Goal: Task Accomplishment & Management: Manage account settings

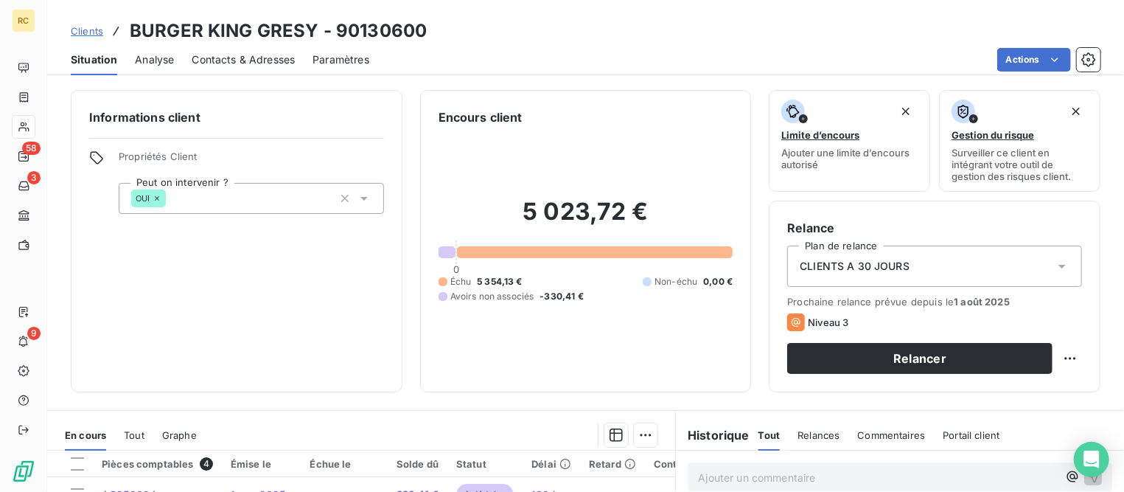
scroll to position [276, 0]
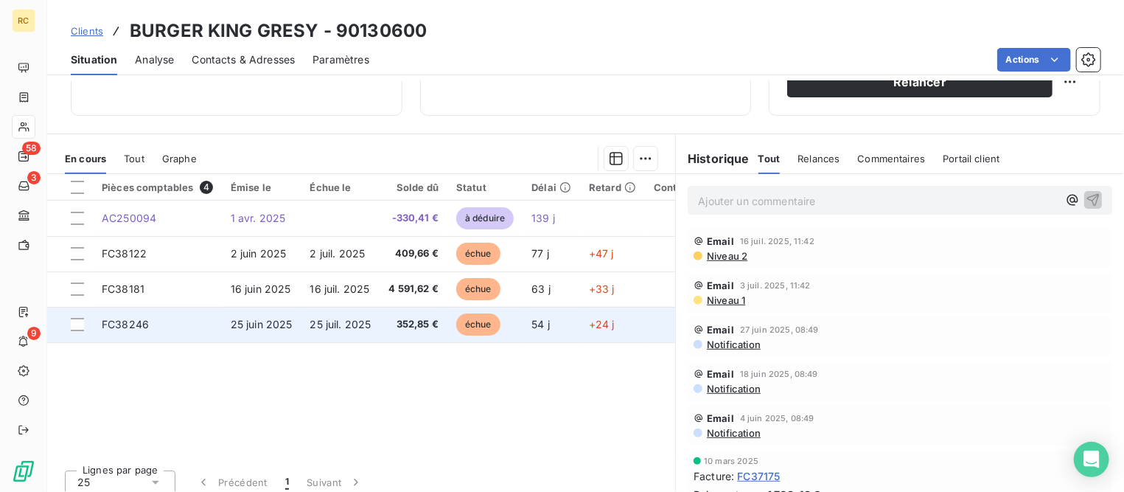
click at [324, 319] on span "25 juil. 2025" at bounding box center [340, 324] width 61 height 13
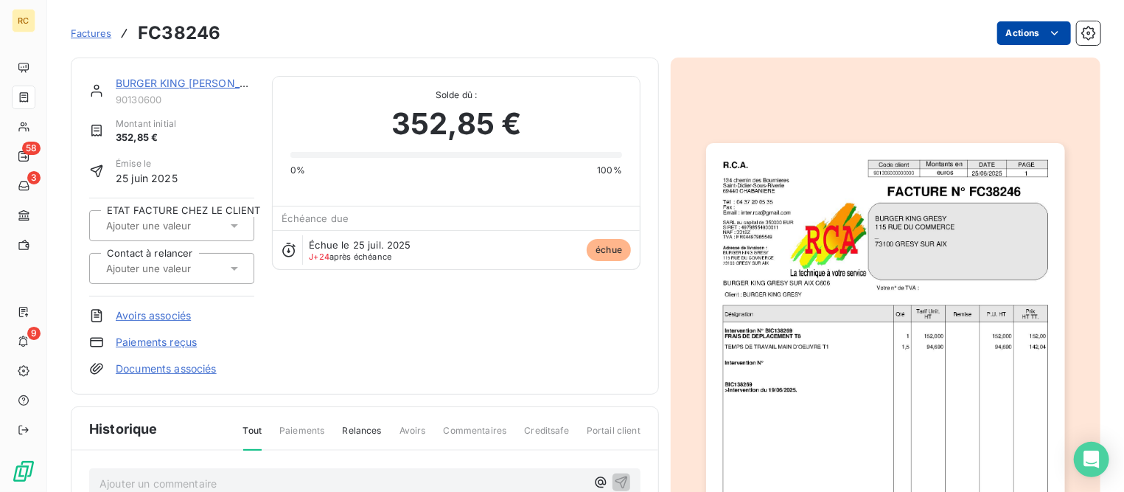
click at [1018, 33] on html "RC 58 3 9 Factures FC38246 Actions BURGER KING GRESY 90130600 Montant initial 3…" at bounding box center [562, 246] width 1124 height 492
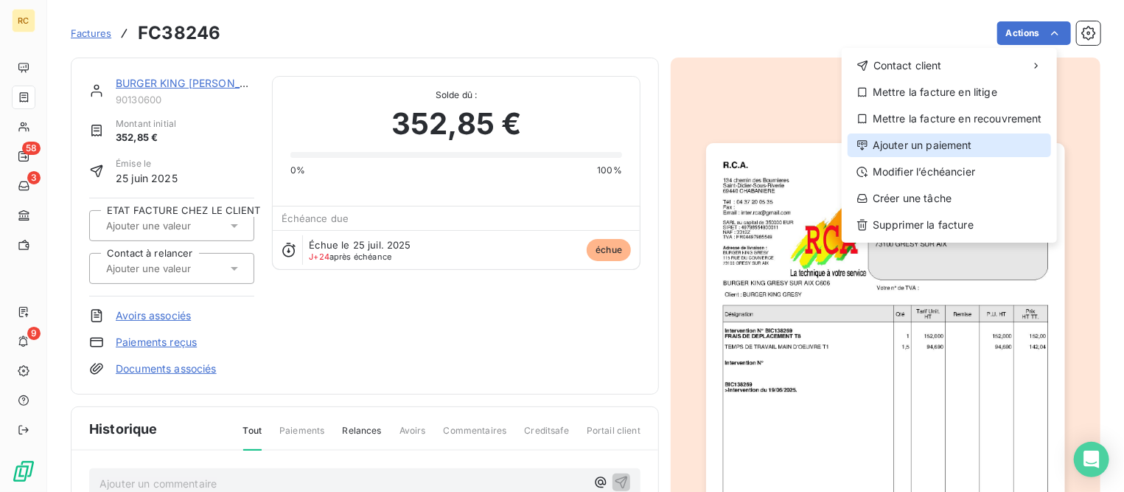
click at [922, 145] on div "Ajouter un paiement" at bounding box center [950, 145] width 204 height 24
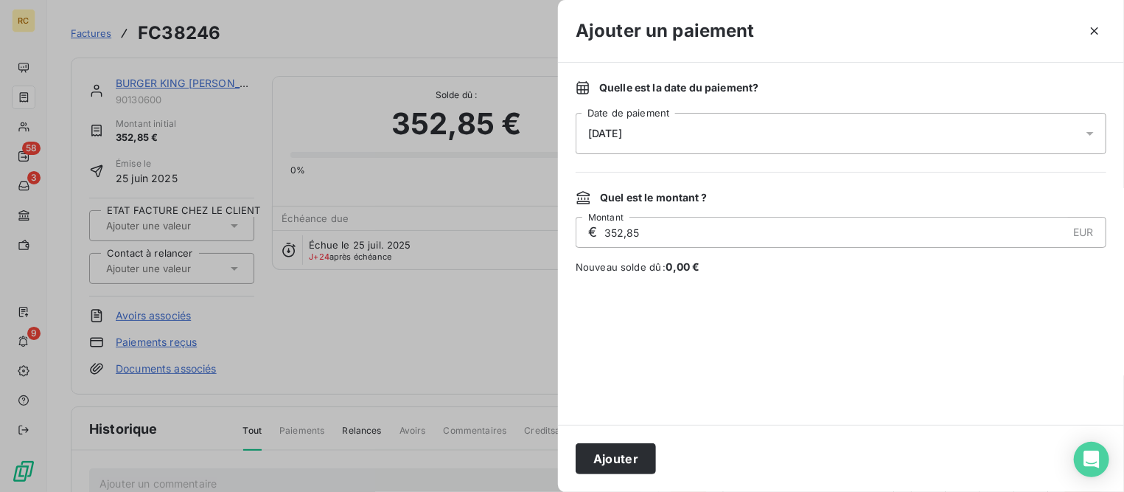
drag, startPoint x: 660, startPoint y: 132, endPoint x: 658, endPoint y: 146, distance: 14.1
click at [660, 132] on div "[DATE]" at bounding box center [841, 133] width 531 height 41
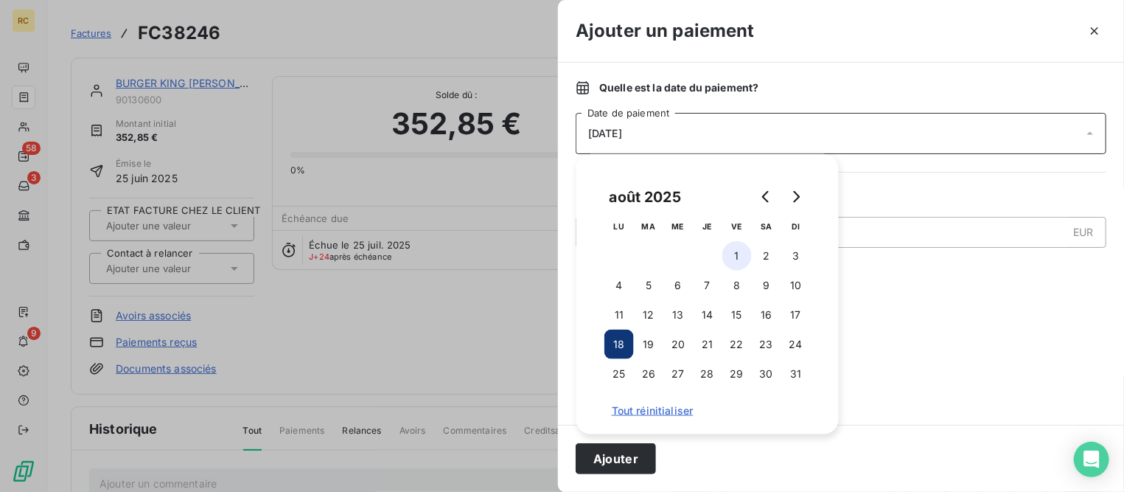
click at [742, 253] on button "1" at bounding box center [737, 255] width 29 height 29
click at [616, 462] on button "Ajouter" at bounding box center [616, 458] width 80 height 31
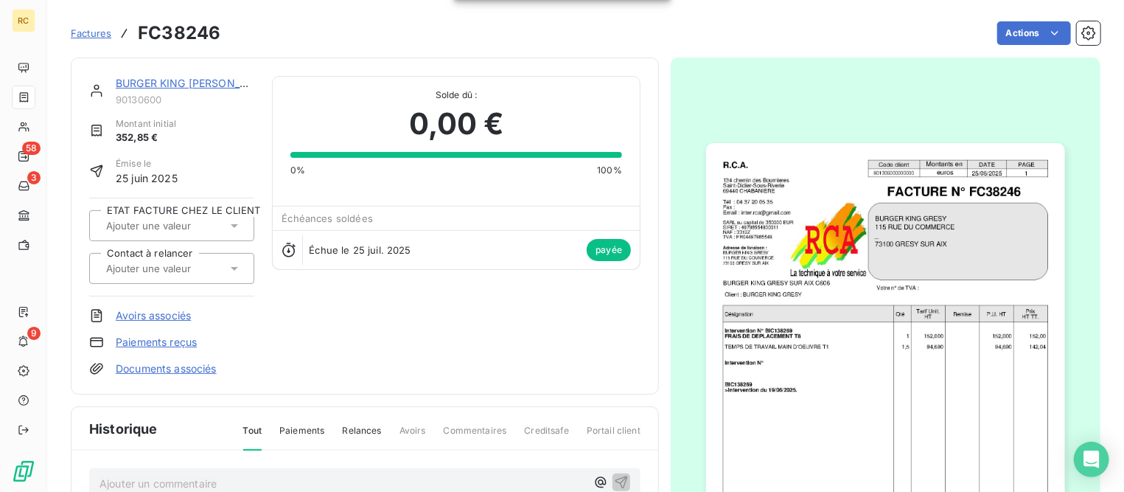
click at [138, 81] on link "BURGER KING [PERSON_NAME]" at bounding box center [195, 83] width 159 height 13
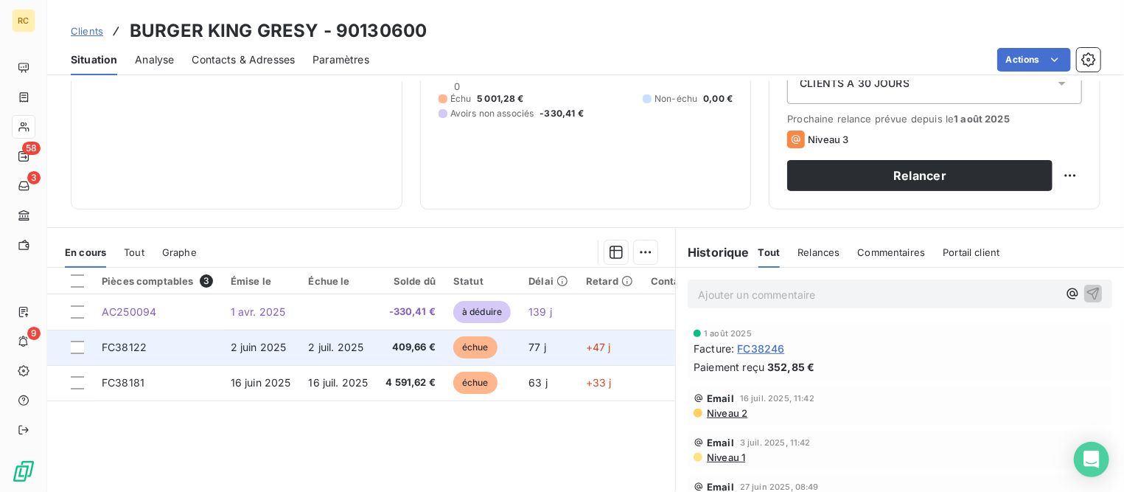
scroll to position [184, 0]
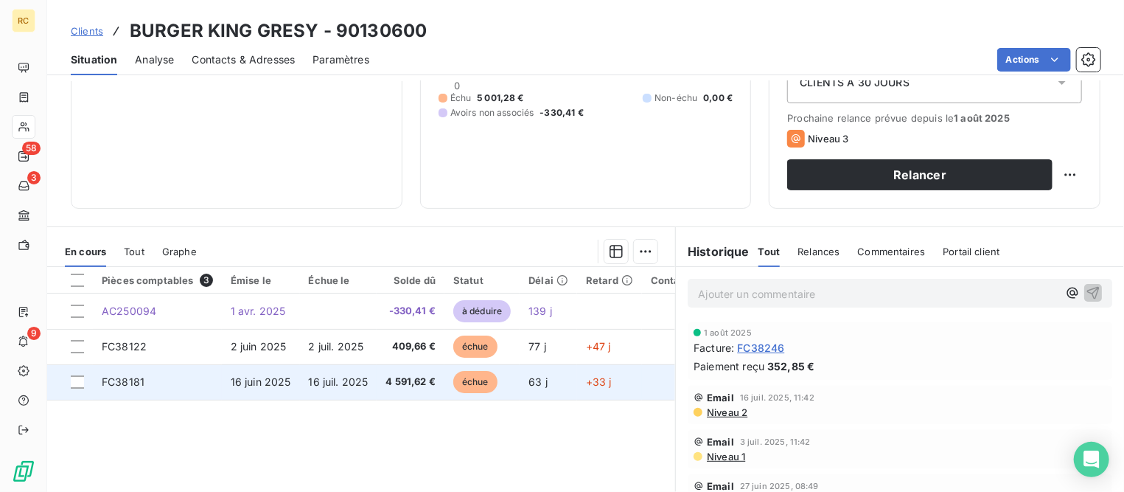
click at [231, 381] on span "16 juin 2025" at bounding box center [261, 381] width 60 height 13
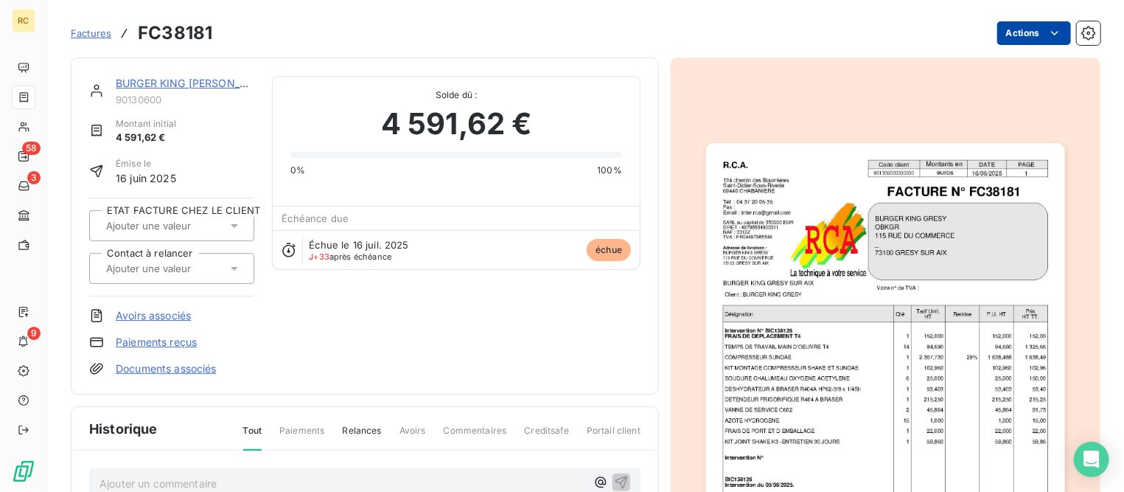
click at [993, 32] on html "RC 58 3 9 Factures FC38181 Actions BURGER KING GRESY 90130600 Montant initial 4…" at bounding box center [562, 246] width 1124 height 492
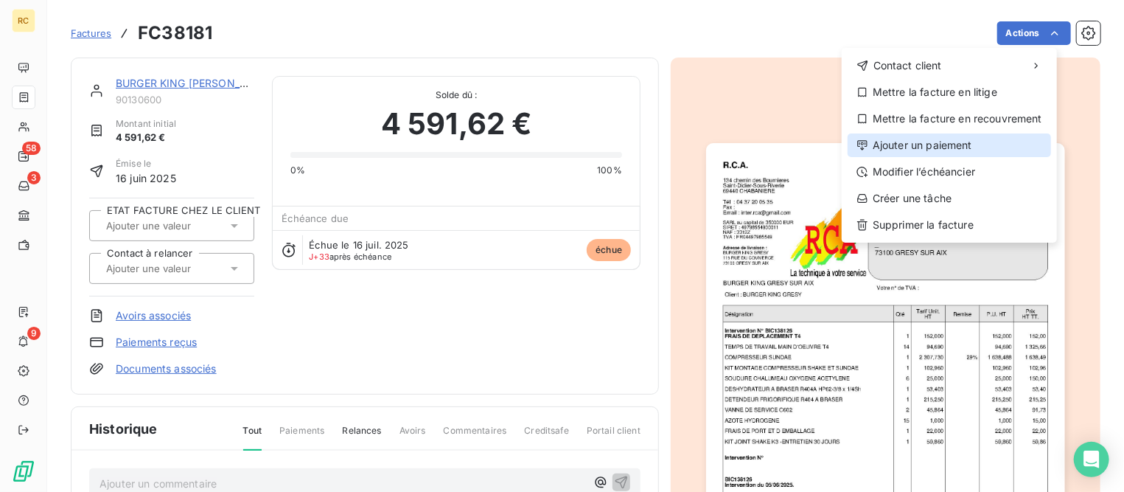
click at [925, 147] on div "Ajouter un paiement" at bounding box center [950, 145] width 204 height 24
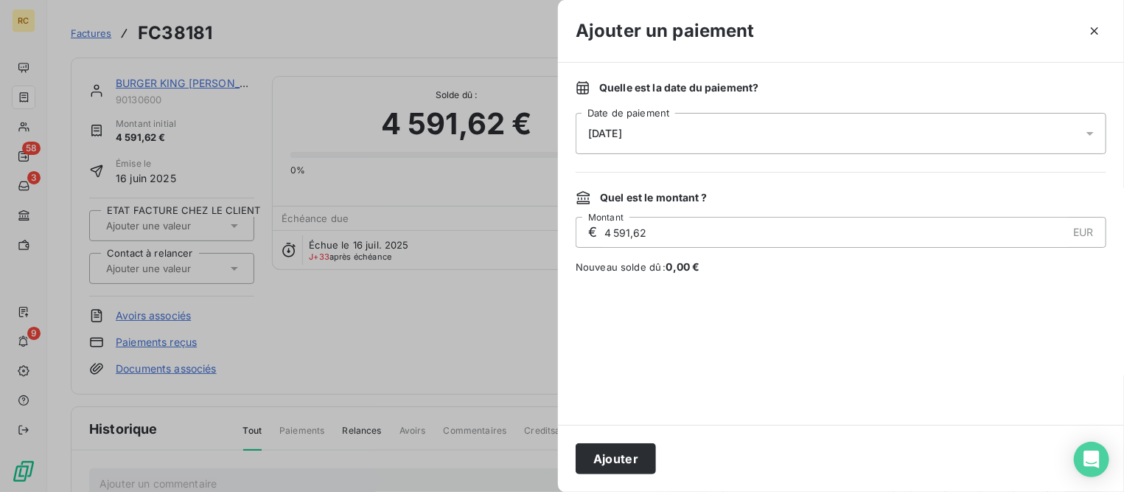
click at [720, 135] on div "[DATE]" at bounding box center [841, 133] width 531 height 41
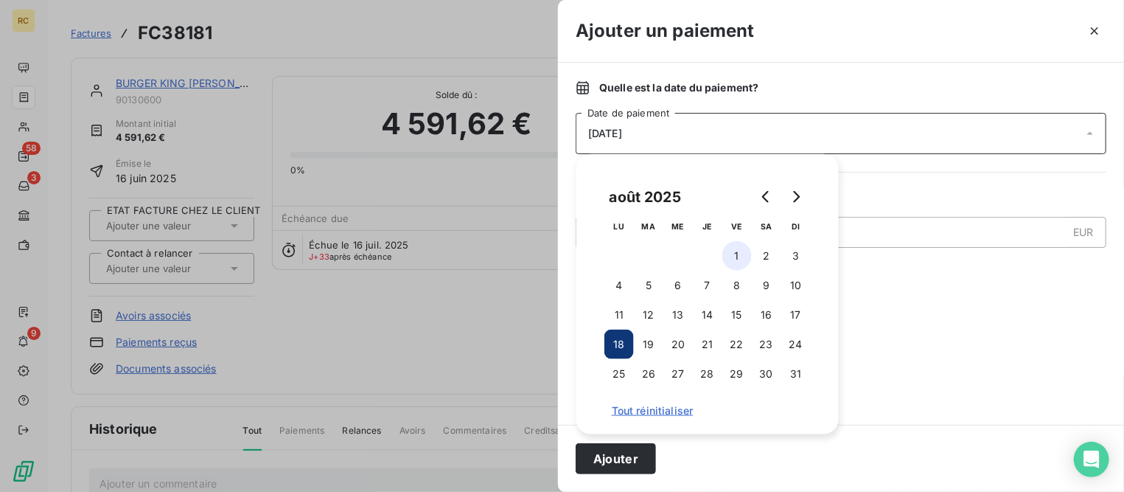
click at [741, 256] on button "1" at bounding box center [737, 255] width 29 height 29
click at [923, 356] on div at bounding box center [841, 349] width 531 height 115
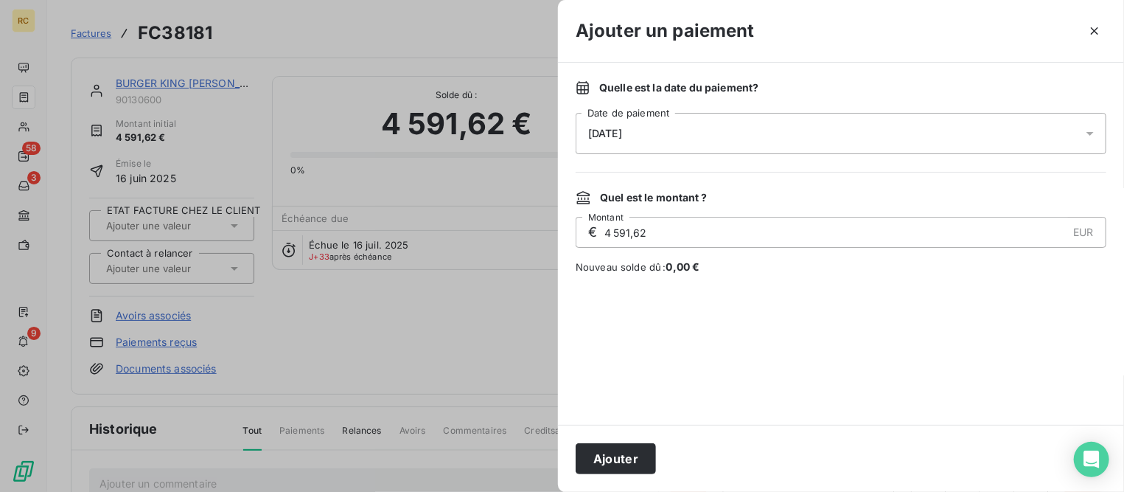
click at [693, 234] on input "4 591,62" at bounding box center [835, 232] width 465 height 29
drag, startPoint x: 693, startPoint y: 234, endPoint x: 532, endPoint y: 229, distance: 161.6
click at [532, 491] on div "Ajouter un paiement Quelle est la date du paiement ? [DATE] Date de paiement Qu…" at bounding box center [562, 492] width 1124 height 0
type input "3 724,39"
click at [615, 457] on button "Ajouter" at bounding box center [616, 458] width 80 height 31
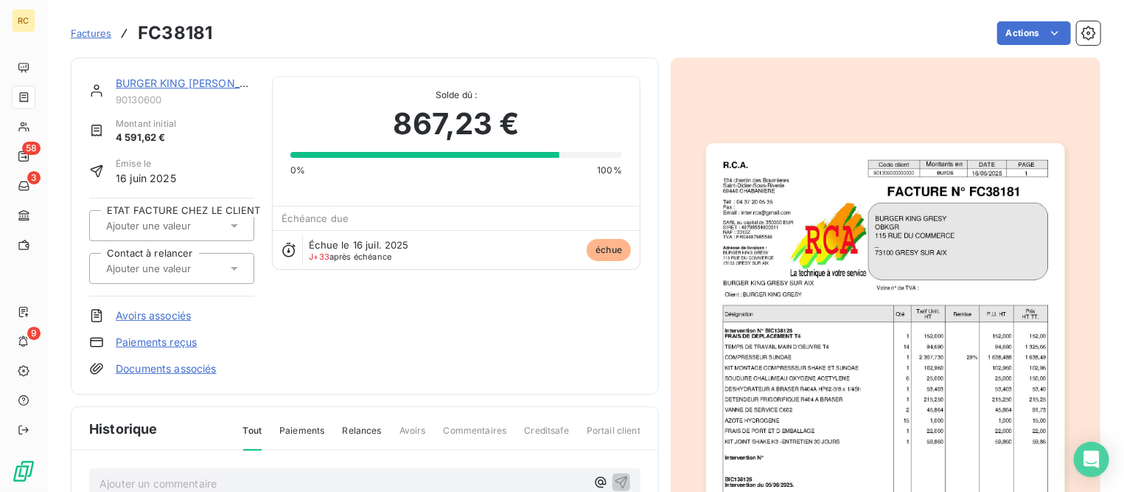
click at [100, 34] on span "Factures" at bounding box center [91, 33] width 41 height 12
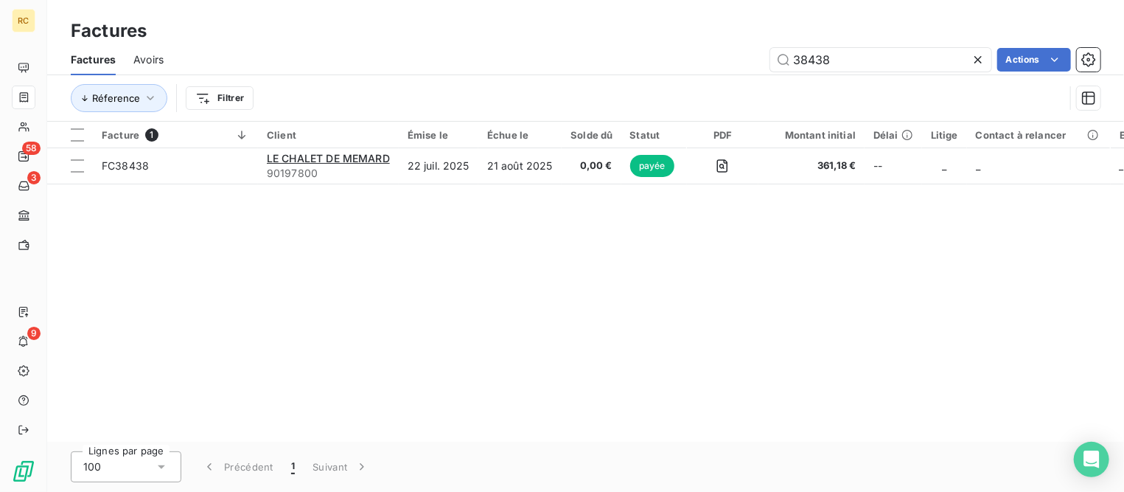
drag, startPoint x: 842, startPoint y: 52, endPoint x: 689, endPoint y: 56, distance: 152.7
click at [684, 55] on div "38438 Actions" at bounding box center [640, 60] width 919 height 24
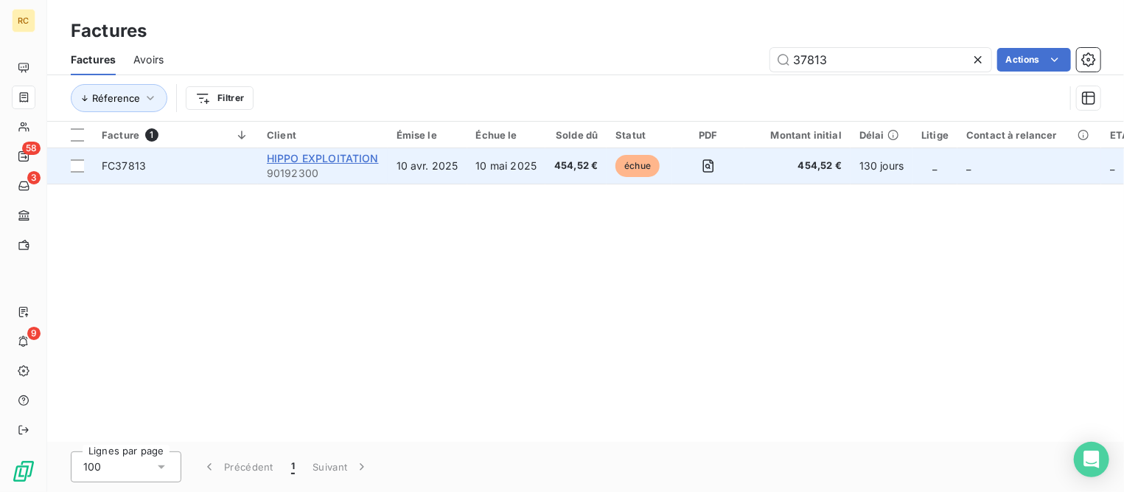
type input "37813"
click at [286, 157] on span "HIPPO EXPLOITATION" at bounding box center [323, 158] width 112 height 13
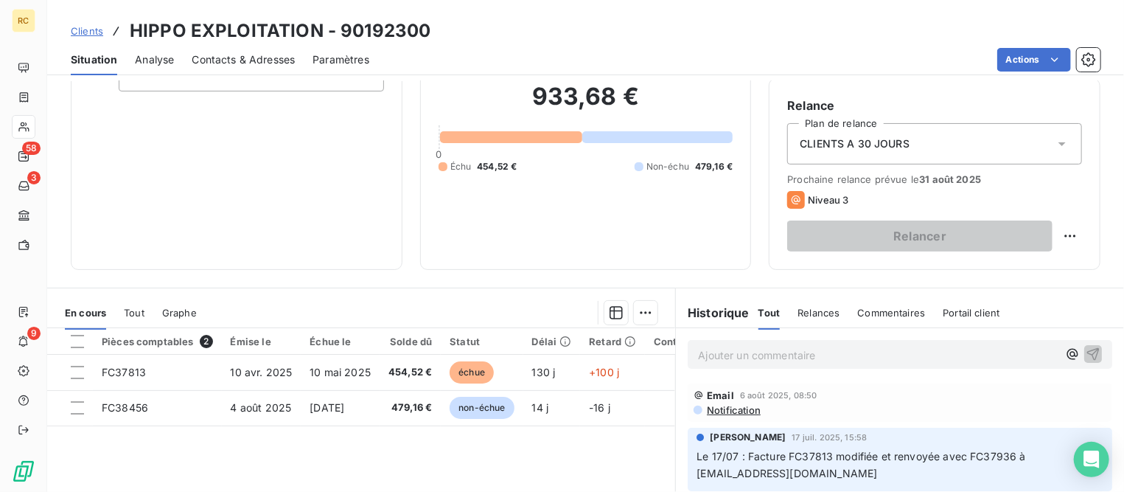
scroll to position [286, 0]
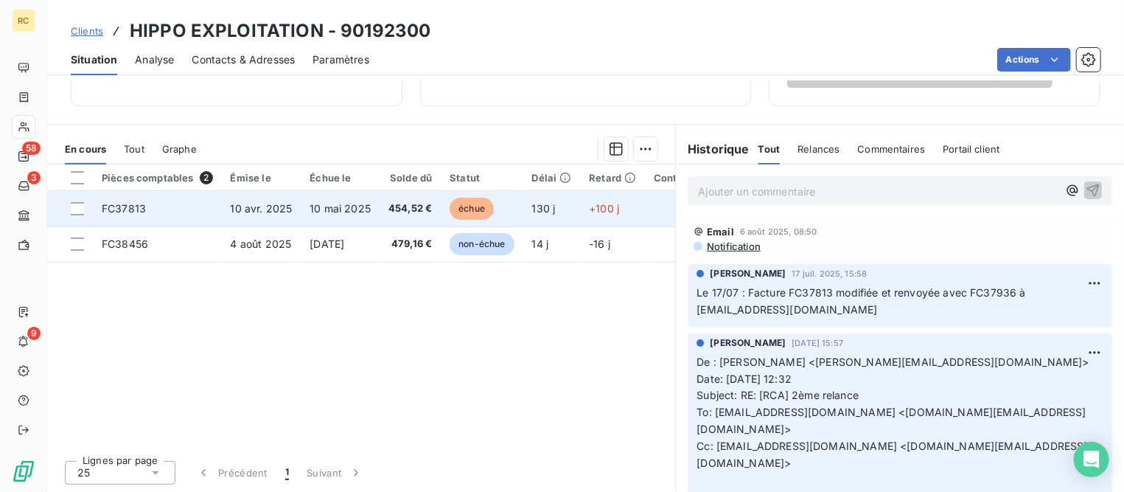
click at [274, 205] on span "10 avr. 2025" at bounding box center [262, 208] width 62 height 13
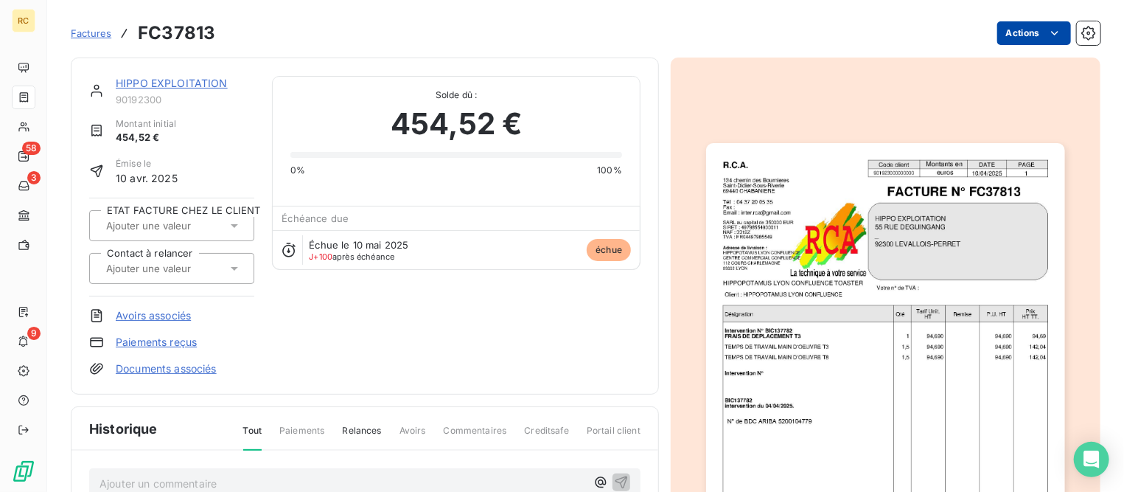
click at [1013, 32] on html "RC 58 3 9 Factures FC37813 Actions HIPPO EXPLOITATION 90192300 Montant initial …" at bounding box center [562, 246] width 1124 height 492
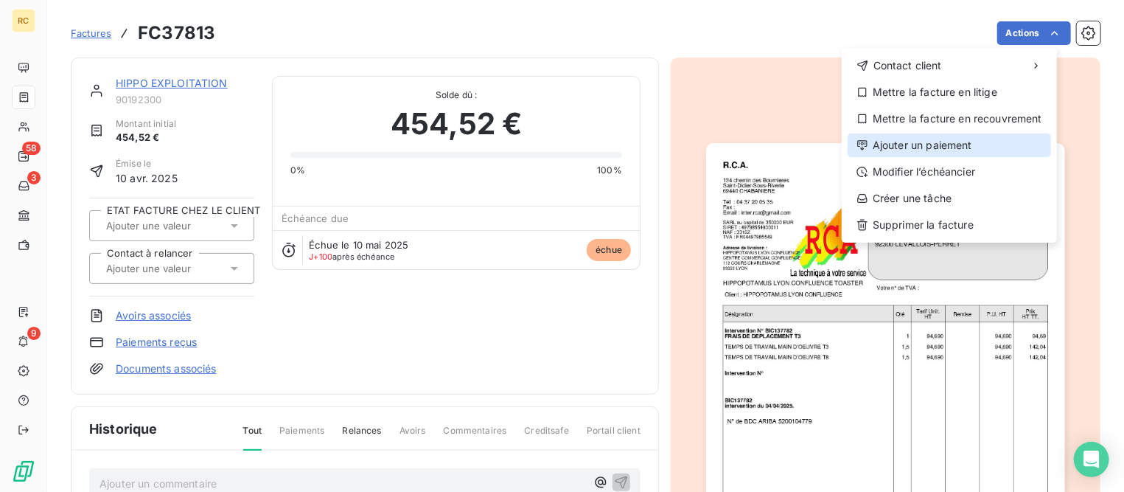
click at [916, 147] on div "Ajouter un paiement" at bounding box center [950, 145] width 204 height 24
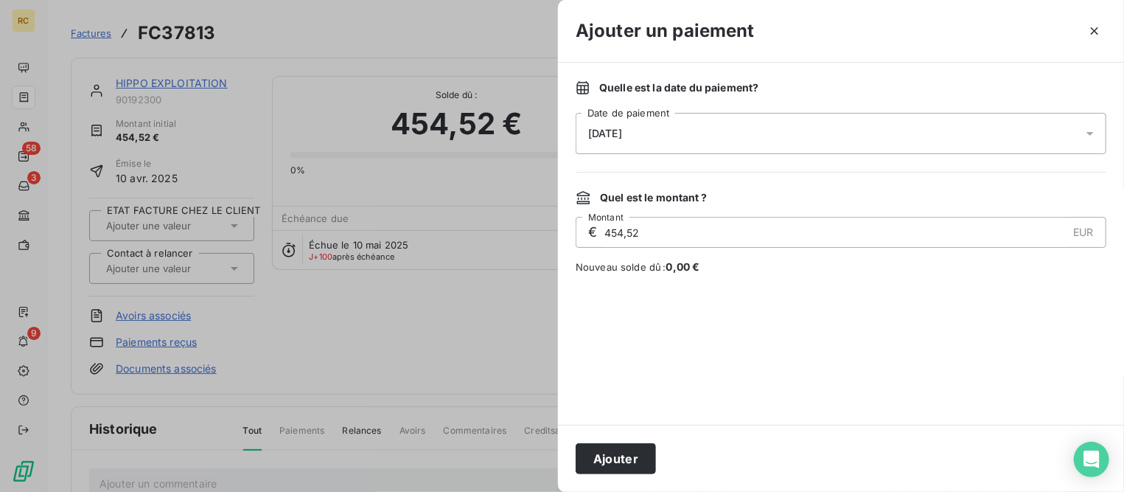
click at [652, 132] on div "[DATE]" at bounding box center [841, 133] width 531 height 41
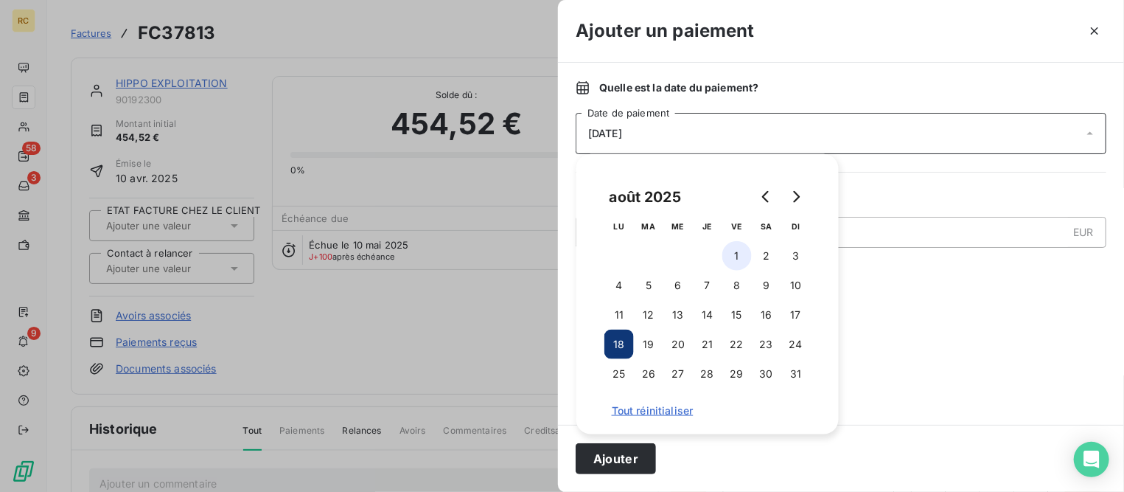
click at [735, 250] on button "1" at bounding box center [737, 255] width 29 height 29
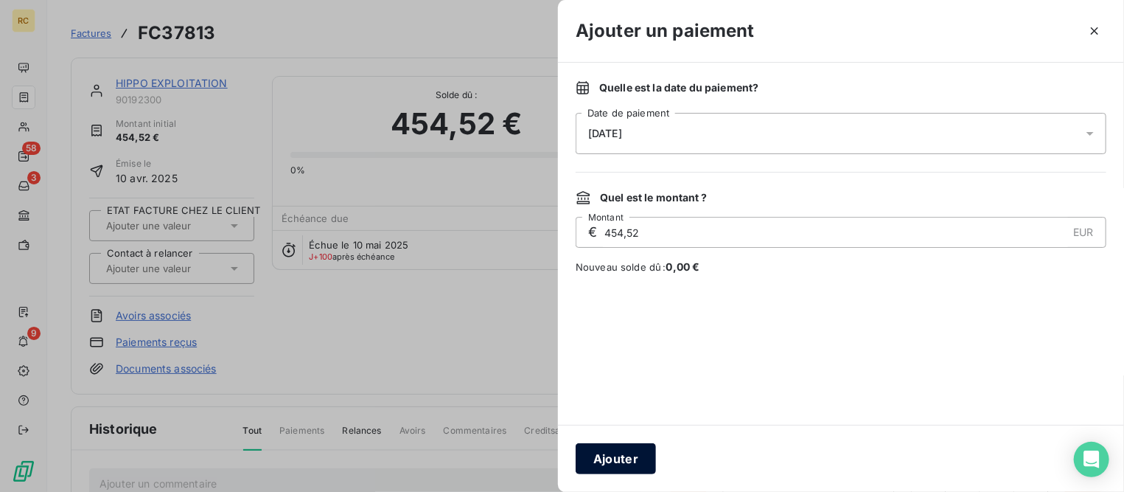
click at [621, 457] on button "Ajouter" at bounding box center [616, 458] width 80 height 31
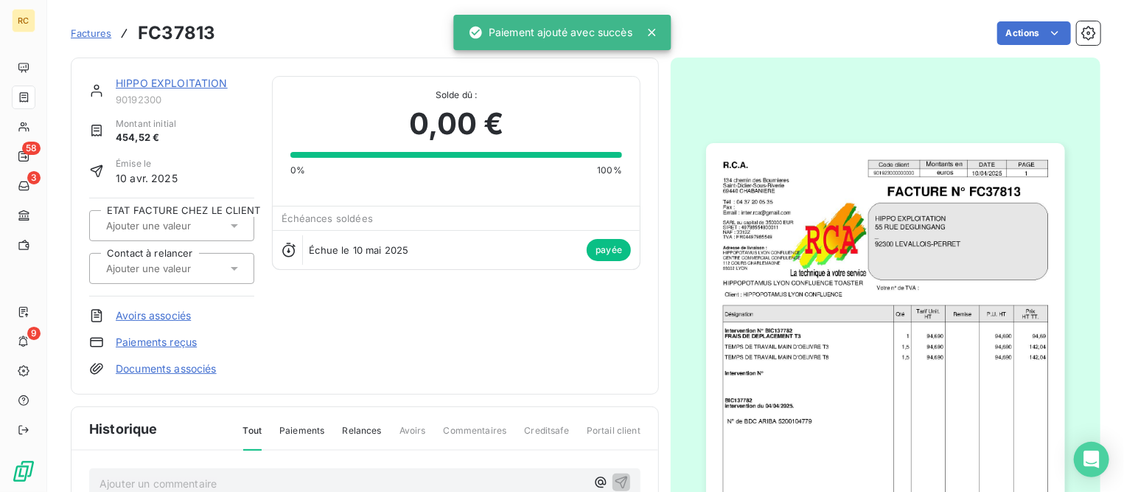
click at [139, 82] on link "HIPPO EXPLOITATION" at bounding box center [172, 83] width 112 height 13
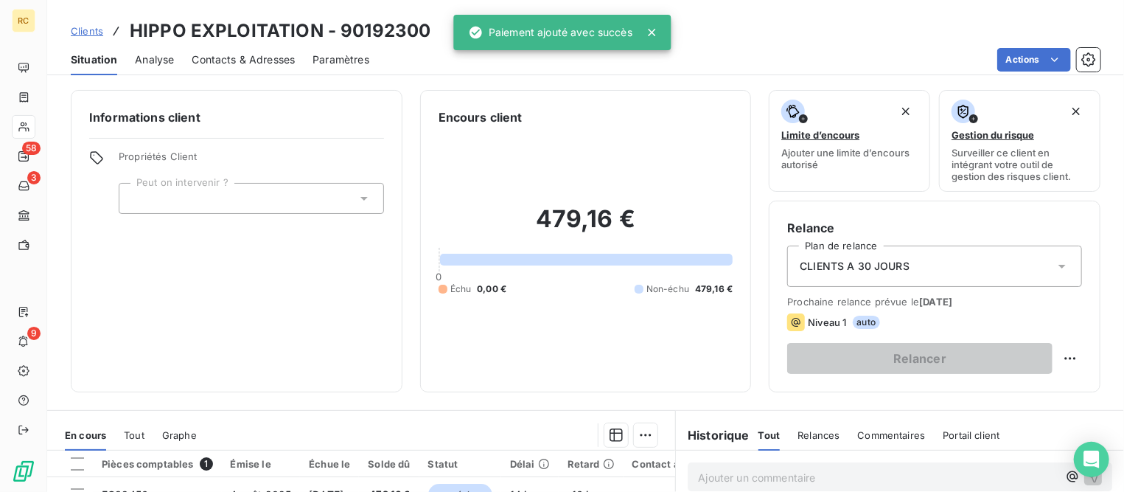
click at [86, 30] on span "Clients" at bounding box center [87, 31] width 32 height 12
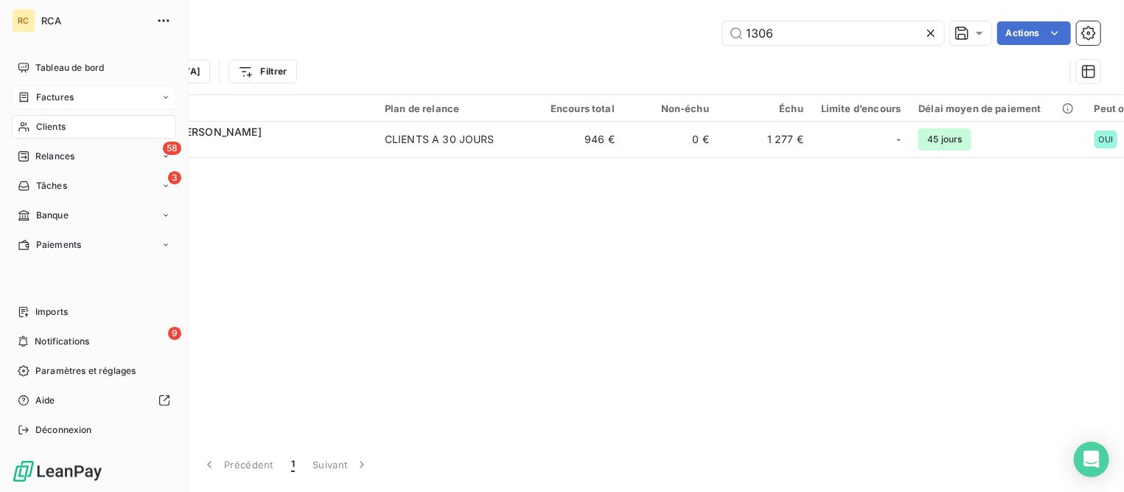
click at [77, 93] on div "Factures" at bounding box center [94, 98] width 164 height 24
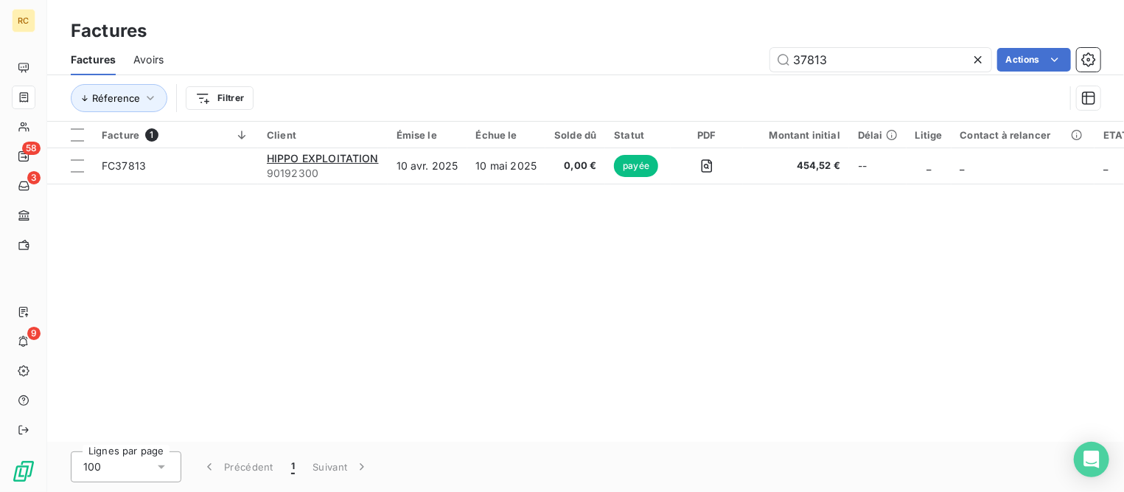
drag, startPoint x: 840, startPoint y: 57, endPoint x: 742, endPoint y: 58, distance: 97.3
click at [742, 58] on div "37813 Actions" at bounding box center [640, 60] width 919 height 24
type input "38253"
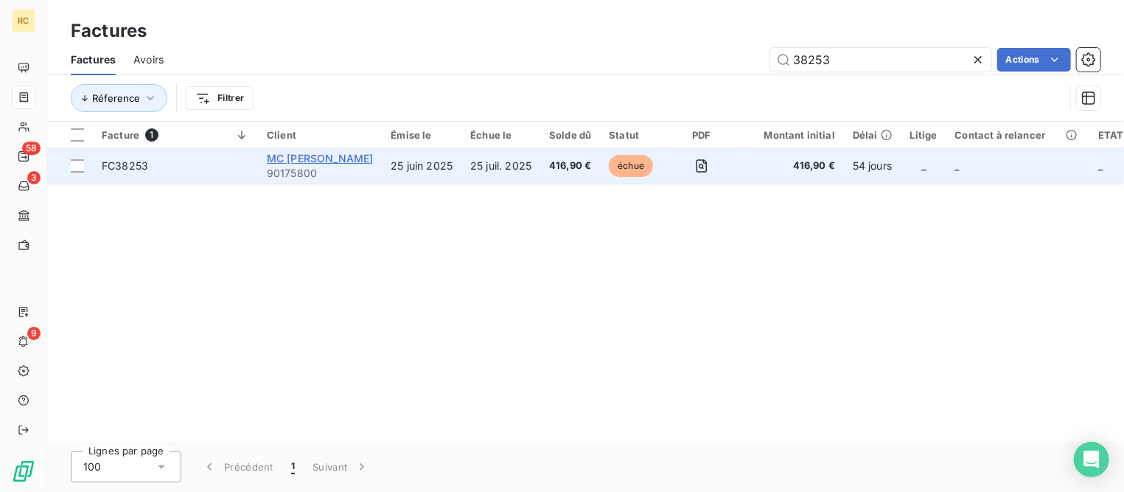
click at [351, 161] on span "MC [PERSON_NAME]" at bounding box center [320, 158] width 106 height 13
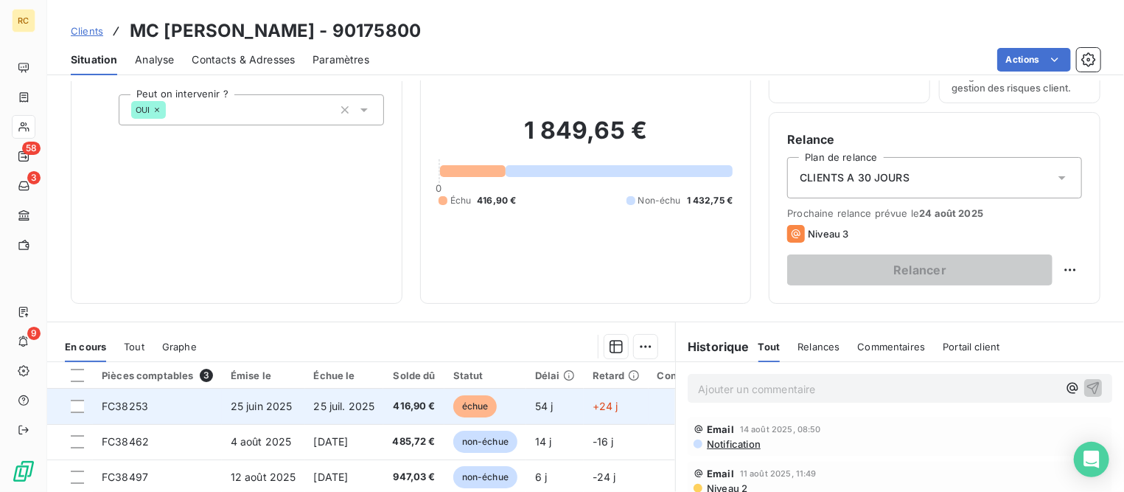
scroll to position [184, 0]
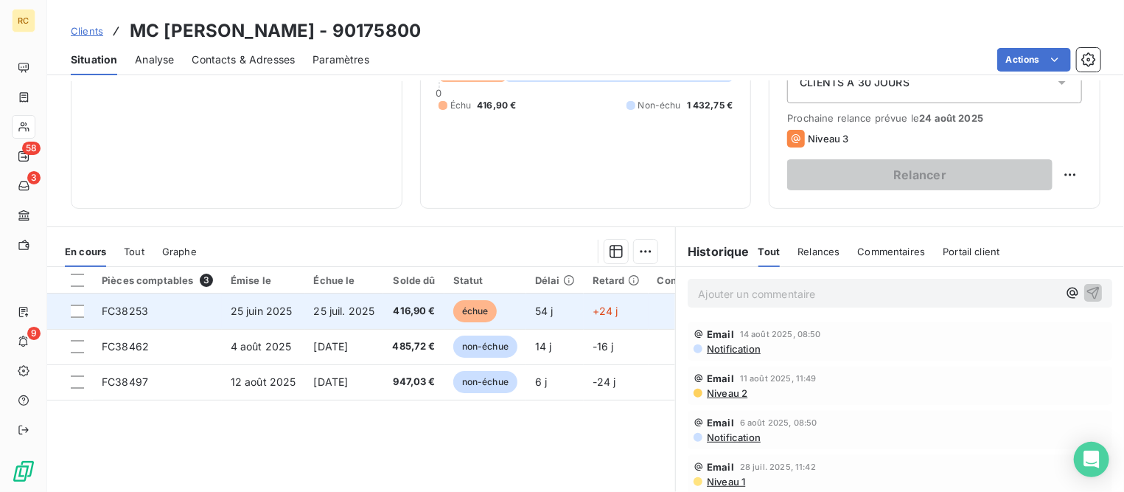
click at [233, 316] on td "25 juin 2025" at bounding box center [263, 310] width 83 height 35
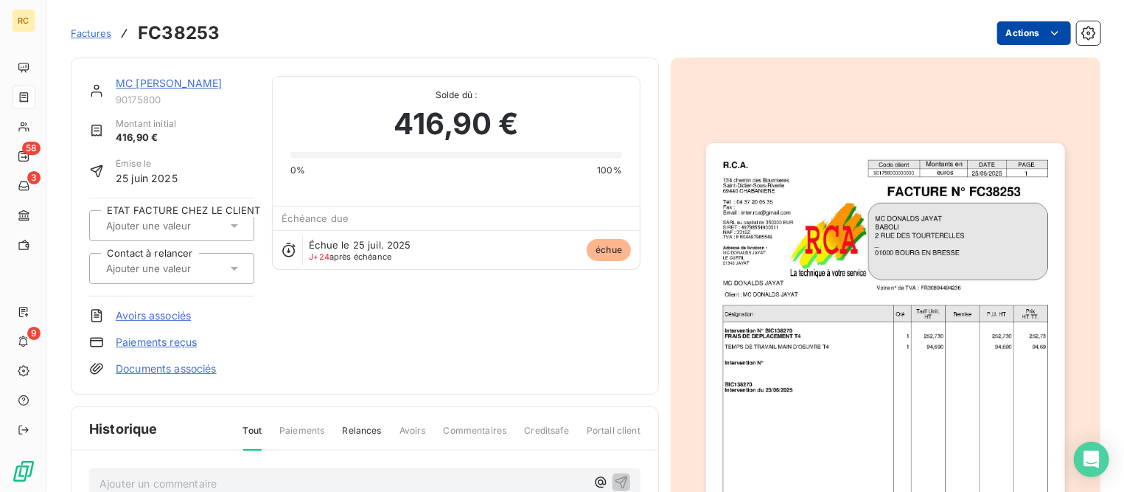
click at [1023, 37] on html "RC 58 3 9 Factures FC38253 Actions MC [PERSON_NAME] 90175800 Montant initial 41…" at bounding box center [562, 246] width 1124 height 492
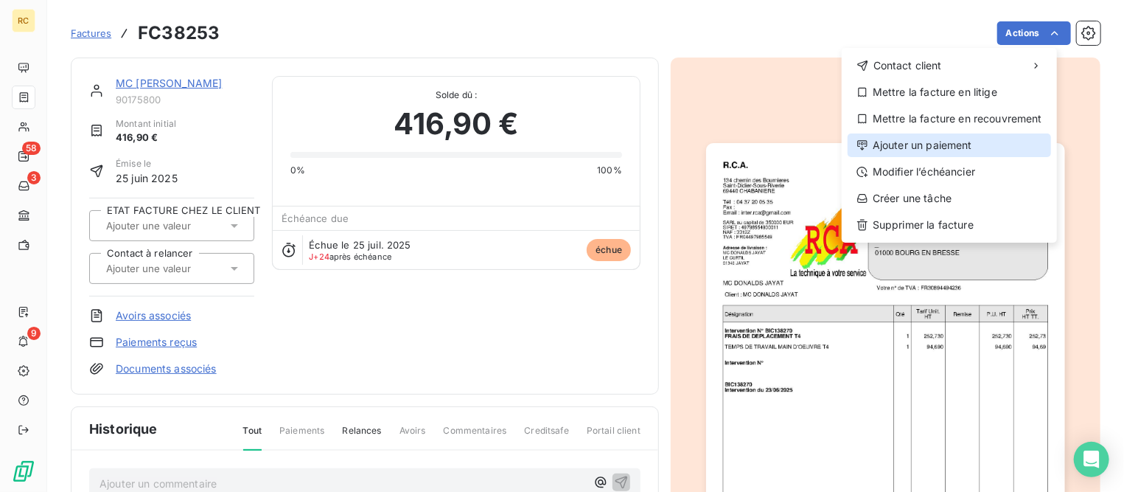
click at [926, 142] on div "Ajouter un paiement" at bounding box center [950, 145] width 204 height 24
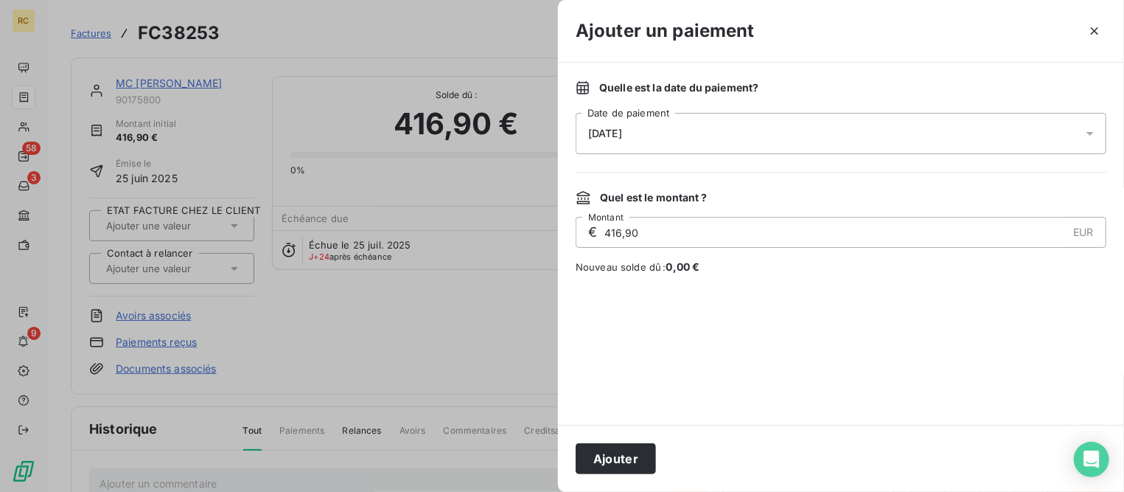
drag, startPoint x: 781, startPoint y: 134, endPoint x: 773, endPoint y: 149, distance: 16.8
click at [782, 134] on div "[DATE]" at bounding box center [841, 133] width 531 height 41
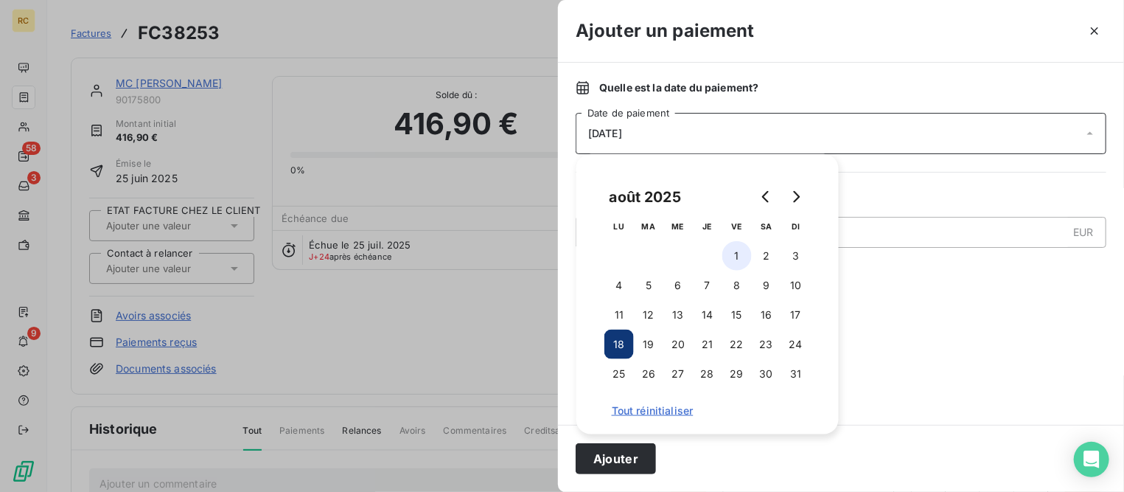
click at [735, 257] on button "1" at bounding box center [737, 255] width 29 height 29
click at [627, 463] on button "Ajouter" at bounding box center [616, 458] width 80 height 31
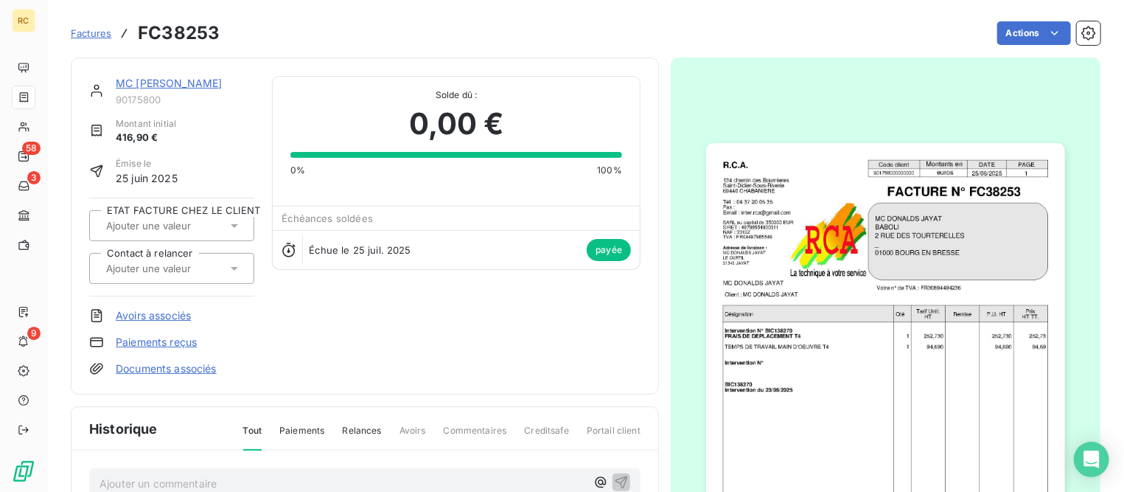
click at [96, 35] on span "Factures" at bounding box center [91, 33] width 41 height 12
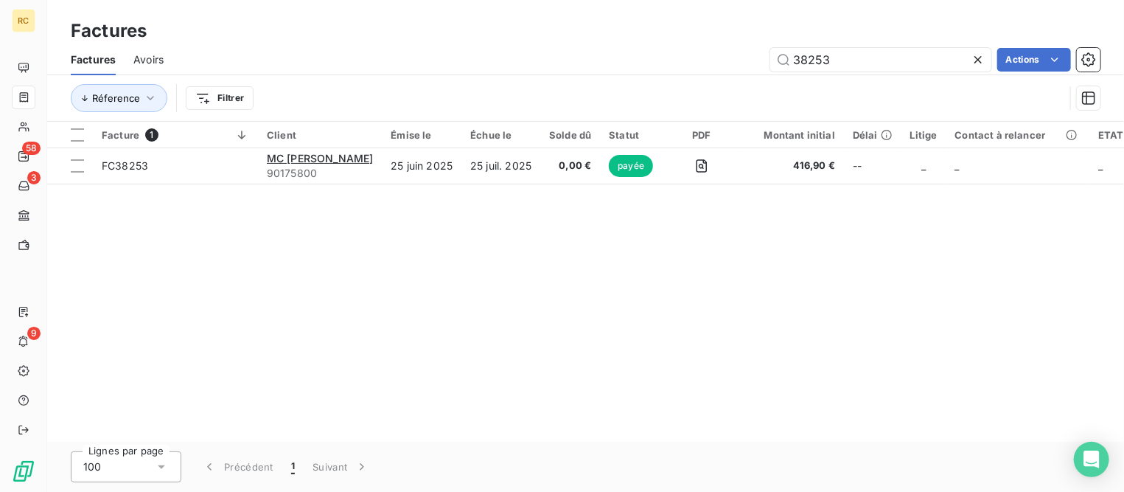
drag, startPoint x: 849, startPoint y: 59, endPoint x: 701, endPoint y: 61, distance: 147.5
click at [683, 60] on div "38253 Actions" at bounding box center [640, 60] width 919 height 24
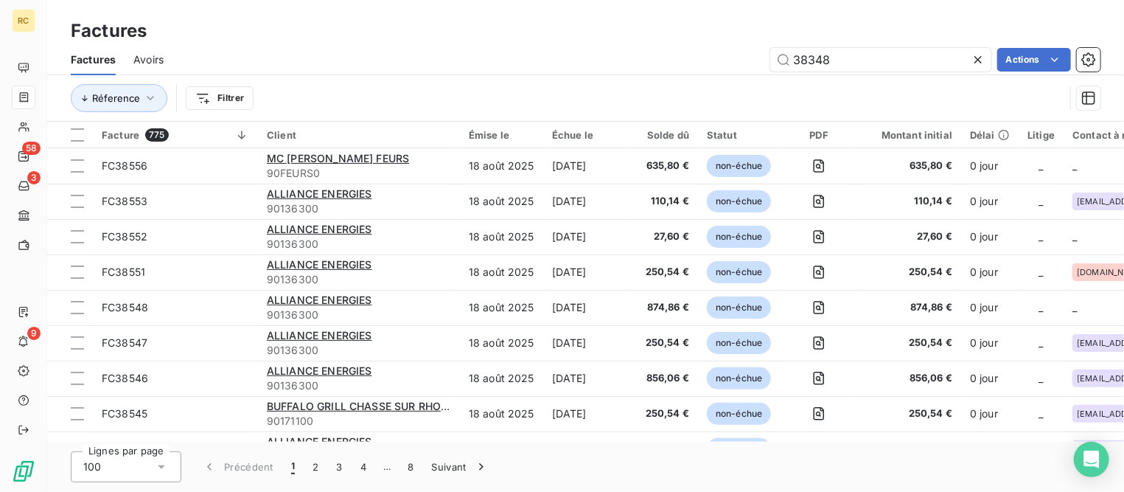
type input "38348"
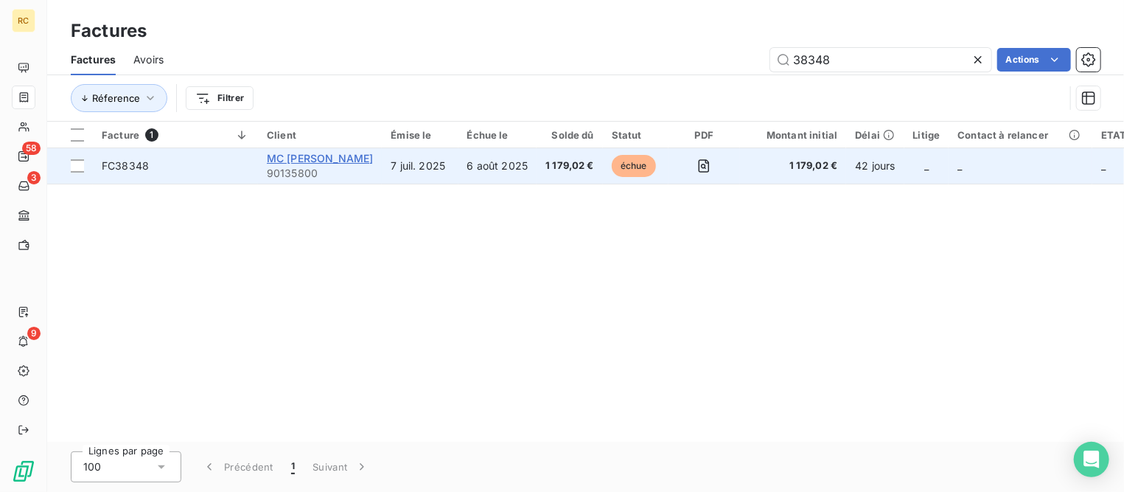
click at [286, 155] on span "MC [PERSON_NAME]" at bounding box center [320, 158] width 106 height 13
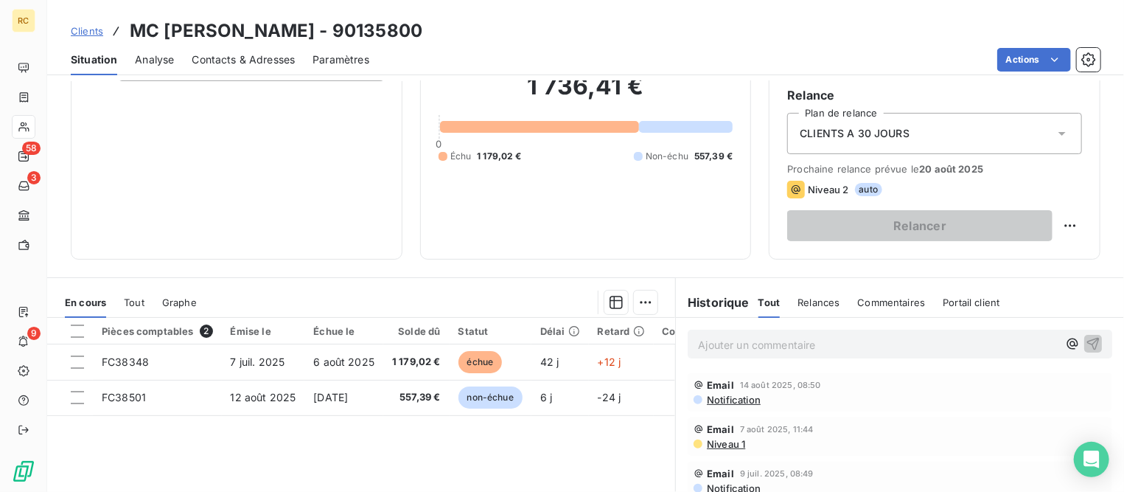
scroll to position [276, 0]
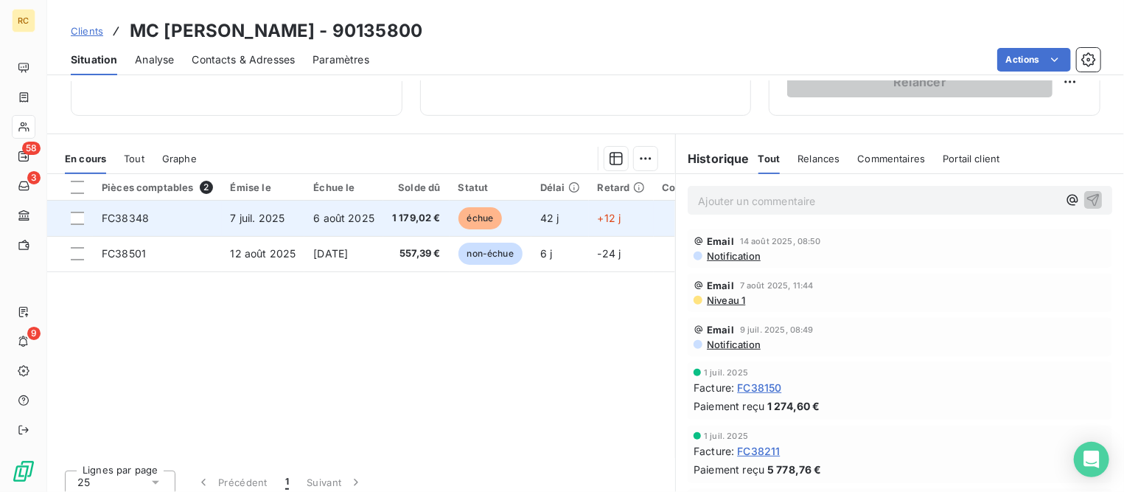
click at [275, 219] on span "7 juil. 2025" at bounding box center [258, 218] width 55 height 13
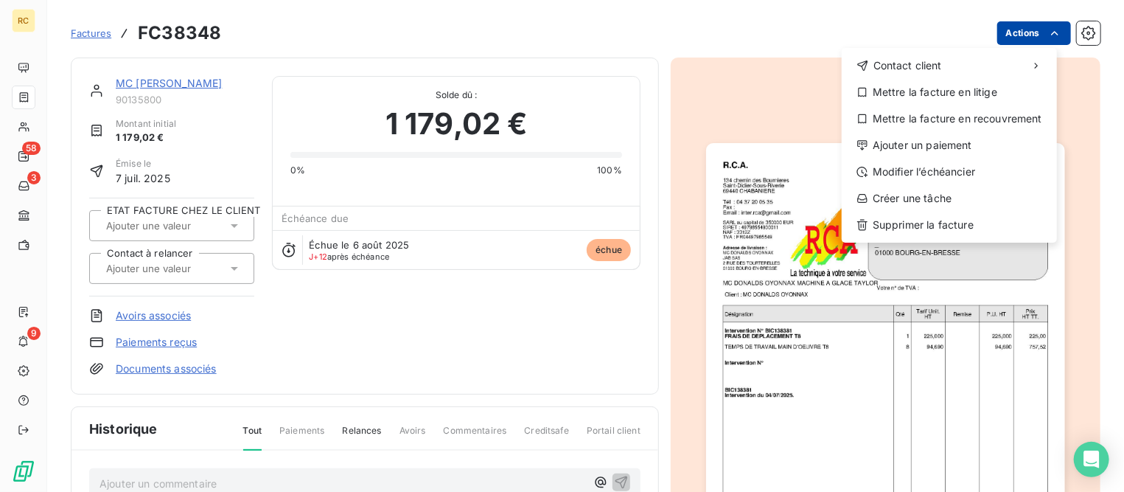
click at [1028, 32] on html "RC 58 3 9 Factures FC38348 Actions Contact client Mettre la facture en litige M…" at bounding box center [562, 246] width 1124 height 492
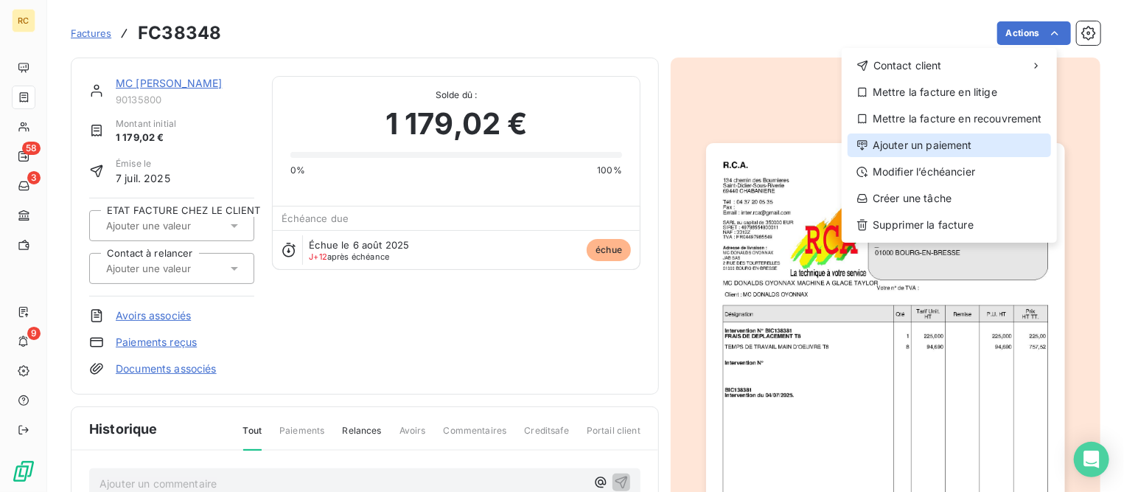
click at [953, 146] on div "Ajouter un paiement" at bounding box center [950, 145] width 204 height 24
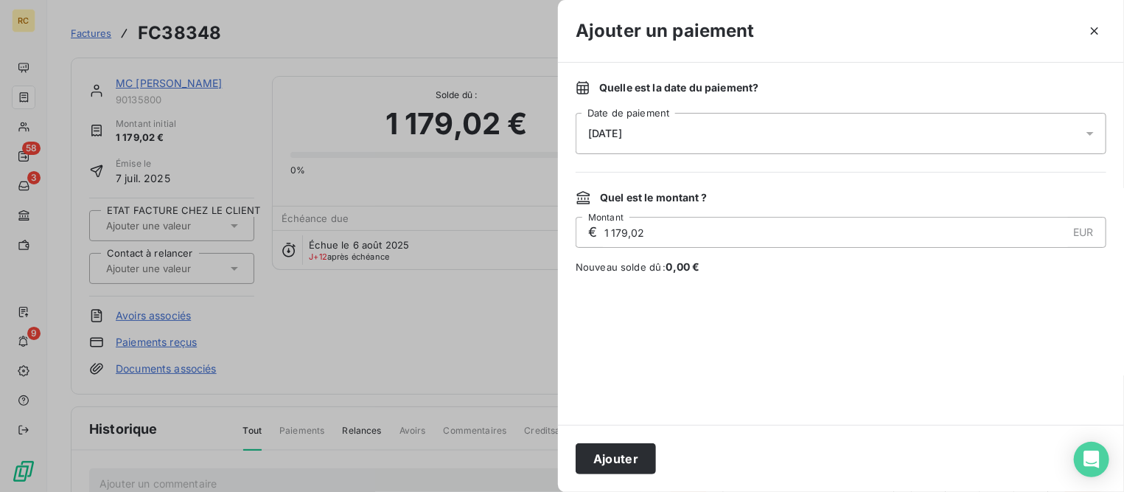
click at [681, 131] on div "[DATE]" at bounding box center [841, 133] width 531 height 41
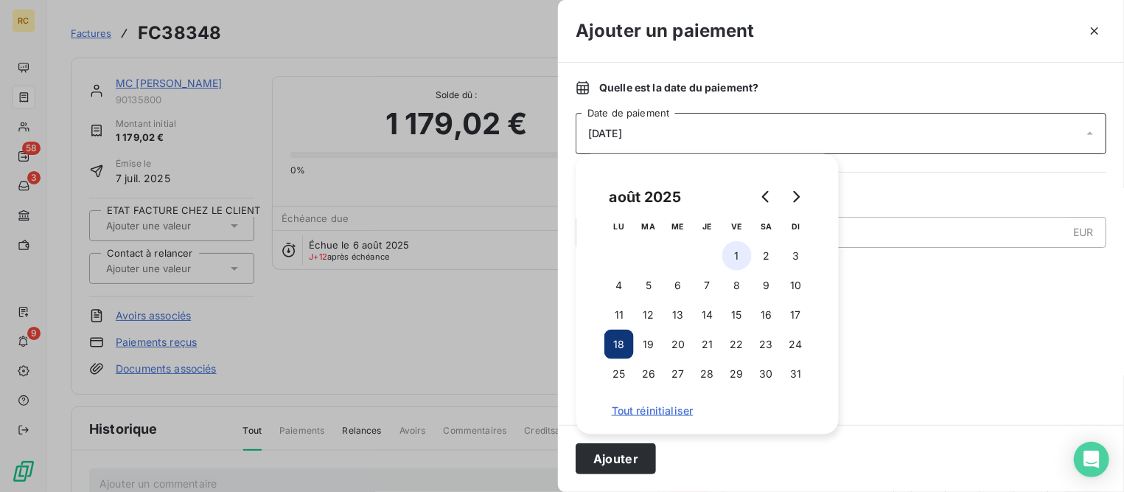
click at [734, 265] on button "1" at bounding box center [737, 255] width 29 height 29
click at [638, 443] on button "Ajouter" at bounding box center [616, 458] width 80 height 31
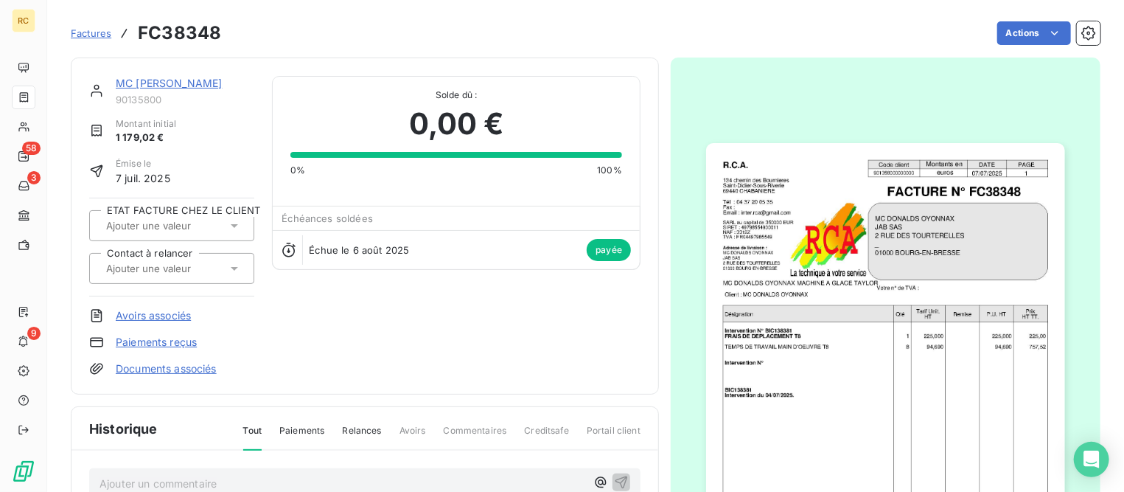
click at [130, 83] on link "MC [PERSON_NAME]" at bounding box center [169, 83] width 106 height 13
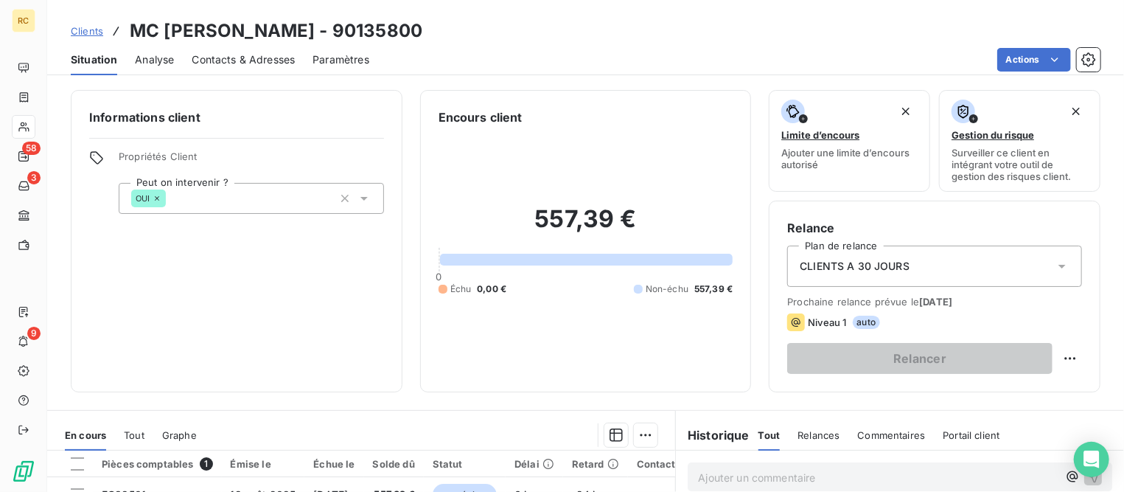
click at [88, 27] on span "Clients" at bounding box center [87, 31] width 32 height 12
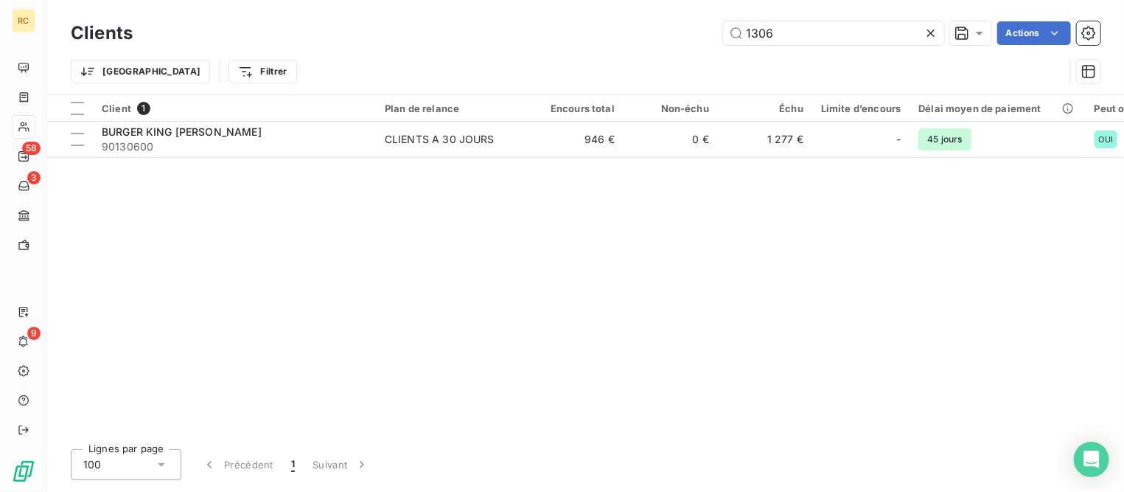
drag, startPoint x: 809, startPoint y: 41, endPoint x: 349, endPoint y: -13, distance: 462.4
click at [349, 0] on html "RC 58 3 9 Clients 1306 Actions Trier Filtrer Client 1 Plan de relance Encours t…" at bounding box center [562, 246] width 1124 height 492
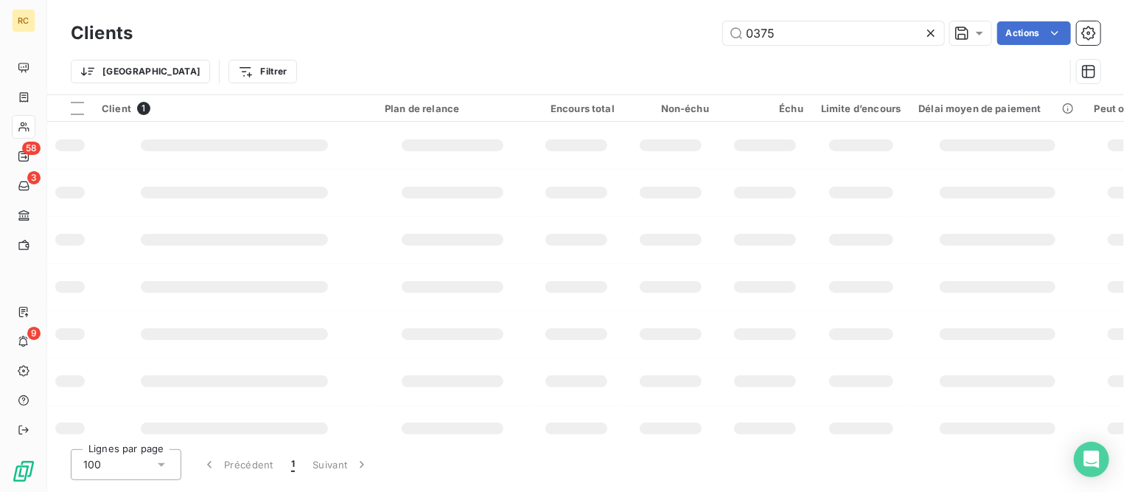
type input "0375"
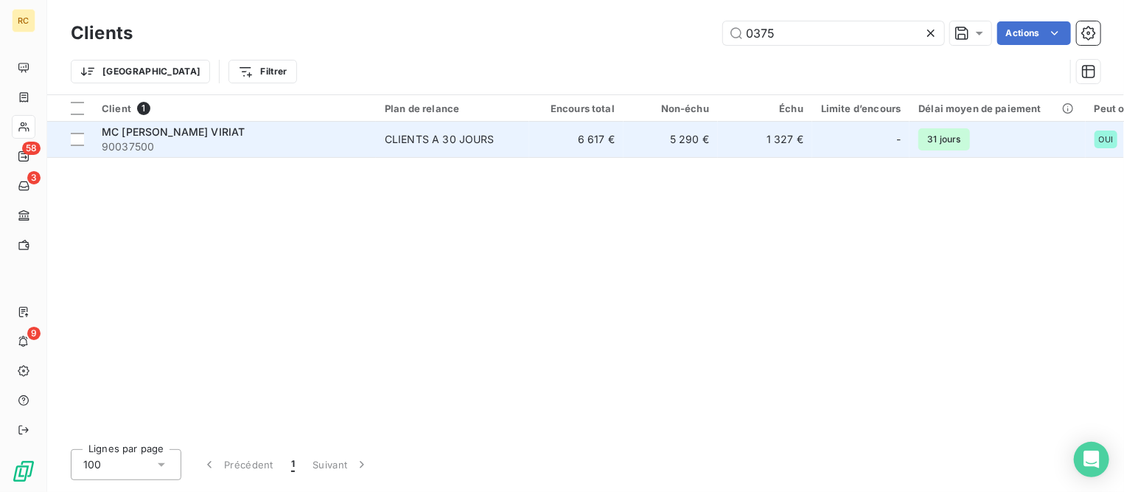
click at [223, 139] on span "90037500" at bounding box center [234, 146] width 265 height 15
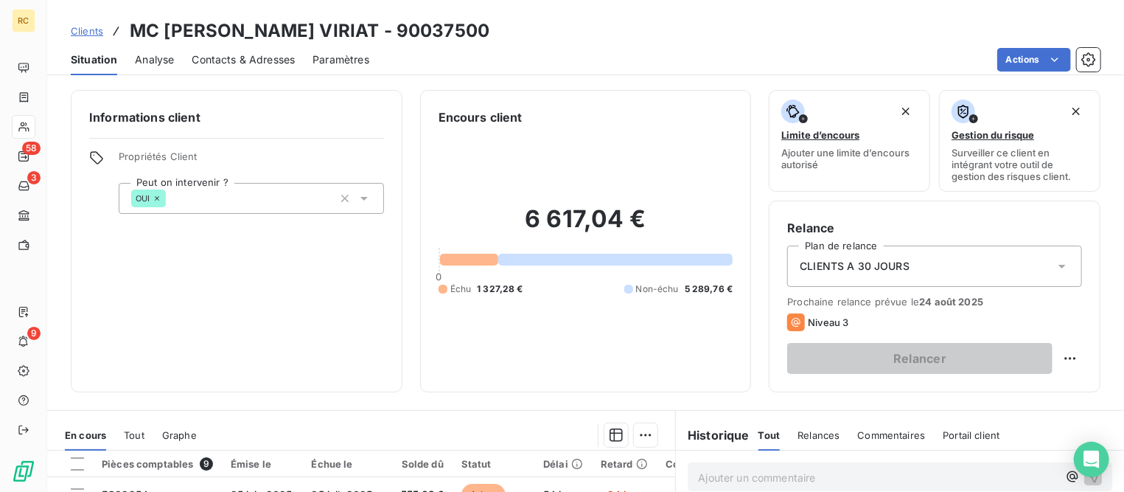
scroll to position [276, 0]
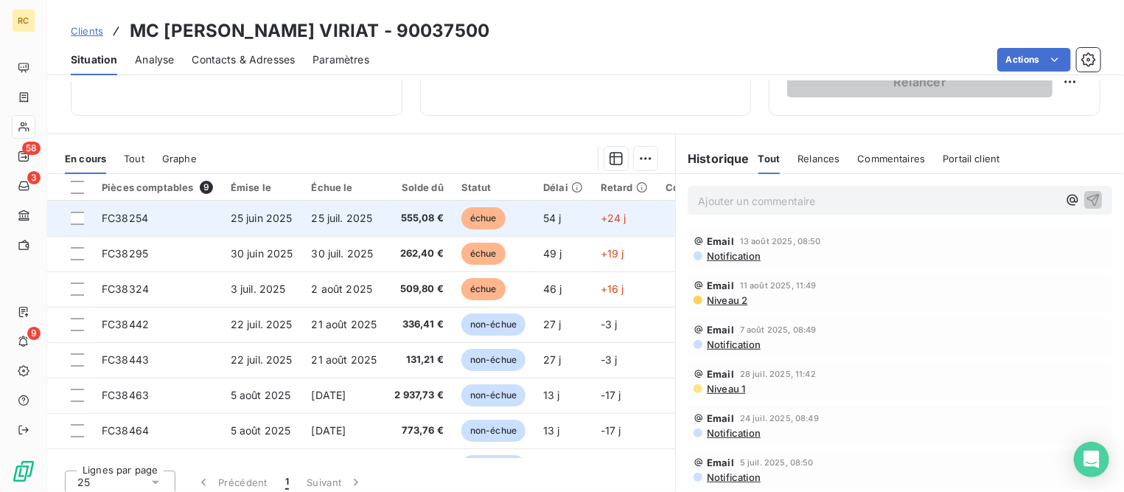
click at [279, 219] on span "25 juin 2025" at bounding box center [262, 218] width 62 height 13
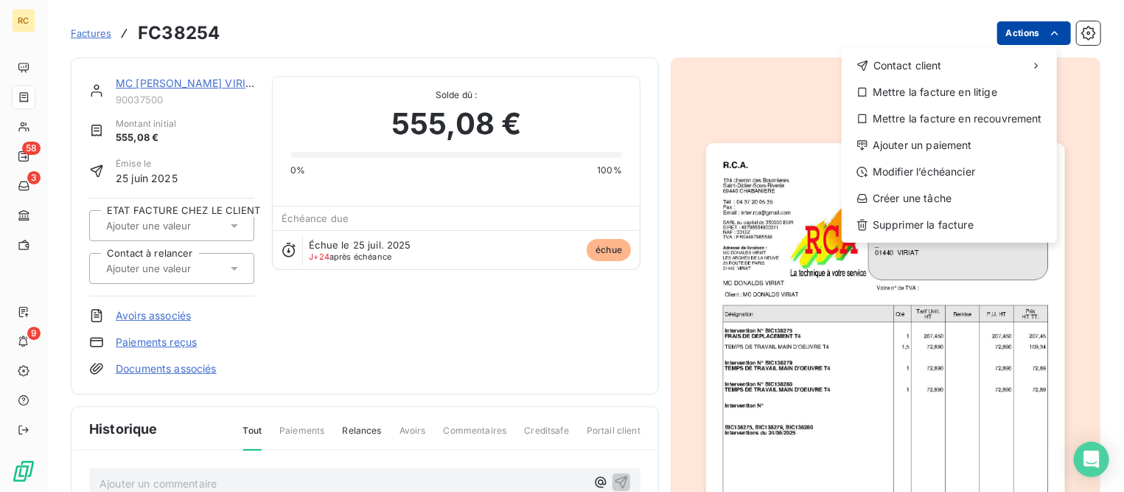
click at [1020, 31] on html "RC 58 3 9 Factures FC38254 Actions Contact client Mettre la facture en litige M…" at bounding box center [562, 246] width 1124 height 492
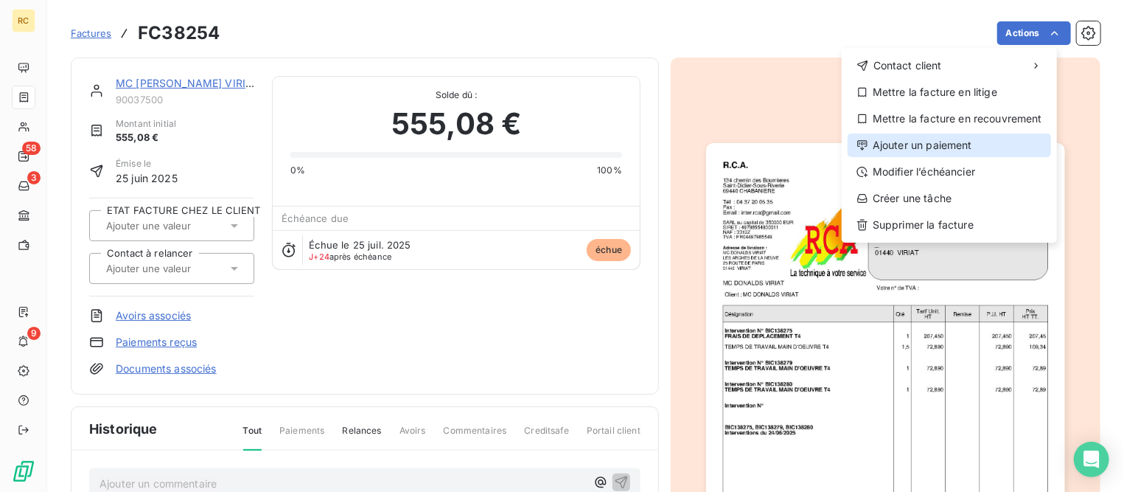
click at [918, 145] on div "Ajouter un paiement" at bounding box center [950, 145] width 204 height 24
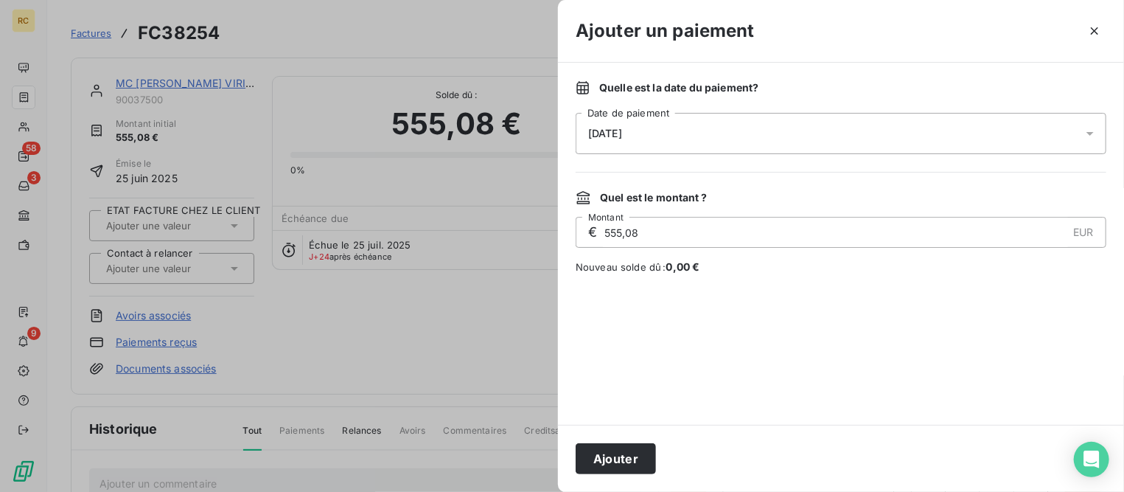
click at [669, 136] on div "[DATE]" at bounding box center [841, 133] width 531 height 41
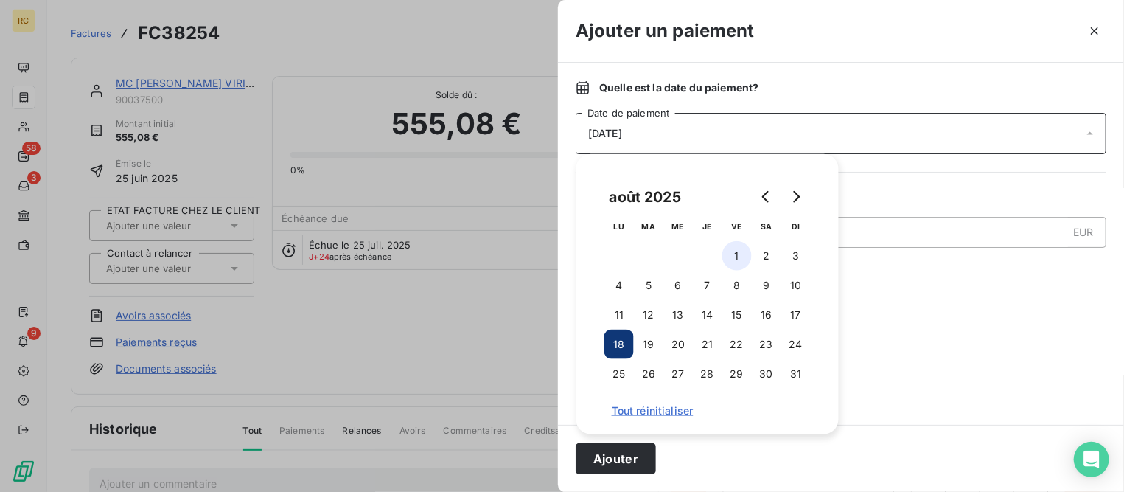
click at [739, 255] on button "1" at bounding box center [737, 255] width 29 height 29
click at [628, 456] on button "Ajouter" at bounding box center [616, 458] width 80 height 31
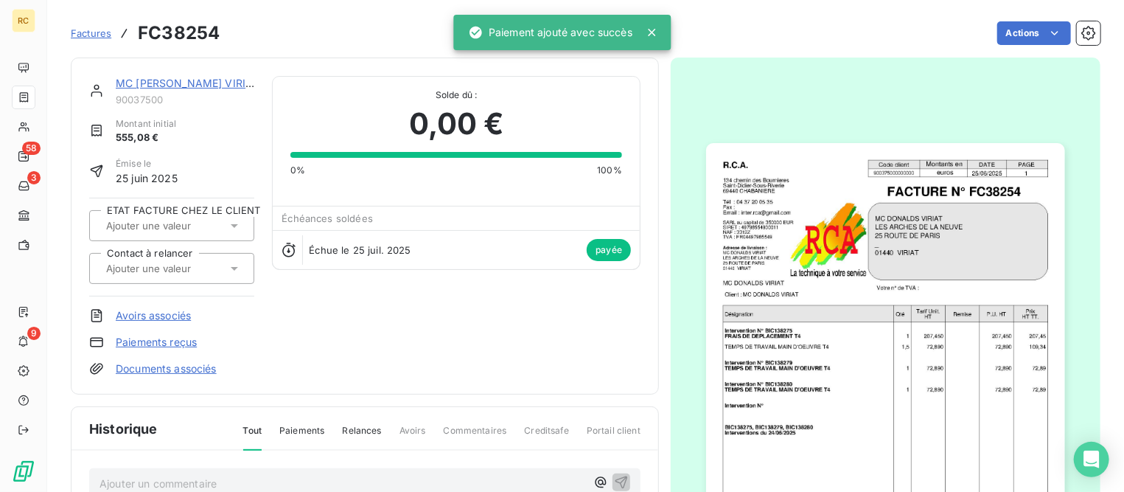
click at [171, 86] on link "MC [PERSON_NAME] VIRIAT" at bounding box center [187, 83] width 143 height 13
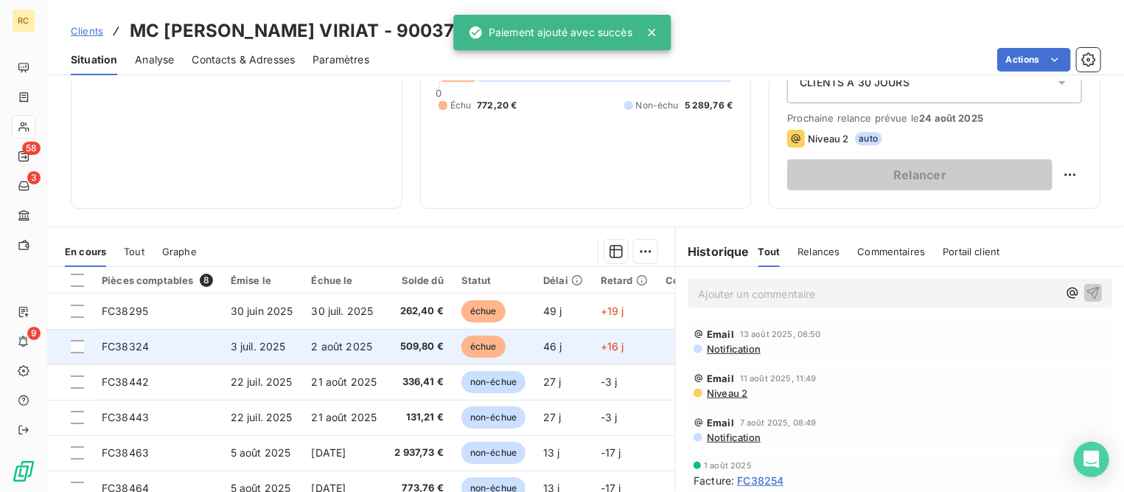
scroll to position [184, 0]
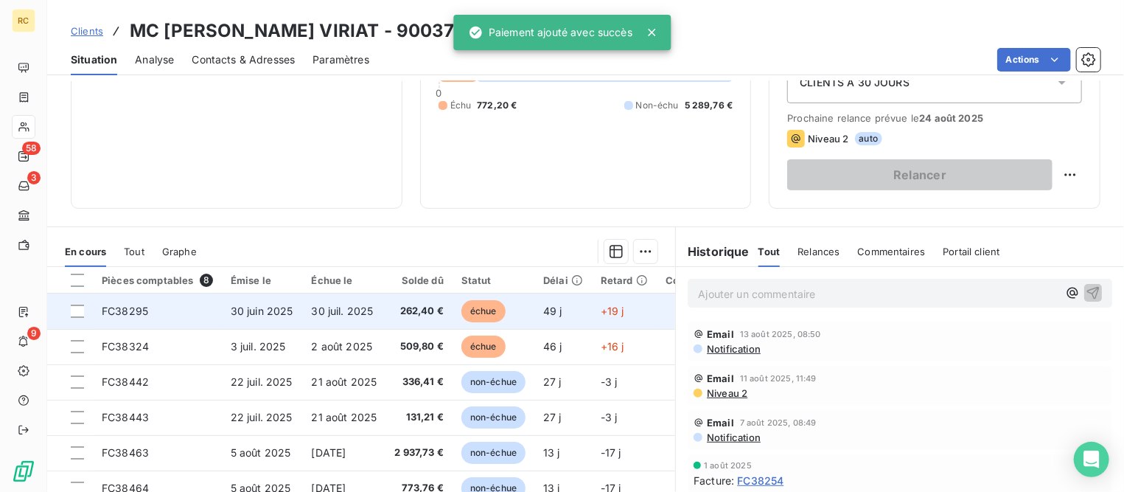
click at [333, 314] on span "30 juil. 2025" at bounding box center [343, 311] width 62 height 13
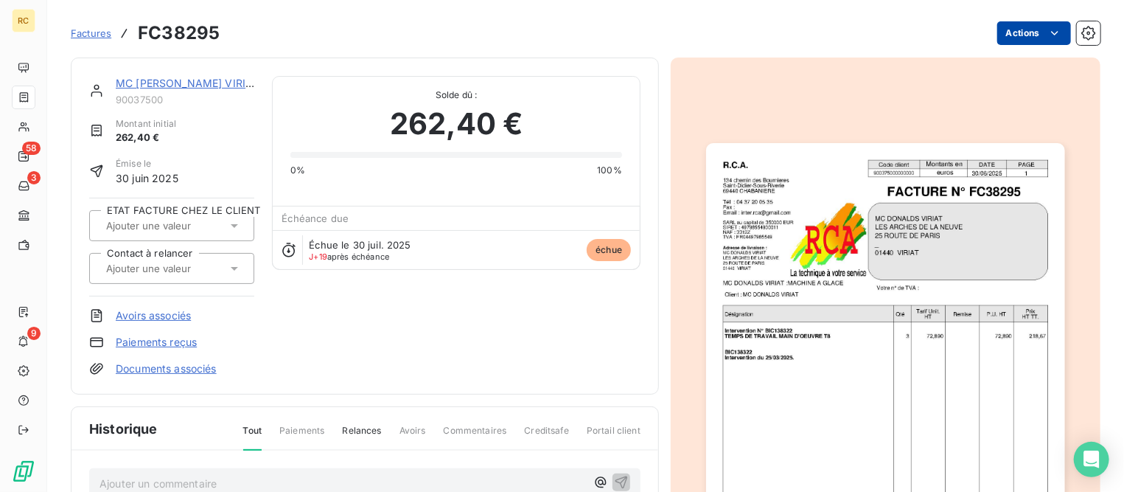
click at [1019, 27] on html "RC 58 3 9 Factures FC38295 Actions MC [PERSON_NAME] VIRIAT 90037500 Montant ini…" at bounding box center [562, 246] width 1124 height 492
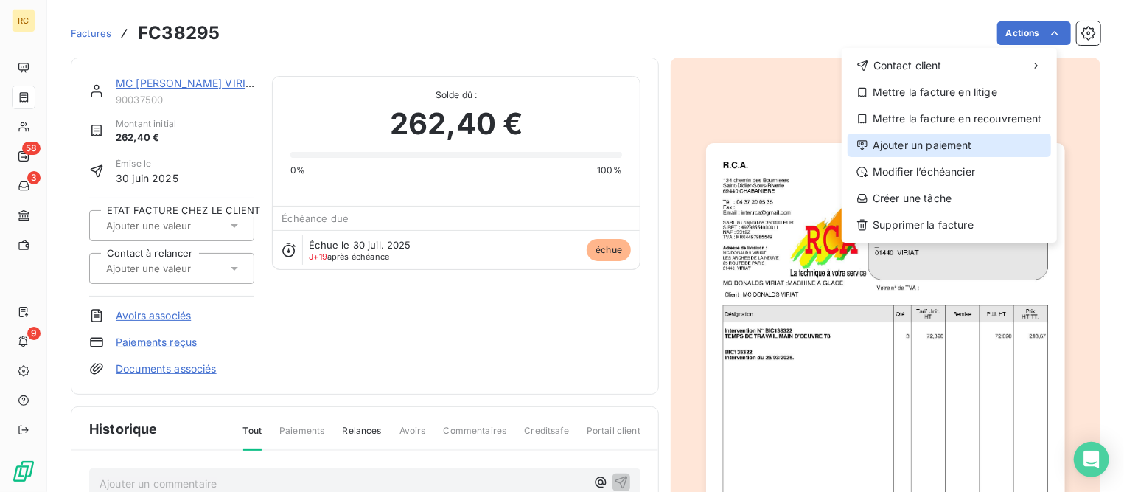
click at [928, 151] on div "Ajouter un paiement" at bounding box center [950, 145] width 204 height 24
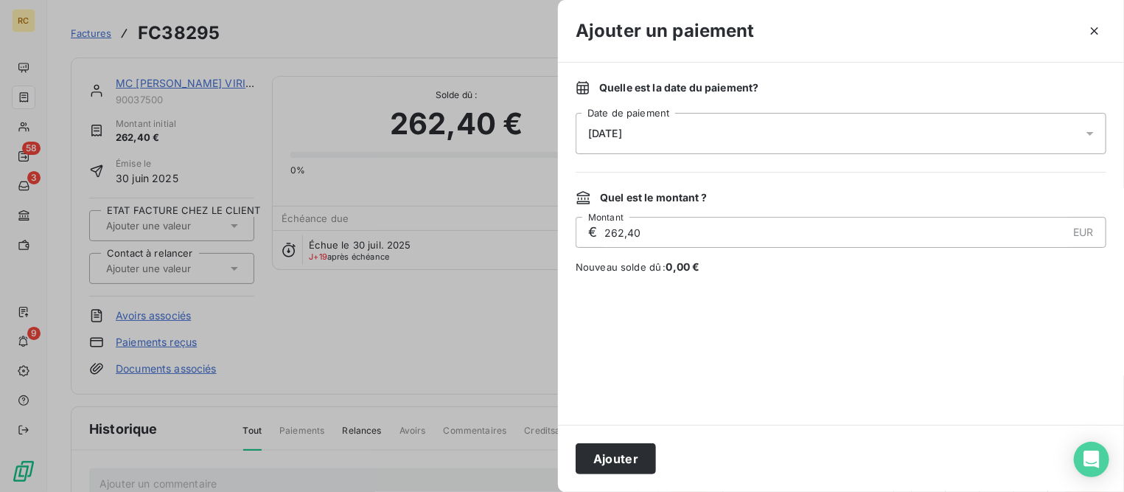
click at [622, 139] on span "[DATE]" at bounding box center [605, 134] width 34 height 12
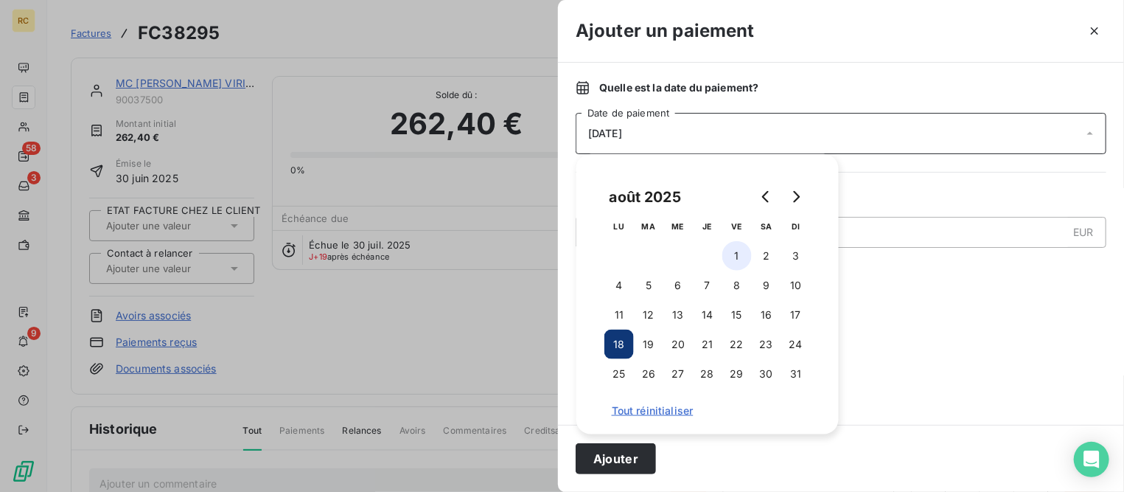
click at [738, 258] on button "1" at bounding box center [737, 255] width 29 height 29
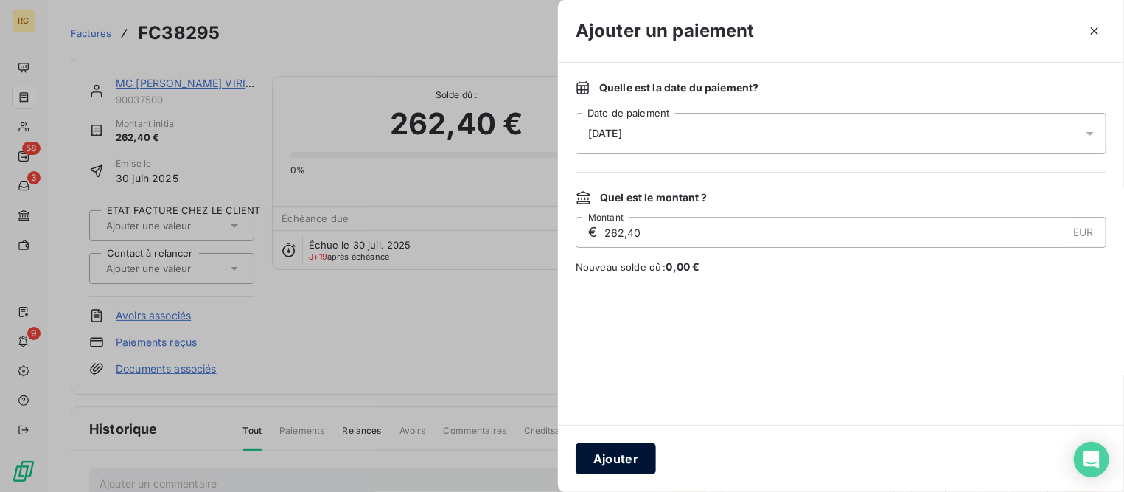
click at [642, 453] on button "Ajouter" at bounding box center [616, 458] width 80 height 31
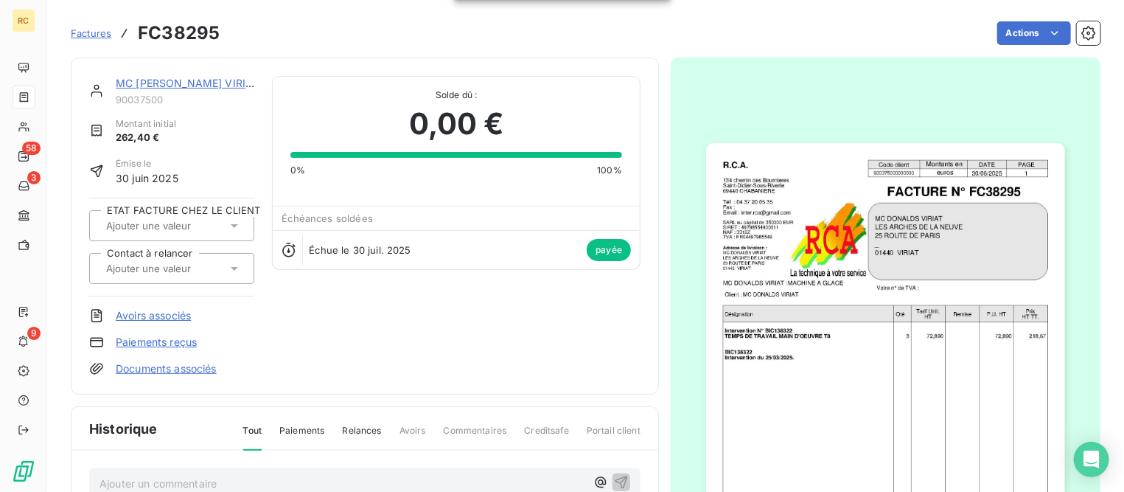
click at [170, 77] on link "MC [PERSON_NAME] VIRIAT" at bounding box center [187, 83] width 143 height 13
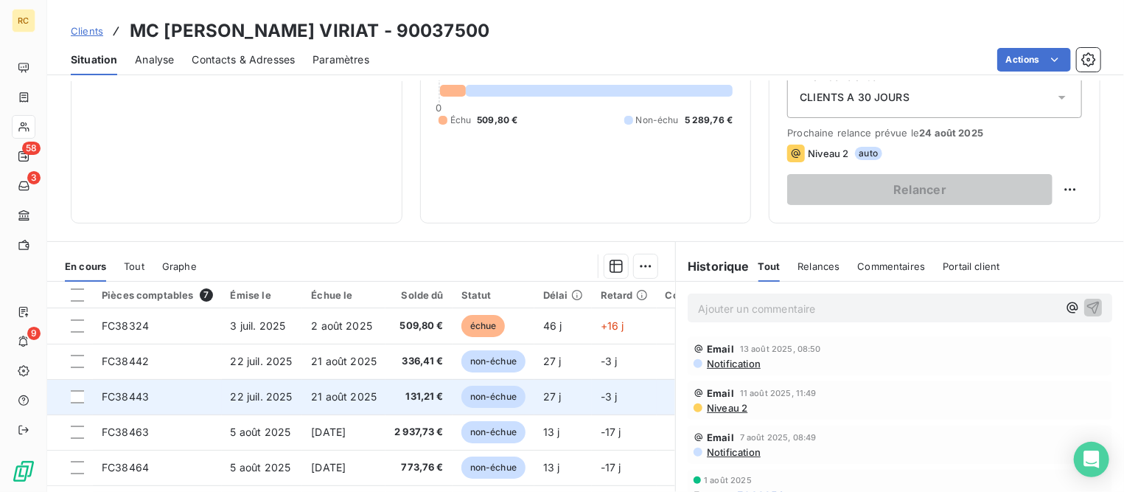
scroll to position [184, 0]
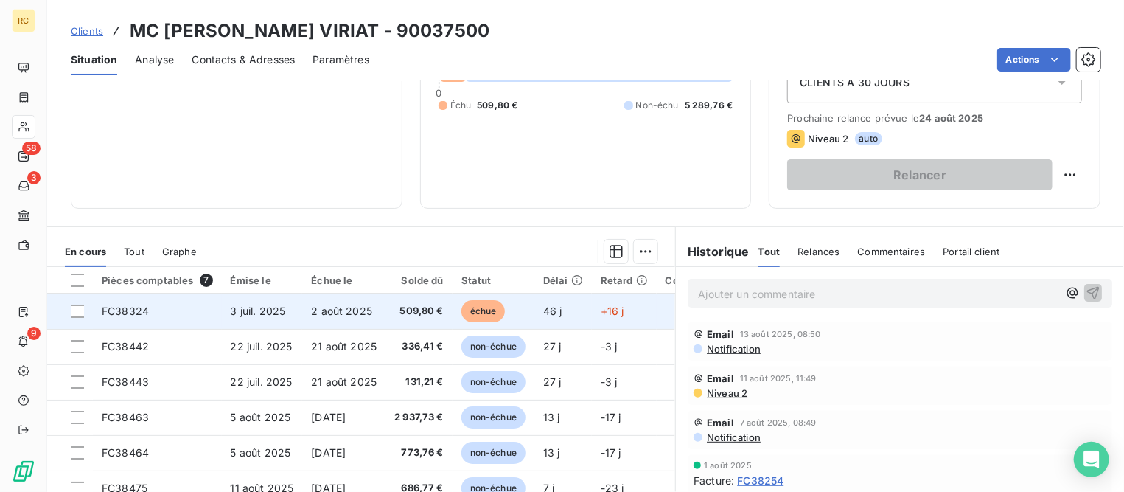
click at [307, 308] on td "2 août 2025" at bounding box center [343, 310] width 83 height 35
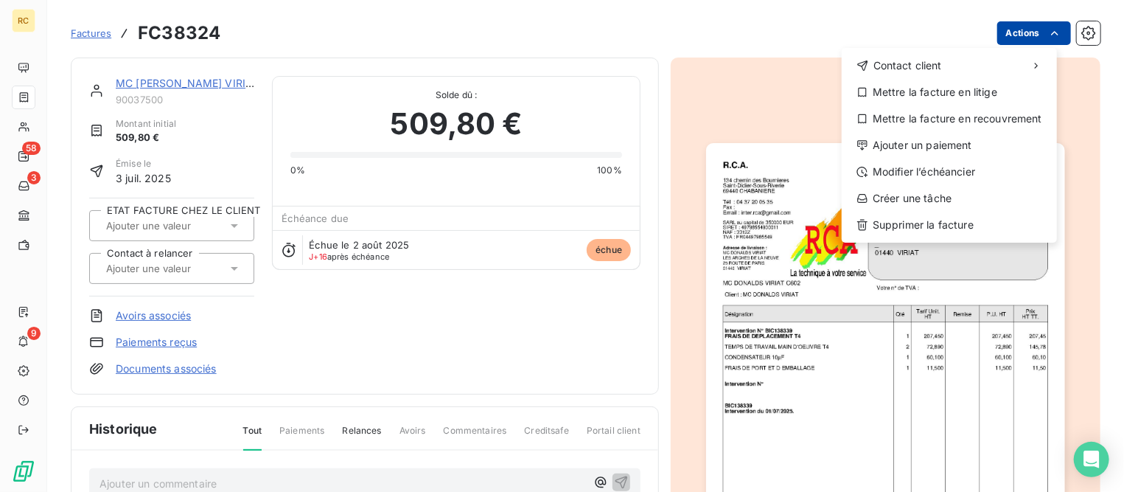
click at [1009, 27] on html "RC 58 3 9 Factures FC38324 Actions Contact client Mettre la facture en litige M…" at bounding box center [562, 246] width 1124 height 492
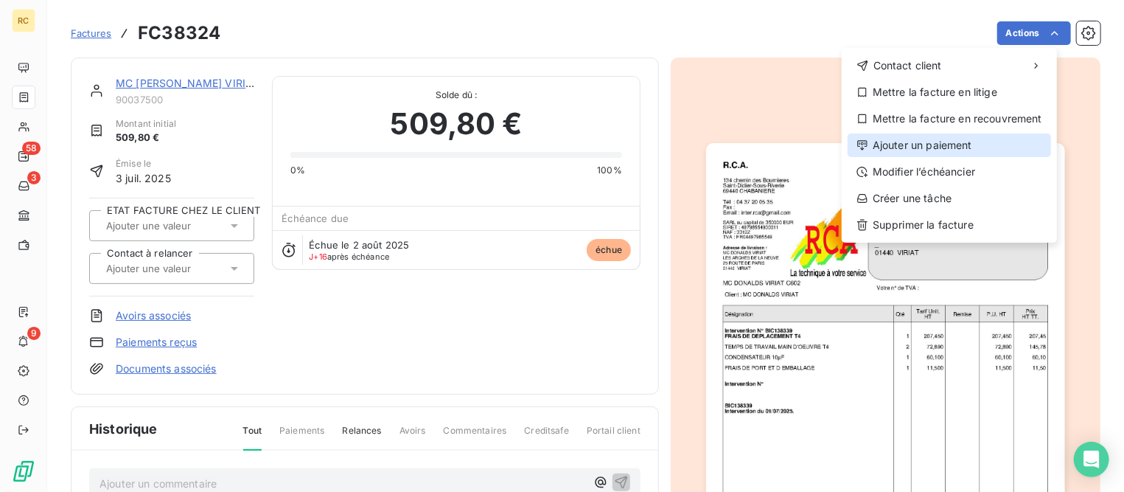
click at [900, 148] on div "Ajouter un paiement" at bounding box center [950, 145] width 204 height 24
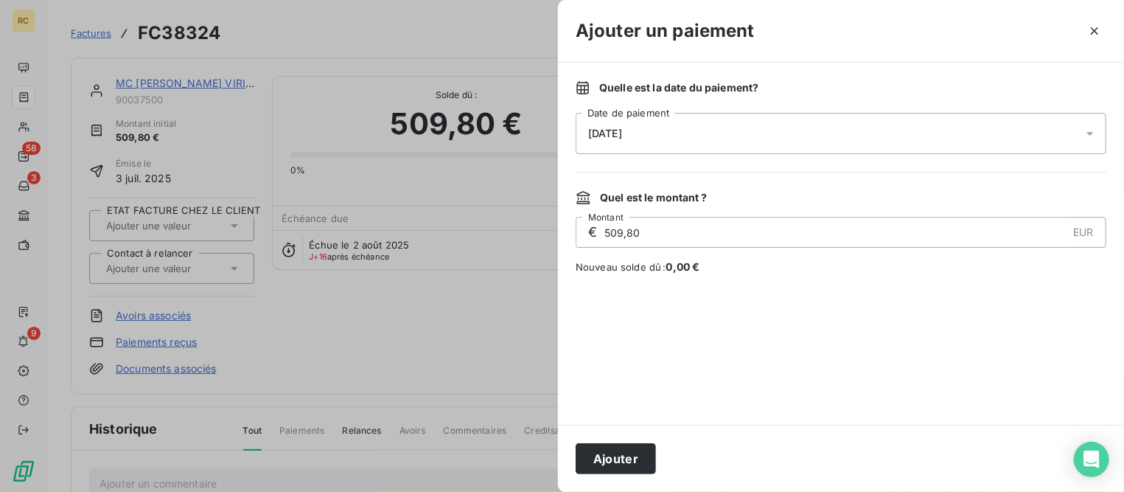
click at [782, 135] on div "[DATE]" at bounding box center [841, 133] width 531 height 41
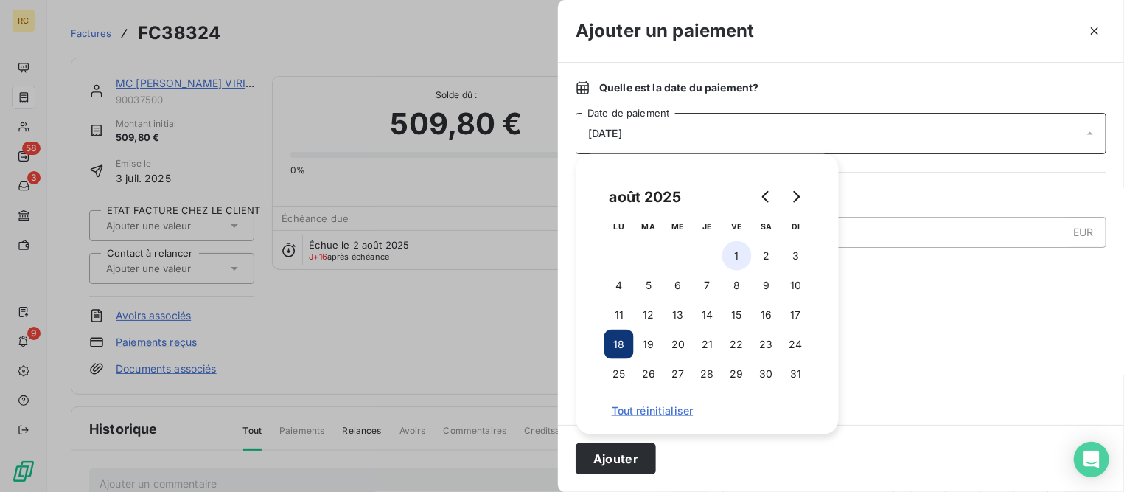
click at [740, 253] on button "1" at bounding box center [737, 255] width 29 height 29
click at [639, 450] on button "Ajouter" at bounding box center [616, 458] width 80 height 31
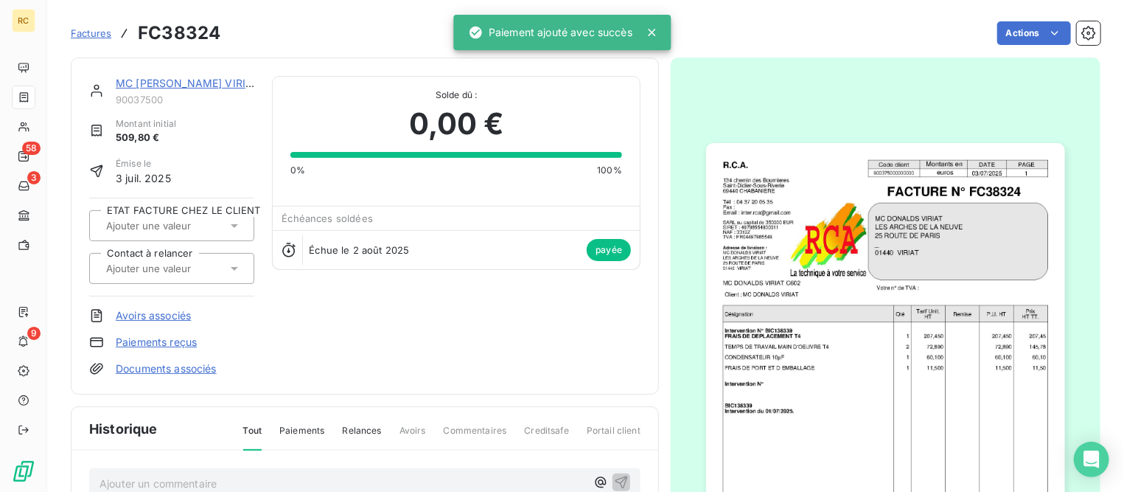
click at [215, 83] on link "MC [PERSON_NAME] VIRIAT" at bounding box center [187, 83] width 143 height 13
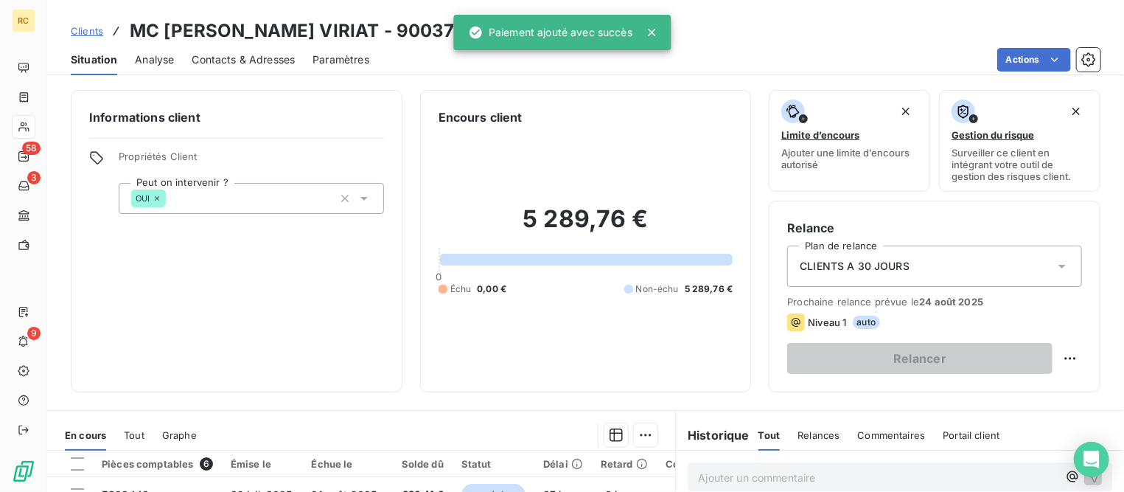
click at [85, 29] on span "Clients" at bounding box center [87, 31] width 32 height 12
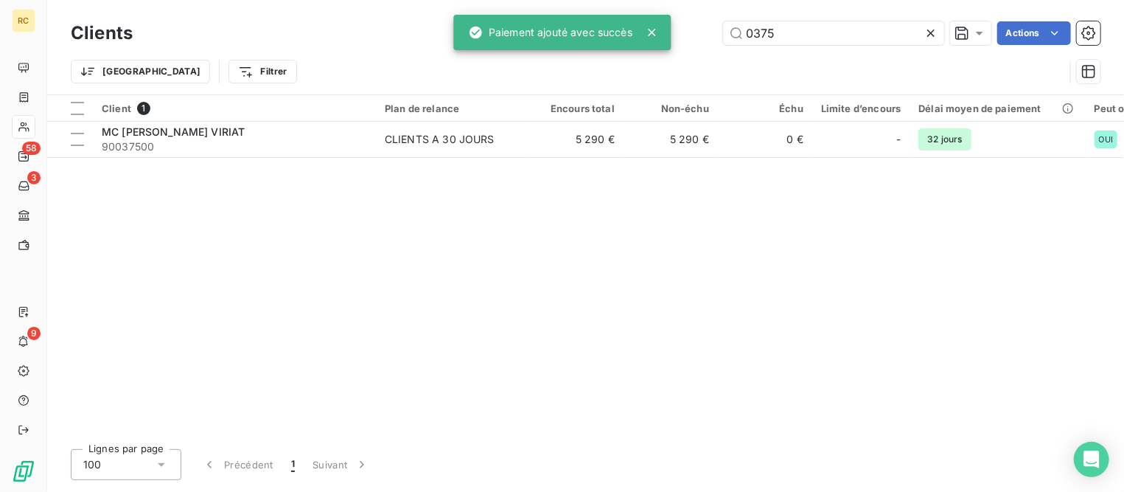
drag, startPoint x: 791, startPoint y: 31, endPoint x: 611, endPoint y: 27, distance: 180.7
click at [611, 27] on div "RC 58 3 9 Clients 0375 Actions Trier Filtrer Client 1 Plan de relance Encours t…" at bounding box center [562, 246] width 1124 height 492
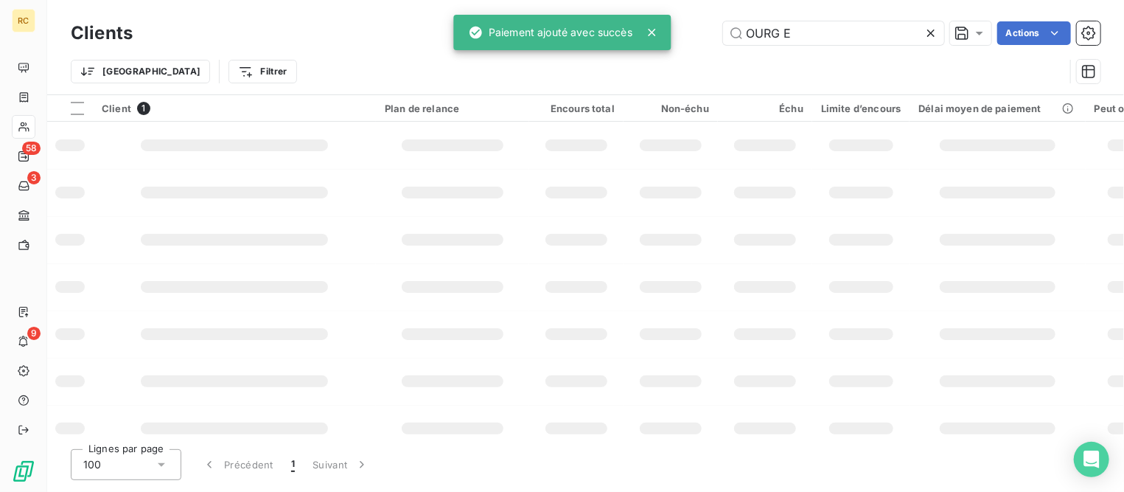
type input "OURG E"
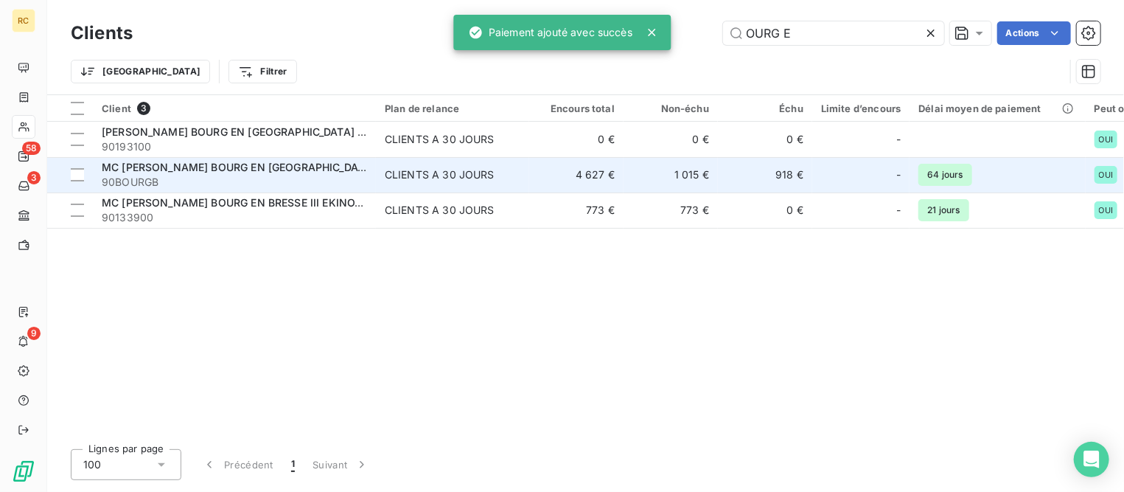
click at [272, 178] on span "90BOURGB" at bounding box center [234, 182] width 265 height 15
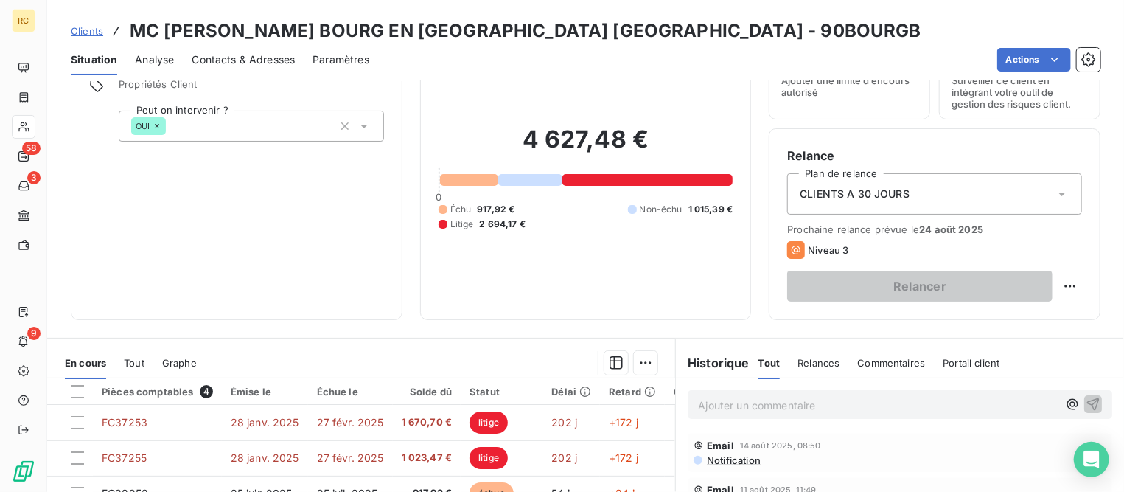
scroll to position [184, 0]
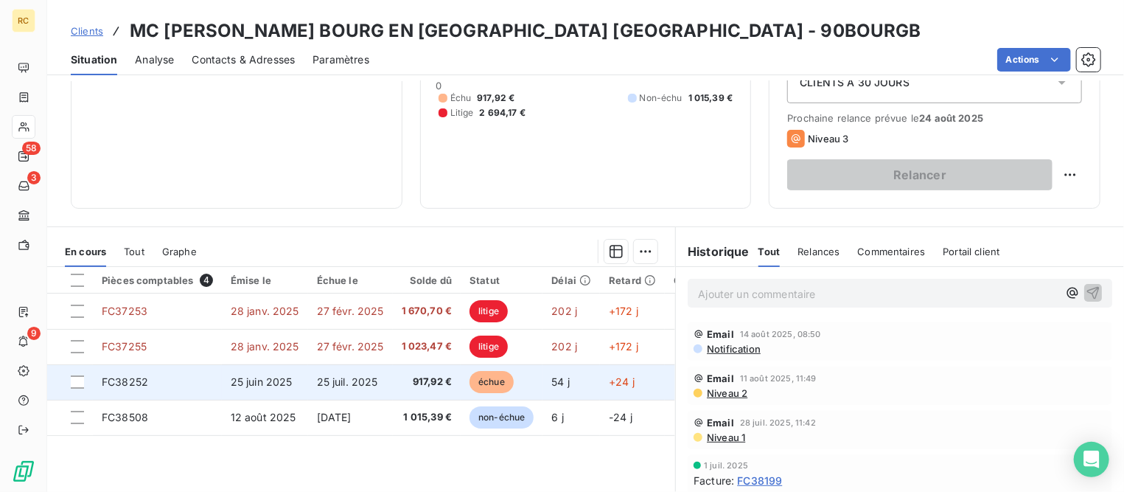
click at [340, 386] on span "25 juil. 2025" at bounding box center [347, 381] width 61 height 13
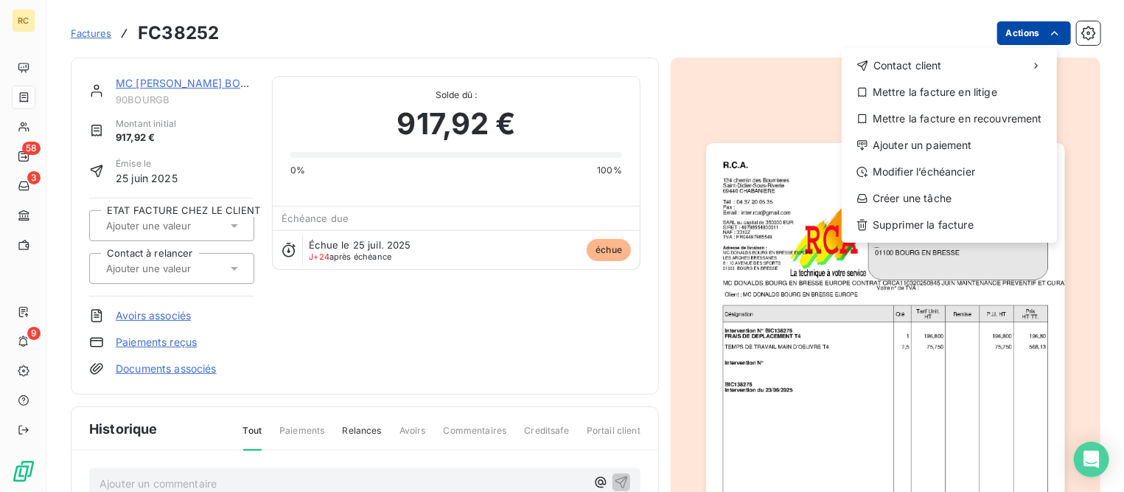
click at [1016, 37] on html "RC 58 3 9 Factures FC38252 Actions Contact client Mettre la facture en litige M…" at bounding box center [562, 246] width 1124 height 492
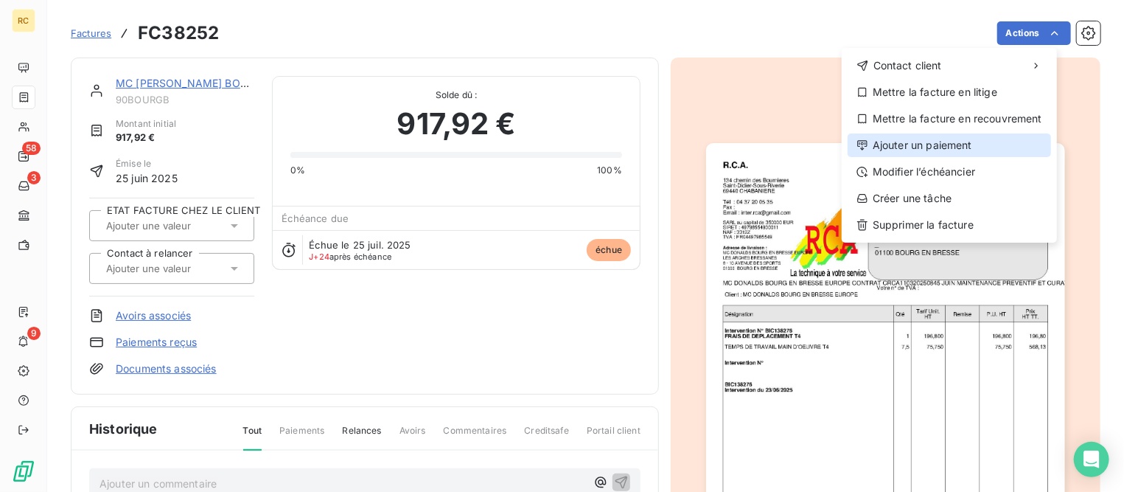
click at [919, 145] on div "Ajouter un paiement" at bounding box center [950, 145] width 204 height 24
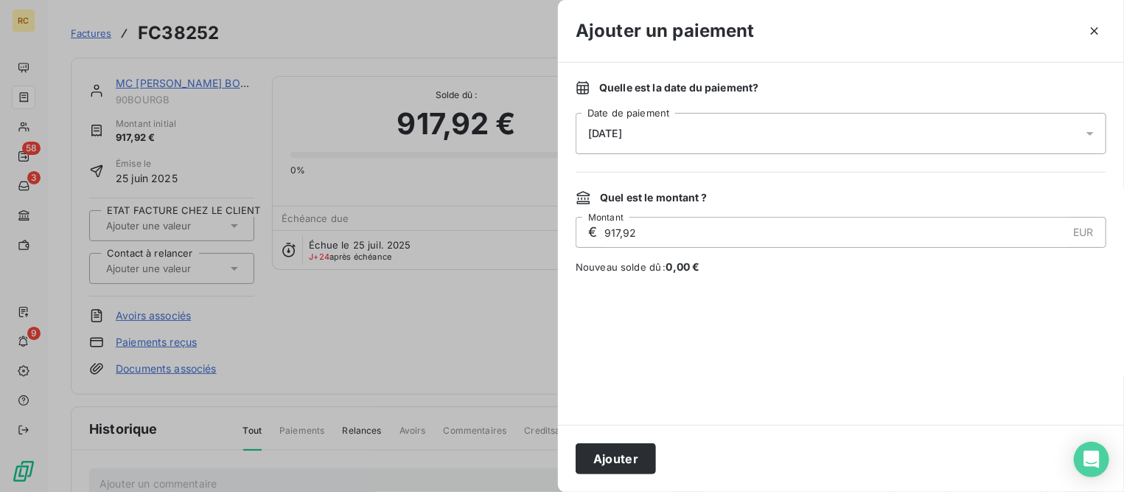
click at [790, 131] on div "[DATE]" at bounding box center [841, 133] width 531 height 41
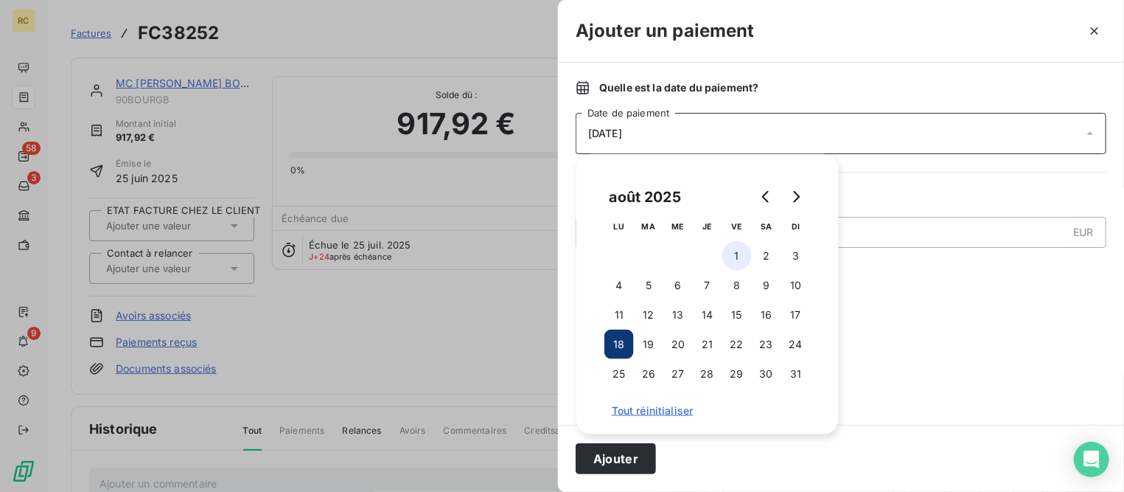
click at [742, 261] on button "1" at bounding box center [737, 255] width 29 height 29
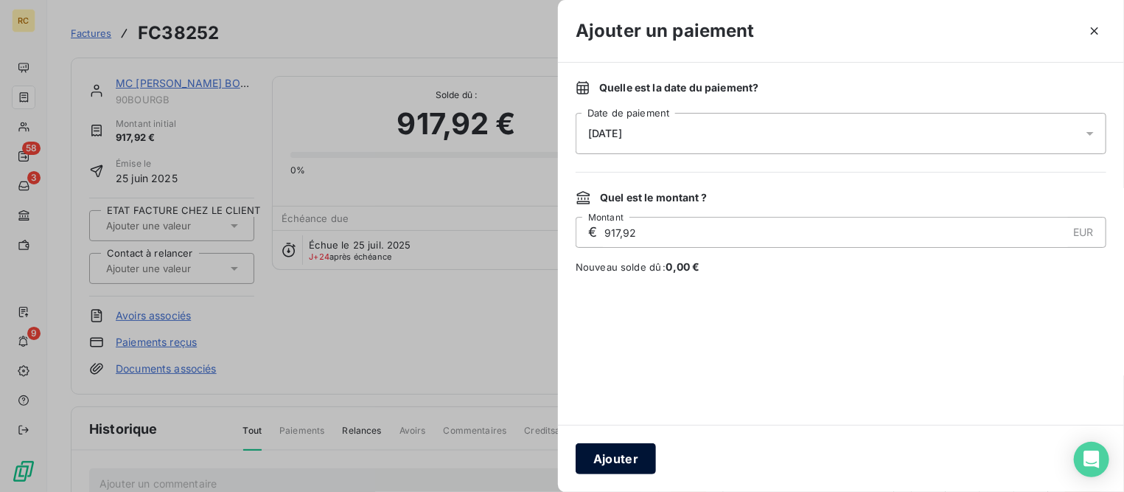
click at [626, 452] on button "Ajouter" at bounding box center [616, 458] width 80 height 31
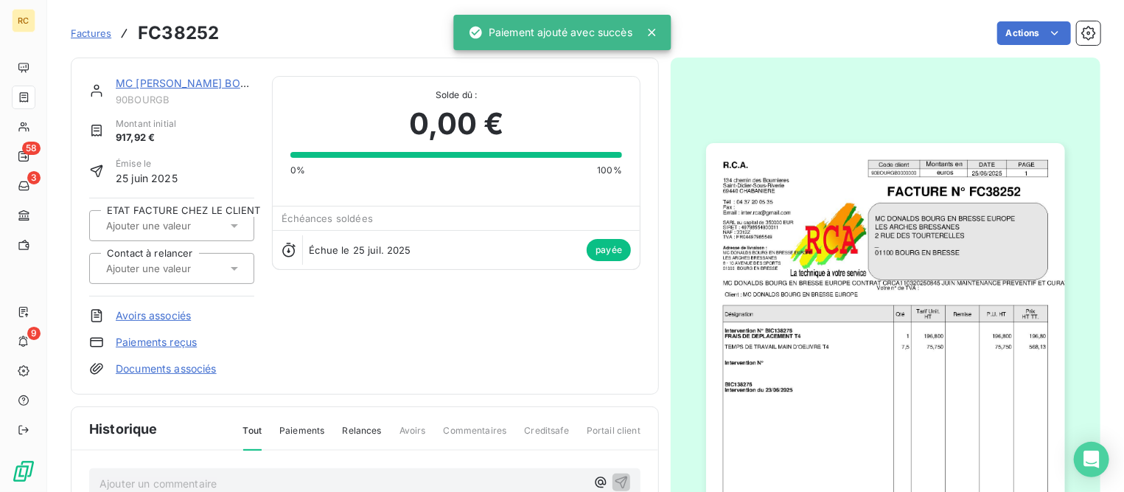
click at [97, 32] on span "Factures" at bounding box center [91, 33] width 41 height 12
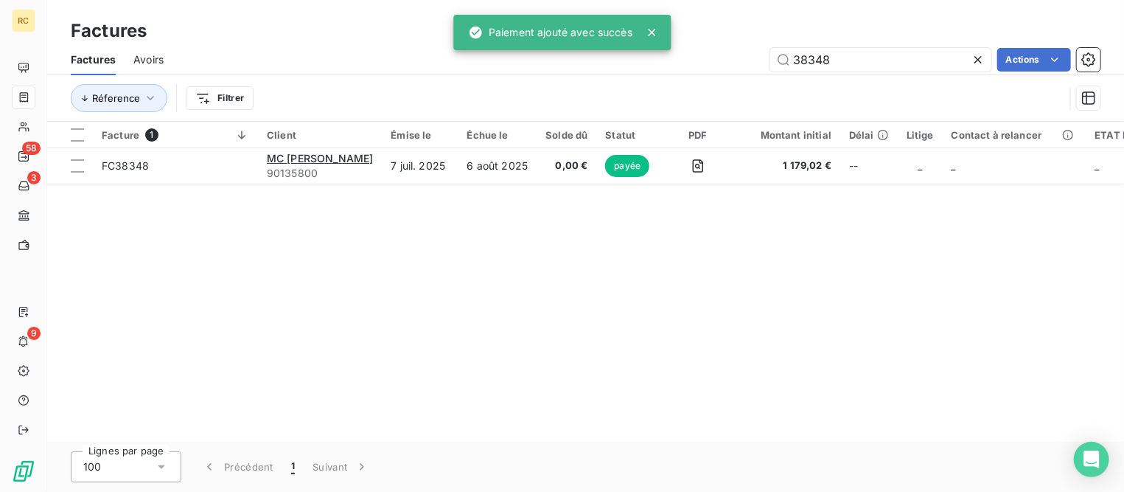
drag, startPoint x: 852, startPoint y: 59, endPoint x: 557, endPoint y: 47, distance: 294.4
click at [561, 55] on div "38348 Actions" at bounding box center [640, 60] width 919 height 24
type input "1944"
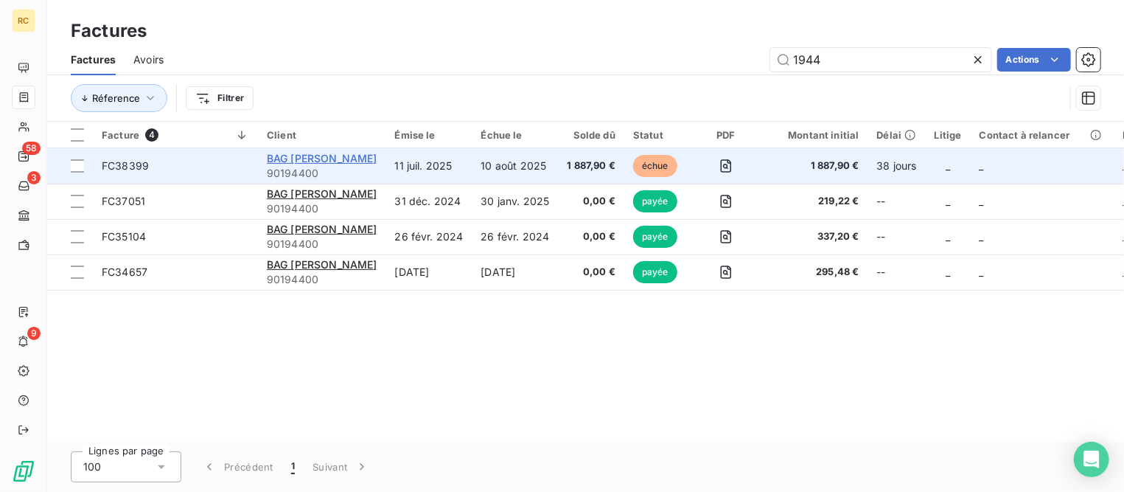
click at [371, 154] on span "BAG [PERSON_NAME]" at bounding box center [322, 158] width 111 height 13
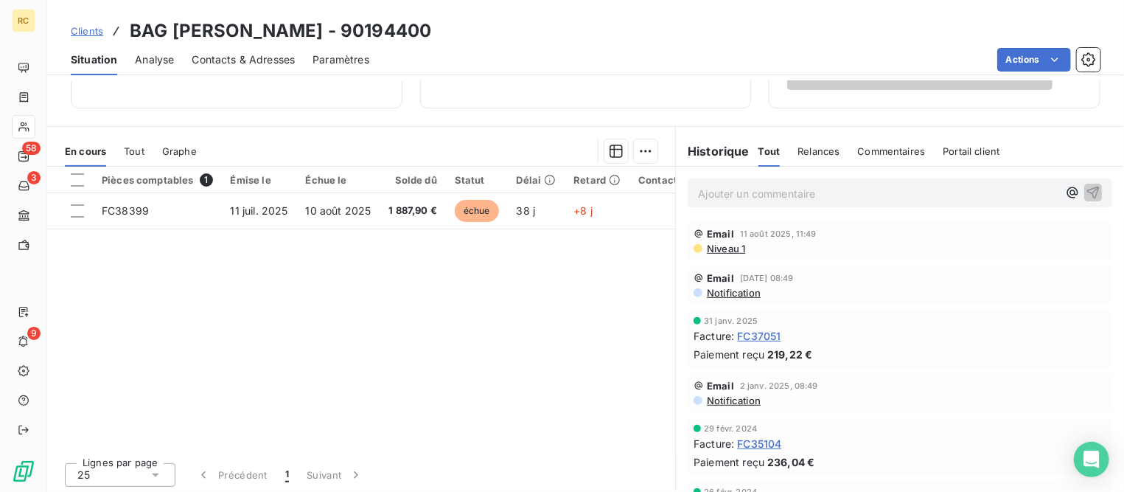
scroll to position [286, 0]
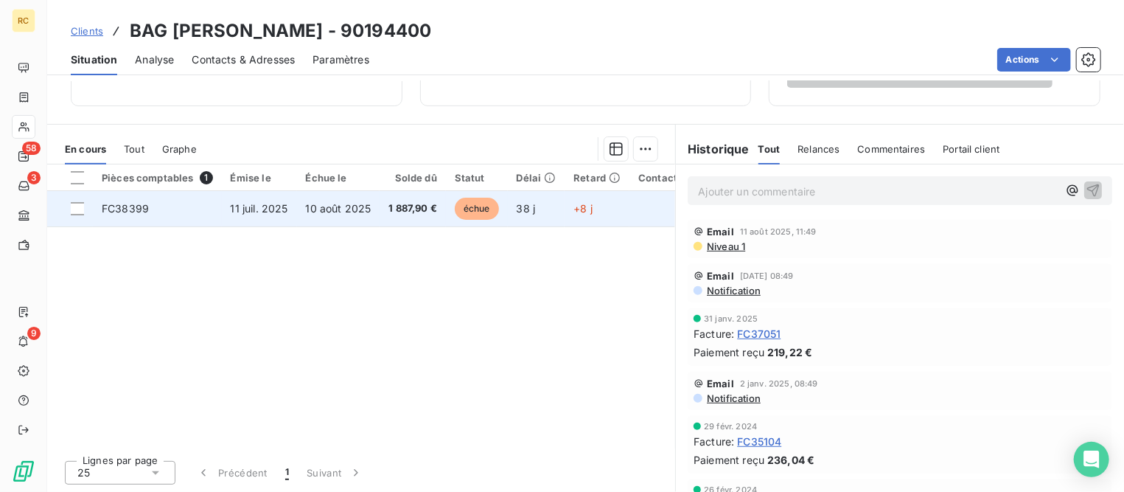
click at [312, 208] on span "10 août 2025" at bounding box center [339, 208] width 66 height 13
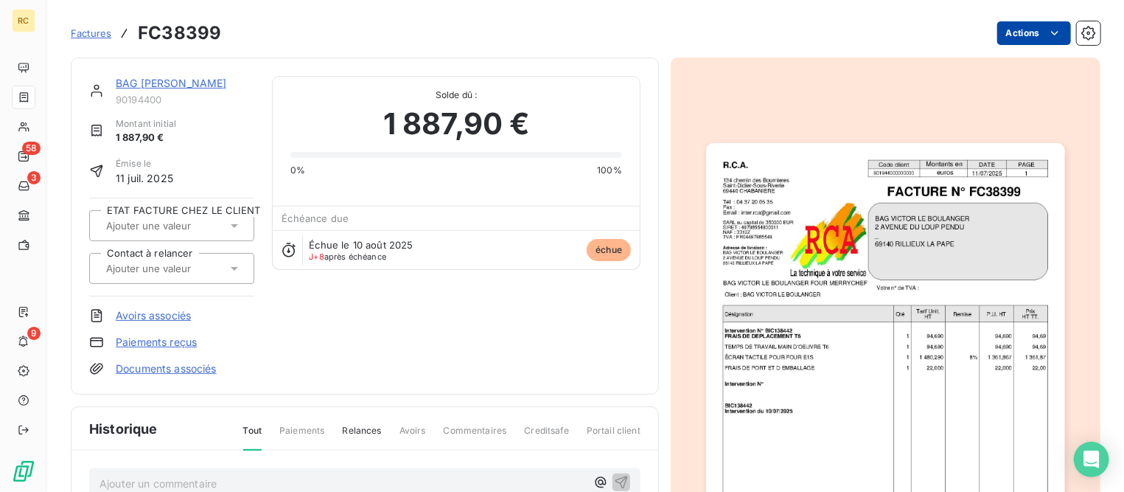
click at [1001, 35] on html "RC 58 3 9 Factures FC38399 Actions BAG VICTOR LE BOULANGER 90194400 Montant ini…" at bounding box center [562, 246] width 1124 height 492
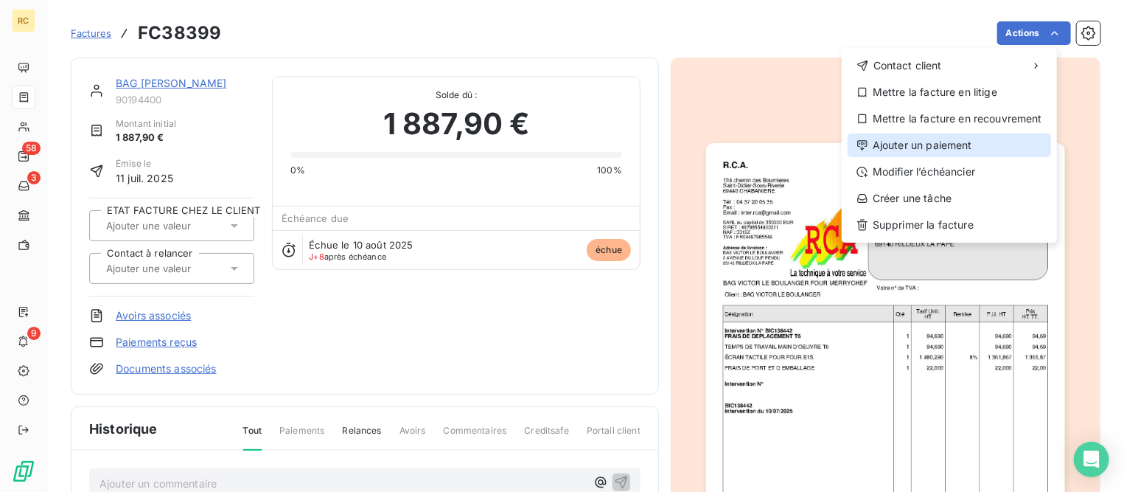
click at [950, 142] on div "Ajouter un paiement" at bounding box center [950, 145] width 204 height 24
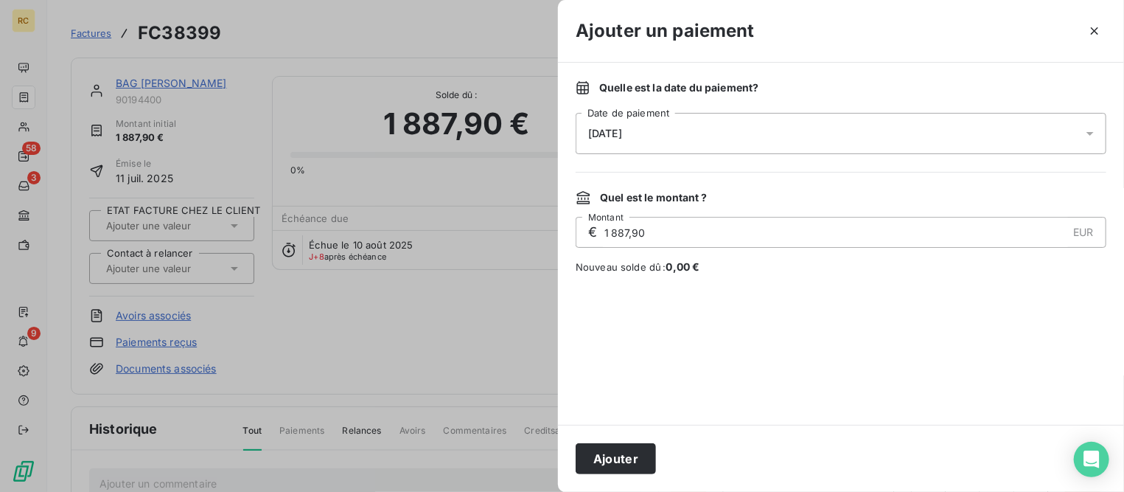
click at [668, 128] on div "[DATE]" at bounding box center [841, 133] width 531 height 41
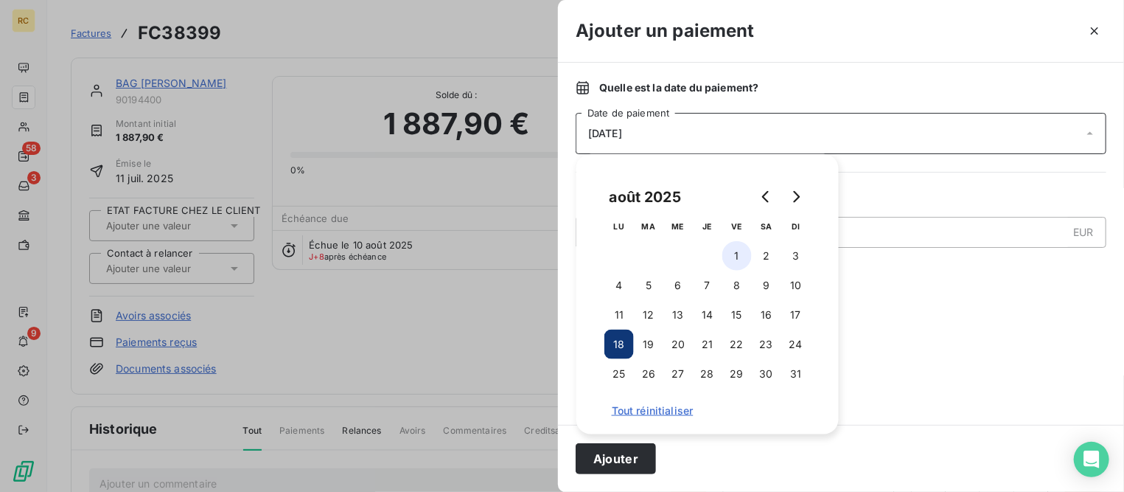
click at [740, 251] on button "1" at bounding box center [737, 255] width 29 height 29
click at [647, 456] on button "Ajouter" at bounding box center [616, 458] width 80 height 31
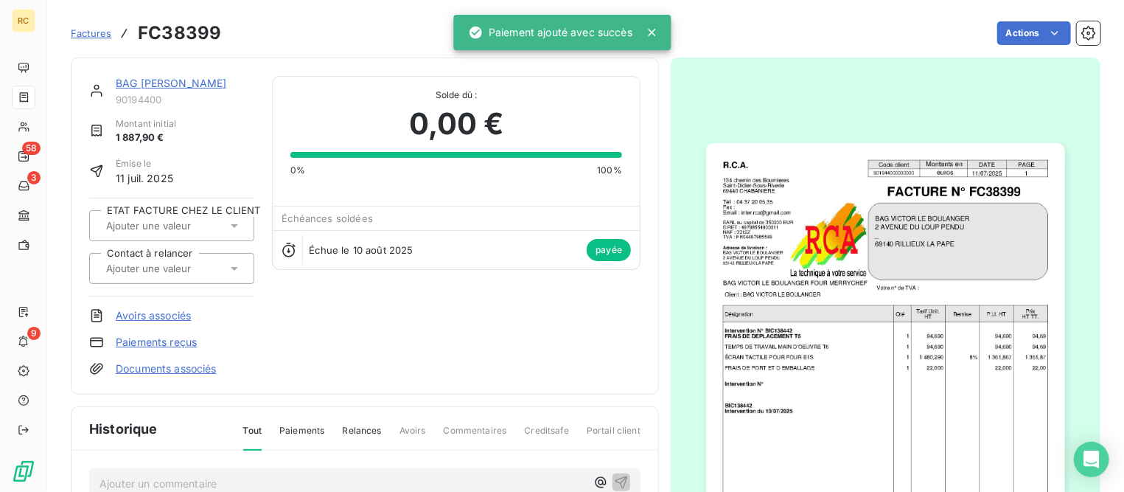
click at [82, 36] on span "Factures" at bounding box center [91, 33] width 41 height 12
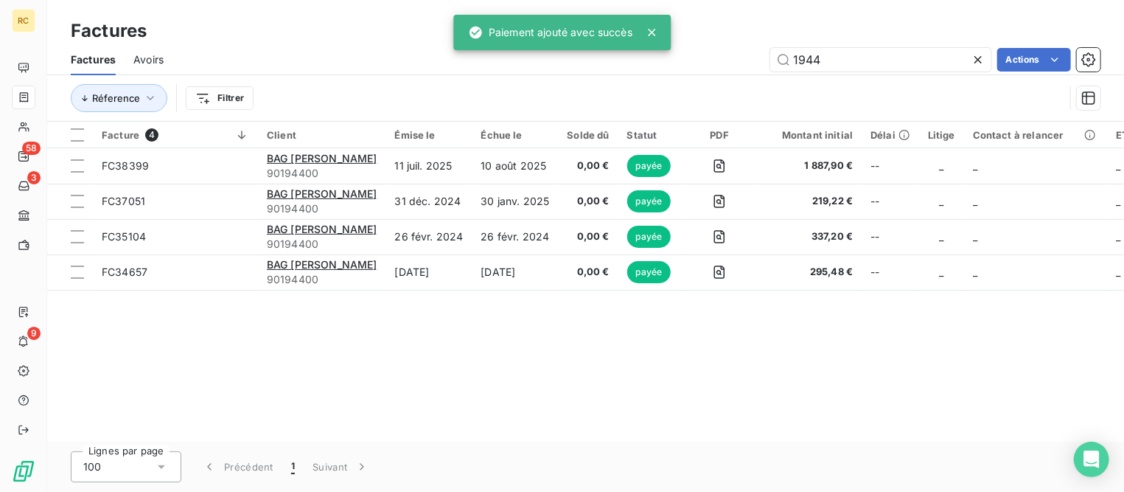
drag, startPoint x: 540, startPoint y: 52, endPoint x: 518, endPoint y: 55, distance: 22.4
click at [518, 55] on div "1944 Actions" at bounding box center [640, 60] width 919 height 24
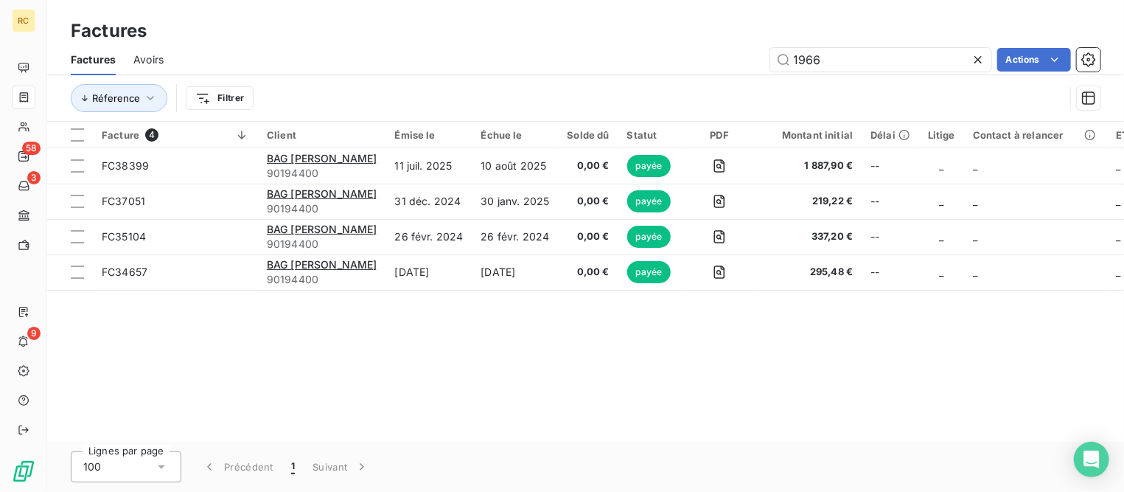
type input "1966"
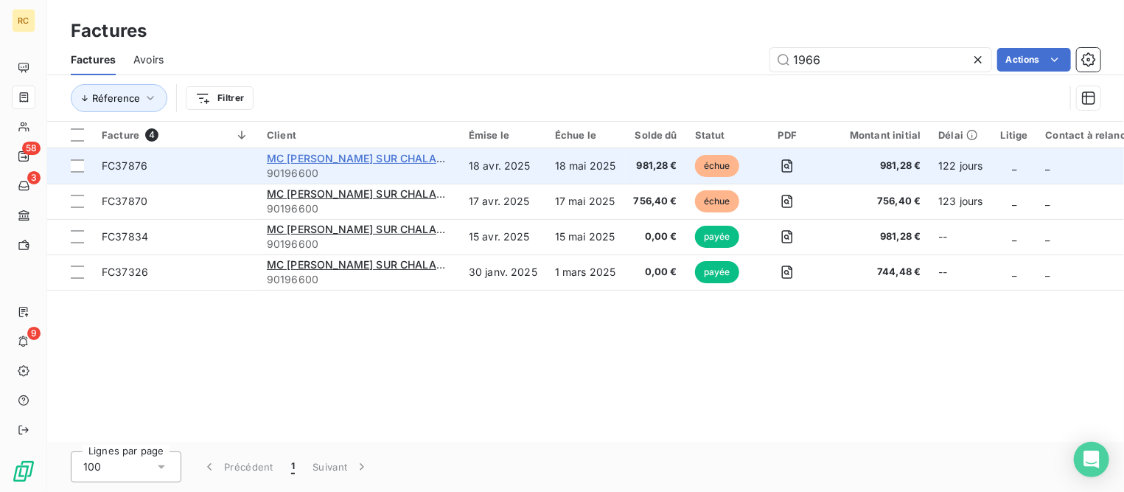
click at [314, 163] on span "MC [PERSON_NAME] SUR CHALARONNE" at bounding box center [370, 158] width 207 height 13
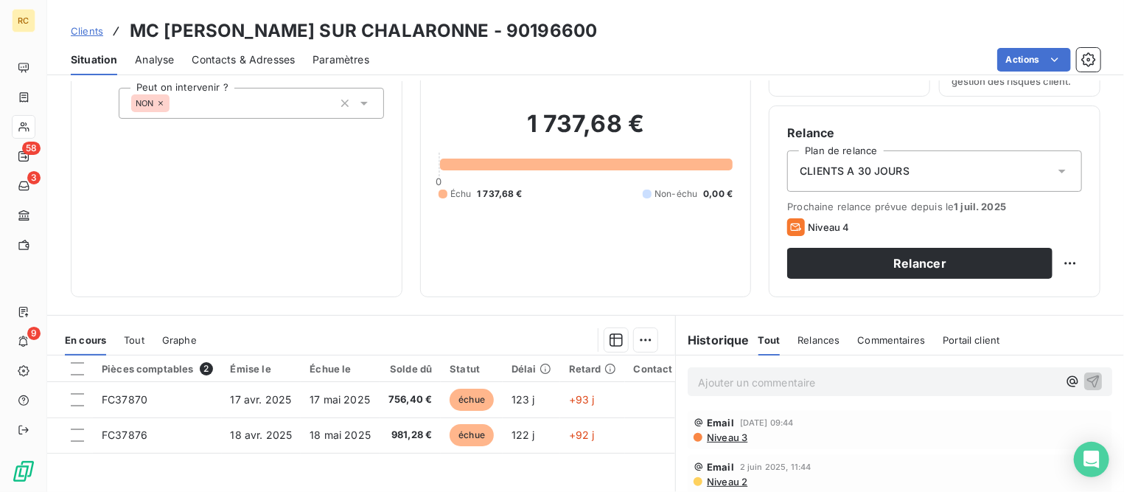
scroll to position [276, 0]
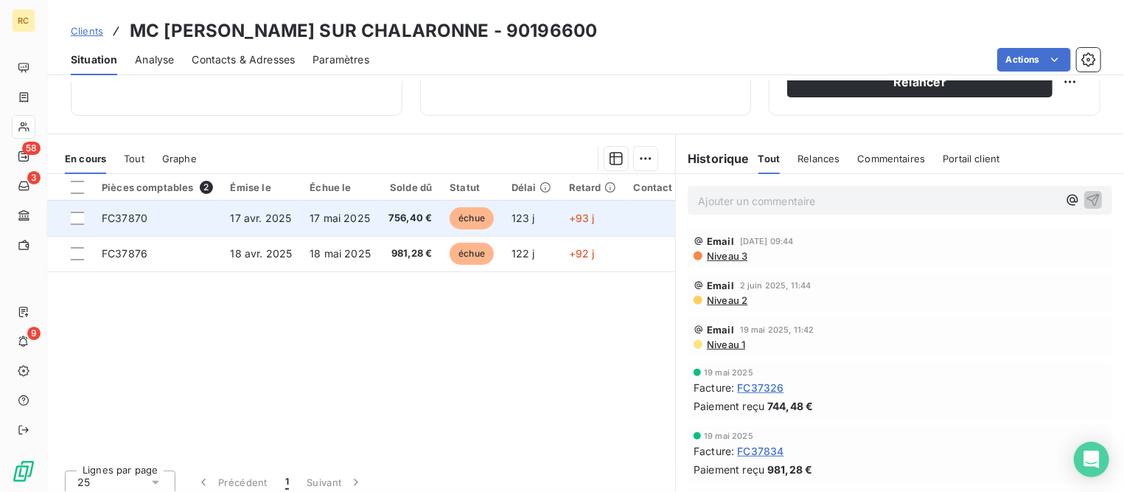
click at [307, 224] on td "17 mai 2025" at bounding box center [340, 218] width 79 height 35
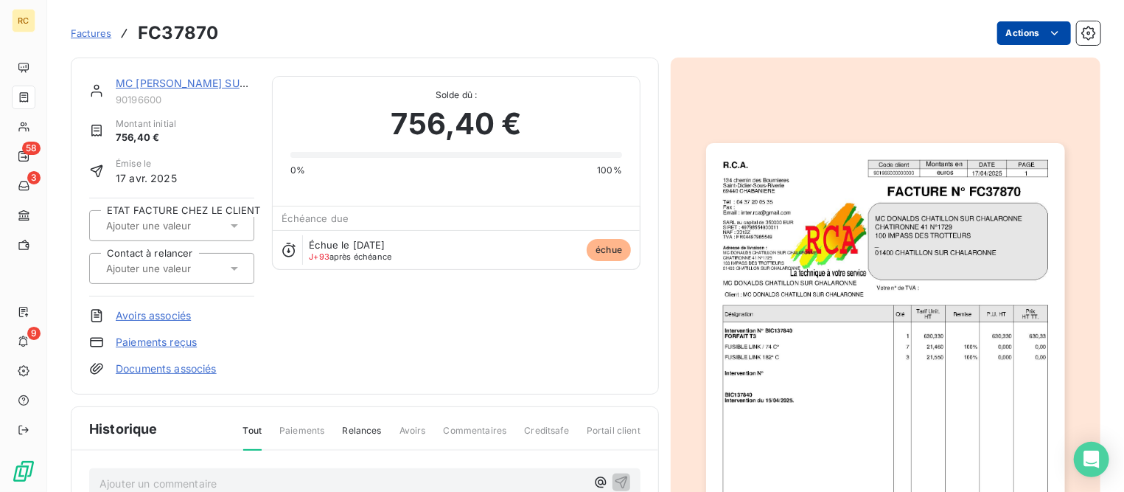
click at [1006, 29] on html "RC 58 3 9 Factures FC37870 Actions MC [PERSON_NAME] SUR CHALARONNE 90196600 Mon…" at bounding box center [562, 246] width 1124 height 492
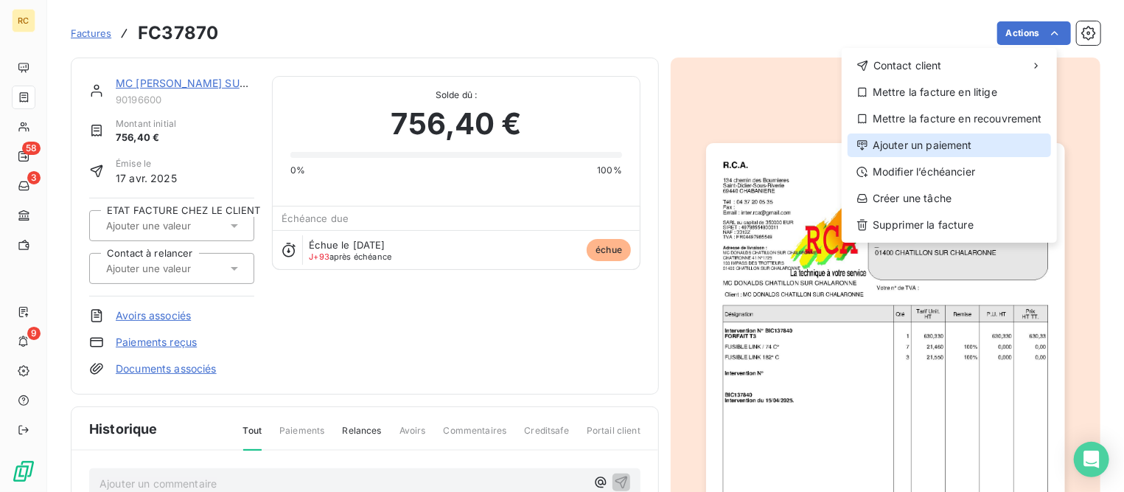
click at [955, 147] on div "Ajouter un paiement" at bounding box center [950, 145] width 204 height 24
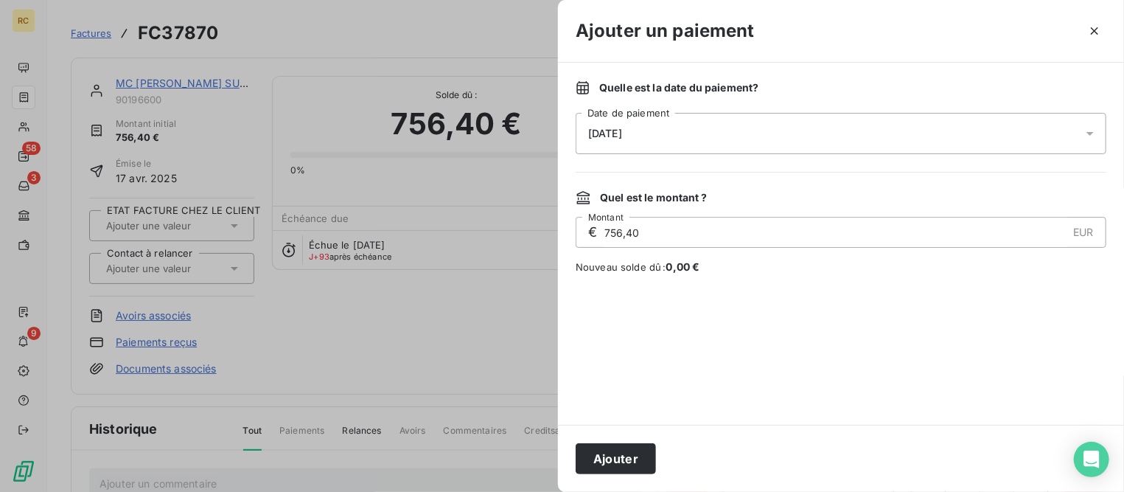
click at [771, 133] on div "[DATE]" at bounding box center [841, 133] width 531 height 41
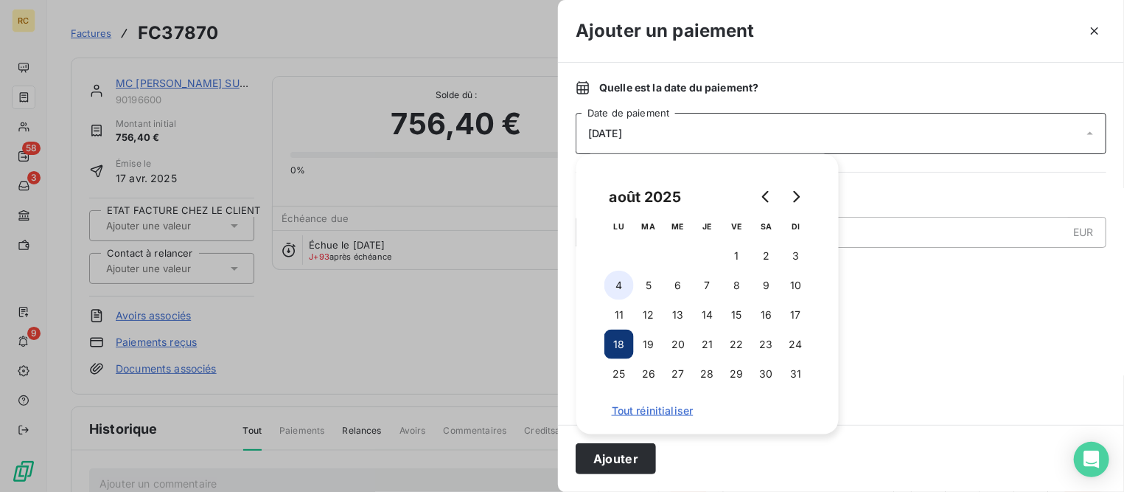
click at [623, 288] on button "4" at bounding box center [619, 285] width 29 height 29
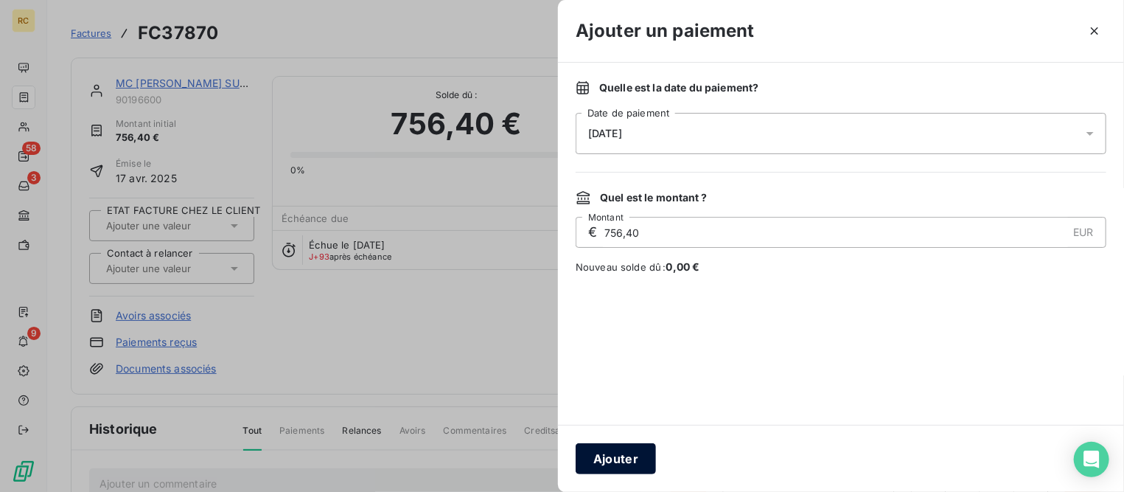
click at [622, 457] on button "Ajouter" at bounding box center [616, 458] width 80 height 31
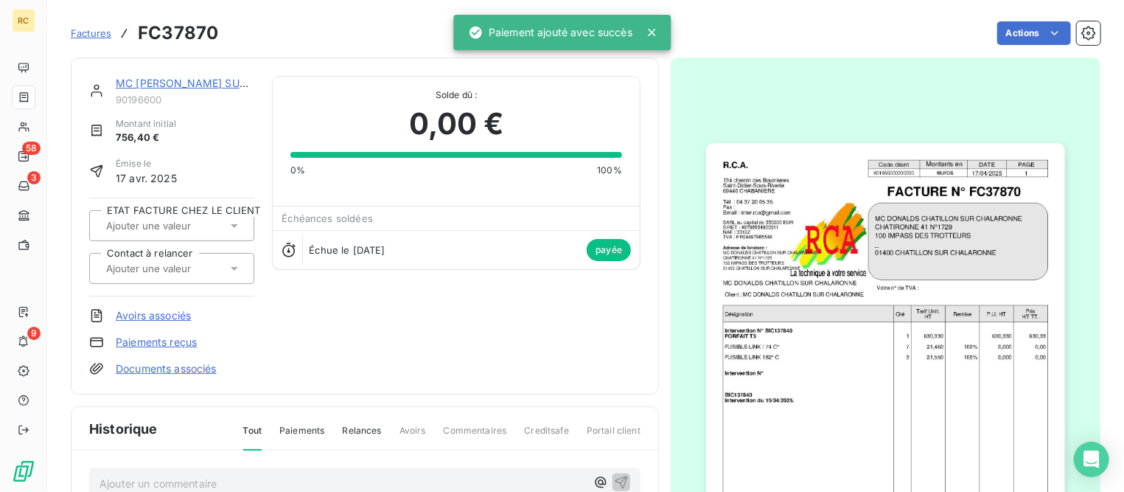
click at [178, 83] on link "MC [PERSON_NAME] SUR CHALARONNE" at bounding box center [219, 83] width 207 height 13
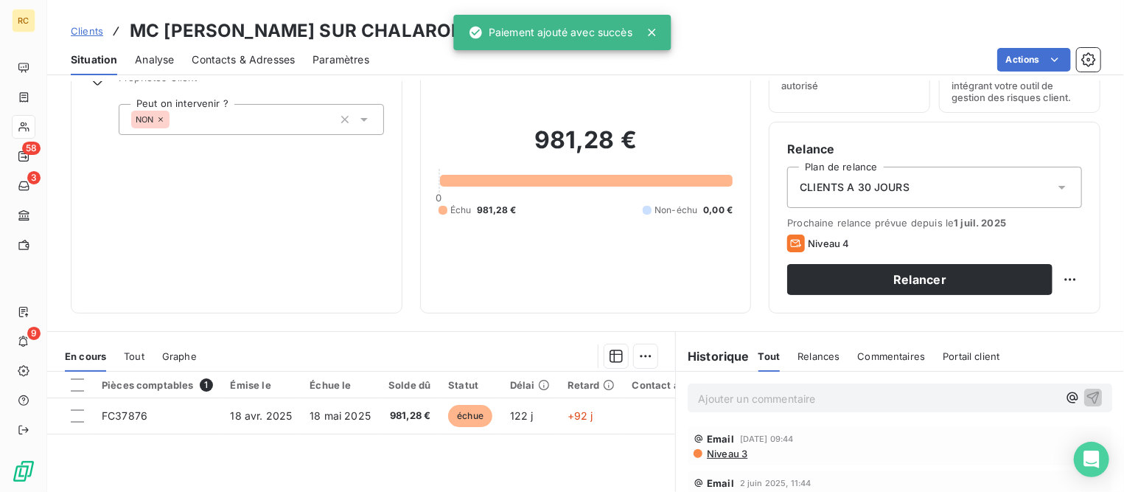
scroll to position [184, 0]
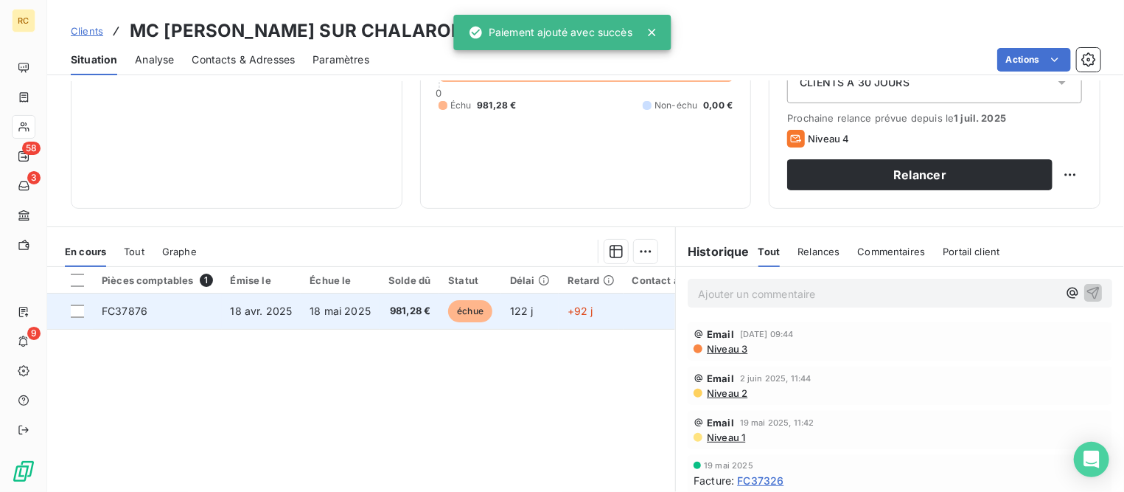
click at [339, 310] on span "18 mai 2025" at bounding box center [340, 311] width 61 height 13
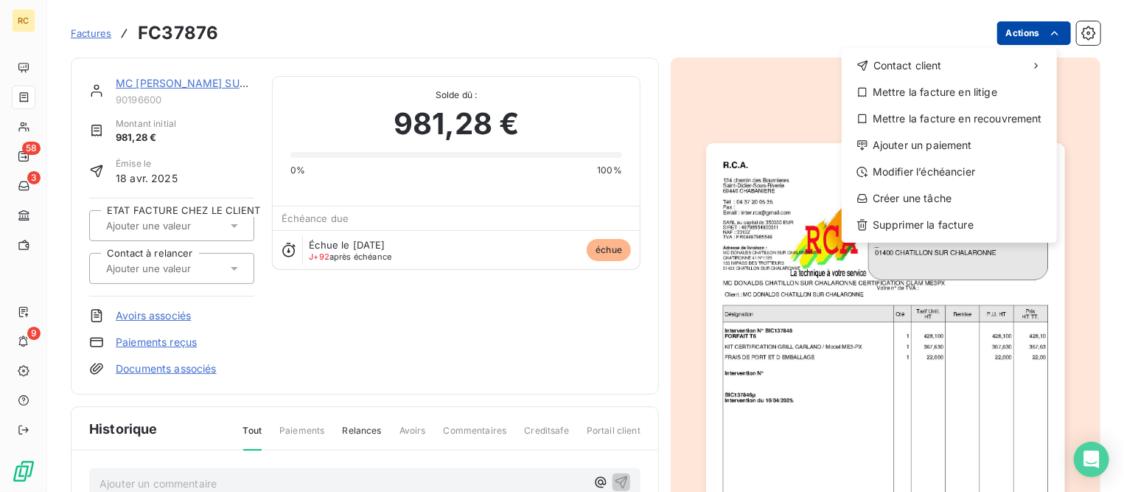
click at [1010, 34] on html "RC 58 3 9 Factures FC37876 Actions Contact client Mettre la facture en litige M…" at bounding box center [562, 246] width 1124 height 492
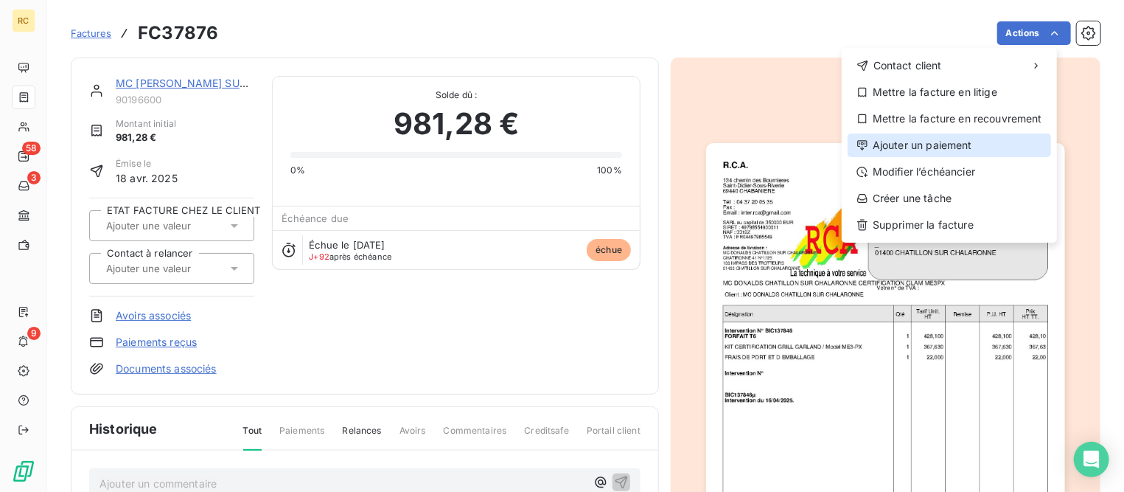
click at [912, 141] on div "Ajouter un paiement" at bounding box center [950, 145] width 204 height 24
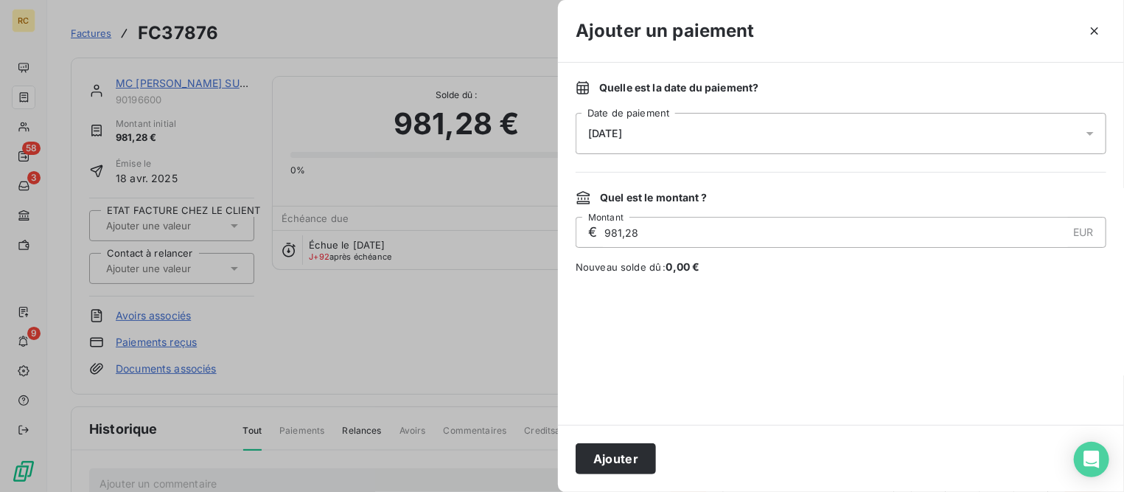
click at [616, 138] on span "[DATE]" at bounding box center [605, 134] width 34 height 12
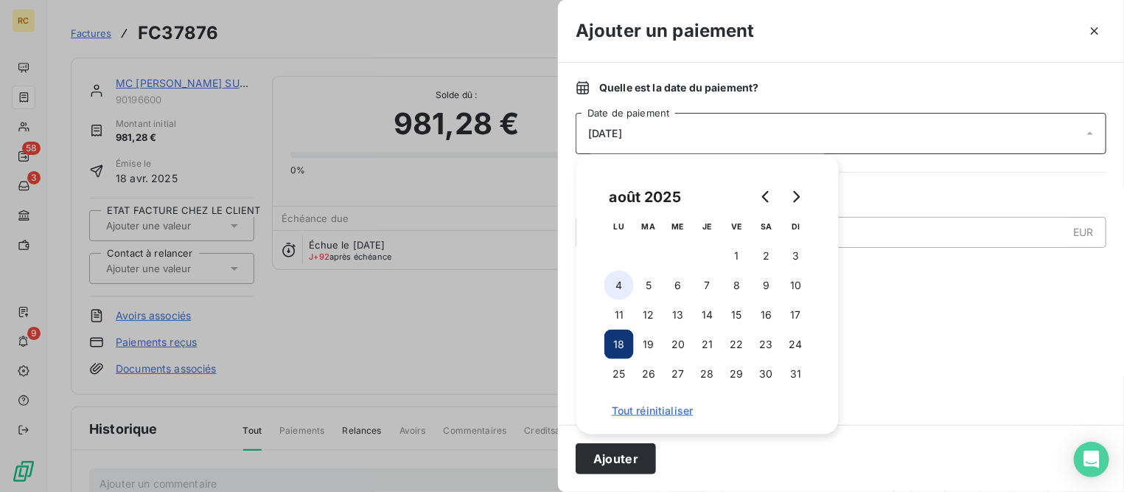
click at [622, 285] on button "4" at bounding box center [619, 285] width 29 height 29
click at [644, 453] on button "Ajouter" at bounding box center [616, 458] width 80 height 31
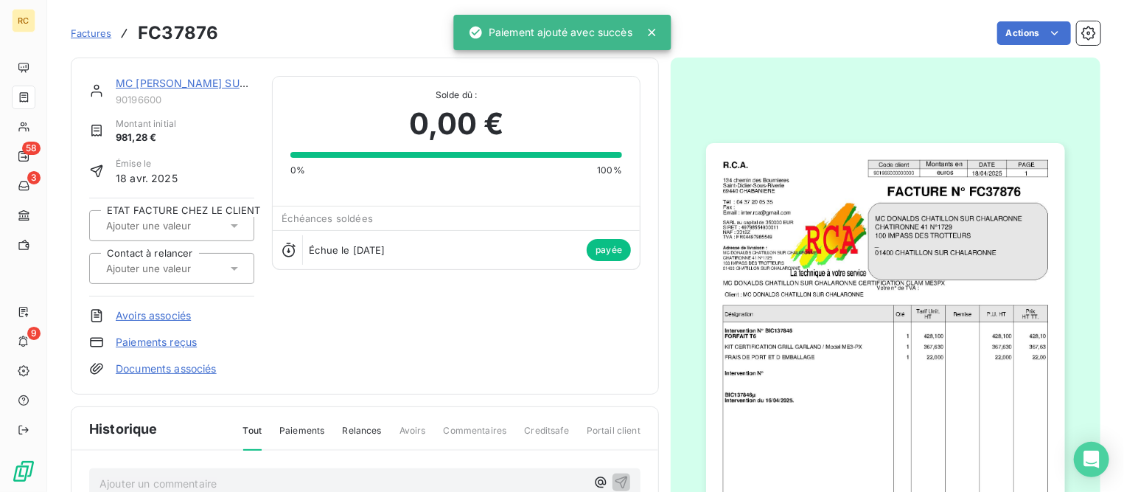
click at [96, 38] on span "Factures" at bounding box center [91, 33] width 41 height 12
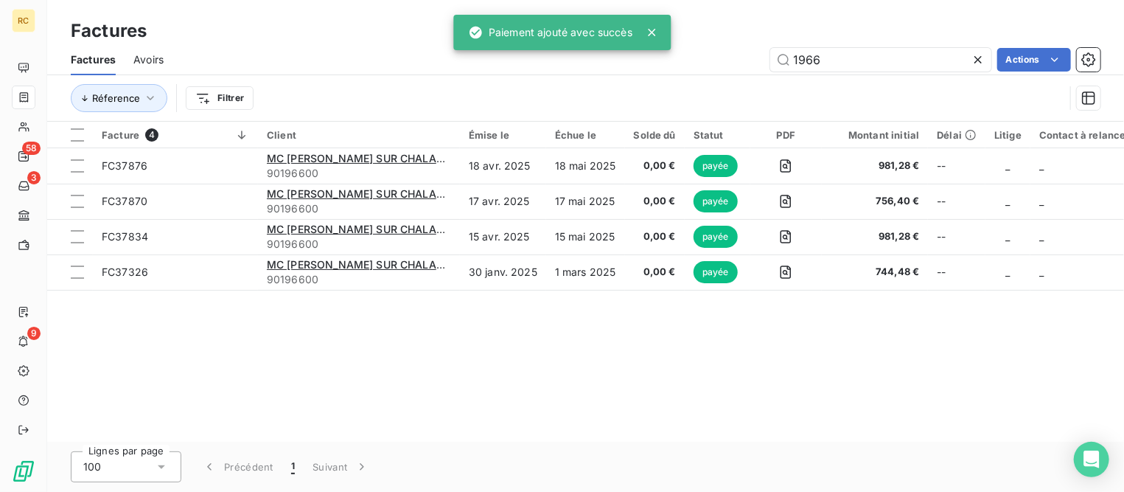
drag, startPoint x: 819, startPoint y: 56, endPoint x: 526, endPoint y: 31, distance: 293.8
click at [523, 32] on div "RC 58 3 9 Factures Factures Avoirs 1966 Actions Réference Filtrer Facture 4 Cli…" at bounding box center [562, 246] width 1124 height 492
type input "1230"
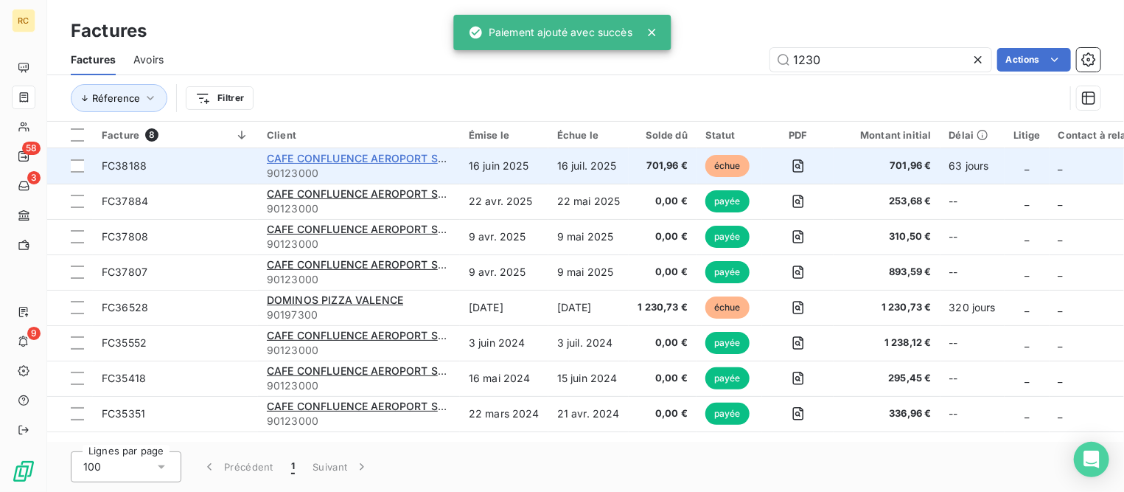
click at [391, 157] on span "CAFE CONFLUENCE AEROPORT ST EXUPERY" at bounding box center [381, 158] width 229 height 13
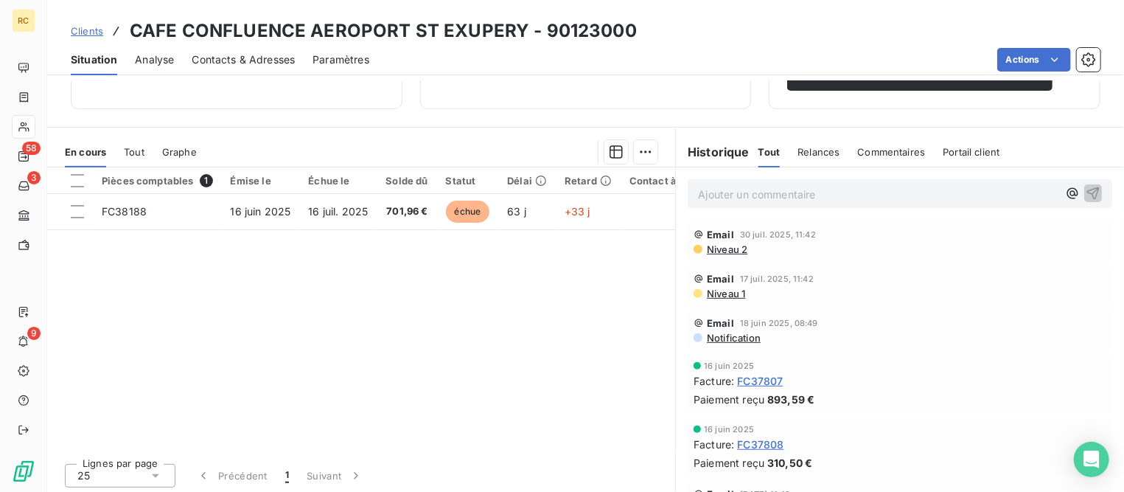
scroll to position [286, 0]
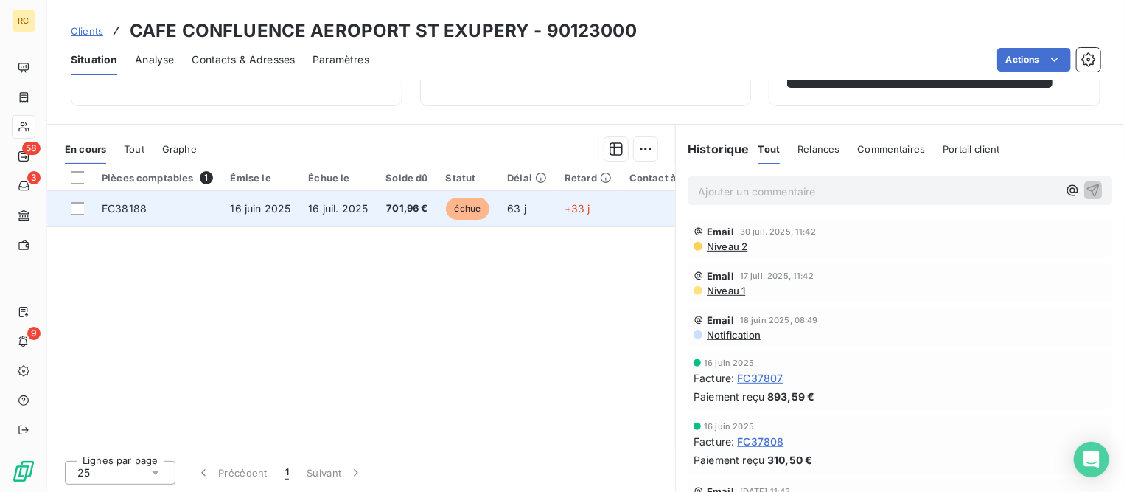
click at [260, 209] on span "16 juin 2025" at bounding box center [261, 208] width 60 height 13
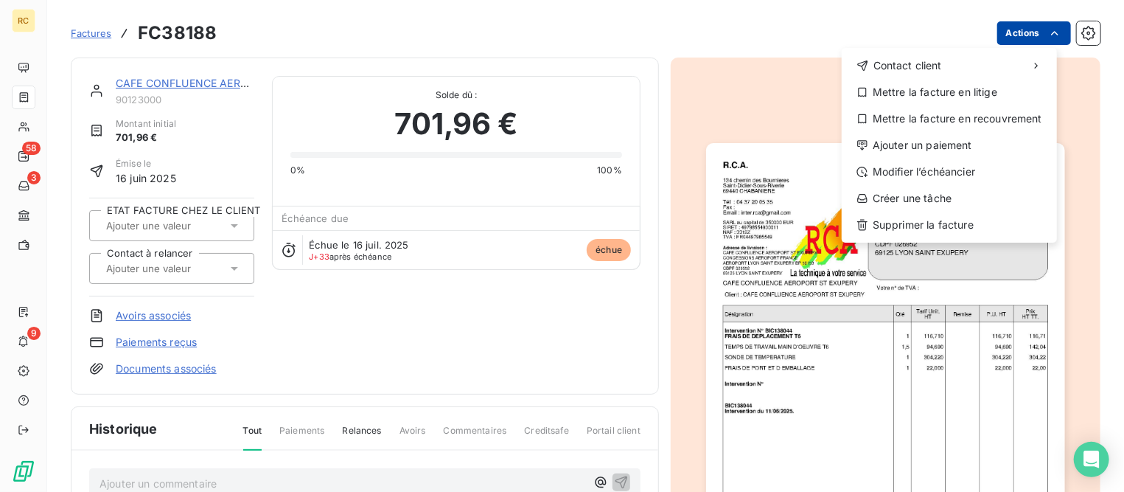
click at [1006, 32] on html "RC 58 3 9 Factures FC38188 Actions Contact client Mettre la facture en litige M…" at bounding box center [562, 246] width 1124 height 492
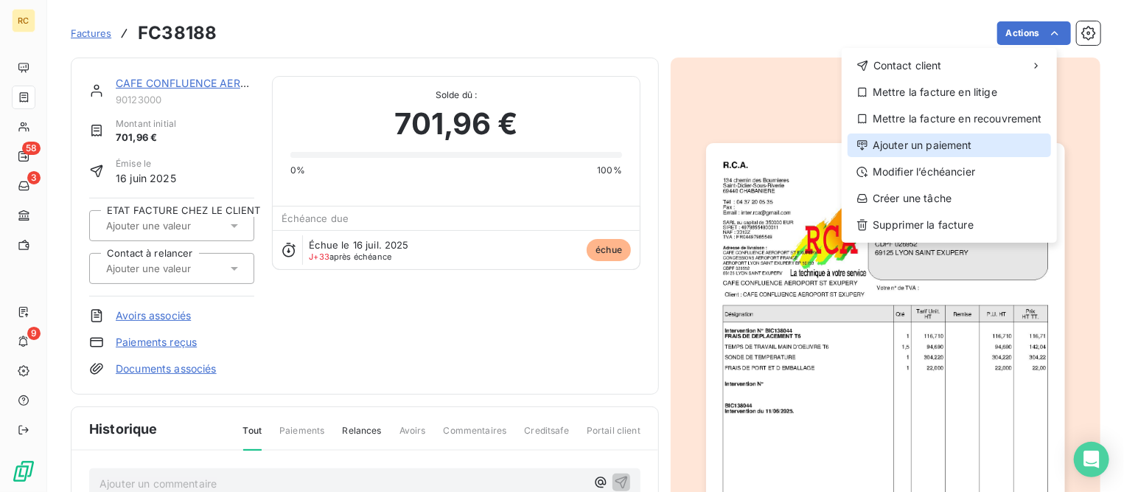
click at [911, 143] on div "Ajouter un paiement" at bounding box center [950, 145] width 204 height 24
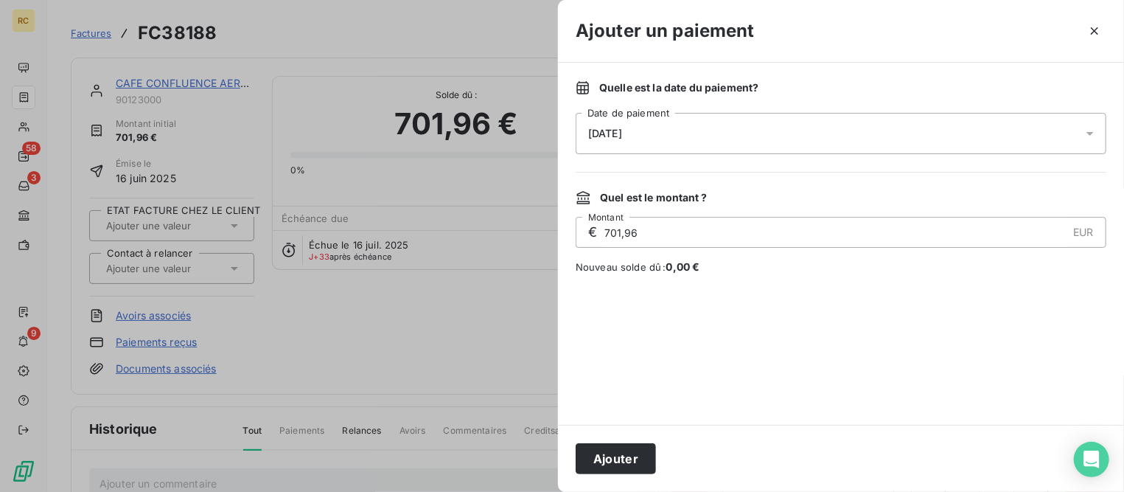
click at [711, 123] on div "[DATE]" at bounding box center [841, 133] width 531 height 41
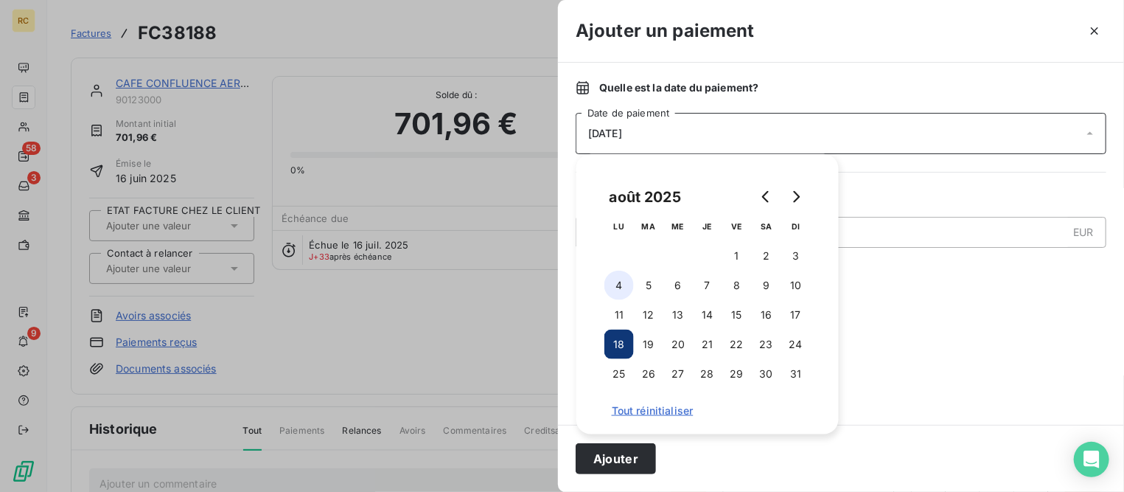
click at [607, 285] on button "4" at bounding box center [619, 285] width 29 height 29
click at [620, 463] on button "Ajouter" at bounding box center [616, 458] width 80 height 31
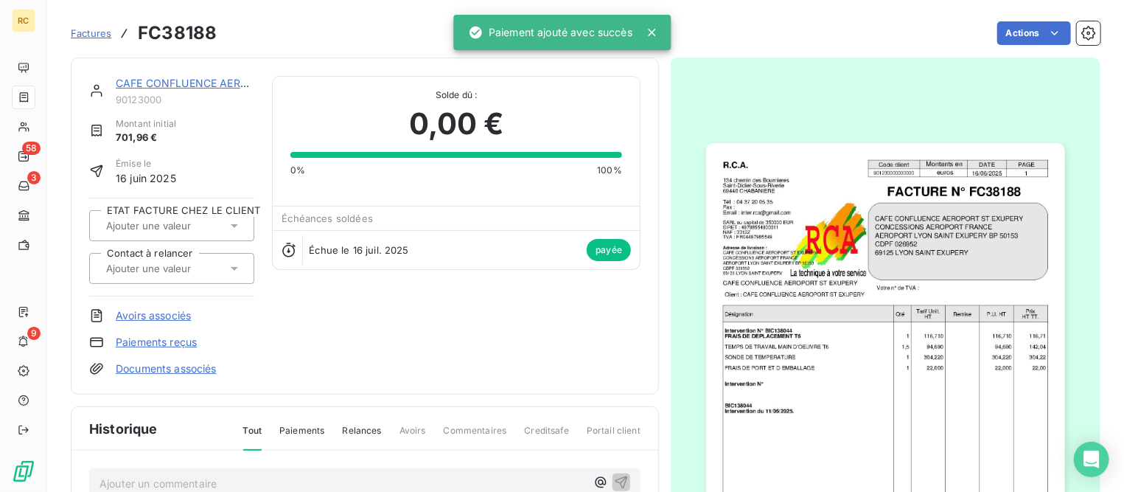
click at [97, 27] on link "Factures" at bounding box center [91, 33] width 41 height 15
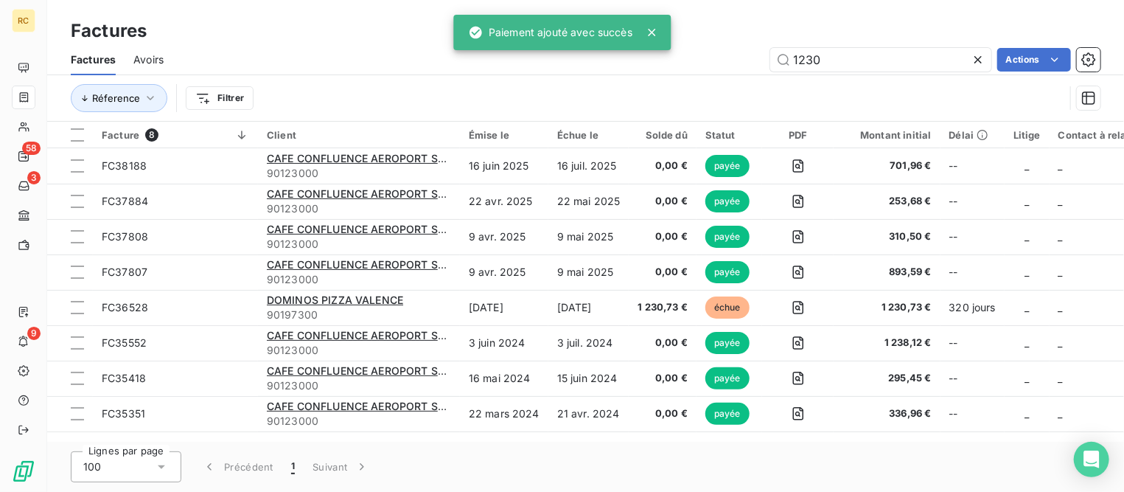
drag, startPoint x: 830, startPoint y: 62, endPoint x: 533, endPoint y: 44, distance: 297.7
click at [534, 43] on div "RC 58 3 9 Factures Factures Avoirs 1230 Actions Réference Filtrer Facture 8 Cli…" at bounding box center [562, 246] width 1124 height 492
type input "1288"
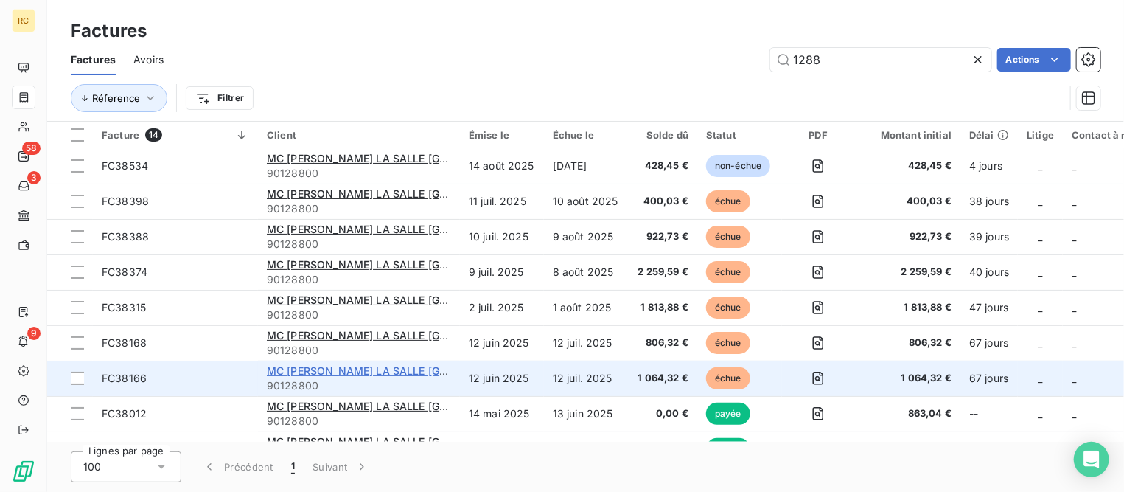
click at [314, 372] on span "MC [PERSON_NAME] LA SALLE [GEOGRAPHIC_DATA] CDPF DU" at bounding box center [425, 370] width 317 height 13
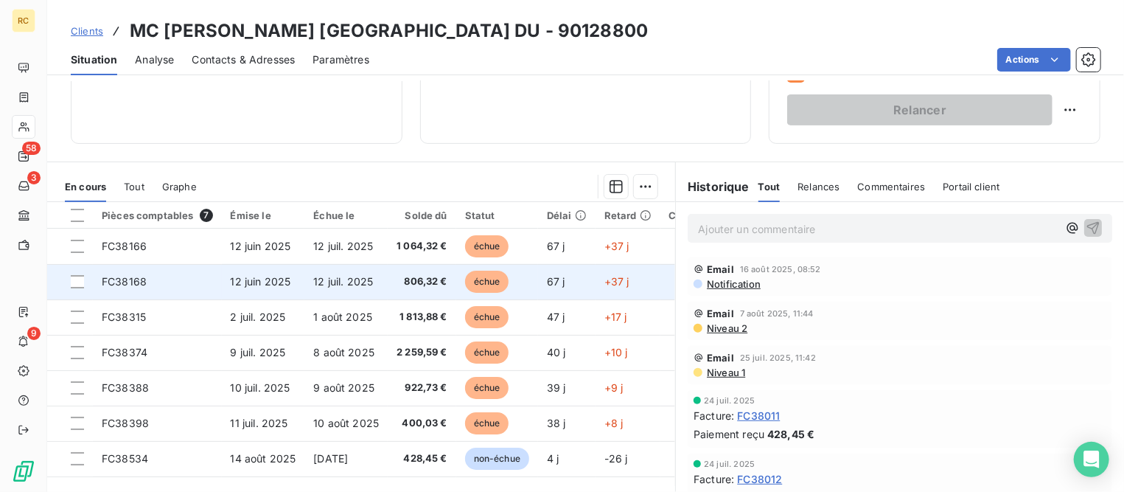
scroll to position [276, 0]
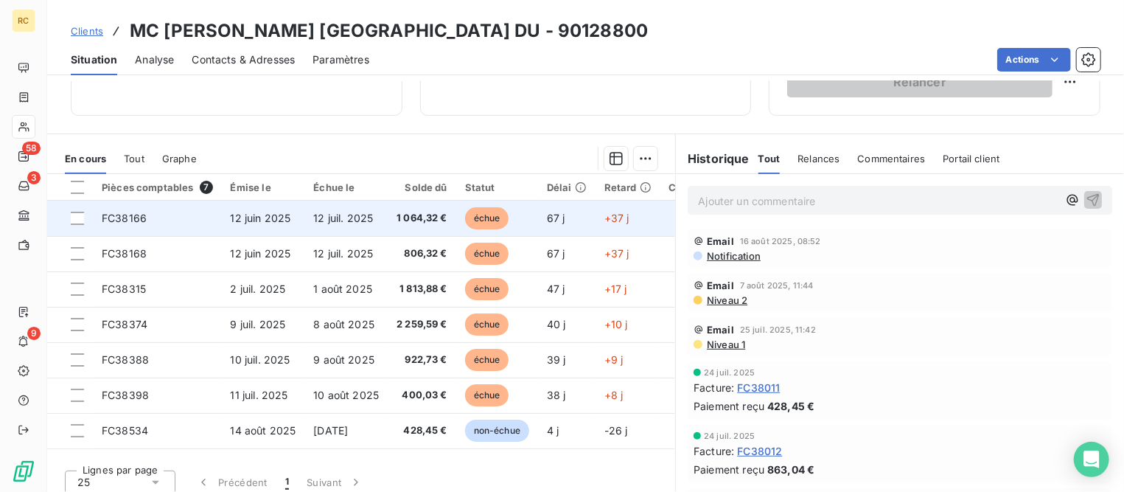
click at [255, 221] on span "12 juin 2025" at bounding box center [261, 218] width 60 height 13
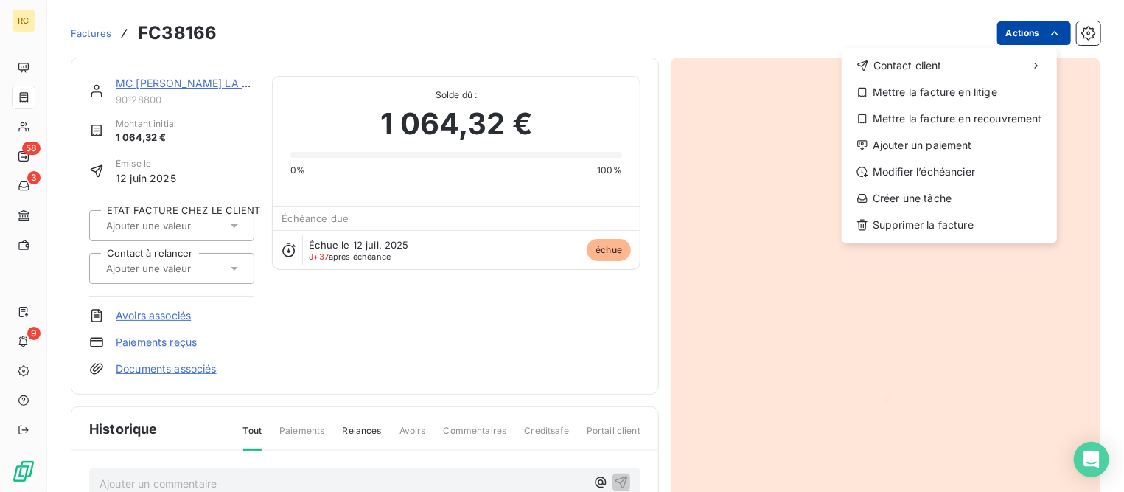
click at [998, 32] on html "RC 58 3 9 Factures FC38166 Actions Contact client Mettre la facture en litige M…" at bounding box center [562, 246] width 1124 height 492
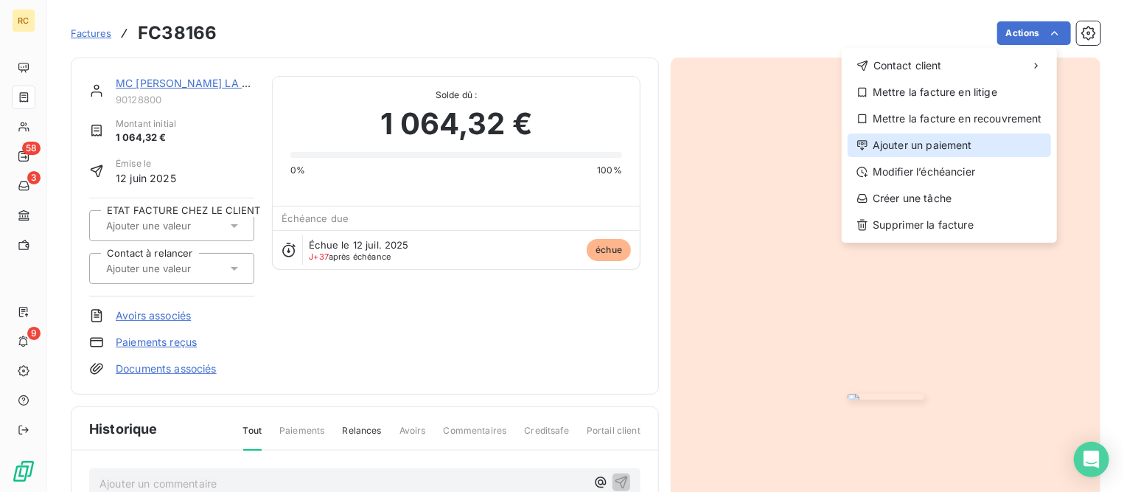
click at [917, 151] on div "Ajouter un paiement" at bounding box center [950, 145] width 204 height 24
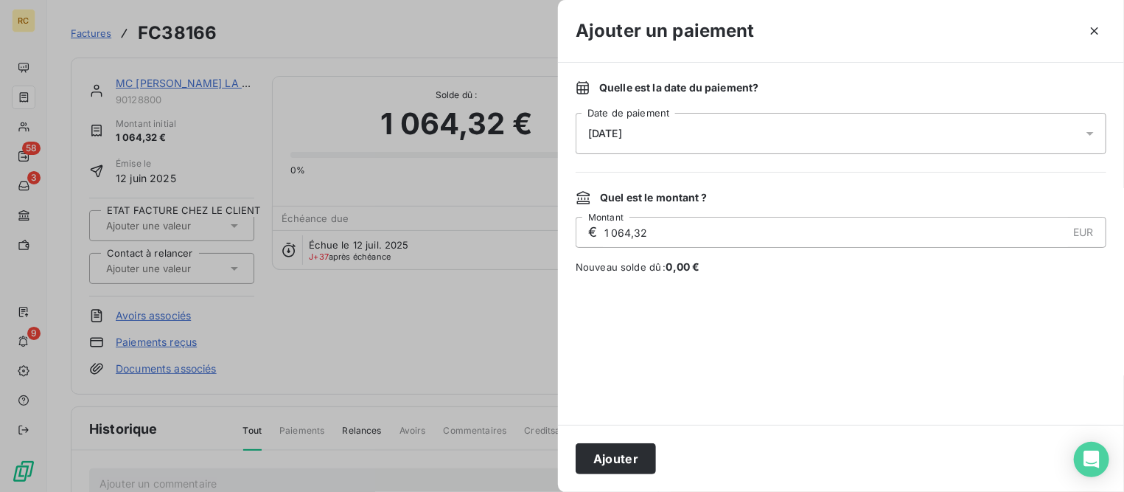
click at [655, 130] on div "[DATE]" at bounding box center [841, 133] width 531 height 41
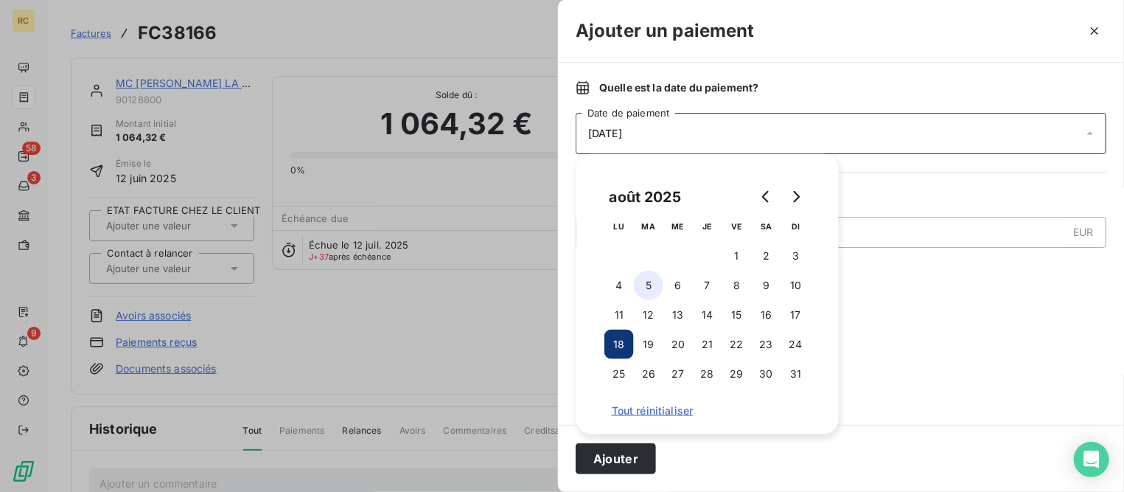
click at [656, 288] on button "5" at bounding box center [648, 285] width 29 height 29
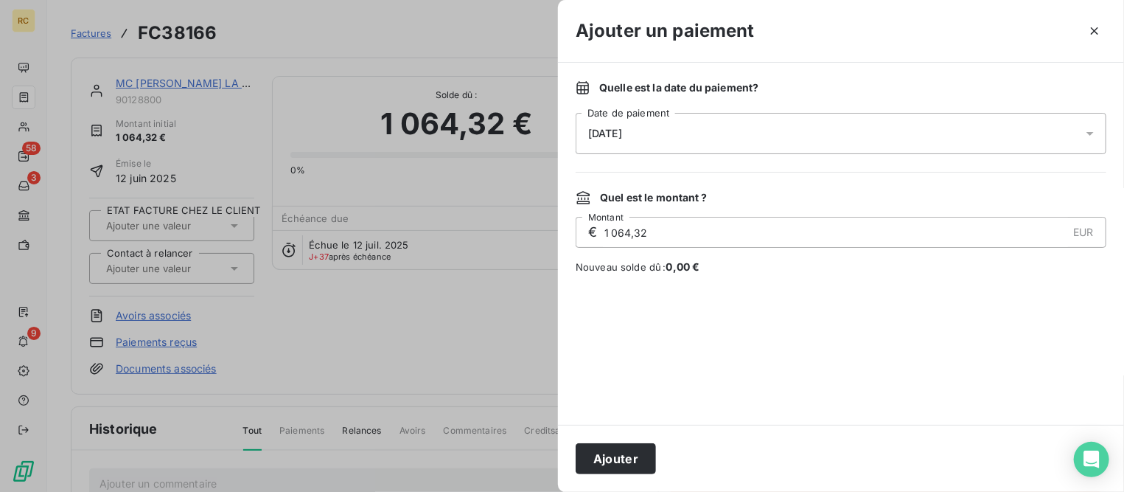
click at [599, 465] on button "Ajouter" at bounding box center [616, 458] width 80 height 31
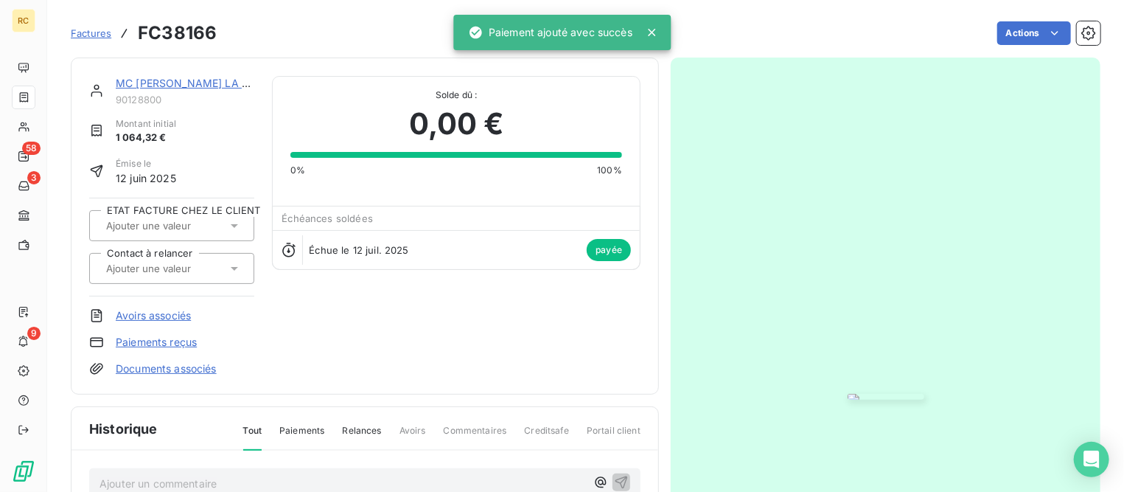
click at [217, 84] on link "MC [PERSON_NAME] LA SALLE [GEOGRAPHIC_DATA] CDPF DU" at bounding box center [275, 83] width 318 height 13
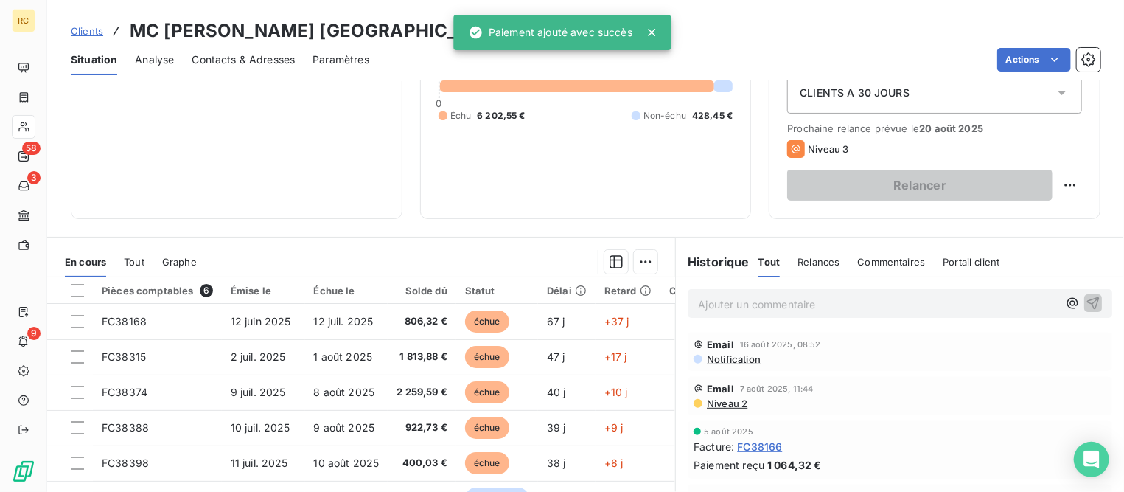
scroll to position [184, 0]
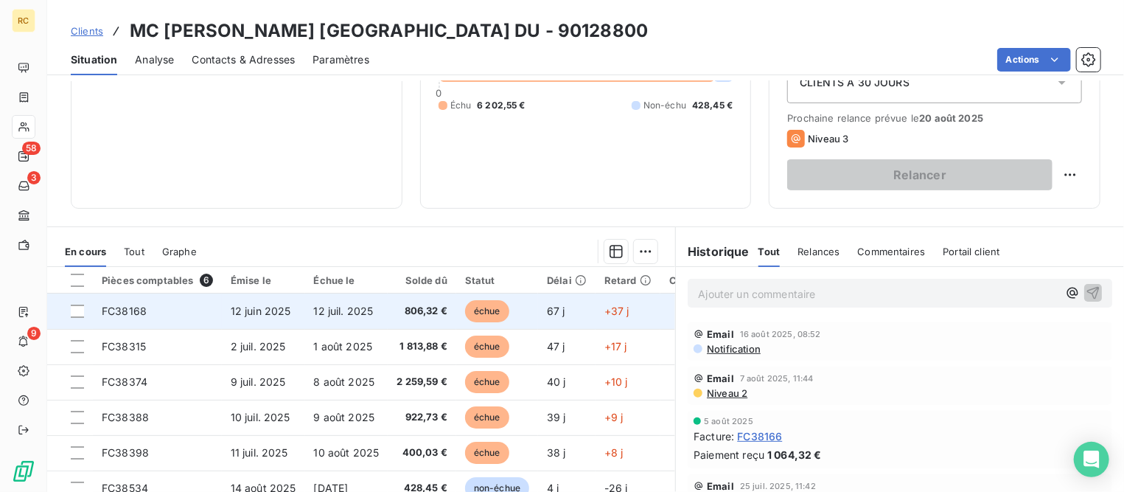
click at [260, 314] on span "12 juin 2025" at bounding box center [261, 311] width 60 height 13
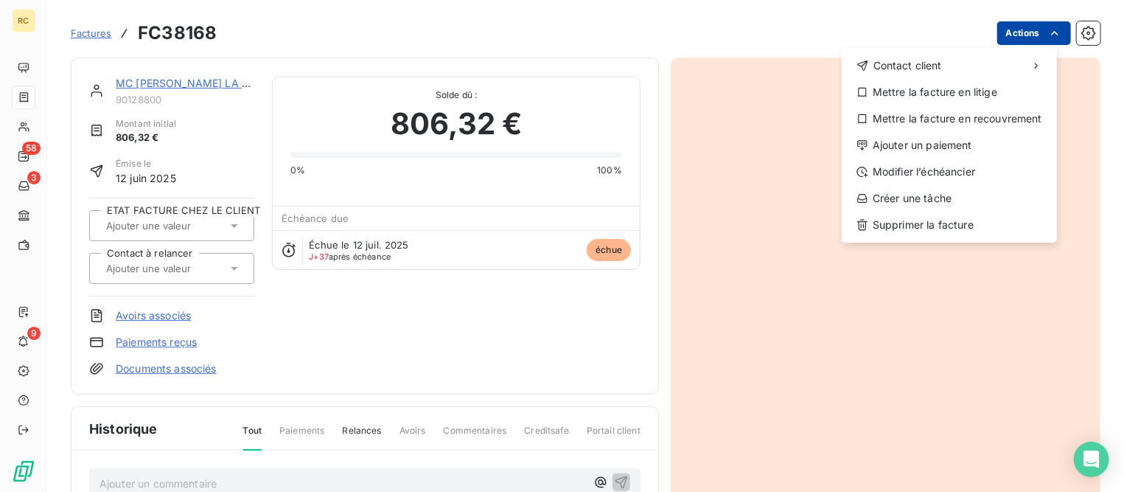
click at [1021, 32] on html "RC 58 3 9 Factures FC38168 Actions Contact client Mettre la facture en litige M…" at bounding box center [562, 246] width 1124 height 492
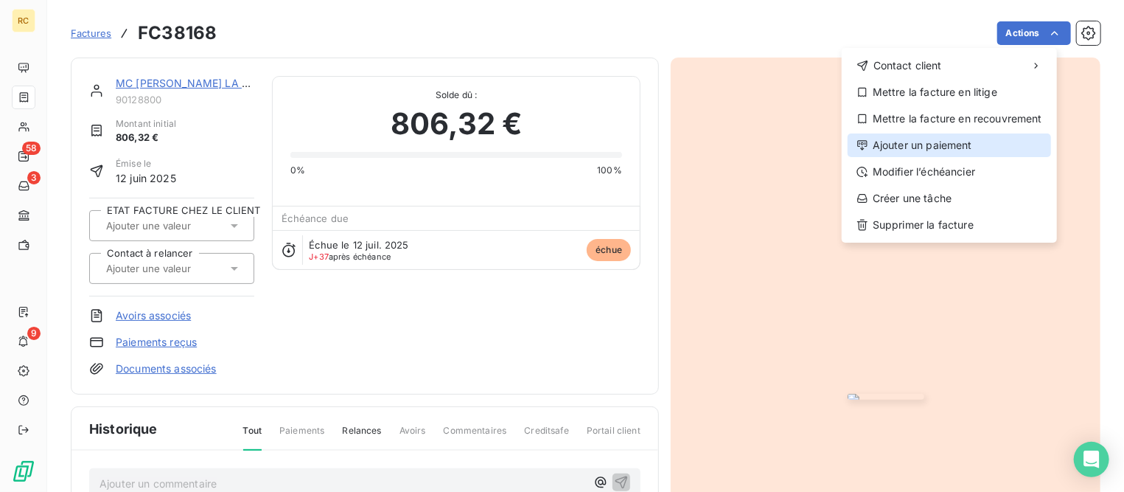
click at [912, 148] on div "Ajouter un paiement" at bounding box center [950, 145] width 204 height 24
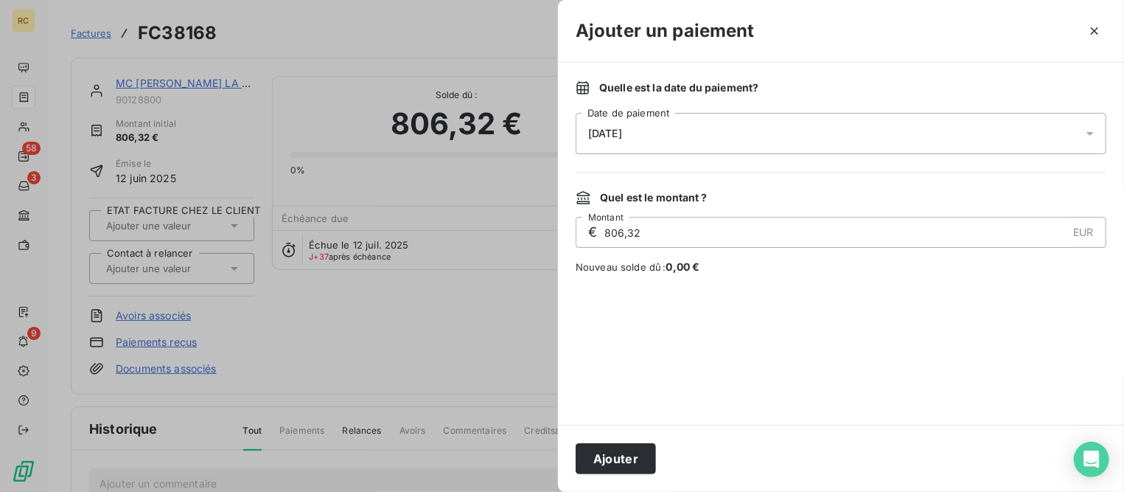
click at [624, 140] on div "[DATE]" at bounding box center [841, 133] width 531 height 41
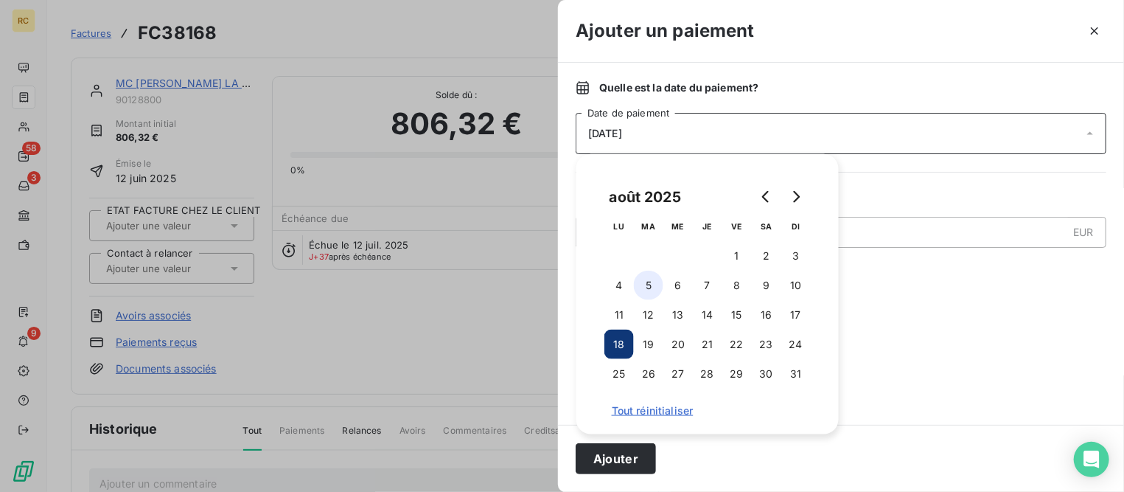
click at [654, 282] on button "5" at bounding box center [648, 285] width 29 height 29
click at [610, 465] on button "Ajouter" at bounding box center [616, 458] width 80 height 31
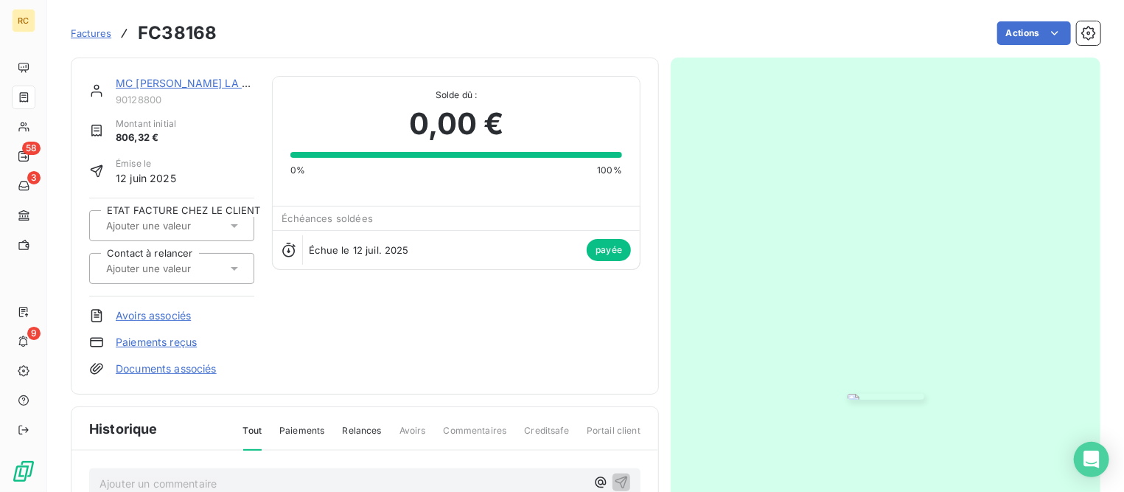
click at [85, 30] on span "Factures" at bounding box center [91, 33] width 41 height 12
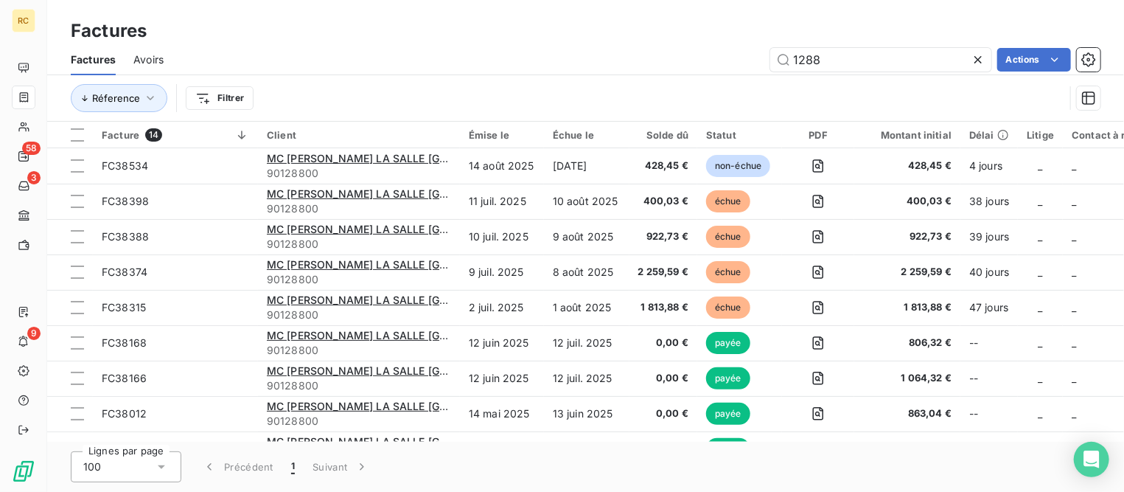
drag, startPoint x: 910, startPoint y: 58, endPoint x: 607, endPoint y: 57, distance: 303.0
click at [619, 57] on div "1288 Actions" at bounding box center [640, 60] width 919 height 24
type input "1228"
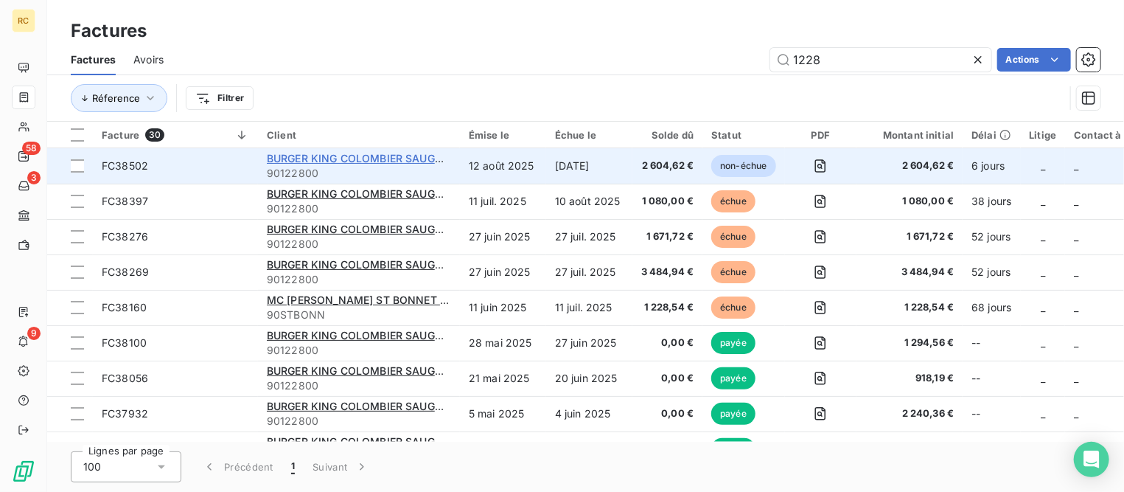
click at [360, 162] on span "BURGER KING COLOMBIER SAUGNIEU" at bounding box center [363, 158] width 193 height 13
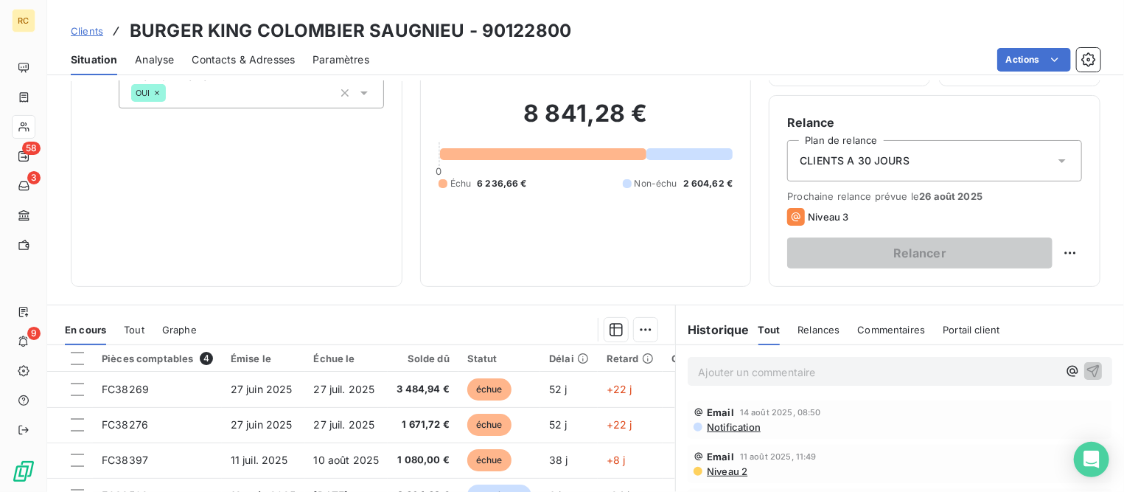
scroll to position [276, 0]
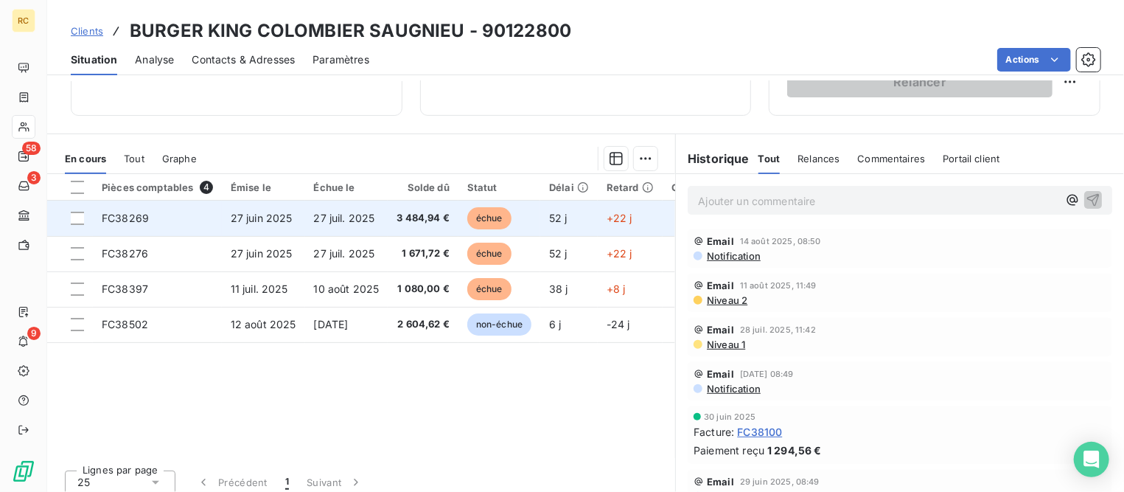
click at [287, 216] on span "27 juin 2025" at bounding box center [262, 218] width 62 height 13
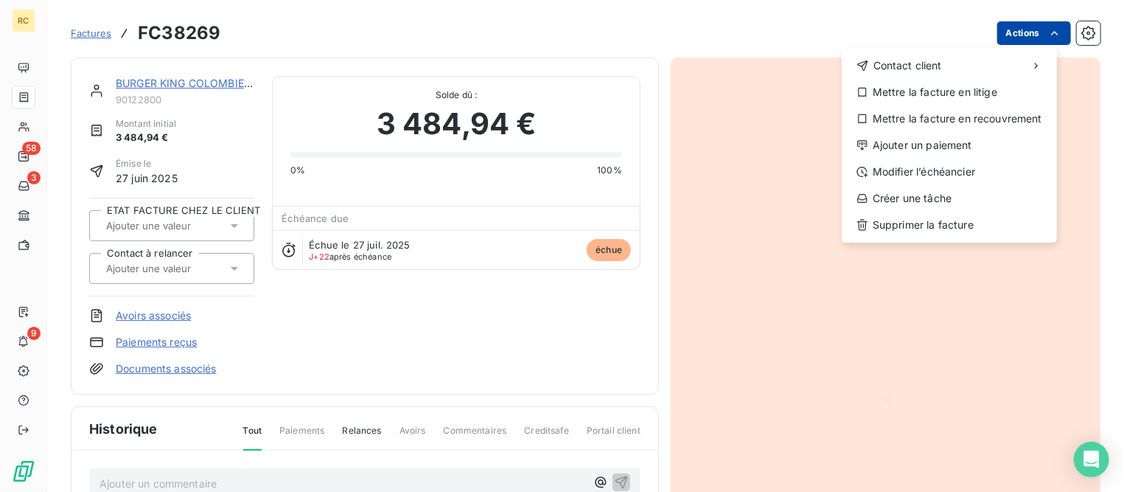
click at [1008, 29] on html "RC 58 3 9 Factures FC38269 Actions Contact client Mettre la facture en litige M…" at bounding box center [562, 246] width 1124 height 492
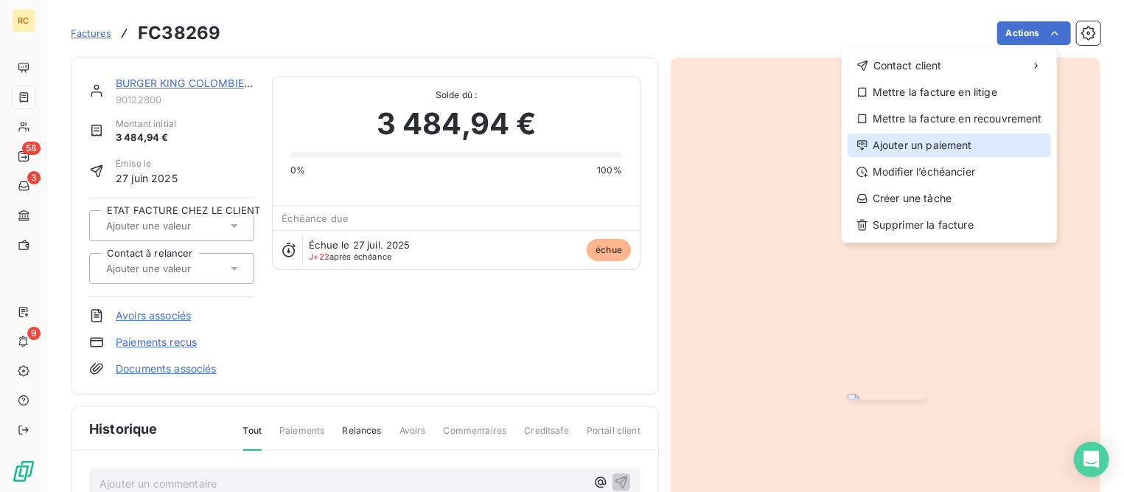
click at [920, 145] on div "Ajouter un paiement" at bounding box center [950, 145] width 204 height 24
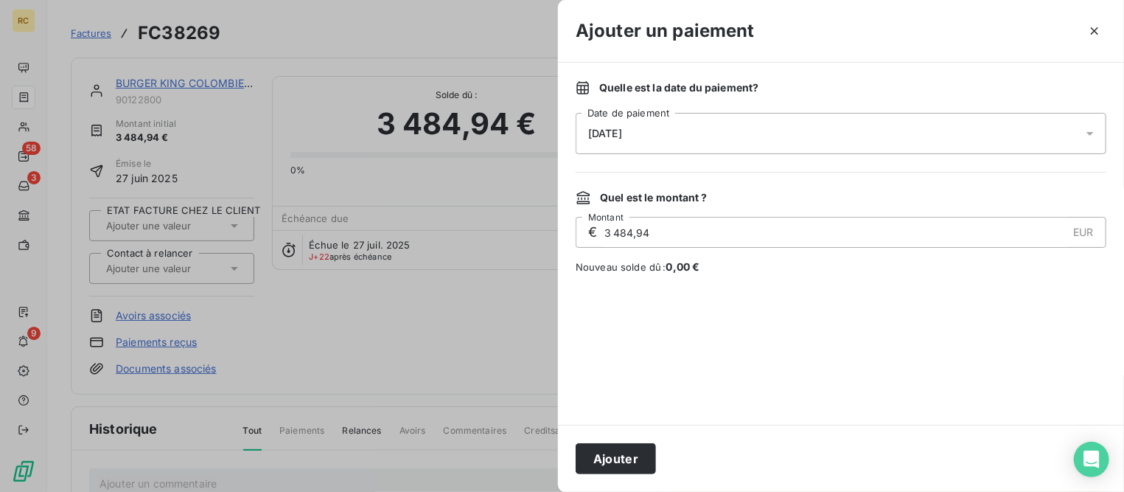
click at [720, 131] on div "[DATE]" at bounding box center [841, 133] width 531 height 41
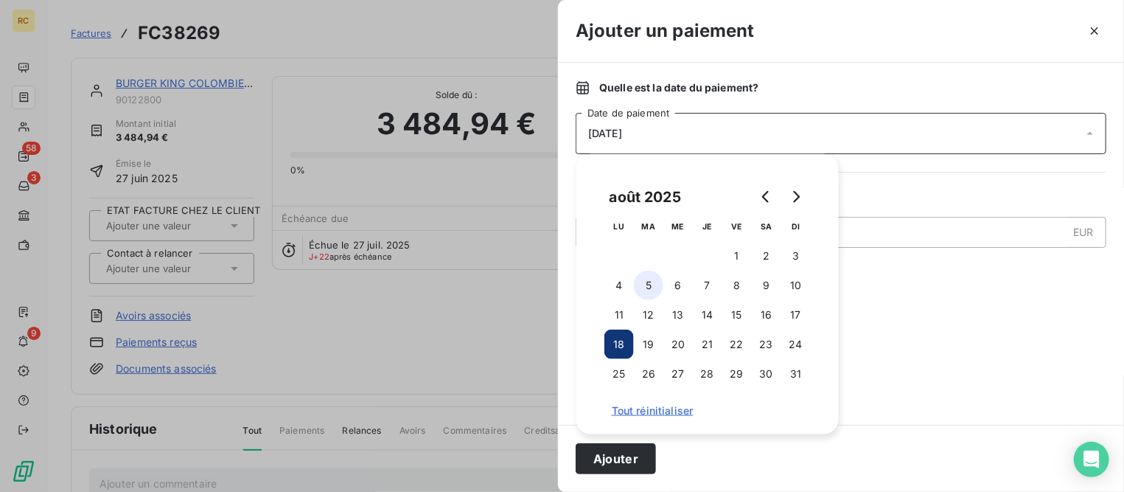
click at [650, 290] on button "5" at bounding box center [648, 285] width 29 height 29
click at [632, 449] on button "Ajouter" at bounding box center [616, 458] width 80 height 31
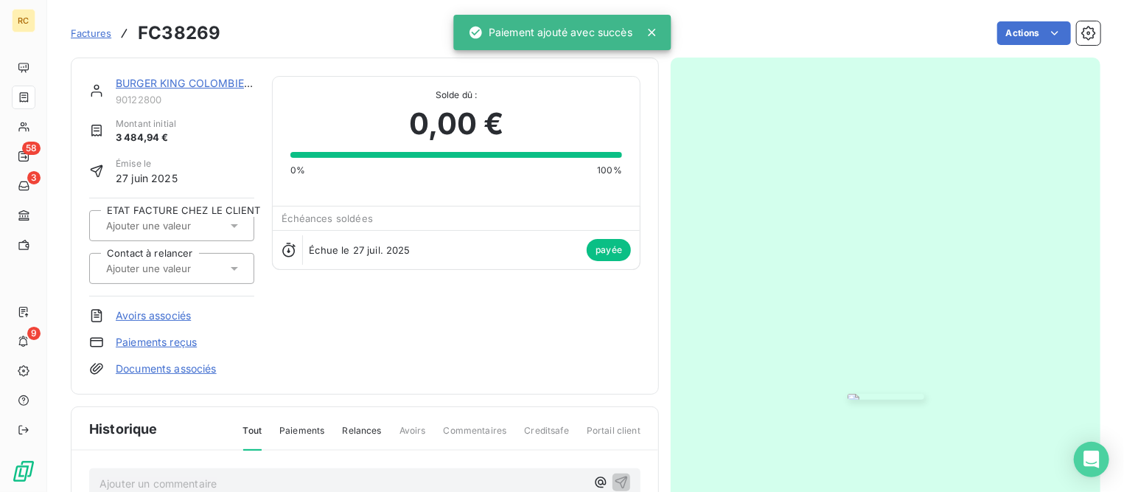
click at [139, 80] on link "BURGER KING COLOMBIER SAUGNIEU" at bounding box center [212, 83] width 192 height 13
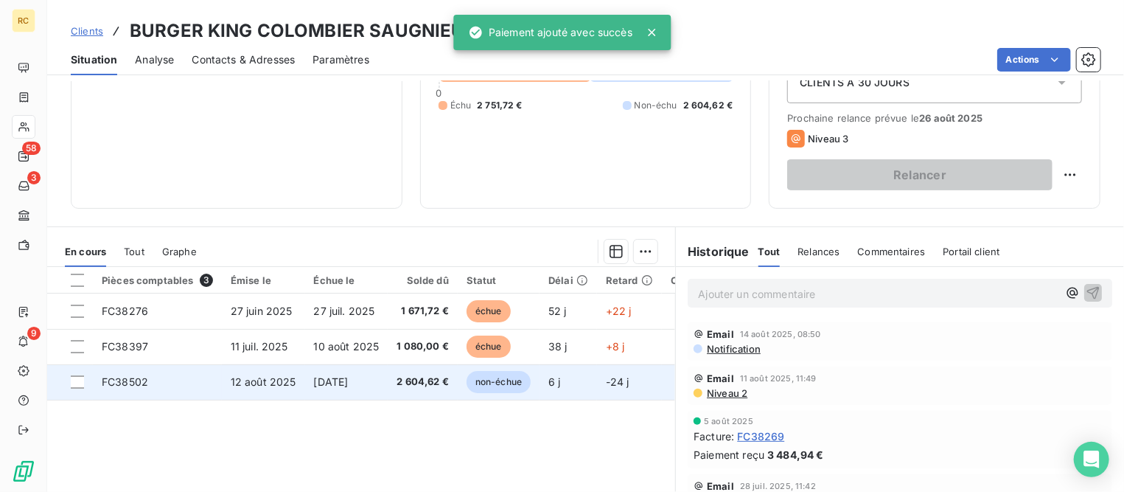
scroll to position [184, 0]
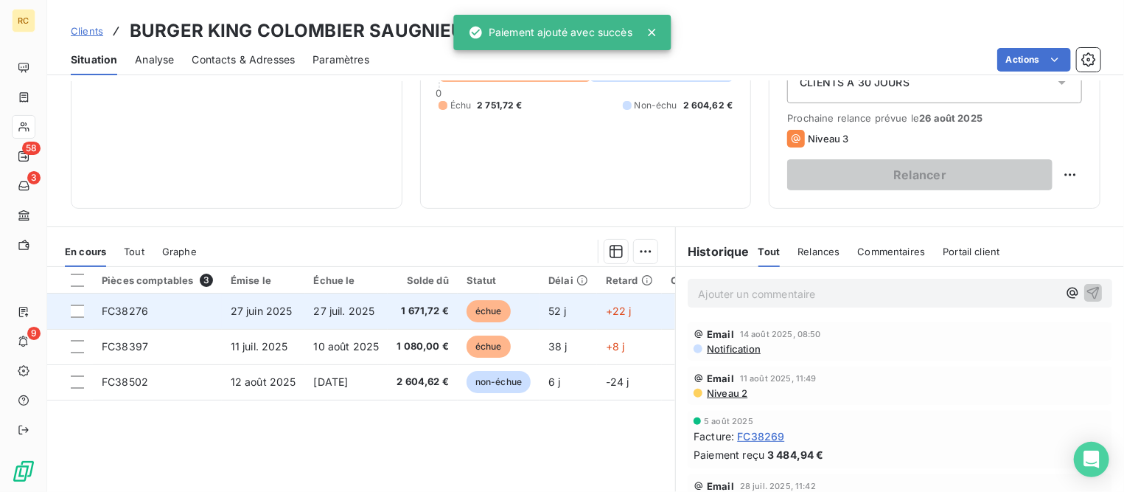
click at [330, 307] on span "27 juil. 2025" at bounding box center [344, 311] width 61 height 13
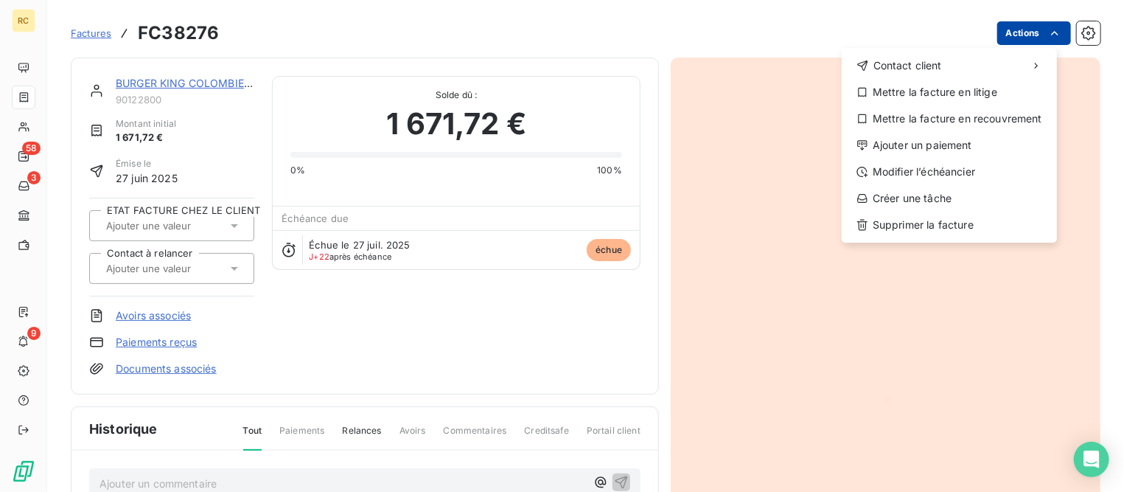
click at [999, 32] on html "RC 58 3 9 Factures FC38276 Actions Contact client Mettre la facture en litige M…" at bounding box center [562, 246] width 1124 height 492
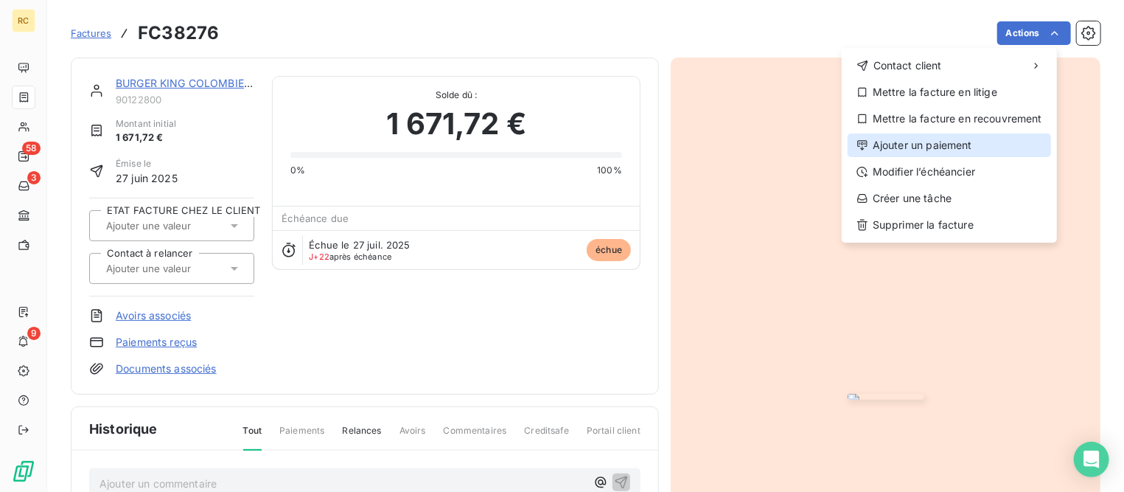
click at [902, 147] on div "Ajouter un paiement" at bounding box center [950, 145] width 204 height 24
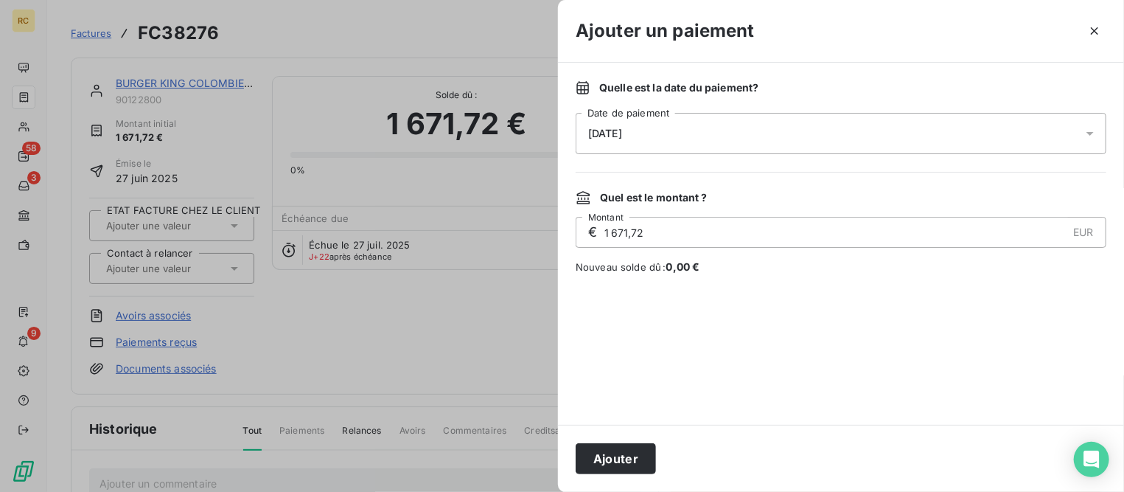
click at [670, 132] on div "[DATE]" at bounding box center [841, 133] width 531 height 41
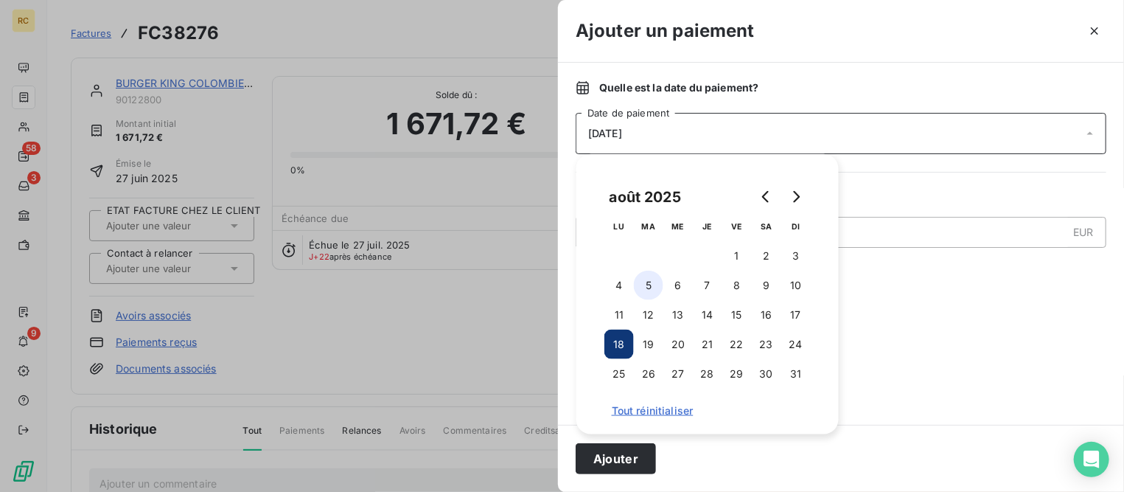
click at [658, 285] on button "5" at bounding box center [648, 285] width 29 height 29
click at [632, 459] on button "Ajouter" at bounding box center [616, 458] width 80 height 31
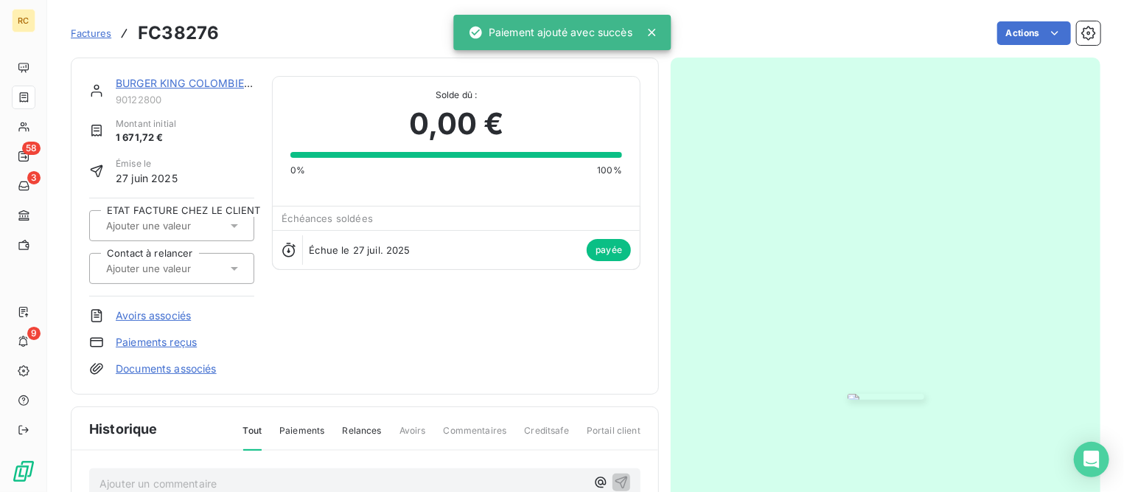
click at [93, 35] on span "Factures" at bounding box center [91, 33] width 41 height 12
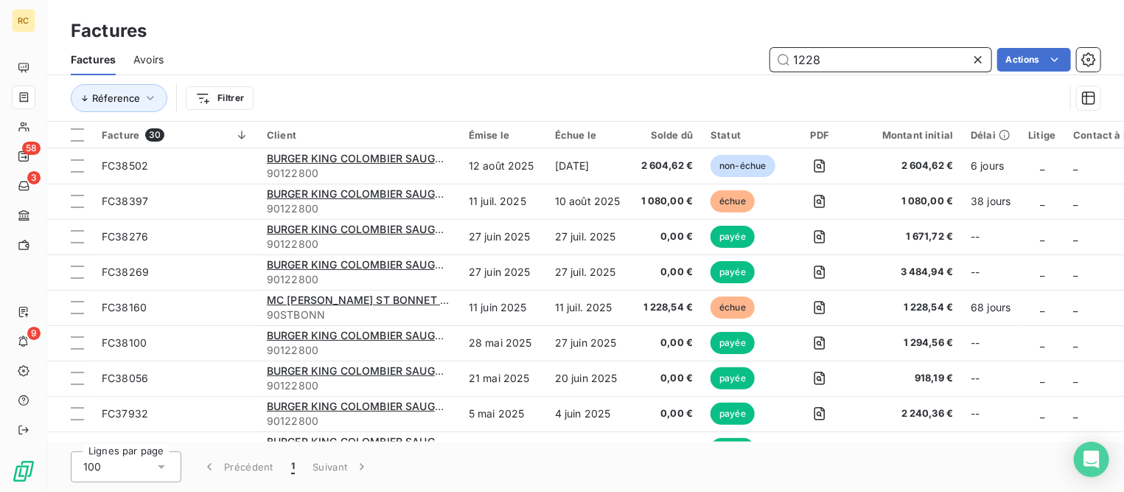
drag, startPoint x: 738, startPoint y: 58, endPoint x: 650, endPoint y: 55, distance: 88.5
click at [650, 55] on div "1228 Actions" at bounding box center [640, 60] width 919 height 24
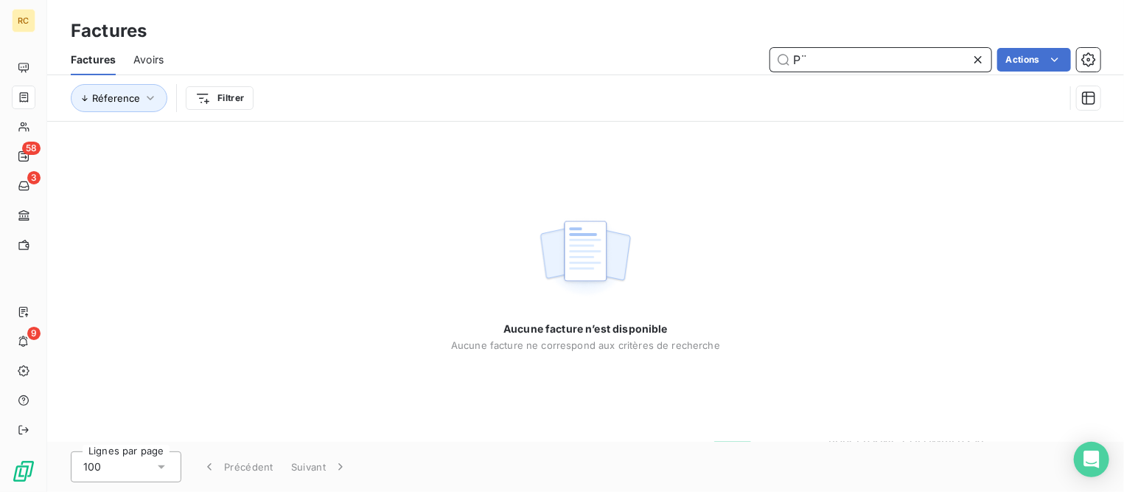
type input "P"
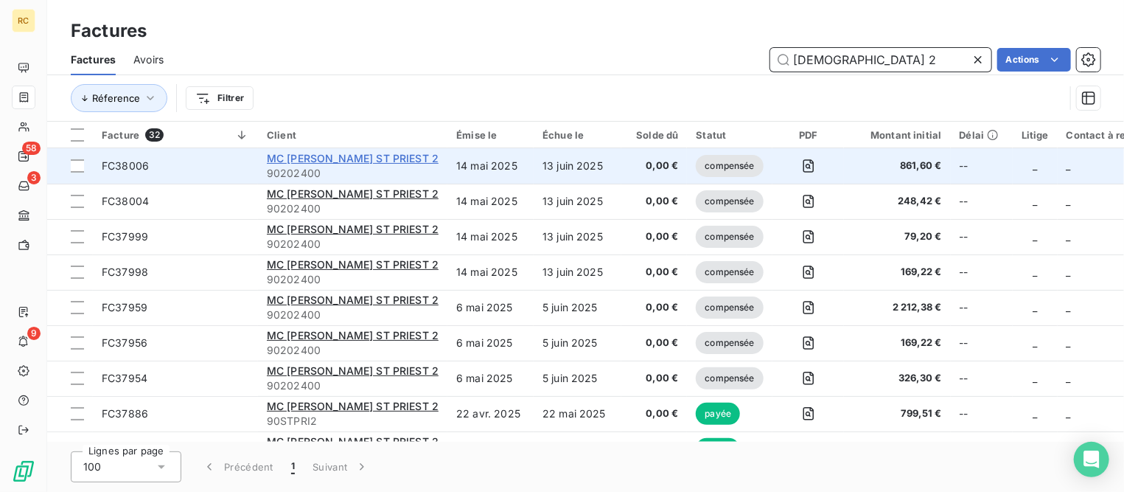
type input "[DEMOGRAPHIC_DATA] 2"
click at [366, 160] on span "MC [PERSON_NAME] ST PRIEST 2" at bounding box center [353, 158] width 172 height 13
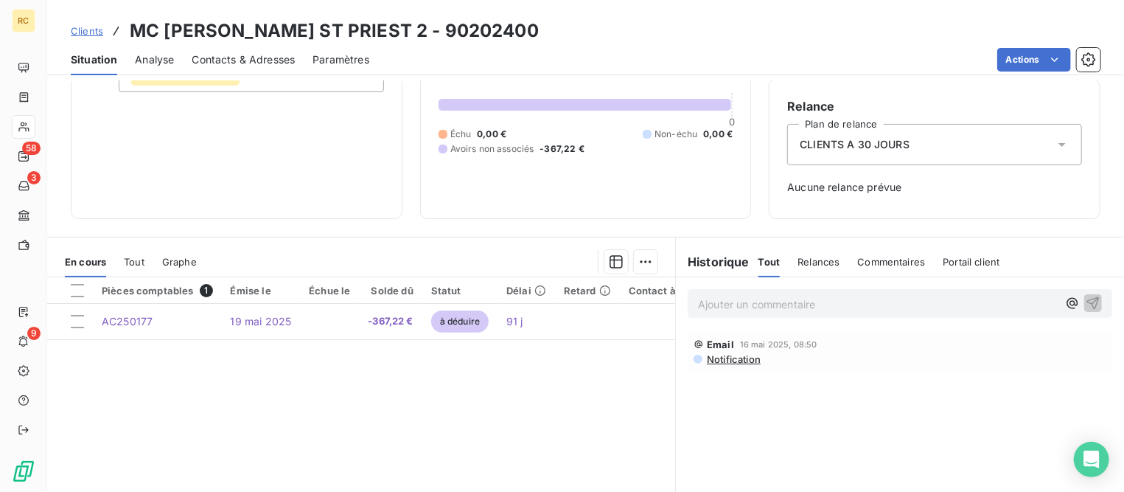
scroll to position [234, 0]
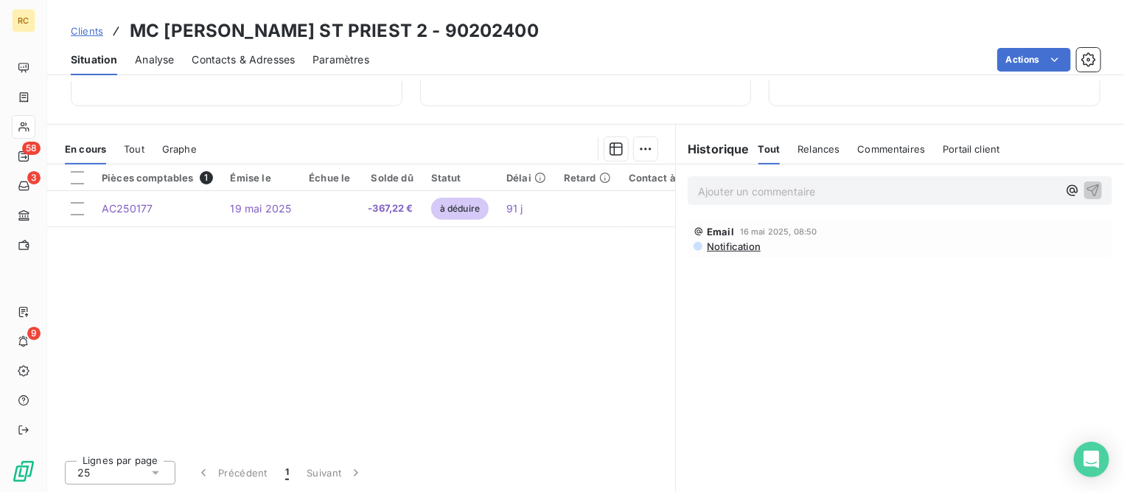
click at [137, 150] on span "Tout" at bounding box center [134, 149] width 21 height 12
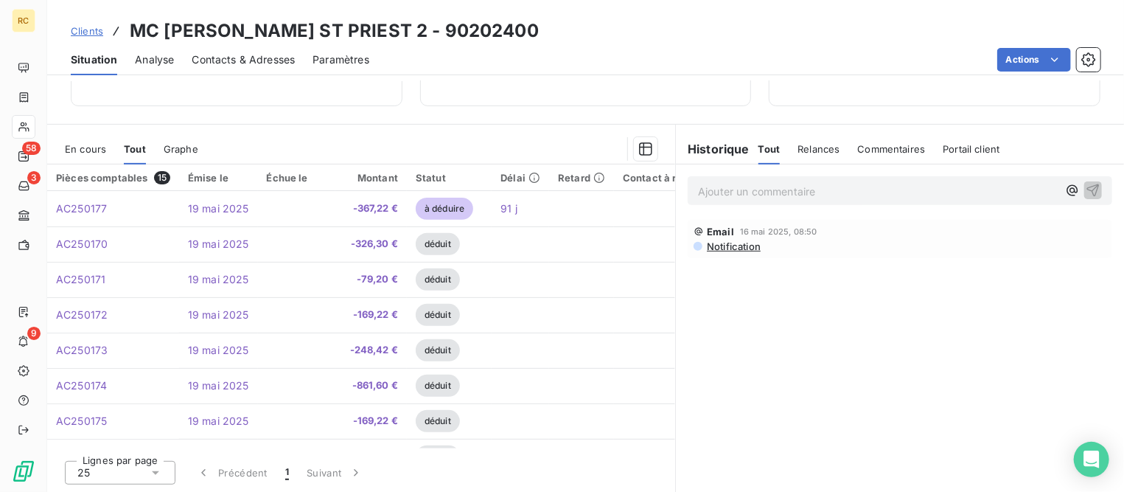
scroll to position [0, 0]
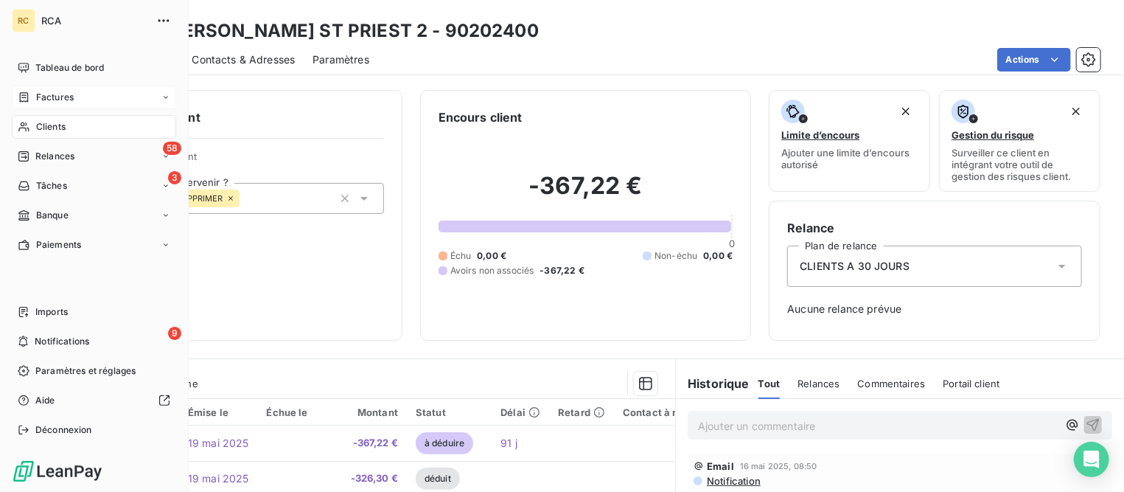
click at [60, 95] on span "Factures" at bounding box center [55, 97] width 38 height 13
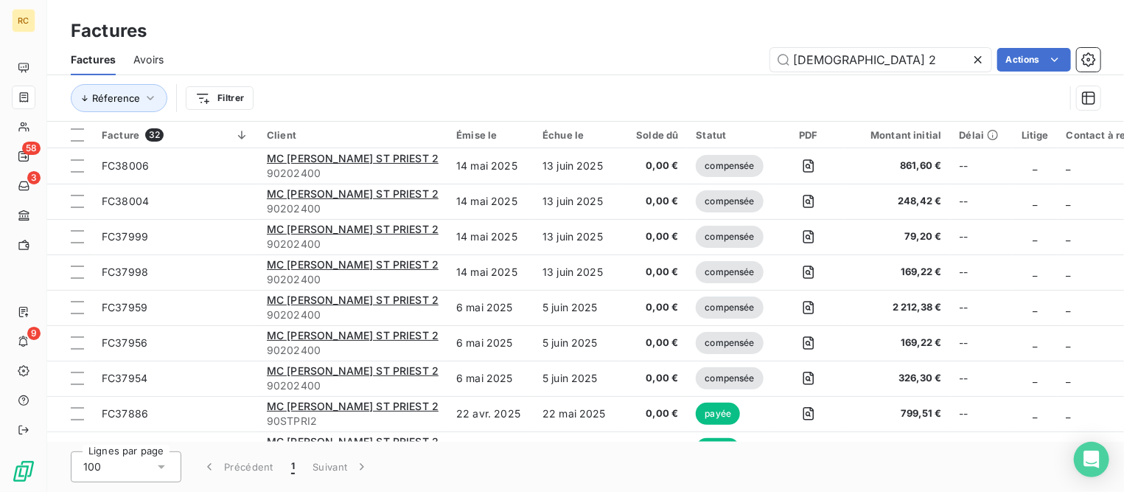
drag, startPoint x: 866, startPoint y: 58, endPoint x: 548, endPoint y: 29, distance: 319.8
click at [548, 29] on div "Factures Factures Avoirs [DEMOGRAPHIC_DATA] 2 Actions Réference Filtrer" at bounding box center [585, 61] width 1077 height 122
type input "37533"
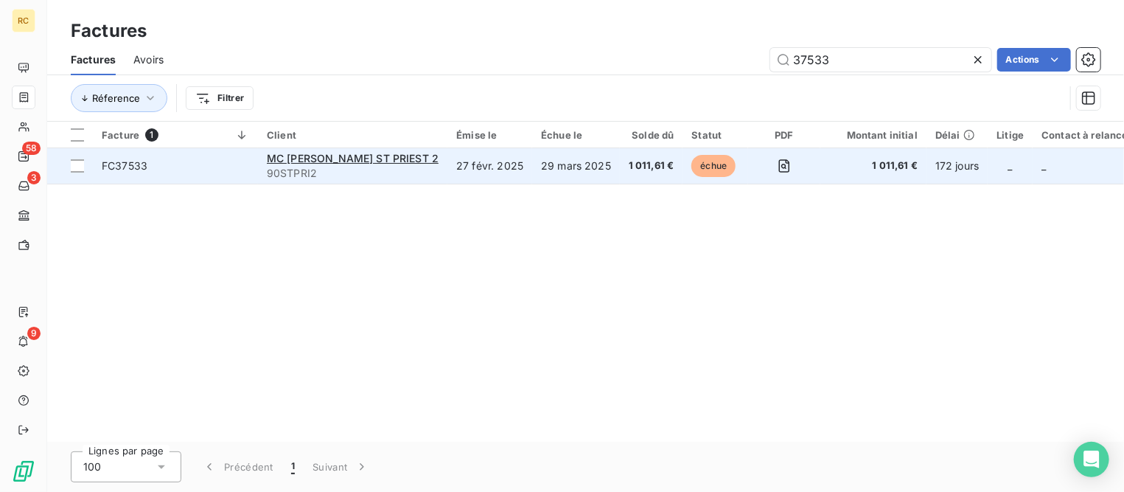
click at [201, 170] on span "FC37533" at bounding box center [175, 166] width 147 height 15
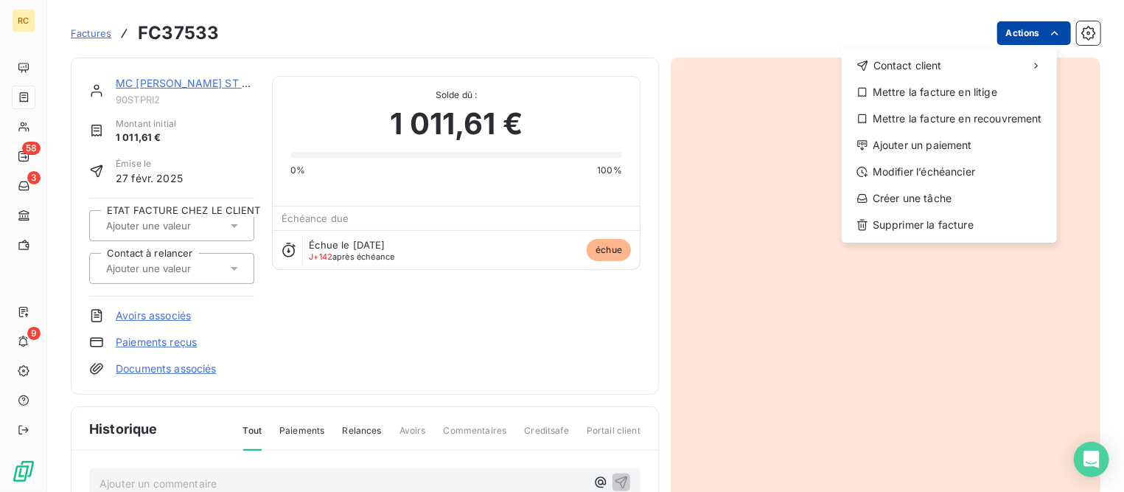
click at [1020, 35] on html "RC 58 3 9 Factures FC37533 Actions Contact client Mettre la facture en litige M…" at bounding box center [562, 246] width 1124 height 492
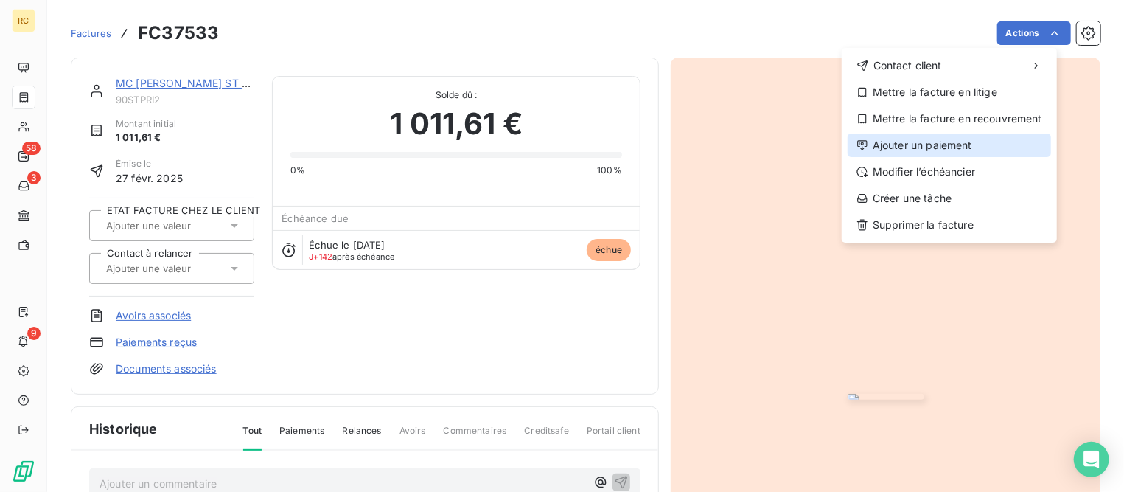
click at [919, 142] on div "Ajouter un paiement" at bounding box center [950, 145] width 204 height 24
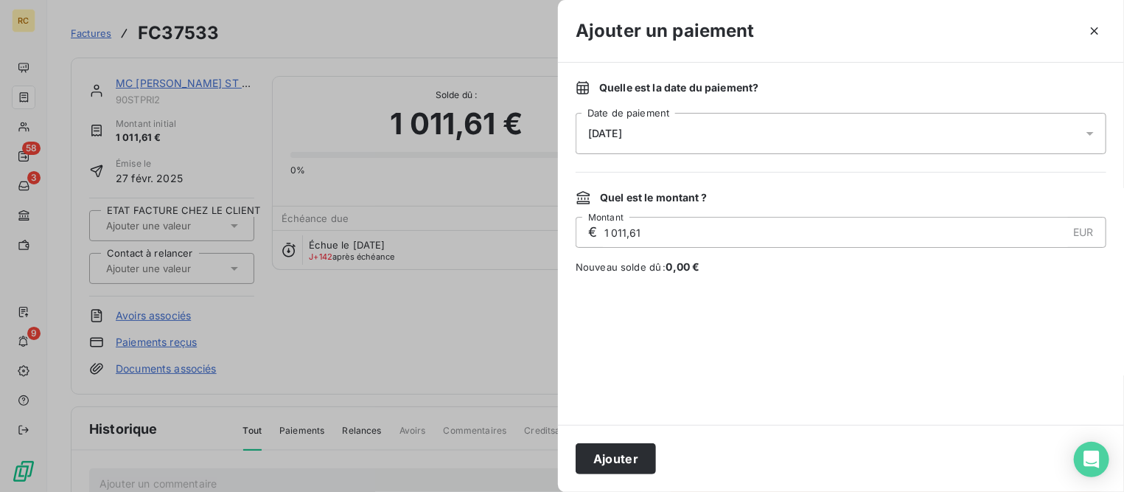
click at [880, 139] on div "[DATE]" at bounding box center [841, 133] width 531 height 41
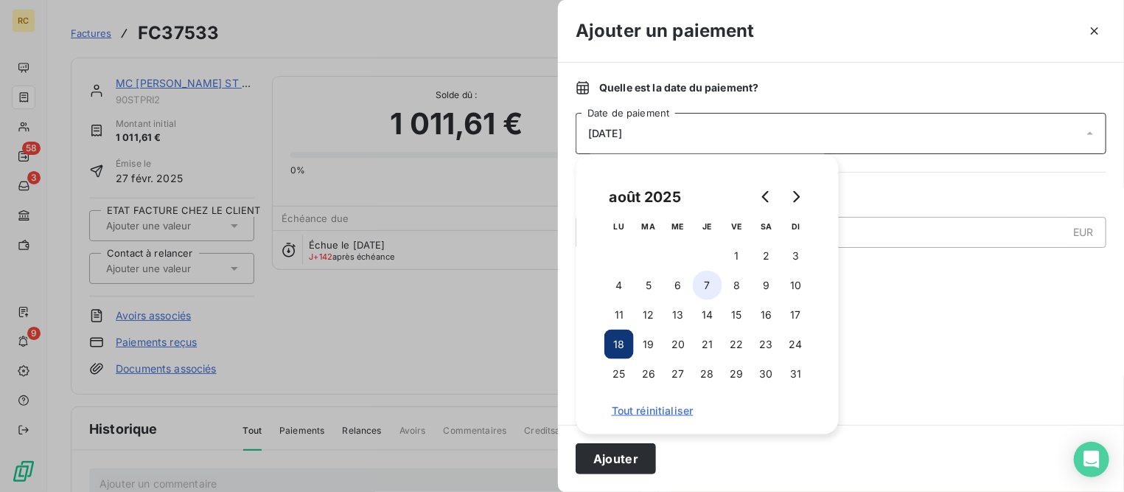
click at [709, 283] on button "7" at bounding box center [707, 285] width 29 height 29
click at [647, 457] on button "Ajouter" at bounding box center [616, 458] width 80 height 31
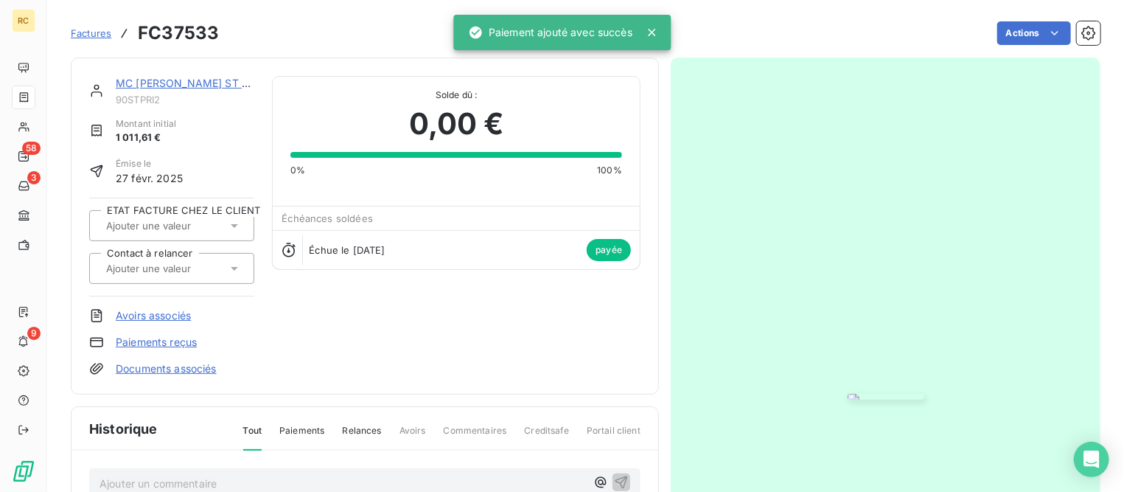
click at [91, 31] on span "Factures" at bounding box center [91, 33] width 41 height 12
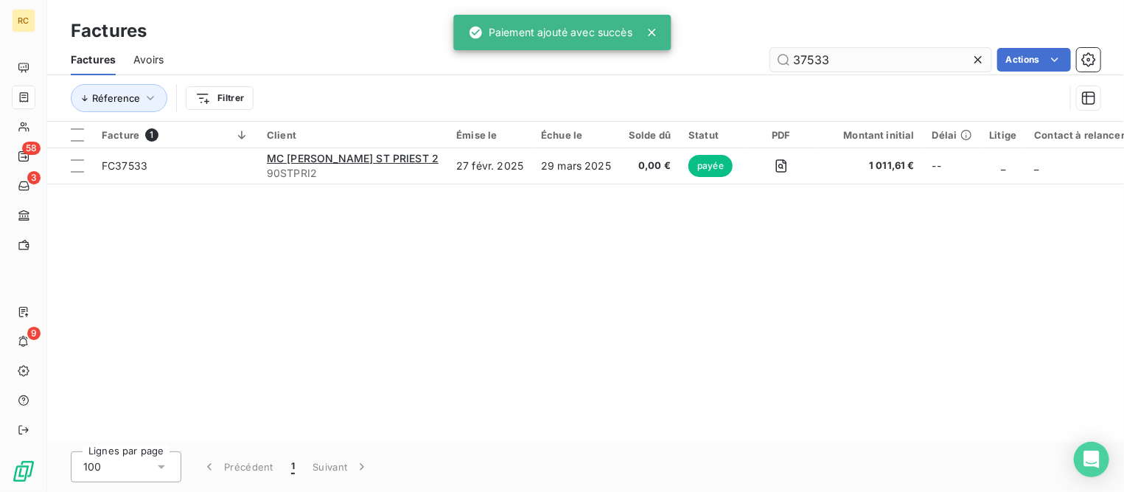
click at [853, 58] on input "37533" at bounding box center [881, 60] width 221 height 24
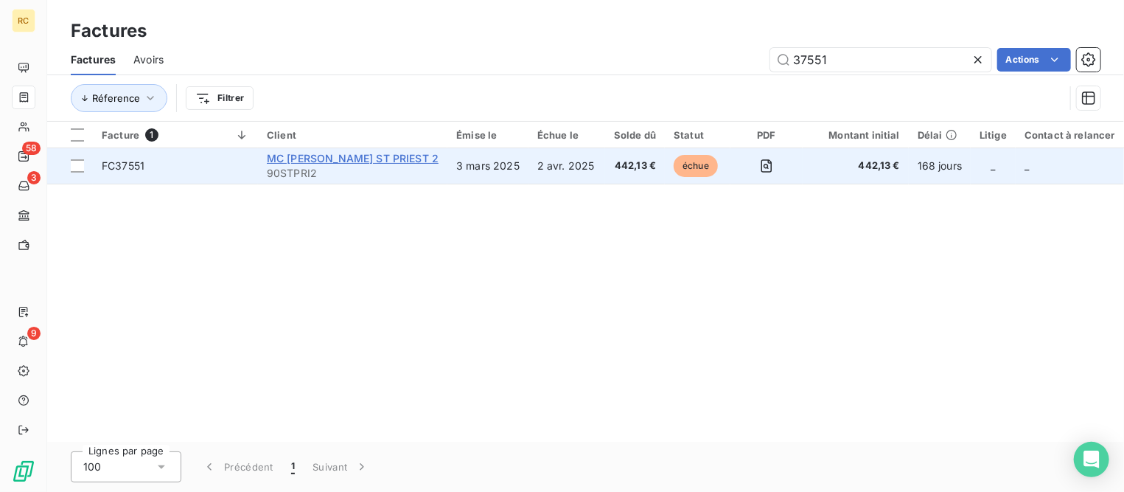
type input "37551"
click at [340, 161] on span "MC [PERSON_NAME] ST PRIEST 2" at bounding box center [353, 158] width 172 height 13
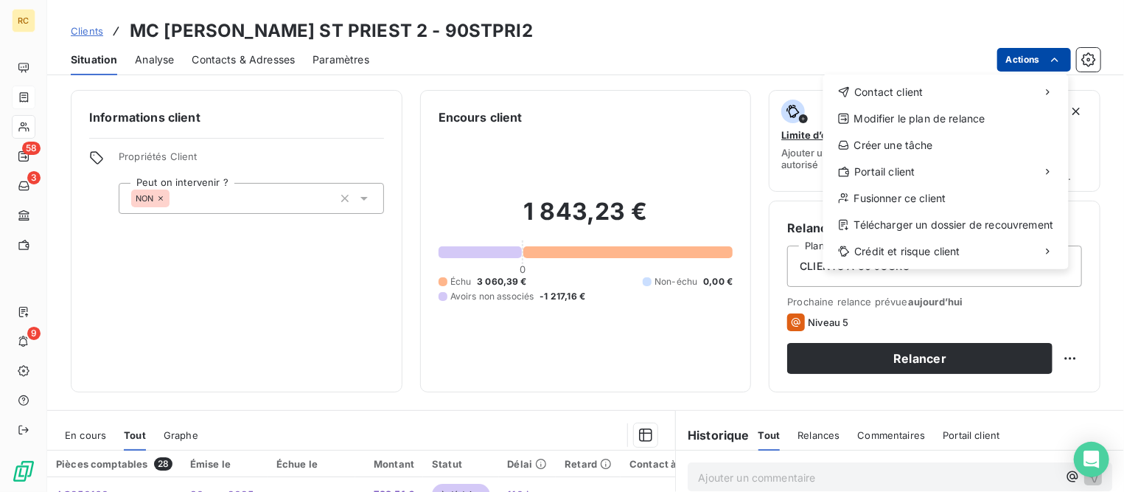
click at [1037, 66] on html "RC 58 3 9 Clients MC [PERSON_NAME] ST PRIEST 2 - 90STPRI2 Situation Analyse Con…" at bounding box center [562, 246] width 1124 height 492
click at [358, 257] on html "RC 58 3 9 Clients MC [PERSON_NAME] ST PRIEST 2 - 90STPRI2 Situation Analyse Con…" at bounding box center [562, 246] width 1124 height 492
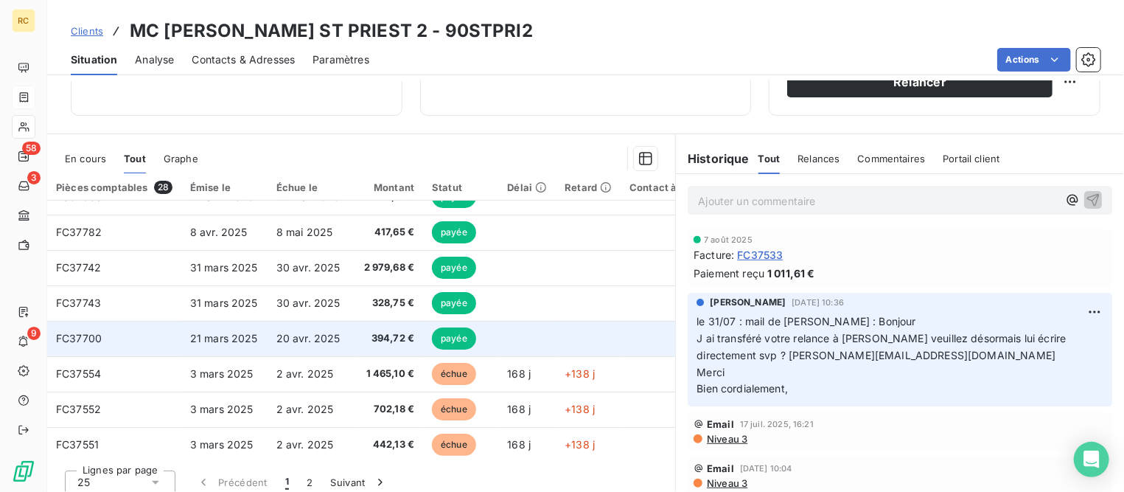
scroll to position [276, 0]
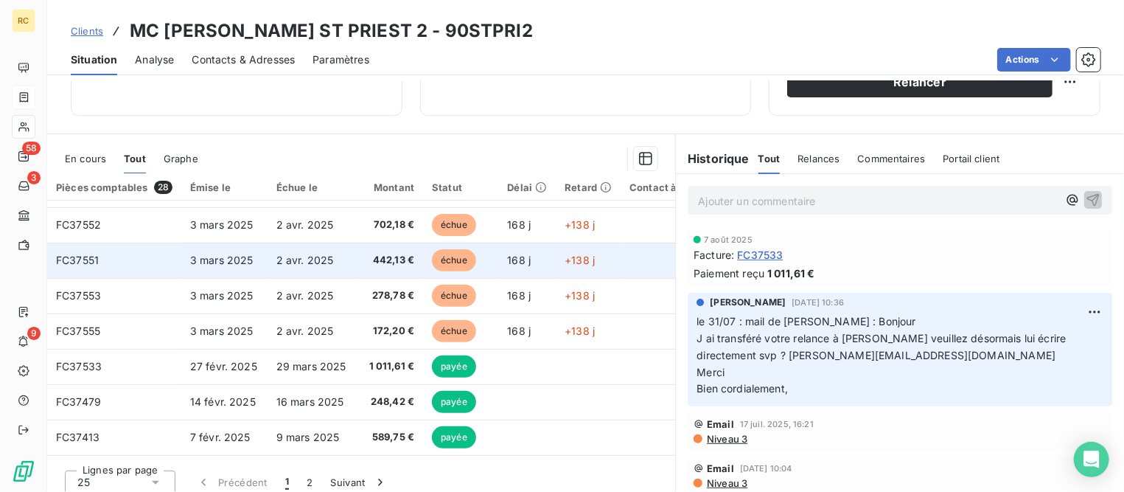
click at [187, 256] on td "3 mars 2025" at bounding box center [224, 260] width 86 height 35
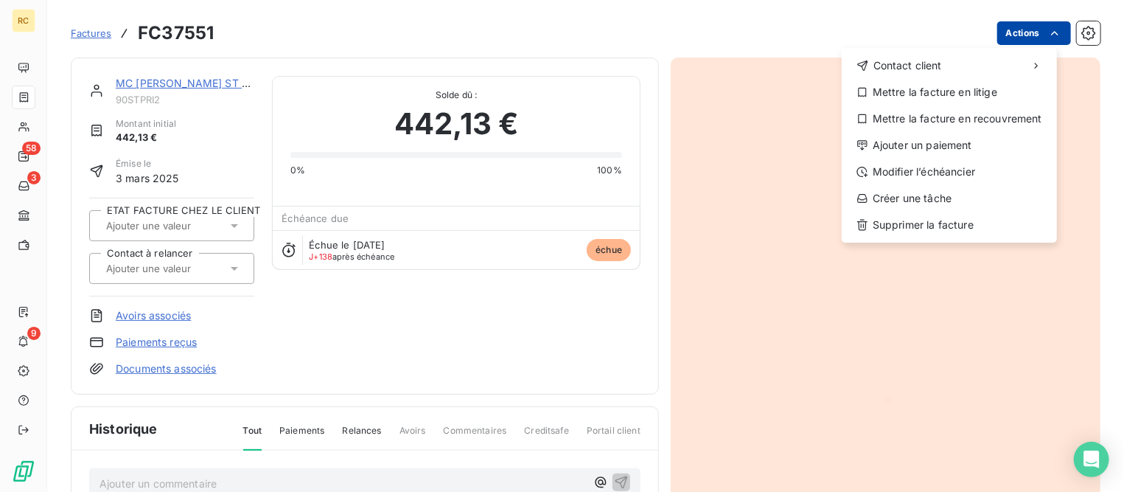
click at [1006, 29] on html "RC 58 3 9 Factures FC37551 Actions Contact client Mettre la facture en litige M…" at bounding box center [562, 246] width 1124 height 492
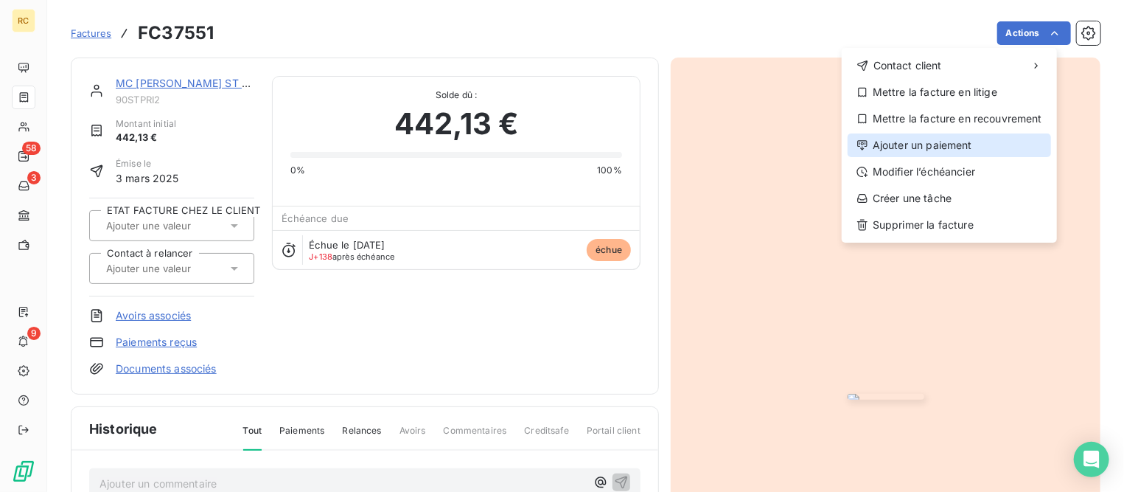
click at [933, 143] on div "Ajouter un paiement" at bounding box center [950, 145] width 204 height 24
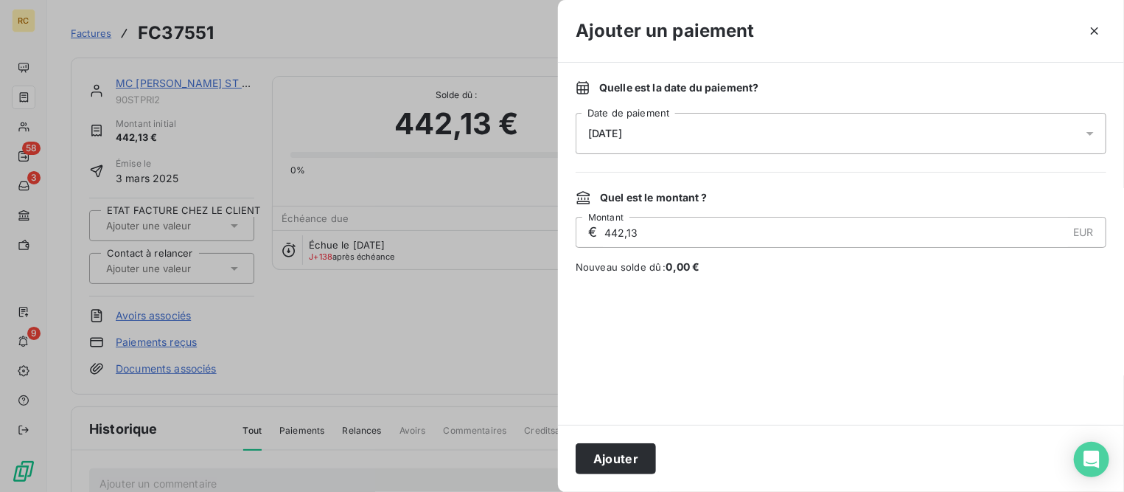
click at [728, 133] on div "[DATE]" at bounding box center [841, 133] width 531 height 41
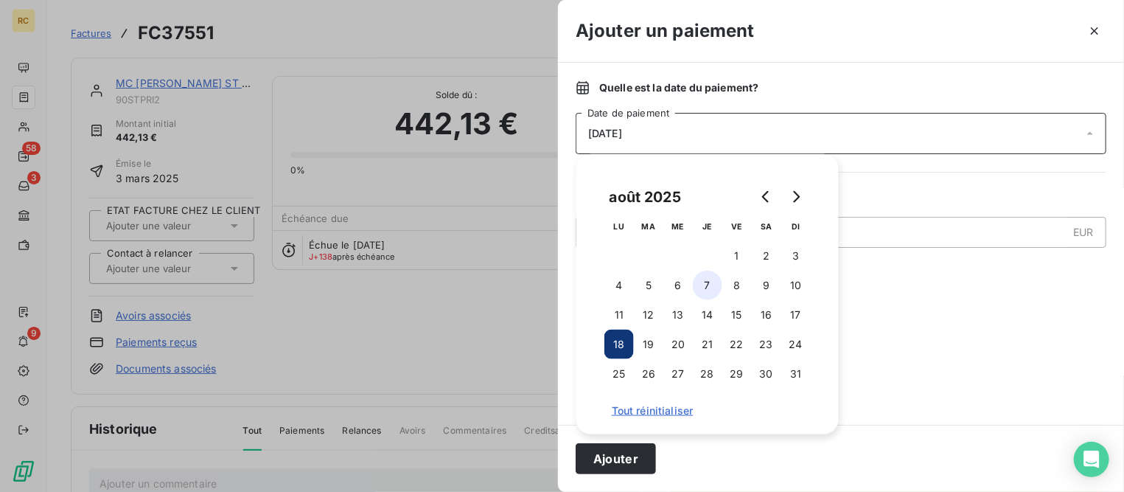
click at [708, 285] on button "7" at bounding box center [707, 285] width 29 height 29
drag, startPoint x: 614, startPoint y: 460, endPoint x: 615, endPoint y: 449, distance: 11.1
click at [615, 460] on button "Ajouter" at bounding box center [616, 458] width 80 height 31
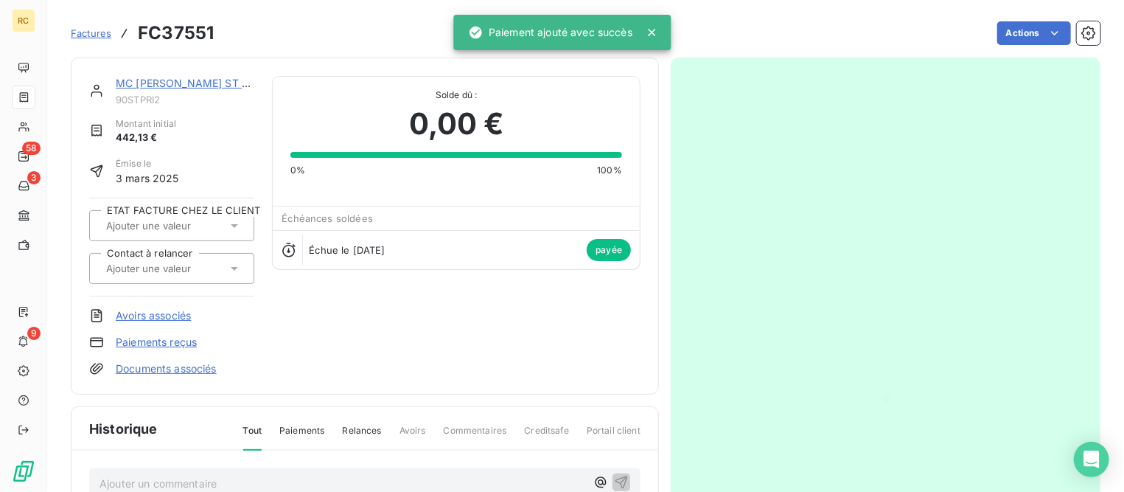
click at [220, 85] on link "MC [PERSON_NAME] ST PRIEST 2" at bounding box center [202, 83] width 172 height 13
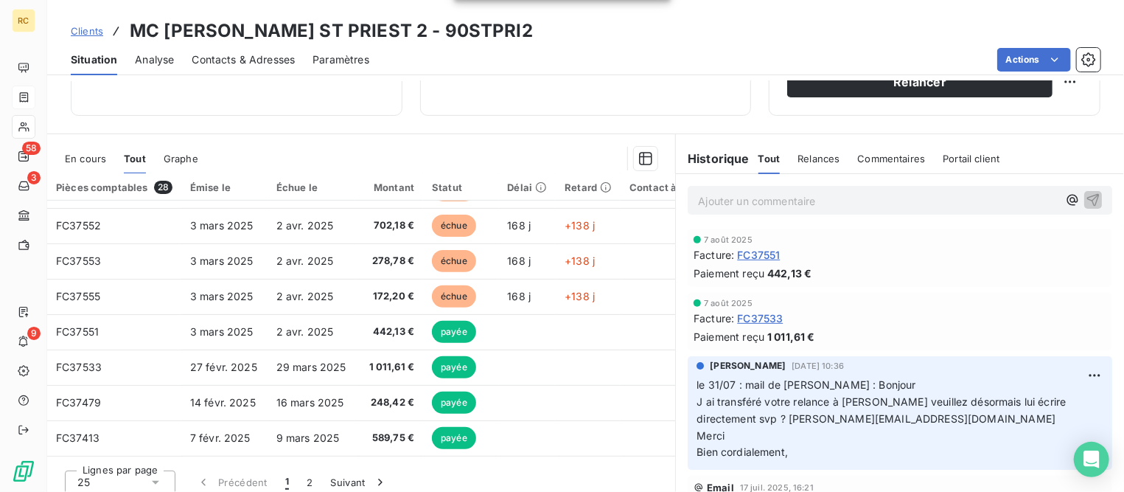
scroll to position [276, 0]
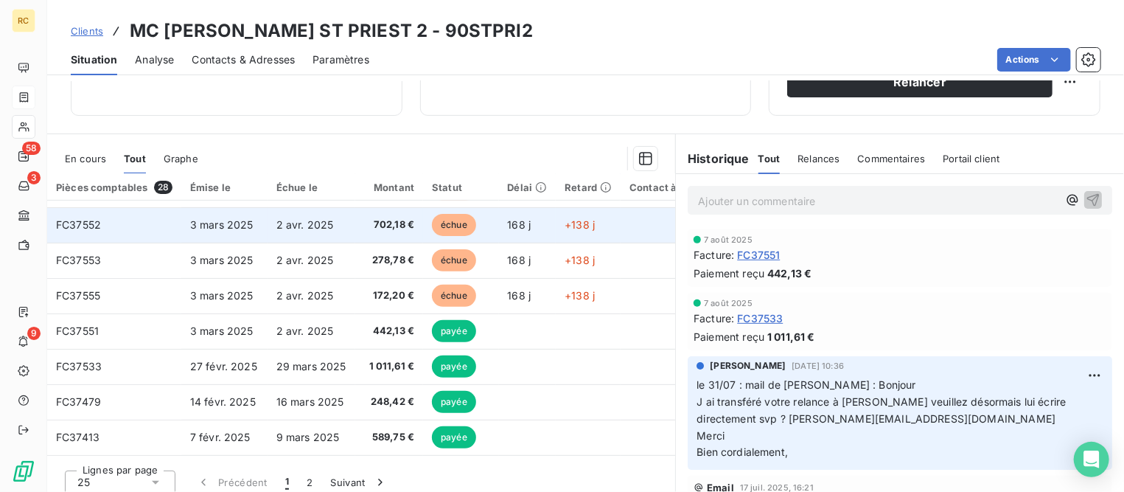
click at [103, 230] on td "FC37552" at bounding box center [114, 224] width 134 height 35
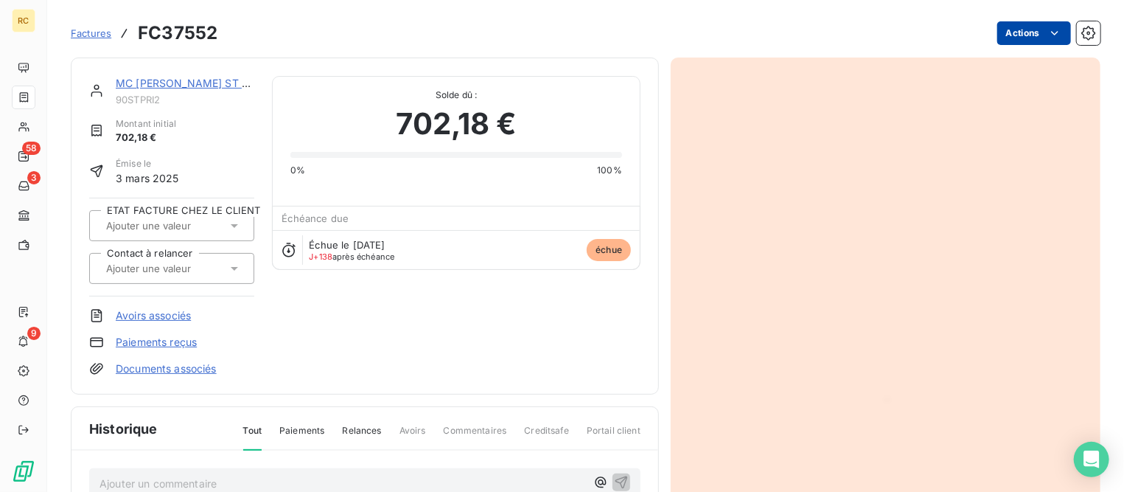
click at [1024, 32] on html "RC 58 3 9 Factures FC37552 Actions MC [PERSON_NAME] ST PRIEST 2 90STPRI2 Montan…" at bounding box center [562, 246] width 1124 height 492
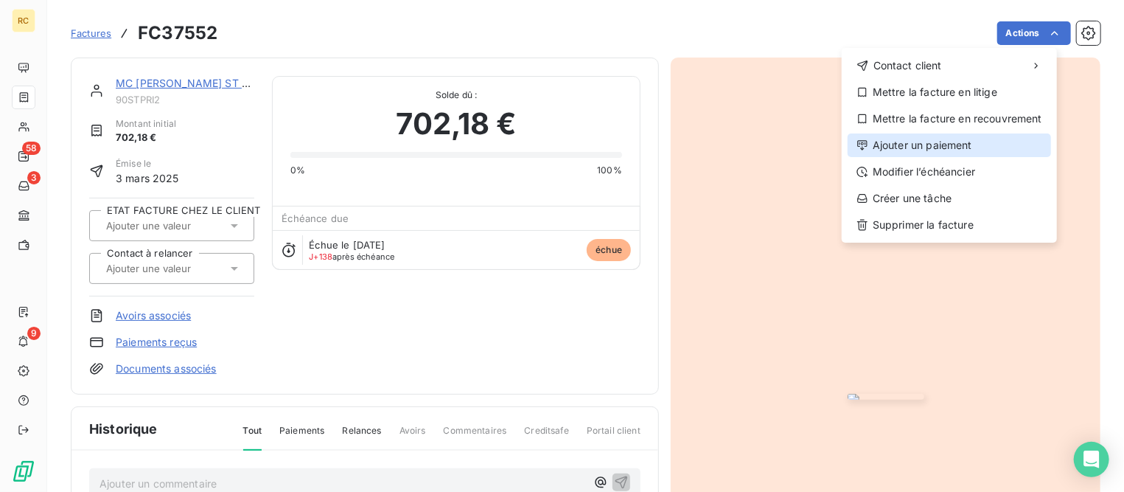
click at [902, 148] on div "Ajouter un paiement" at bounding box center [950, 145] width 204 height 24
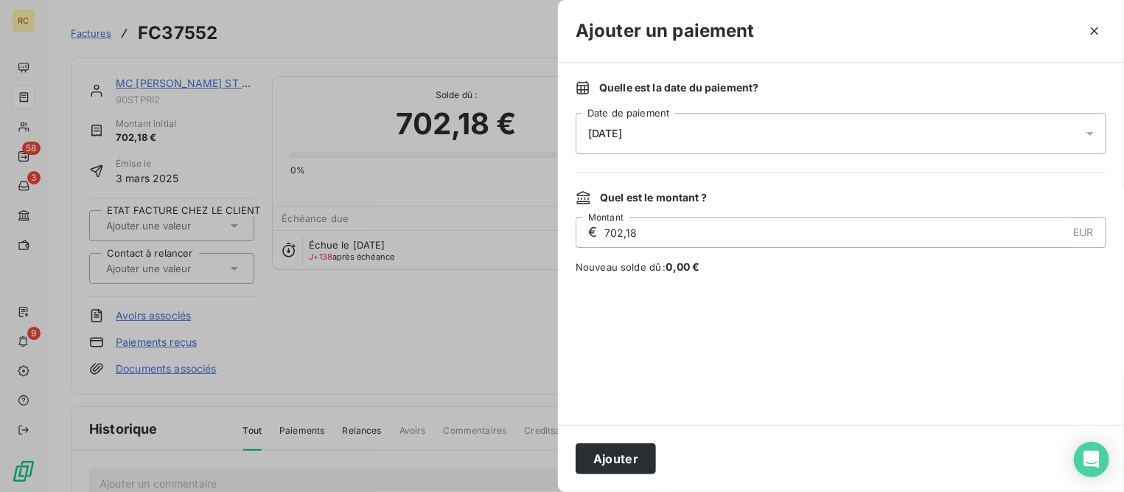
click at [720, 139] on div "[DATE]" at bounding box center [841, 133] width 531 height 41
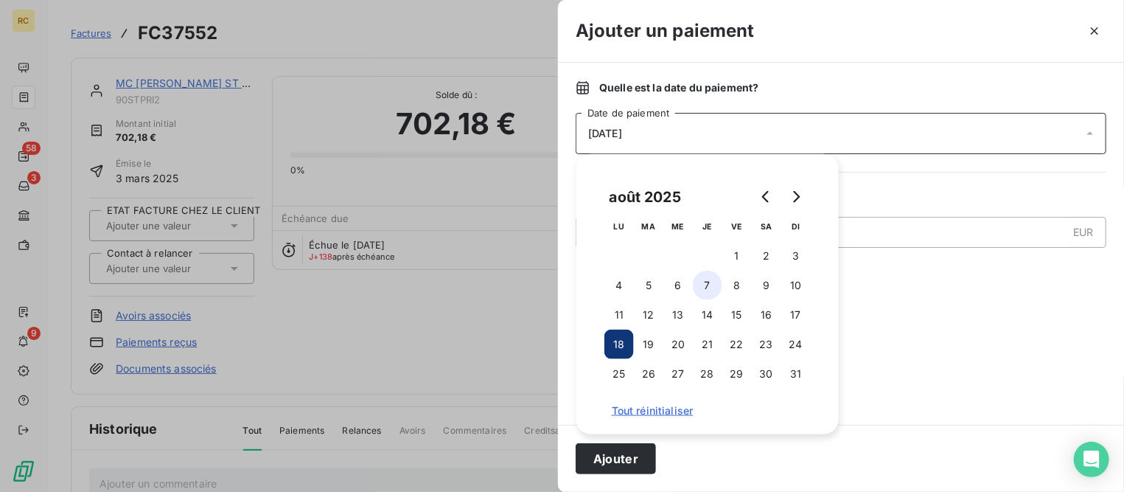
click at [705, 288] on button "7" at bounding box center [707, 285] width 29 height 29
click at [618, 462] on button "Ajouter" at bounding box center [616, 458] width 80 height 31
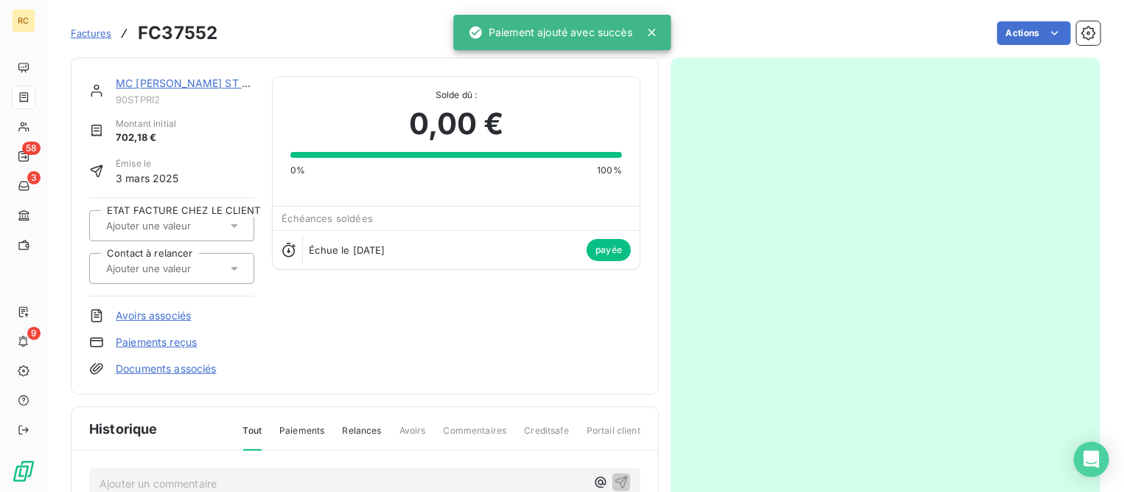
click at [217, 83] on link "MC [PERSON_NAME] ST PRIEST 2" at bounding box center [202, 83] width 172 height 13
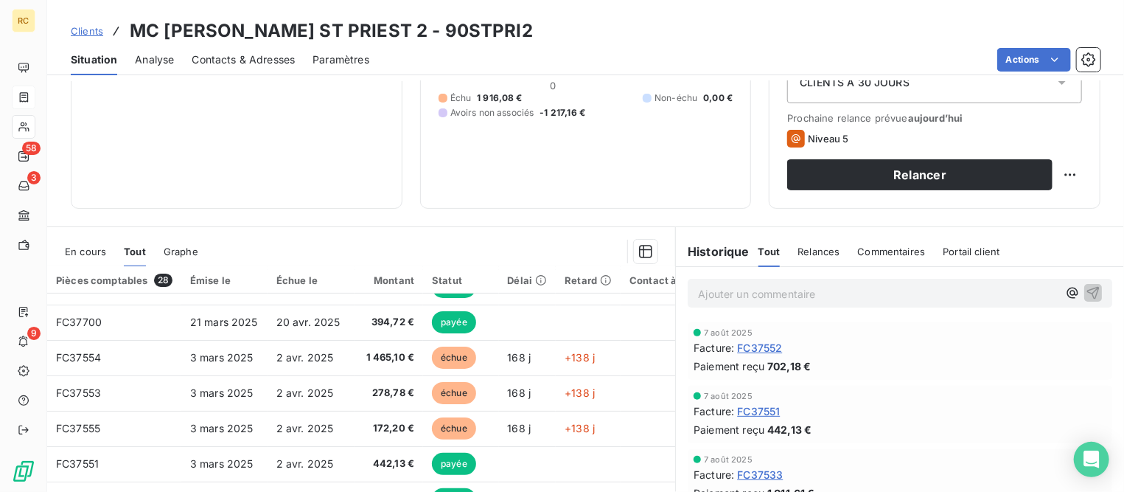
scroll to position [276, 0]
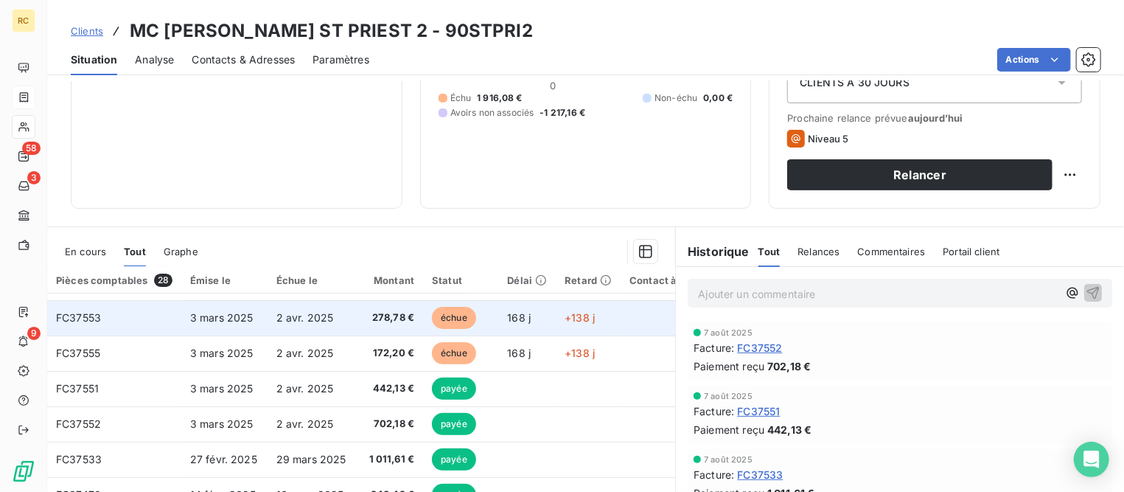
click at [260, 324] on td "3 mars 2025" at bounding box center [224, 317] width 86 height 35
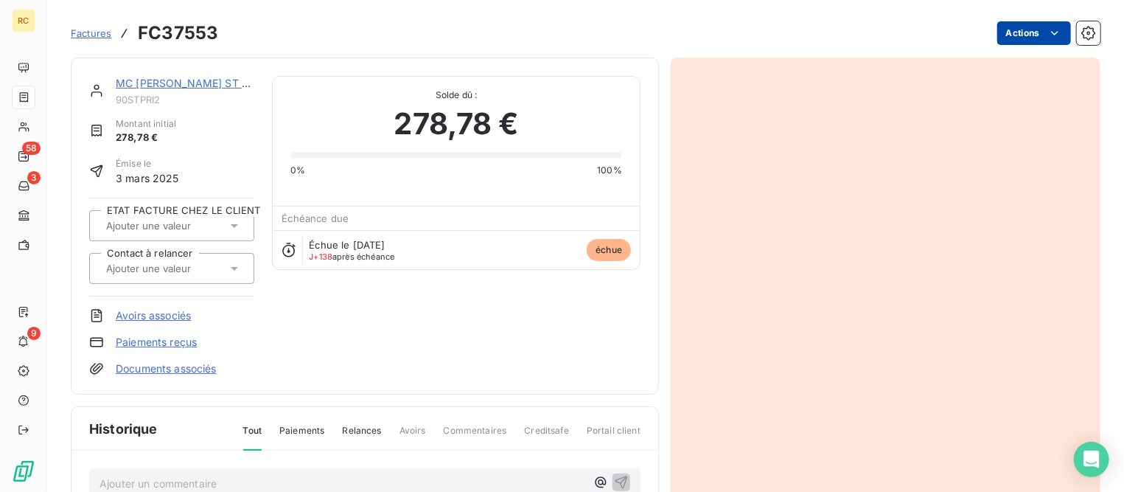
click at [1009, 29] on html "RC 58 3 9 Factures FC37553 Actions MC [PERSON_NAME] ST PRIEST 2 90STPRI2 Montan…" at bounding box center [562, 246] width 1124 height 492
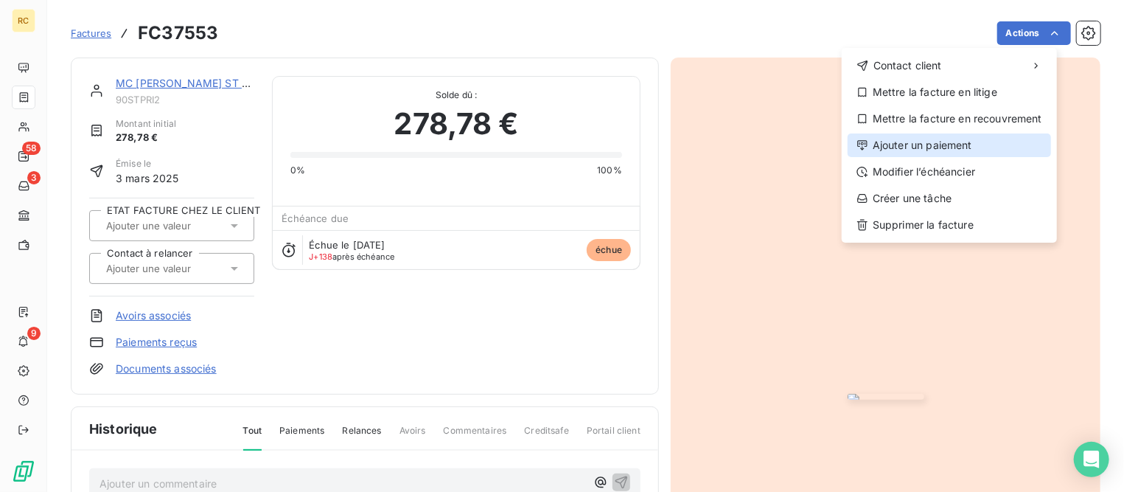
click at [894, 145] on div "Ajouter un paiement" at bounding box center [950, 145] width 204 height 24
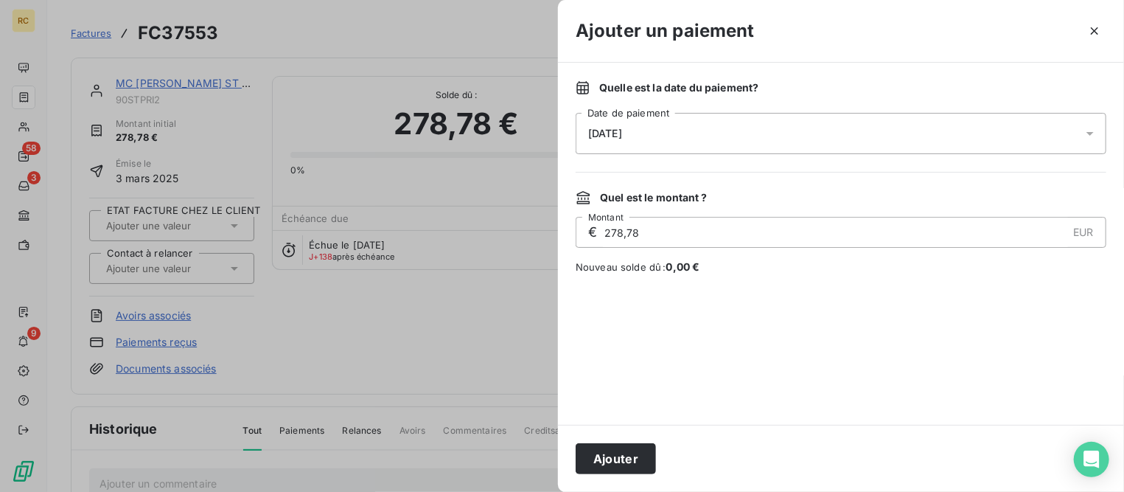
click at [728, 140] on div "[DATE]" at bounding box center [841, 133] width 531 height 41
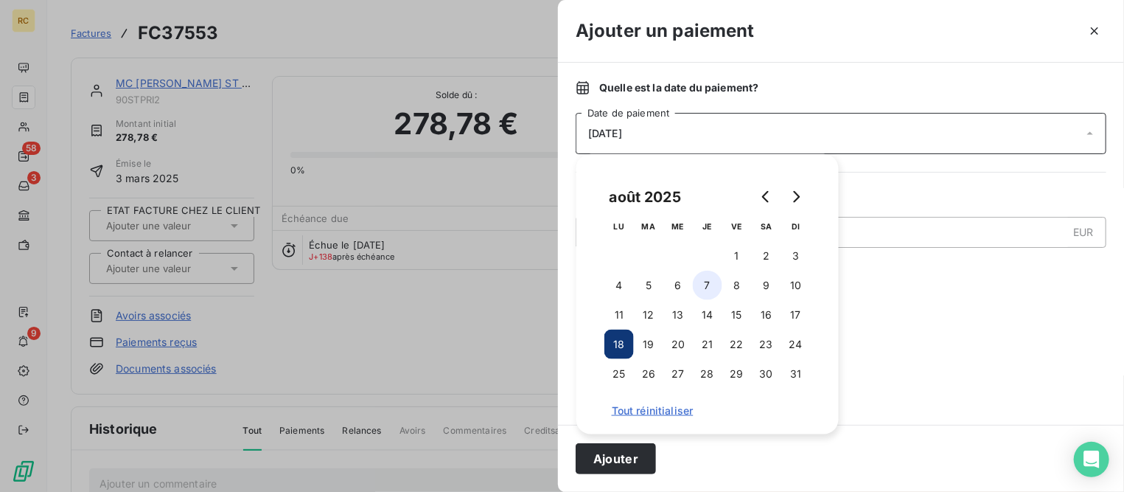
click at [709, 288] on button "7" at bounding box center [707, 285] width 29 height 29
click at [629, 453] on button "Ajouter" at bounding box center [616, 458] width 80 height 31
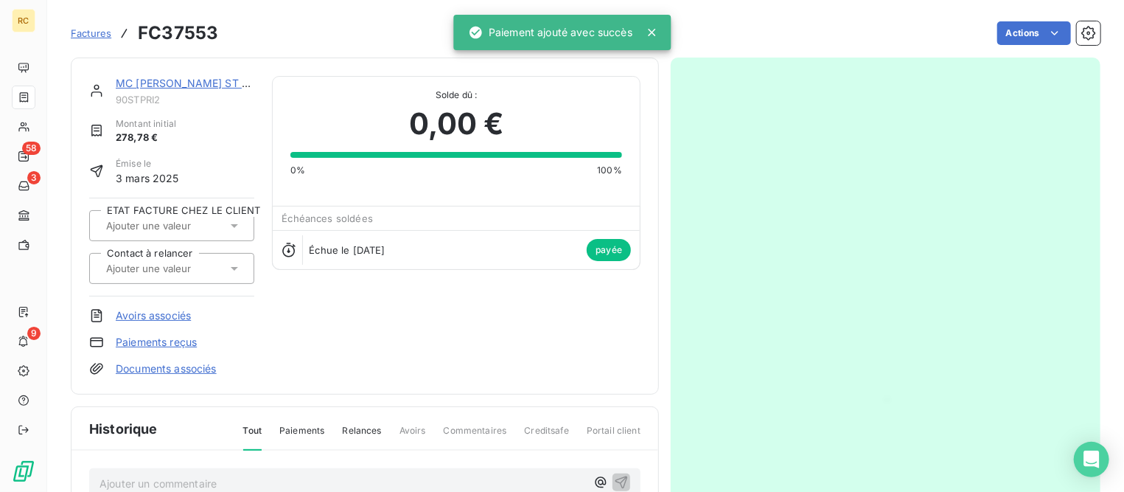
click at [225, 83] on link "MC [PERSON_NAME] ST PRIEST 2" at bounding box center [202, 83] width 172 height 13
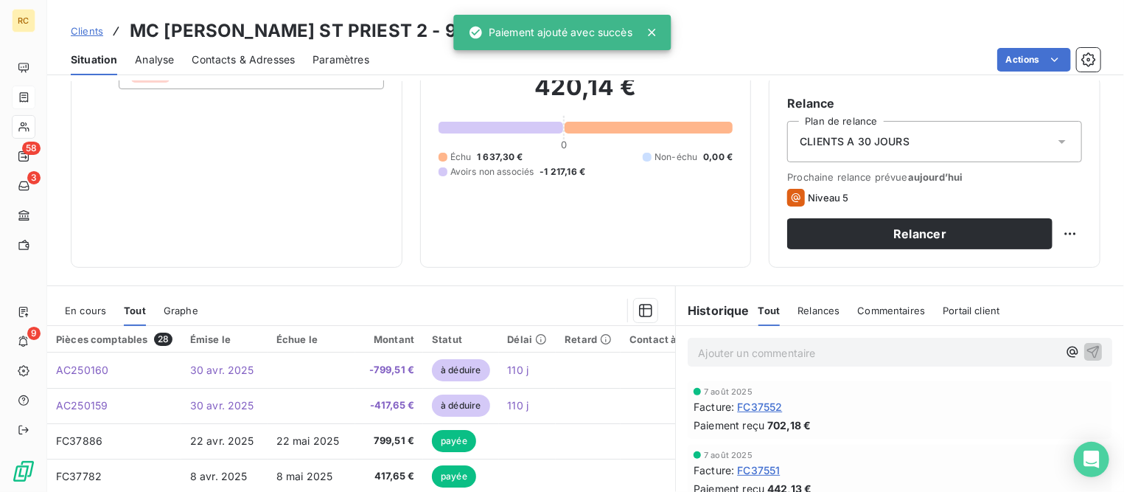
scroll to position [276, 0]
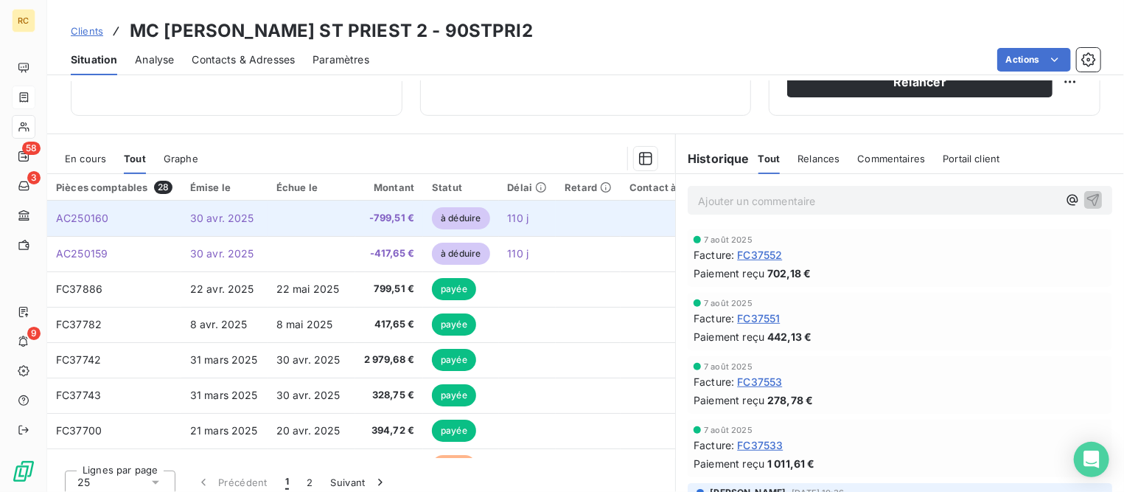
click at [218, 218] on span "30 avr. 2025" at bounding box center [222, 218] width 64 height 13
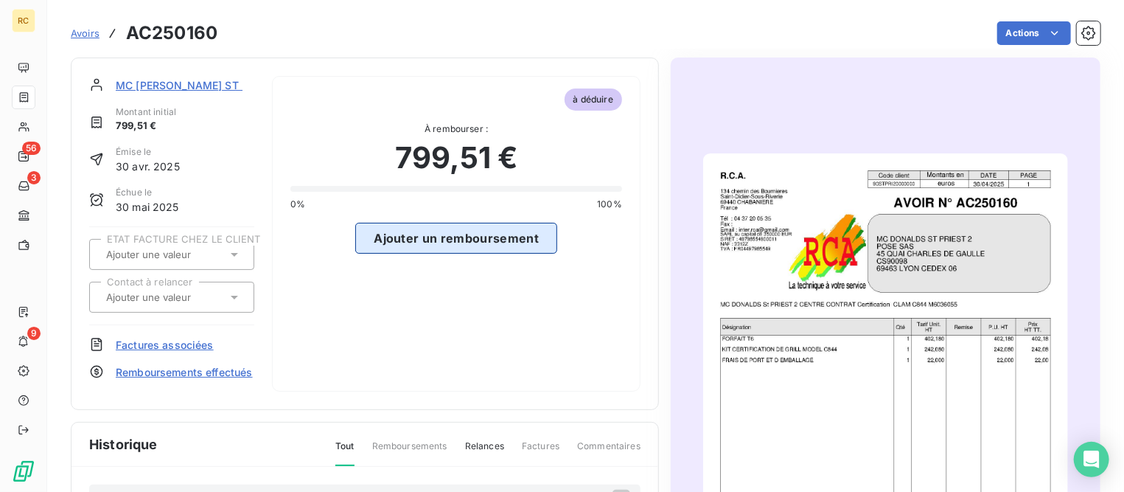
click at [496, 232] on button "Ajouter un remboursement" at bounding box center [456, 238] width 202 height 31
select select "7"
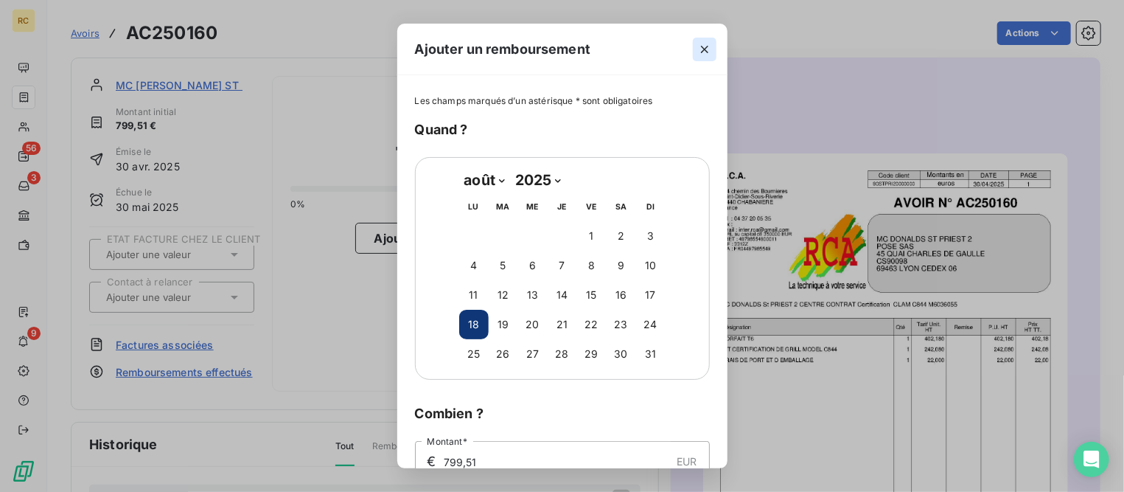
click at [712, 44] on icon "button" at bounding box center [705, 49] width 15 height 15
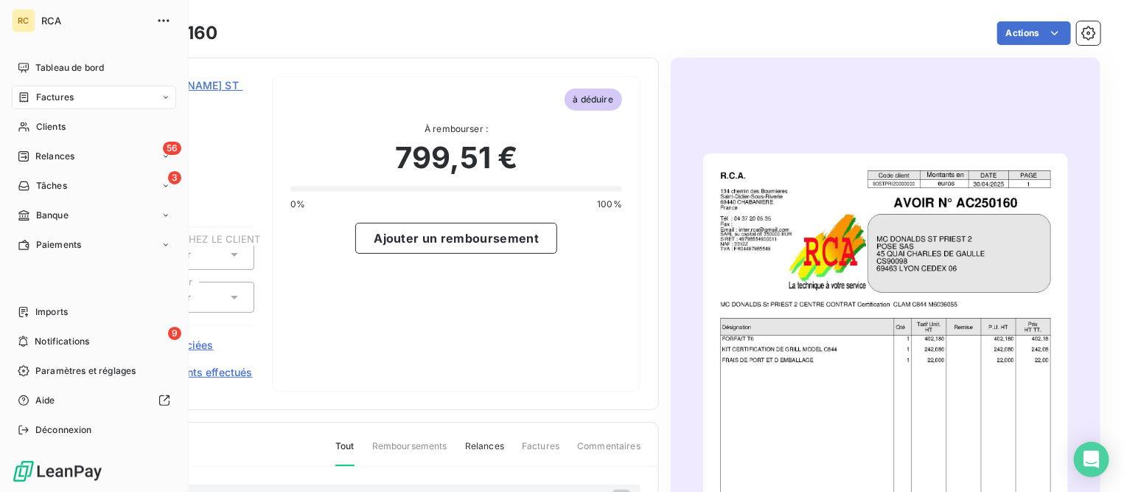
click at [59, 97] on span "Factures" at bounding box center [55, 97] width 38 height 13
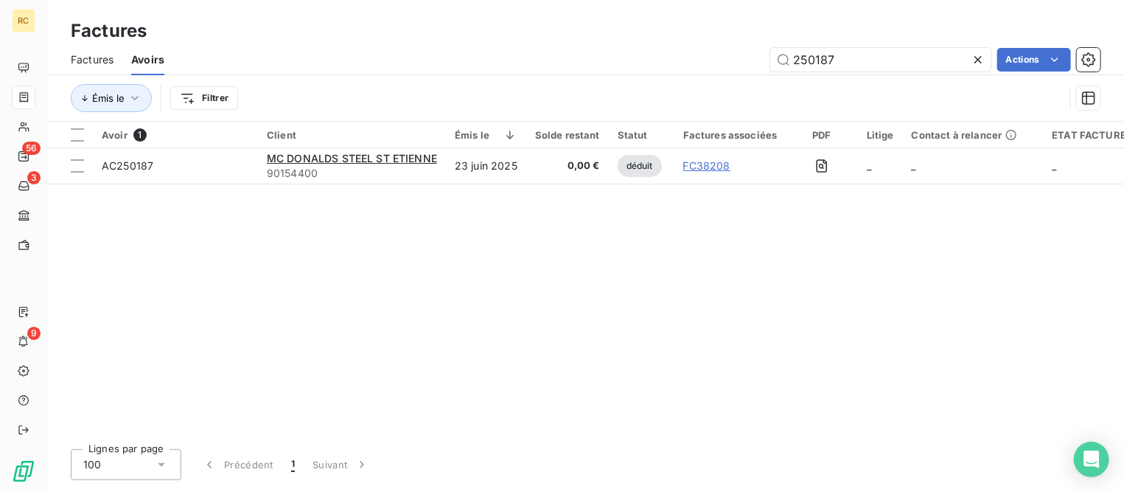
drag, startPoint x: 865, startPoint y: 62, endPoint x: 664, endPoint y: 61, distance: 201.3
click at [664, 61] on div "250187 Actions" at bounding box center [641, 60] width 919 height 24
type input "37533"
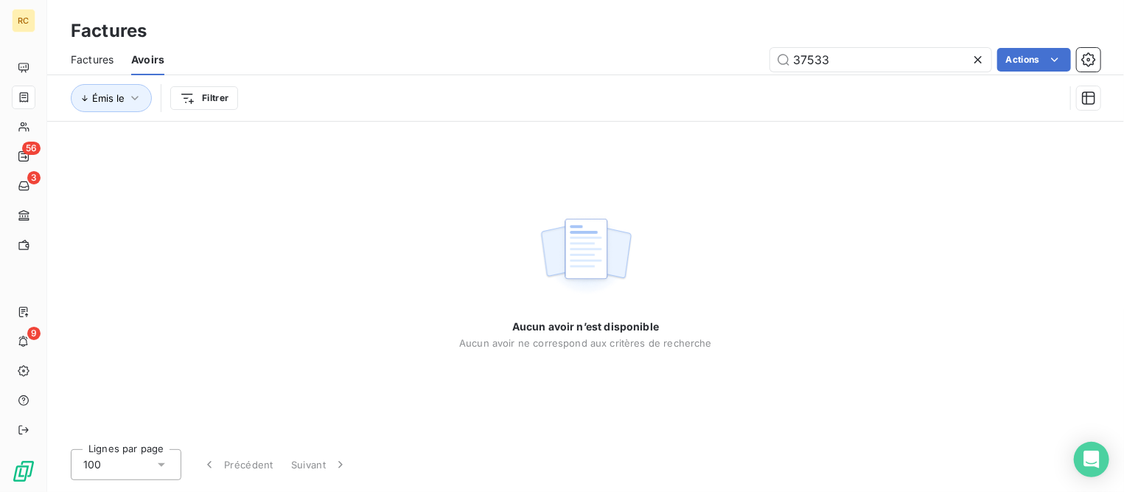
drag, startPoint x: 109, startPoint y: 58, endPoint x: 125, endPoint y: 56, distance: 15.6
click at [109, 58] on span "Factures" at bounding box center [92, 59] width 43 height 15
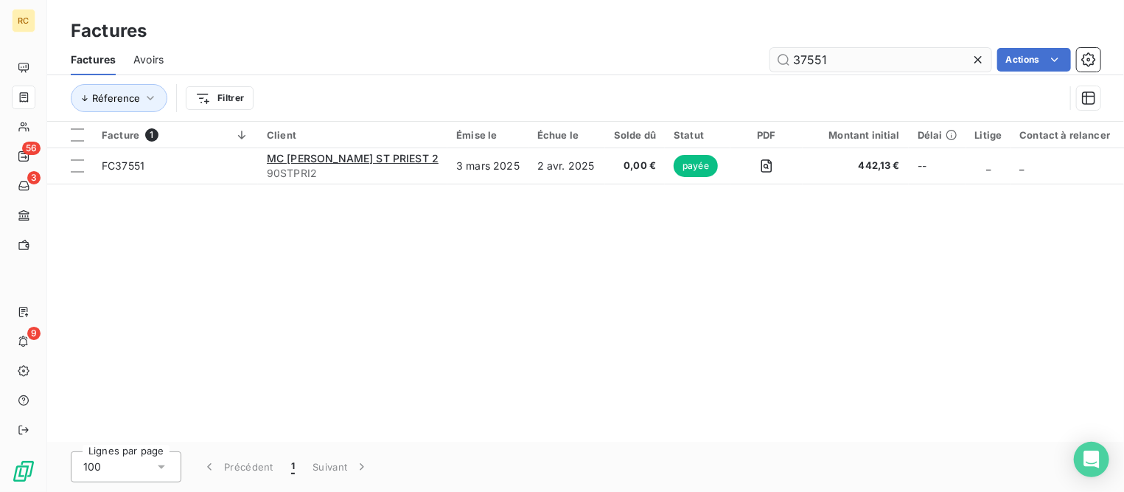
drag, startPoint x: 841, startPoint y: 62, endPoint x: 789, endPoint y: 58, distance: 52.5
click at [789, 58] on input "37551" at bounding box center [881, 60] width 221 height 24
type input "37533"
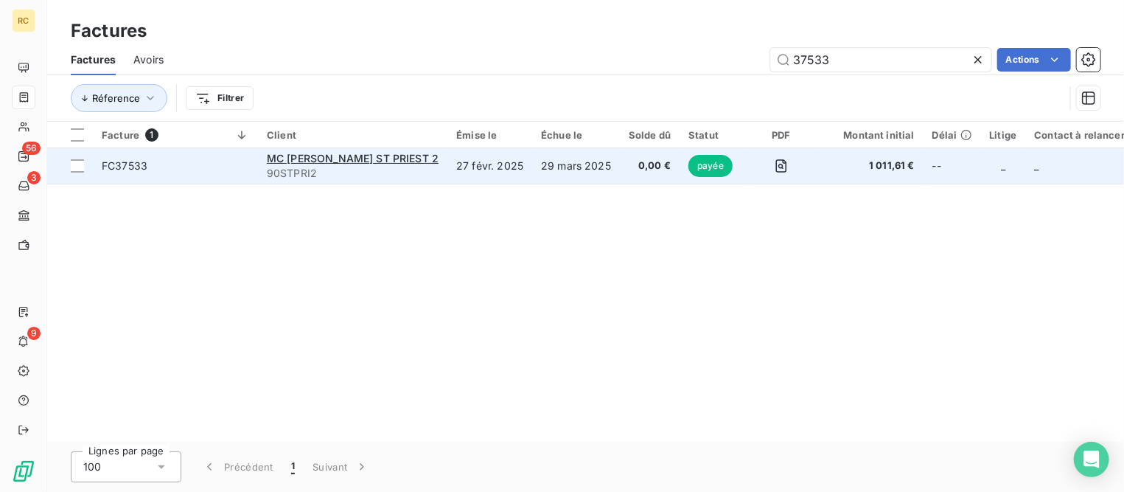
click at [134, 165] on span "FC37533" at bounding box center [125, 165] width 46 height 13
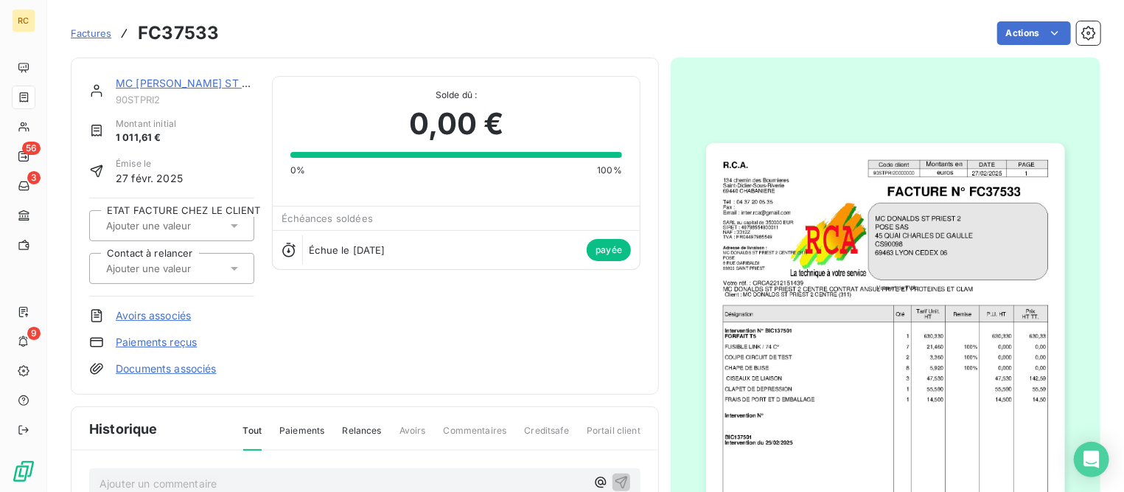
click at [165, 347] on link "Paiements reçus" at bounding box center [156, 342] width 81 height 15
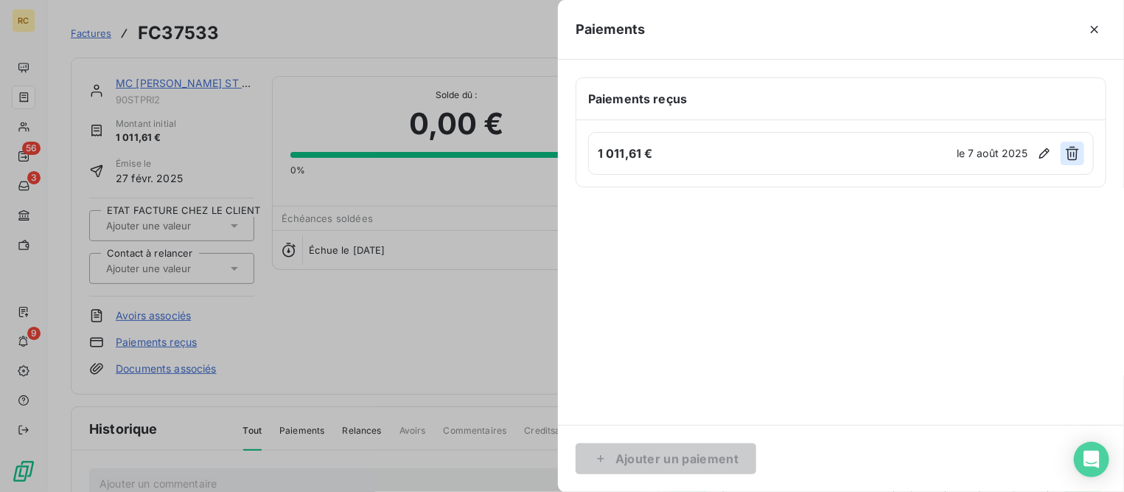
click at [1071, 152] on icon "button" at bounding box center [1072, 153] width 15 height 15
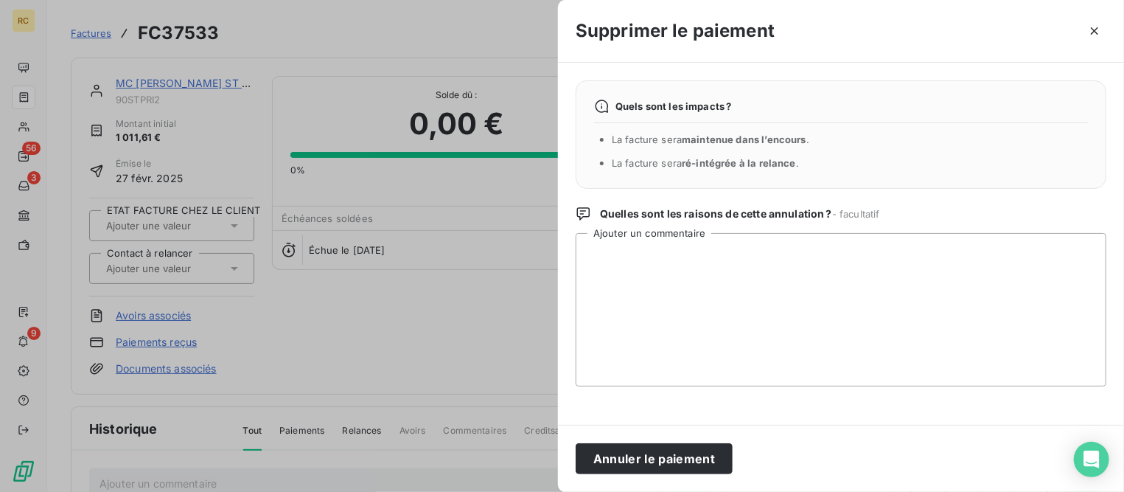
drag, startPoint x: 673, startPoint y: 462, endPoint x: 623, endPoint y: 442, distance: 53.9
click at [674, 462] on button "Annuler le paiement" at bounding box center [654, 458] width 157 height 31
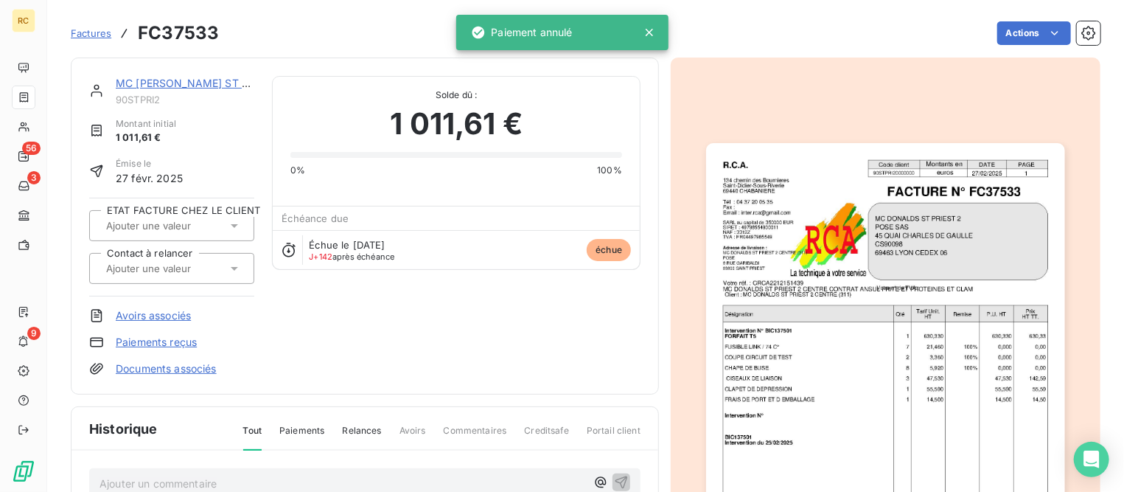
click at [139, 310] on link "Avoirs associés" at bounding box center [153, 315] width 75 height 15
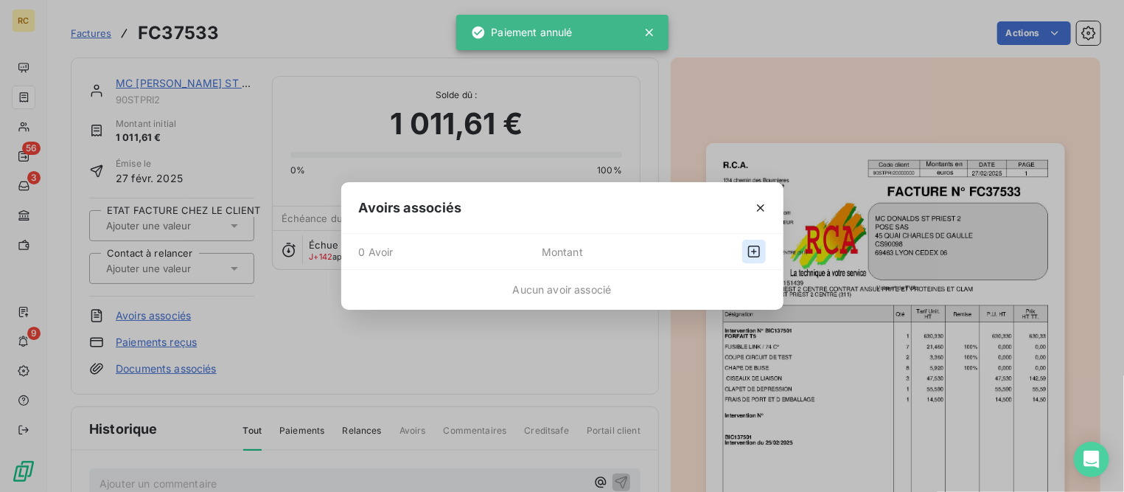
click at [754, 248] on icon "button" at bounding box center [754, 251] width 15 height 15
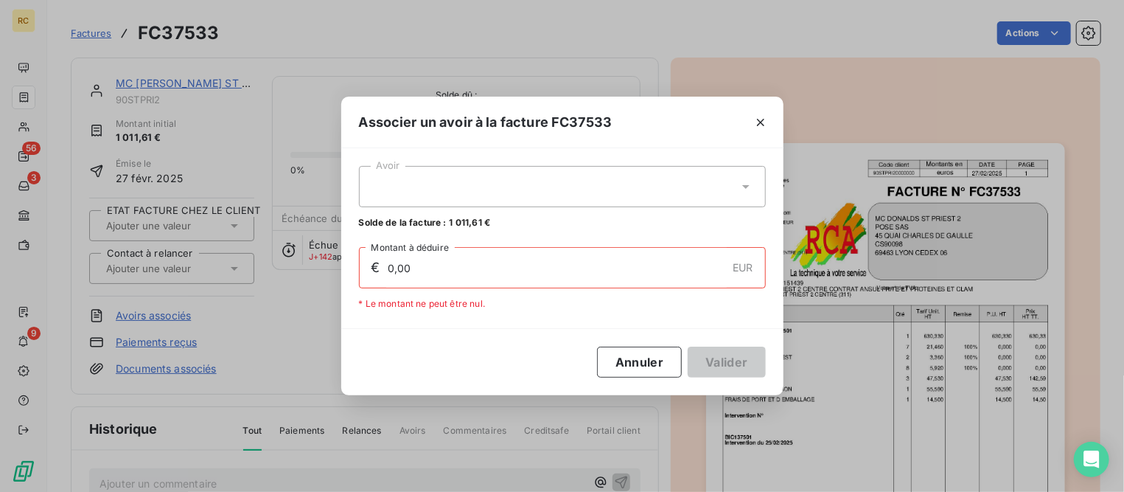
click at [742, 189] on icon at bounding box center [746, 186] width 15 height 15
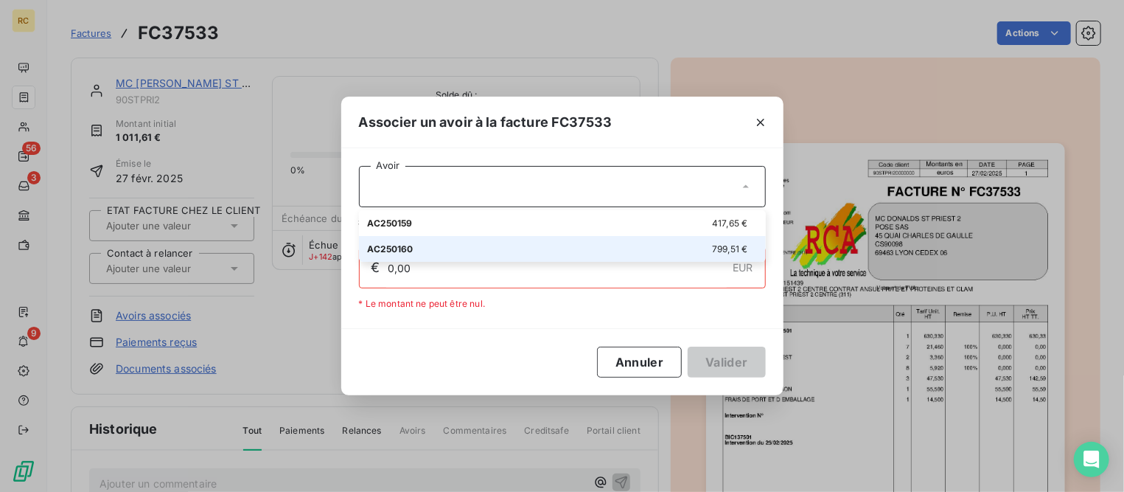
click at [720, 249] on span "799,51 €" at bounding box center [729, 248] width 35 height 11
type input "799,51"
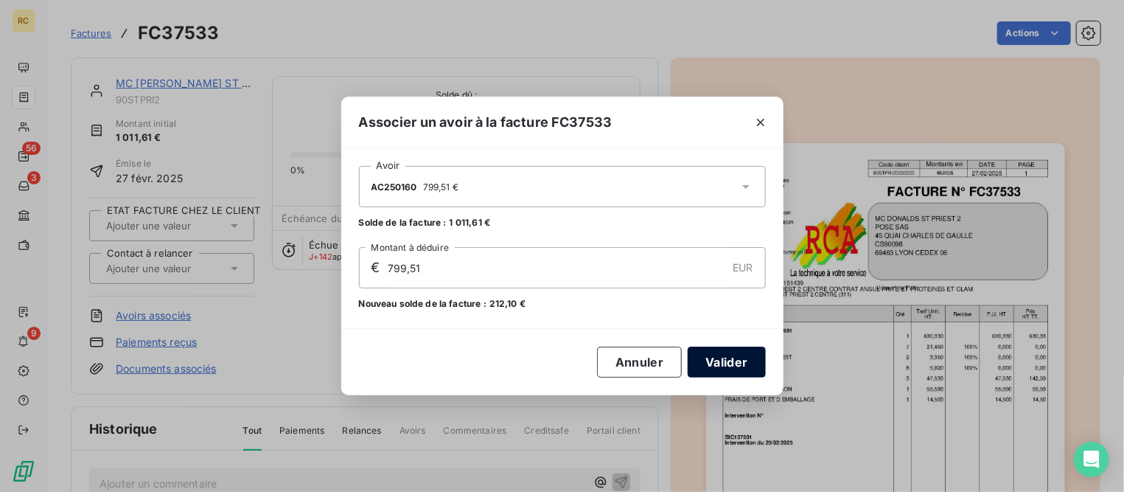
click at [730, 358] on button "Valider" at bounding box center [726, 362] width 77 height 31
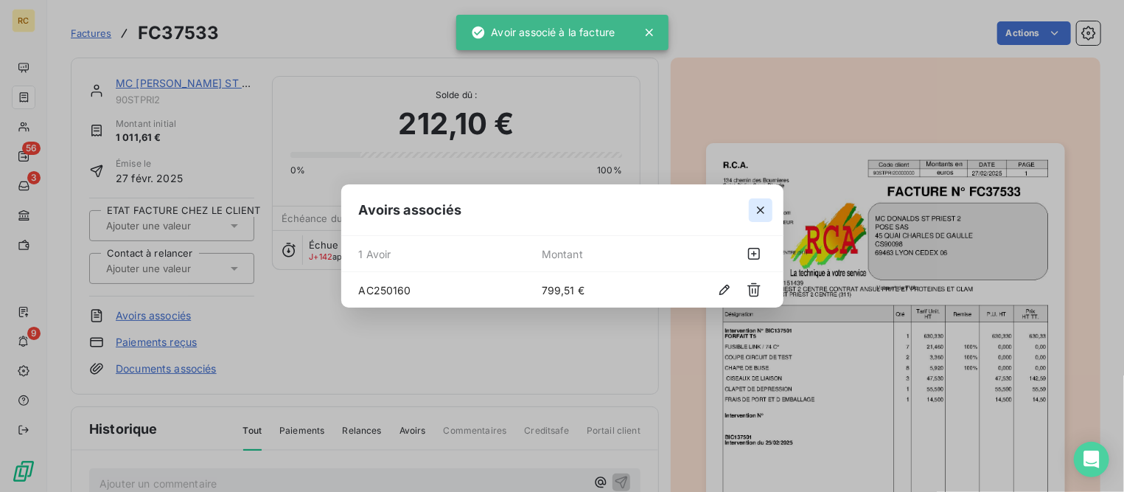
click at [756, 210] on icon "button" at bounding box center [761, 210] width 15 height 15
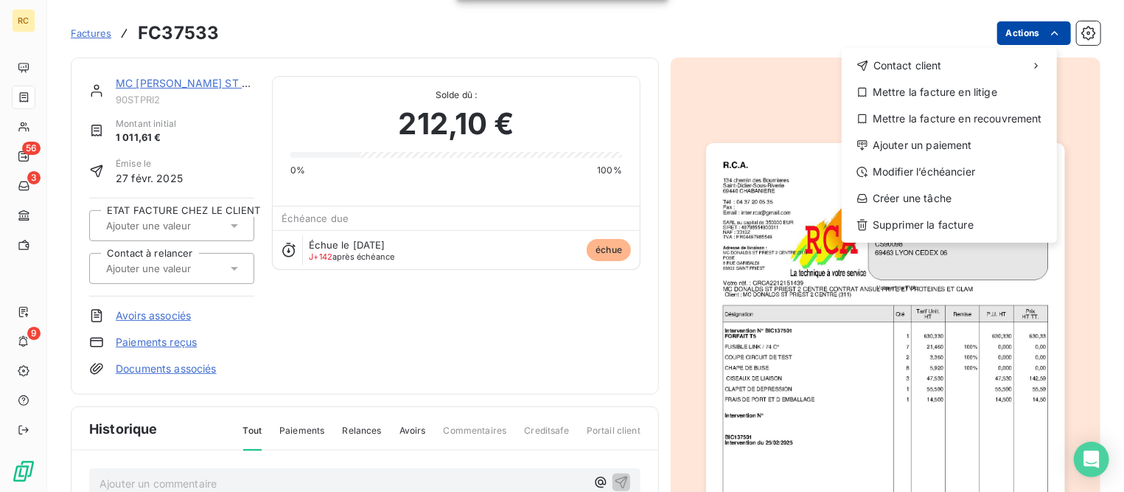
click at [1011, 41] on html "RC 56 3 9 Factures FC37533 Actions Contact client Mettre la facture en litige M…" at bounding box center [562, 246] width 1124 height 492
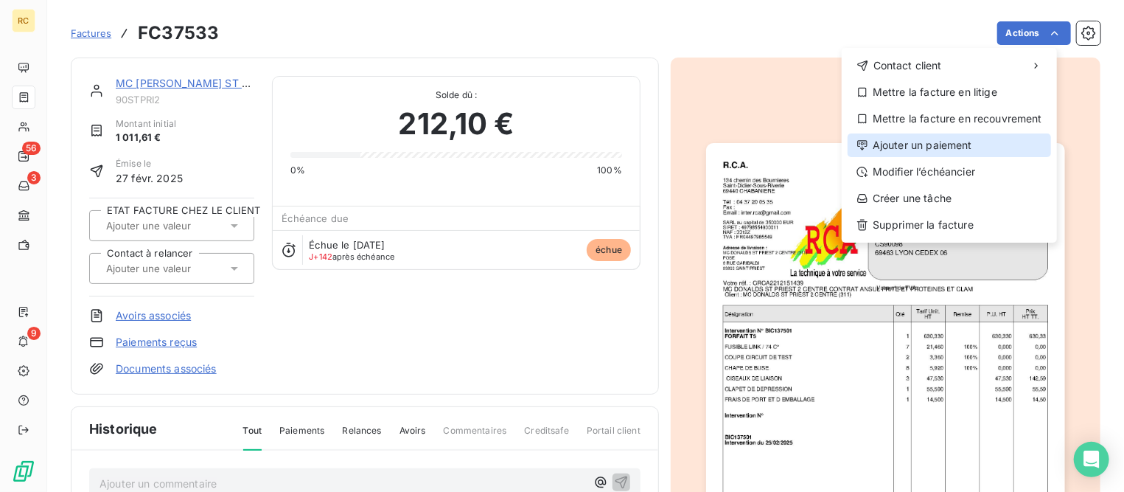
click at [938, 145] on div "Ajouter un paiement" at bounding box center [950, 145] width 204 height 24
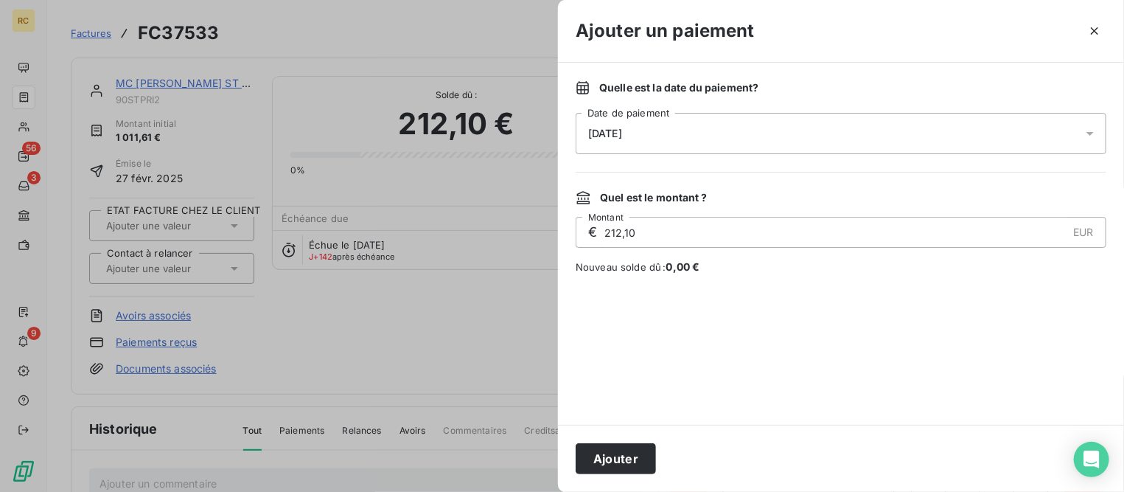
click at [701, 133] on div "[DATE]" at bounding box center [841, 133] width 531 height 41
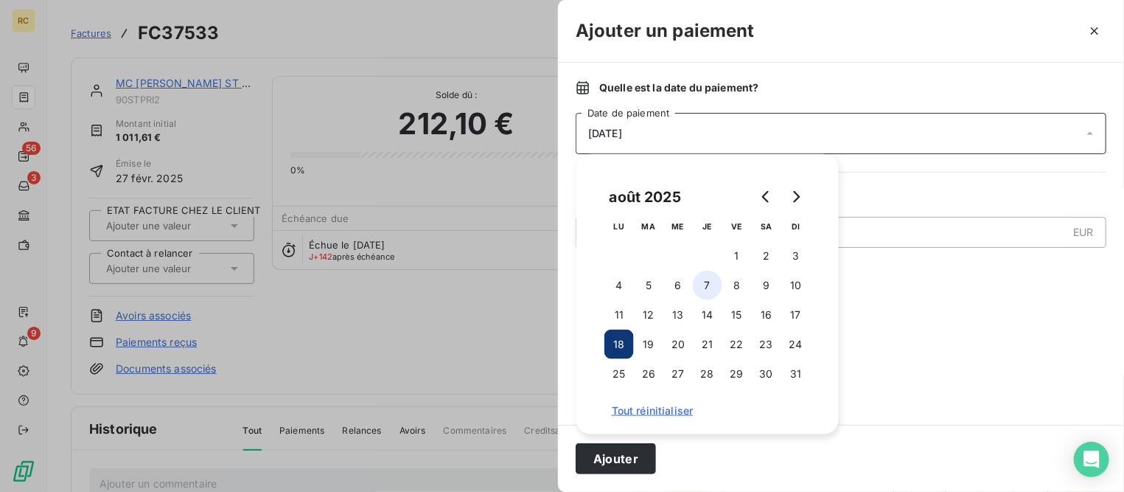
click at [708, 290] on button "7" at bounding box center [707, 285] width 29 height 29
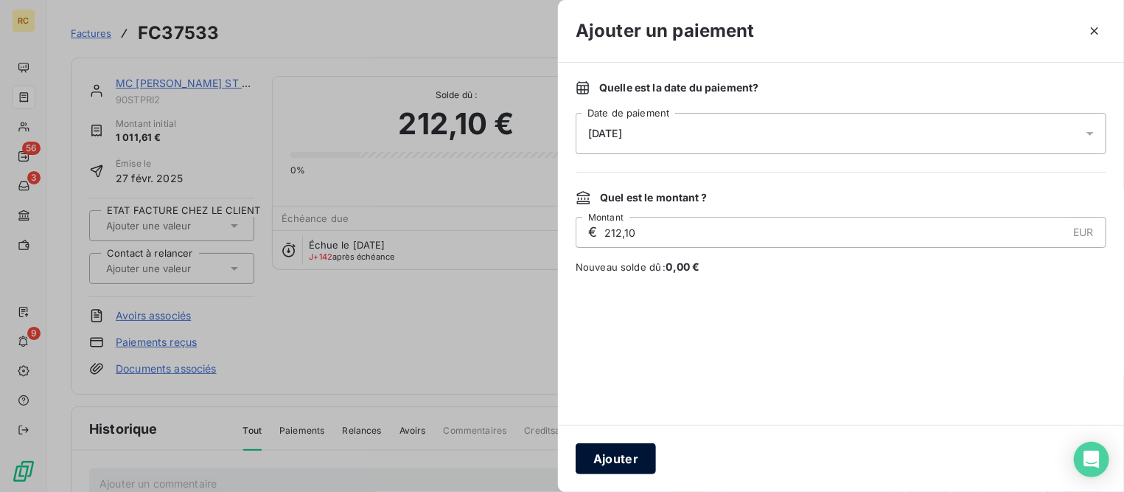
click at [626, 459] on button "Ajouter" at bounding box center [616, 458] width 80 height 31
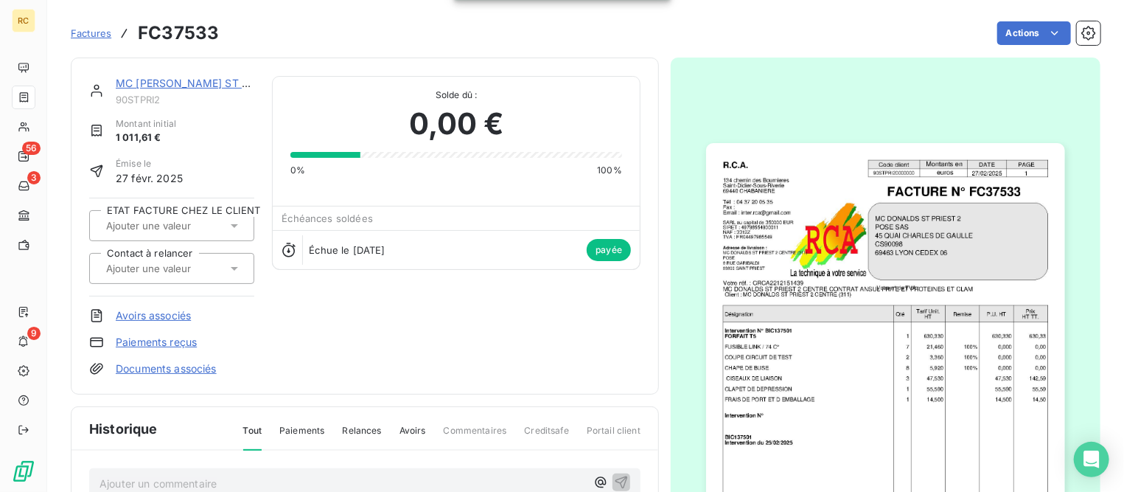
click at [103, 31] on span "Factures" at bounding box center [91, 33] width 41 height 12
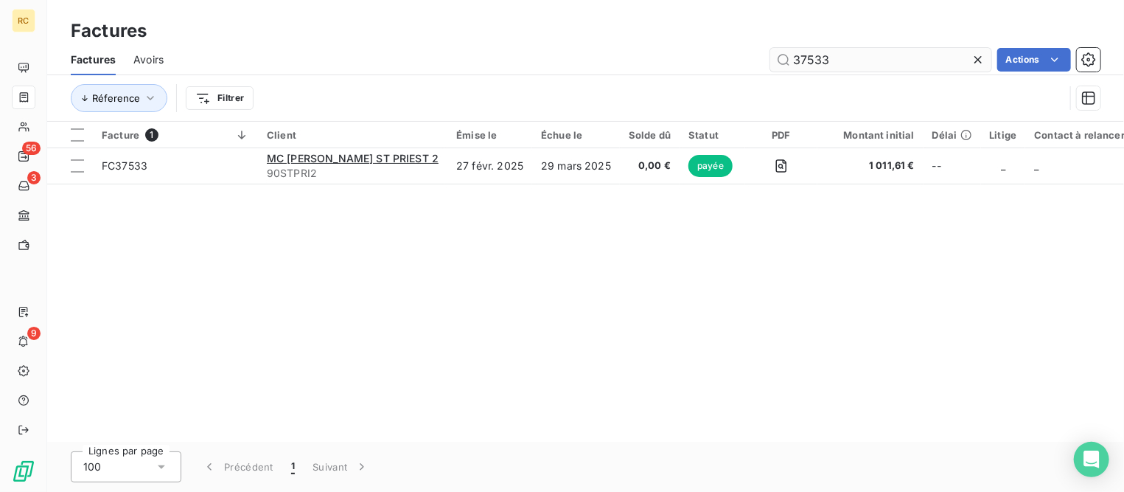
drag, startPoint x: 808, startPoint y: 56, endPoint x: 862, endPoint y: 56, distance: 53.8
click at [860, 56] on input "37533" at bounding box center [881, 60] width 221 height 24
type input "37551"
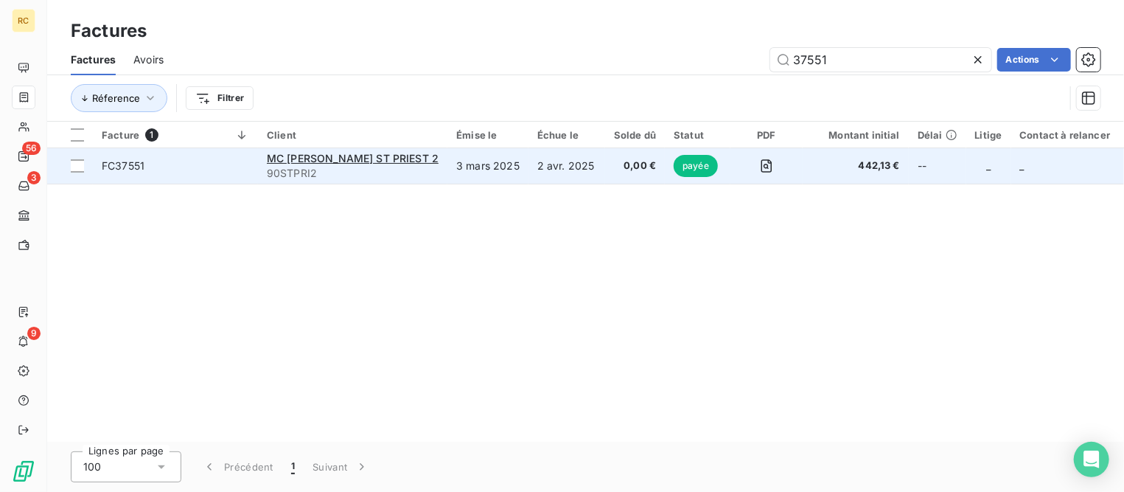
click at [114, 170] on span "FC37551" at bounding box center [123, 165] width 43 height 13
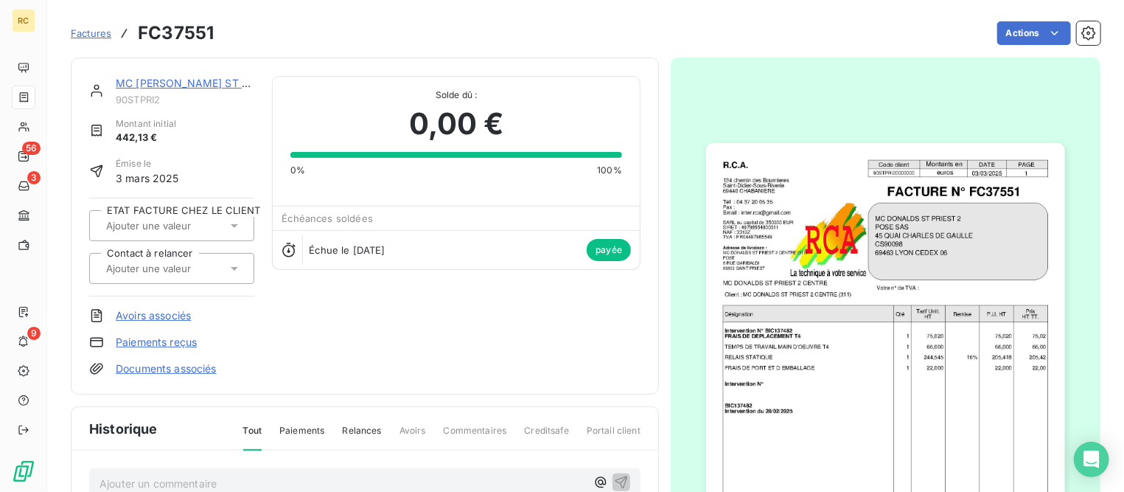
click at [142, 336] on link "Paiements reçus" at bounding box center [156, 342] width 81 height 15
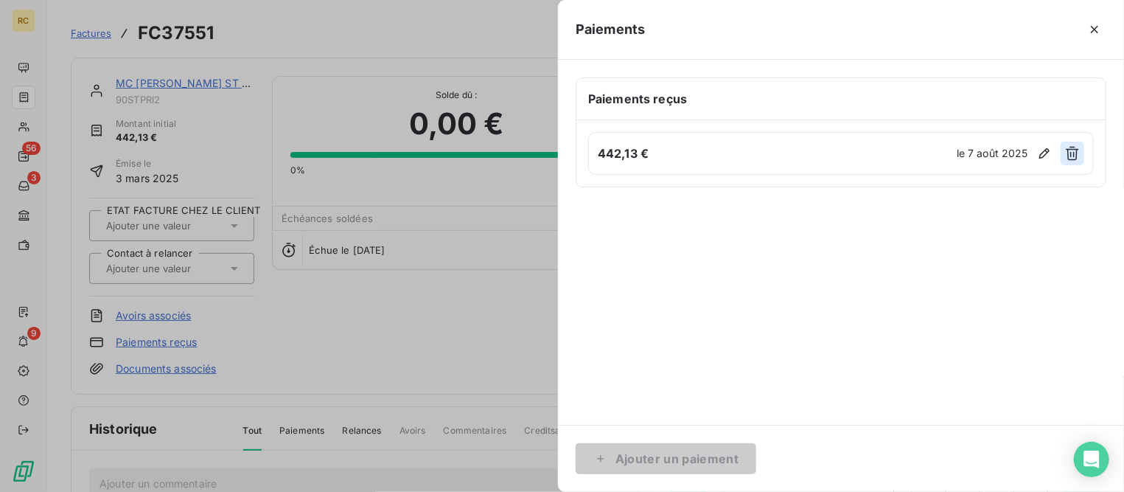
click at [1073, 150] on icon "button" at bounding box center [1072, 153] width 15 height 15
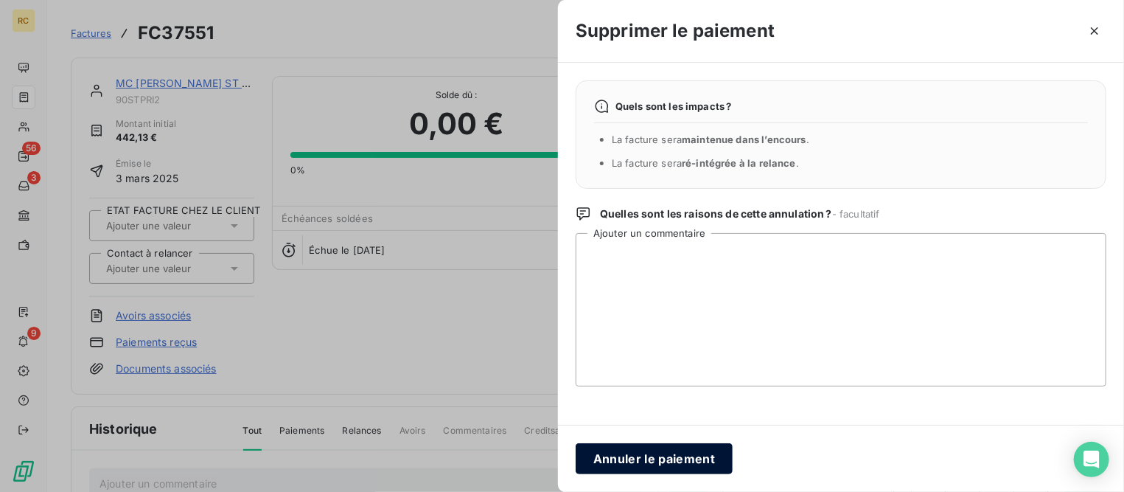
click at [666, 456] on button "Annuler le paiement" at bounding box center [654, 458] width 157 height 31
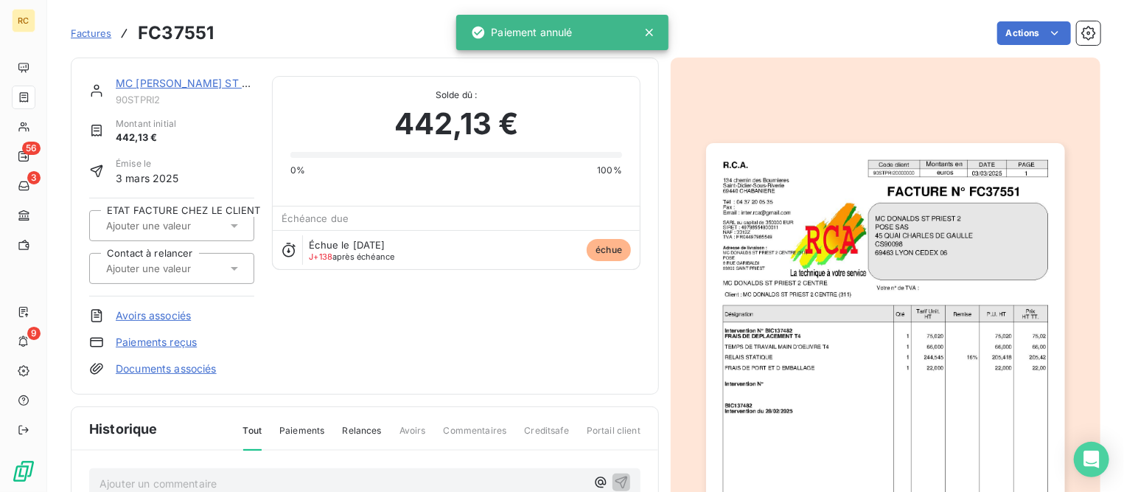
click at [139, 313] on link "Avoirs associés" at bounding box center [153, 315] width 75 height 15
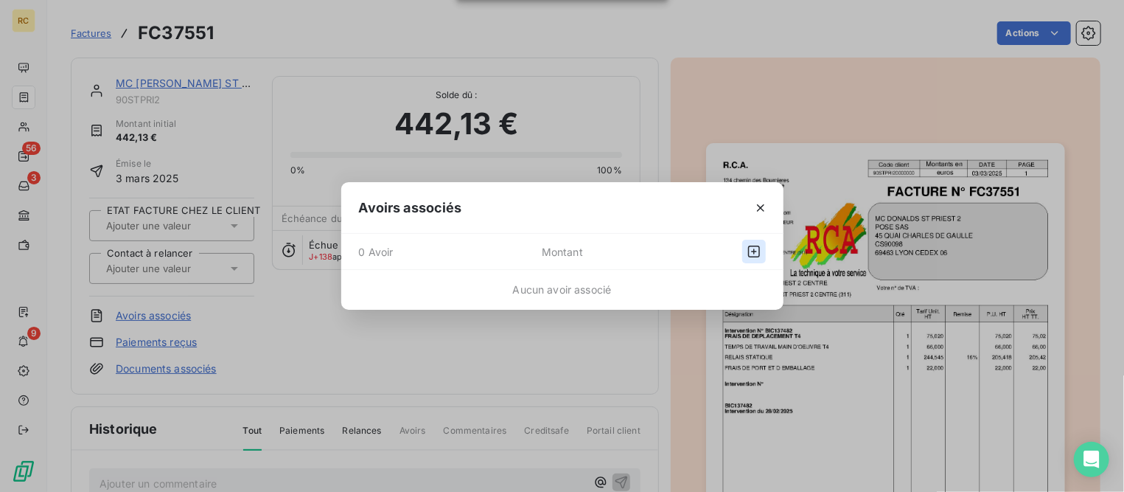
click at [751, 253] on icon "button" at bounding box center [754, 251] width 15 height 15
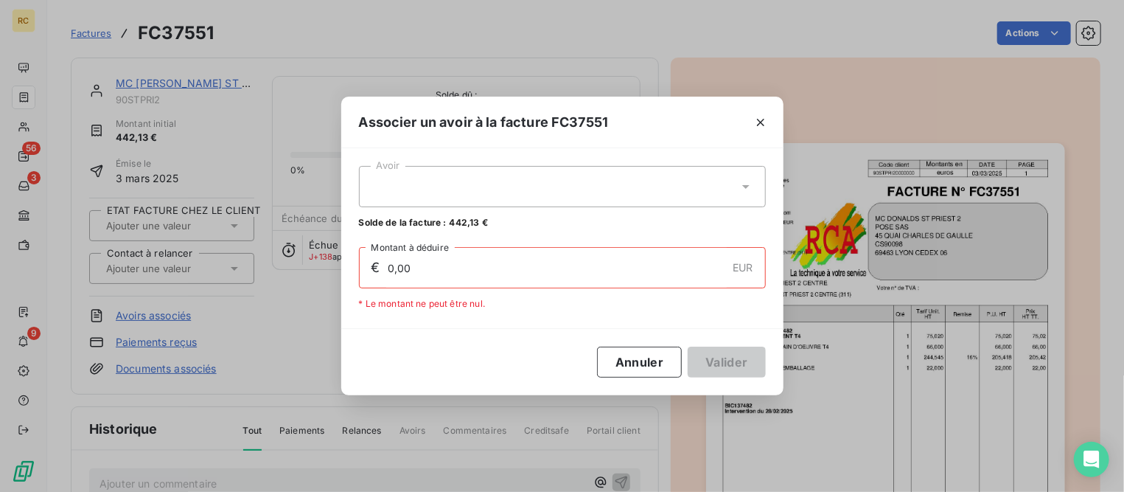
click at [448, 201] on div at bounding box center [562, 186] width 407 height 41
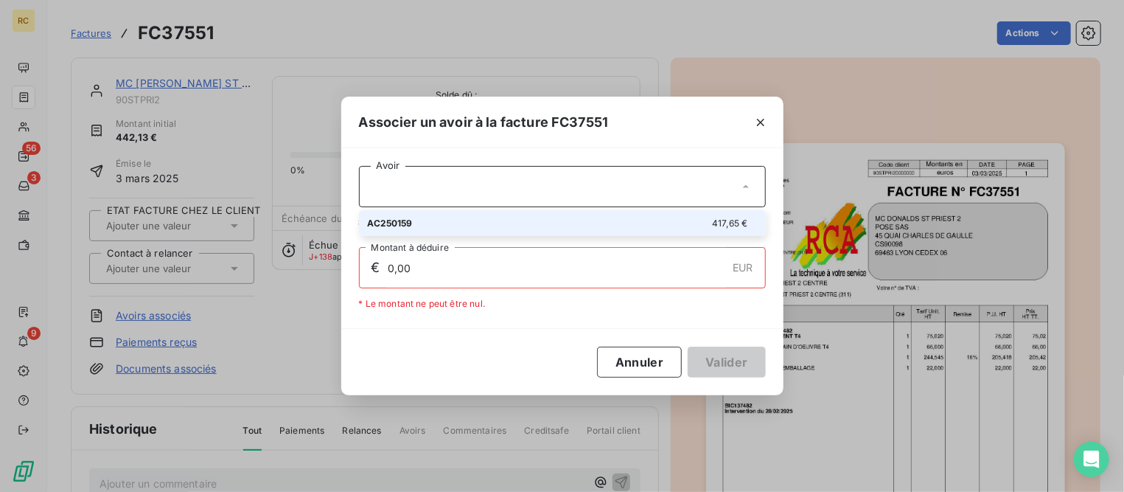
click at [431, 219] on div "AC250159 417,65 €" at bounding box center [562, 223] width 389 height 14
type input "417,65"
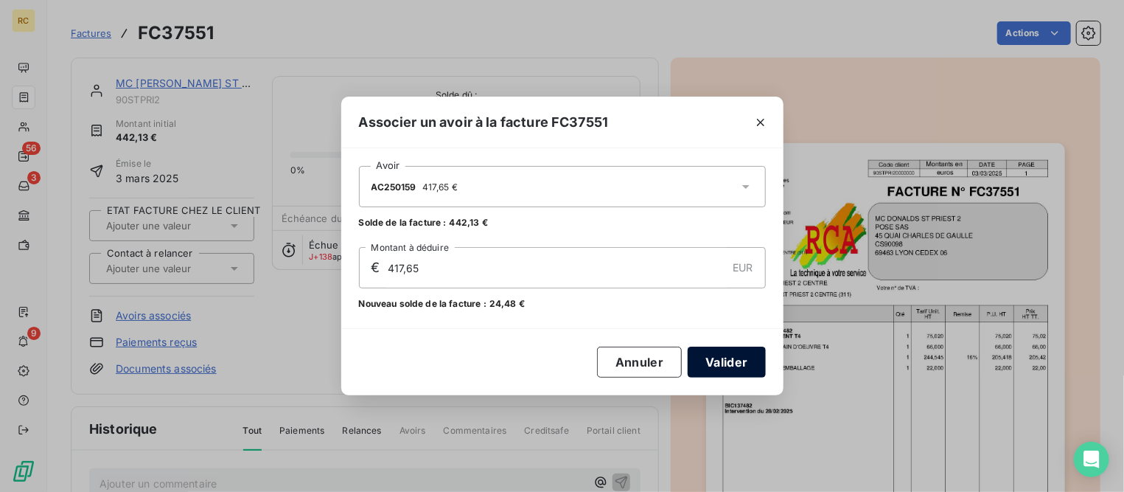
click at [741, 364] on button "Valider" at bounding box center [726, 362] width 77 height 31
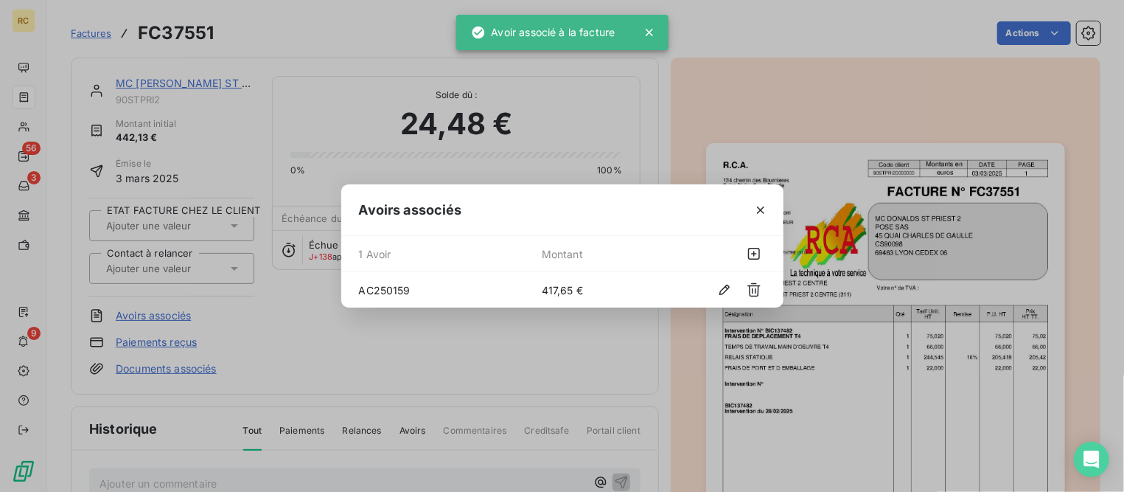
click at [1014, 38] on div "Avoirs associés 1 Avoir Montant AC250159 417,65 €" at bounding box center [562, 246] width 1124 height 492
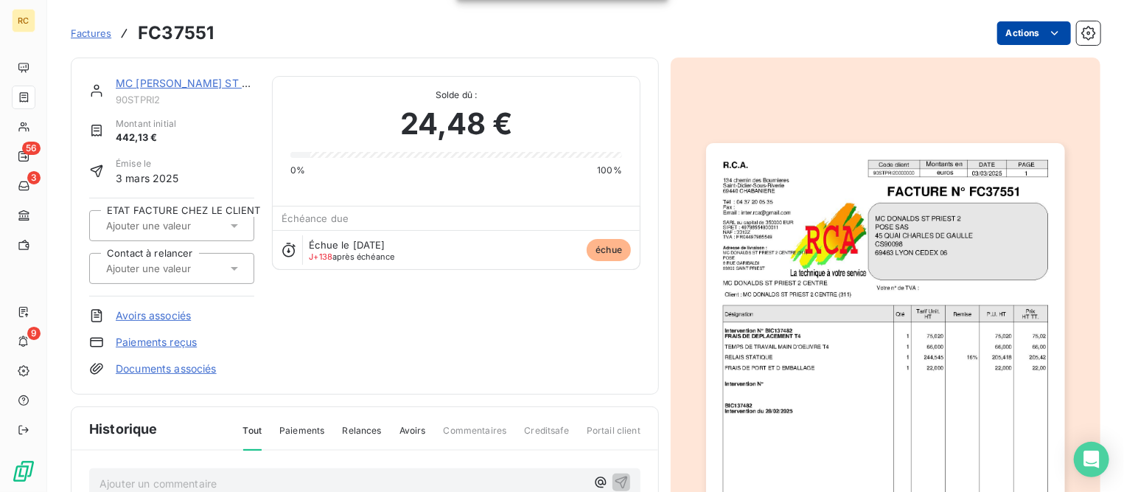
click at [1018, 36] on html "RC 56 3 9 Factures FC37551 Actions MC [PERSON_NAME] ST PRIEST 2 90STPRI2 Montan…" at bounding box center [562, 246] width 1124 height 492
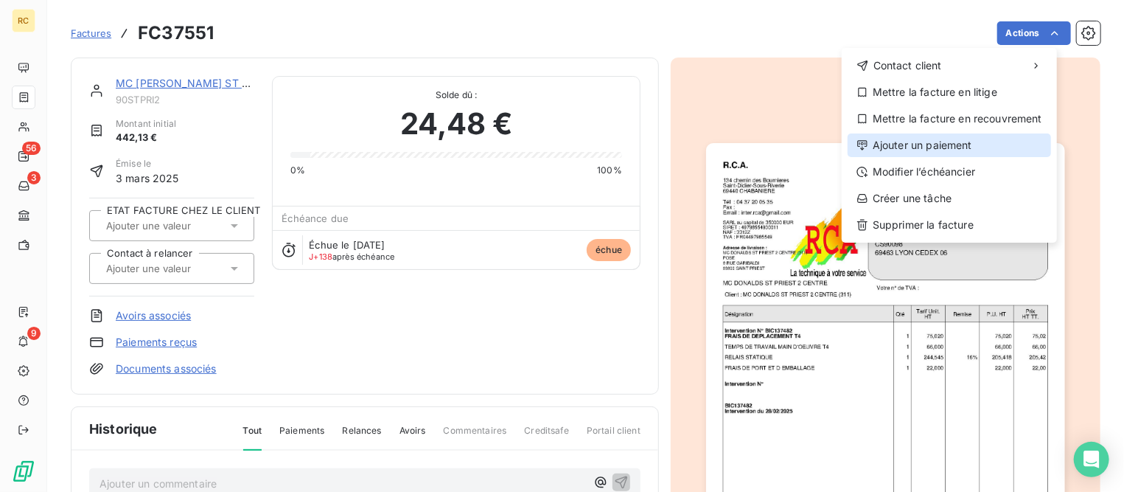
click at [922, 146] on div "Ajouter un paiement" at bounding box center [950, 145] width 204 height 24
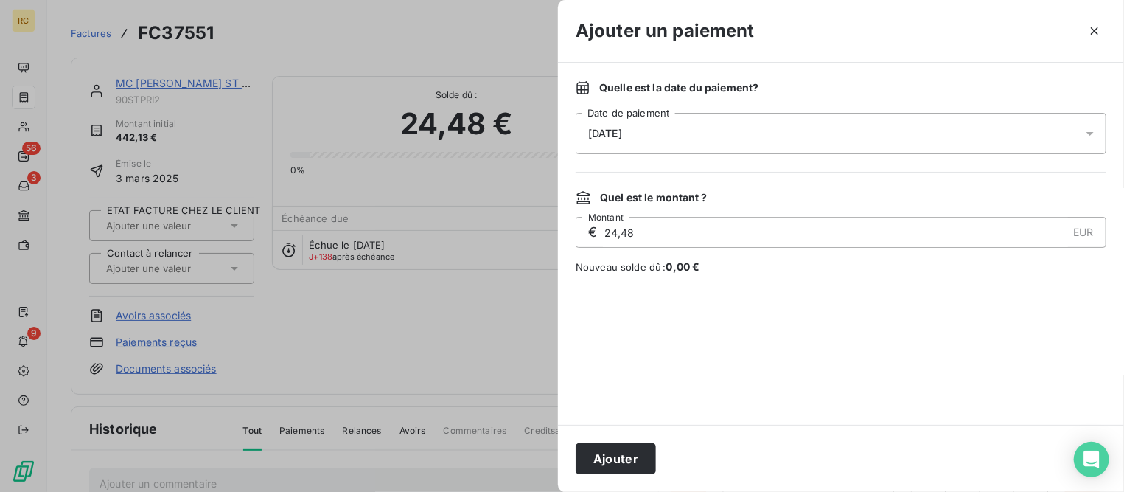
click at [698, 132] on div "[DATE]" at bounding box center [841, 133] width 531 height 41
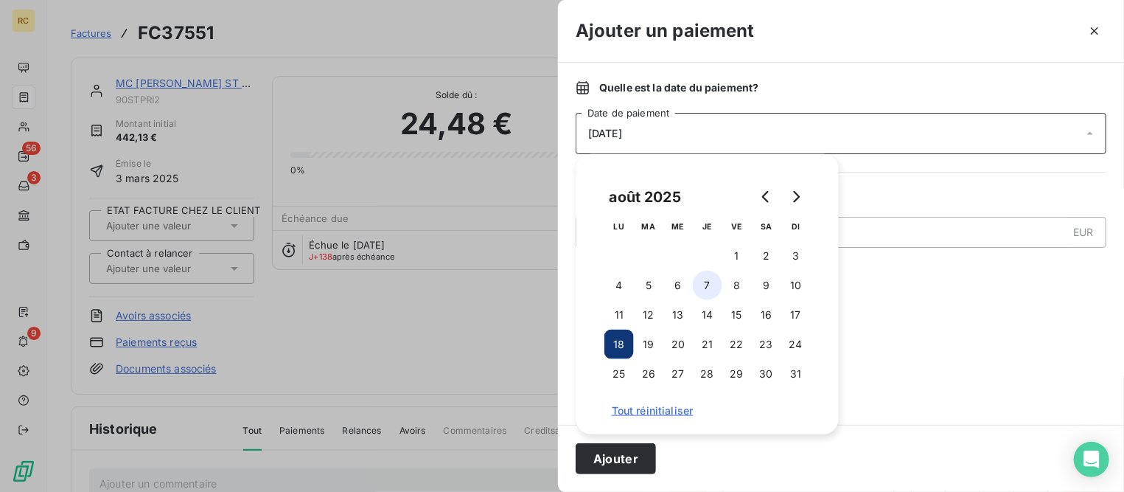
click at [711, 292] on button "7" at bounding box center [707, 285] width 29 height 29
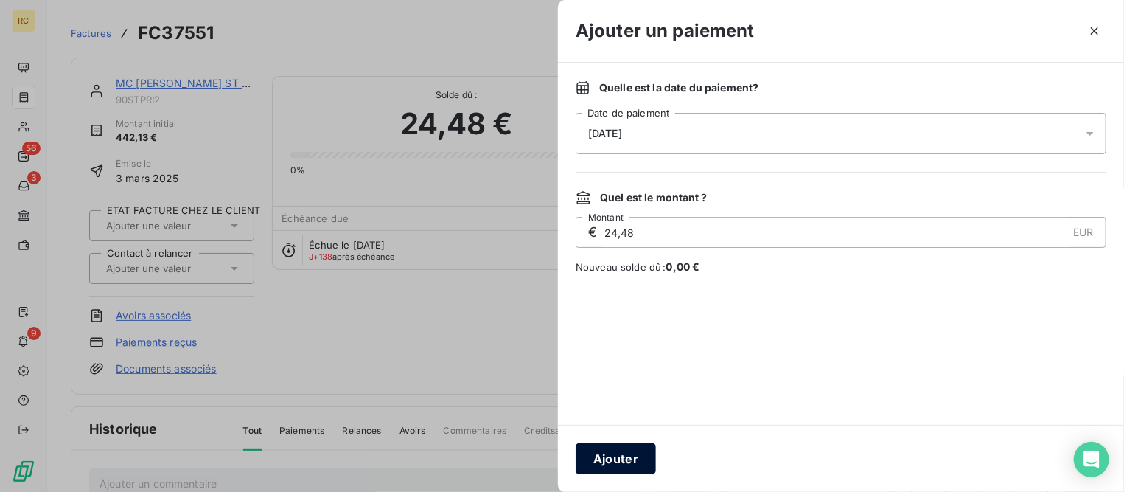
click at [621, 460] on button "Ajouter" at bounding box center [616, 458] width 80 height 31
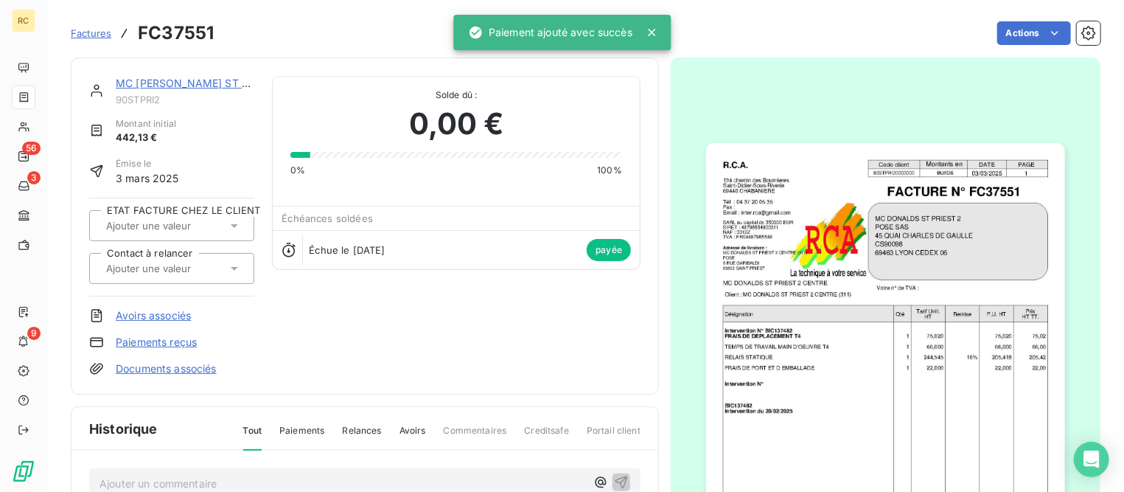
click at [167, 83] on link "MC [PERSON_NAME] ST PRIEST 2" at bounding box center [202, 83] width 172 height 13
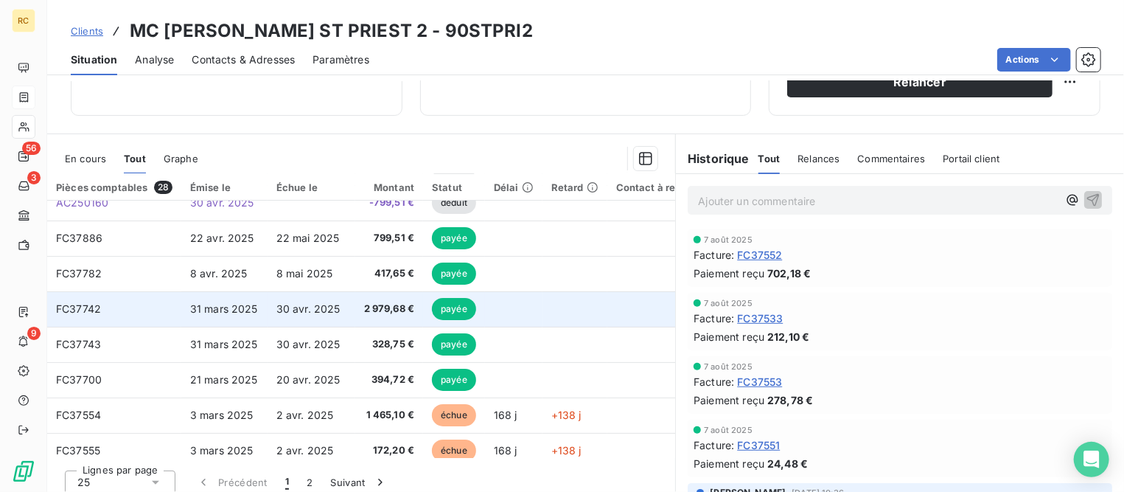
scroll to position [92, 0]
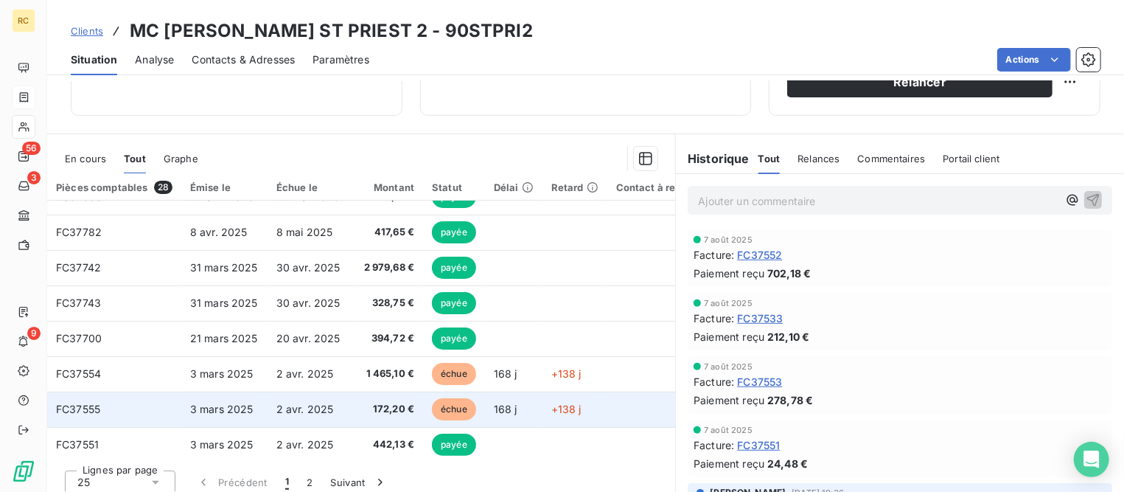
click at [358, 410] on td "172,20 €" at bounding box center [389, 409] width 69 height 35
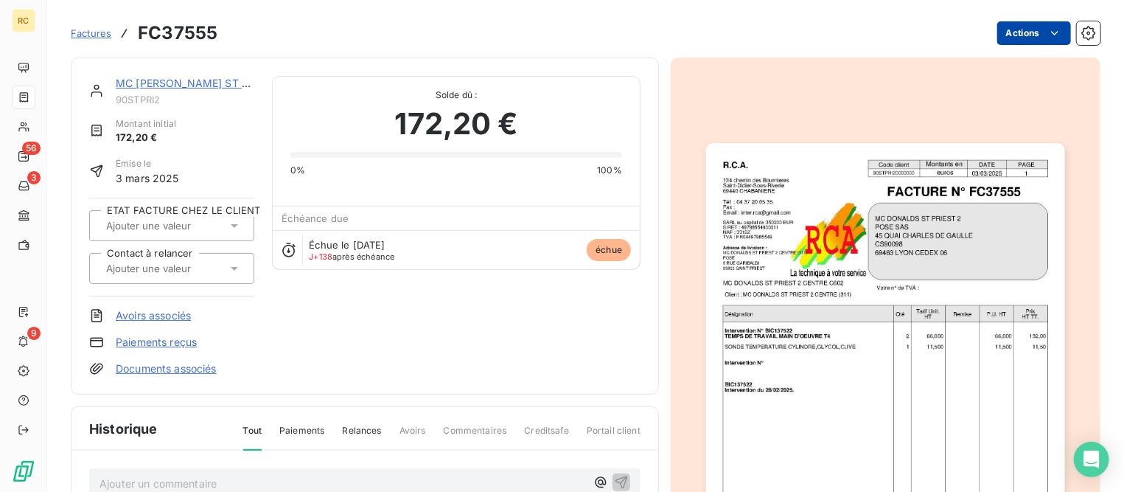
click at [1011, 29] on html "RC 56 3 9 Factures FC37555 Actions MC [PERSON_NAME] ST PRIEST 2 90STPRI2 Montan…" at bounding box center [562, 246] width 1124 height 492
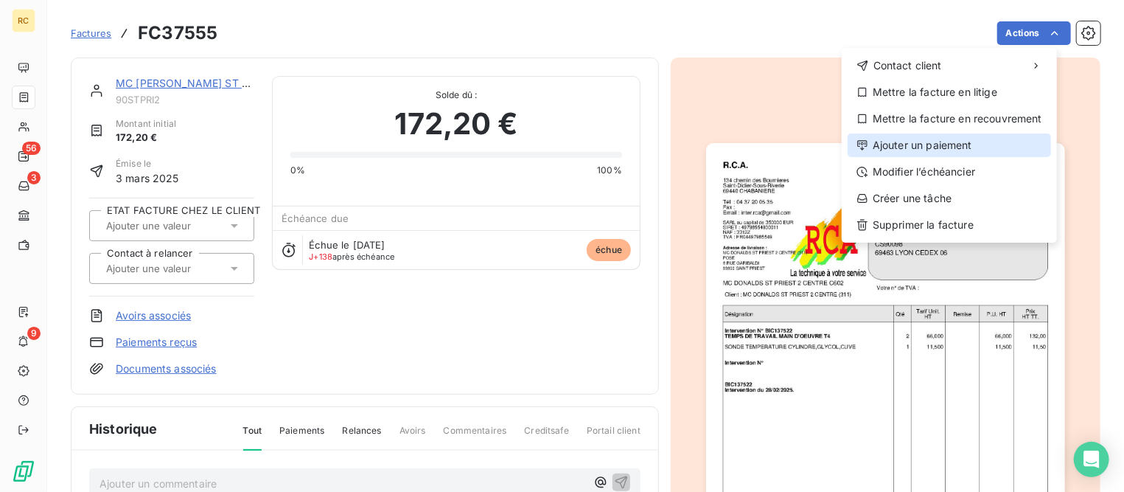
click at [919, 150] on div "Ajouter un paiement" at bounding box center [950, 145] width 204 height 24
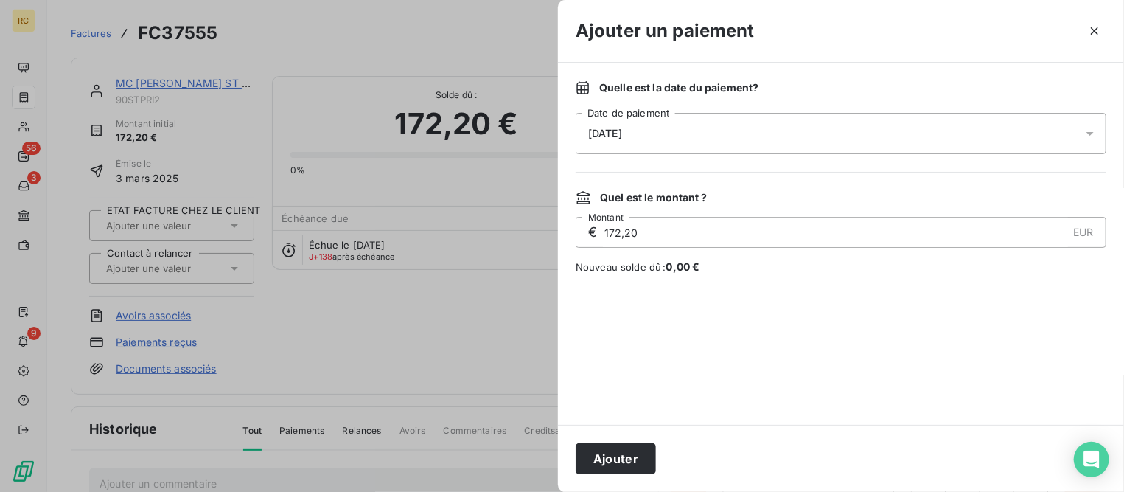
click at [664, 131] on div "[DATE]" at bounding box center [841, 133] width 531 height 41
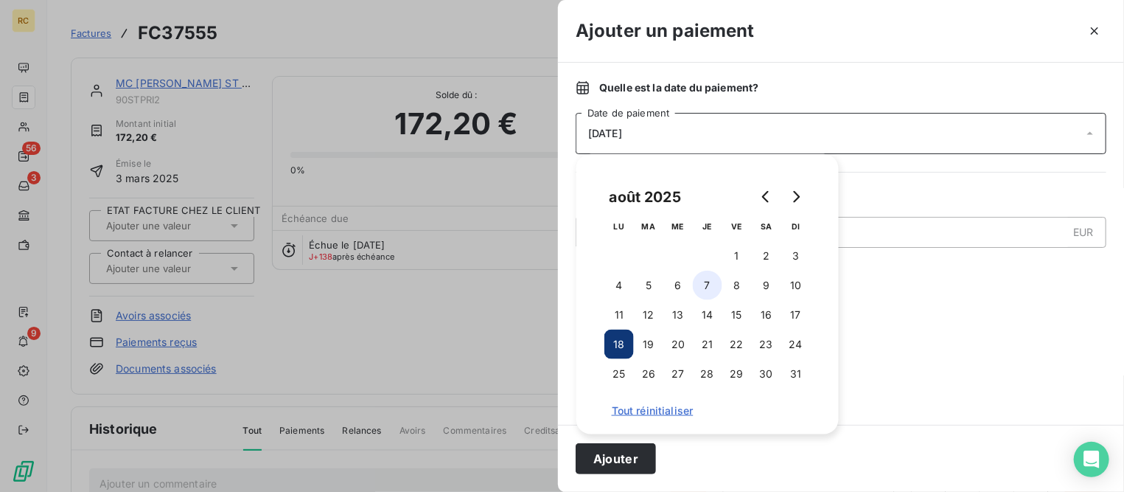
click at [703, 286] on button "7" at bounding box center [707, 285] width 29 height 29
click at [644, 457] on button "Ajouter" at bounding box center [616, 458] width 80 height 31
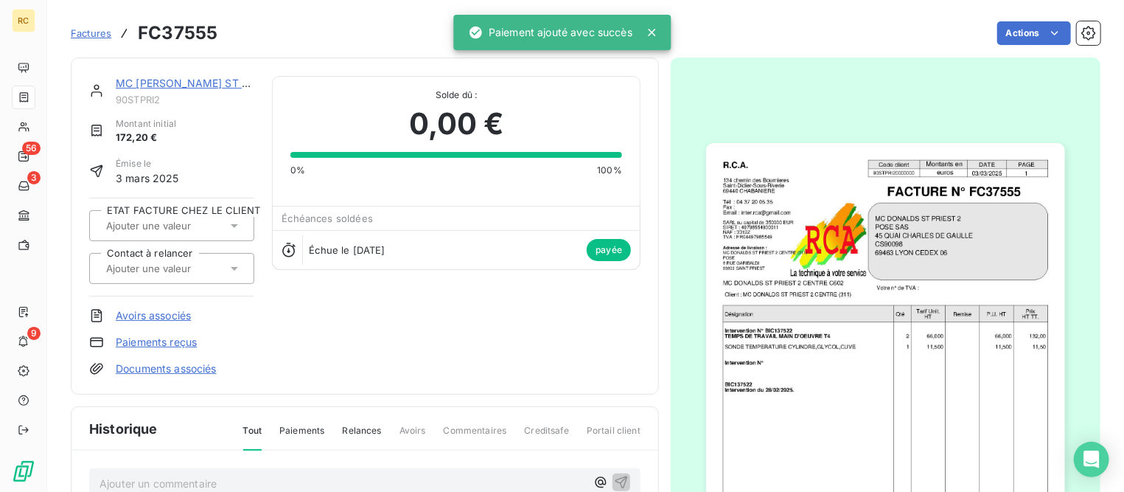
click at [216, 77] on link "MC [PERSON_NAME] ST PRIEST 2" at bounding box center [202, 83] width 172 height 13
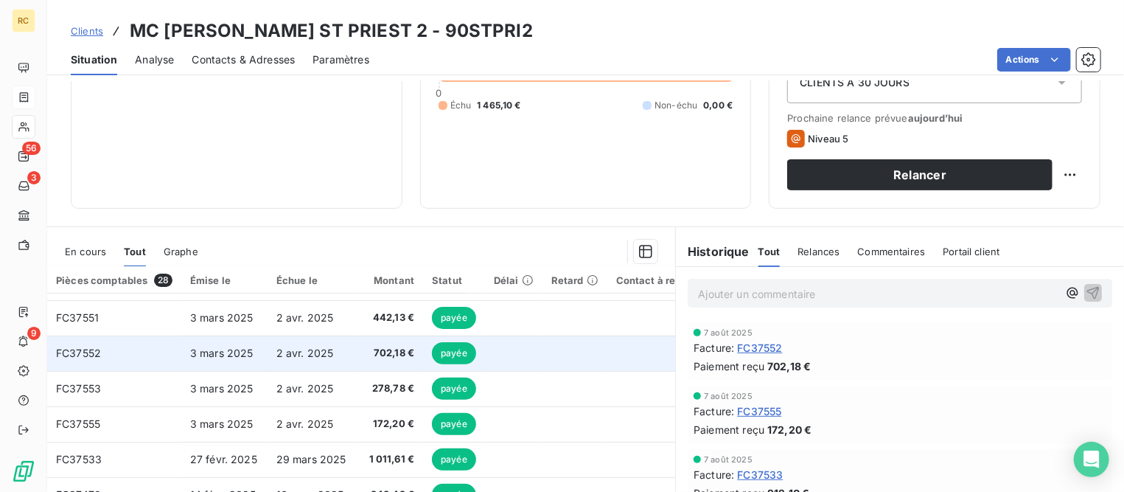
scroll to position [184, 0]
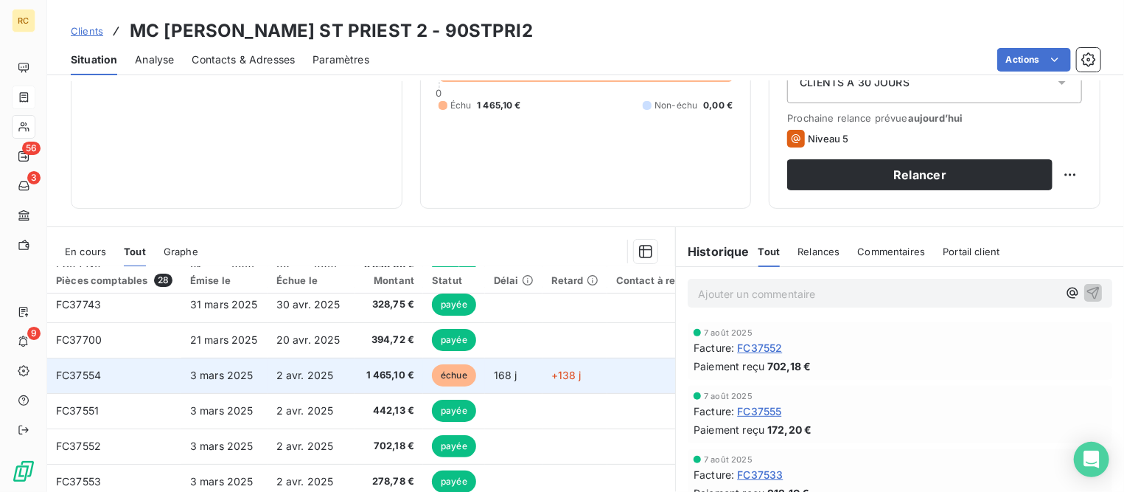
click at [257, 372] on td "3 mars 2025" at bounding box center [224, 375] width 86 height 35
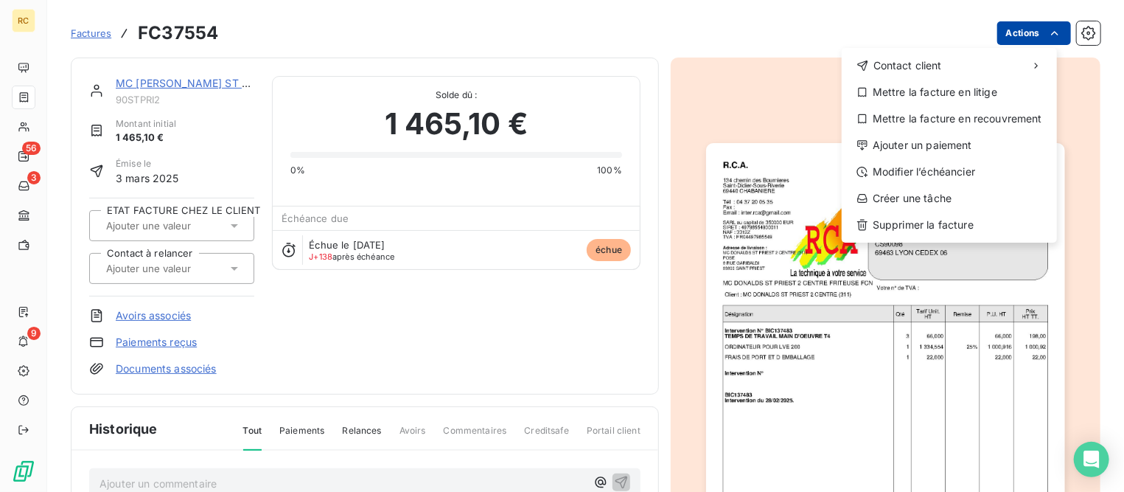
click at [1014, 37] on html "RC 56 3 9 Factures FC37554 Actions Contact client Mettre la facture en litige M…" at bounding box center [562, 246] width 1124 height 492
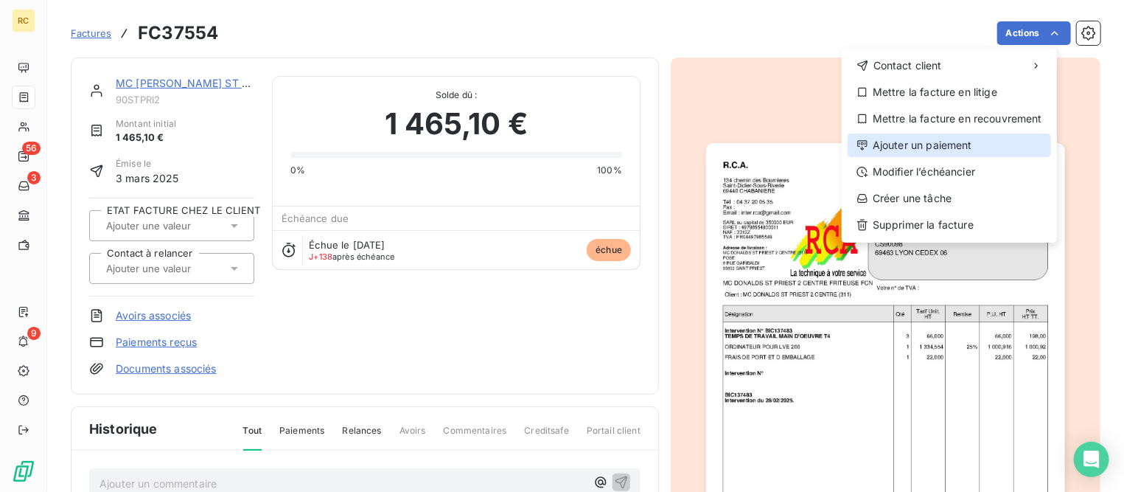
click at [909, 150] on div "Ajouter un paiement" at bounding box center [950, 145] width 204 height 24
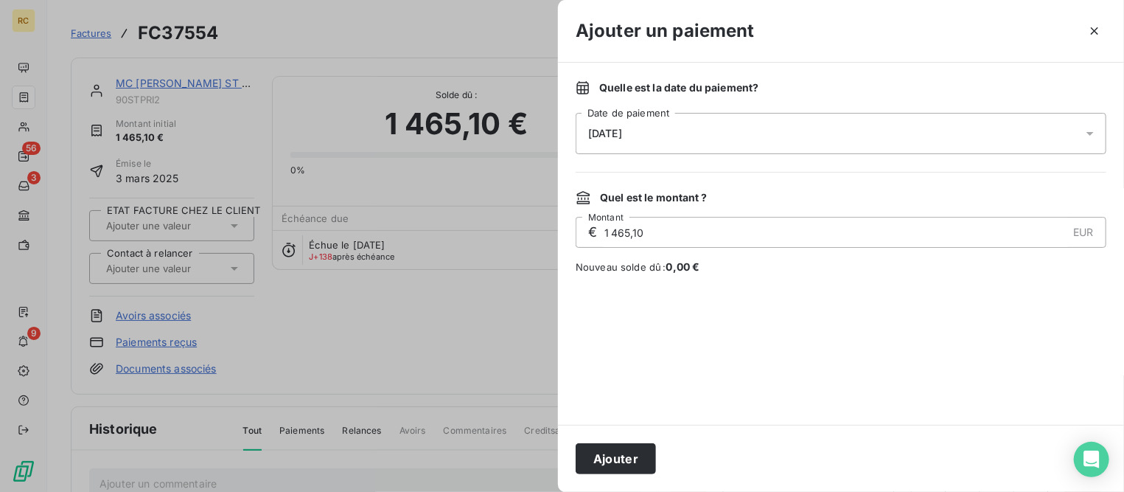
click at [689, 134] on div "[DATE]" at bounding box center [841, 133] width 531 height 41
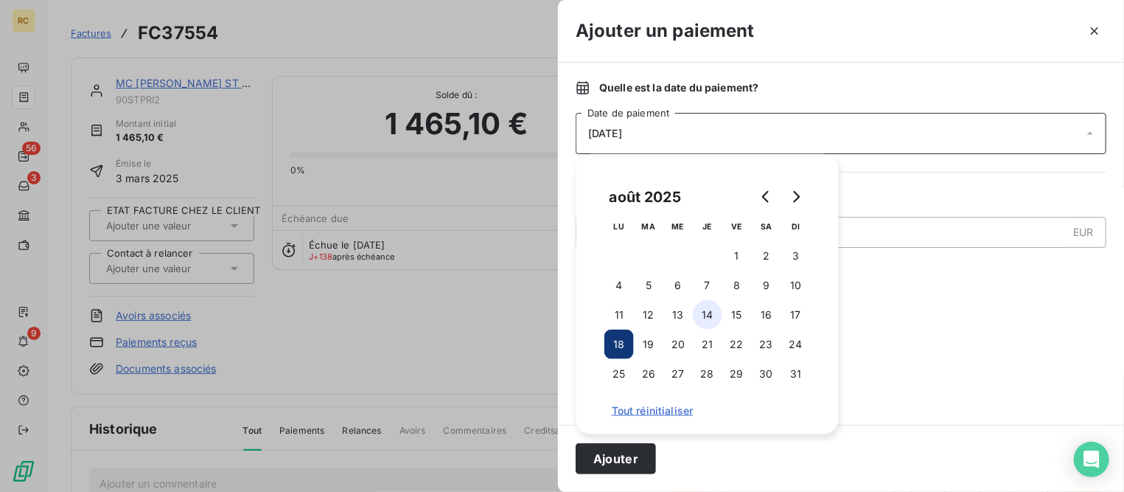
click at [714, 313] on button "14" at bounding box center [707, 314] width 29 height 29
click at [632, 456] on button "Ajouter" at bounding box center [616, 458] width 80 height 31
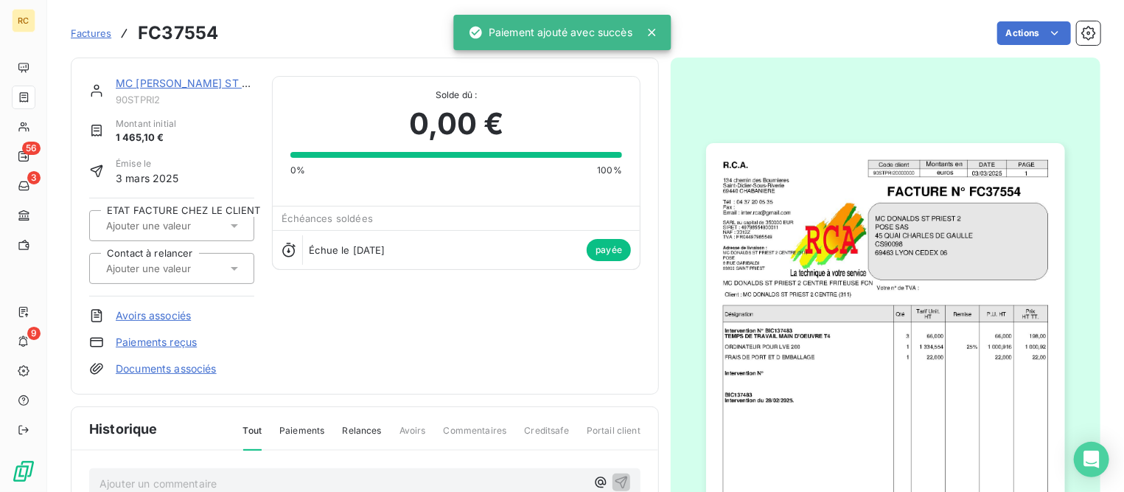
click at [150, 80] on link "MC [PERSON_NAME] ST PRIEST 2" at bounding box center [202, 83] width 172 height 13
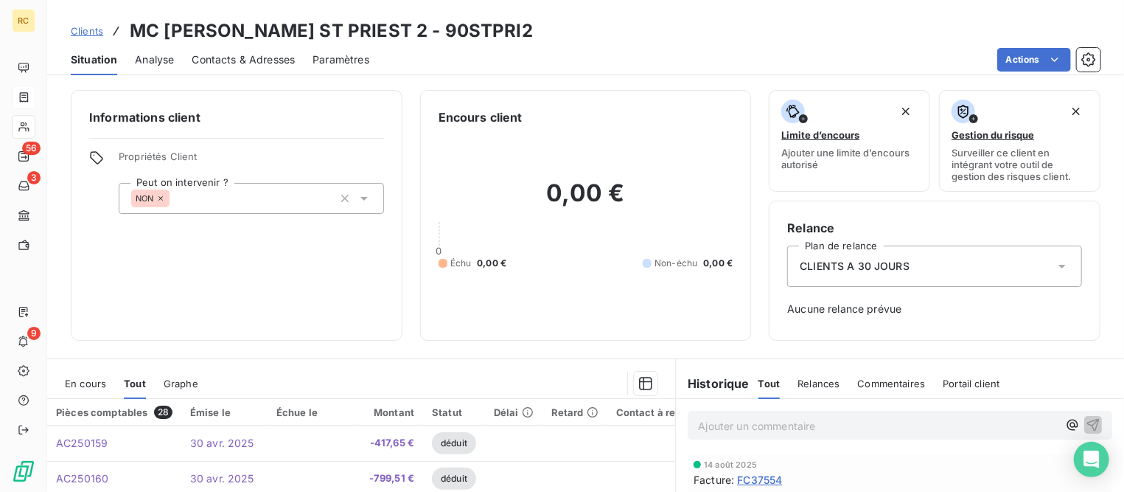
scroll to position [184, 0]
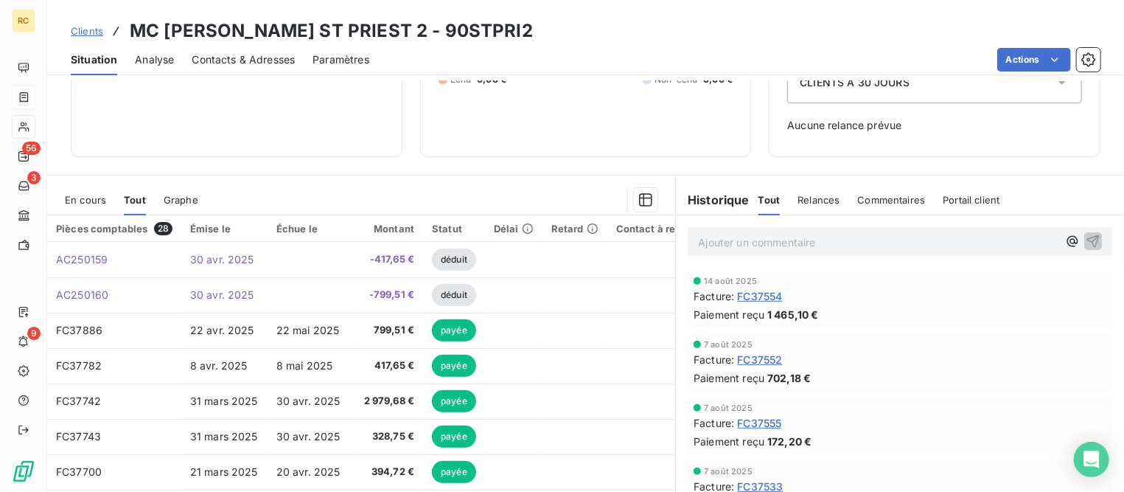
click at [93, 201] on span "En cours" at bounding box center [85, 200] width 41 height 12
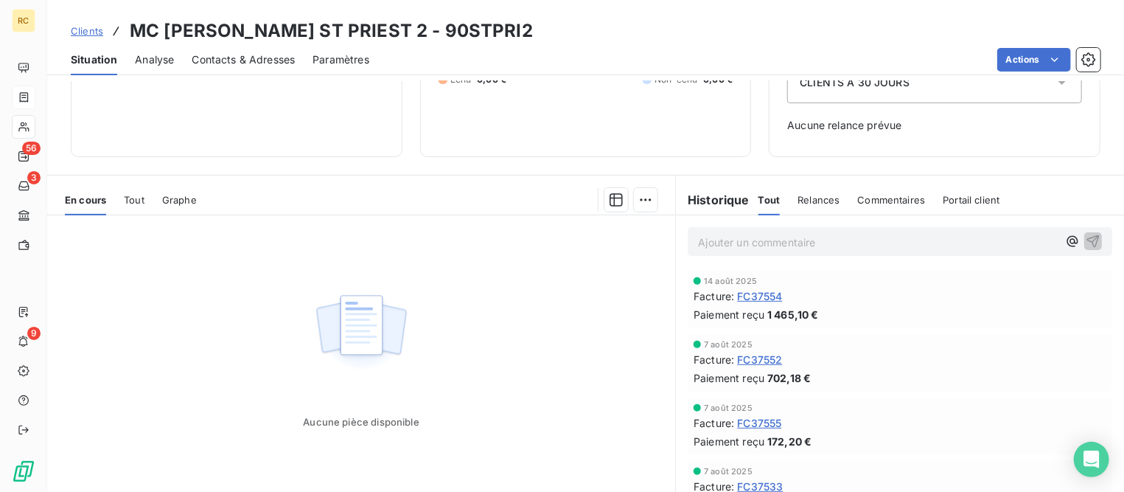
click at [93, 31] on span "Clients" at bounding box center [87, 31] width 32 height 12
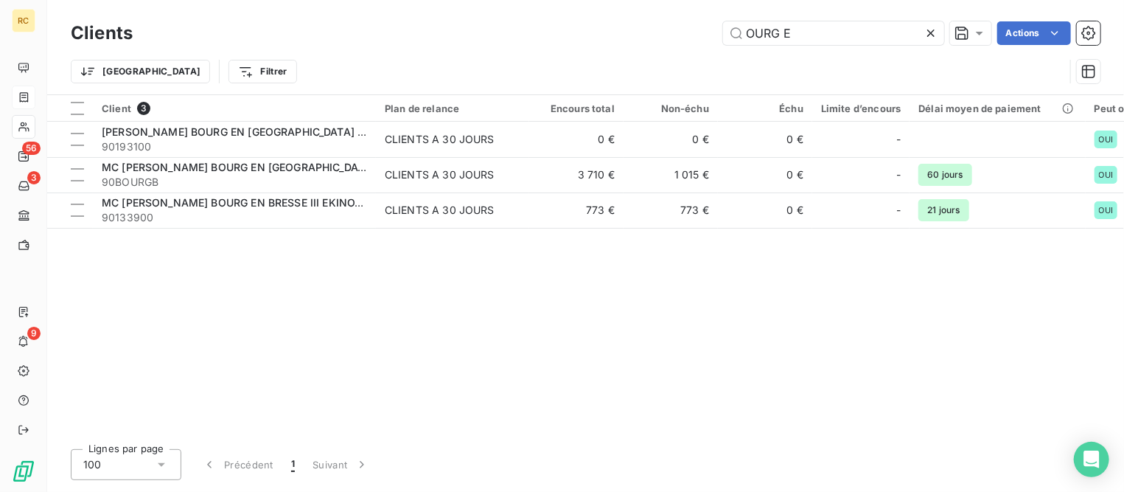
drag, startPoint x: 825, startPoint y: 35, endPoint x: 507, endPoint y: 24, distance: 318.0
click at [507, 24] on div "OURG E Actions" at bounding box center [625, 33] width 950 height 24
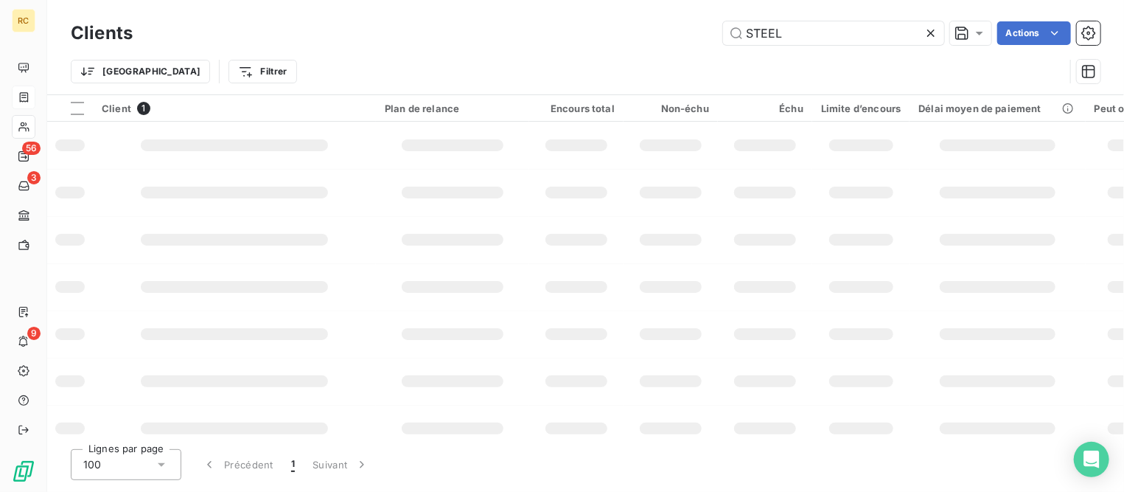
type input "STEEL"
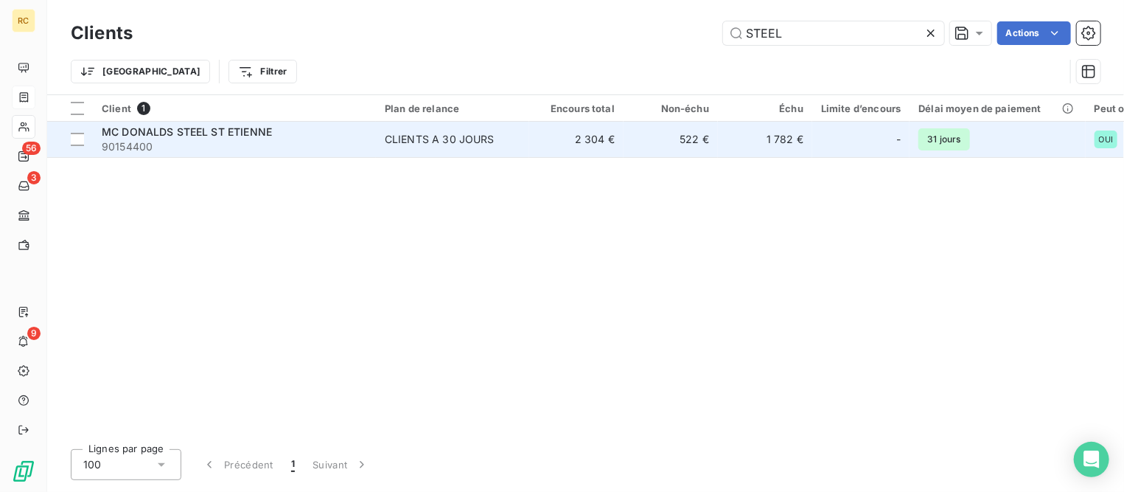
click at [240, 139] on span "90154400" at bounding box center [234, 146] width 265 height 15
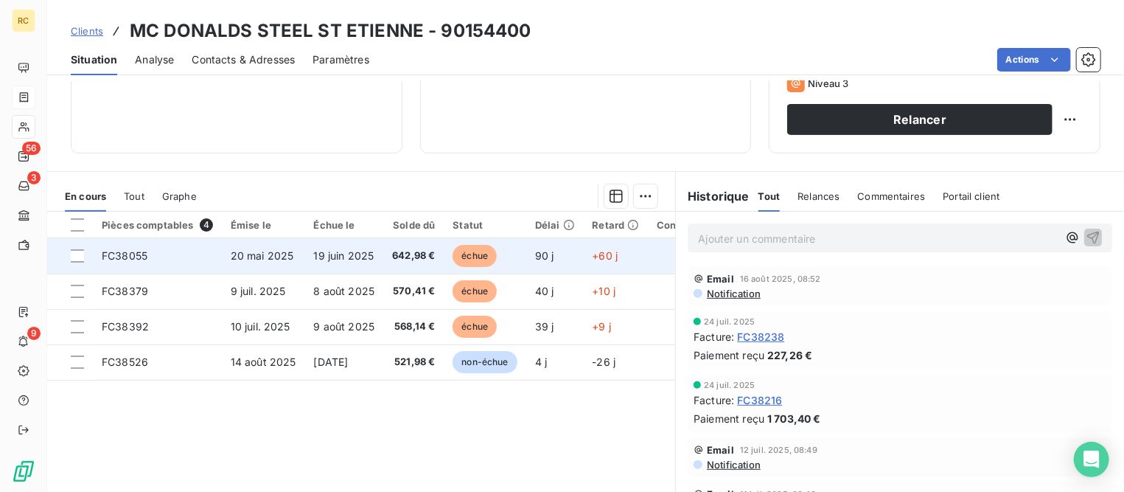
scroll to position [276, 0]
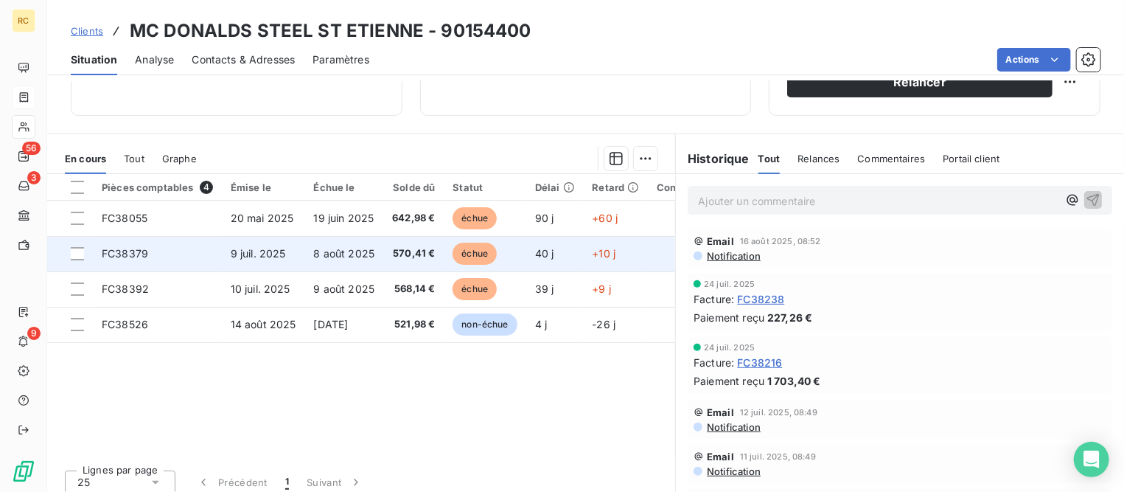
click at [301, 254] on td "9 juil. 2025" at bounding box center [263, 253] width 83 height 35
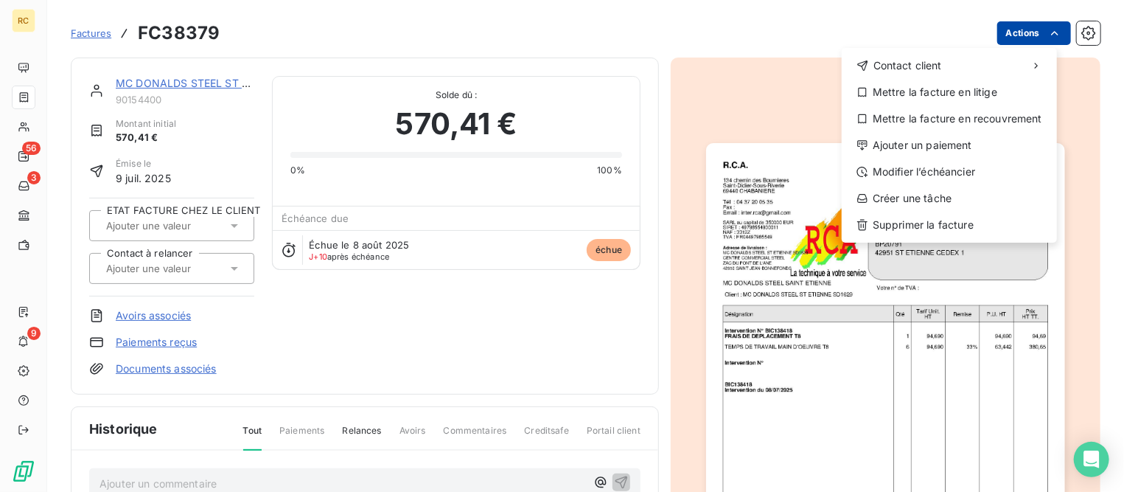
click at [1018, 35] on html "RC 56 3 9 Factures FC38379 Actions Contact client Mettre la facture en litige M…" at bounding box center [562, 246] width 1124 height 492
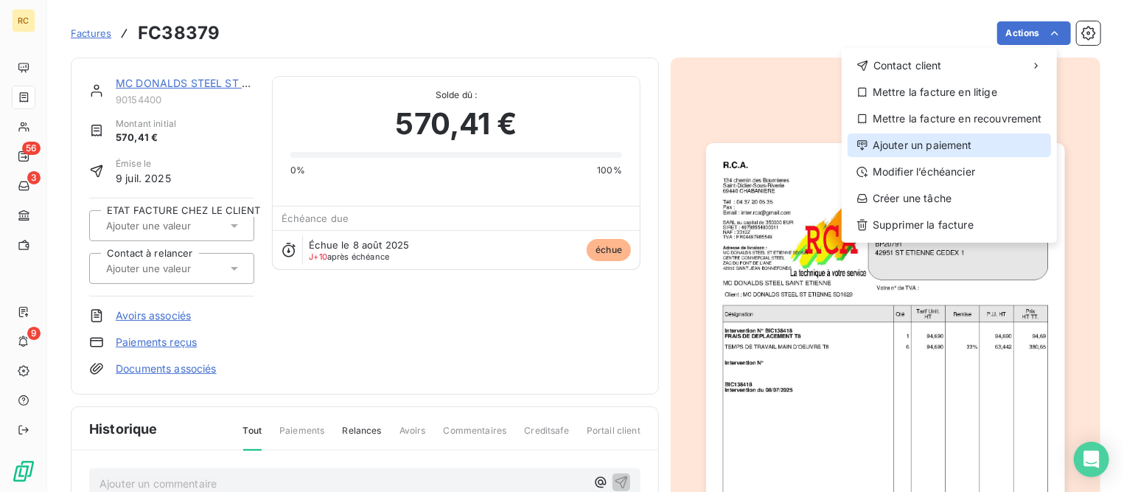
click at [909, 145] on div "Ajouter un paiement" at bounding box center [950, 145] width 204 height 24
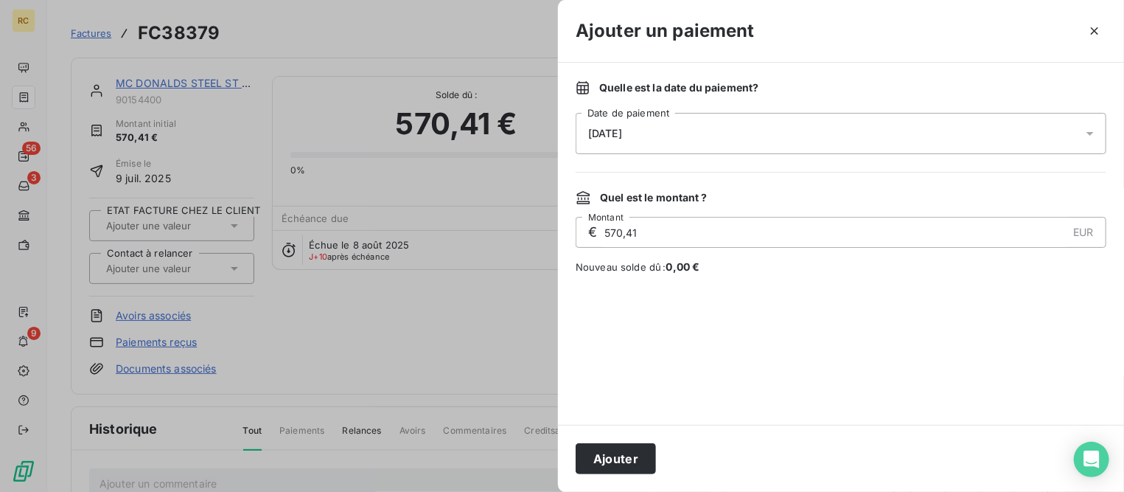
click at [835, 134] on div "[DATE]" at bounding box center [841, 133] width 531 height 41
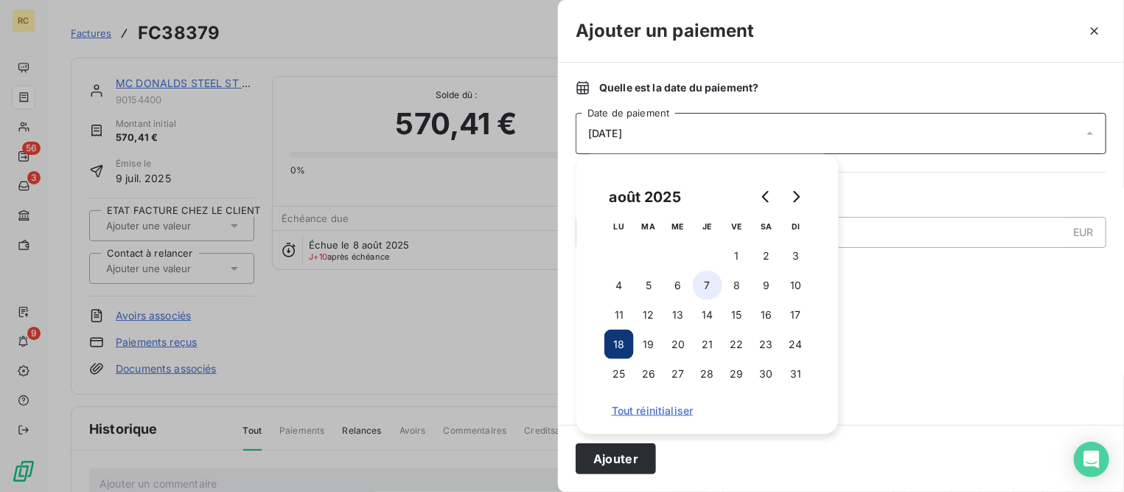
click at [701, 285] on button "7" at bounding box center [707, 285] width 29 height 29
click at [614, 462] on button "Ajouter" at bounding box center [616, 458] width 80 height 31
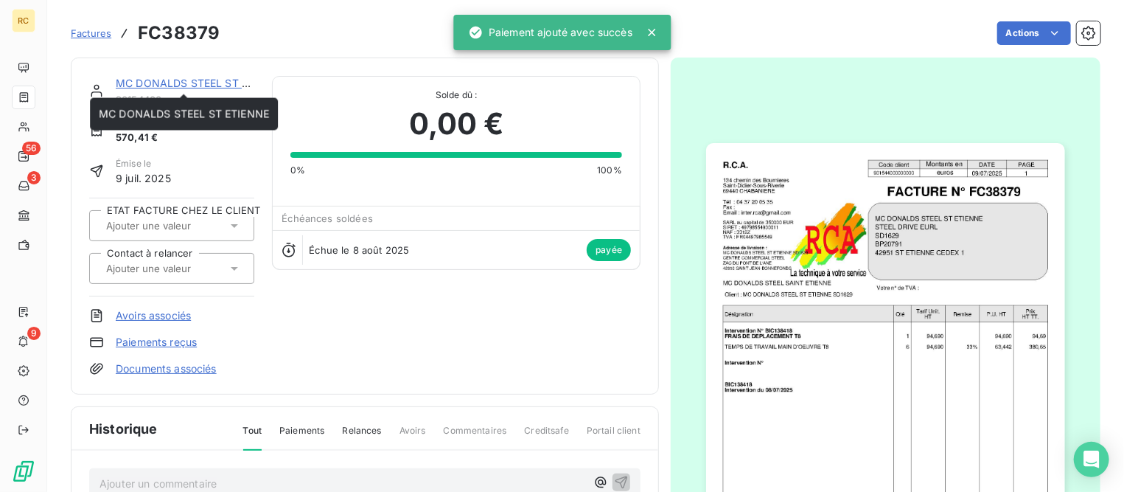
click at [227, 83] on link "MC DONALDS STEEL ST ETIENNE" at bounding box center [201, 83] width 170 height 13
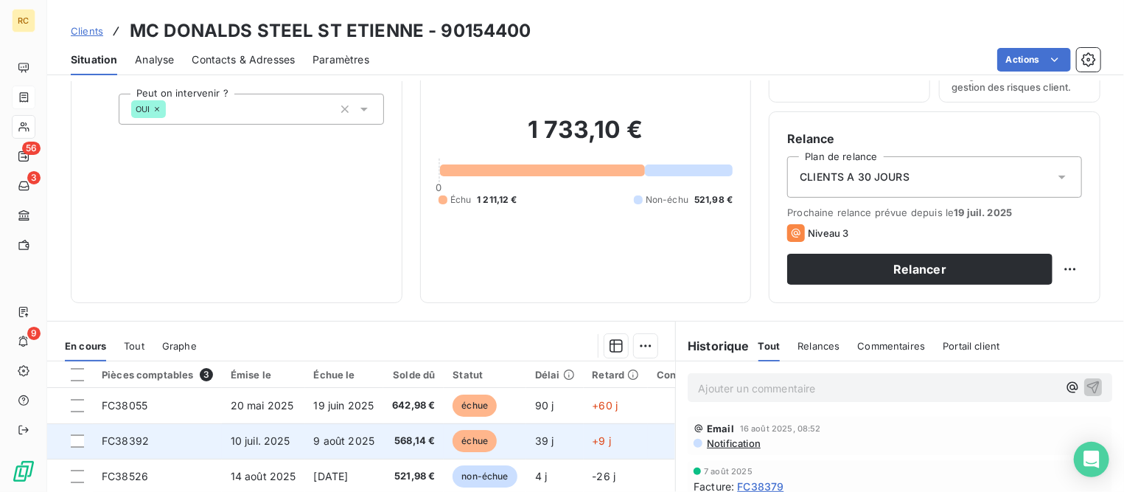
scroll to position [184, 0]
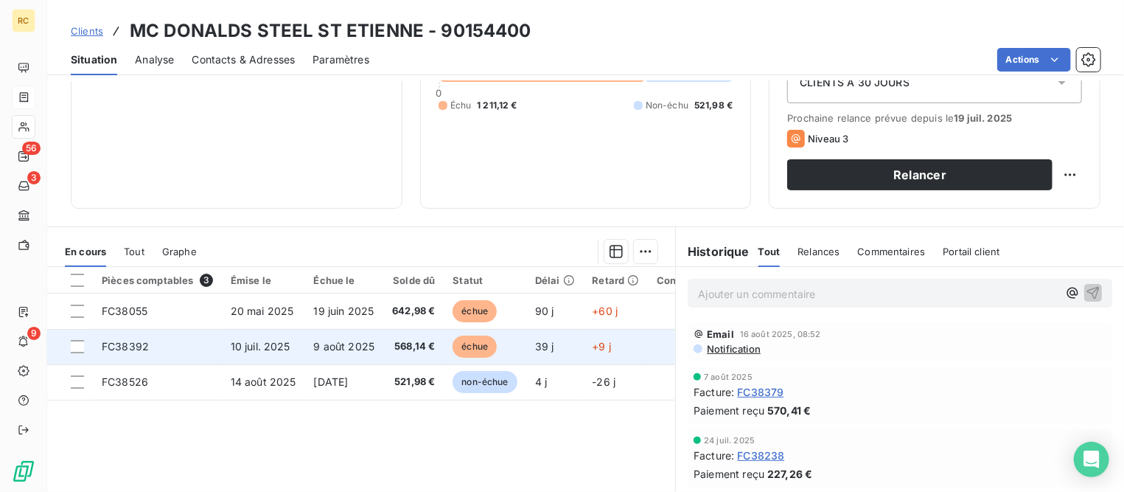
click at [404, 341] on span "568,14 €" at bounding box center [413, 346] width 43 height 15
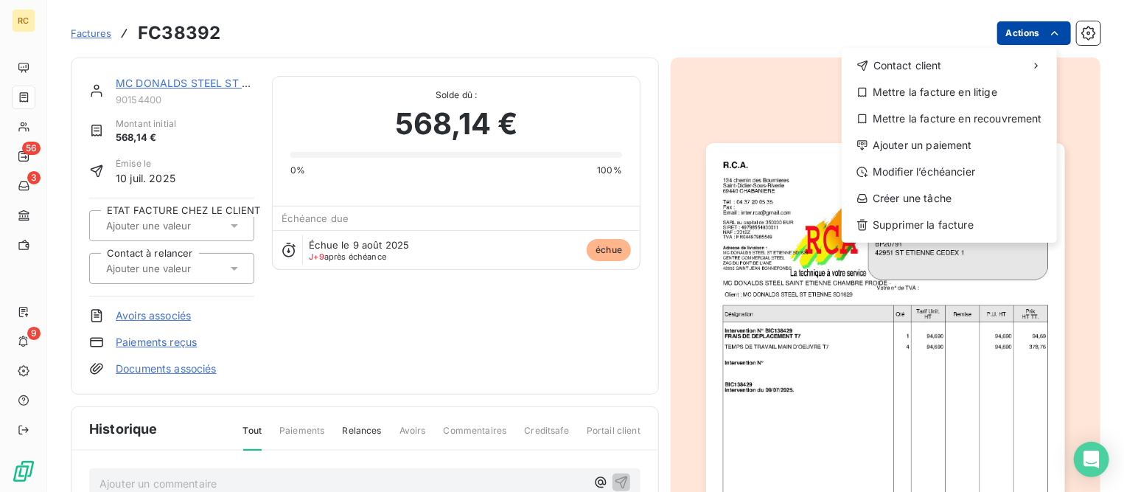
click at [1026, 37] on html "RC 56 3 9 Factures FC38392 Actions Contact client Mettre la facture en litige M…" at bounding box center [562, 246] width 1124 height 492
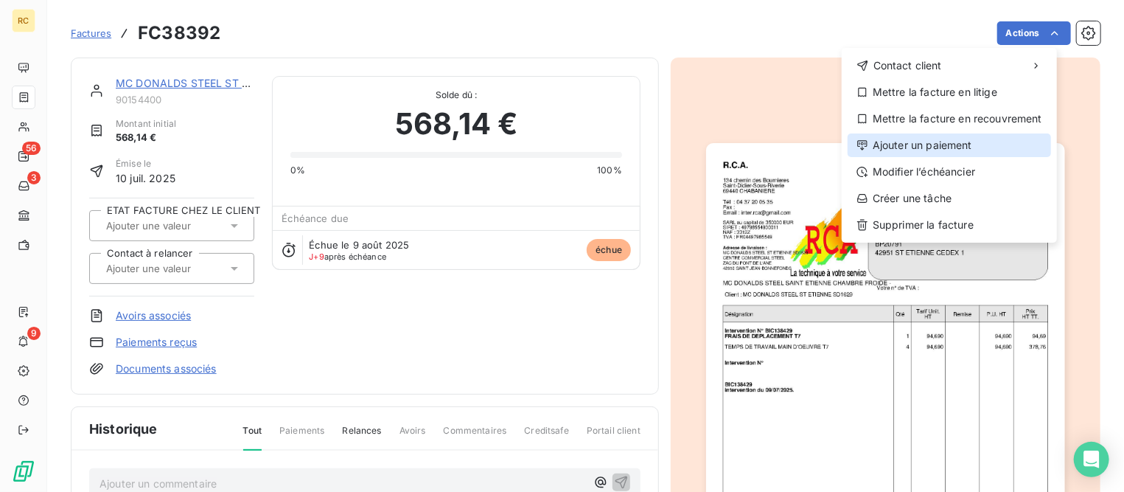
click at [919, 150] on div "Ajouter un paiement" at bounding box center [950, 145] width 204 height 24
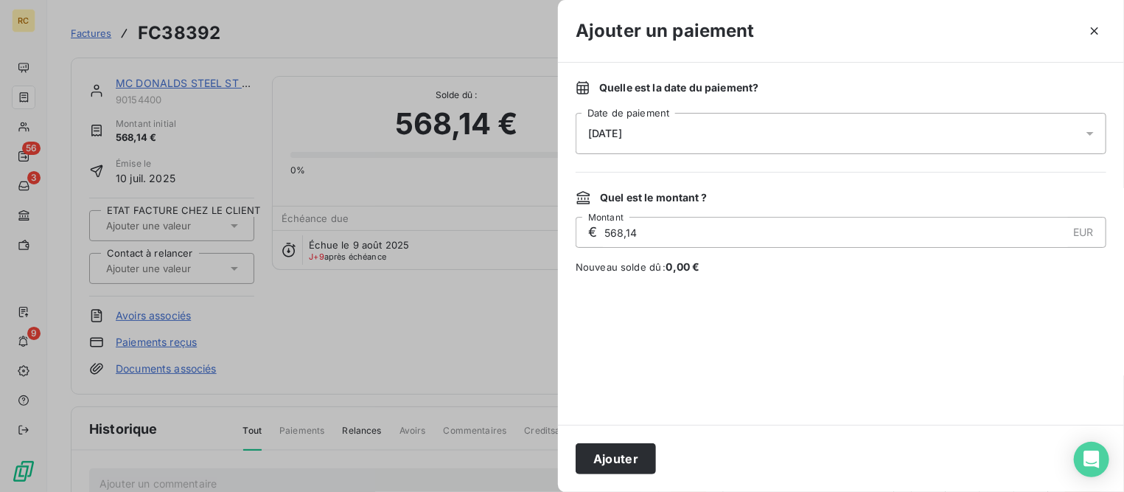
drag, startPoint x: 799, startPoint y: 133, endPoint x: 810, endPoint y: 151, distance: 20.9
click at [800, 133] on div "[DATE]" at bounding box center [841, 133] width 531 height 41
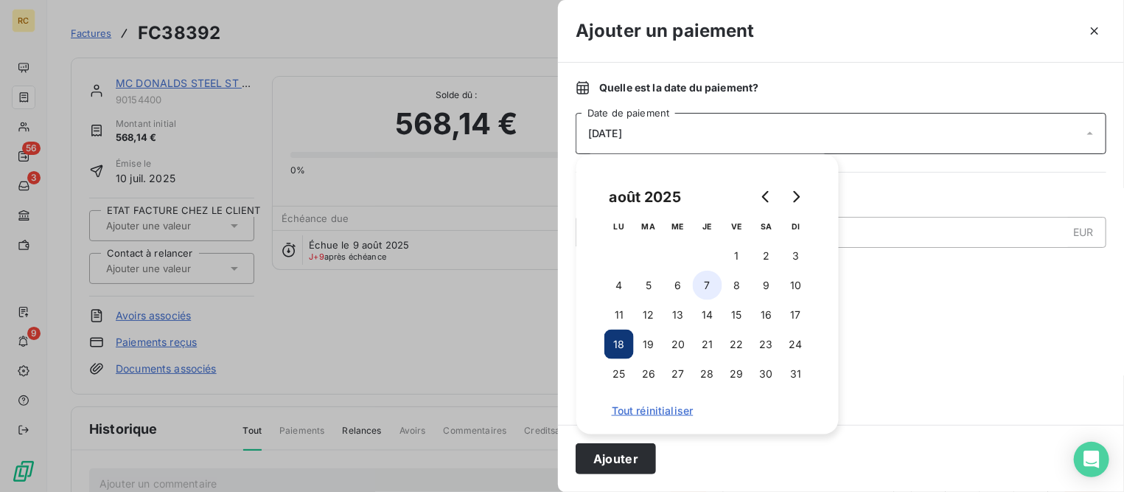
click at [713, 286] on button "7" at bounding box center [707, 285] width 29 height 29
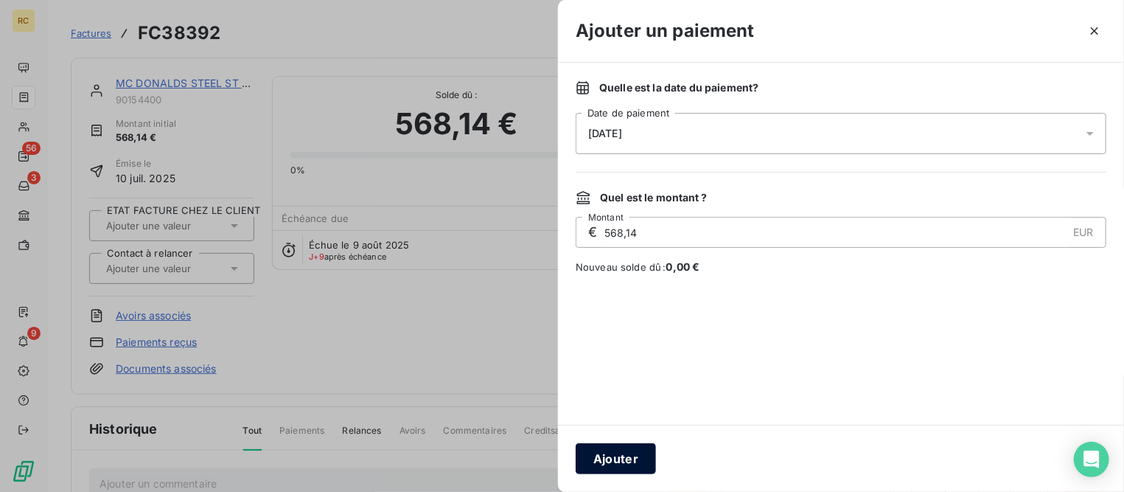
click at [614, 469] on button "Ajouter" at bounding box center [616, 458] width 80 height 31
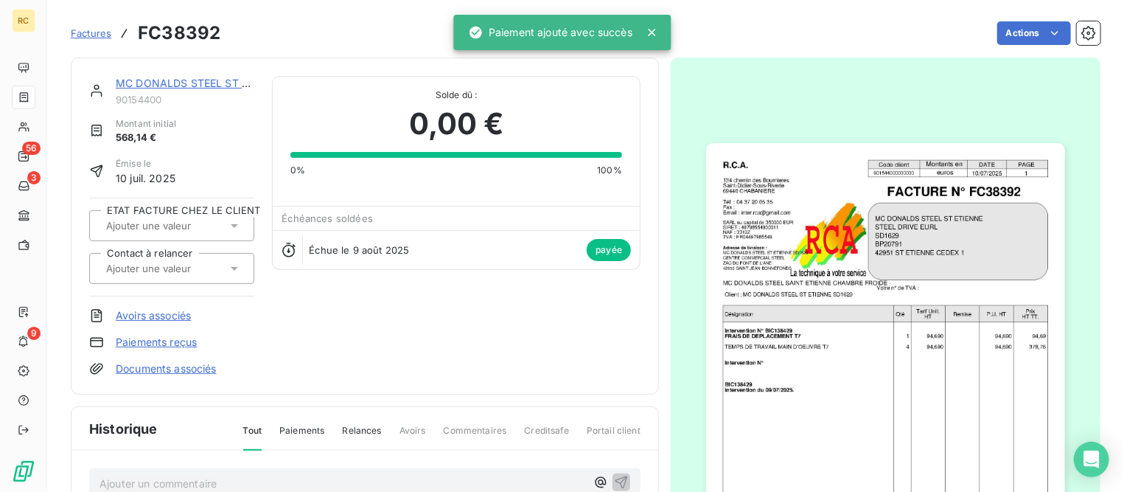
click at [99, 32] on span "Factures" at bounding box center [91, 33] width 41 height 12
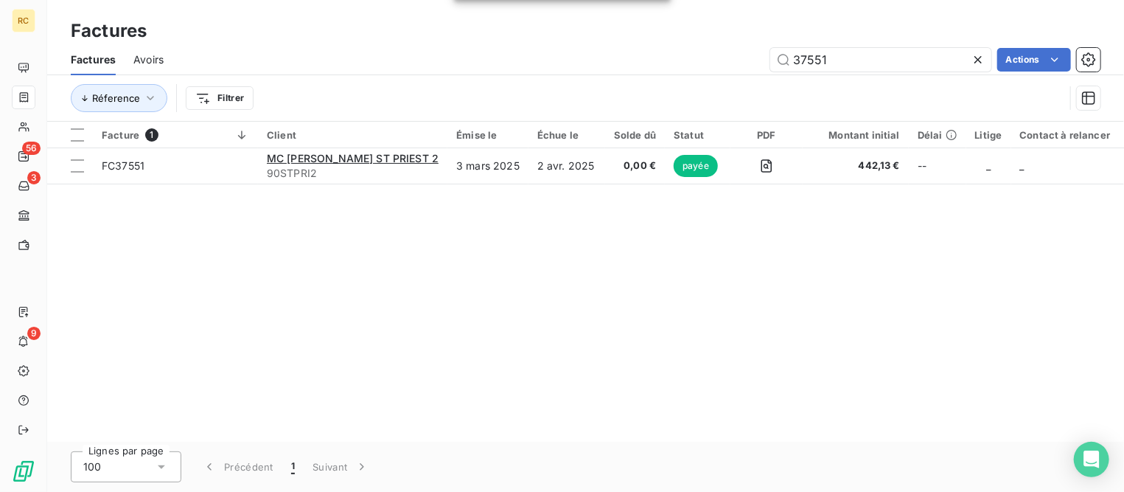
drag, startPoint x: 862, startPoint y: 59, endPoint x: 717, endPoint y: 64, distance: 144.6
click at [717, 64] on div "37551 Actions" at bounding box center [640, 60] width 919 height 24
type input "0863"
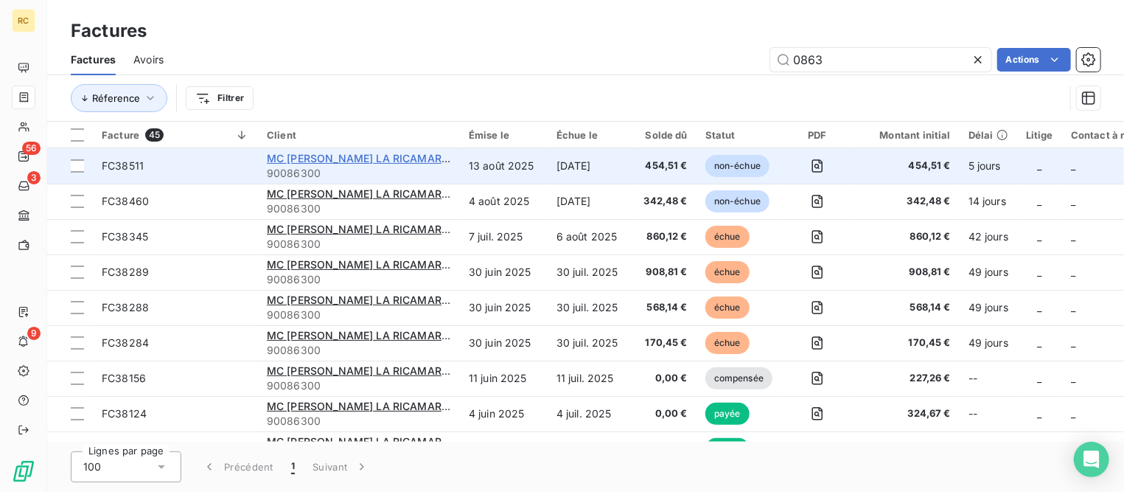
click at [339, 158] on span "MC [PERSON_NAME] LA RICAMARIE SD1416" at bounding box center [378, 158] width 223 height 13
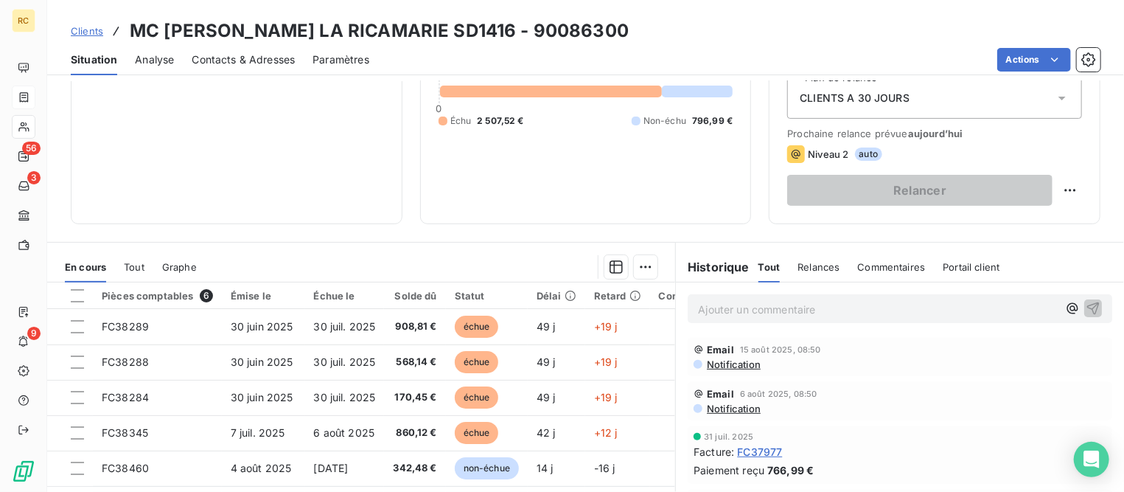
scroll to position [184, 0]
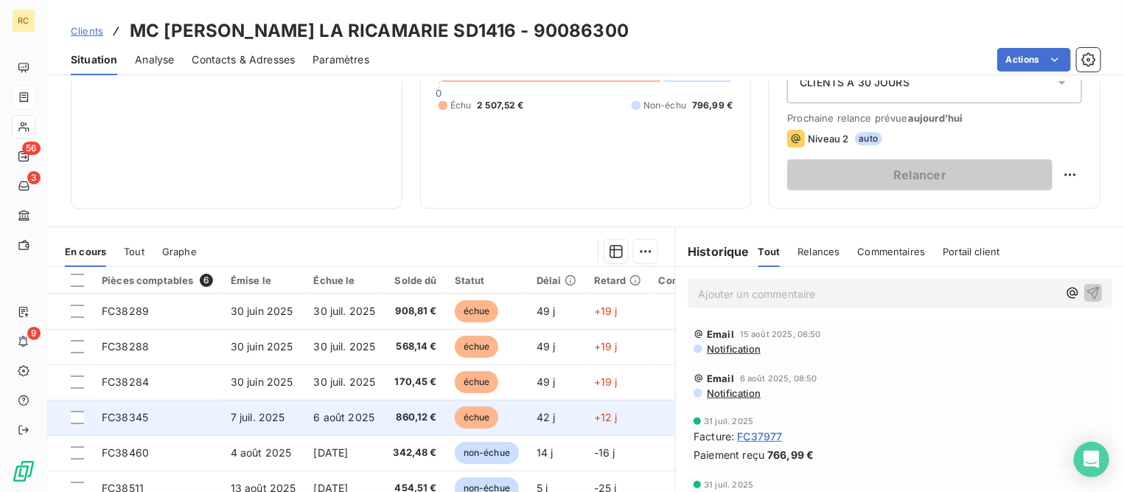
click at [286, 413] on td "7 juil. 2025" at bounding box center [263, 417] width 83 height 35
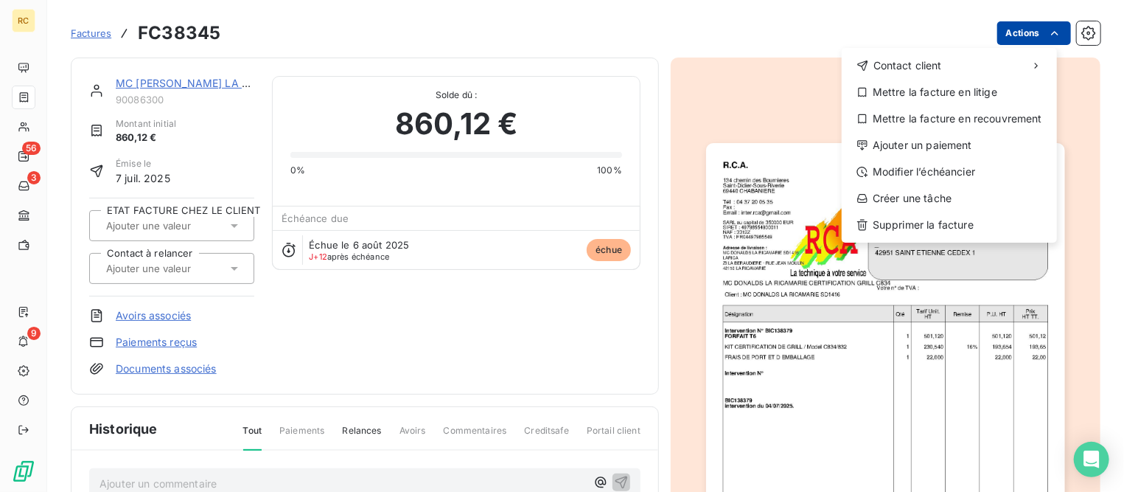
click at [1032, 27] on html "RC 56 3 9 Factures FC38345 Actions Contact client Mettre la facture en litige M…" at bounding box center [562, 246] width 1124 height 492
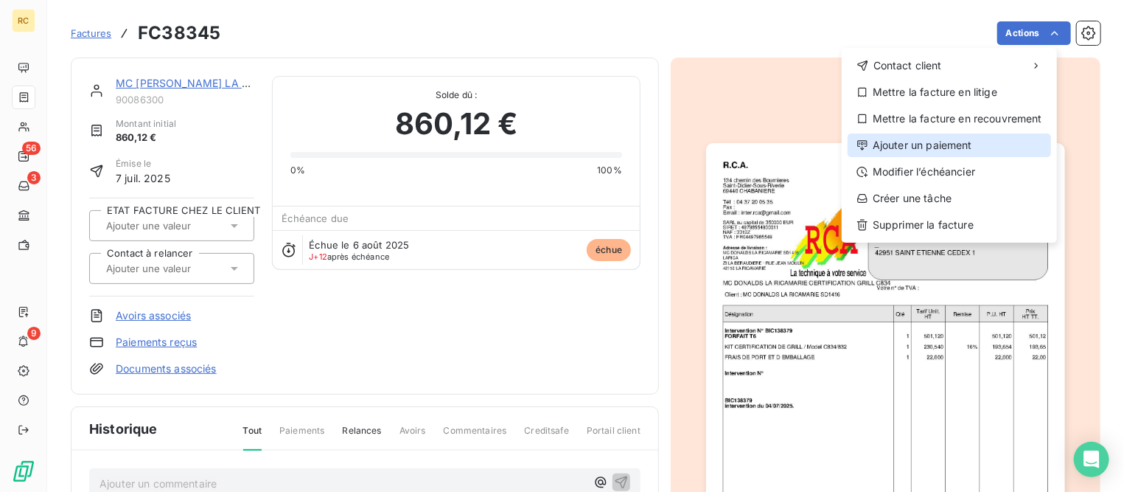
click at [946, 145] on div "Ajouter un paiement" at bounding box center [950, 145] width 204 height 24
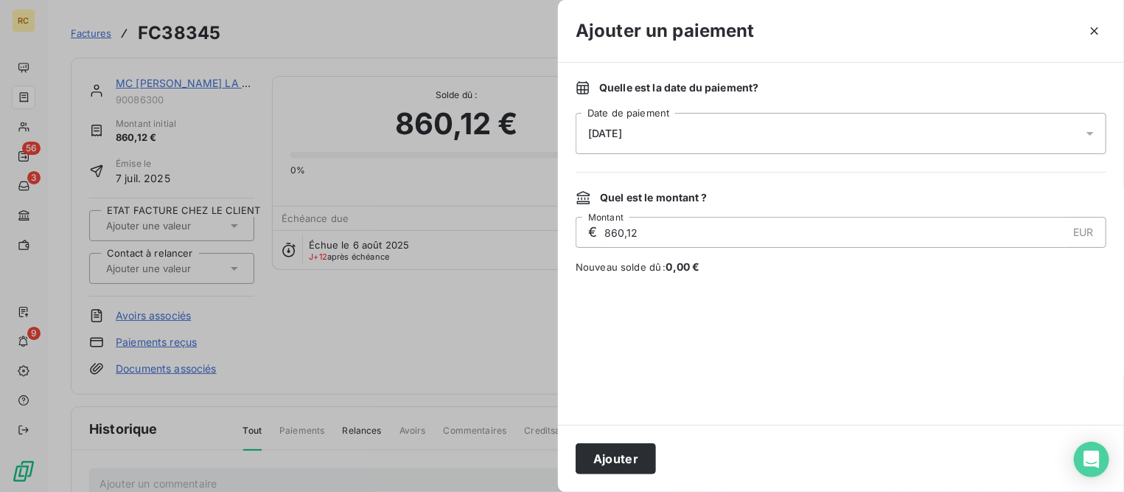
click at [714, 134] on div "[DATE]" at bounding box center [841, 133] width 531 height 41
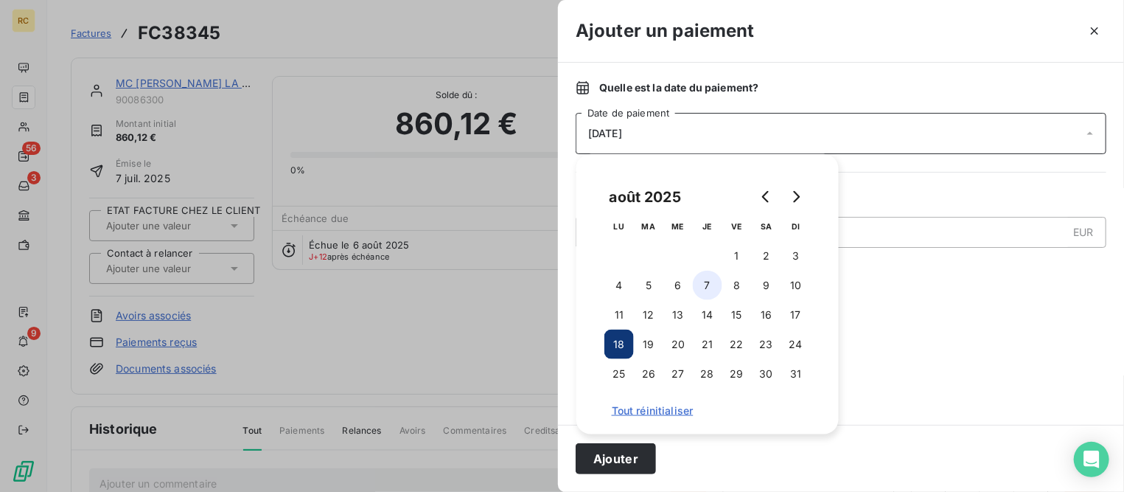
click at [709, 286] on button "7" at bounding box center [707, 285] width 29 height 29
click at [648, 460] on button "Ajouter" at bounding box center [616, 458] width 80 height 31
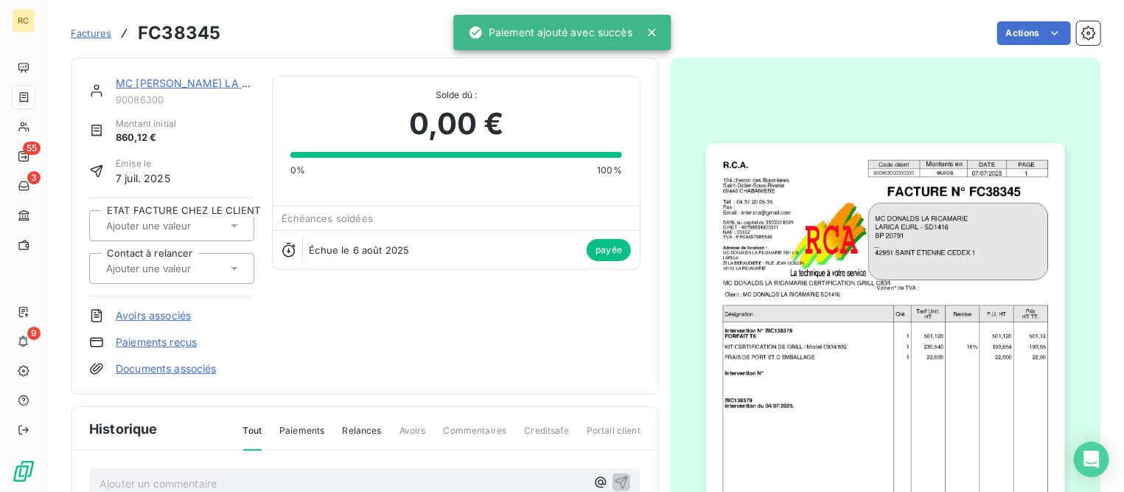
click at [85, 35] on span "Factures" at bounding box center [91, 33] width 41 height 12
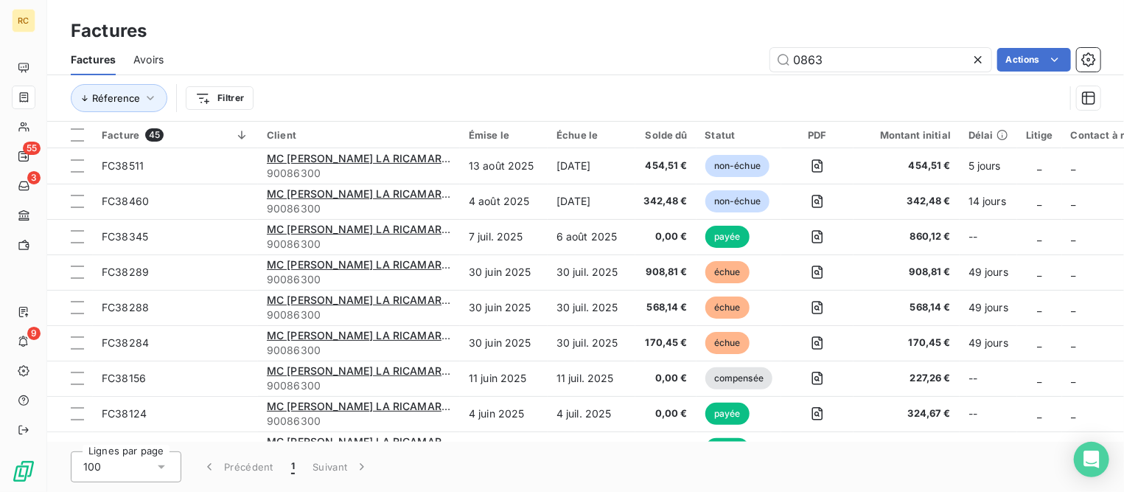
drag, startPoint x: 852, startPoint y: 57, endPoint x: 589, endPoint y: 51, distance: 262.6
click at [589, 51] on div "0863 Actions" at bounding box center [640, 60] width 919 height 24
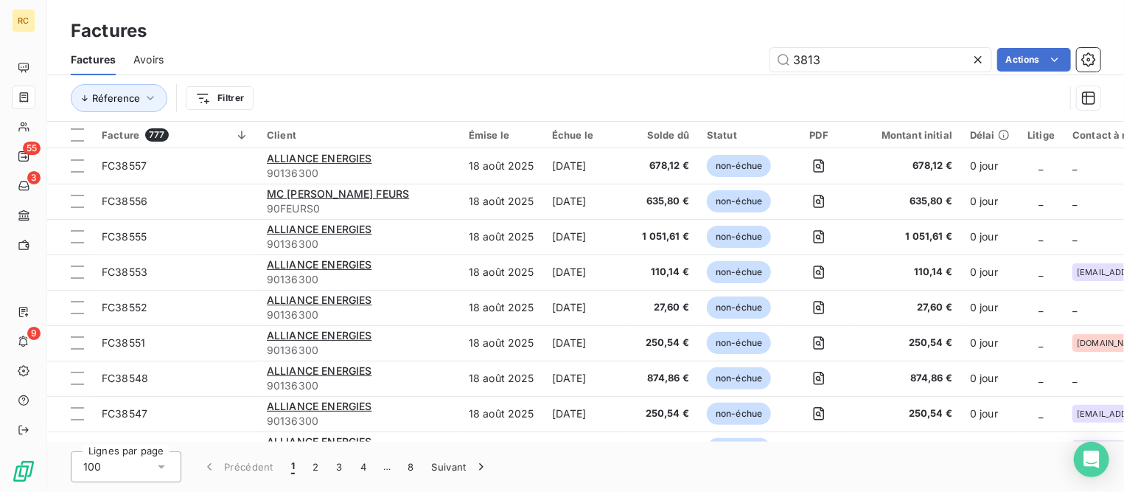
type input "38136"
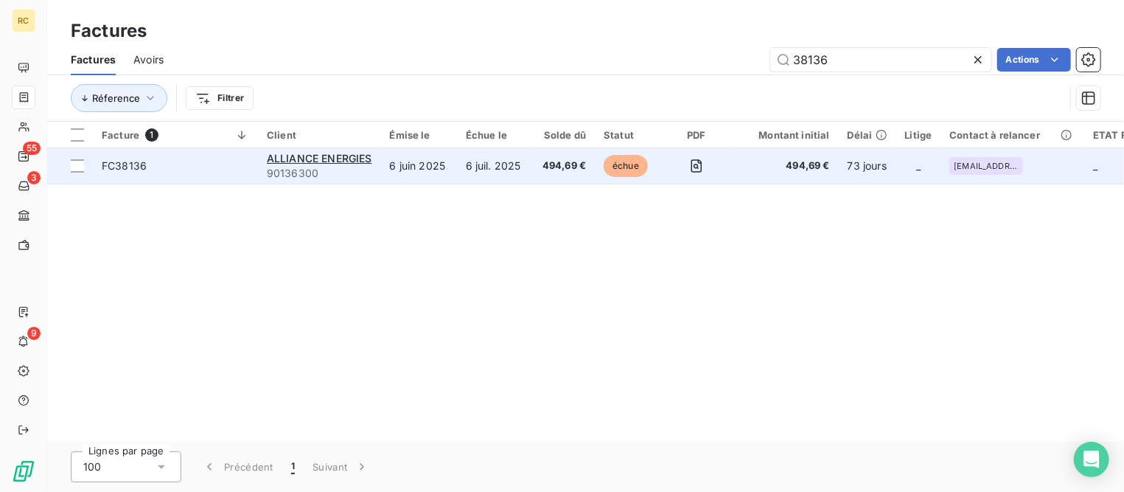
click at [133, 164] on span "FC38136" at bounding box center [124, 165] width 45 height 13
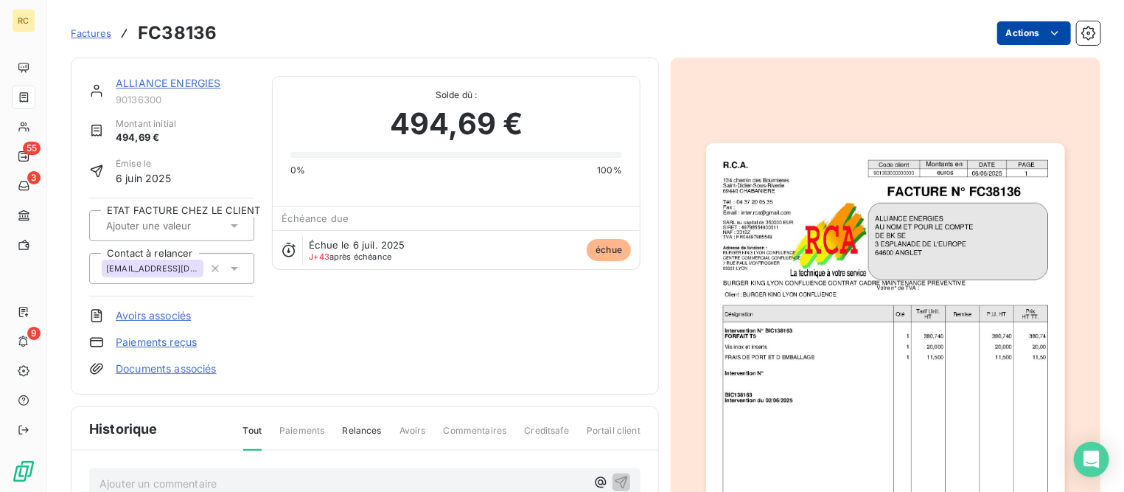
click at [1018, 37] on html "RC 55 3 9 Factures FC38136 Actions ALLIANCE ENERGIES 90136300 Montant initial 4…" at bounding box center [562, 246] width 1124 height 492
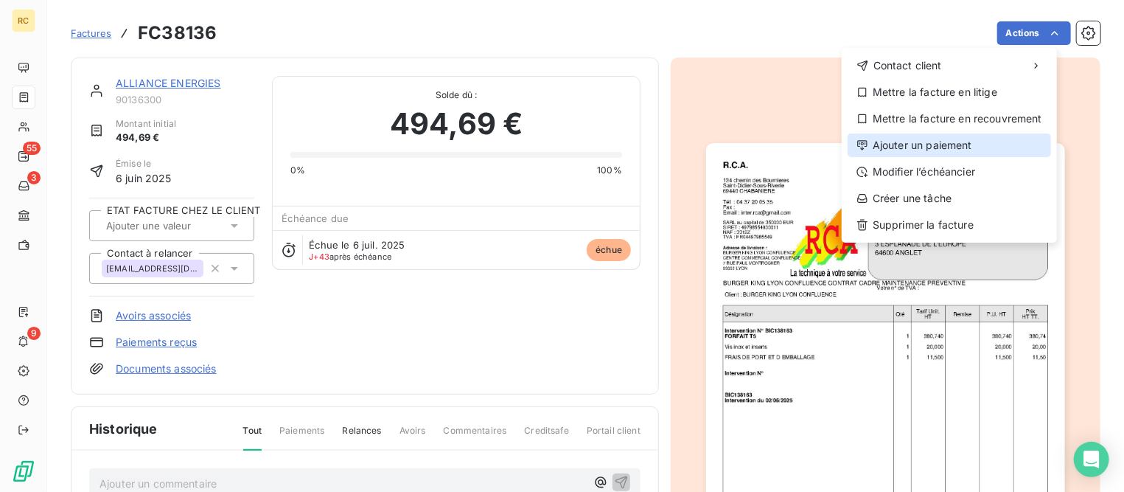
click at [934, 137] on div "Ajouter un paiement" at bounding box center [950, 145] width 204 height 24
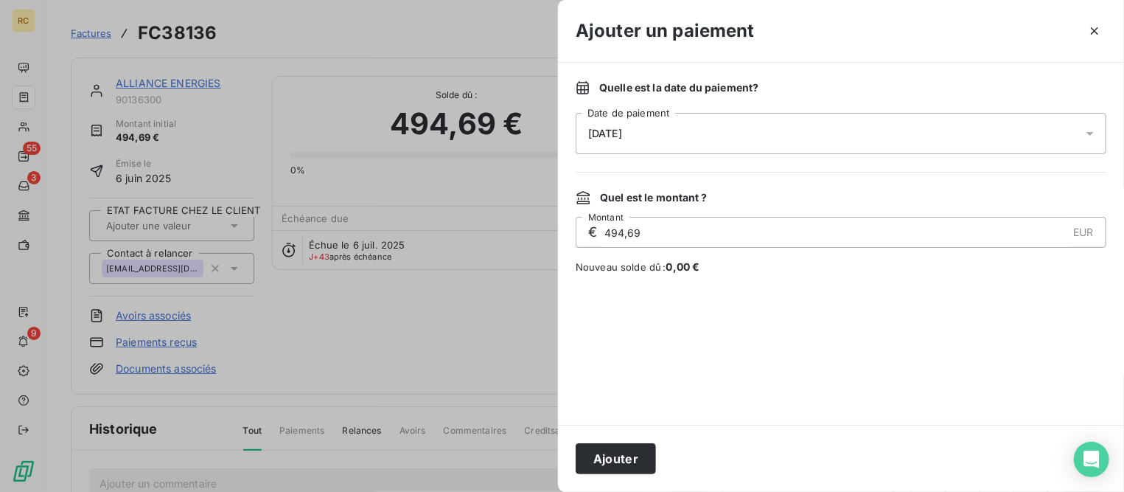
click at [659, 128] on div "[DATE]" at bounding box center [841, 133] width 531 height 41
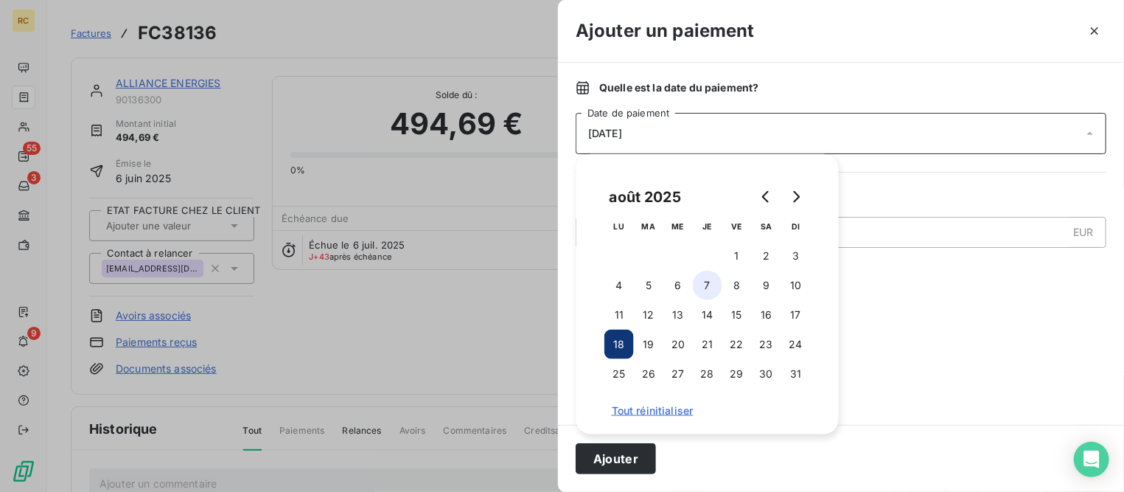
click at [698, 287] on button "7" at bounding box center [707, 285] width 29 height 29
click at [640, 453] on button "Ajouter" at bounding box center [616, 458] width 80 height 31
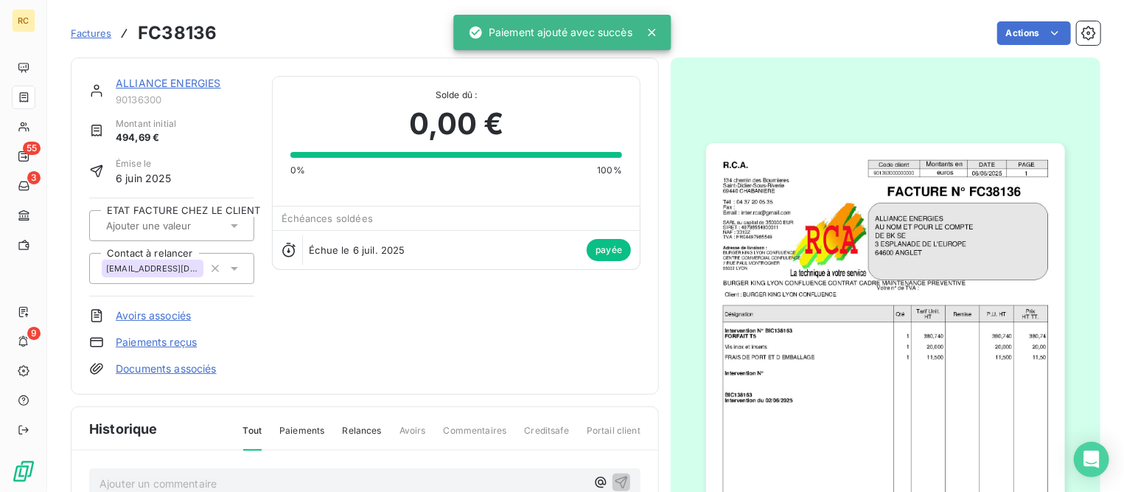
click at [85, 30] on span "Factures" at bounding box center [91, 33] width 41 height 12
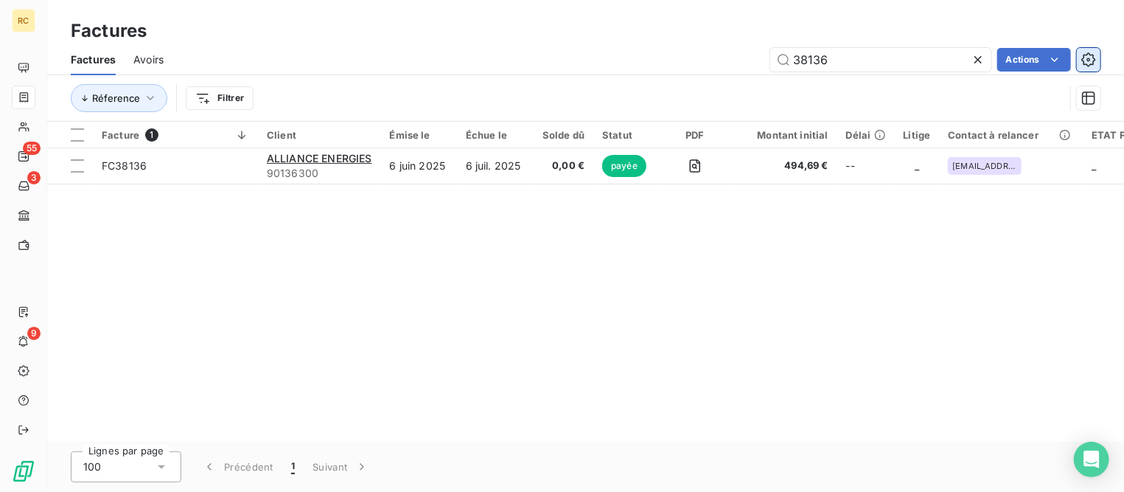
drag, startPoint x: 799, startPoint y: 63, endPoint x: 1091, endPoint y: 69, distance: 292.0
click at [1091, 69] on div "38136 Actions" at bounding box center [640, 60] width 919 height 24
type input "37329"
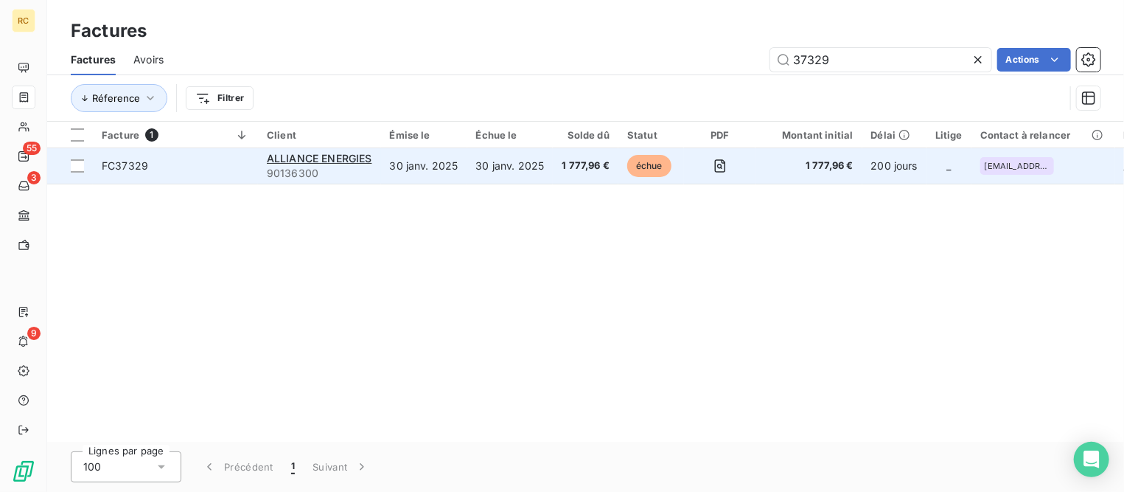
click at [128, 164] on span "FC37329" at bounding box center [125, 165] width 46 height 13
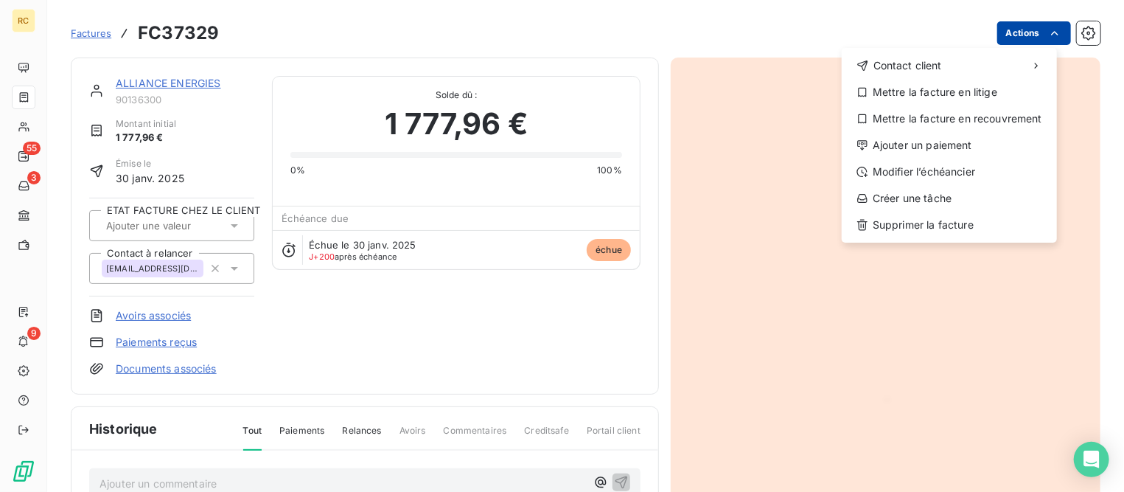
click at [1015, 34] on html "RC 55 3 9 Factures FC37329 Actions Contact client Mettre la facture en litige M…" at bounding box center [562, 246] width 1124 height 492
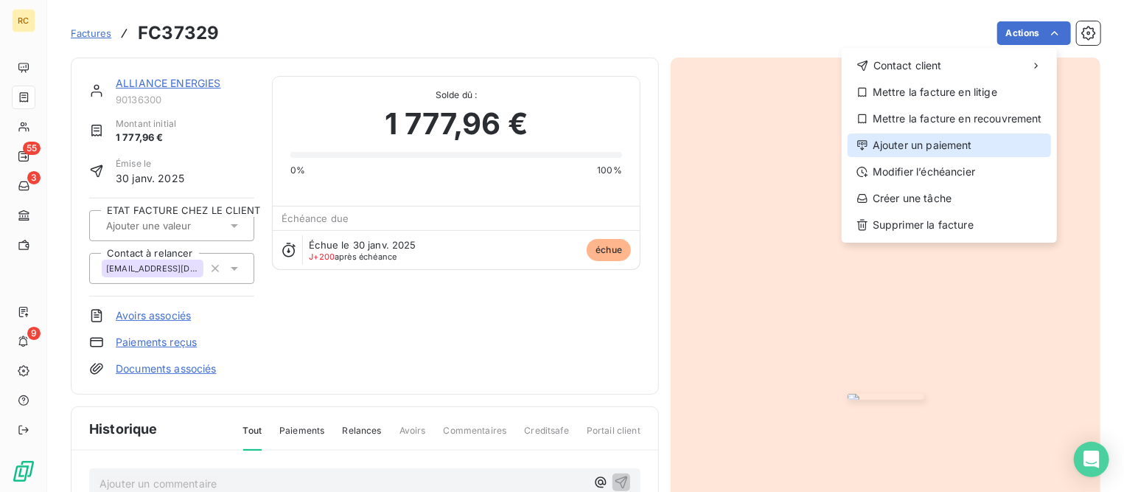
click at [922, 147] on div "Ajouter un paiement" at bounding box center [950, 145] width 204 height 24
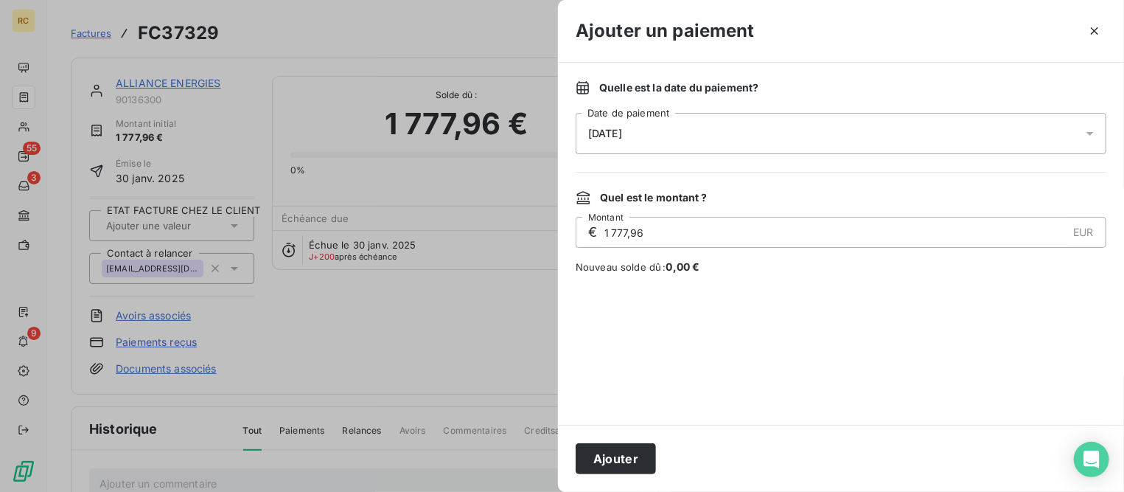
click at [813, 131] on div "[DATE]" at bounding box center [841, 133] width 531 height 41
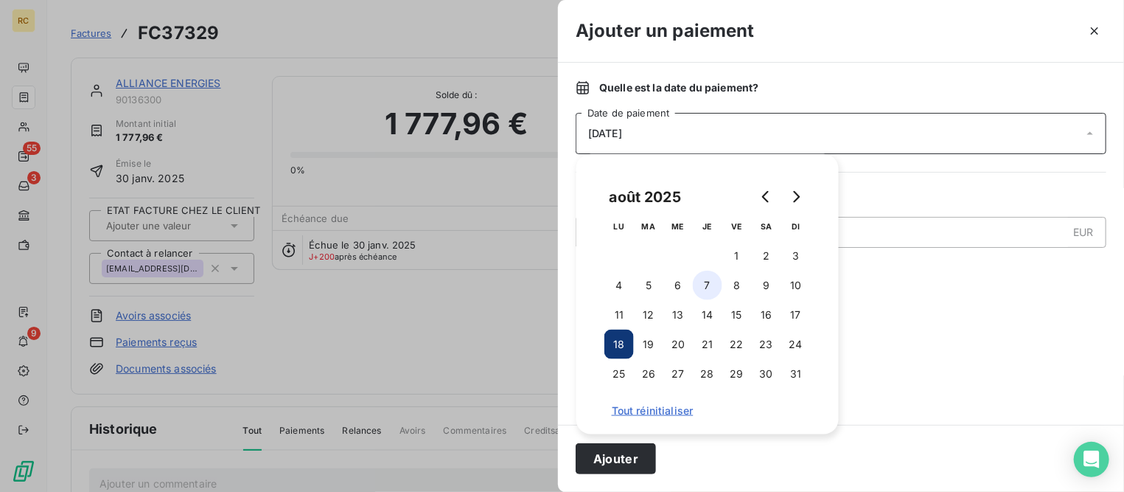
click at [703, 288] on button "7" at bounding box center [707, 285] width 29 height 29
click at [613, 458] on button "Ajouter" at bounding box center [616, 458] width 80 height 31
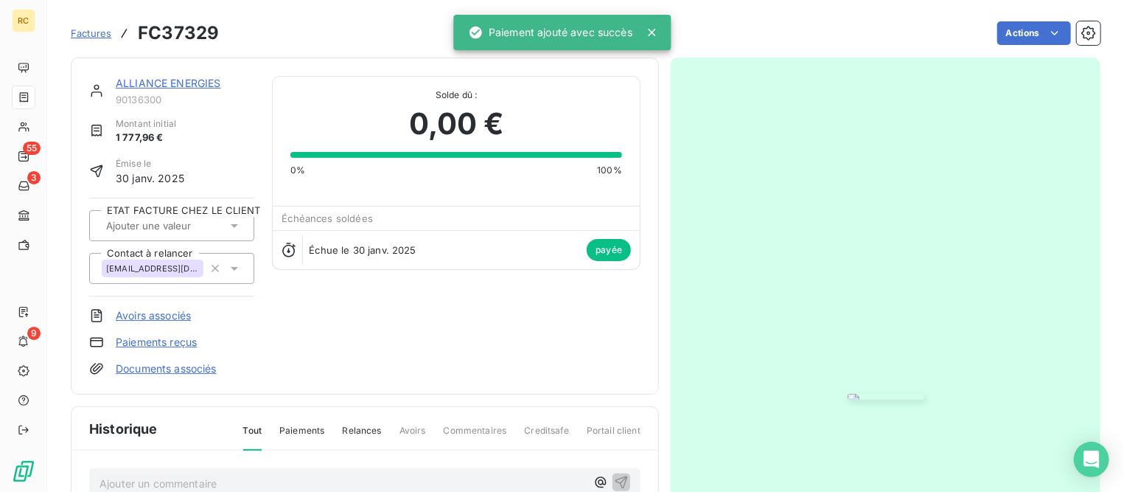
click at [96, 36] on span "Factures" at bounding box center [91, 33] width 41 height 12
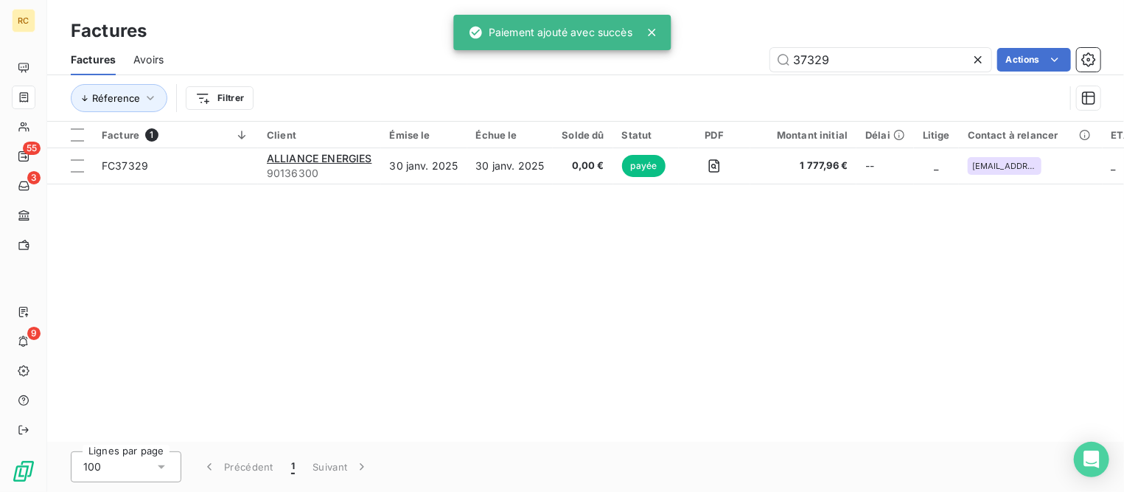
drag, startPoint x: 801, startPoint y: 55, endPoint x: 1117, endPoint y: 97, distance: 319.2
click at [1124, 94] on html "RC 55 3 9 Factures Factures Avoirs 37329 Actions Réference Filtrer Facture 1 Cl…" at bounding box center [562, 246] width 1124 height 492
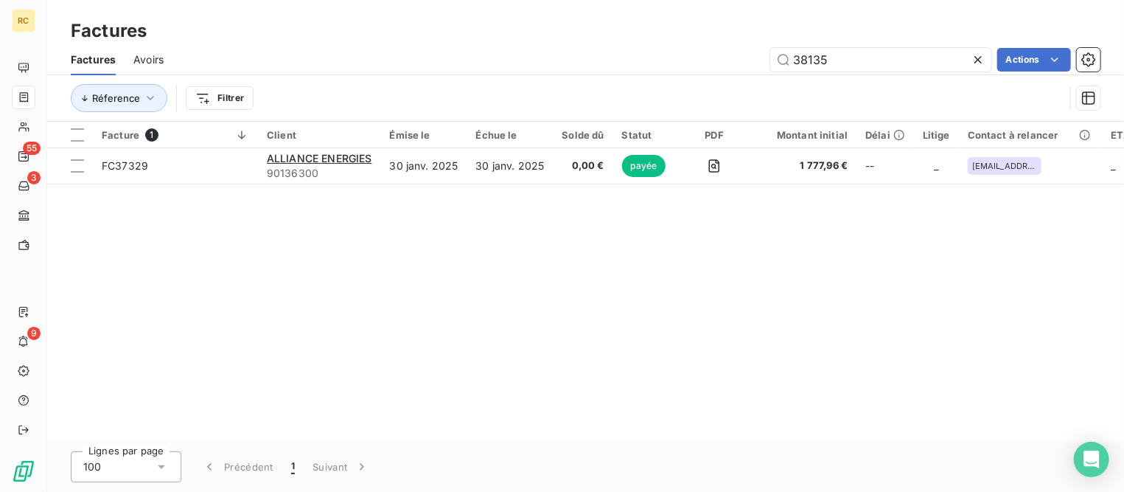
type input "38135"
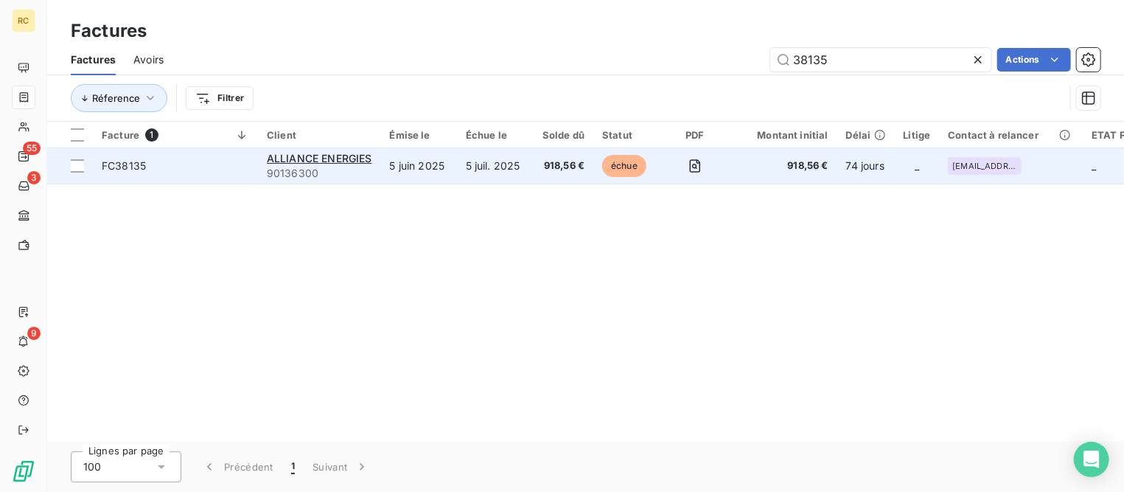
click at [151, 155] on td "FC38135" at bounding box center [175, 165] width 165 height 35
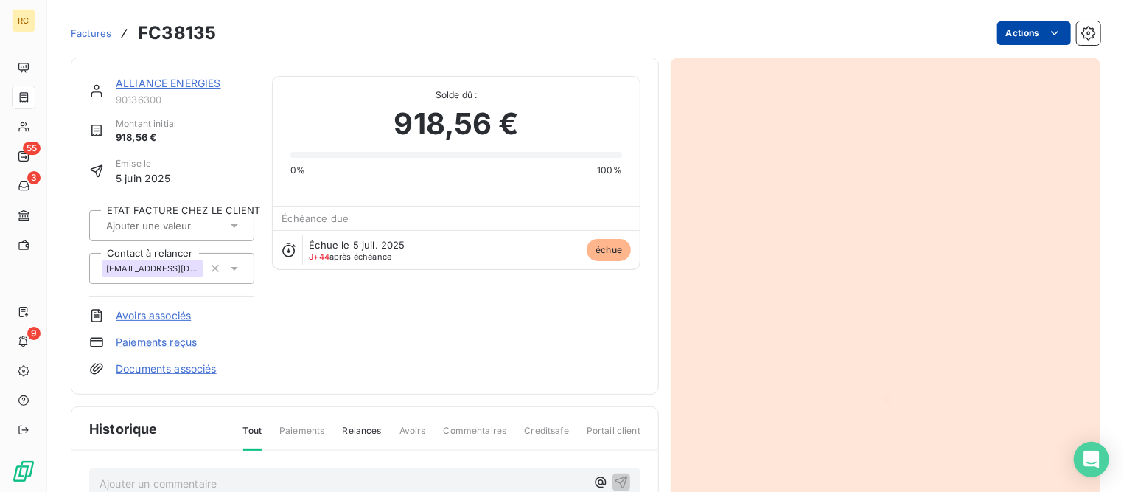
click at [1009, 35] on html "RC 55 3 9 Factures FC38135 Actions ALLIANCE ENERGIES 90136300 Montant initial 9…" at bounding box center [562, 246] width 1124 height 492
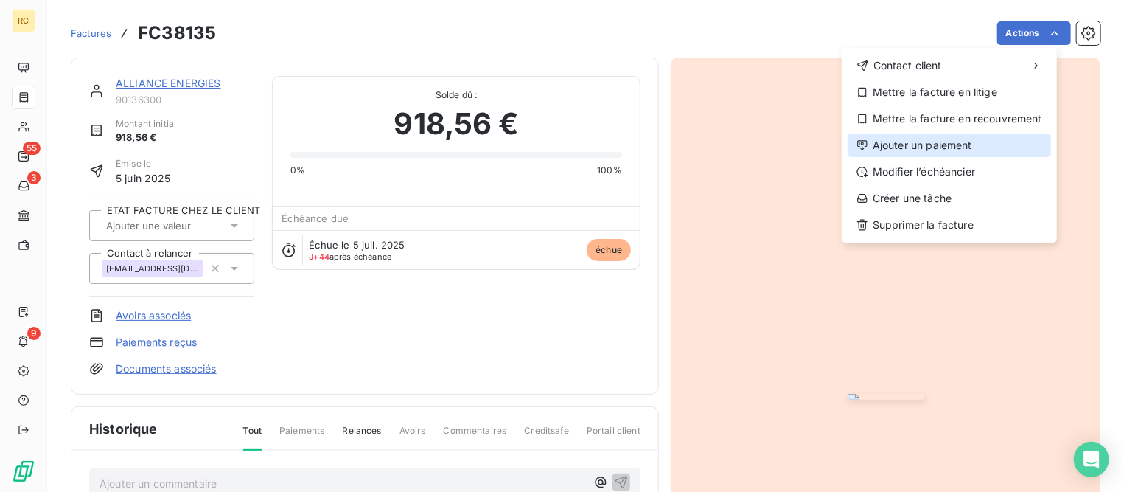
click at [924, 145] on div "Ajouter un paiement" at bounding box center [950, 145] width 204 height 24
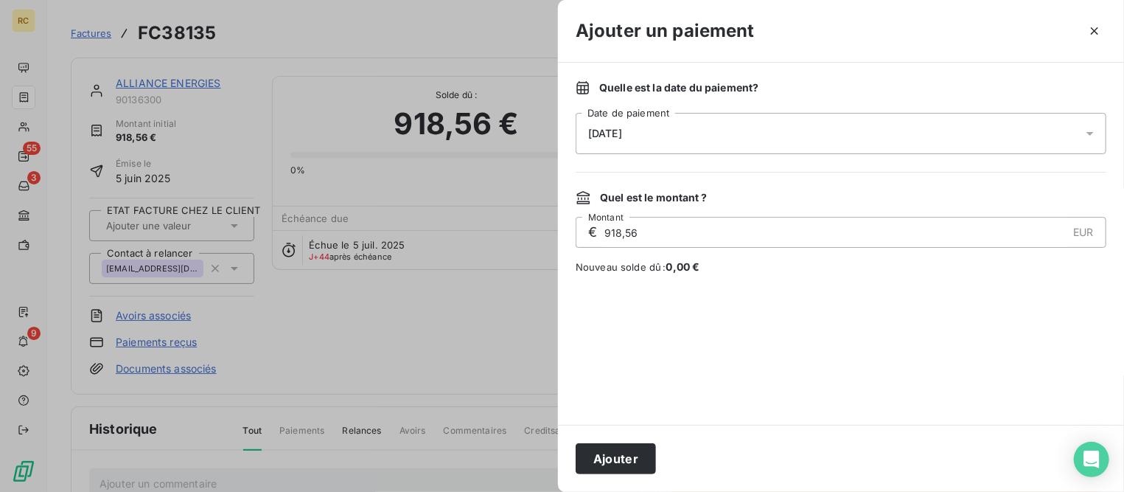
click at [728, 137] on div "[DATE]" at bounding box center [841, 133] width 531 height 41
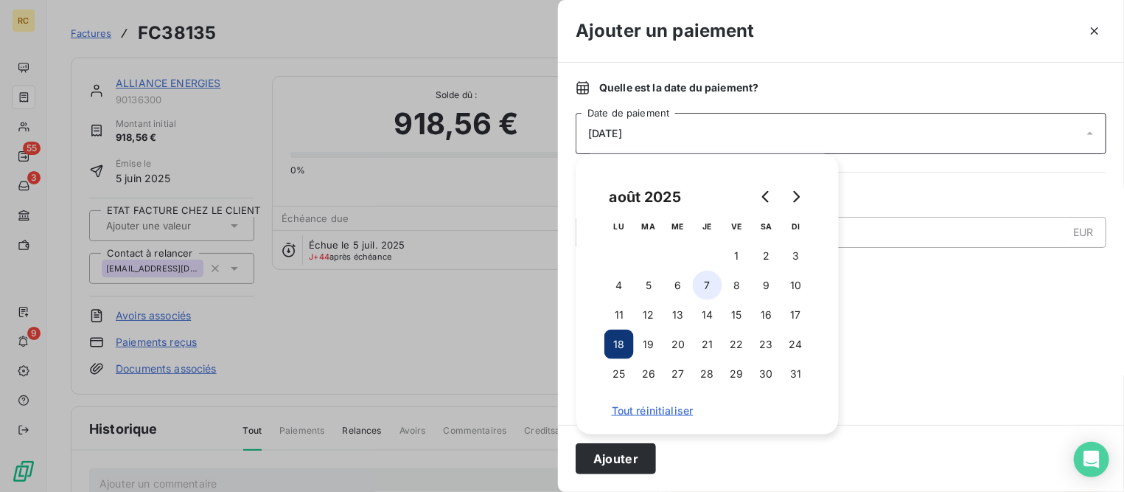
click at [712, 285] on button "7" at bounding box center [707, 285] width 29 height 29
click at [626, 459] on button "Ajouter" at bounding box center [616, 458] width 80 height 31
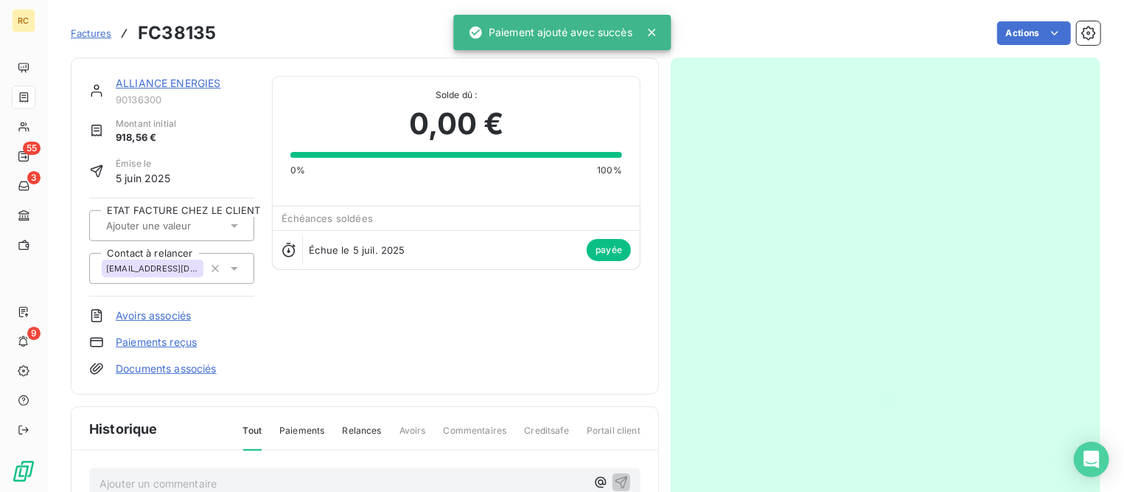
click at [170, 87] on link "ALLIANCE ENERGIES" at bounding box center [168, 83] width 105 height 13
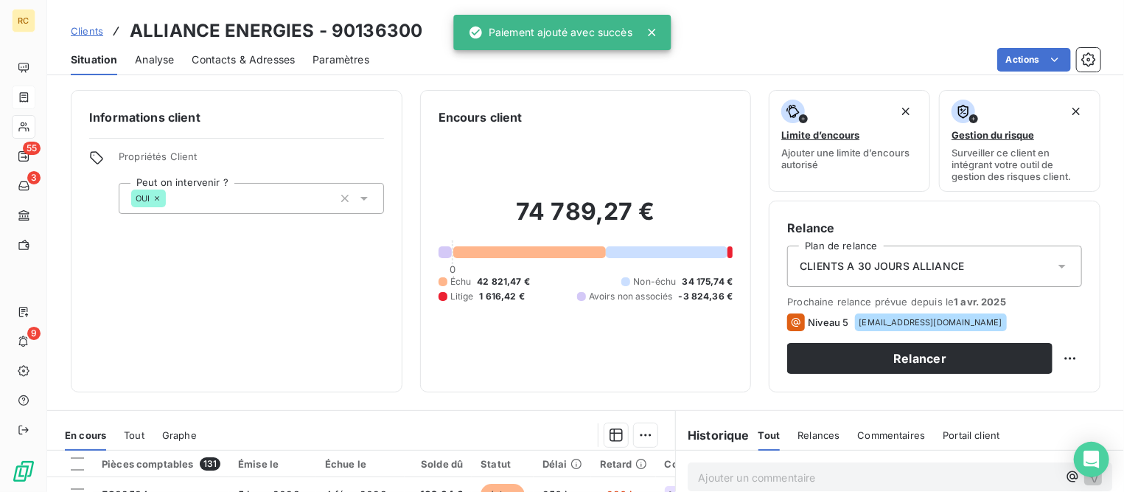
click at [65, 27] on div "Clients ALLIANCE ENERGIES - 90136300" at bounding box center [585, 31] width 1077 height 27
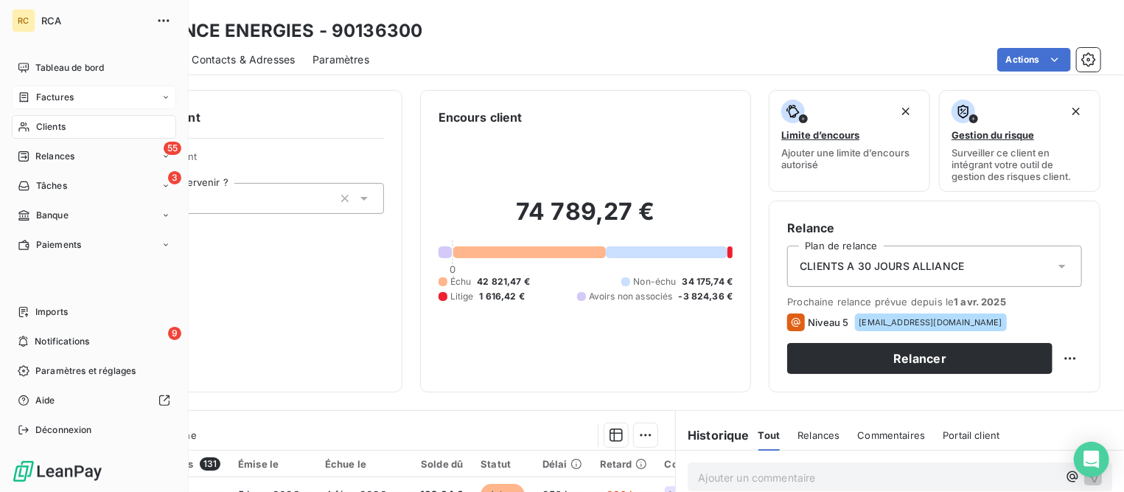
click at [48, 100] on span "Factures" at bounding box center [55, 97] width 38 height 13
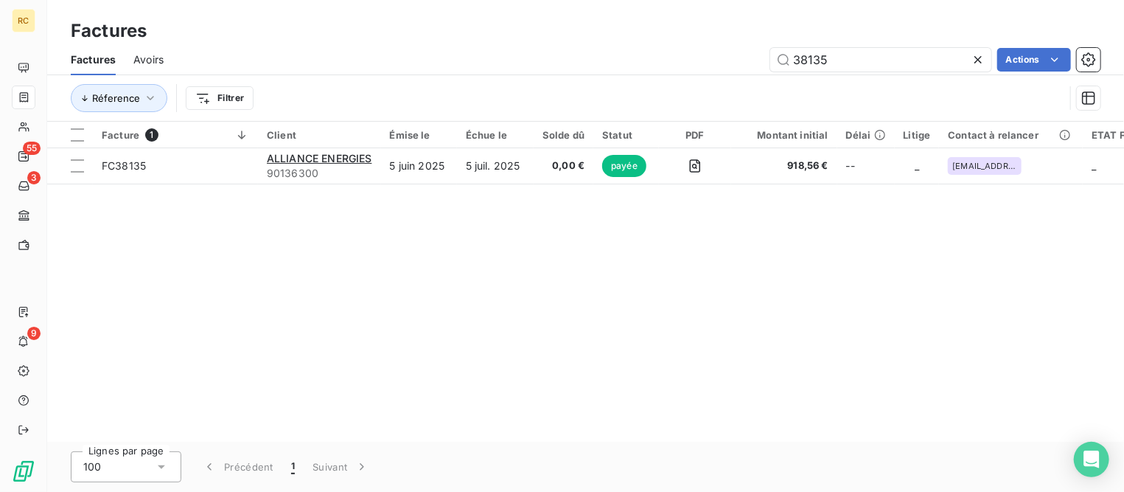
drag, startPoint x: 806, startPoint y: 58, endPoint x: 924, endPoint y: 72, distance: 118.8
click at [924, 72] on div "Factures Avoirs 38135 Actions" at bounding box center [585, 59] width 1077 height 31
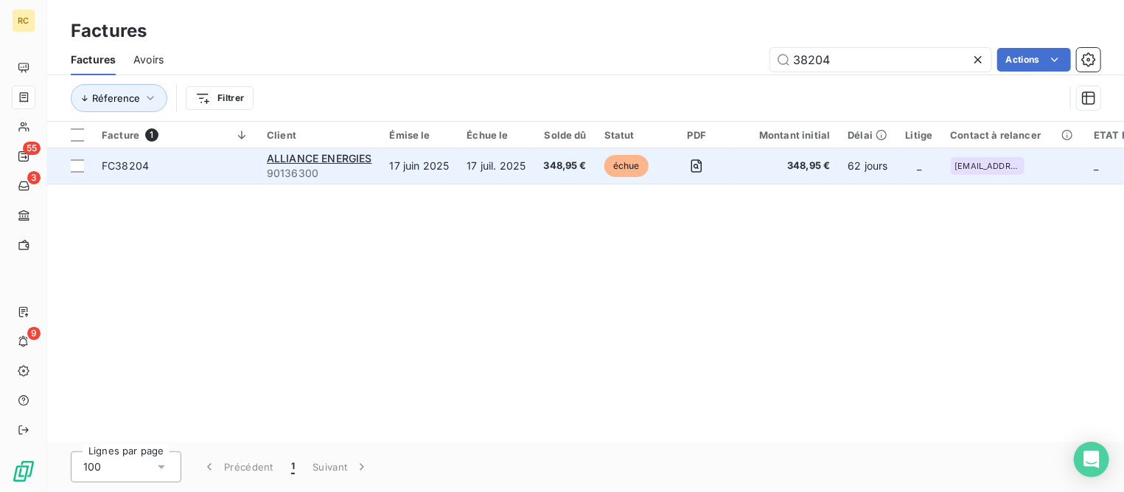
type input "38204"
click at [134, 166] on span "FC38204" at bounding box center [125, 165] width 47 height 13
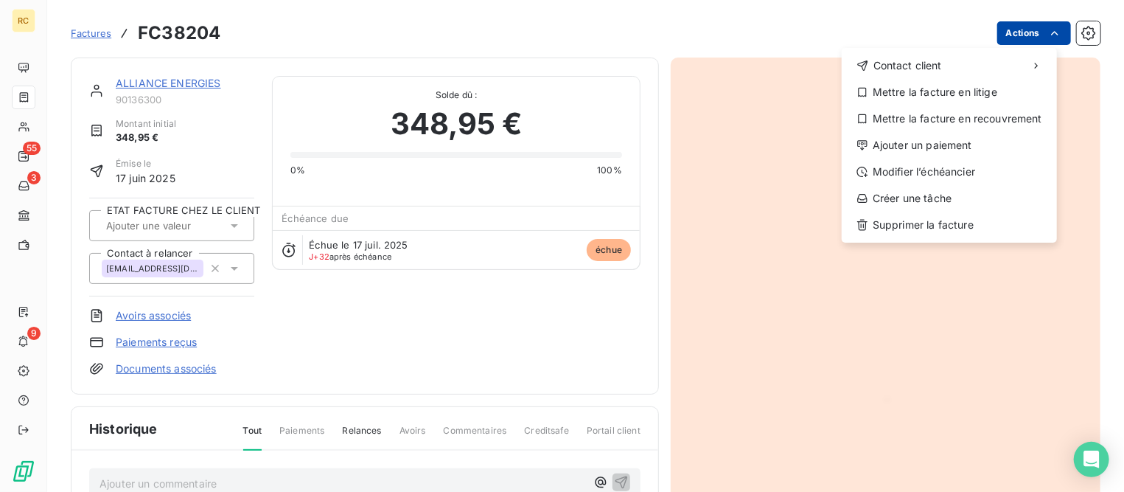
click at [1032, 41] on html "RC 55 3 9 Factures FC38204 Actions Contact client Mettre la facture en litige M…" at bounding box center [562, 246] width 1124 height 492
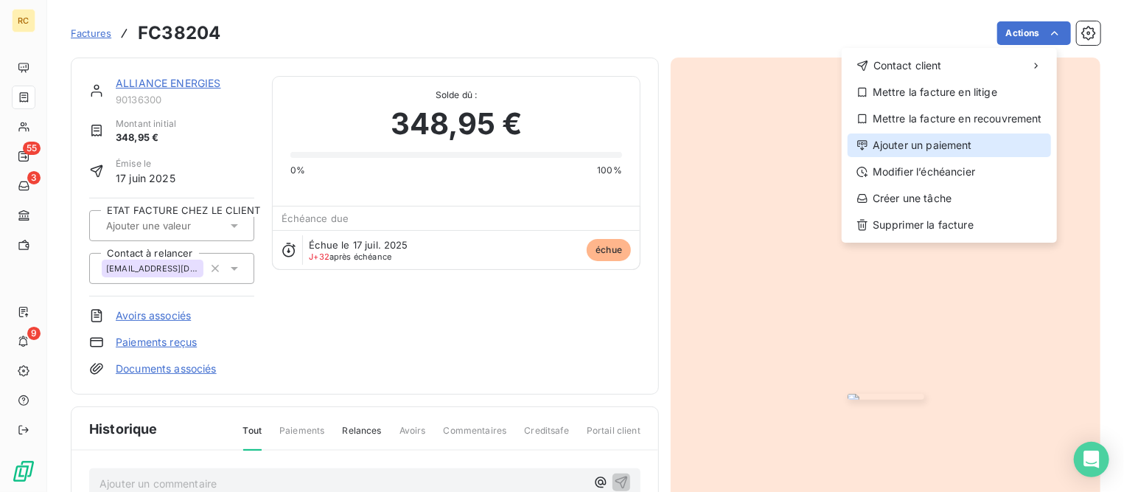
click at [897, 148] on div "Ajouter un paiement" at bounding box center [950, 145] width 204 height 24
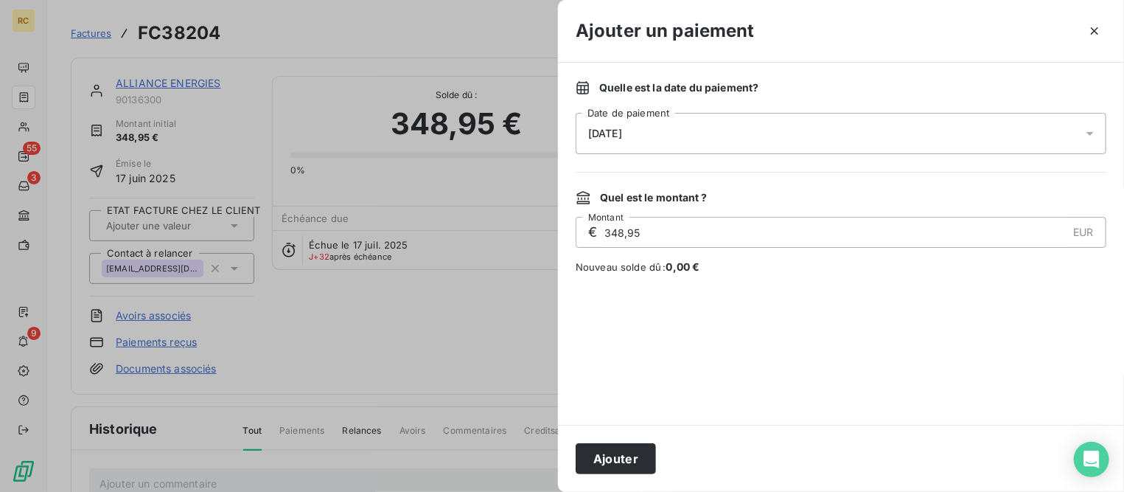
click at [696, 116] on div "[DATE]" at bounding box center [841, 133] width 531 height 41
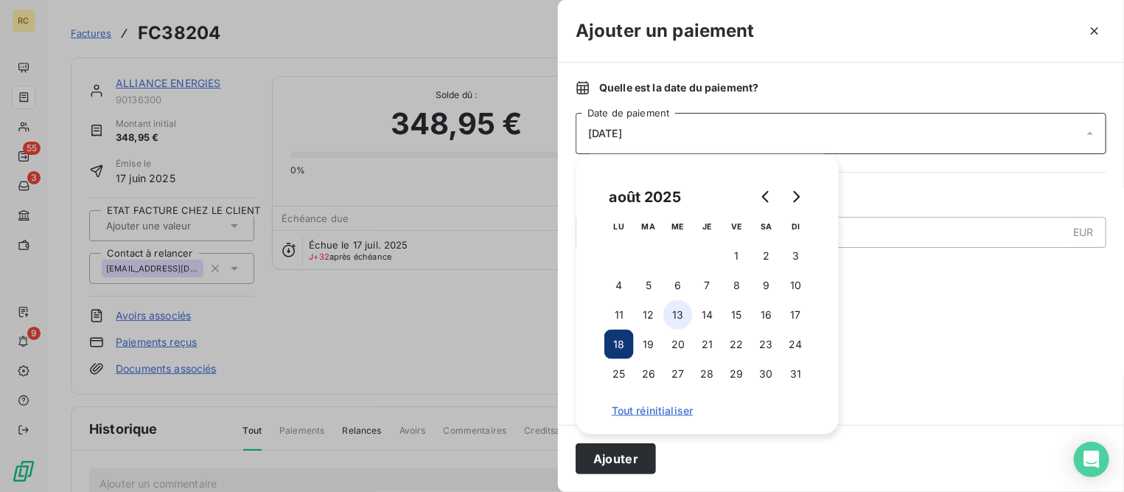
drag, startPoint x: 704, startPoint y: 287, endPoint x: 686, endPoint y: 313, distance: 32.3
click at [705, 286] on button "7" at bounding box center [707, 285] width 29 height 29
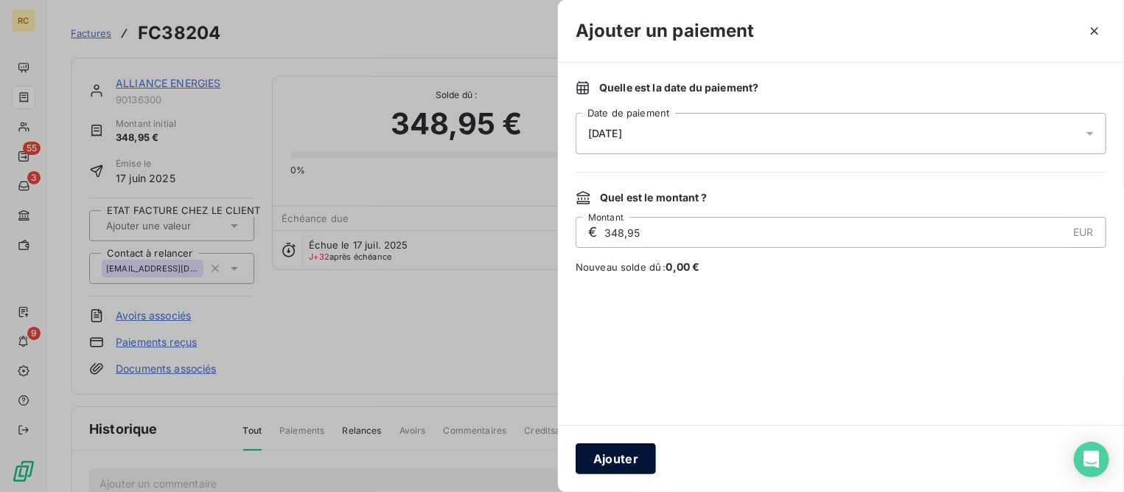
click at [628, 456] on button "Ajouter" at bounding box center [616, 458] width 80 height 31
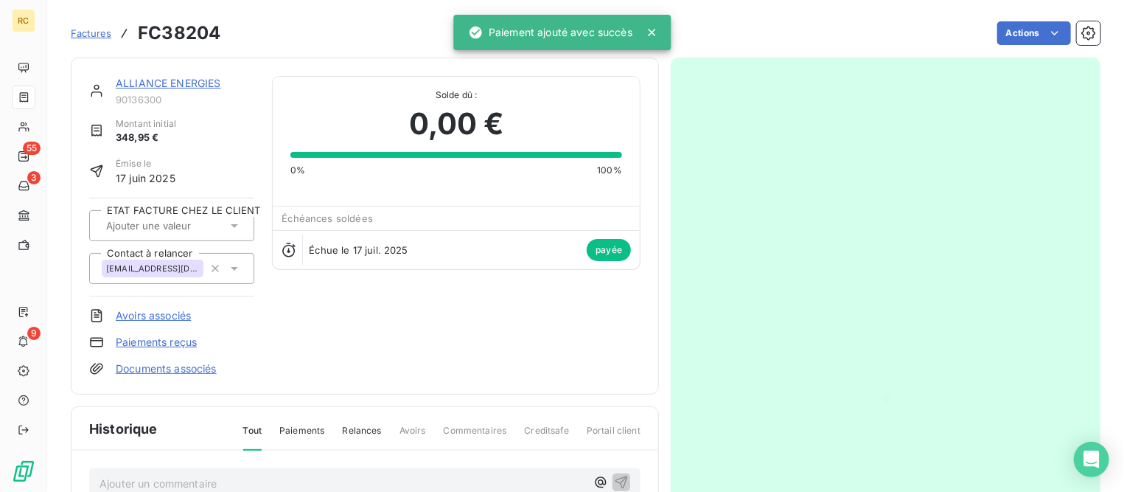
click at [91, 38] on span "Factures" at bounding box center [91, 33] width 41 height 12
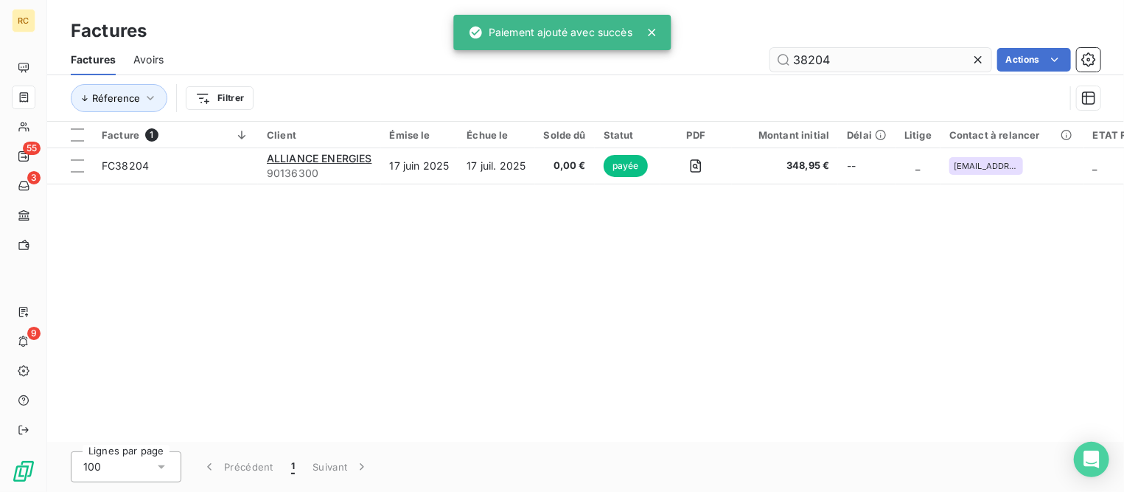
drag, startPoint x: 859, startPoint y: 68, endPoint x: 905, endPoint y: 69, distance: 45.7
click at [905, 69] on input "38204" at bounding box center [881, 60] width 221 height 24
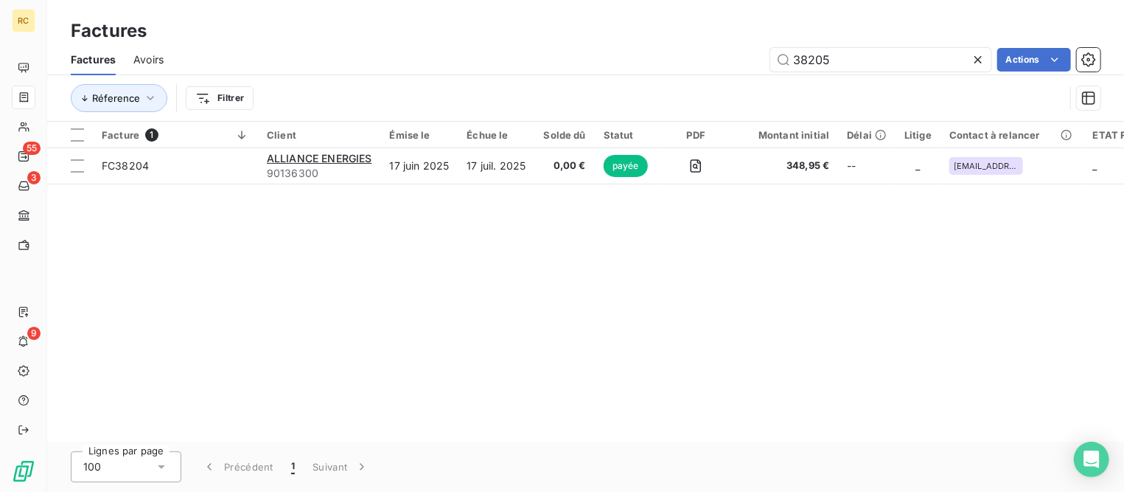
type input "38205"
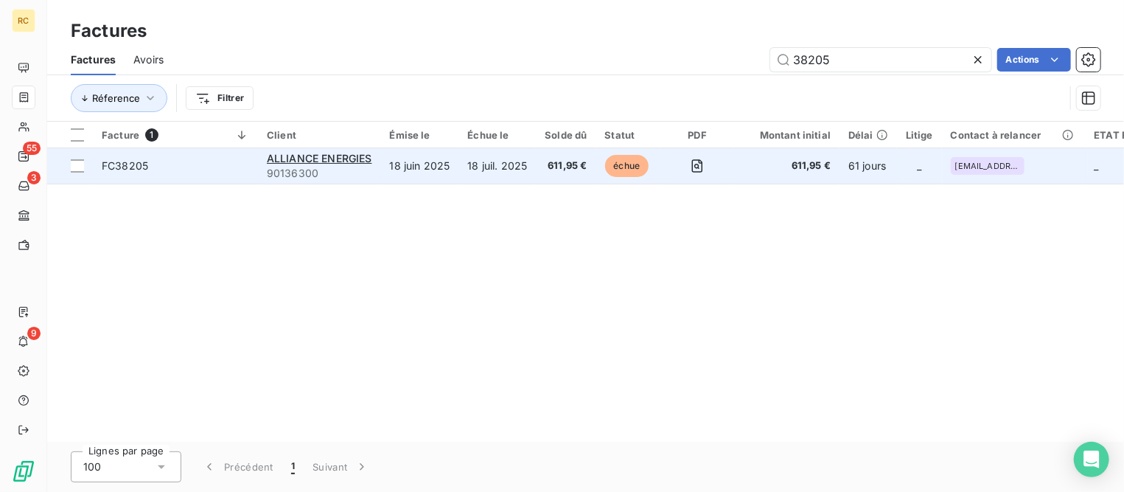
click at [127, 173] on td "FC38205" at bounding box center [175, 165] width 165 height 35
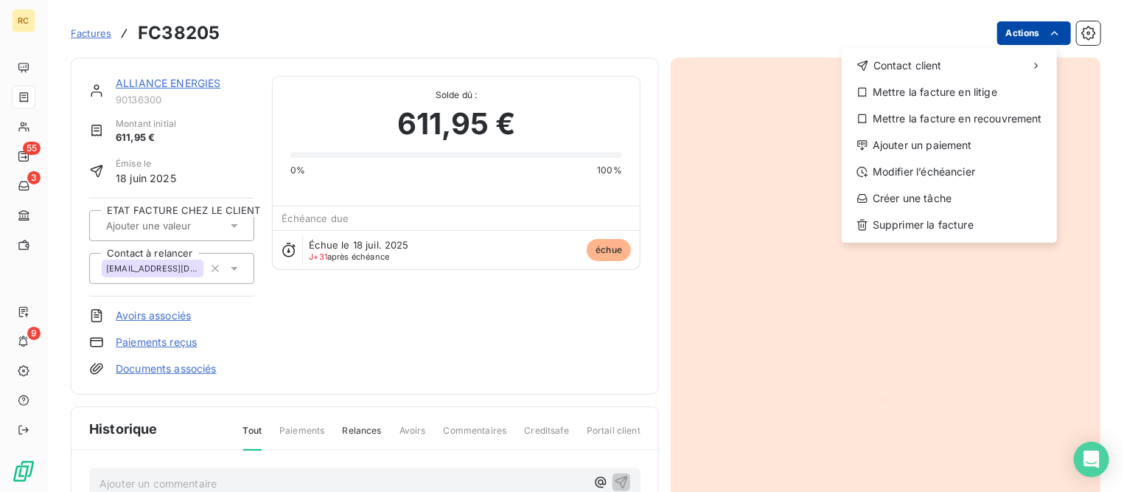
click at [1005, 34] on html "RC 55 3 9 Factures FC38205 Actions Contact client Mettre la facture en litige M…" at bounding box center [562, 246] width 1124 height 492
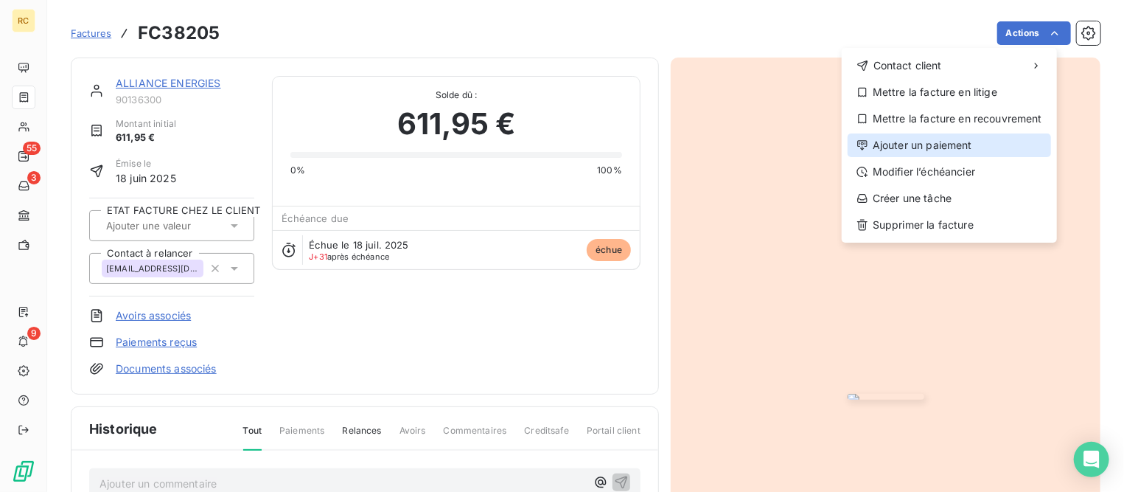
click at [945, 143] on div "Ajouter un paiement" at bounding box center [950, 145] width 204 height 24
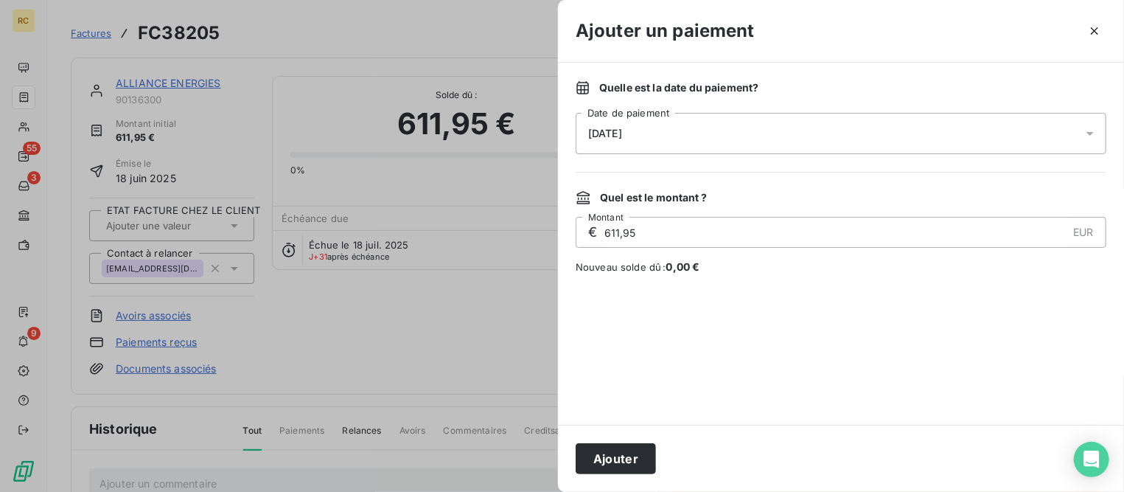
click at [636, 139] on div "[DATE]" at bounding box center [841, 133] width 531 height 41
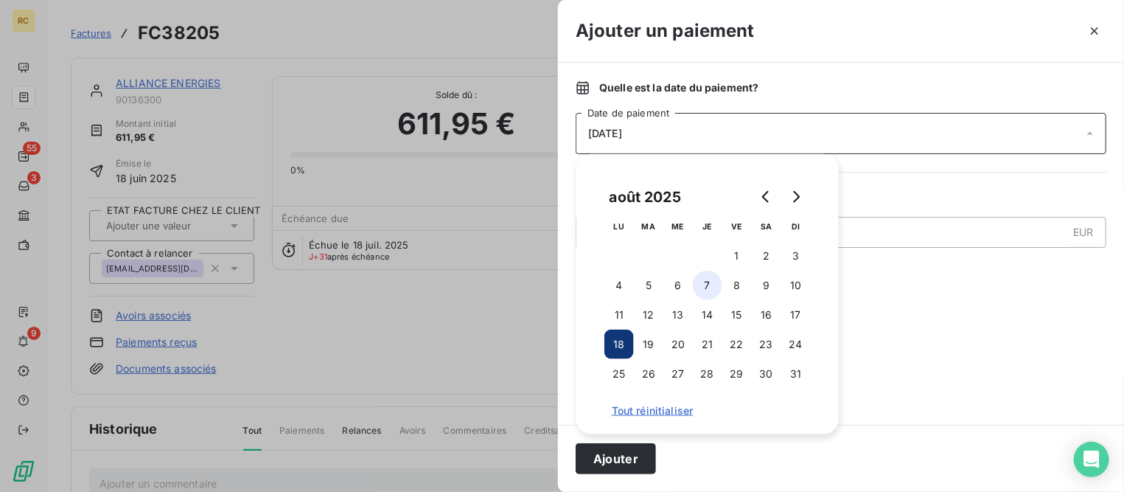
click at [703, 290] on button "7" at bounding box center [707, 285] width 29 height 29
drag, startPoint x: 598, startPoint y: 447, endPoint x: 596, endPoint y: 438, distance: 9.1
click at [599, 447] on button "Ajouter" at bounding box center [616, 458] width 80 height 31
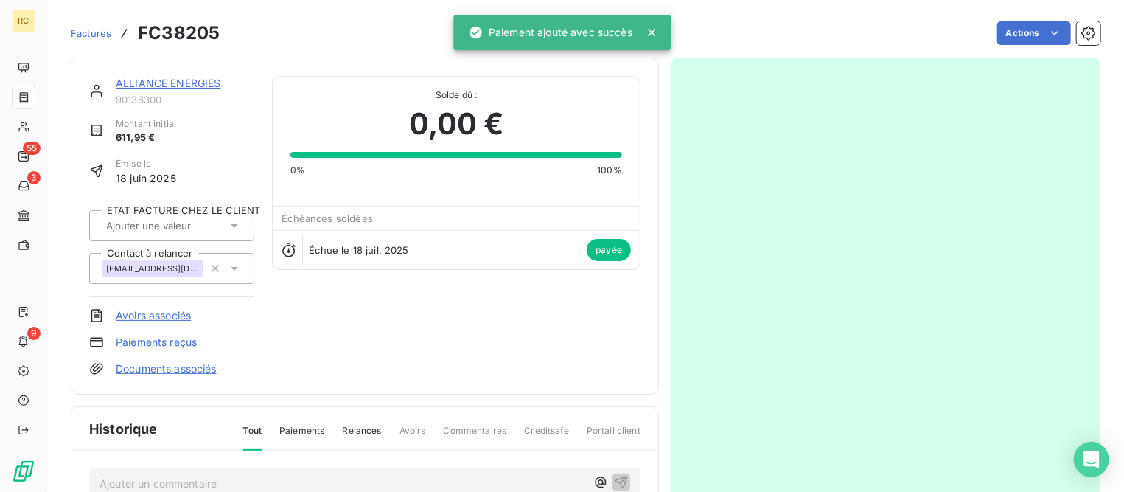
click at [161, 78] on link "ALLIANCE ENERGIES" at bounding box center [168, 83] width 105 height 13
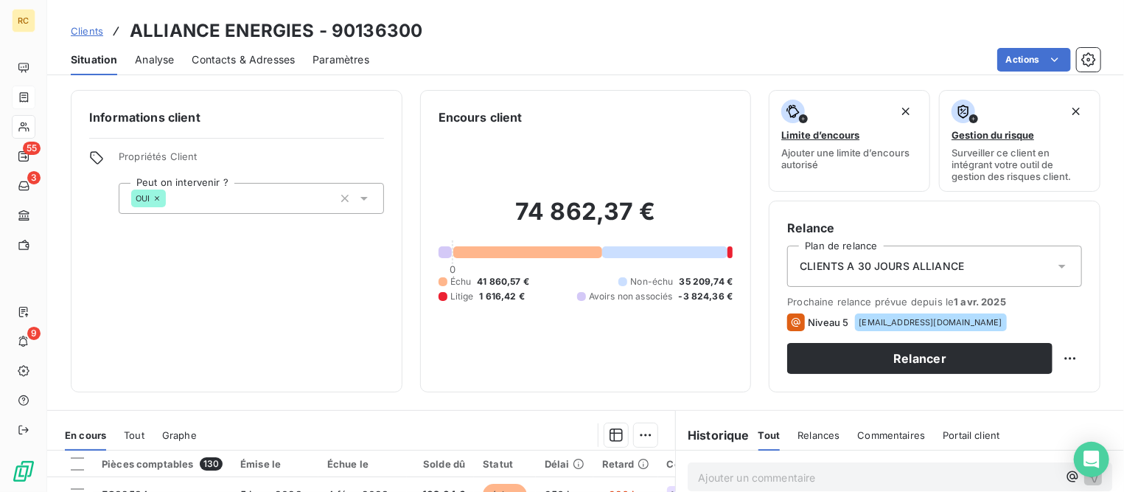
click at [99, 32] on span "Clients" at bounding box center [87, 31] width 32 height 12
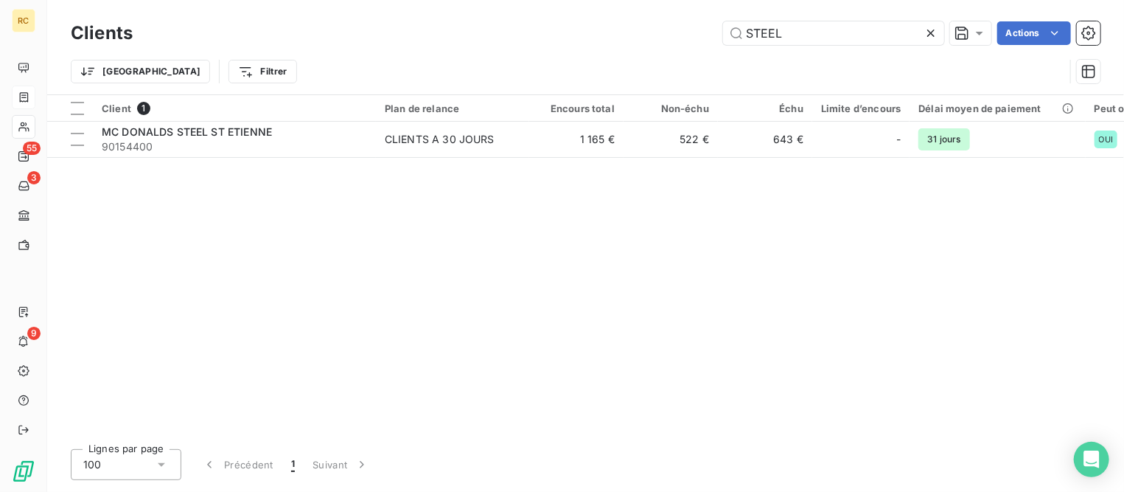
drag, startPoint x: 862, startPoint y: 32, endPoint x: 443, endPoint y: 13, distance: 419.2
click at [443, 13] on div "Clients STEEL Actions Trier Filtrer" at bounding box center [585, 47] width 1077 height 94
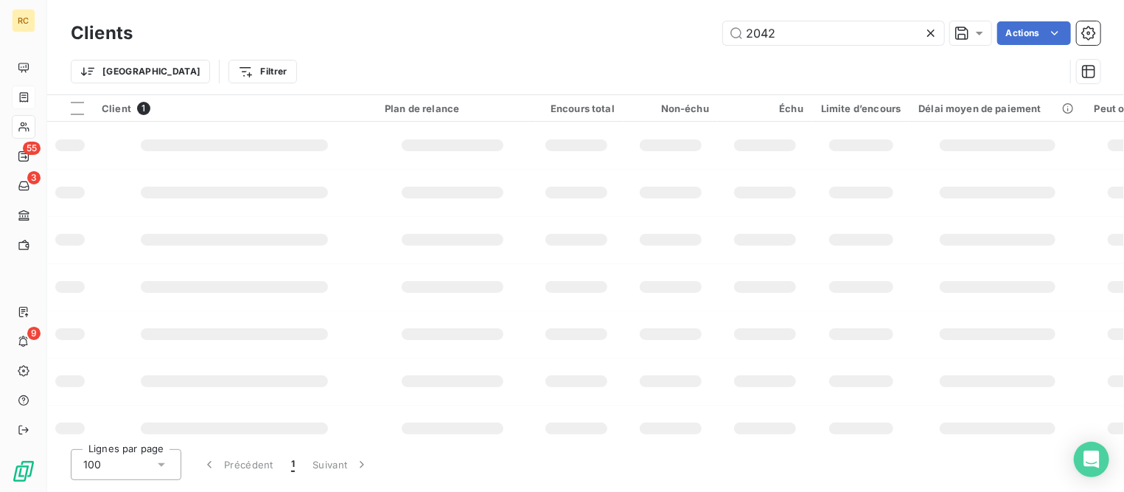
type input "2042"
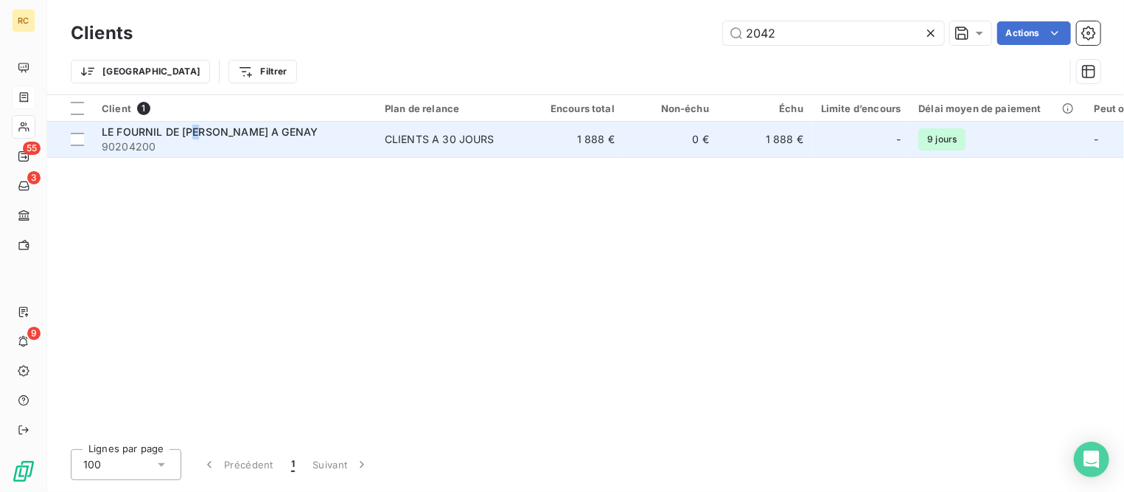
click at [201, 136] on span "LE FOURNIL DE [PERSON_NAME] A GENAY" at bounding box center [210, 131] width 216 height 13
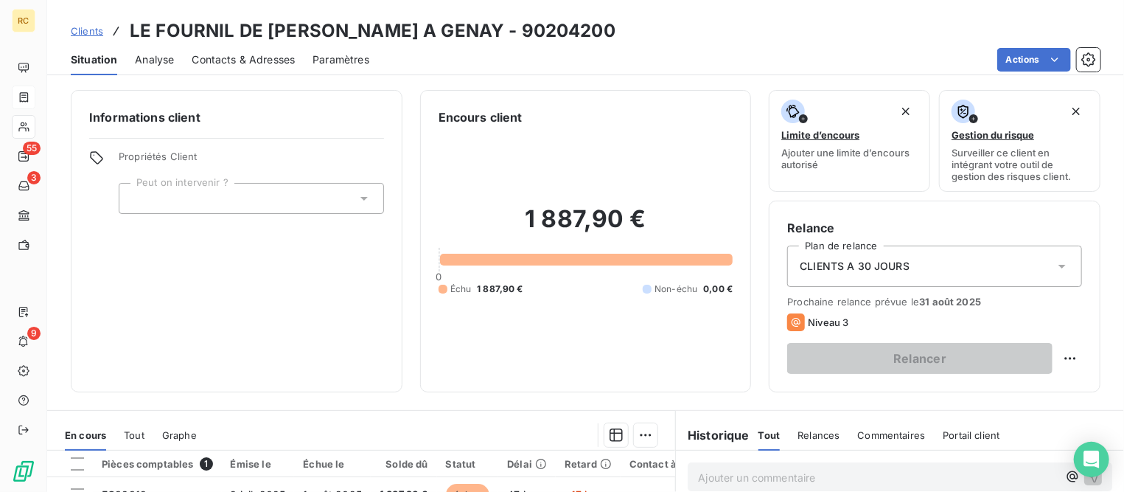
scroll to position [184, 0]
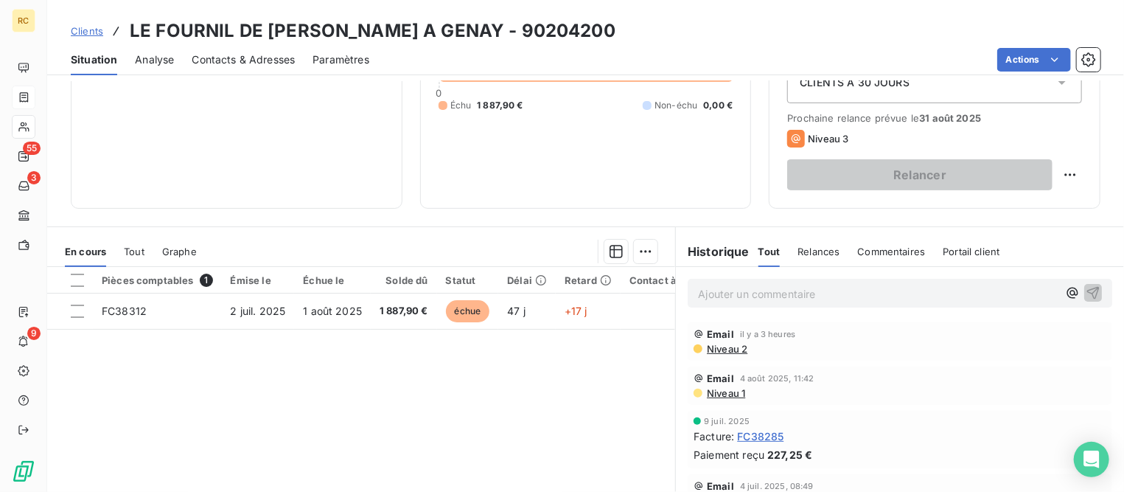
click at [144, 253] on span "Tout" at bounding box center [134, 252] width 21 height 12
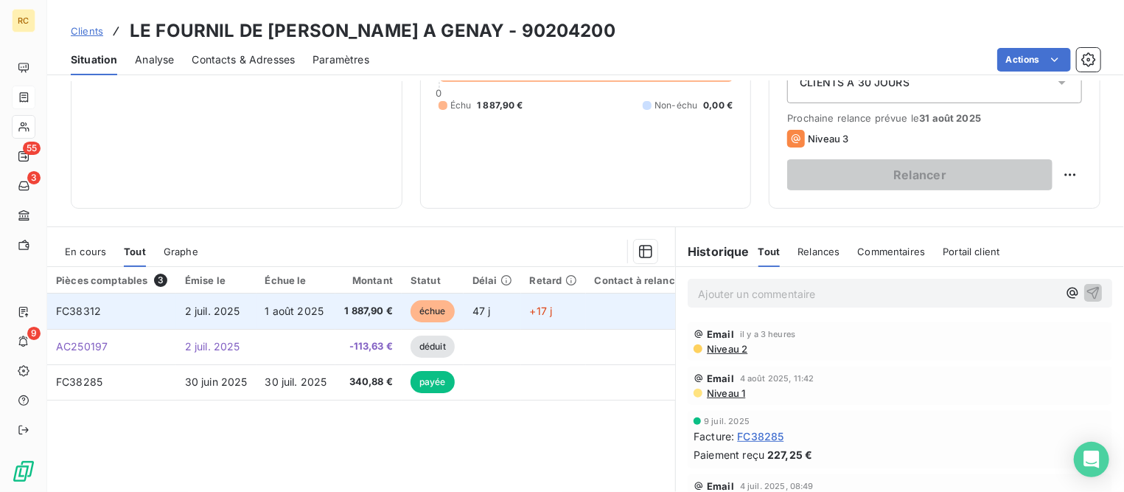
click at [101, 319] on td "FC38312" at bounding box center [111, 310] width 129 height 35
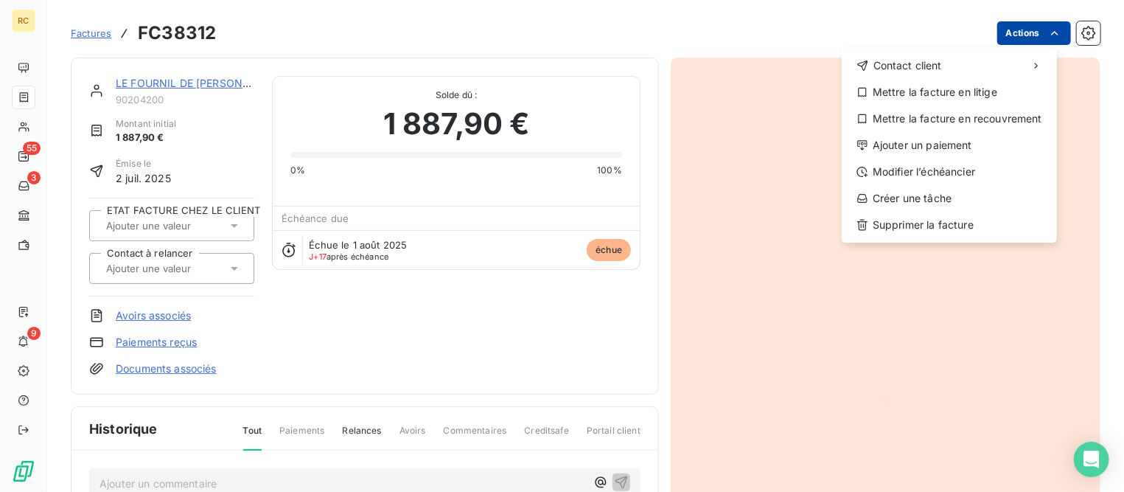
click at [1023, 33] on html "RC 55 3 9 Factures FC38312 Actions Contact client Mettre la facture en litige M…" at bounding box center [562, 246] width 1124 height 492
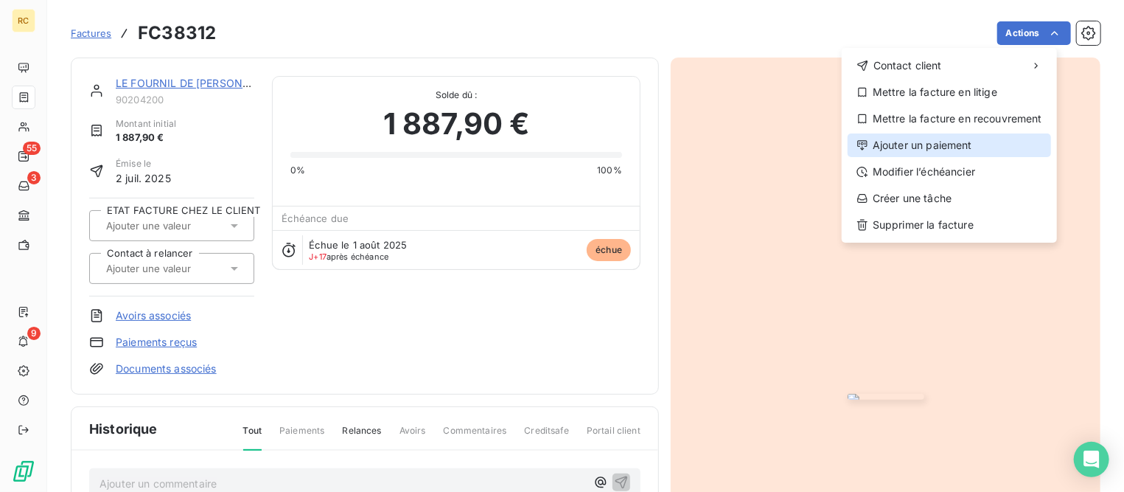
click at [916, 144] on div "Ajouter un paiement" at bounding box center [950, 145] width 204 height 24
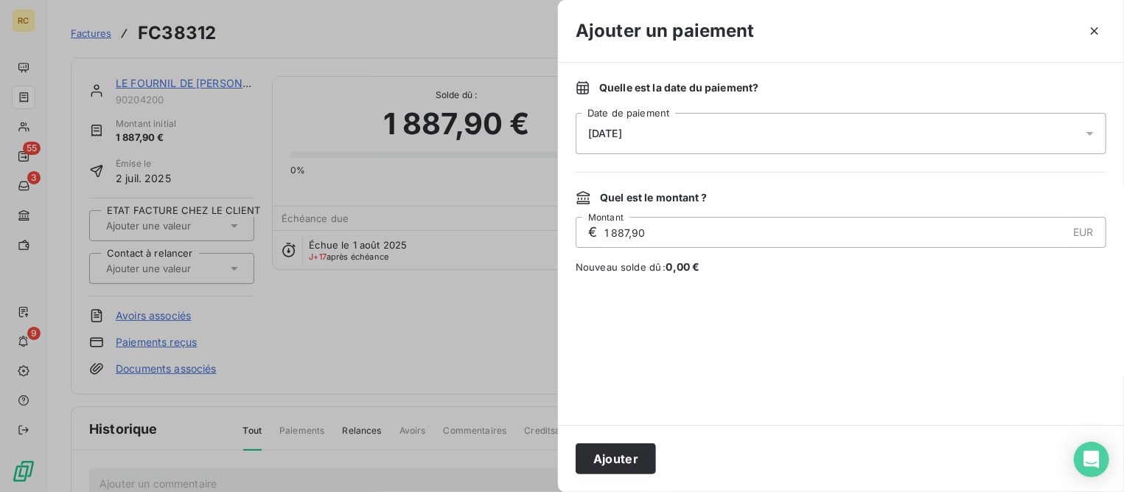
click at [719, 135] on div "[DATE]" at bounding box center [841, 133] width 531 height 41
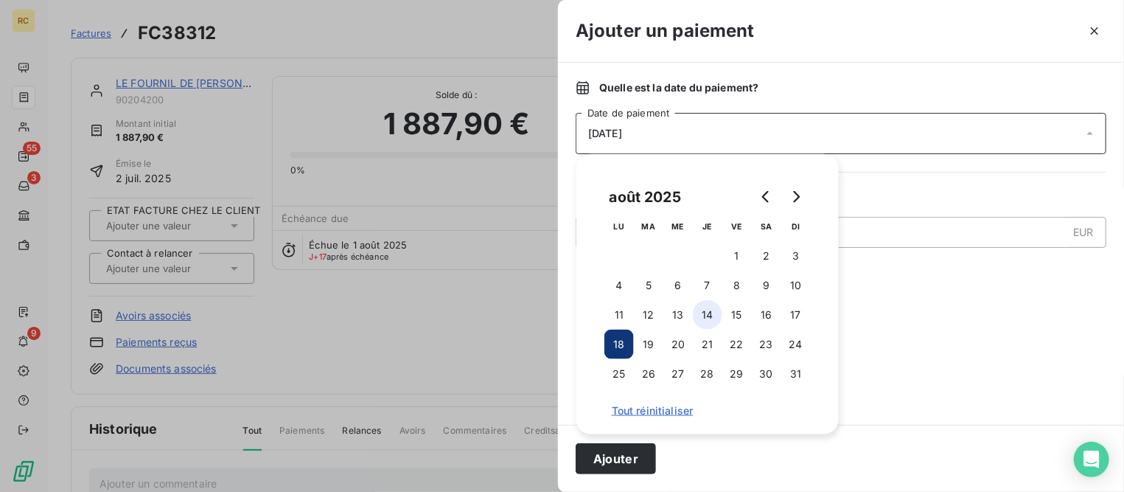
drag, startPoint x: 700, startPoint y: 290, endPoint x: 700, endPoint y: 327, distance: 36.9
click at [700, 290] on button "7" at bounding box center [707, 285] width 29 height 29
click at [640, 461] on button "Ajouter" at bounding box center [616, 458] width 80 height 31
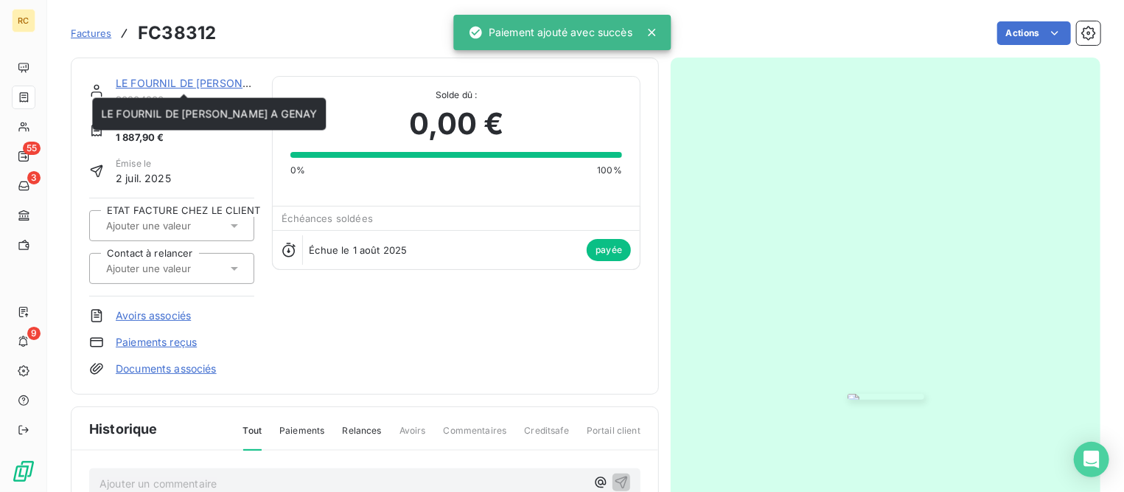
click at [178, 87] on link "LE FOURNIL DE [PERSON_NAME] A GENAY" at bounding box center [224, 83] width 216 height 13
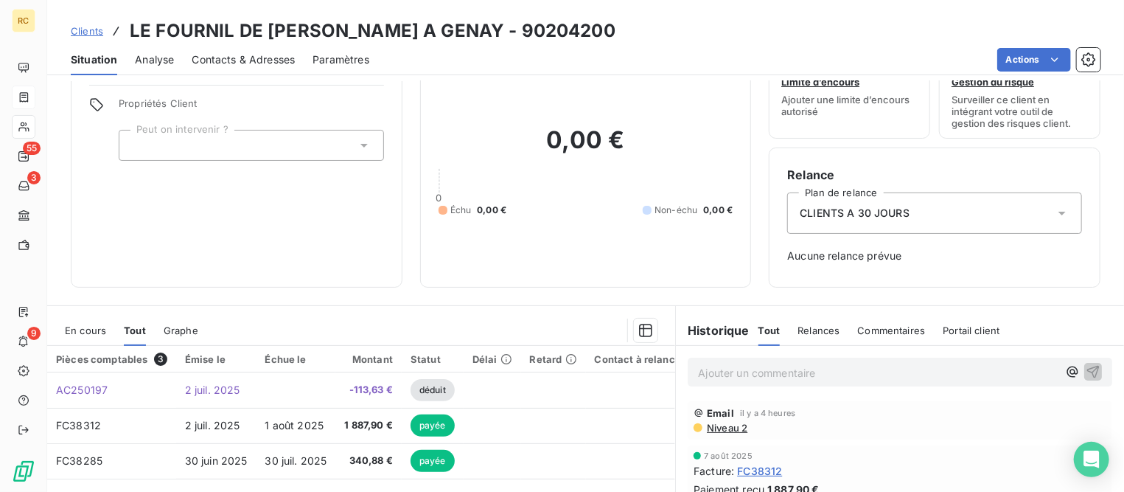
scroll to position [50, 0]
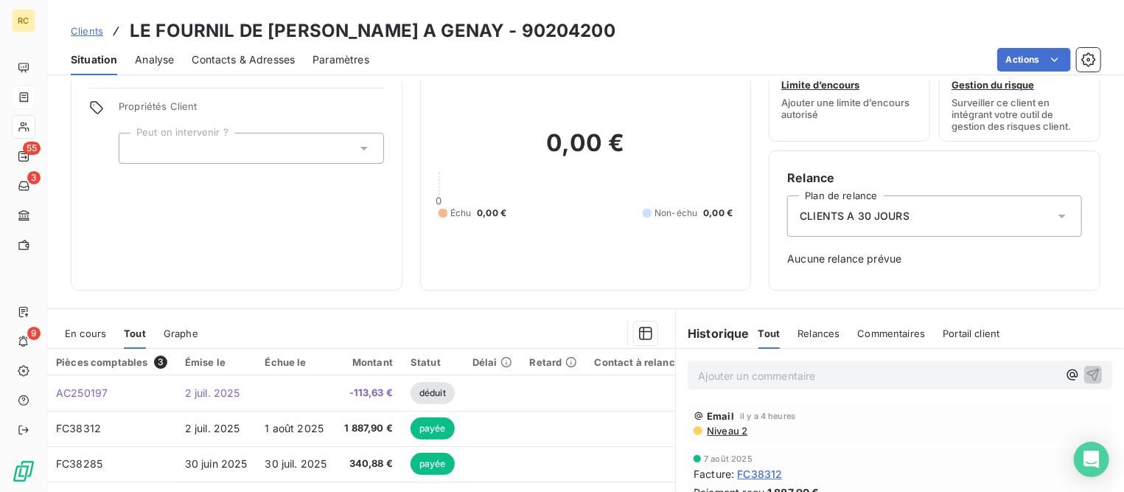
click at [93, 337] on span "En cours" at bounding box center [85, 333] width 41 height 12
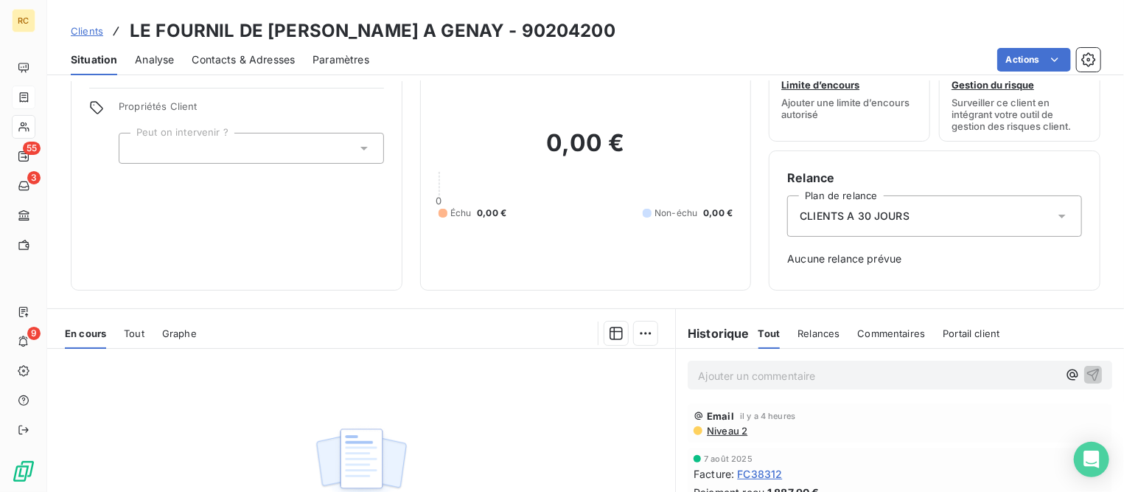
click at [93, 27] on span "Clients" at bounding box center [87, 31] width 32 height 12
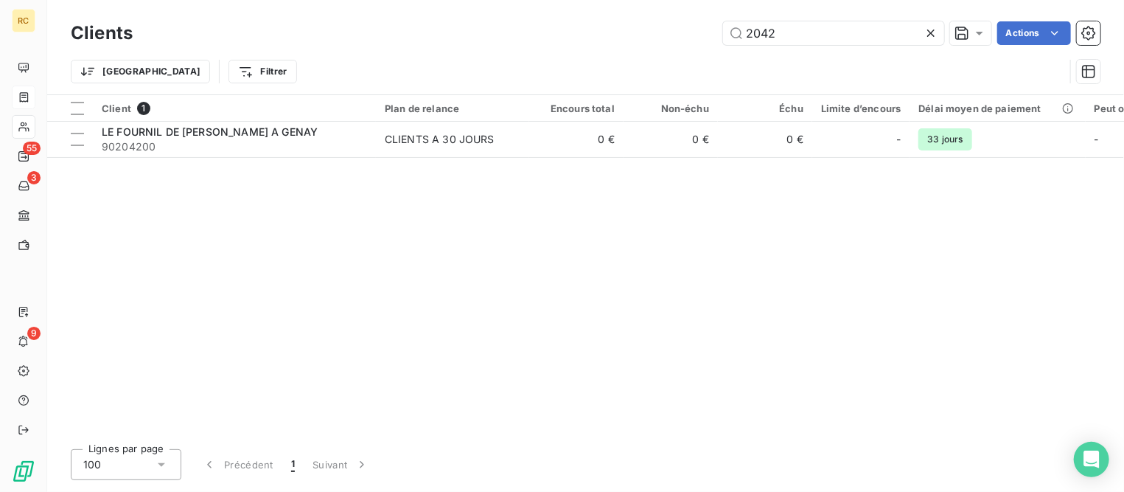
drag, startPoint x: 805, startPoint y: 36, endPoint x: 452, endPoint y: 36, distance: 353.2
click at [458, 36] on div "2042 Actions" at bounding box center [625, 33] width 950 height 24
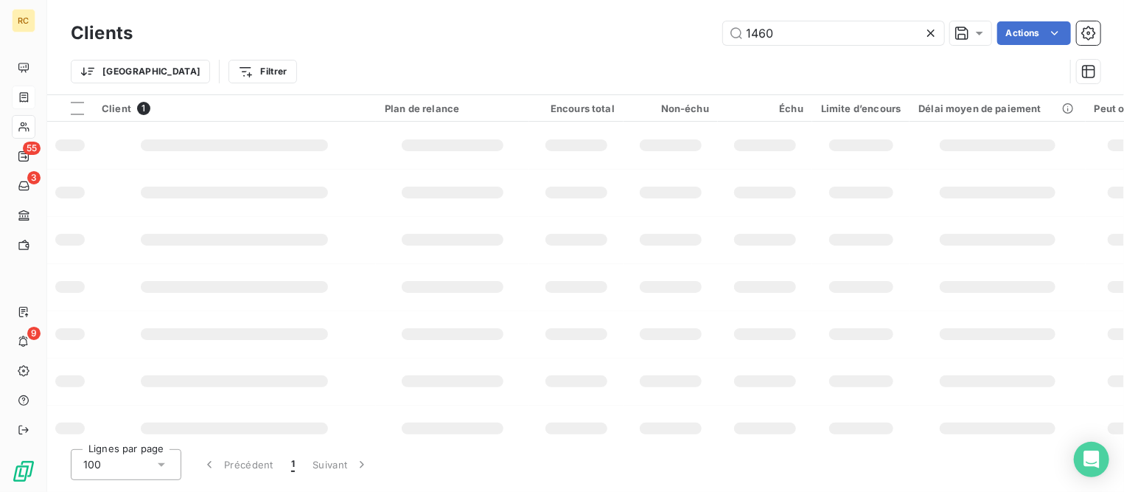
type input "1460"
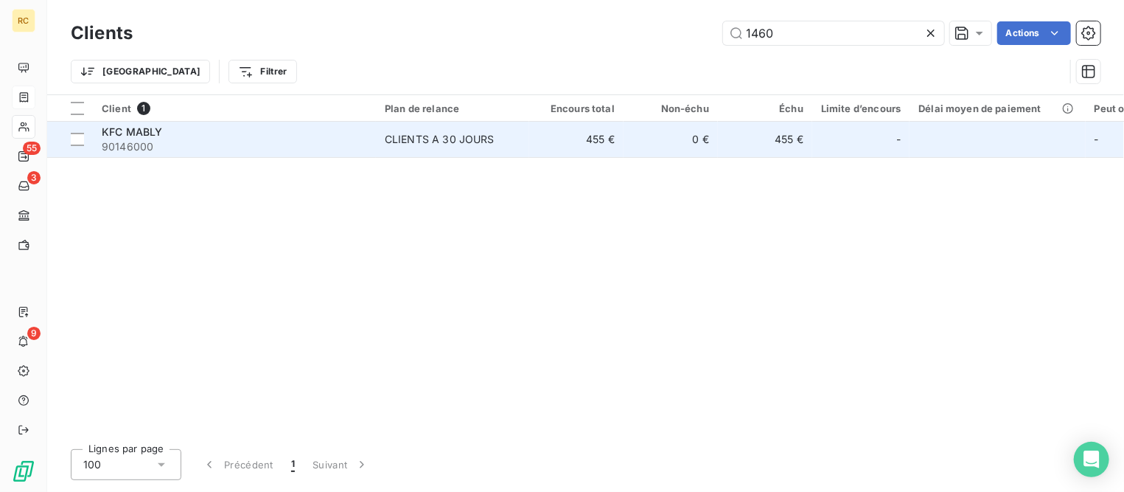
click at [167, 129] on div "KFC MABLY" at bounding box center [234, 132] width 265 height 15
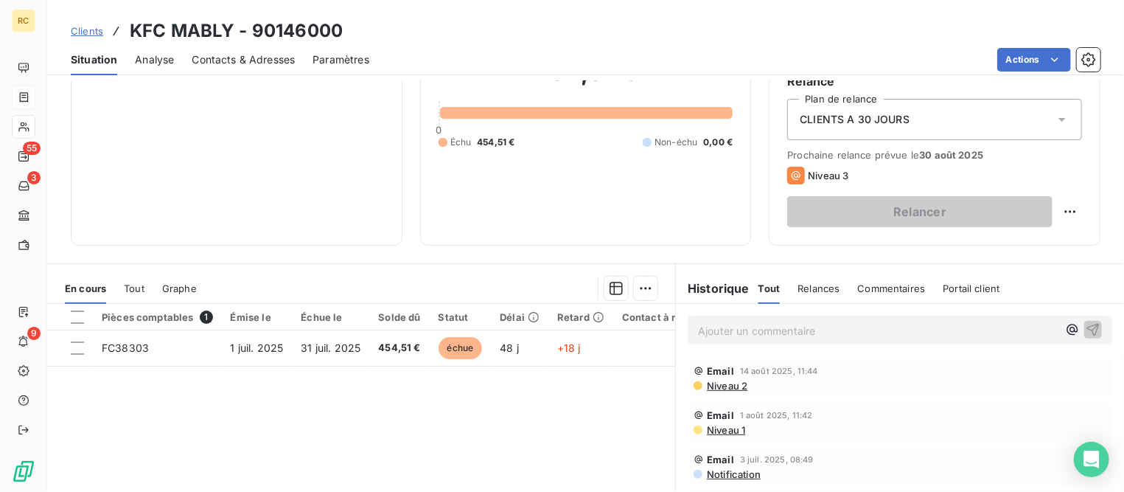
scroll to position [184, 0]
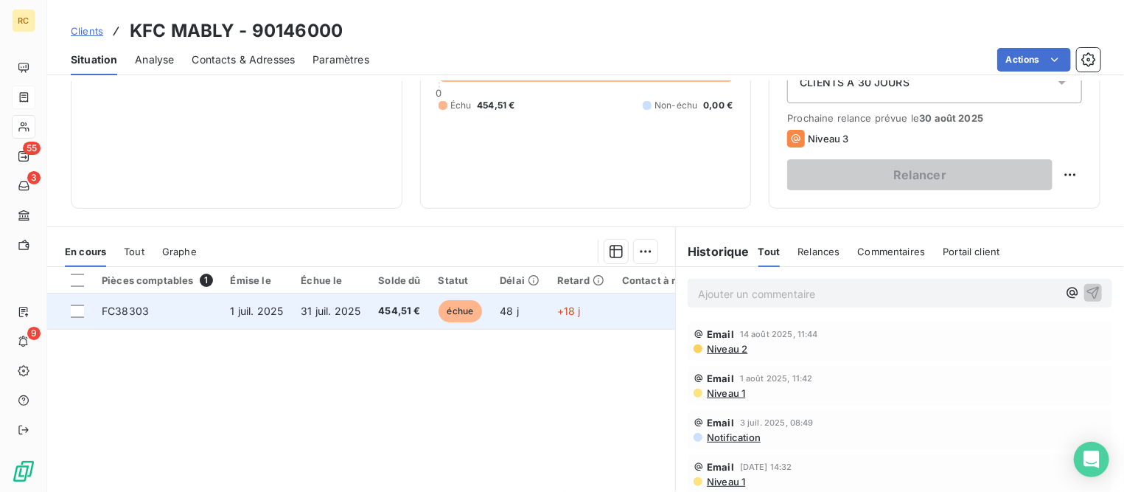
click at [164, 314] on td "FC38303" at bounding box center [157, 310] width 129 height 35
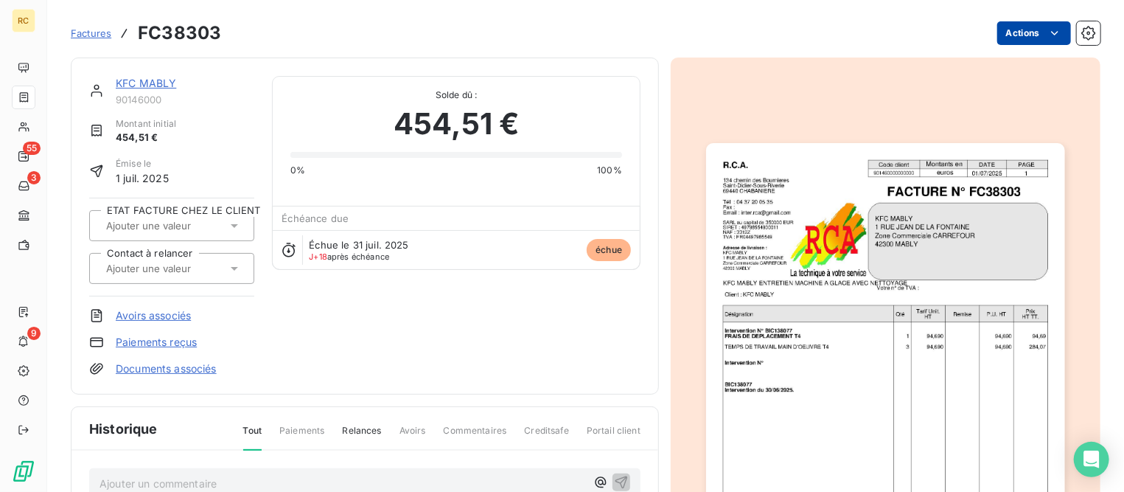
click at [997, 30] on html "RC 55 3 9 Factures FC38303 Actions KFC MABLY 90146000 Montant initial 454,51 € …" at bounding box center [562, 246] width 1124 height 492
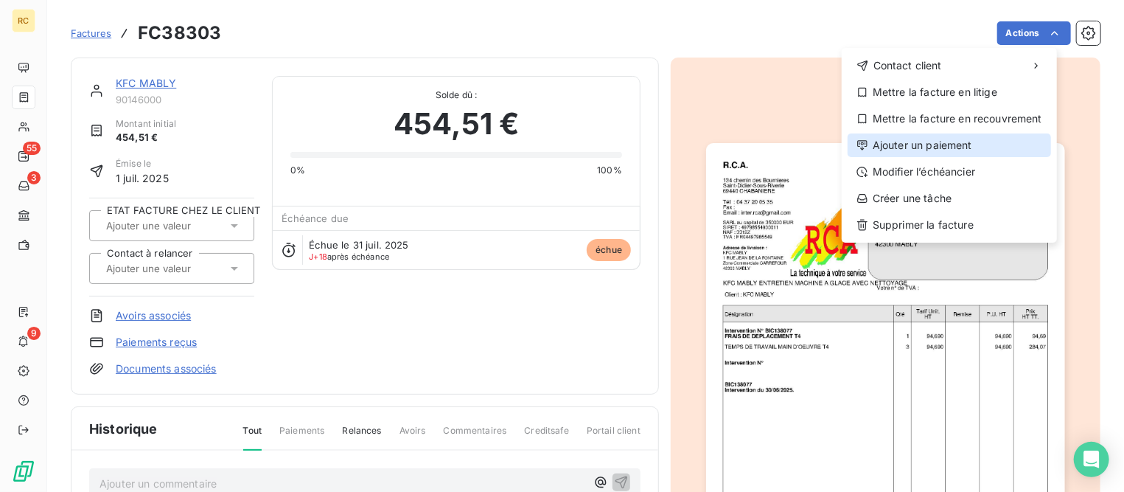
click at [949, 148] on div "Ajouter un paiement" at bounding box center [950, 145] width 204 height 24
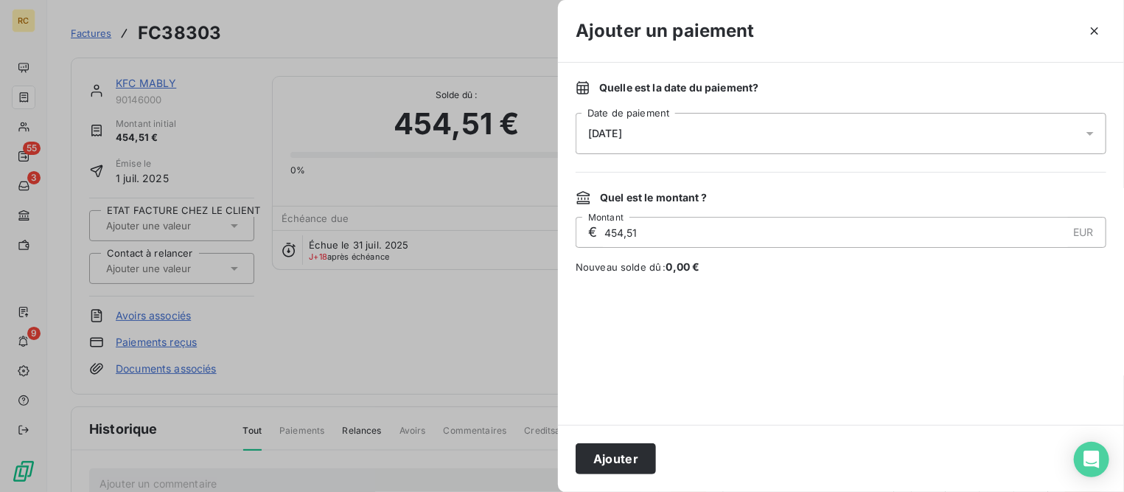
click at [665, 136] on div "[DATE]" at bounding box center [841, 133] width 531 height 41
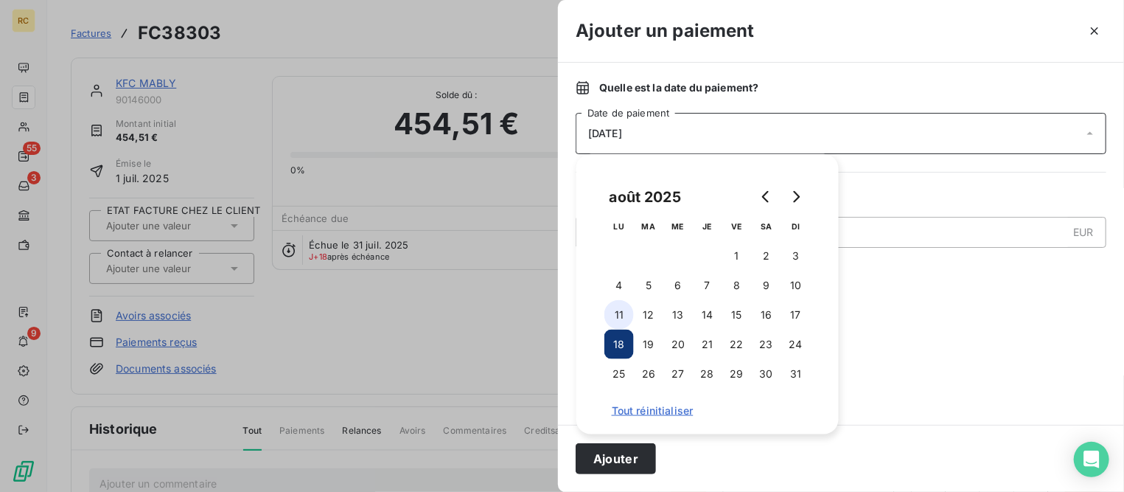
click at [627, 313] on button "11" at bounding box center [619, 314] width 29 height 29
click at [625, 454] on button "Ajouter" at bounding box center [616, 458] width 80 height 31
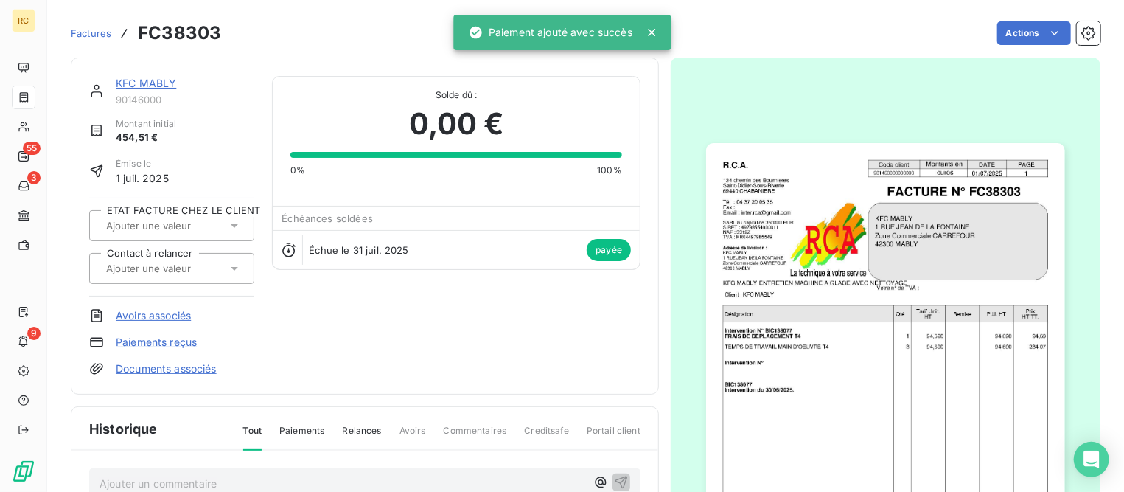
click at [104, 29] on span "Factures" at bounding box center [91, 33] width 41 height 12
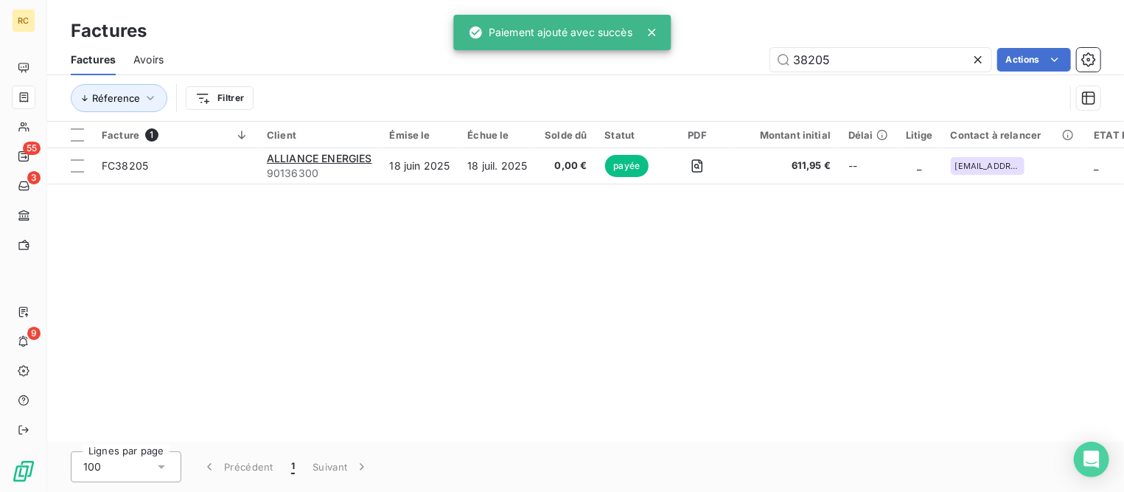
drag, startPoint x: 840, startPoint y: 60, endPoint x: 653, endPoint y: 58, distance: 186.6
click at [653, 58] on div "38205 Actions" at bounding box center [640, 60] width 919 height 24
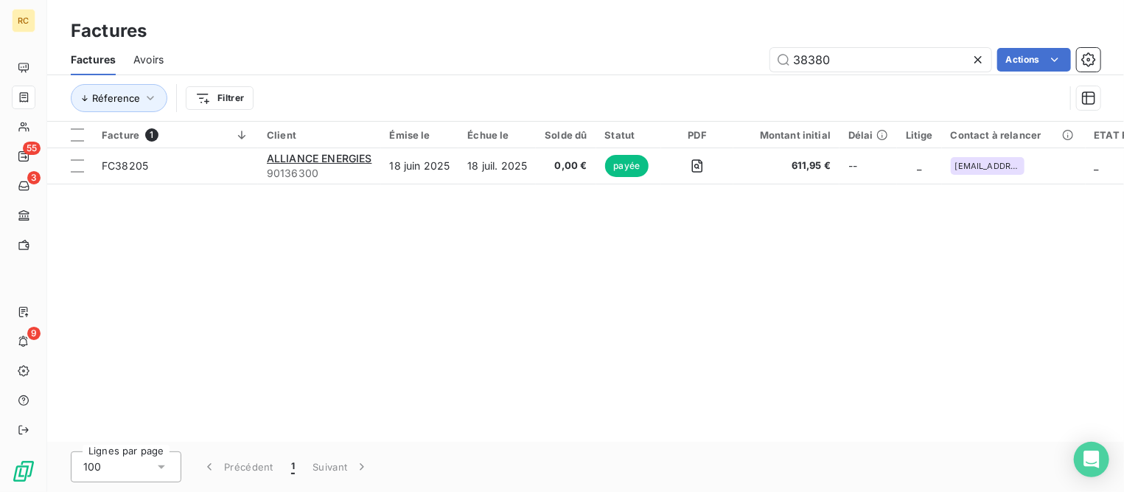
type input "38380"
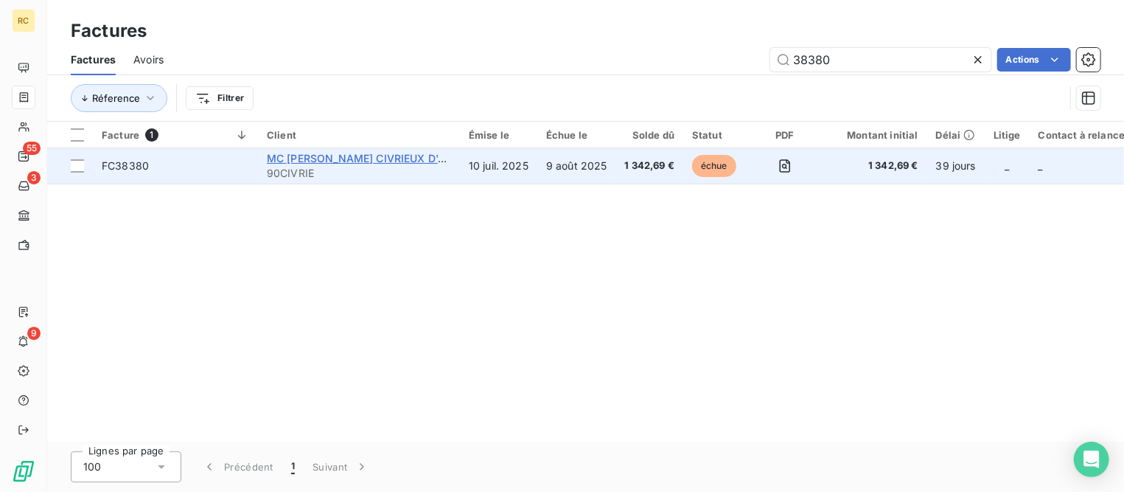
click at [323, 157] on span "MC [PERSON_NAME] CIVRIEUX D'AZERGUES" at bounding box center [380, 158] width 226 height 13
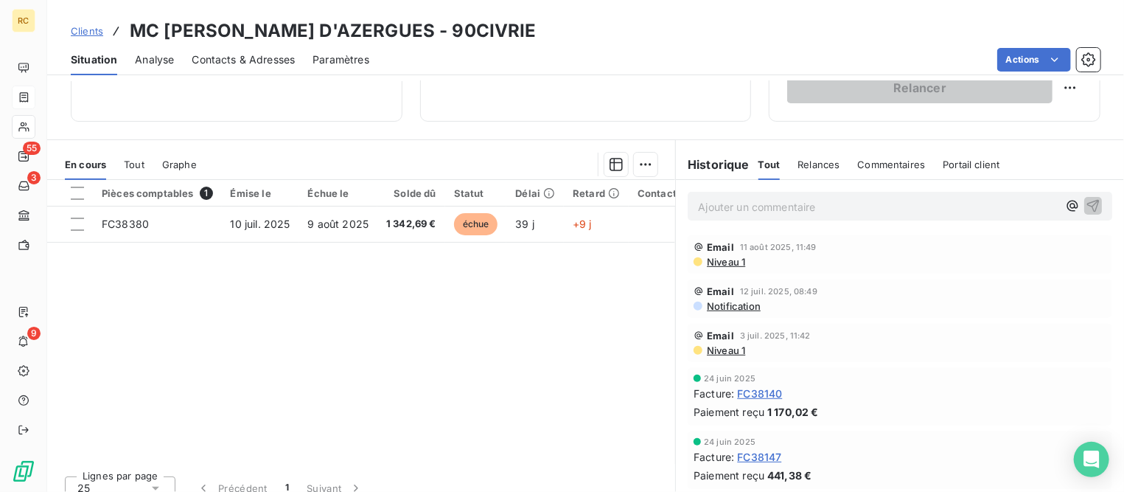
scroll to position [276, 0]
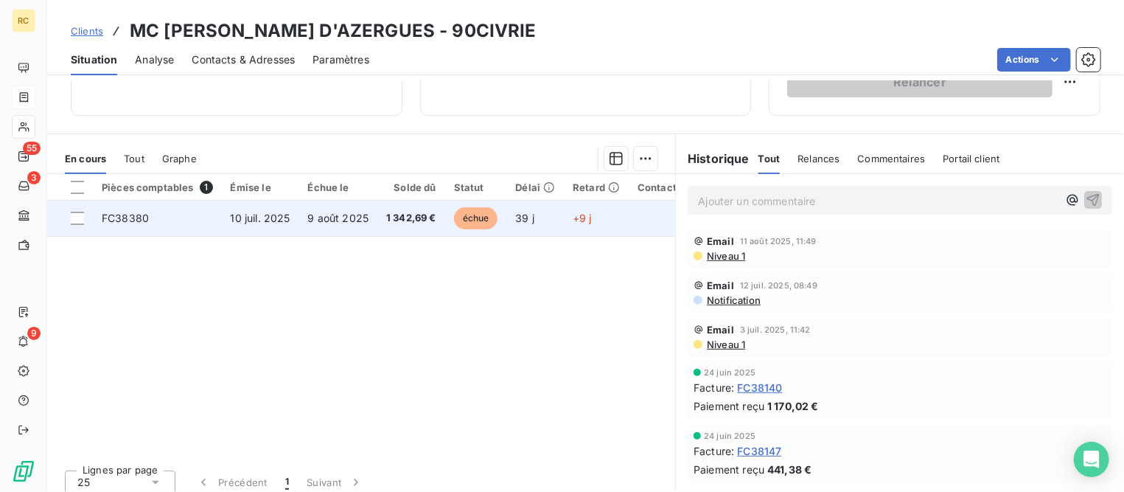
click at [257, 219] on span "10 juil. 2025" at bounding box center [261, 218] width 60 height 13
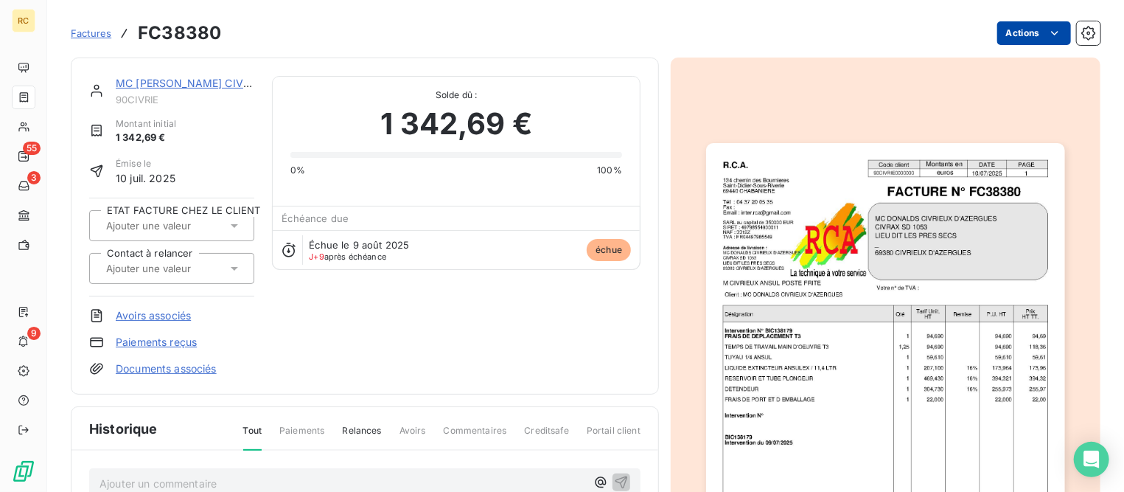
click at [1006, 32] on html "RC 55 3 9 Factures FC38380 Actions MC [PERSON_NAME] D'AZERGUES 90CIVRIE Montant…" at bounding box center [562, 246] width 1124 height 492
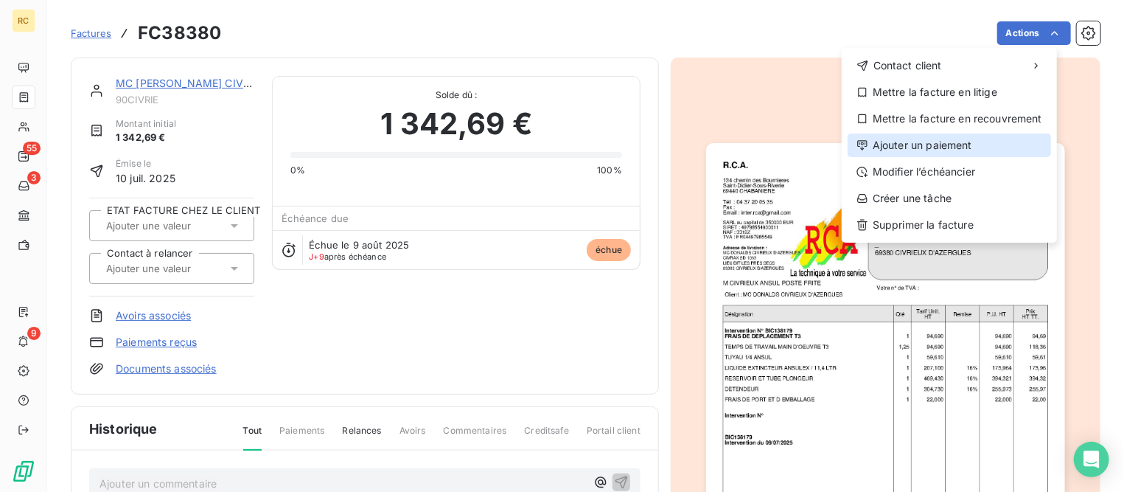
click at [918, 142] on div "Ajouter un paiement" at bounding box center [950, 145] width 204 height 24
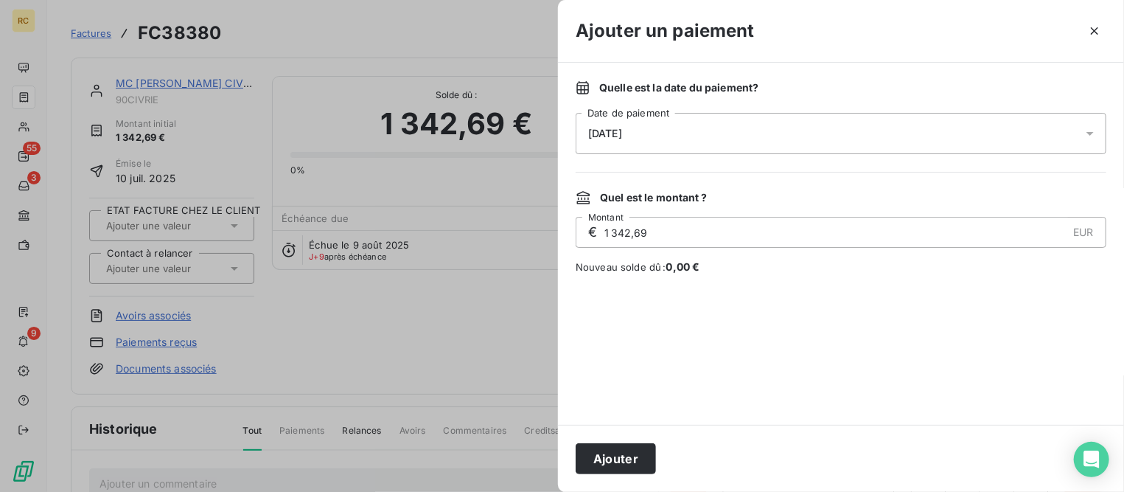
click at [650, 137] on div "[DATE]" at bounding box center [841, 133] width 531 height 41
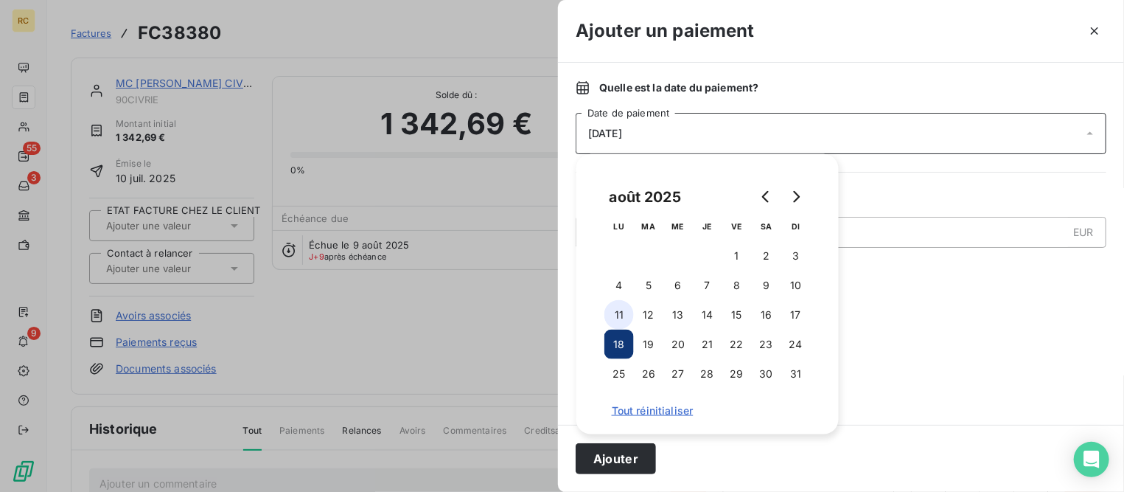
click at [615, 313] on button "11" at bounding box center [619, 314] width 29 height 29
drag, startPoint x: 632, startPoint y: 462, endPoint x: 1082, endPoint y: 381, distance: 457.7
click at [636, 460] on button "Ajouter" at bounding box center [616, 458] width 80 height 31
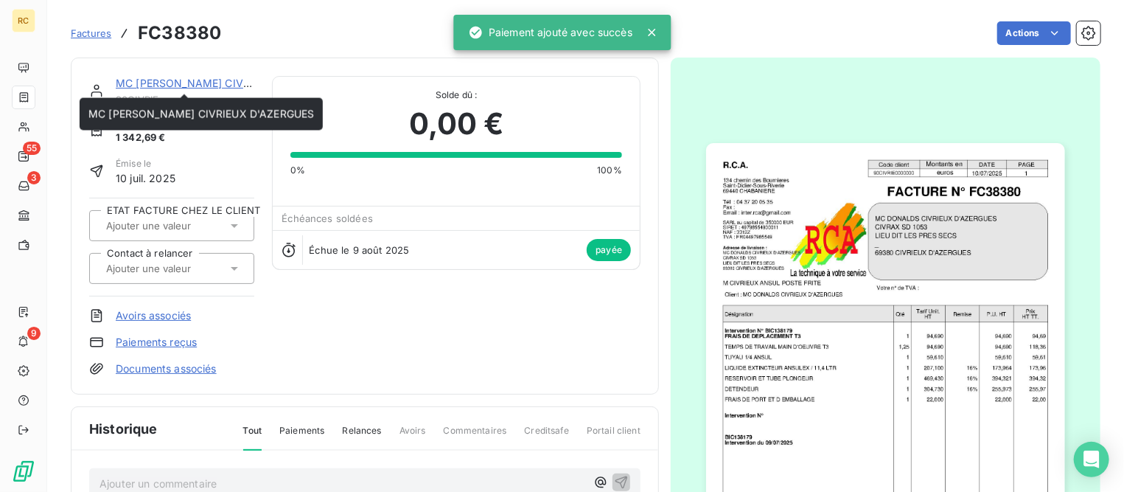
click at [188, 77] on link "MC [PERSON_NAME] CIVRIEUX D'AZERGUES" at bounding box center [229, 83] width 226 height 13
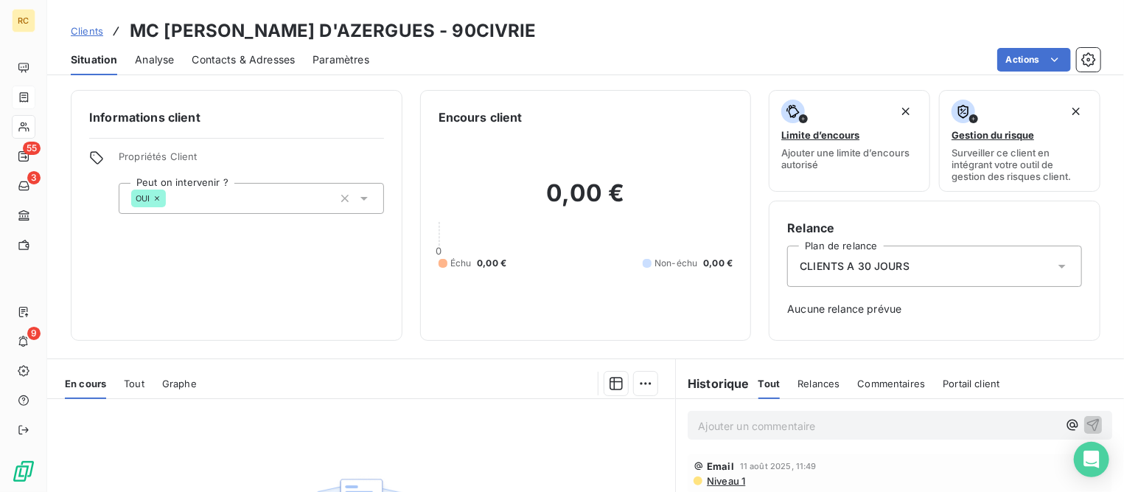
click at [92, 33] on span "Clients" at bounding box center [87, 31] width 32 height 12
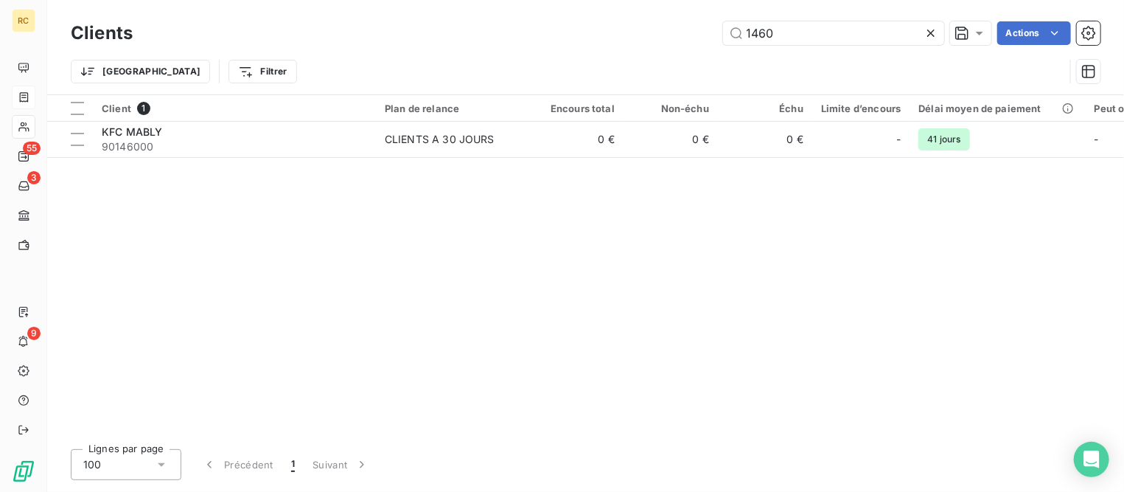
drag, startPoint x: 786, startPoint y: 31, endPoint x: 532, endPoint y: 29, distance: 253.6
click at [540, 29] on div "1460 Actions" at bounding box center [625, 33] width 950 height 24
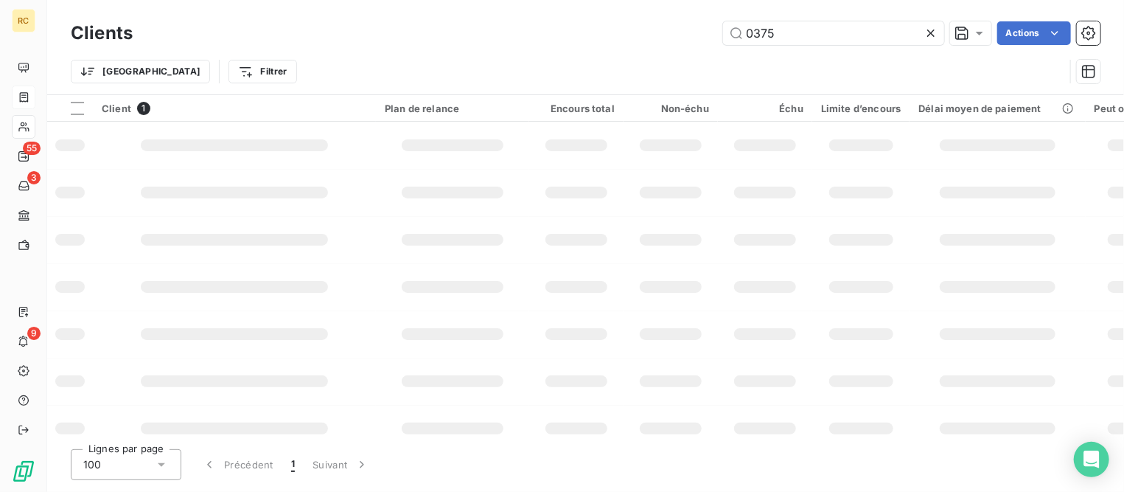
type input "0375"
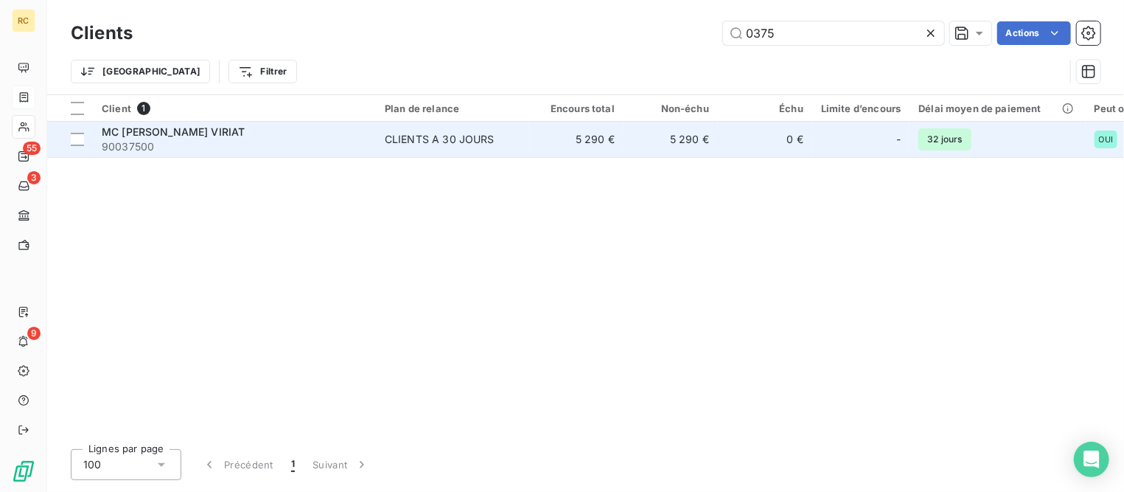
click at [198, 139] on span "90037500" at bounding box center [234, 146] width 265 height 15
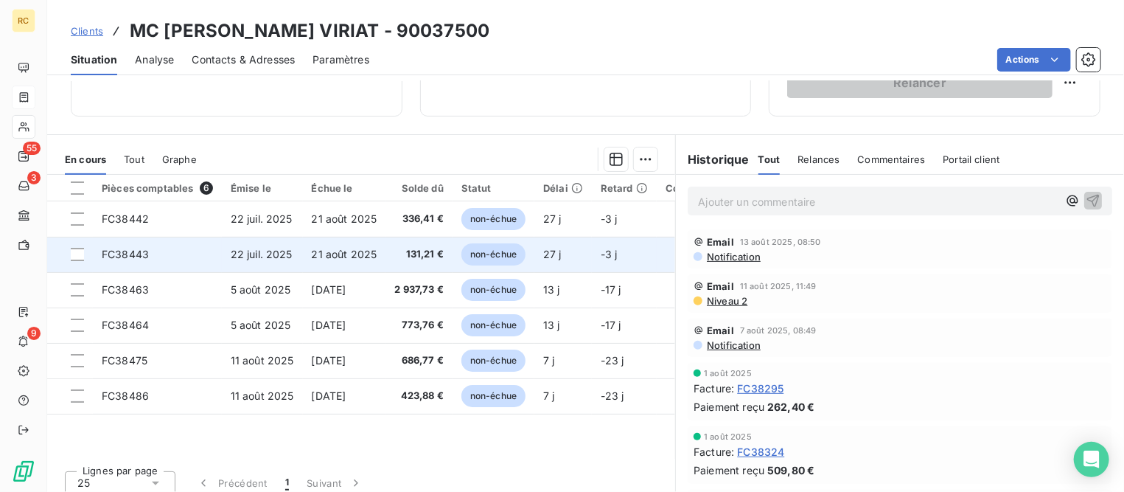
scroll to position [276, 0]
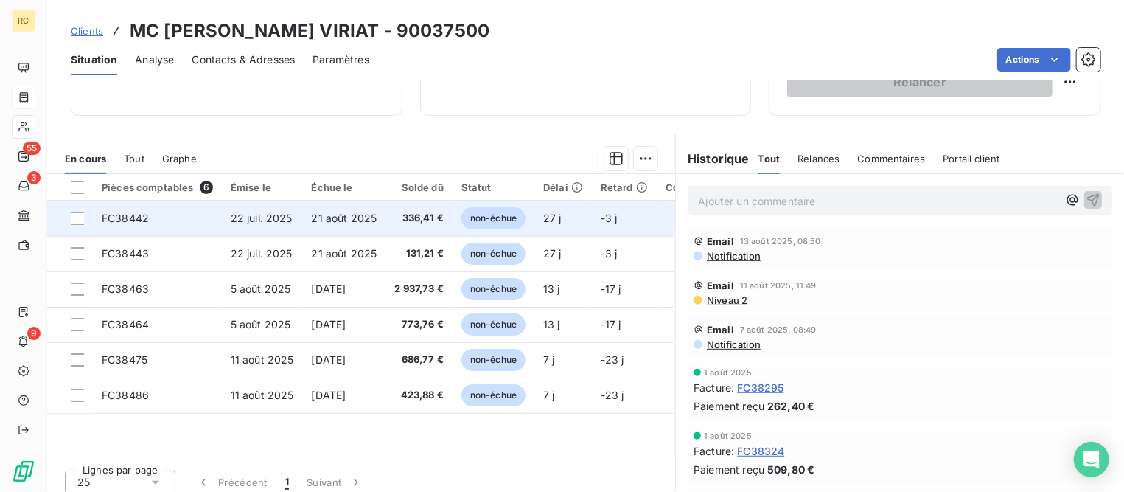
click at [258, 222] on span "22 juil. 2025" at bounding box center [262, 218] width 62 height 13
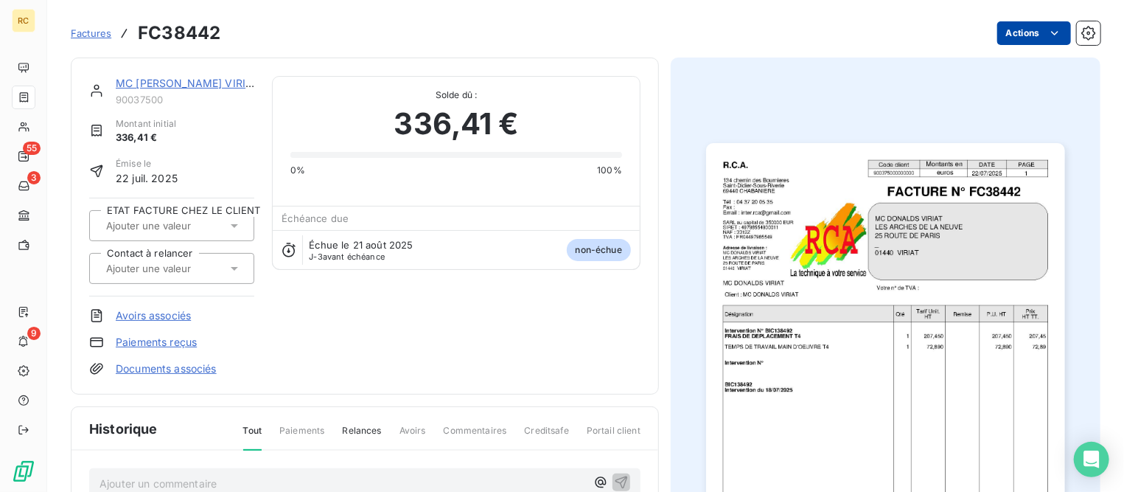
click at [1005, 31] on html "RC 55 3 9 Factures FC38442 Actions MC [PERSON_NAME] VIRIAT 90037500 Montant ini…" at bounding box center [562, 246] width 1124 height 492
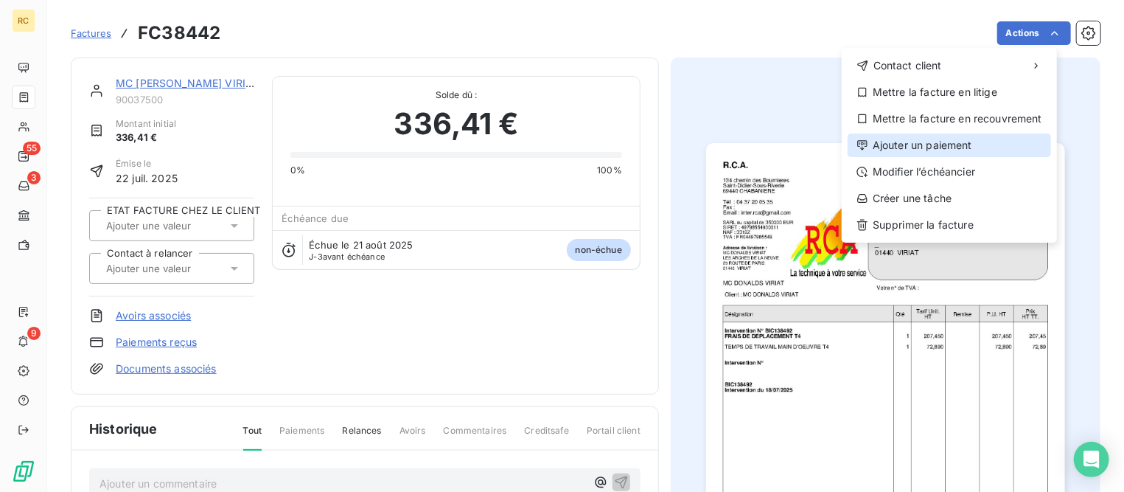
click at [915, 144] on div "Ajouter un paiement" at bounding box center [950, 145] width 204 height 24
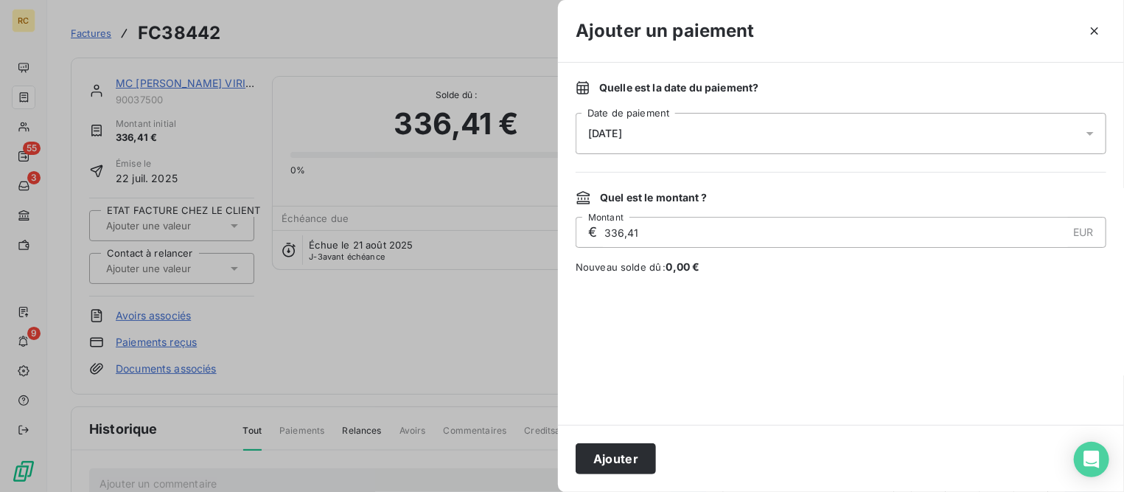
click at [706, 132] on div "[DATE]" at bounding box center [841, 133] width 531 height 41
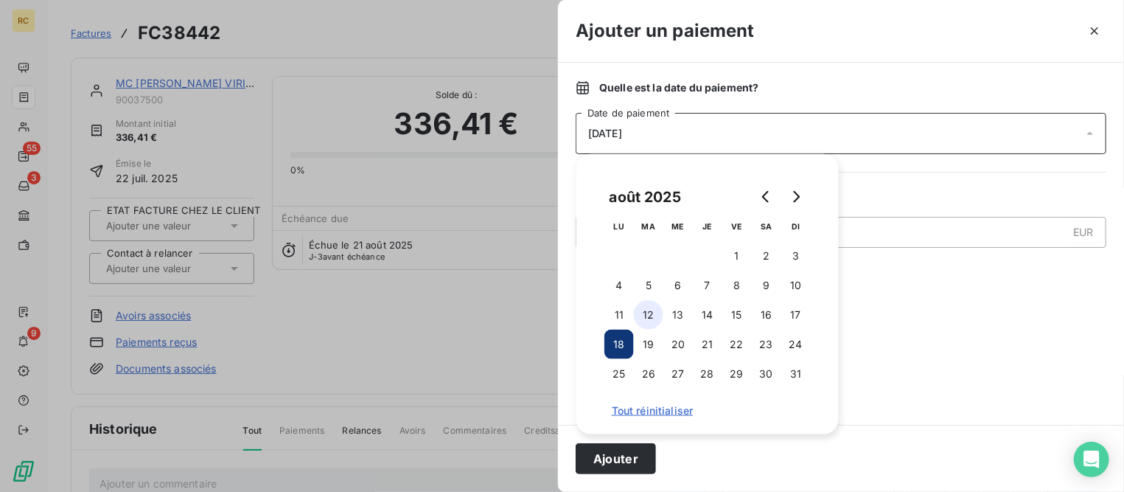
click at [645, 317] on button "12" at bounding box center [648, 314] width 29 height 29
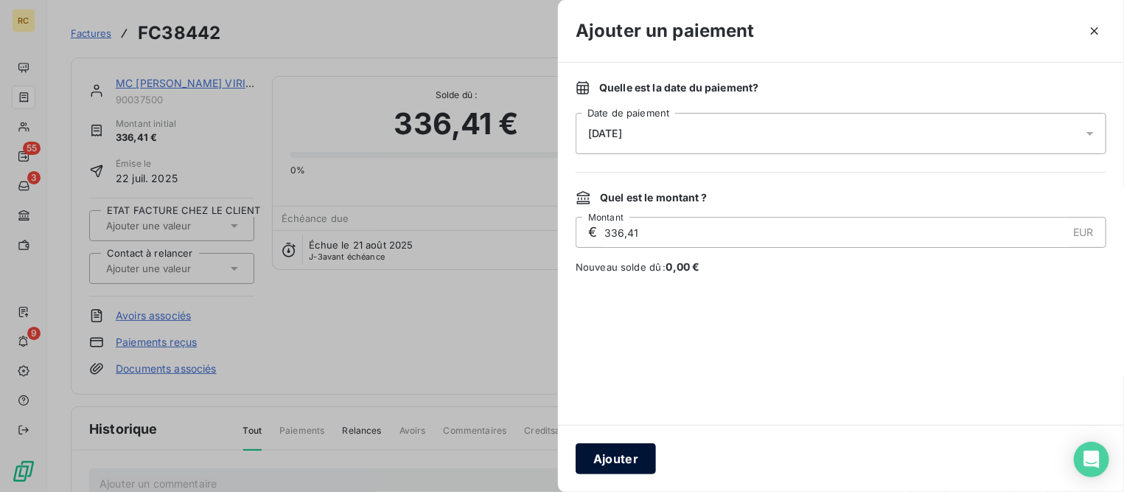
click at [626, 453] on button "Ajouter" at bounding box center [616, 458] width 80 height 31
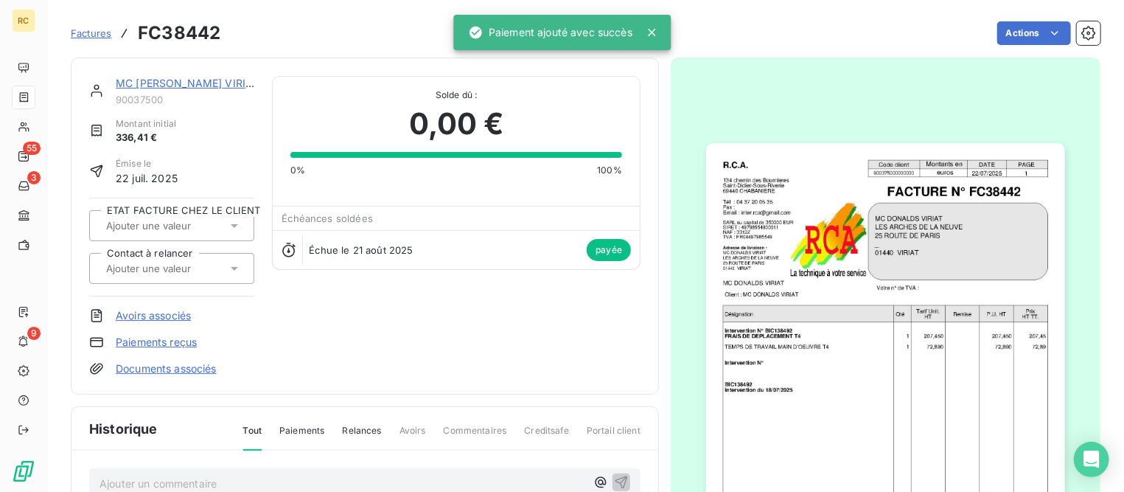
click at [178, 83] on link "MC [PERSON_NAME] VIRIAT" at bounding box center [187, 83] width 143 height 13
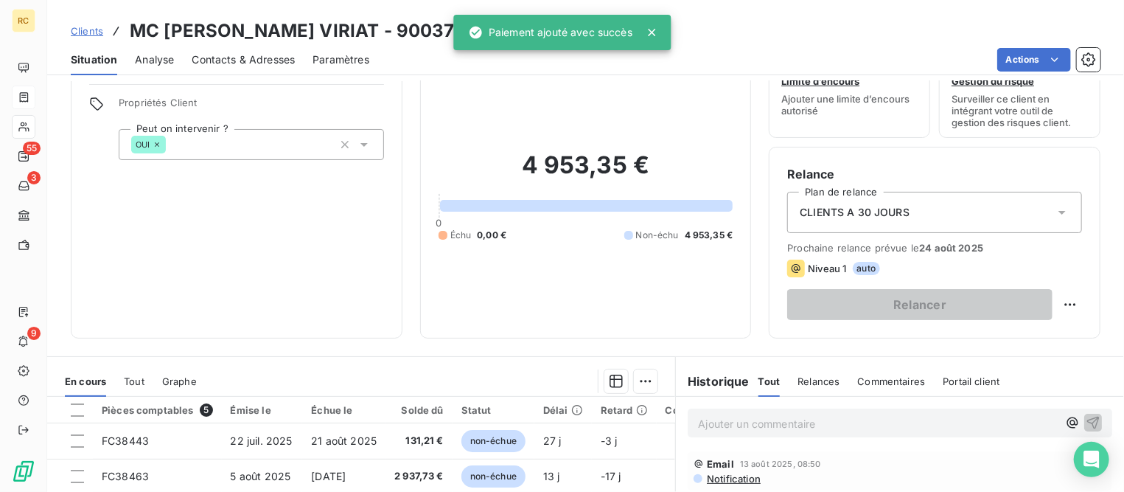
scroll to position [184, 0]
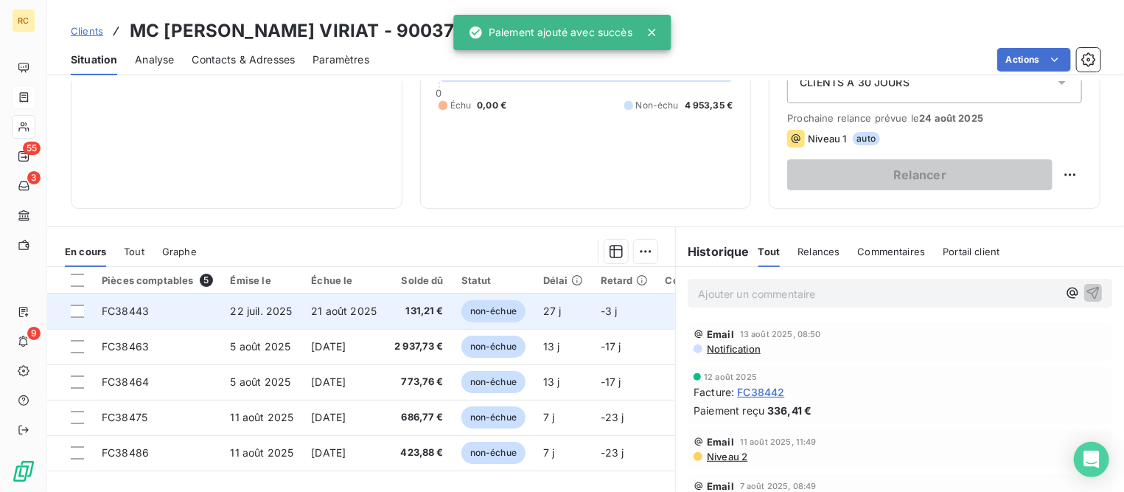
click at [308, 305] on td "21 août 2025" at bounding box center [343, 310] width 83 height 35
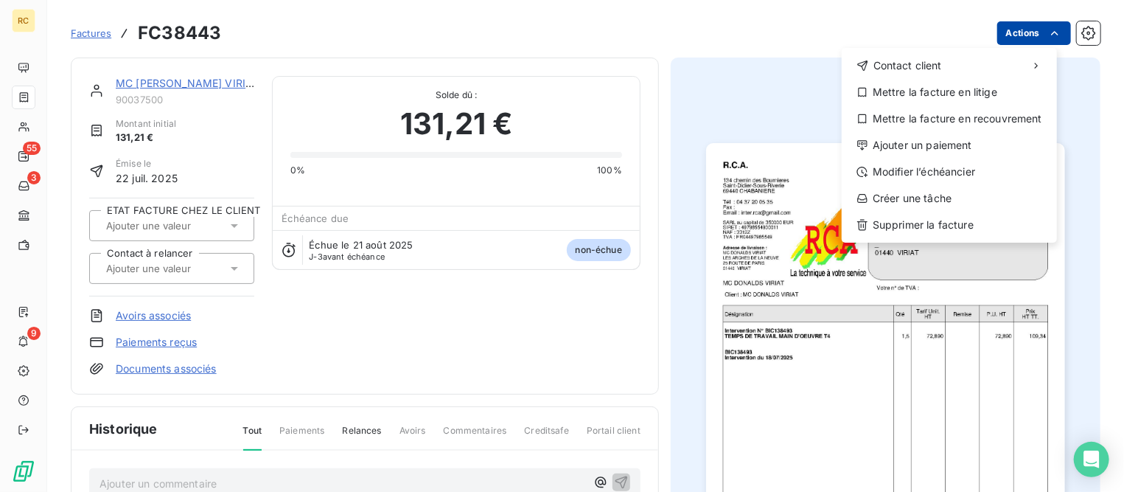
click at [1006, 23] on html "RC 55 3 9 Factures FC38443 Actions Contact client Mettre la facture en litige M…" at bounding box center [562, 246] width 1124 height 492
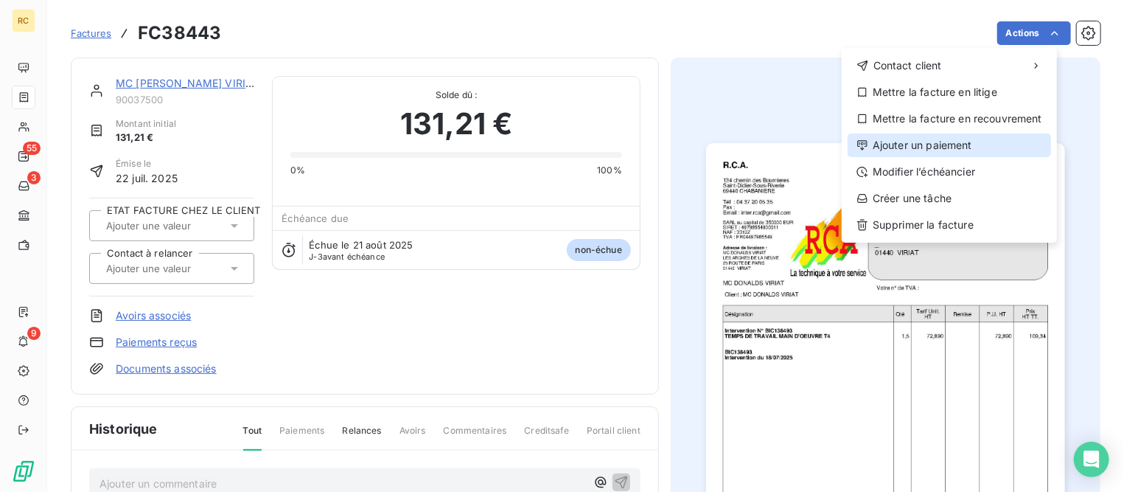
click at [938, 146] on div "Ajouter un paiement" at bounding box center [950, 145] width 204 height 24
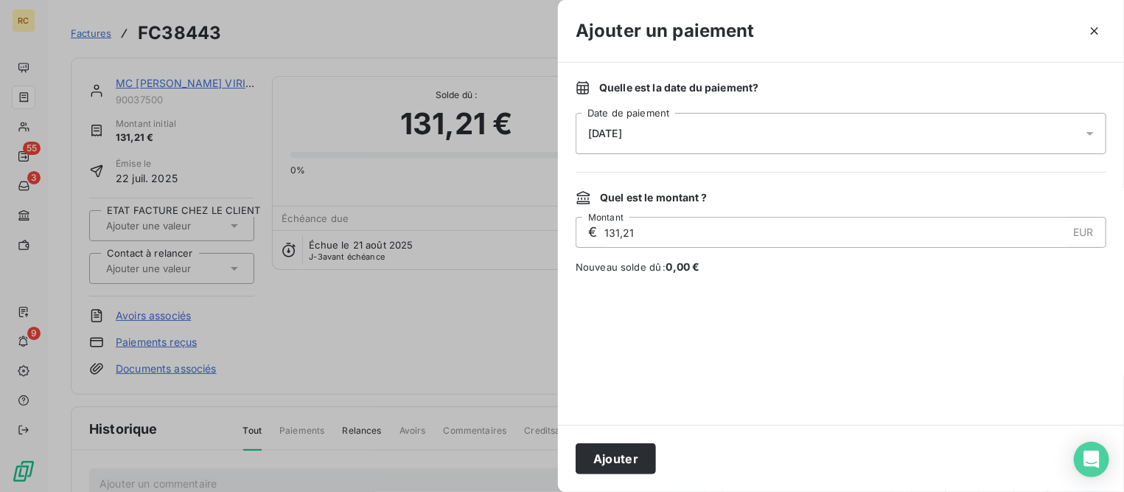
click at [725, 134] on div "[DATE]" at bounding box center [841, 133] width 531 height 41
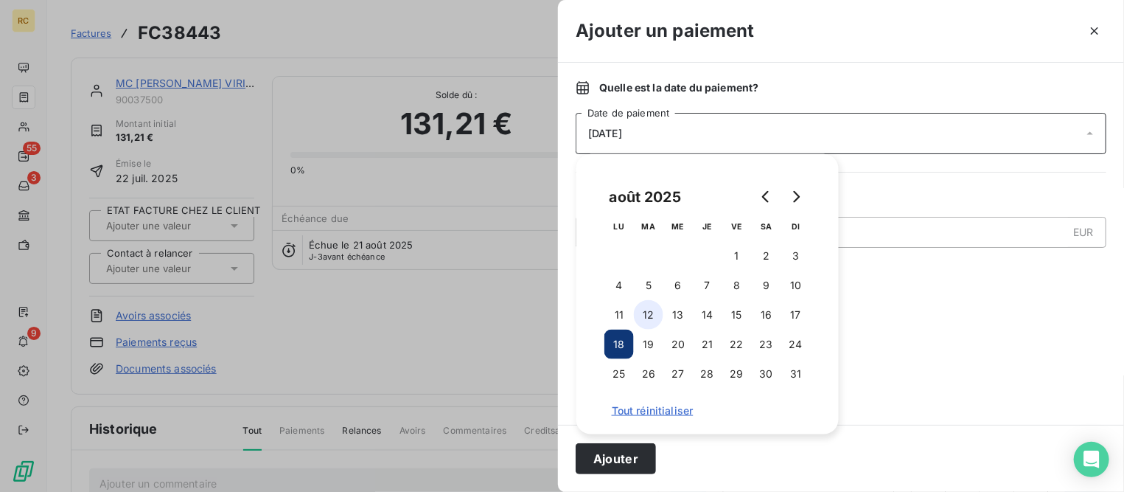
click at [655, 306] on button "12" at bounding box center [648, 314] width 29 height 29
click at [616, 460] on button "Ajouter" at bounding box center [616, 458] width 80 height 31
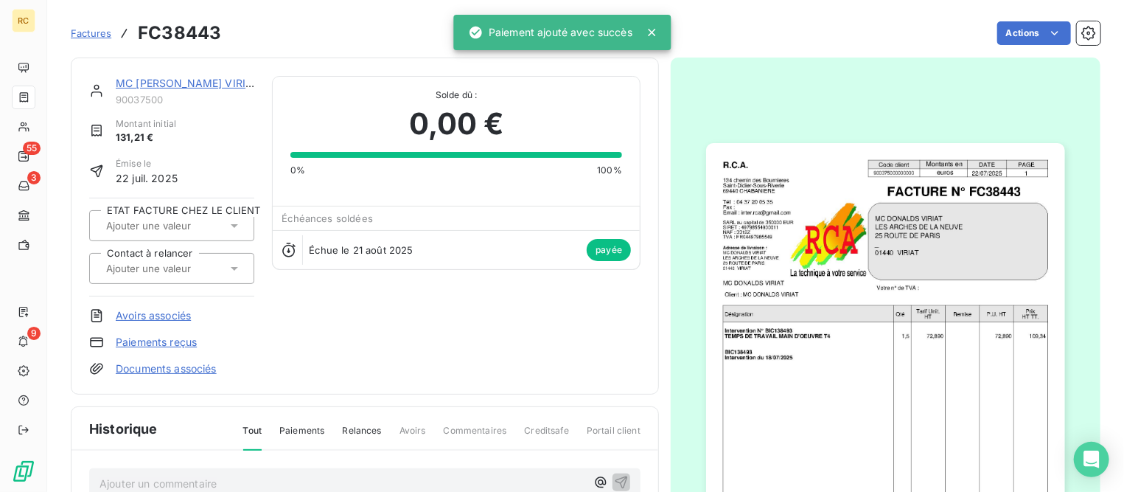
click at [93, 34] on span "Factures" at bounding box center [91, 33] width 41 height 12
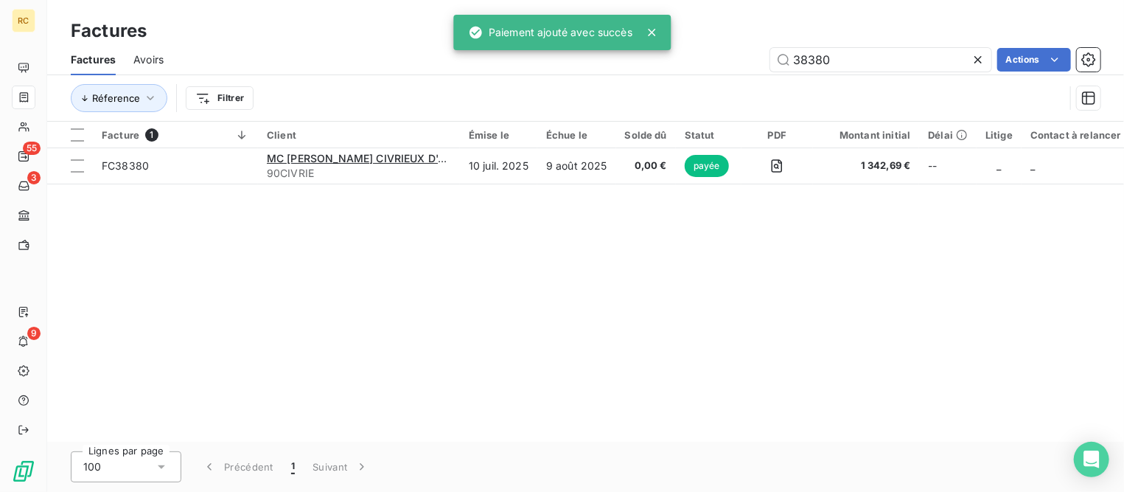
drag, startPoint x: 846, startPoint y: 60, endPoint x: 711, endPoint y: 59, distance: 134.9
click at [711, 59] on div "38380 Actions" at bounding box center [640, 60] width 919 height 24
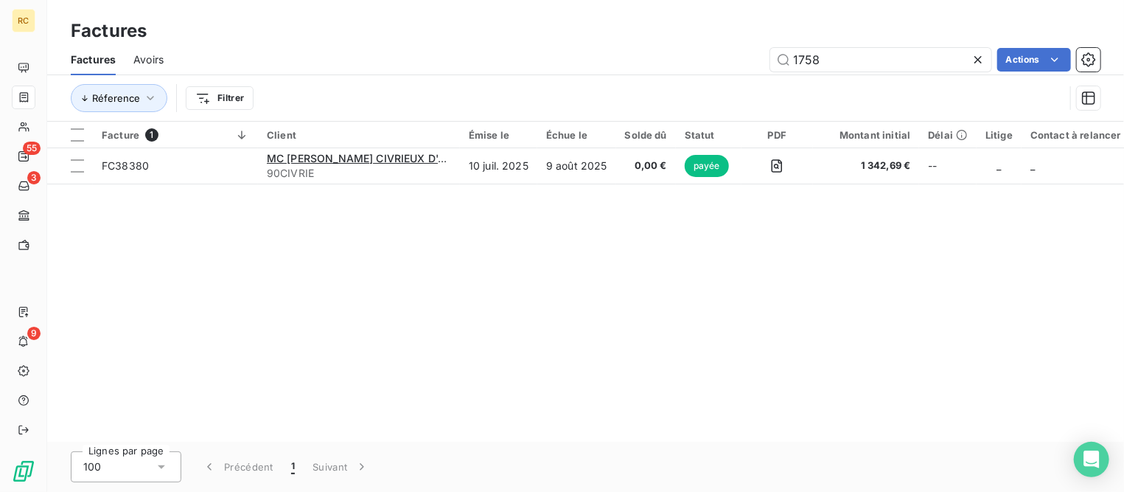
type input "1758"
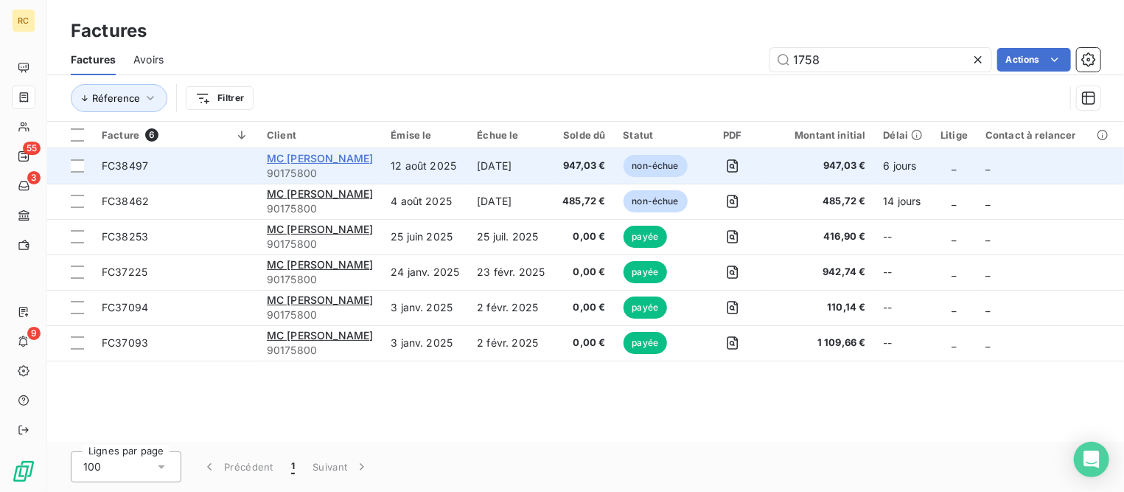
click at [291, 157] on span "MC [PERSON_NAME]" at bounding box center [320, 158] width 106 height 13
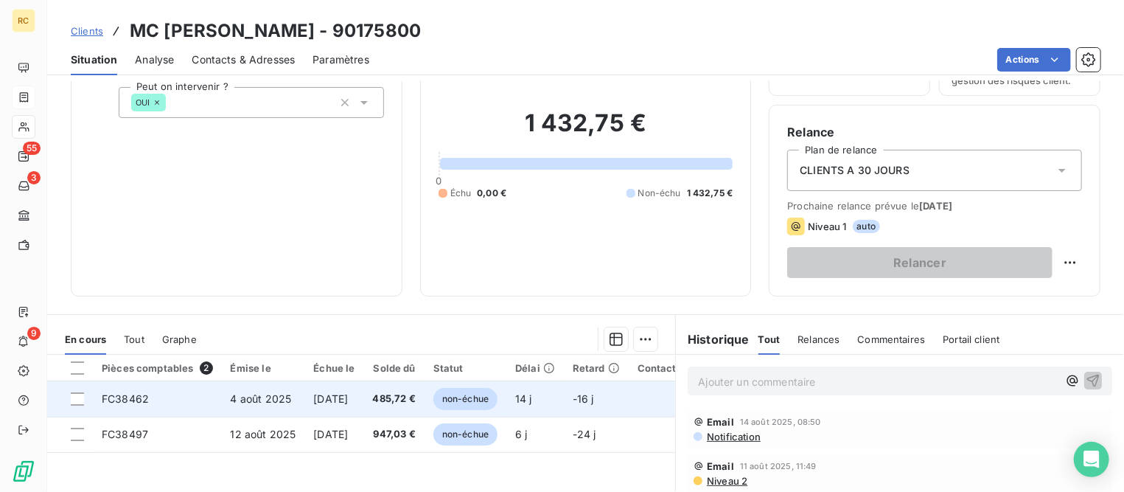
scroll to position [276, 0]
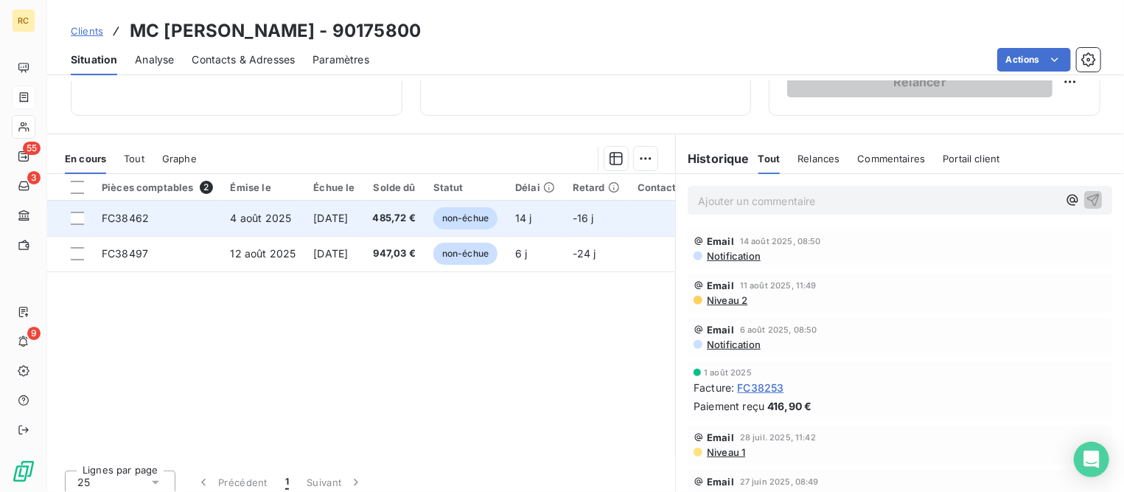
click at [242, 222] on span "4 août 2025" at bounding box center [261, 218] width 61 height 13
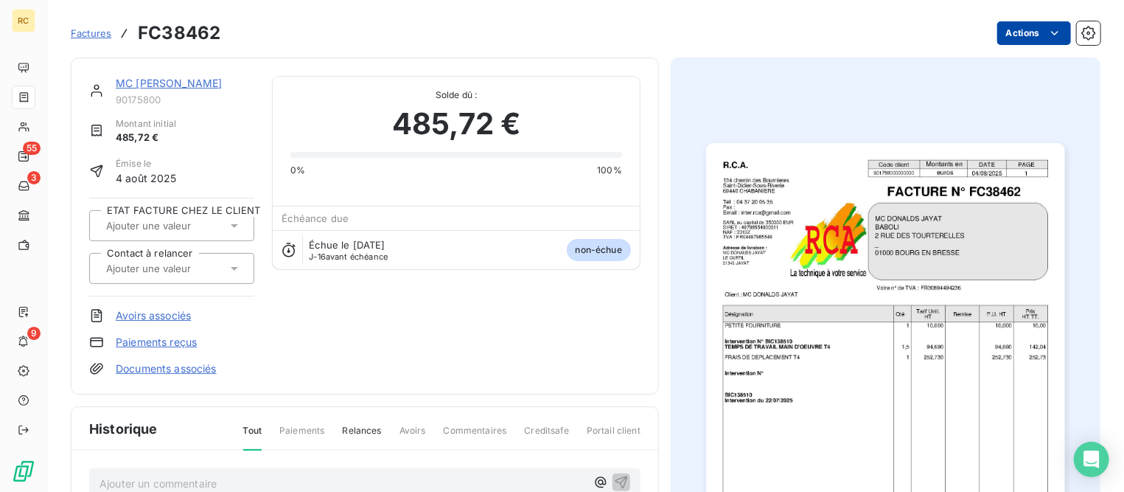
click at [1015, 29] on html "RC 55 3 9 Factures FC38462 Actions MC [PERSON_NAME] 90175800 Montant initial 48…" at bounding box center [562, 246] width 1124 height 492
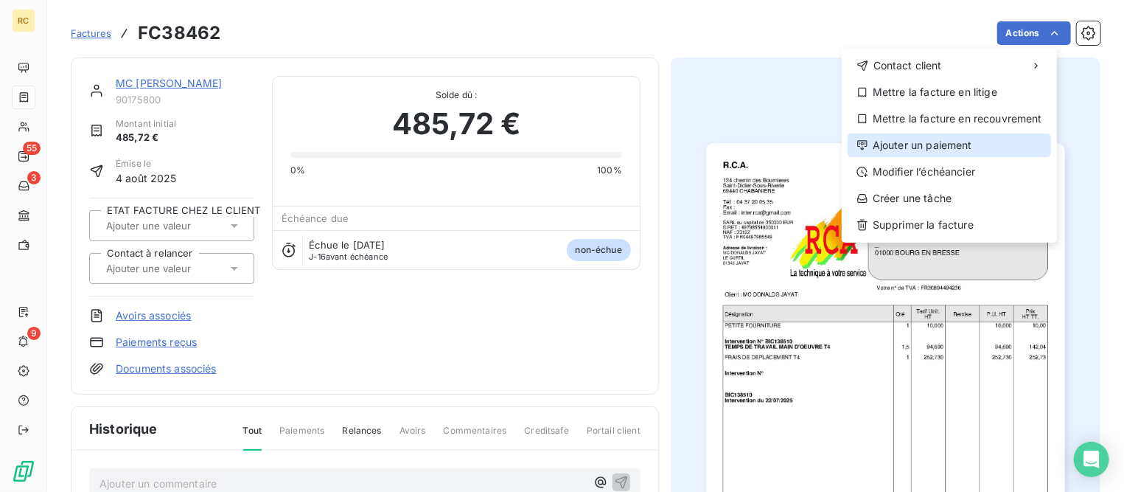
click at [896, 143] on div "Ajouter un paiement" at bounding box center [950, 145] width 204 height 24
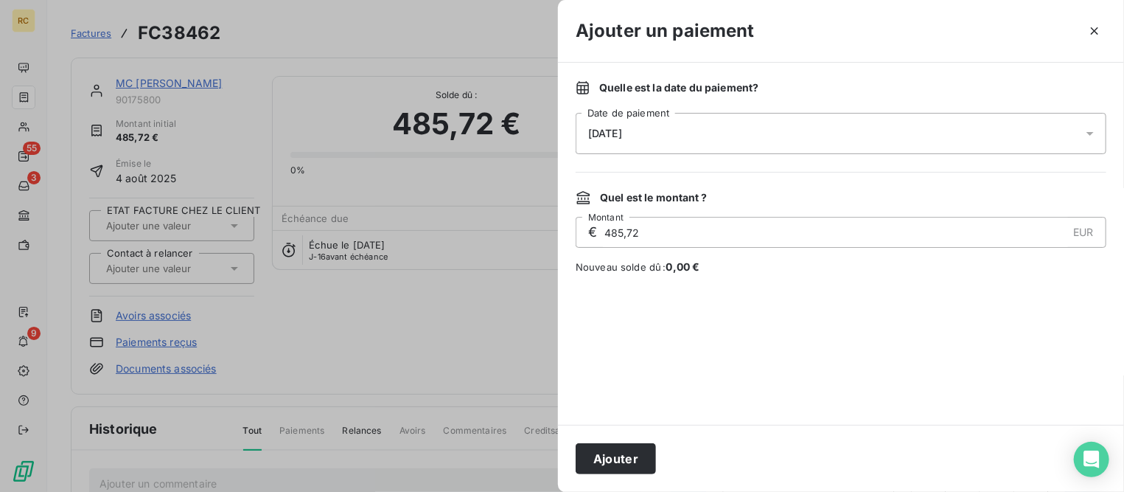
click at [730, 133] on div "[DATE]" at bounding box center [841, 133] width 531 height 41
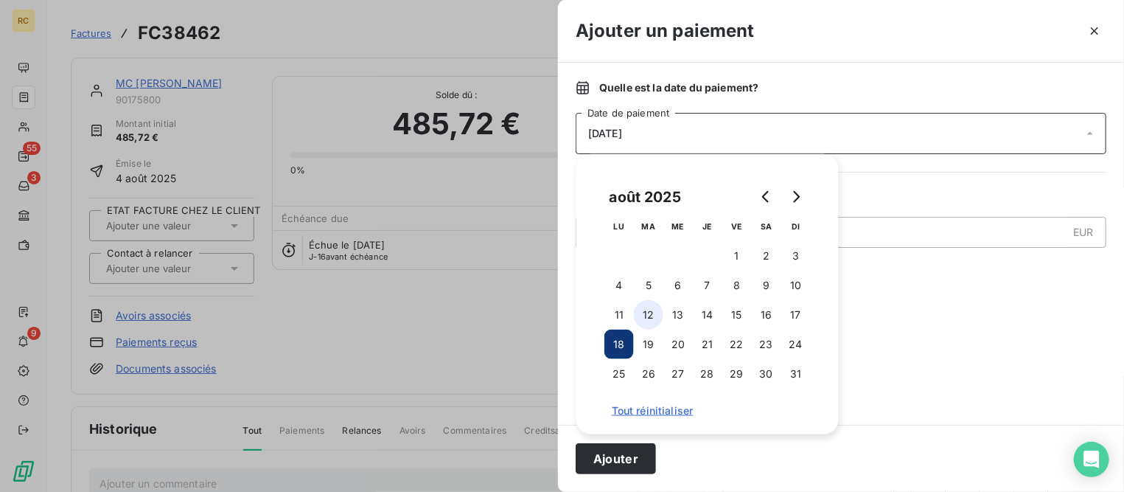
click at [644, 313] on button "12" at bounding box center [648, 314] width 29 height 29
click at [611, 459] on button "Ajouter" at bounding box center [616, 458] width 80 height 31
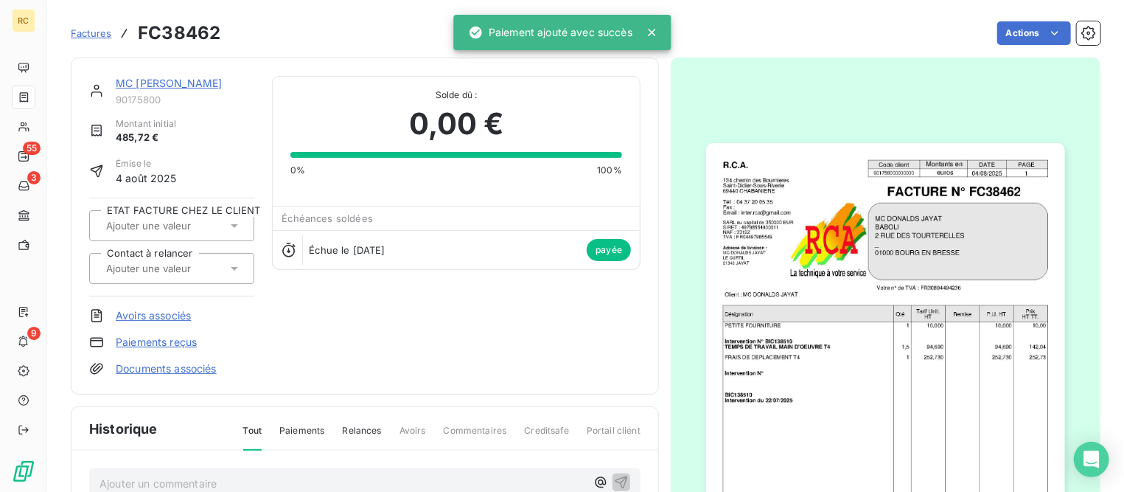
click at [183, 80] on link "MC [PERSON_NAME]" at bounding box center [169, 83] width 106 height 13
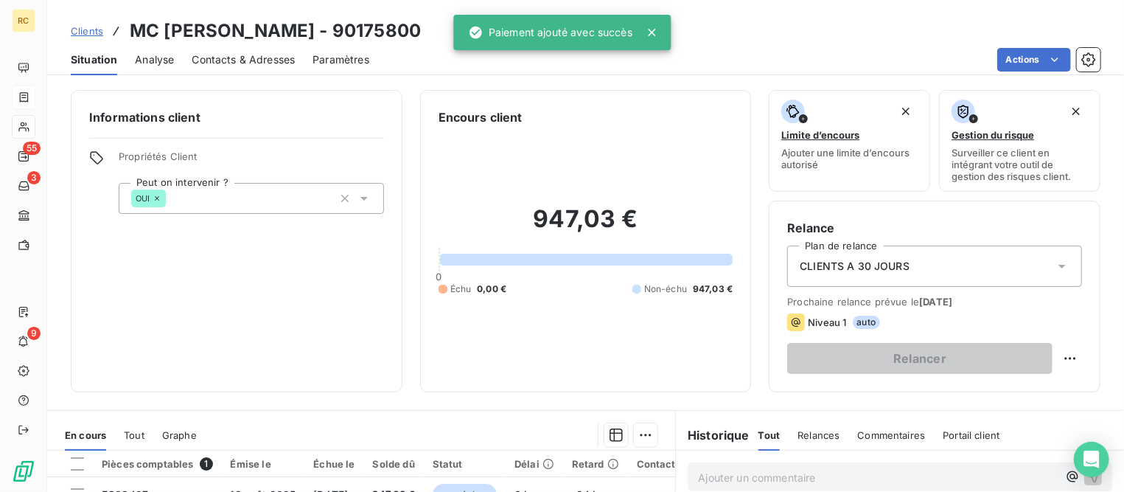
click at [93, 34] on span "Clients" at bounding box center [87, 31] width 32 height 12
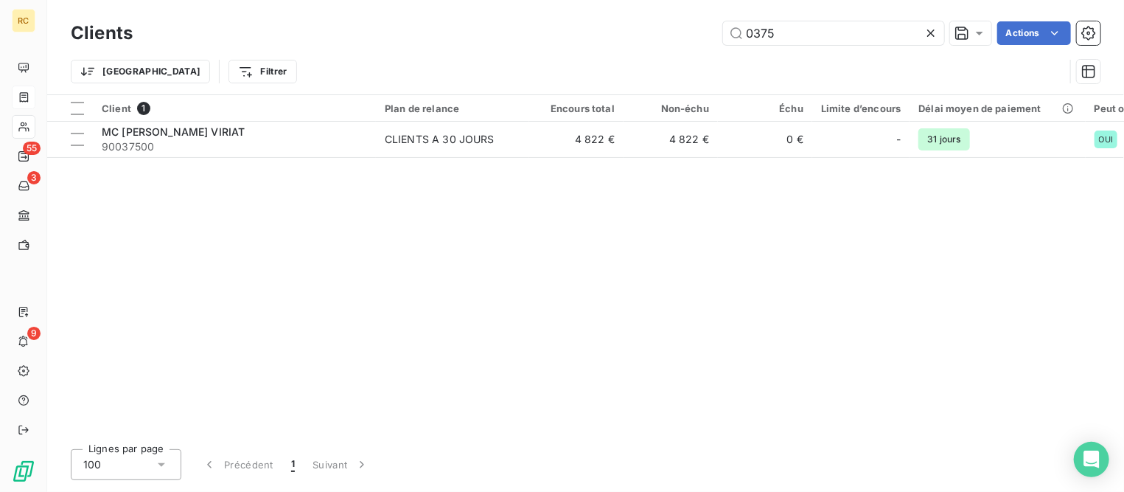
drag, startPoint x: 809, startPoint y: 36, endPoint x: 538, endPoint y: 36, distance: 270.6
click at [538, 36] on div "0375 Actions" at bounding box center [625, 33] width 950 height 24
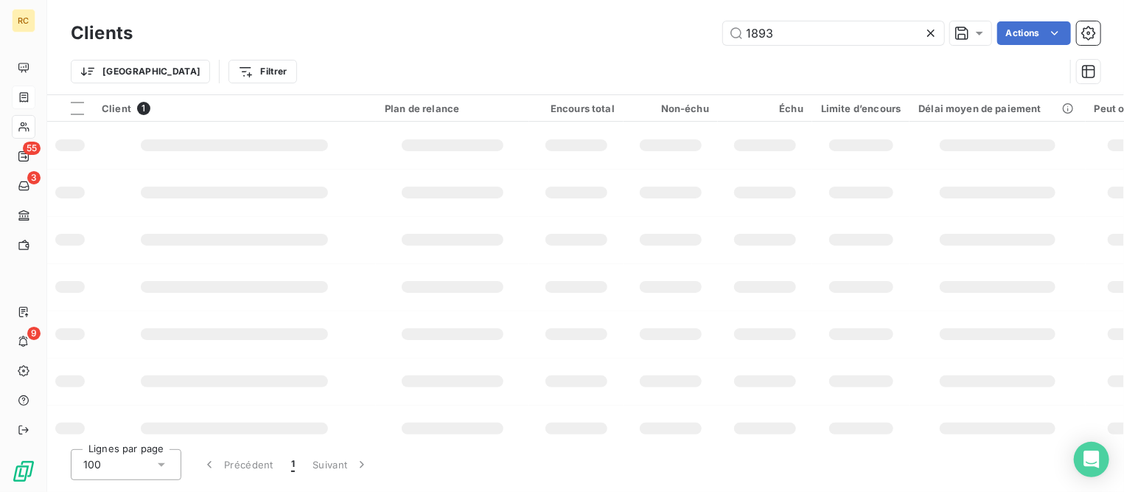
type input "1893"
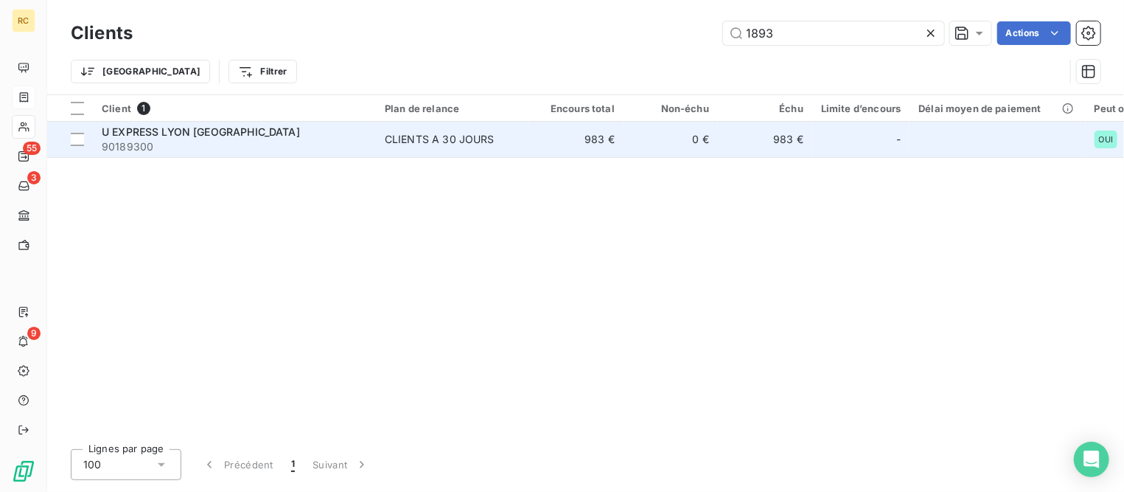
click at [180, 128] on td "U EXPRESS LYON [GEOGRAPHIC_DATA] 90189300" at bounding box center [234, 139] width 283 height 35
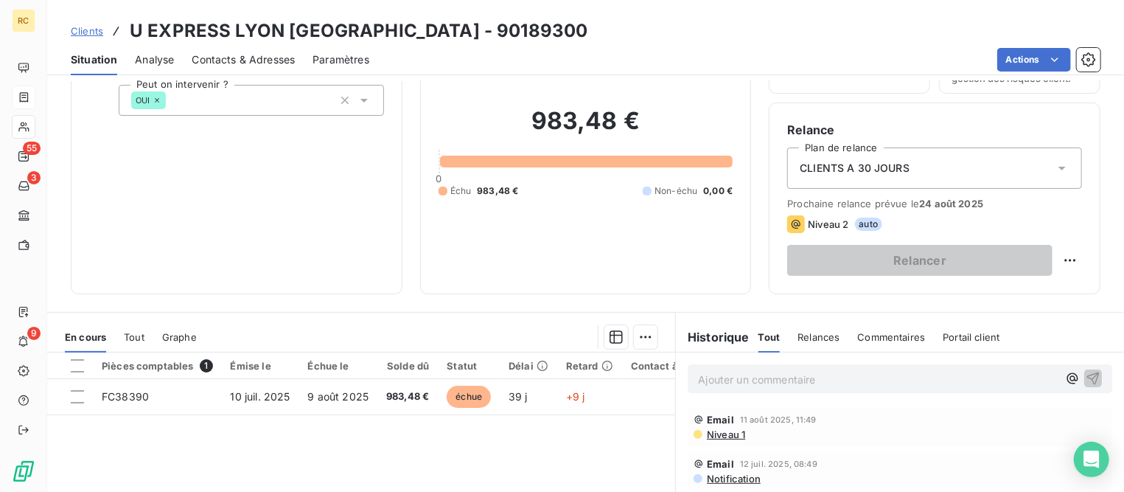
scroll to position [184, 0]
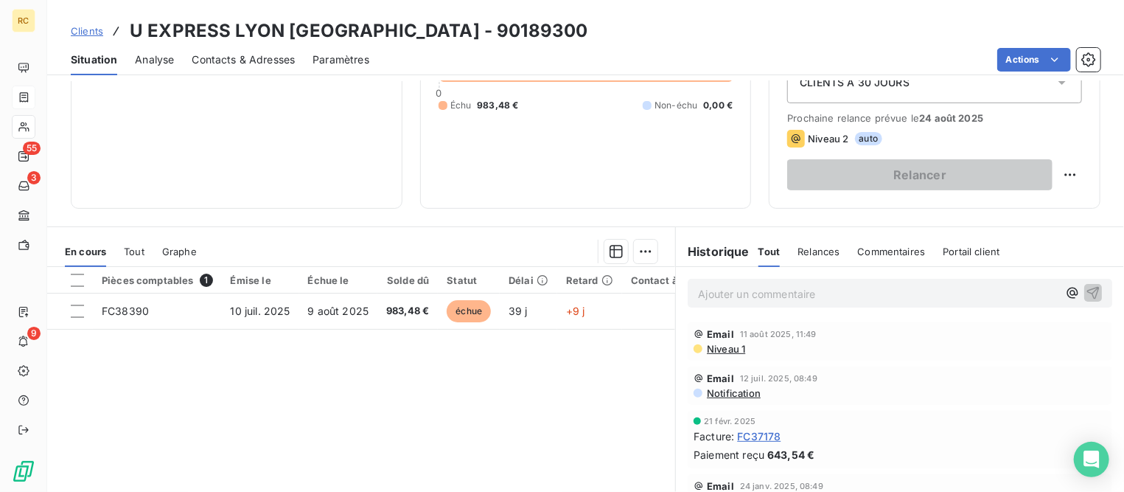
click at [125, 241] on div "Tout" at bounding box center [134, 251] width 21 height 31
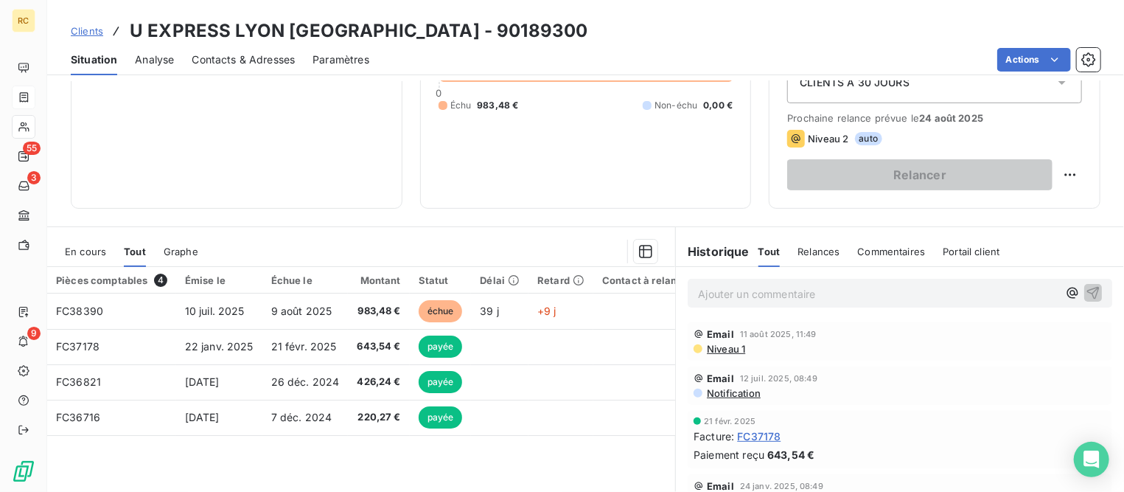
scroll to position [0, 0]
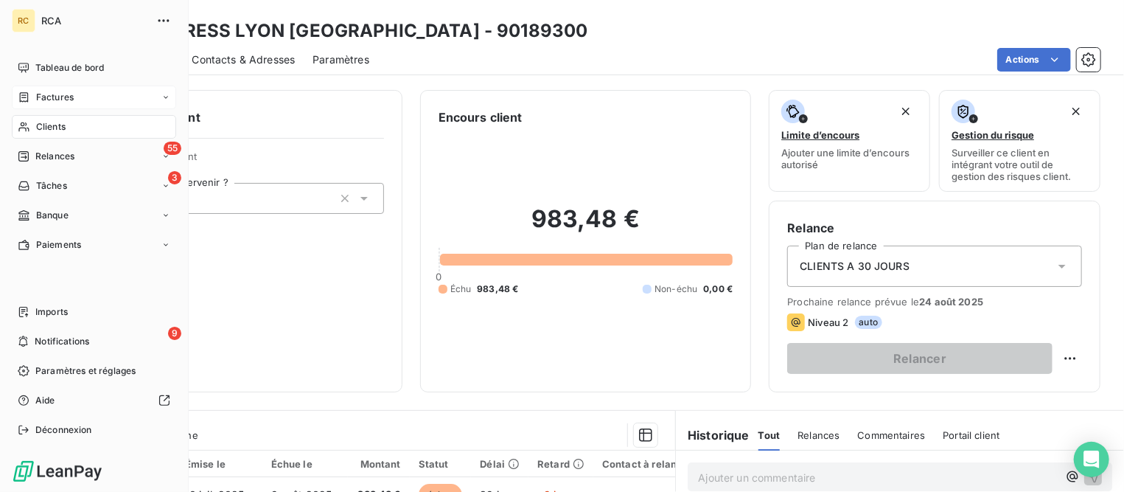
click at [60, 88] on div "Factures" at bounding box center [94, 98] width 164 height 24
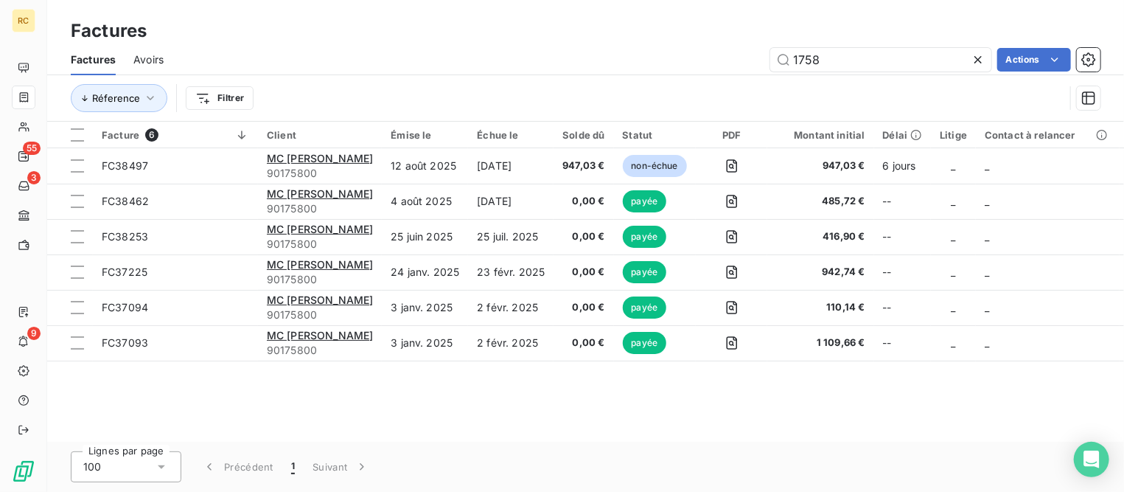
drag, startPoint x: 734, startPoint y: 66, endPoint x: 589, endPoint y: 74, distance: 144.7
click at [585, 66] on div "1758 Actions" at bounding box center [640, 60] width 919 height 24
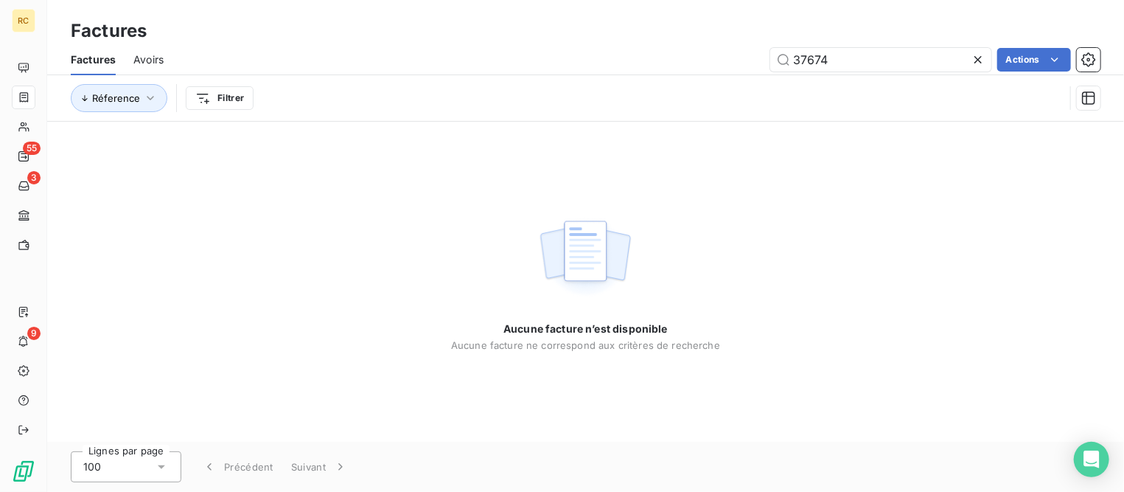
type input "37674"
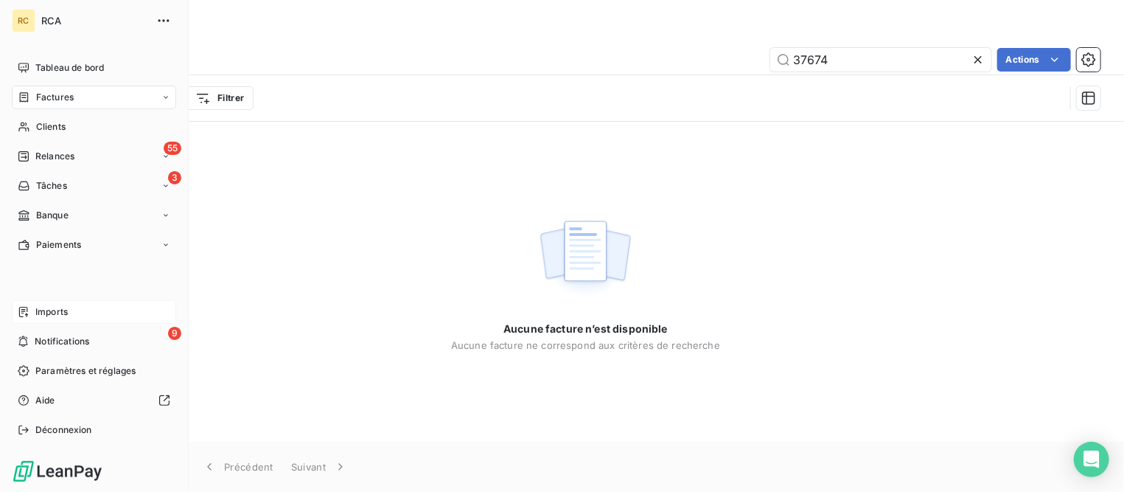
click at [65, 316] on span "Imports" at bounding box center [51, 311] width 32 height 13
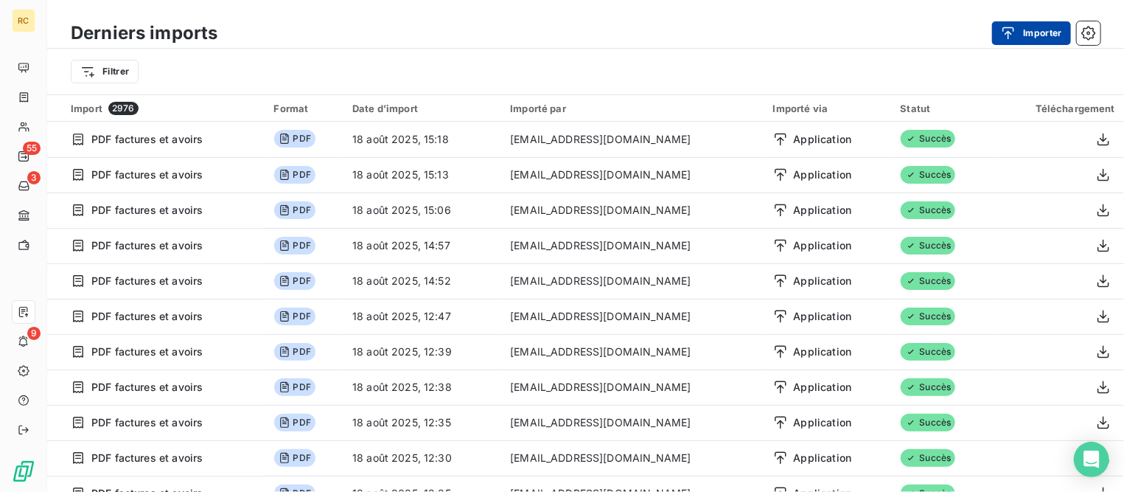
click at [1040, 36] on button "Importer" at bounding box center [1031, 33] width 79 height 24
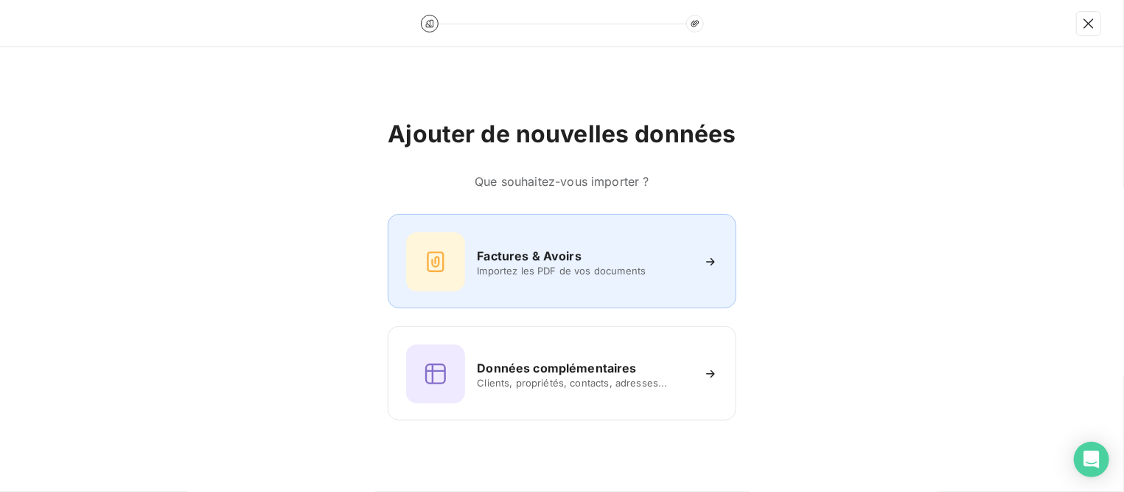
click at [551, 252] on h6 "Factures & Avoirs" at bounding box center [529, 256] width 105 height 18
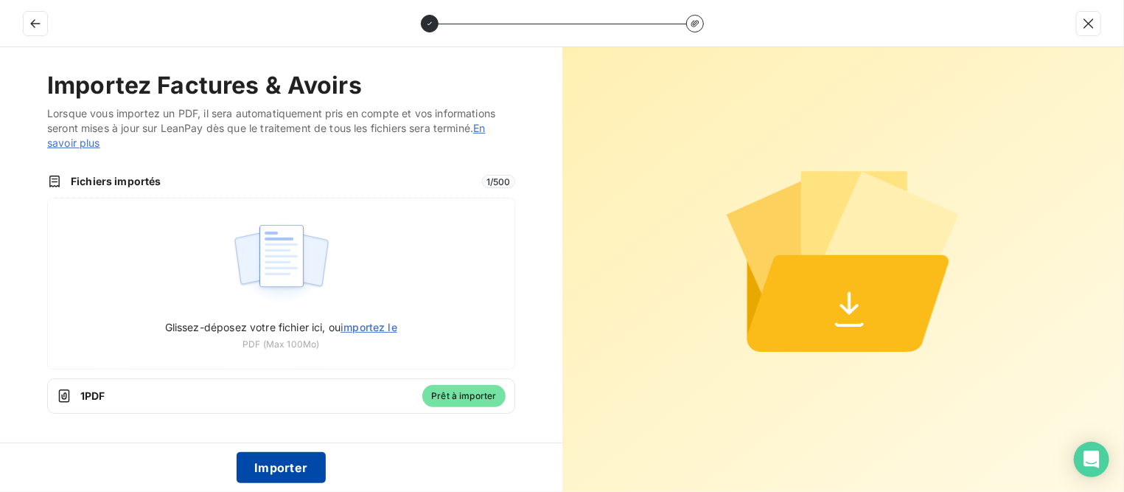
click at [273, 470] on button "Importer" at bounding box center [281, 467] width 89 height 31
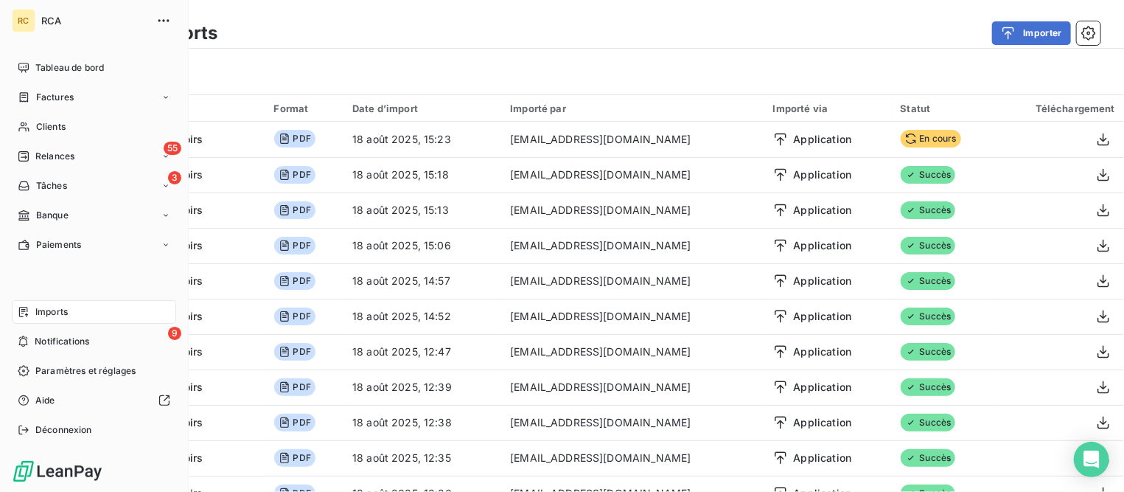
click at [49, 100] on span "Factures" at bounding box center [55, 97] width 38 height 13
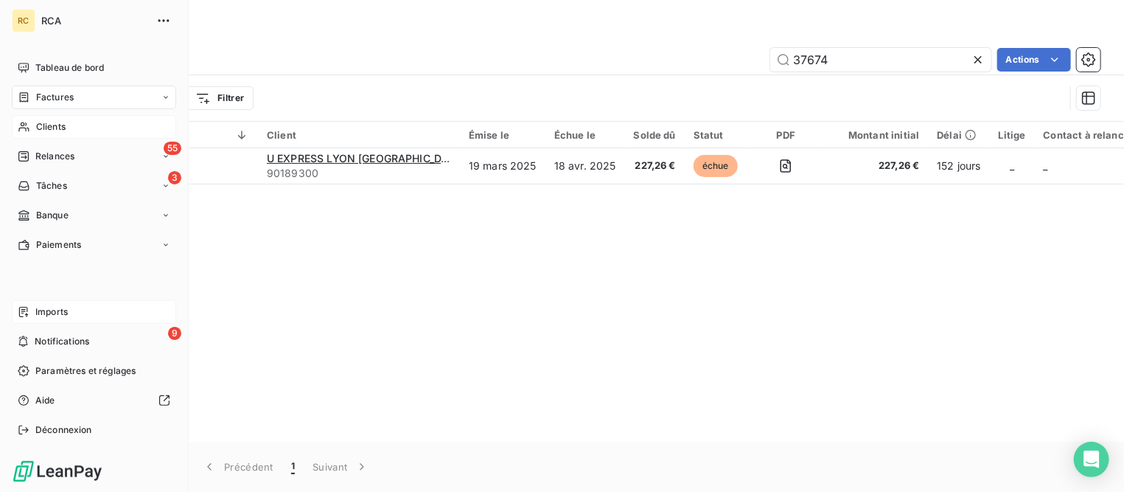
click at [45, 125] on span "Clients" at bounding box center [50, 126] width 29 height 13
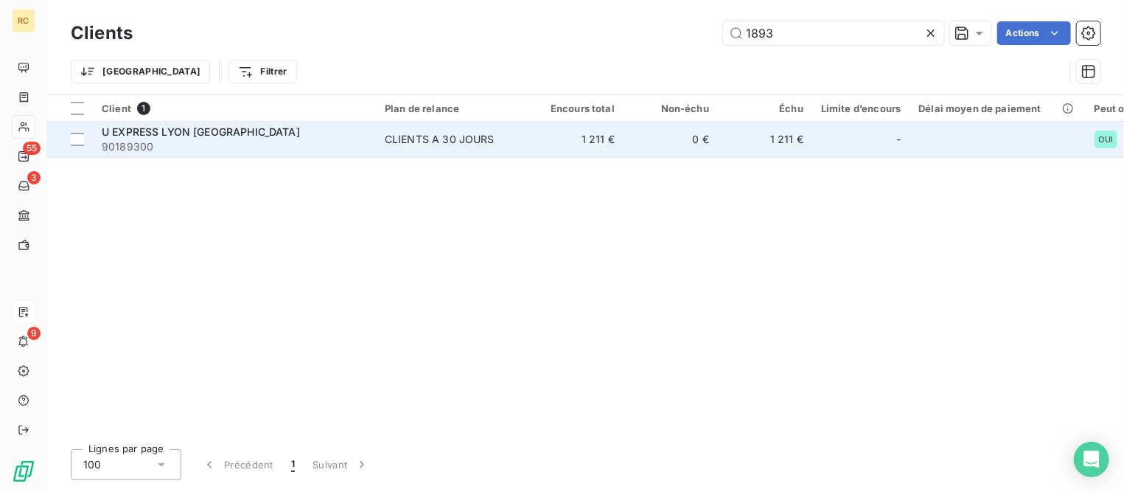
click at [238, 134] on span "U EXPRESS LYON [GEOGRAPHIC_DATA]" at bounding box center [201, 131] width 198 height 13
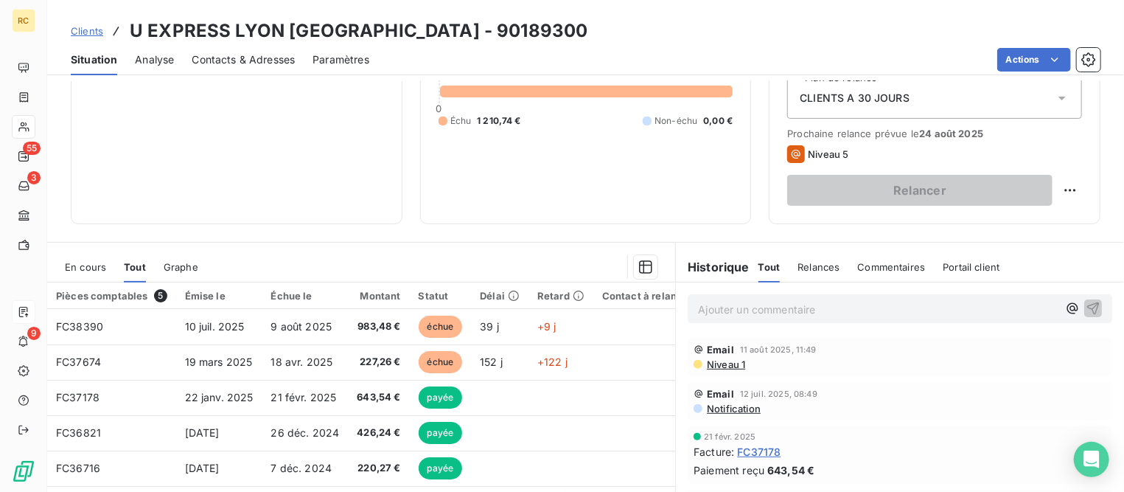
scroll to position [184, 0]
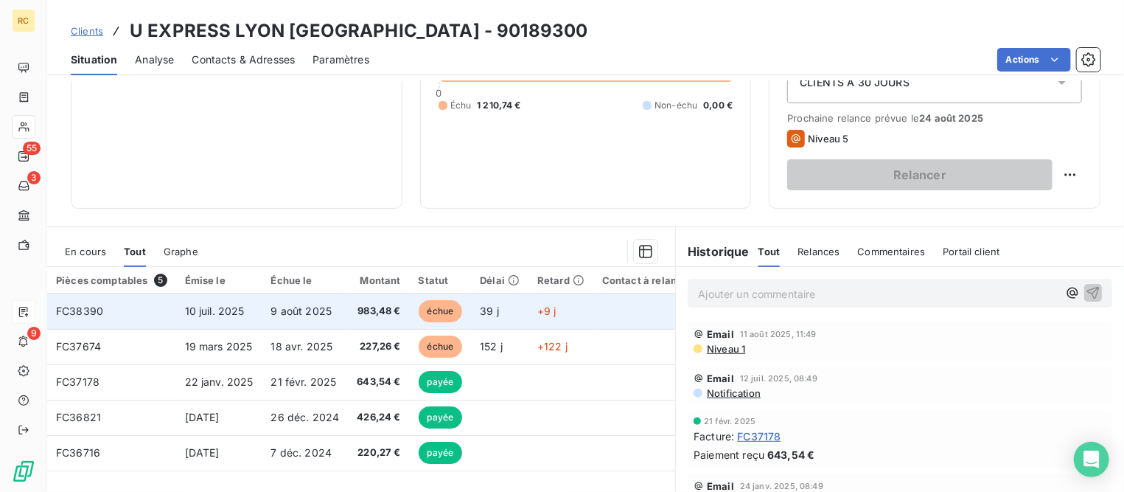
click at [176, 313] on td "10 juil. 2025" at bounding box center [219, 310] width 86 height 35
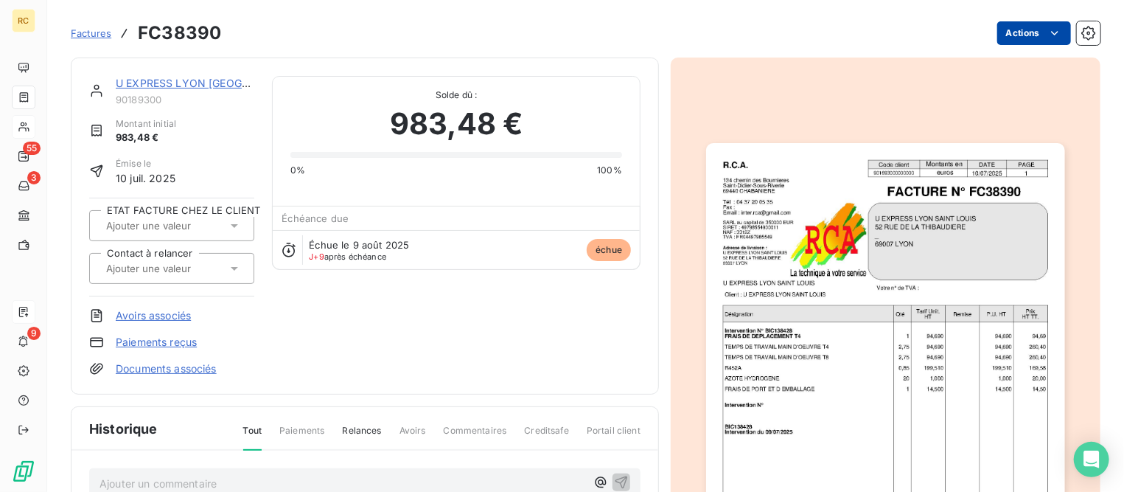
click at [1006, 32] on html "RC 55 3 9 Factures FC38390 Actions U EXPRESS LYON [GEOGRAPHIC_DATA] 90189300 Mo…" at bounding box center [562, 246] width 1124 height 492
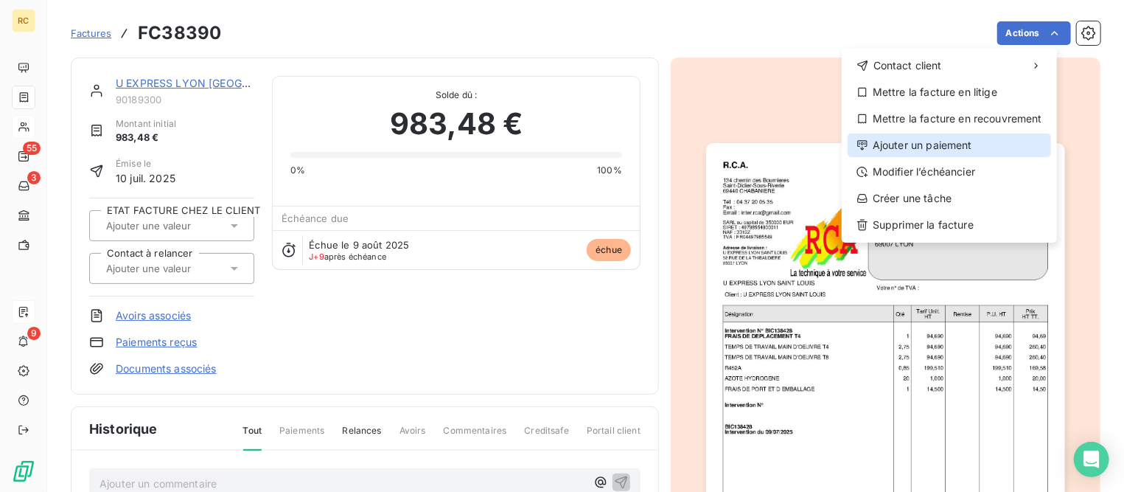
click at [914, 148] on div "Ajouter un paiement" at bounding box center [950, 145] width 204 height 24
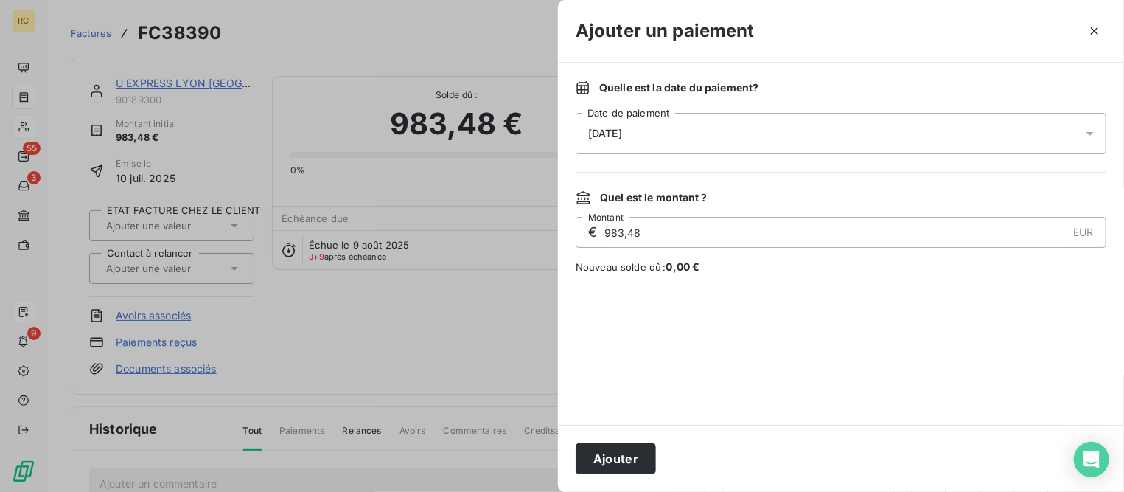
click at [913, 142] on div "[DATE]" at bounding box center [841, 133] width 531 height 41
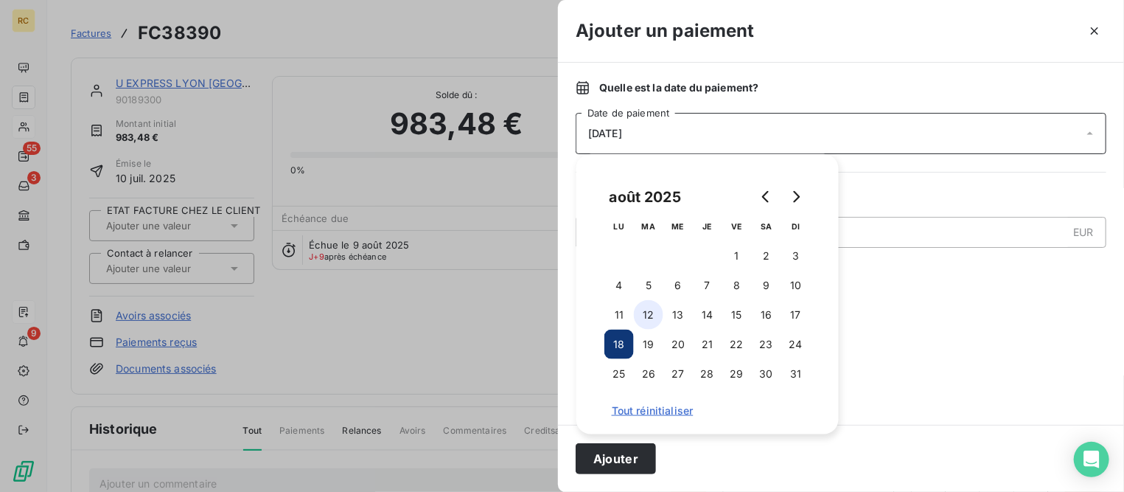
click at [642, 312] on button "12" at bounding box center [648, 314] width 29 height 29
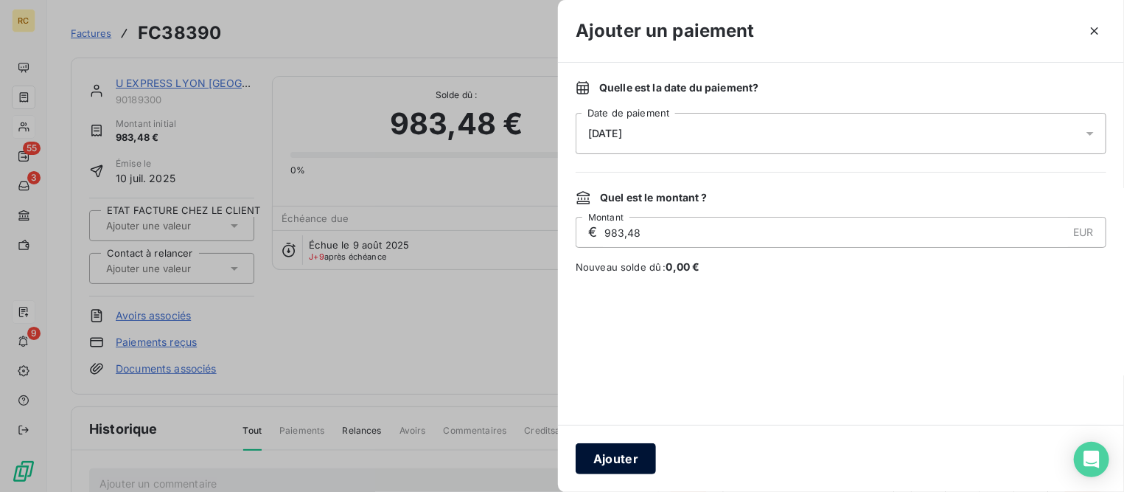
click at [644, 460] on button "Ajouter" at bounding box center [616, 458] width 80 height 31
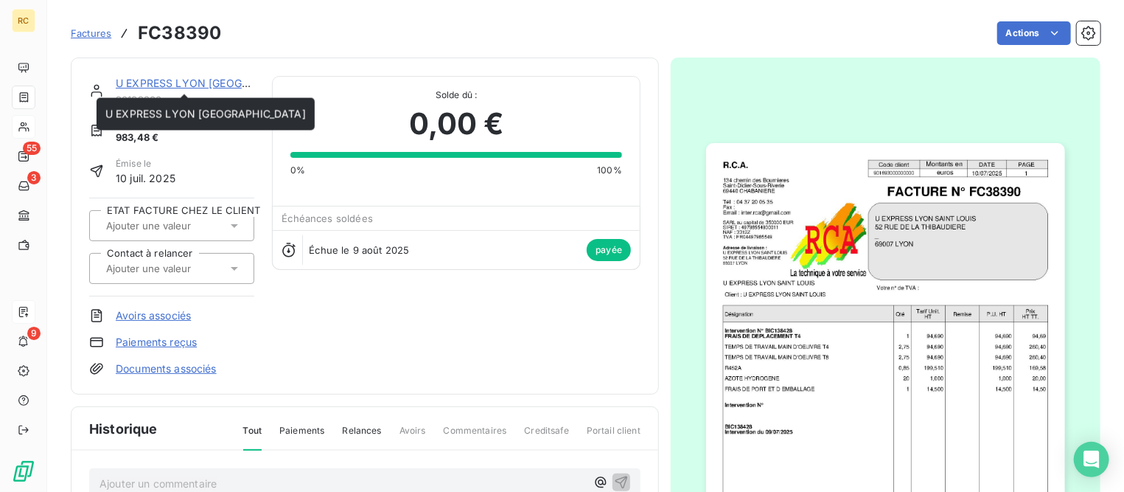
click at [175, 86] on link "U EXPRESS LYON [GEOGRAPHIC_DATA]" at bounding box center [216, 83] width 201 height 13
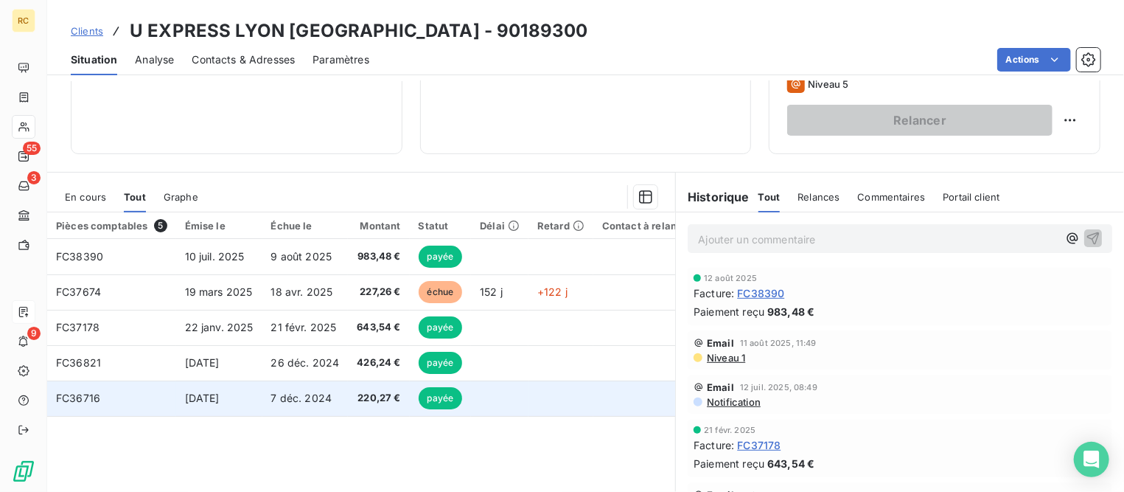
scroll to position [276, 0]
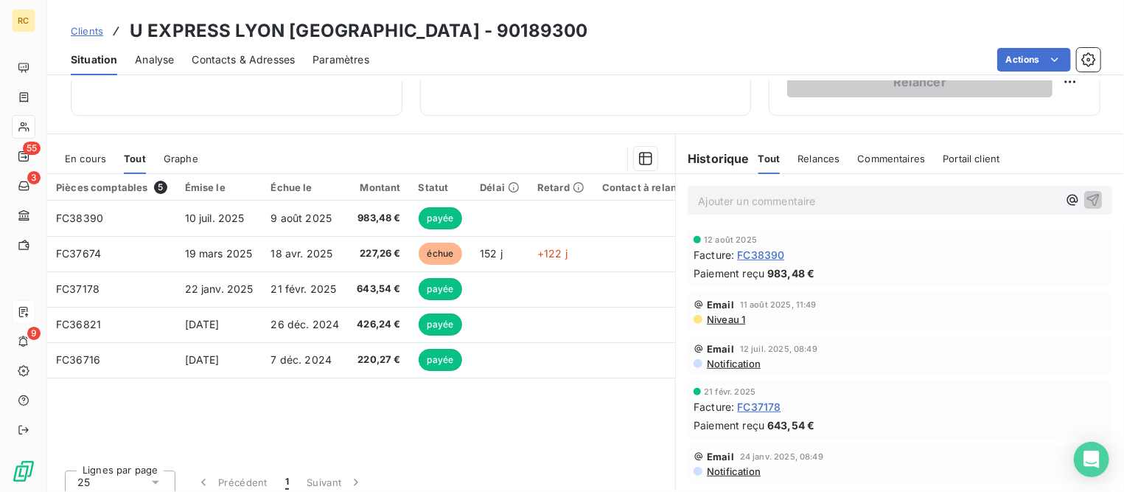
click at [85, 34] on span "Clients" at bounding box center [87, 31] width 32 height 12
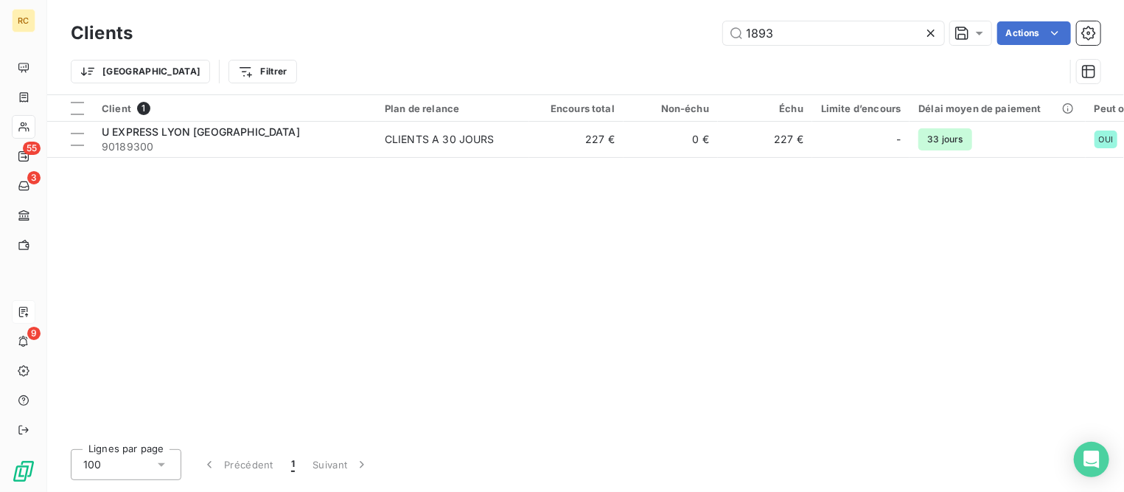
drag, startPoint x: 801, startPoint y: 35, endPoint x: 432, endPoint y: 32, distance: 369.4
click at [423, 31] on div "1893 Actions" at bounding box center [625, 33] width 950 height 24
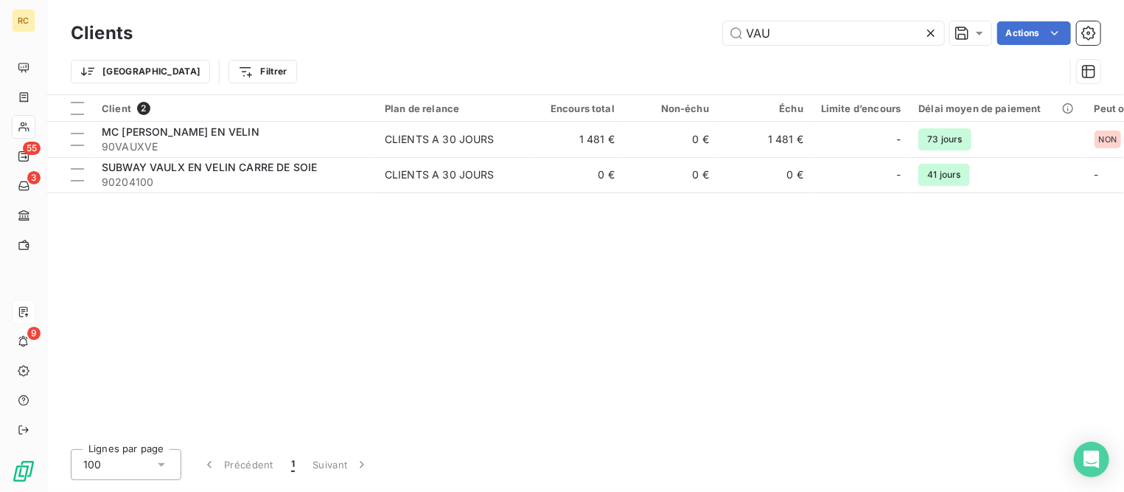
type input "VAU"
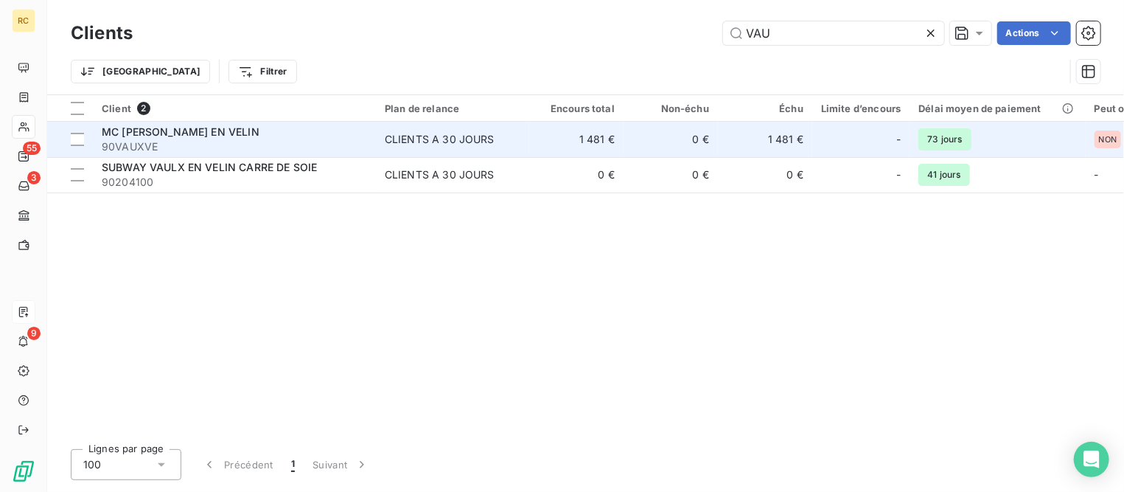
click at [215, 128] on span "MC [PERSON_NAME] EN VELIN" at bounding box center [181, 131] width 158 height 13
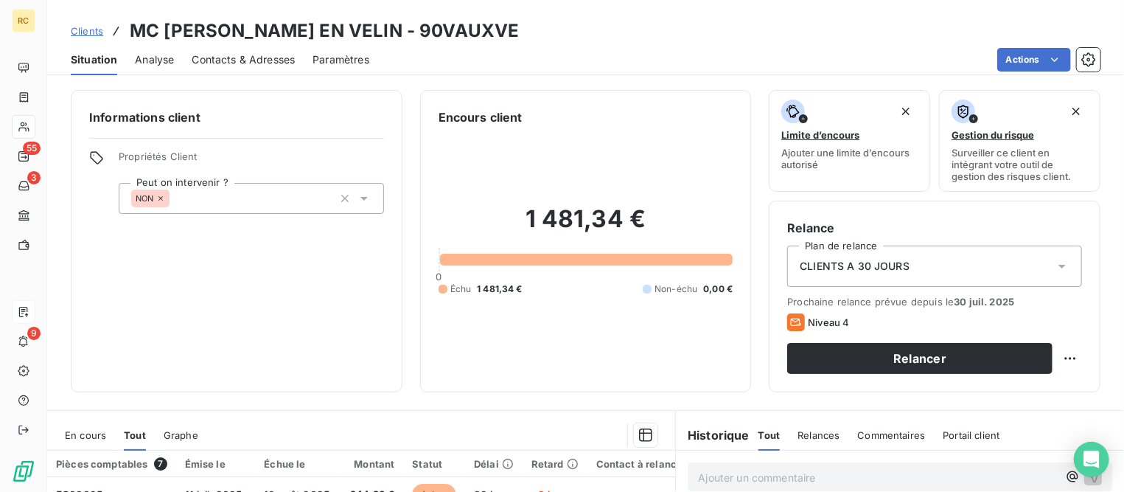
scroll to position [276, 0]
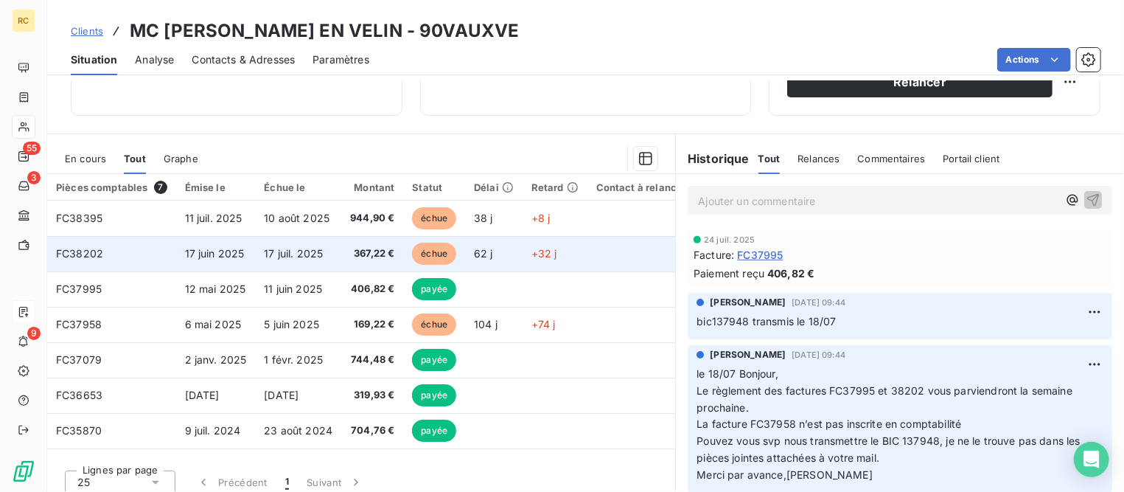
click at [260, 256] on td "17 juil. 2025" at bounding box center [298, 253] width 86 height 35
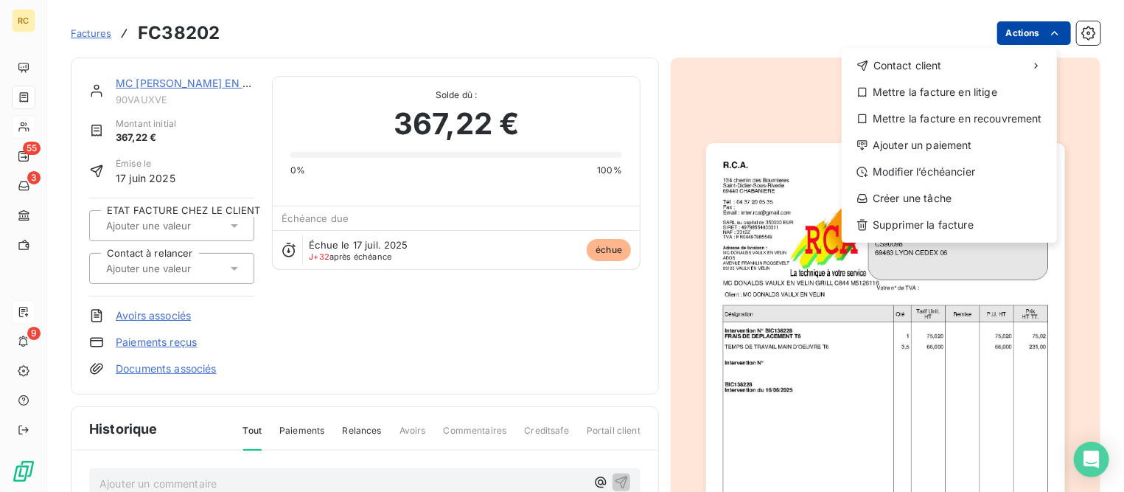
click at [1002, 27] on html "RC 55 3 9 Factures FC38202 Actions Contact client Mettre la facture en litige M…" at bounding box center [562, 246] width 1124 height 492
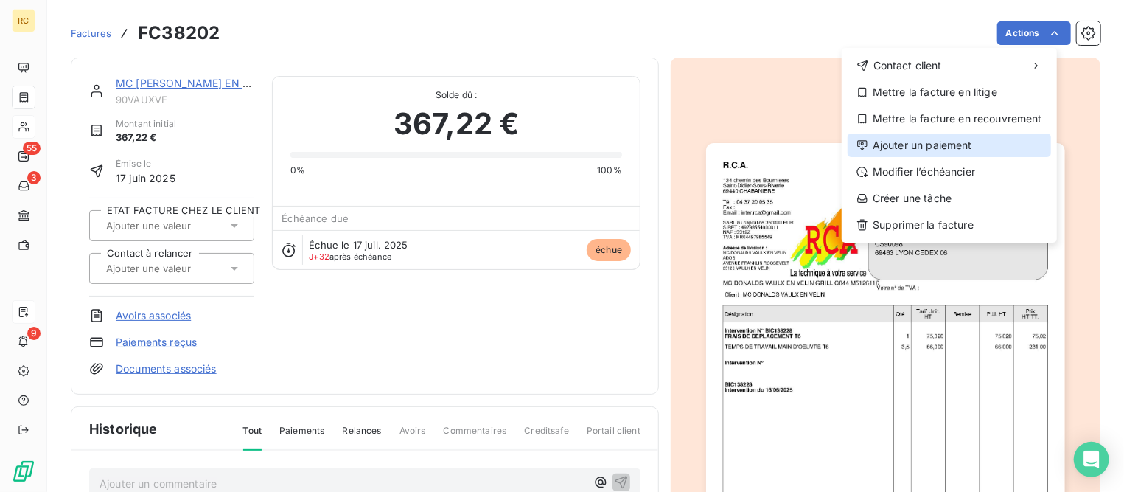
click at [933, 147] on div "Ajouter un paiement" at bounding box center [950, 145] width 204 height 24
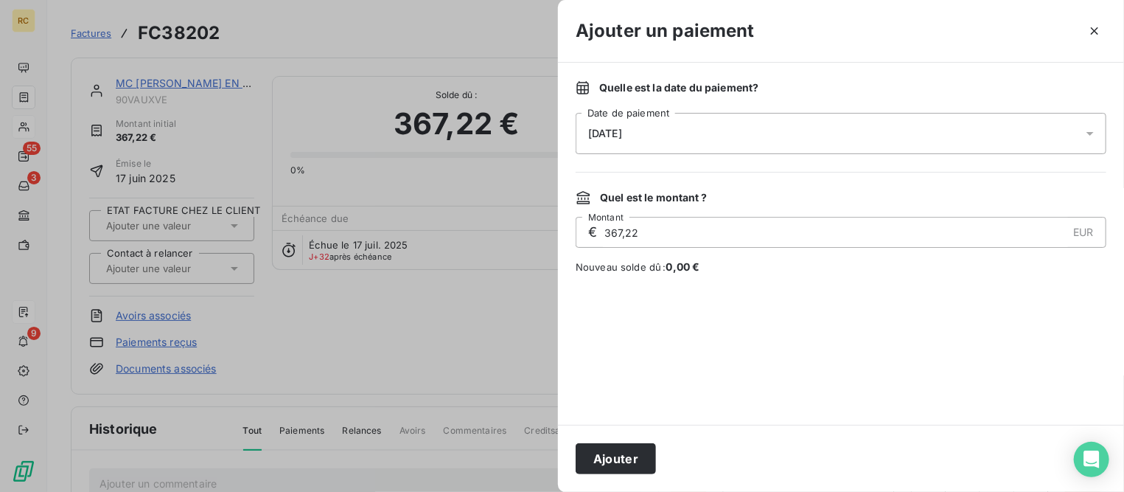
click at [913, 142] on div "[DATE]" at bounding box center [841, 133] width 531 height 41
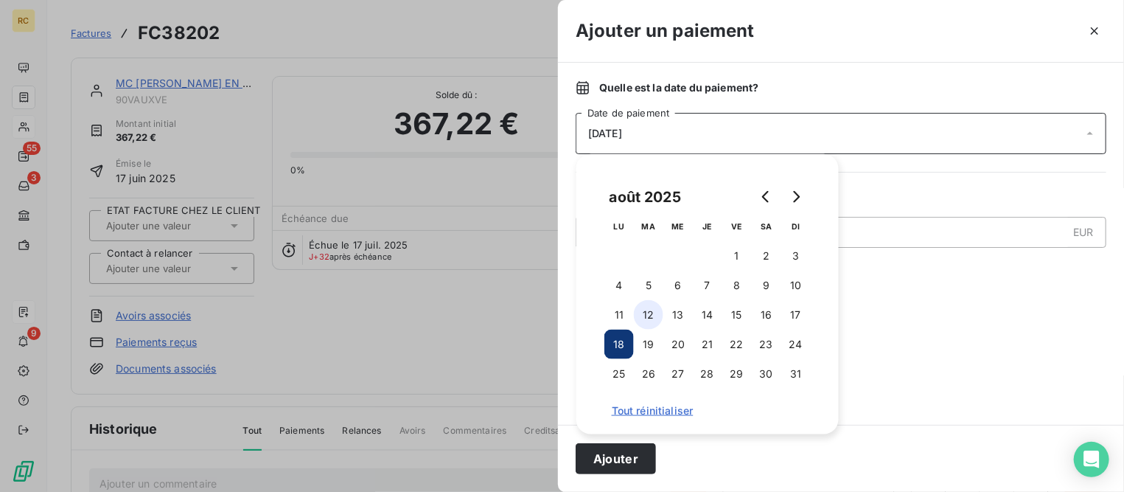
click at [652, 317] on button "12" at bounding box center [648, 314] width 29 height 29
click at [628, 460] on button "Ajouter" at bounding box center [616, 458] width 80 height 31
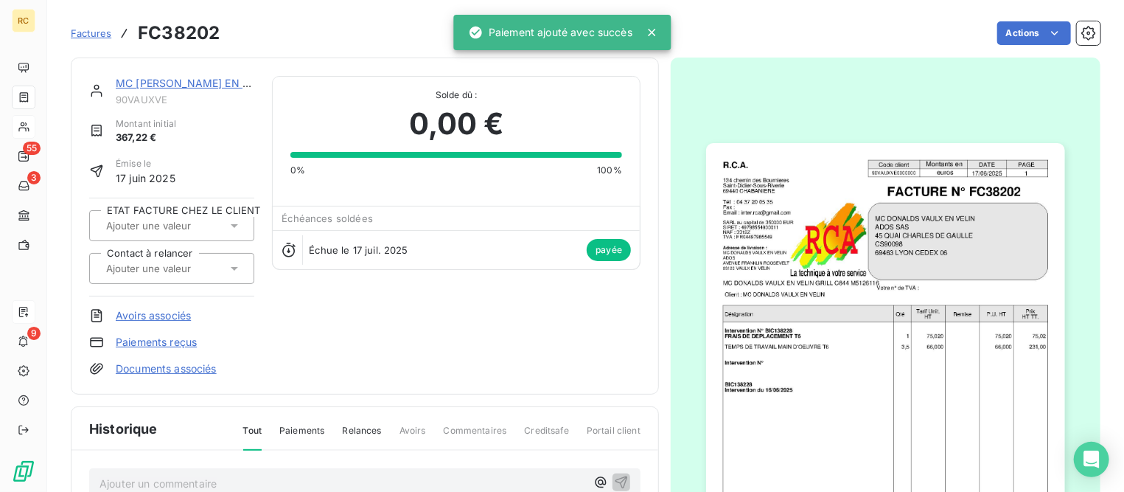
click at [138, 77] on link "MC [PERSON_NAME] EN VELIN" at bounding box center [195, 83] width 158 height 13
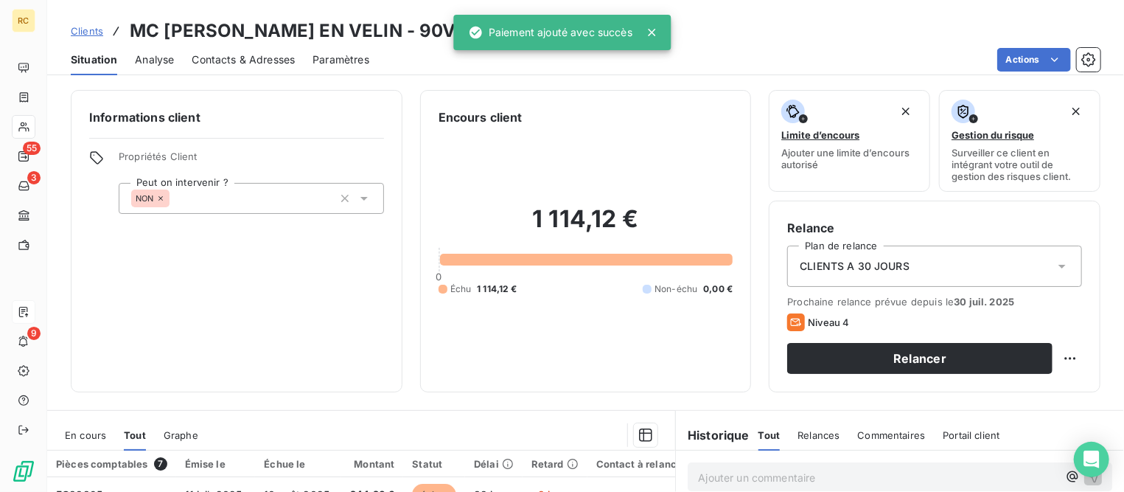
click at [97, 26] on span "Clients" at bounding box center [87, 31] width 32 height 12
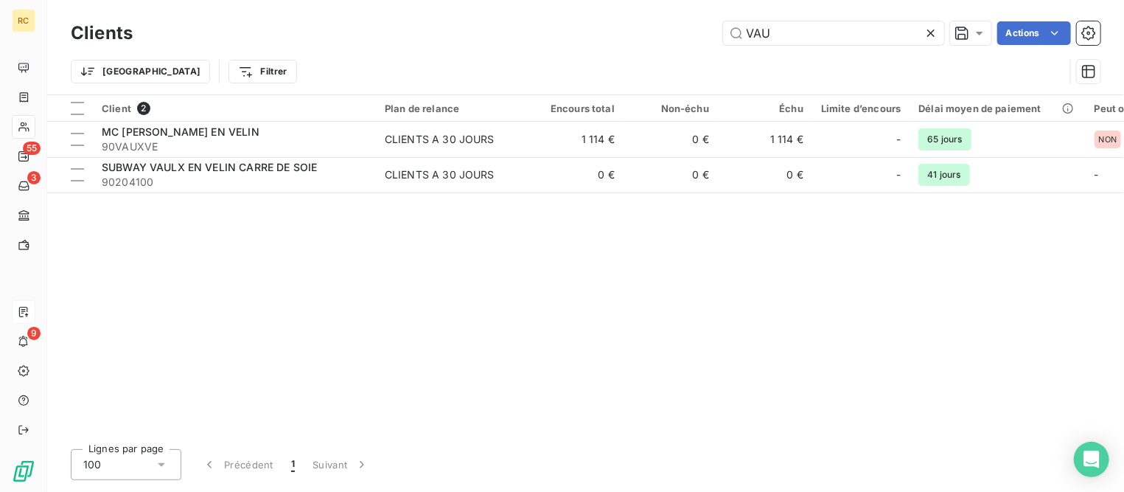
drag, startPoint x: 785, startPoint y: 32, endPoint x: 394, endPoint y: 21, distance: 391.7
click at [394, 19] on div "Clients VAU Actions" at bounding box center [586, 33] width 1030 height 31
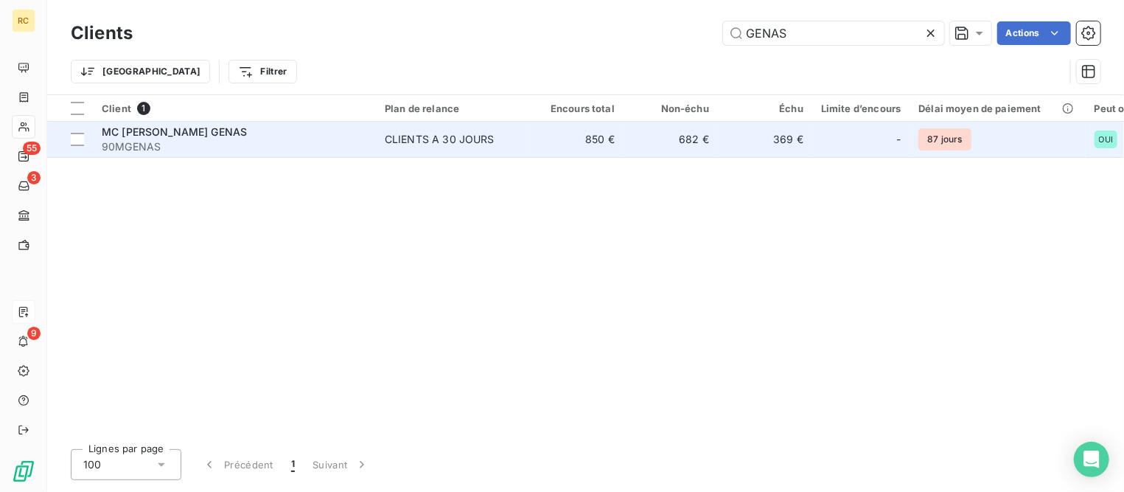
type input "GENAS"
click at [128, 123] on td "MC [PERSON_NAME] 90MGENAS" at bounding box center [234, 139] width 283 height 35
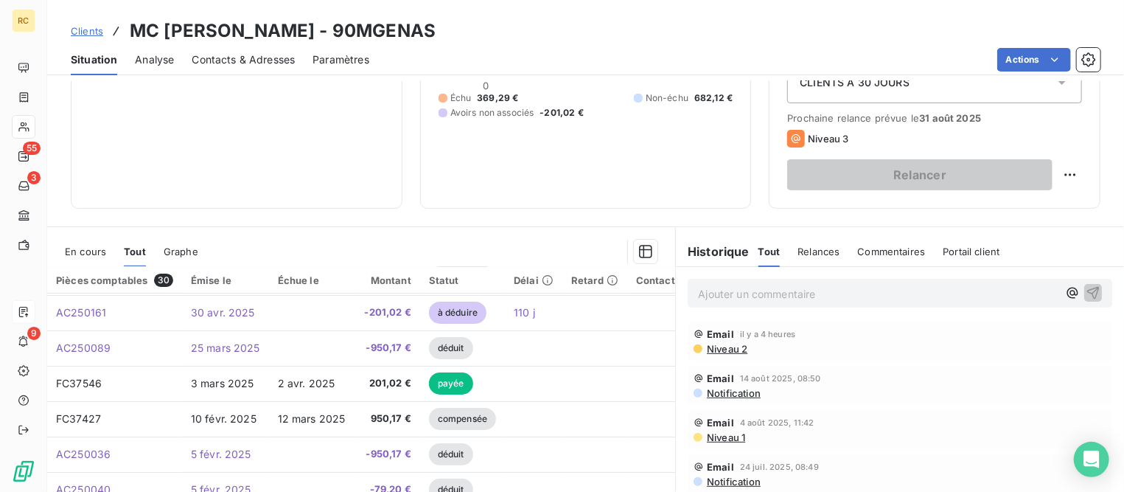
scroll to position [276, 0]
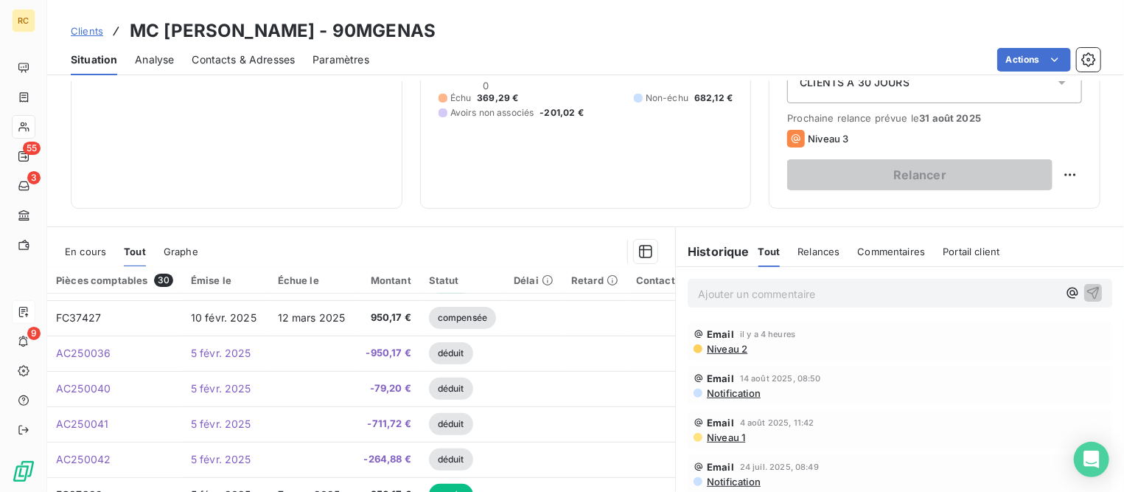
click at [84, 31] on span "Clients" at bounding box center [87, 31] width 32 height 12
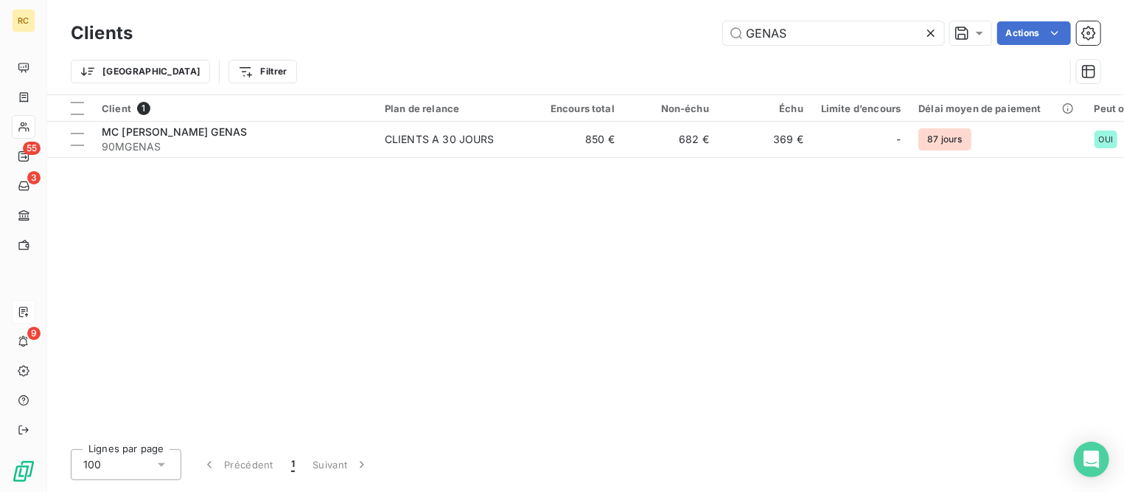
drag, startPoint x: 807, startPoint y: 32, endPoint x: 628, endPoint y: 33, distance: 179.2
click at [628, 33] on div "GENAS Actions" at bounding box center [625, 33] width 950 height 24
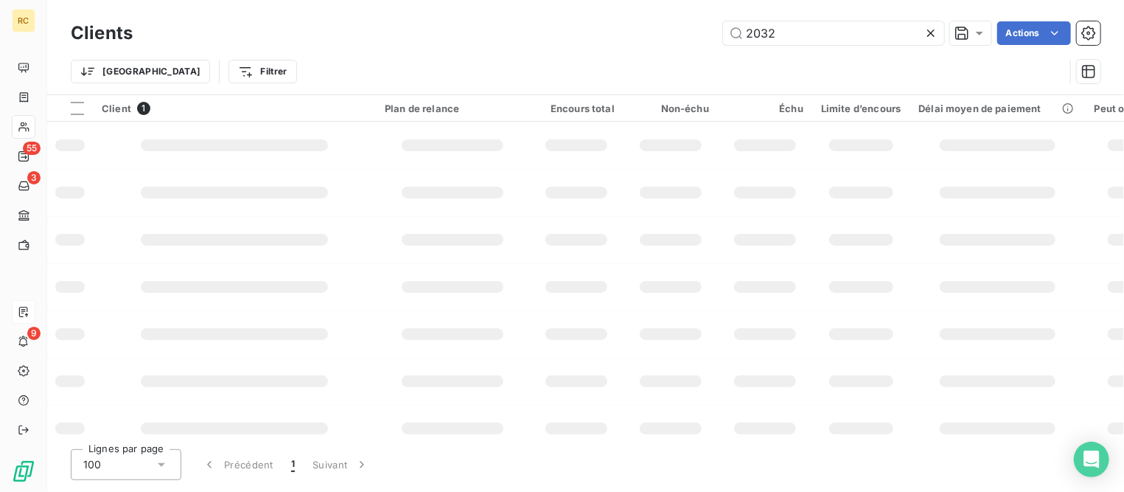
type input "2032"
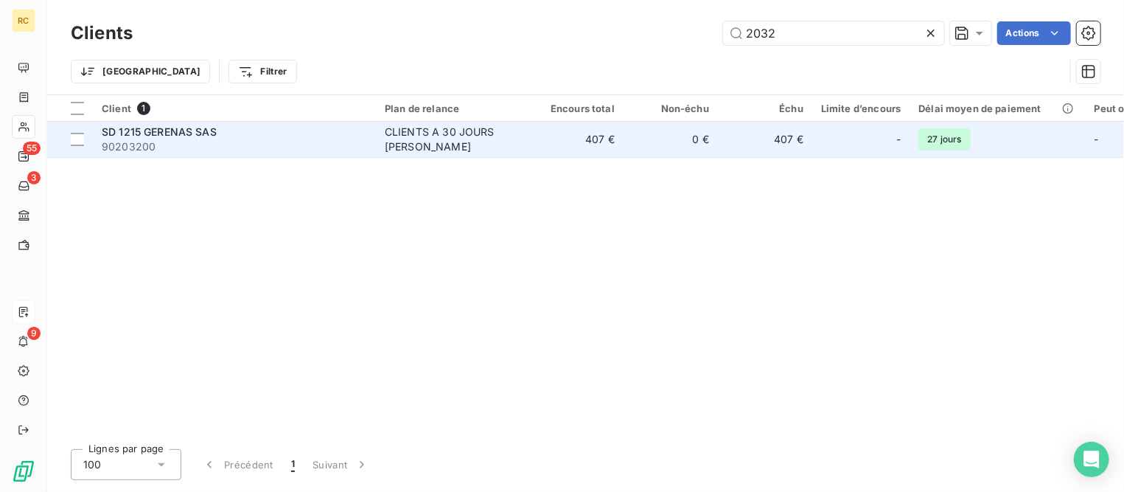
click at [197, 125] on span "SD 1215 GERENAS SAS" at bounding box center [159, 131] width 115 height 13
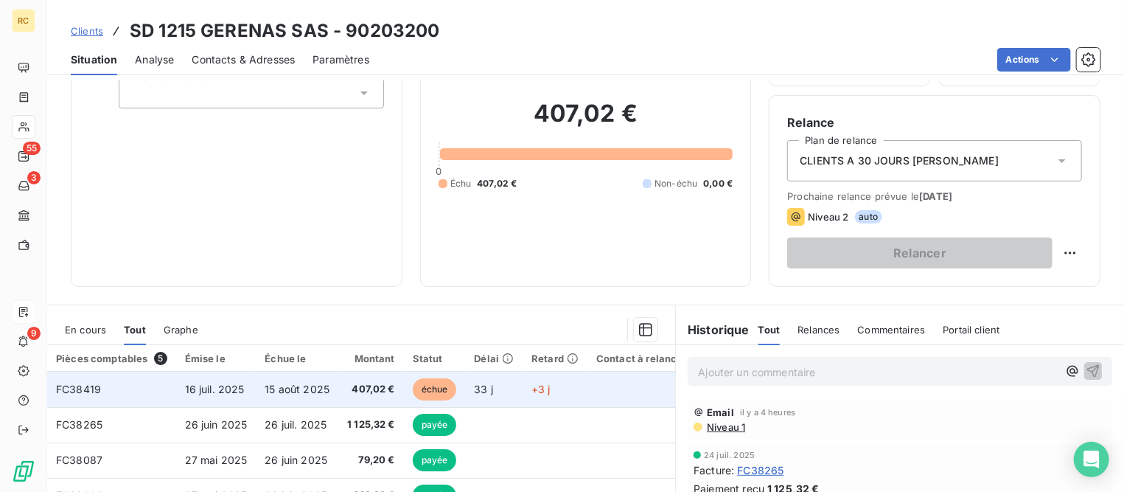
scroll to position [92, 0]
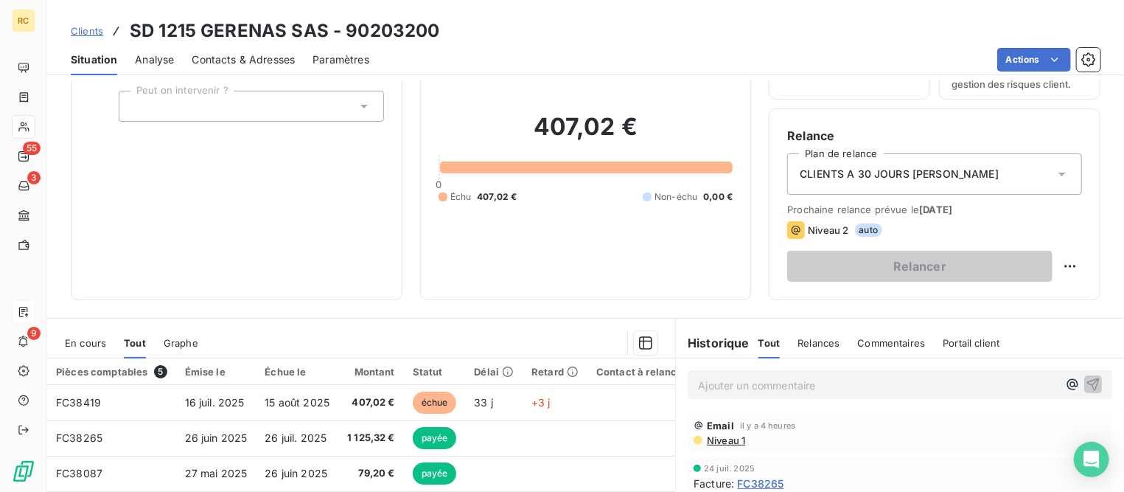
click at [85, 341] on span "En cours" at bounding box center [85, 343] width 41 height 12
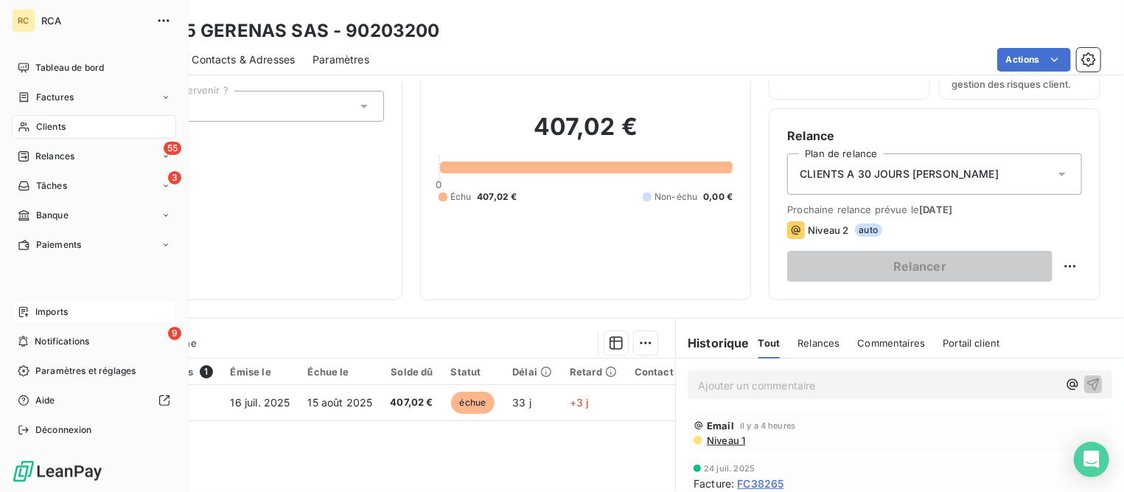
click at [63, 102] on span "Factures" at bounding box center [55, 97] width 38 height 13
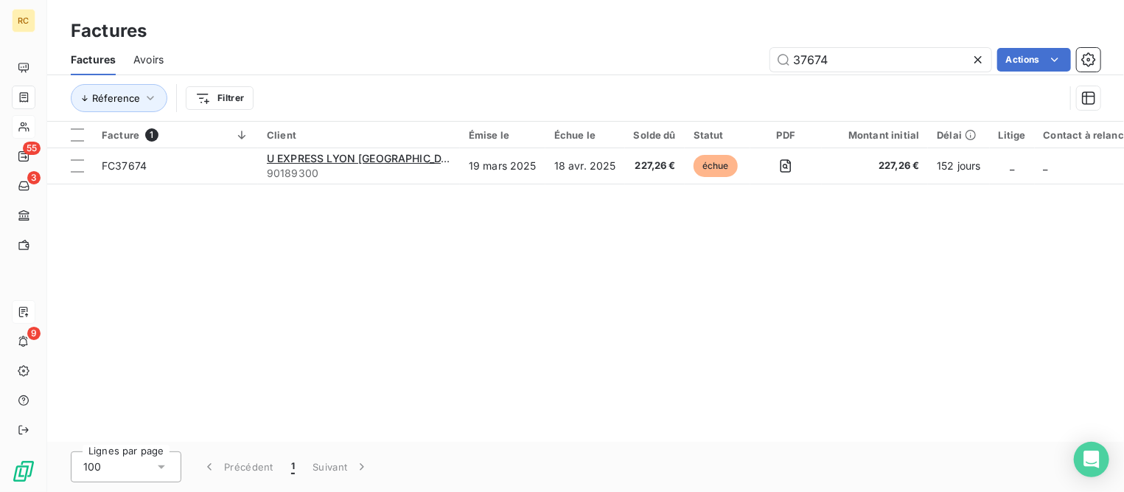
drag, startPoint x: 844, startPoint y: 55, endPoint x: 550, endPoint y: 55, distance: 294.2
click at [534, 54] on div "37674 Actions" at bounding box center [640, 60] width 919 height 24
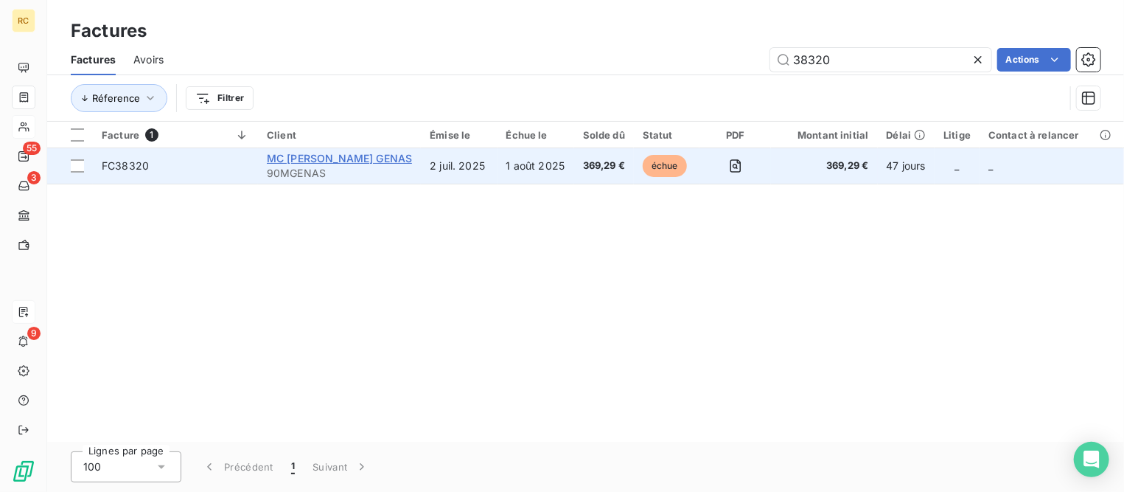
type input "38320"
click at [268, 154] on span "MC [PERSON_NAME] GENAS" at bounding box center [339, 158] width 145 height 13
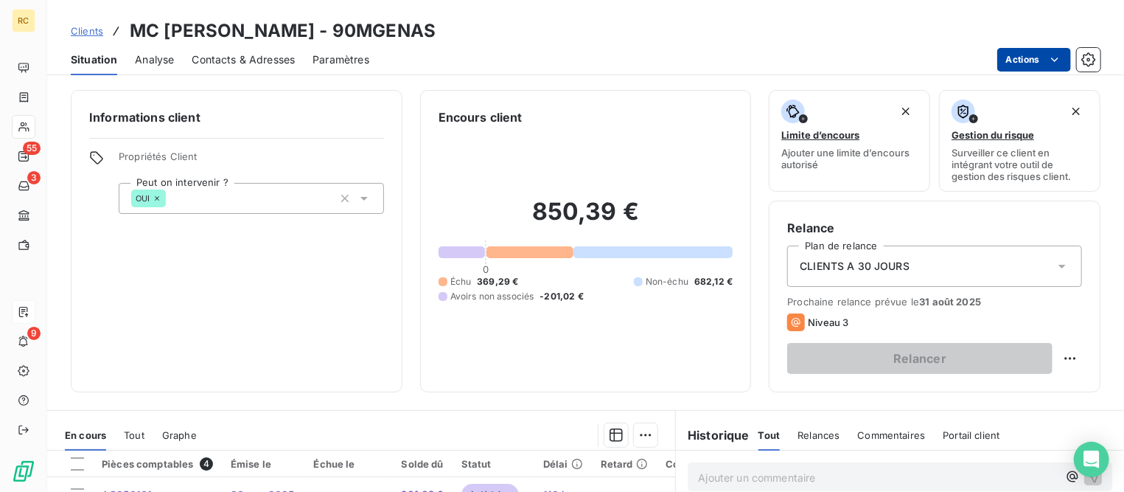
click at [1019, 61] on html "RC 55 3 9 Clients MC [PERSON_NAME] GENAS - 90MGENAS Situation Analyse Contacts …" at bounding box center [562, 246] width 1124 height 492
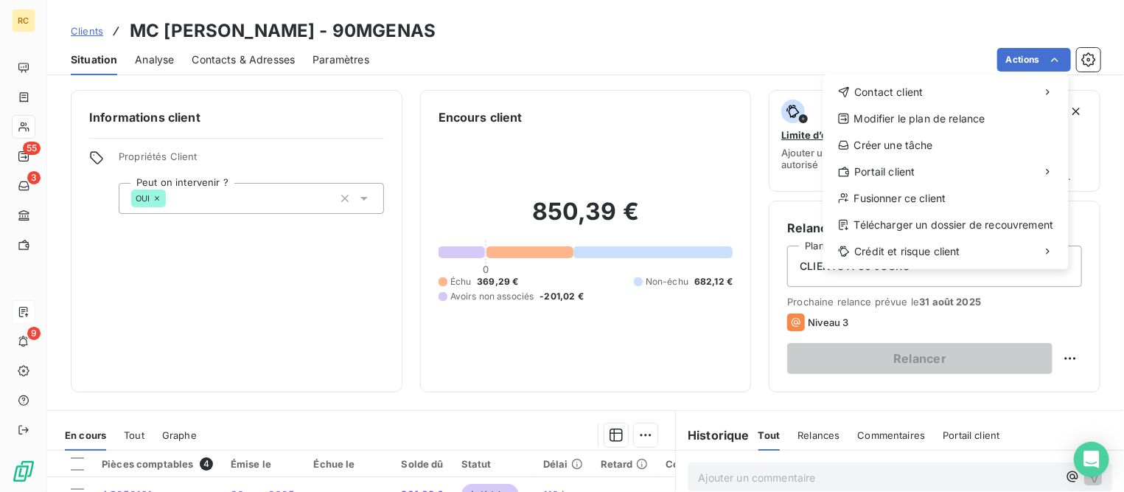
click at [382, 289] on html "RC 55 3 9 Clients MC [PERSON_NAME] GENAS - 90MGENAS Situation Analyse Contacts …" at bounding box center [562, 246] width 1124 height 492
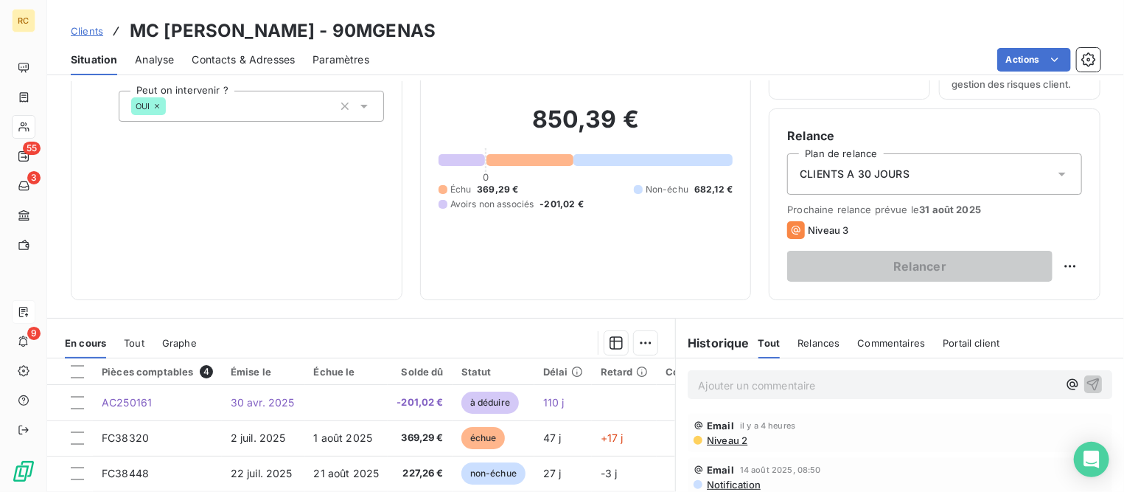
scroll to position [184, 0]
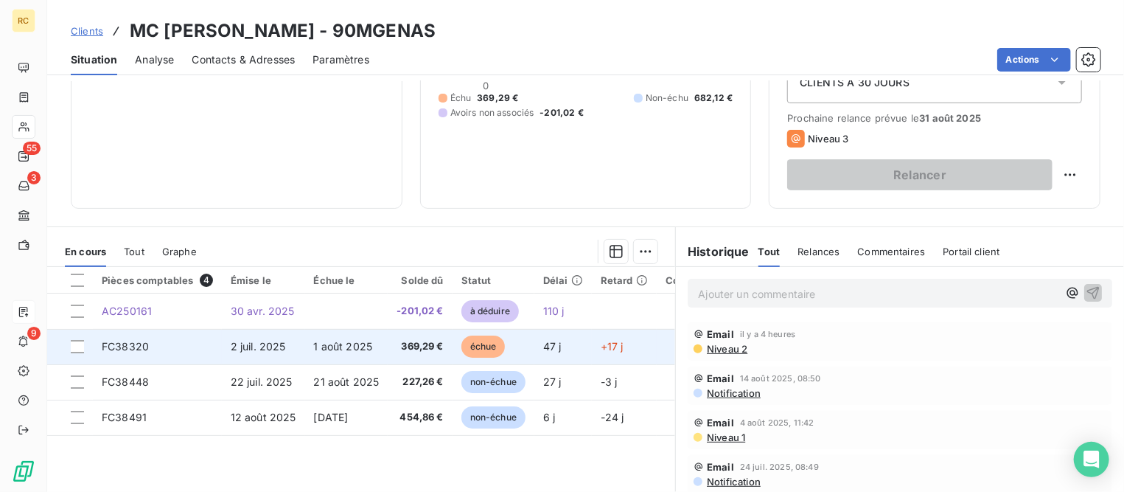
click at [265, 347] on span "2 juil. 2025" at bounding box center [258, 346] width 55 height 13
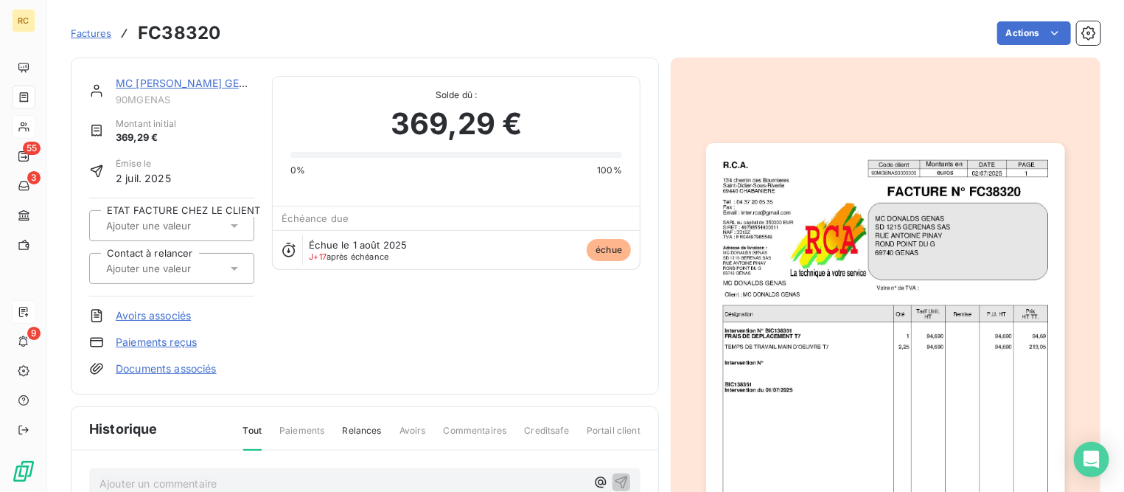
click at [161, 316] on link "Avoirs associés" at bounding box center [153, 315] width 75 height 15
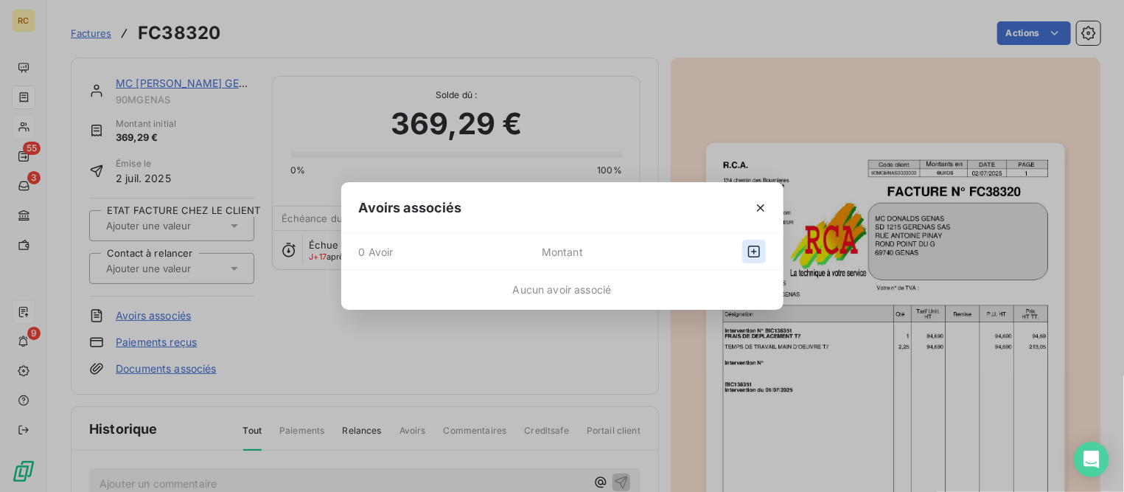
click at [757, 248] on icon "button" at bounding box center [754, 251] width 15 height 15
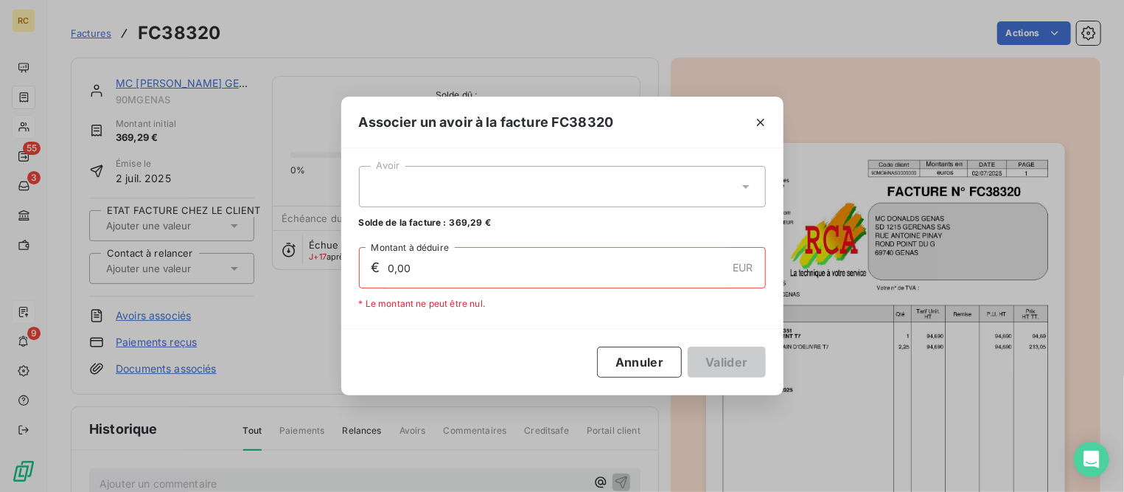
click at [487, 188] on div at bounding box center [562, 186] width 407 height 41
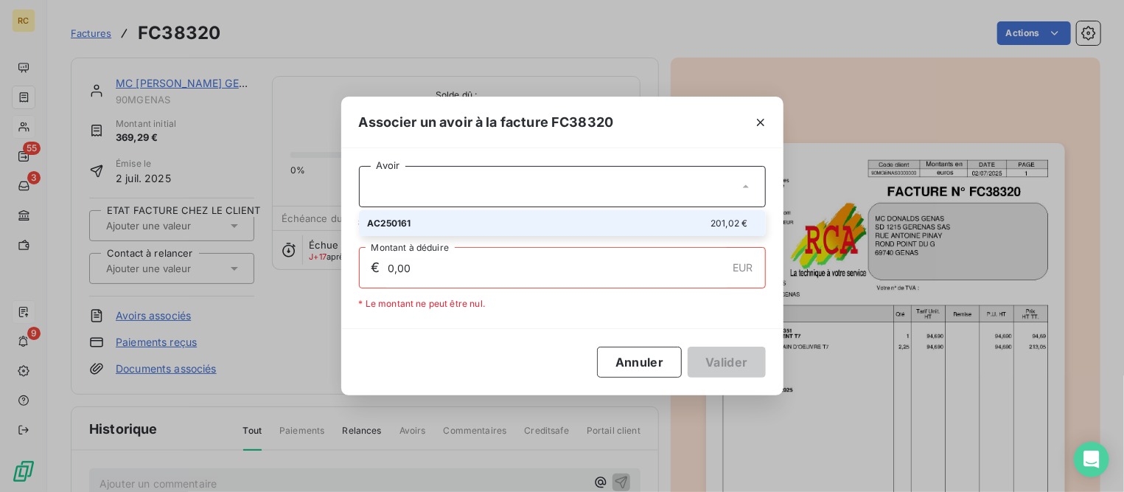
click at [420, 222] on div "AC250161 201,02 €" at bounding box center [562, 223] width 389 height 14
type input "201,02"
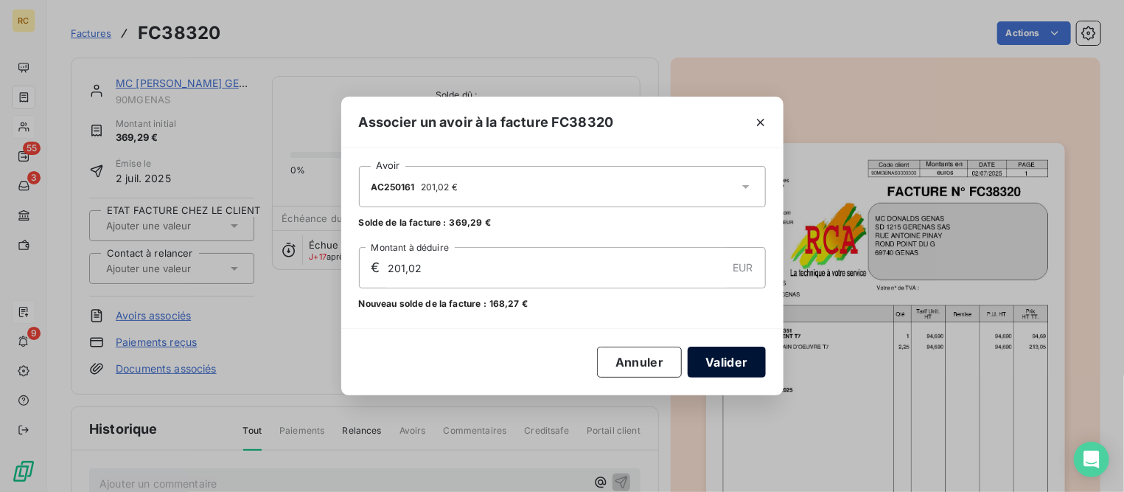
click at [733, 358] on button "Valider" at bounding box center [726, 362] width 77 height 31
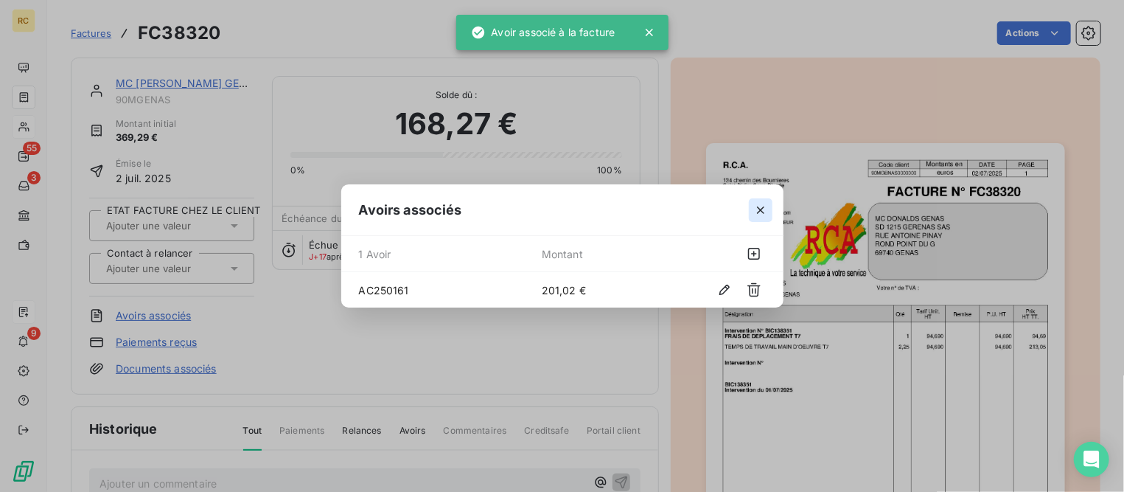
click at [766, 212] on icon "button" at bounding box center [761, 210] width 15 height 15
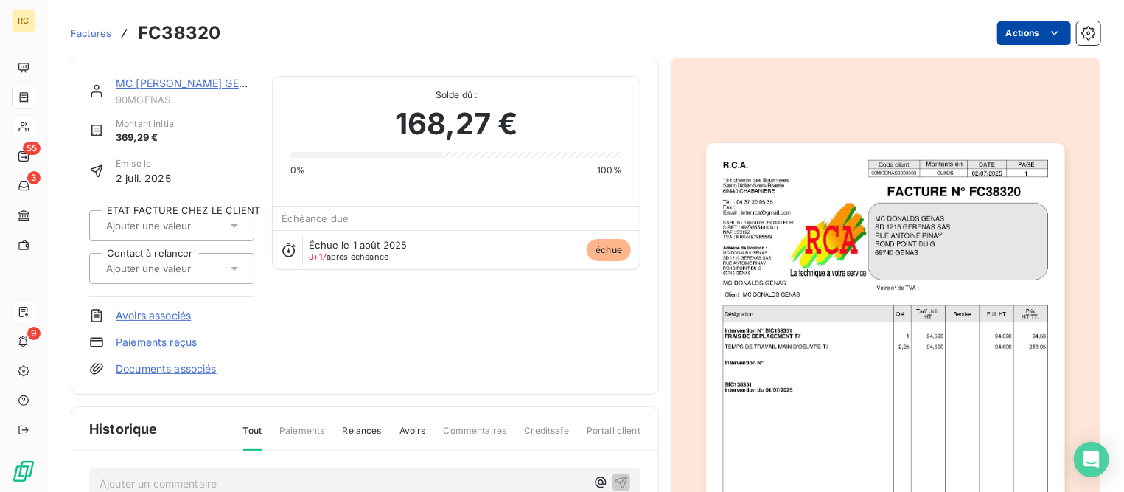
click at [1022, 34] on html "RC 55 3 9 Factures FC38320 Actions MC [PERSON_NAME] 90MGENAS Montant initial 36…" at bounding box center [562, 246] width 1124 height 492
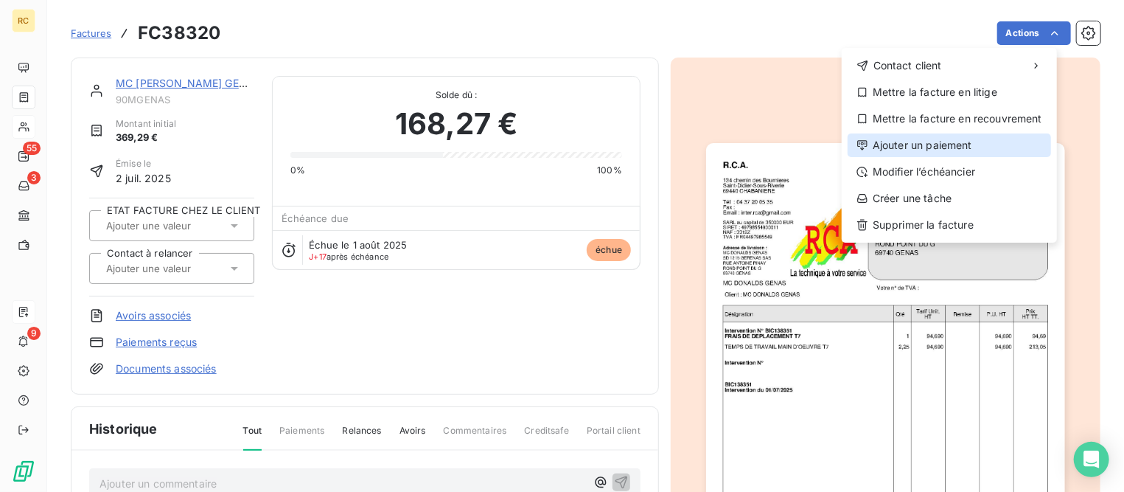
click at [909, 142] on div "Ajouter un paiement" at bounding box center [950, 145] width 204 height 24
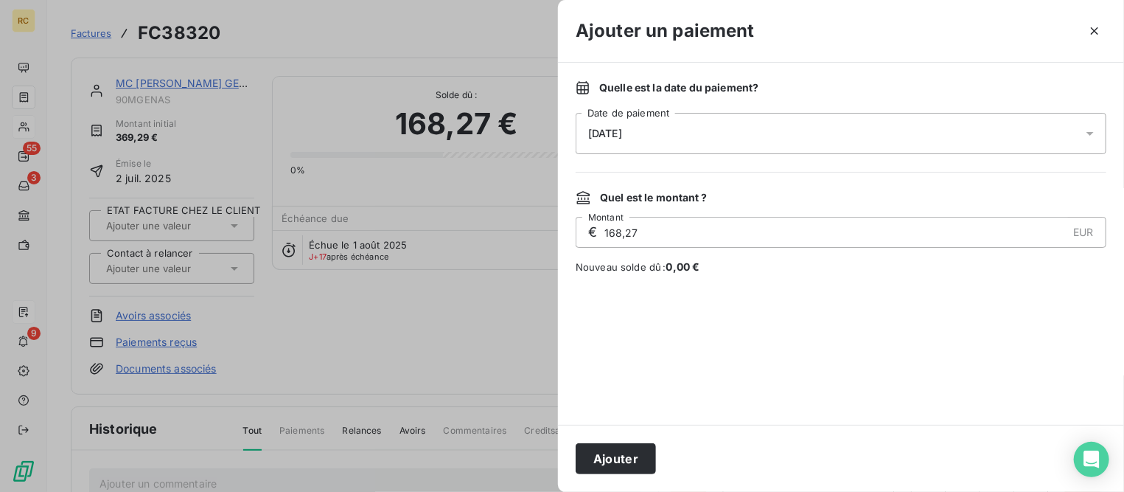
click at [674, 125] on div "[DATE]" at bounding box center [841, 133] width 531 height 41
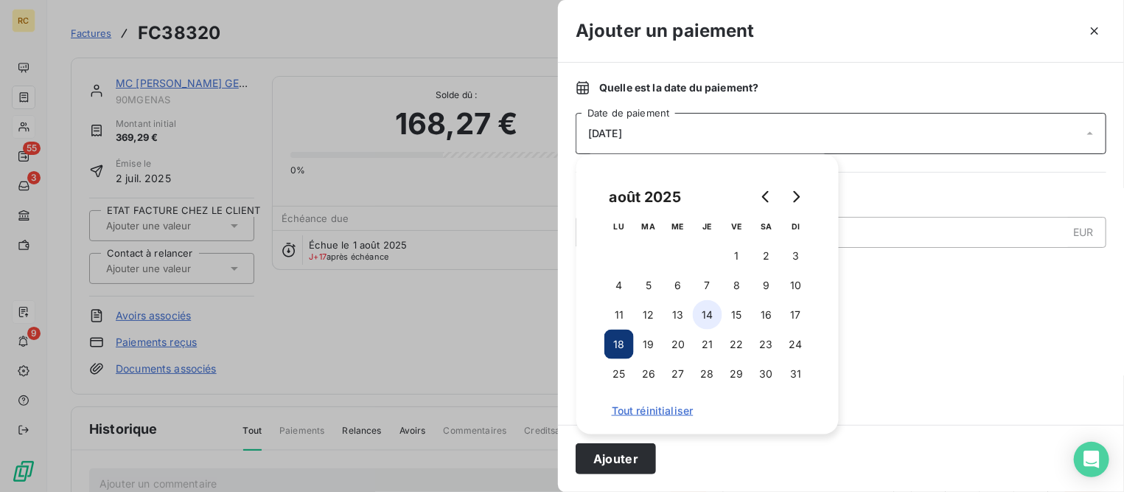
click at [703, 311] on button "14" at bounding box center [707, 314] width 29 height 29
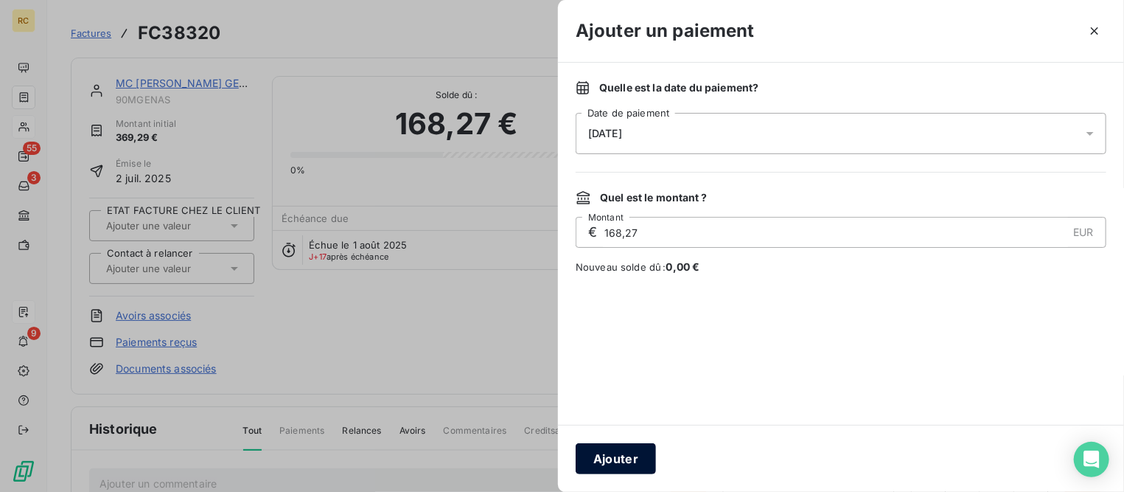
click at [626, 456] on button "Ajouter" at bounding box center [616, 458] width 80 height 31
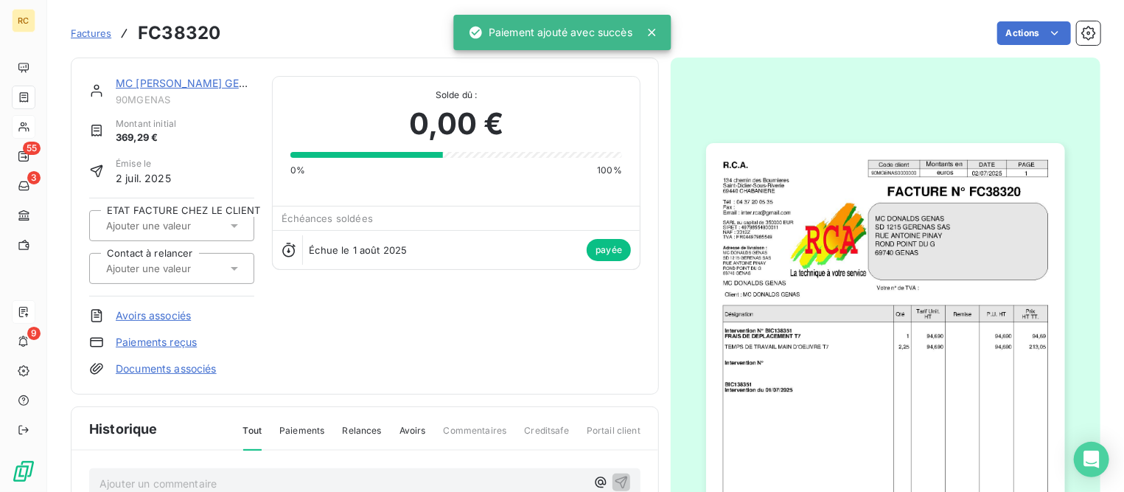
click at [158, 77] on link "MC [PERSON_NAME] GENAS" at bounding box center [188, 83] width 145 height 13
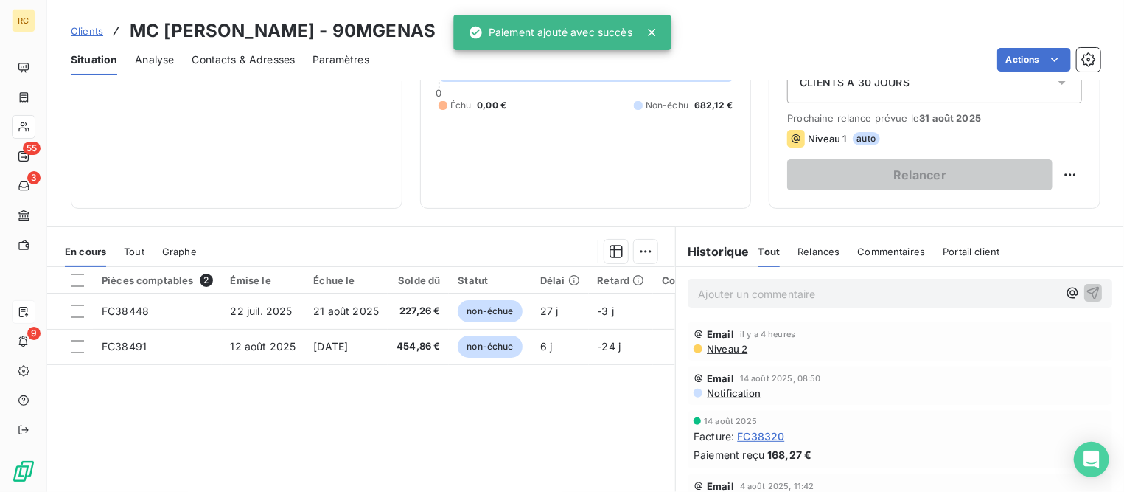
scroll to position [184, 0]
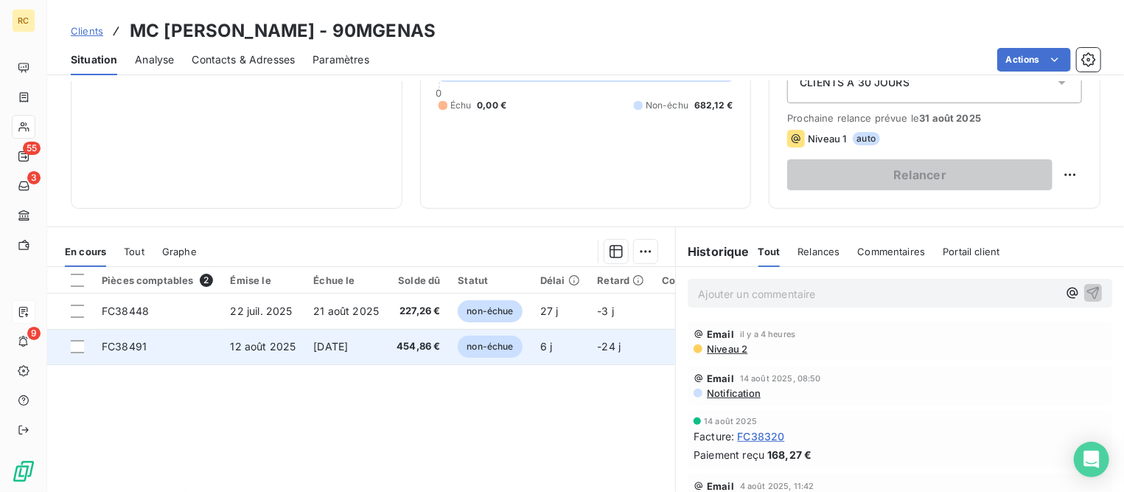
click at [293, 344] on span "12 août 2025" at bounding box center [264, 346] width 66 height 13
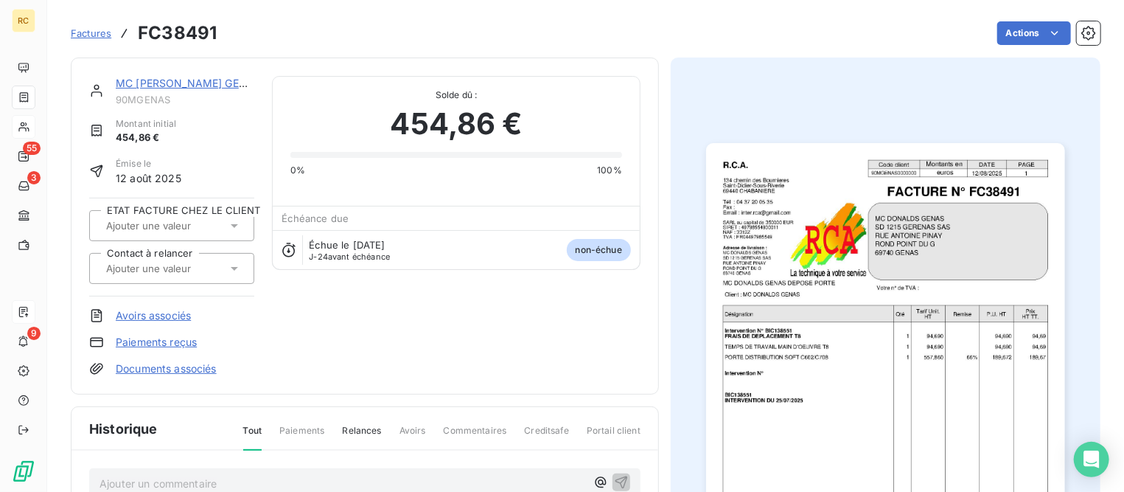
click at [886, 209] on img "button" at bounding box center [885, 396] width 358 height 507
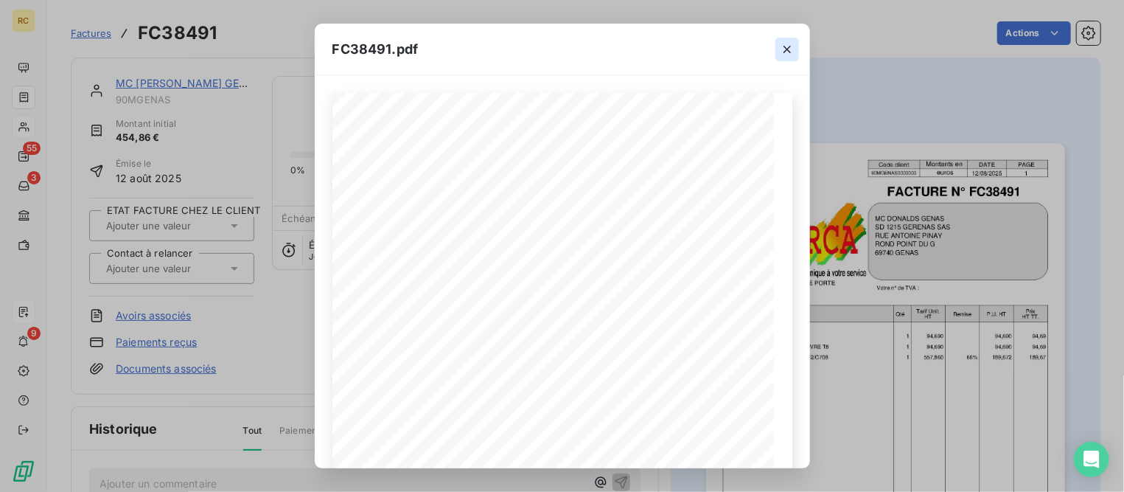
click at [786, 48] on icon "button" at bounding box center [787, 49] width 7 height 7
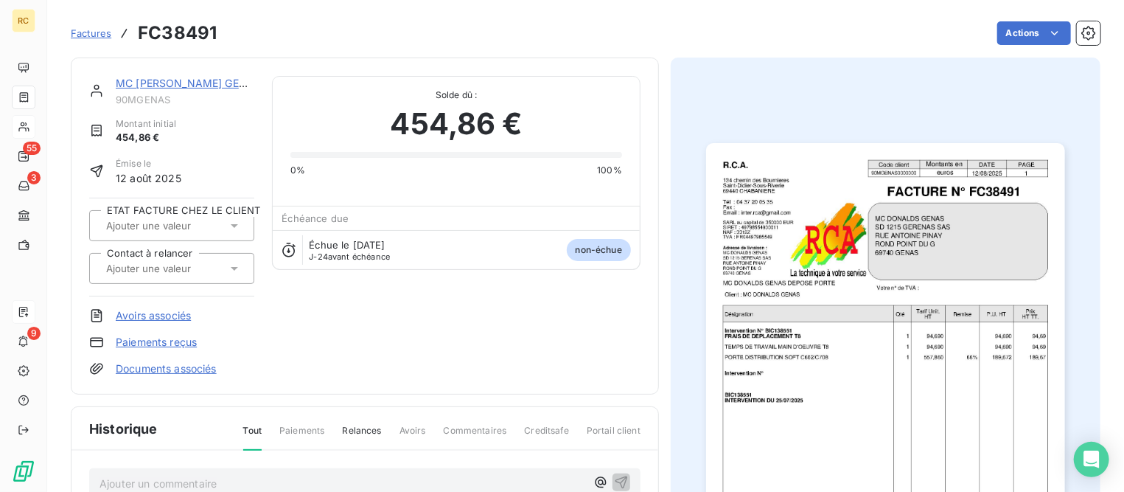
click at [98, 33] on span "Factures" at bounding box center [91, 33] width 41 height 12
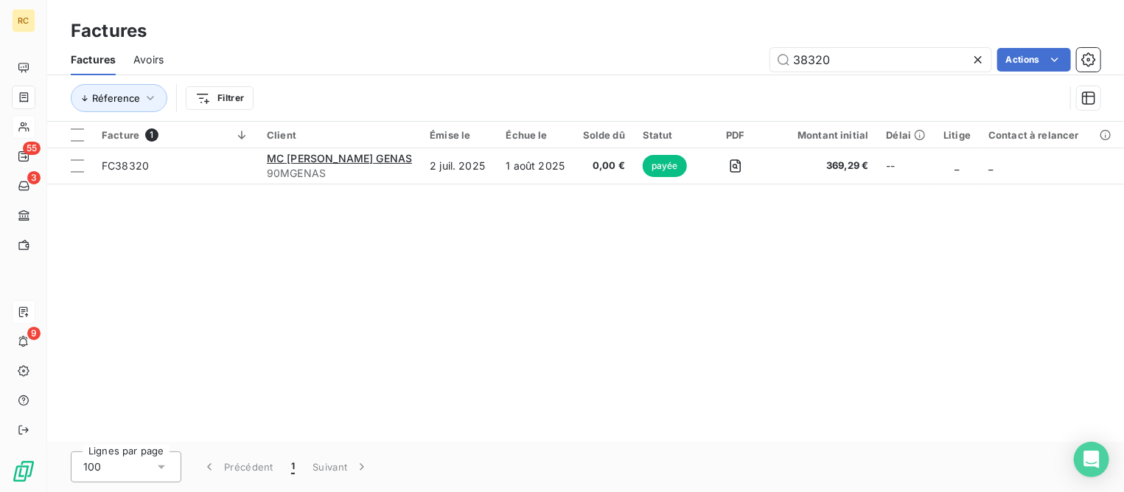
drag, startPoint x: 862, startPoint y: 54, endPoint x: 693, endPoint y: 59, distance: 168.9
click at [689, 58] on div "38320 Actions" at bounding box center [640, 60] width 919 height 24
type input "2032"
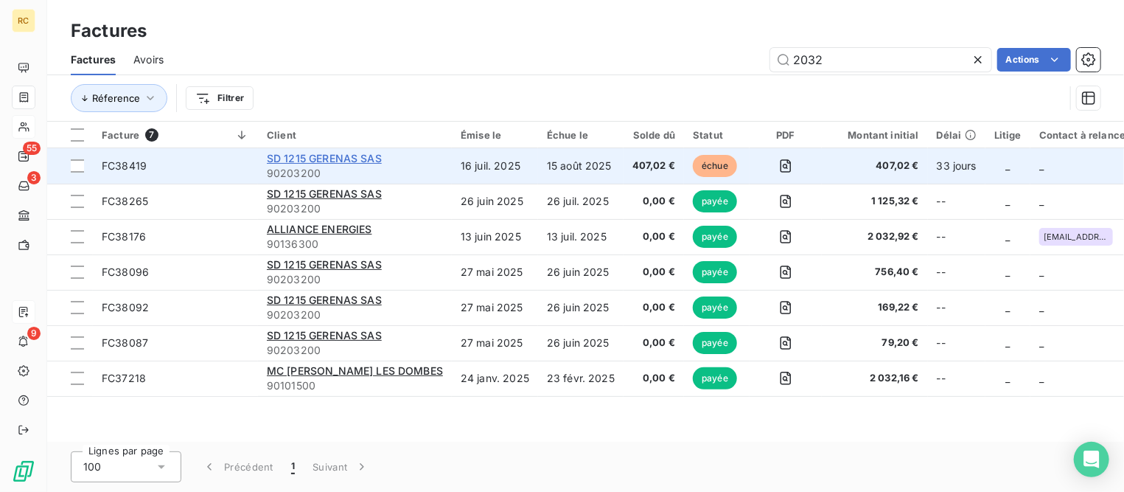
click at [362, 159] on span "SD 1215 GERENAS SAS" at bounding box center [324, 158] width 115 height 13
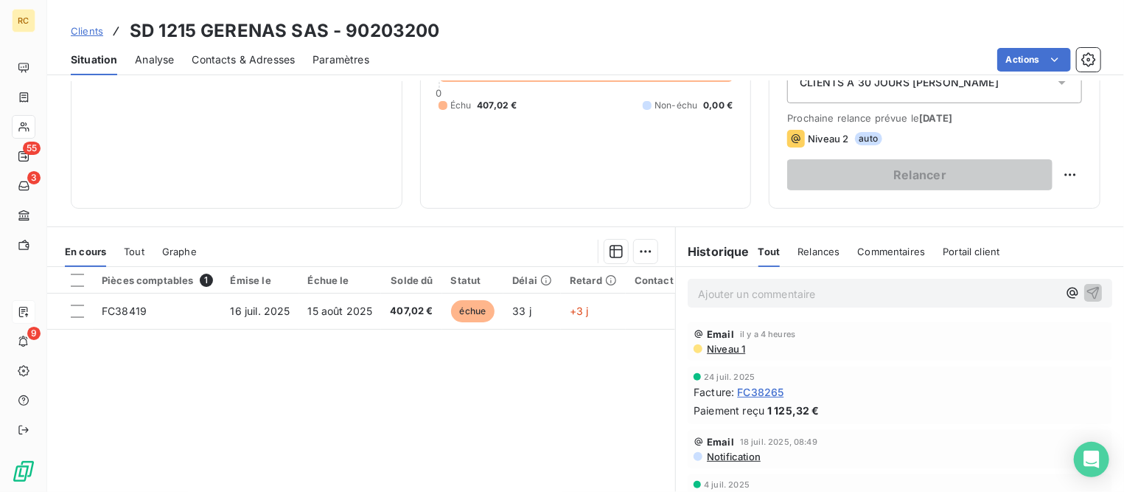
scroll to position [184, 0]
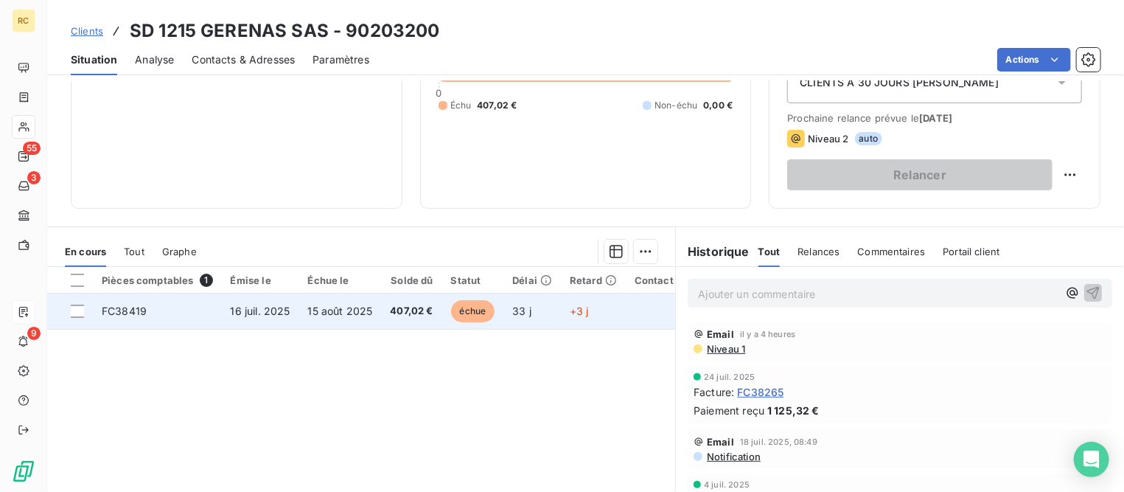
click at [142, 316] on td "FC38419" at bounding box center [157, 310] width 129 height 35
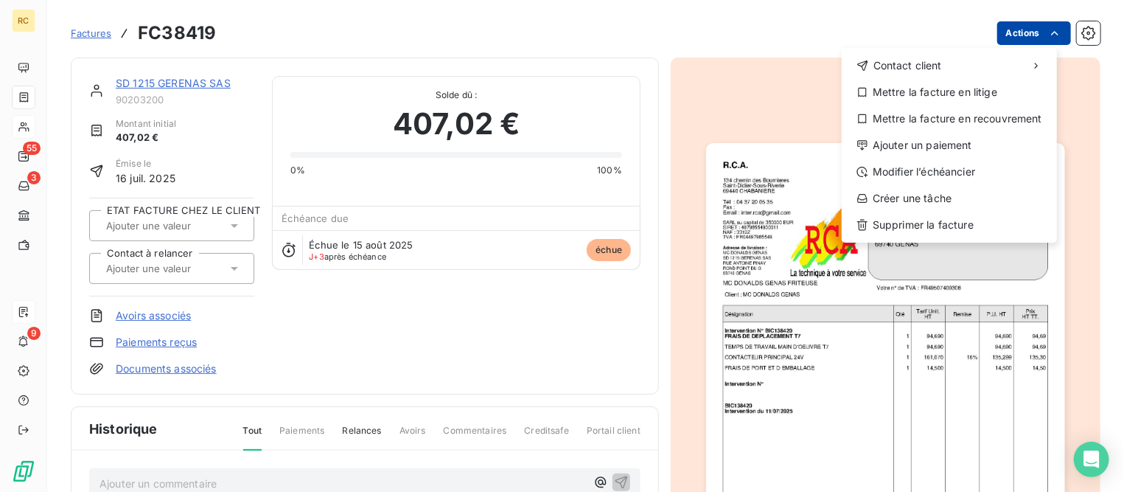
click at [1003, 37] on html "RC 55 3 9 Factures FC38419 Actions Contact client Mettre la facture en litige M…" at bounding box center [562, 246] width 1124 height 492
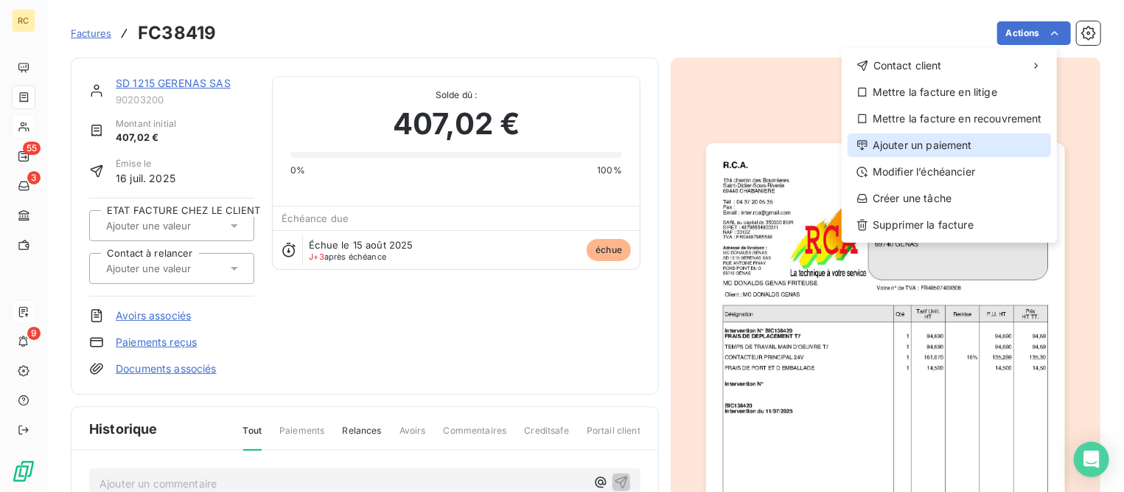
click at [922, 144] on div "Ajouter un paiement" at bounding box center [950, 145] width 204 height 24
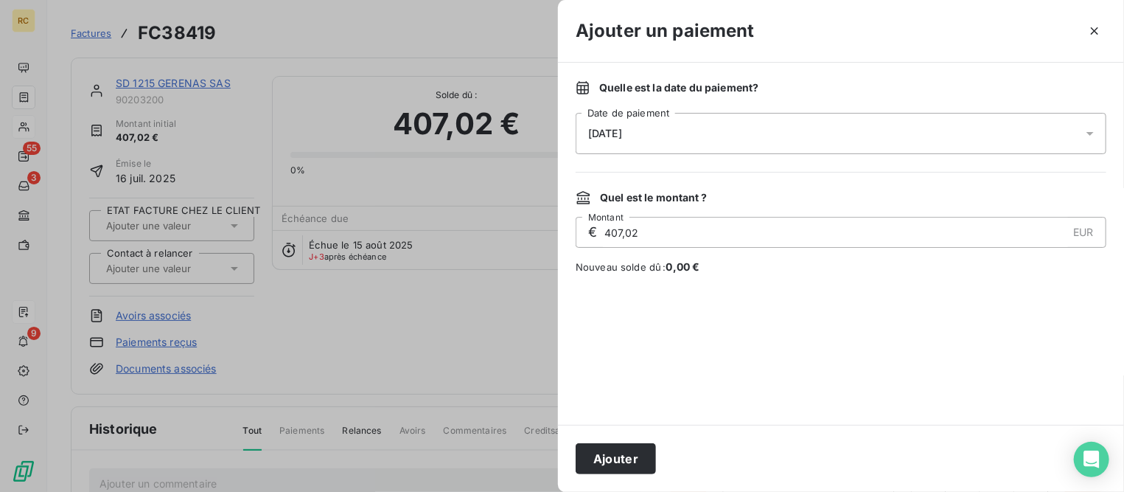
click at [845, 137] on div "[DATE]" at bounding box center [841, 133] width 531 height 41
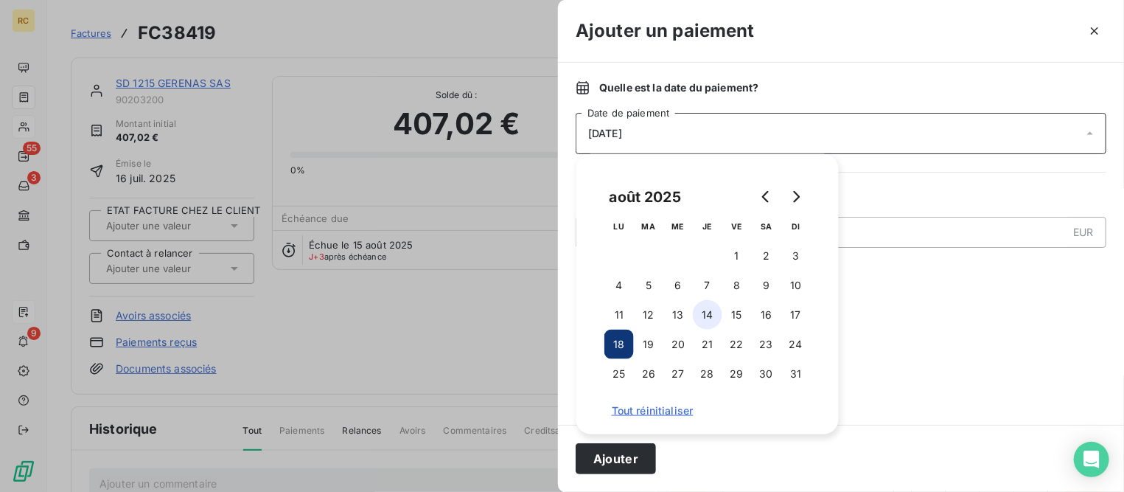
click at [709, 319] on button "14" at bounding box center [707, 314] width 29 height 29
click at [638, 455] on button "Ajouter" at bounding box center [616, 458] width 80 height 31
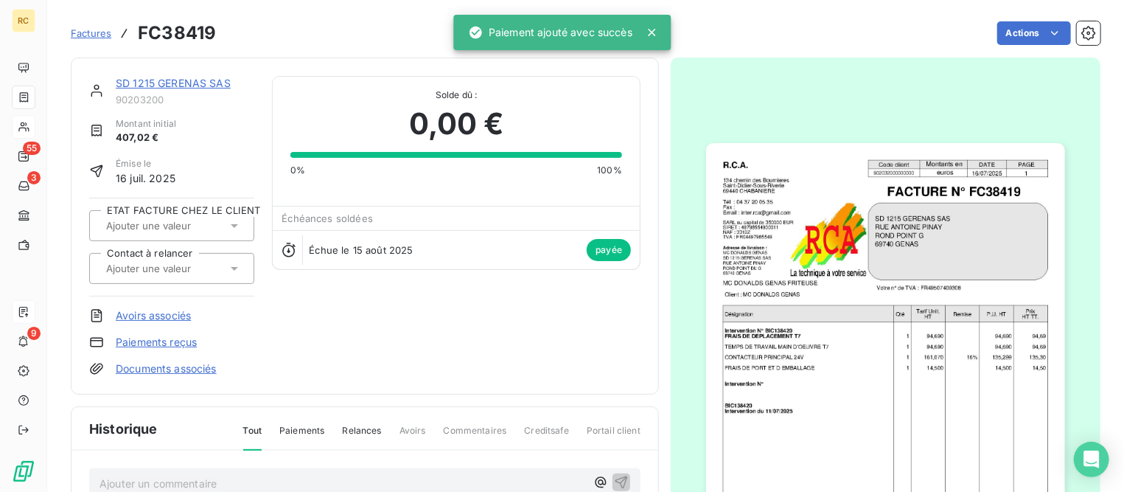
click at [212, 83] on link "SD 1215 GERENAS SAS" at bounding box center [173, 83] width 115 height 13
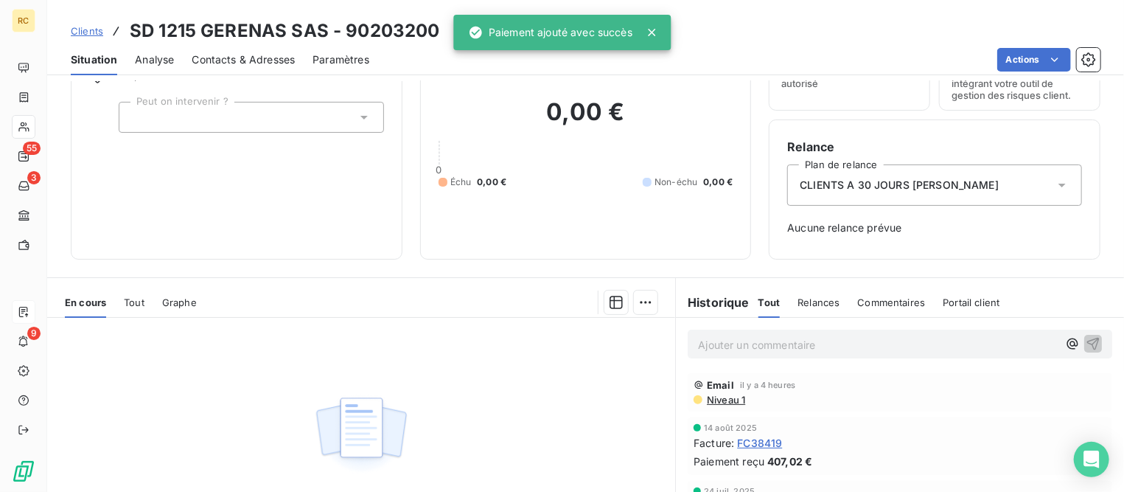
scroll to position [184, 0]
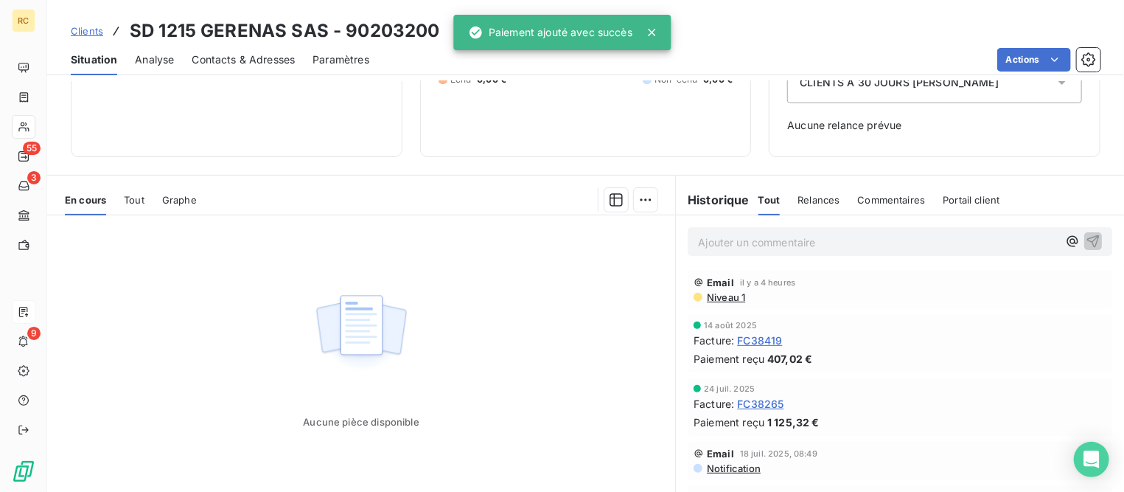
click at [130, 201] on span "Tout" at bounding box center [134, 200] width 21 height 12
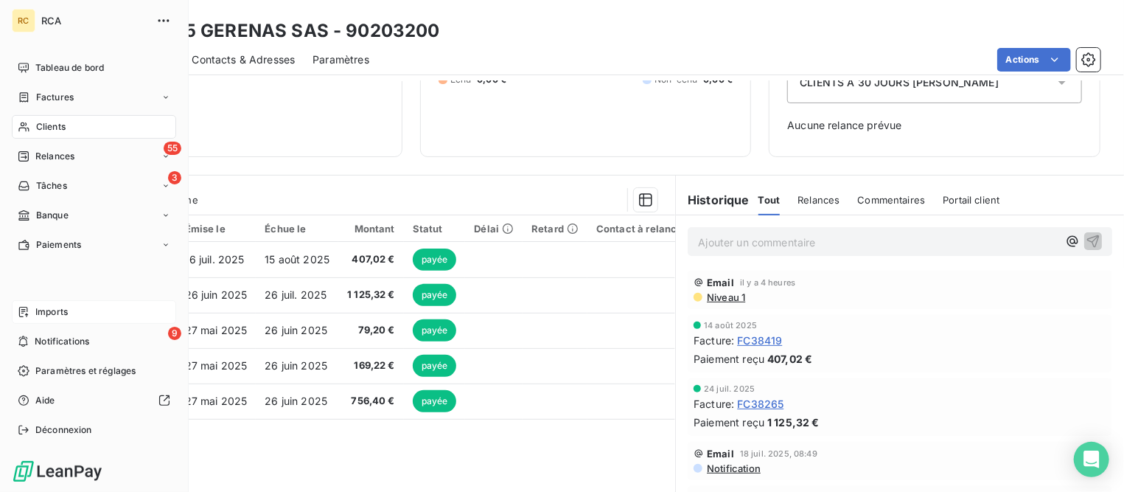
click at [56, 95] on span "Factures" at bounding box center [55, 97] width 38 height 13
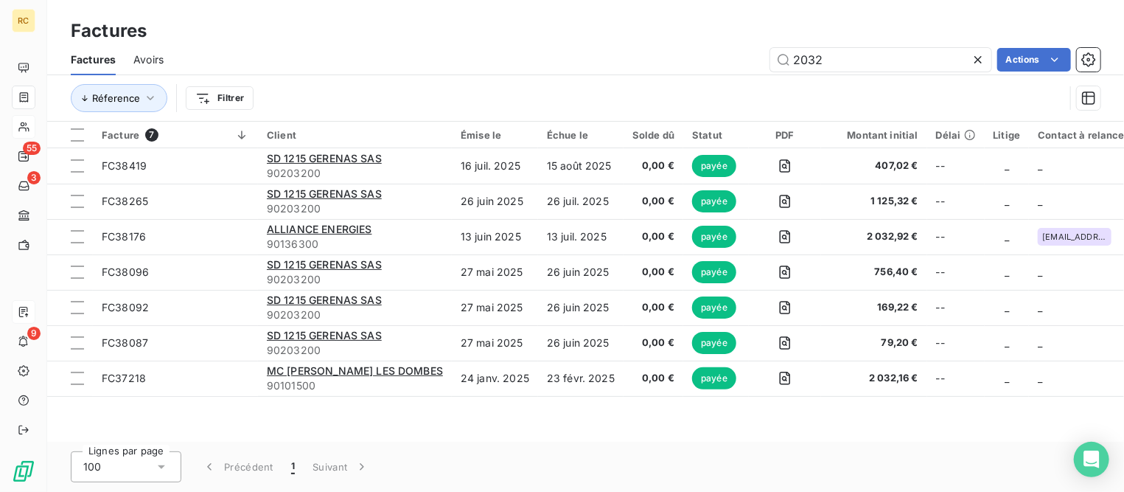
drag, startPoint x: 870, startPoint y: 62, endPoint x: 675, endPoint y: 51, distance: 195.7
click at [675, 51] on div "2032 Actions" at bounding box center [640, 60] width 919 height 24
type input "GENAS"
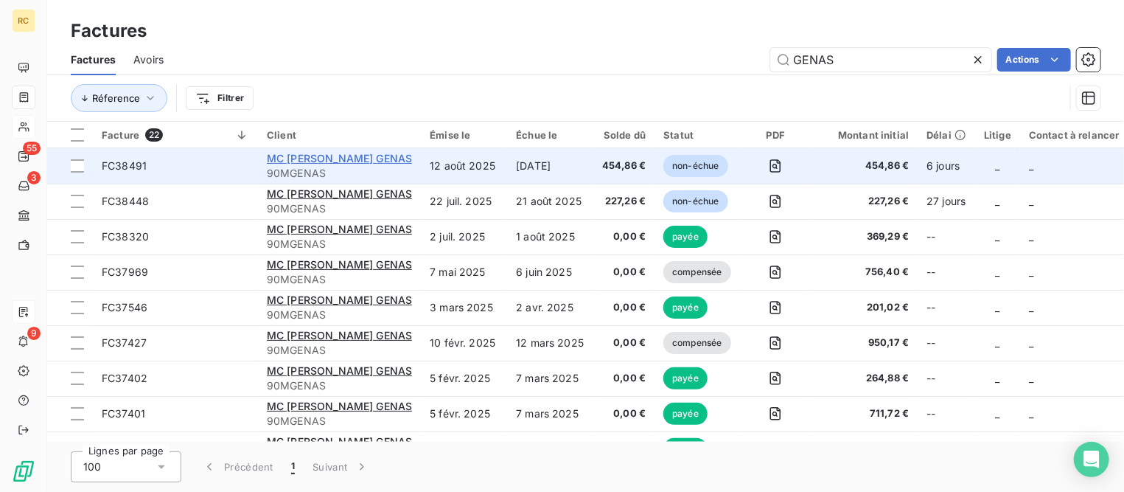
click at [337, 160] on span "MC [PERSON_NAME] GENAS" at bounding box center [339, 158] width 145 height 13
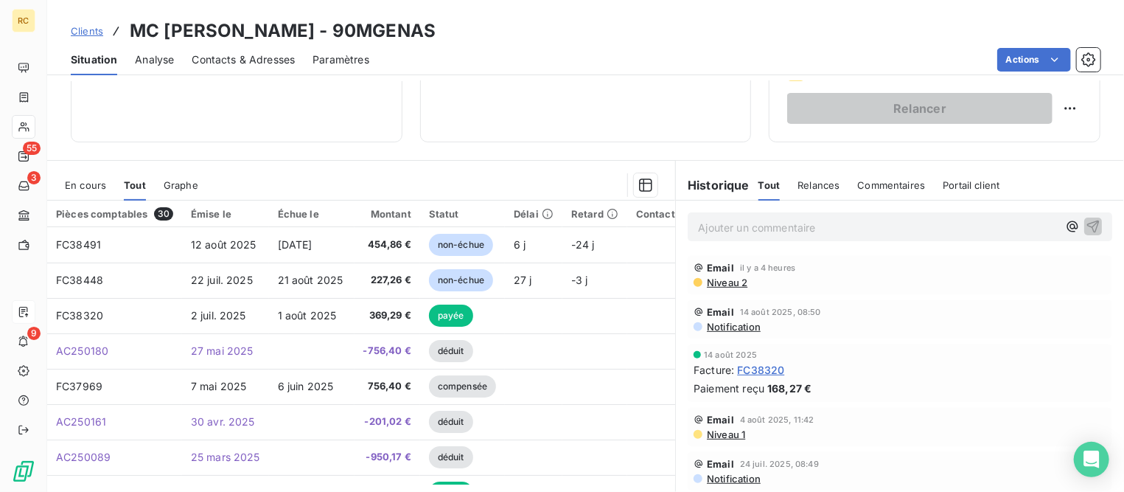
scroll to position [276, 0]
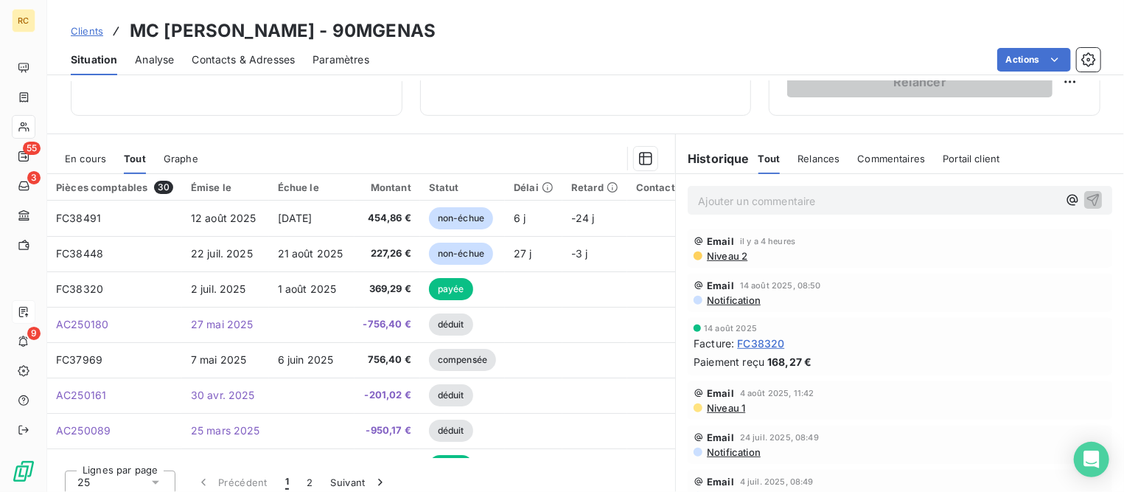
click at [97, 159] on span "En cours" at bounding box center [85, 159] width 41 height 12
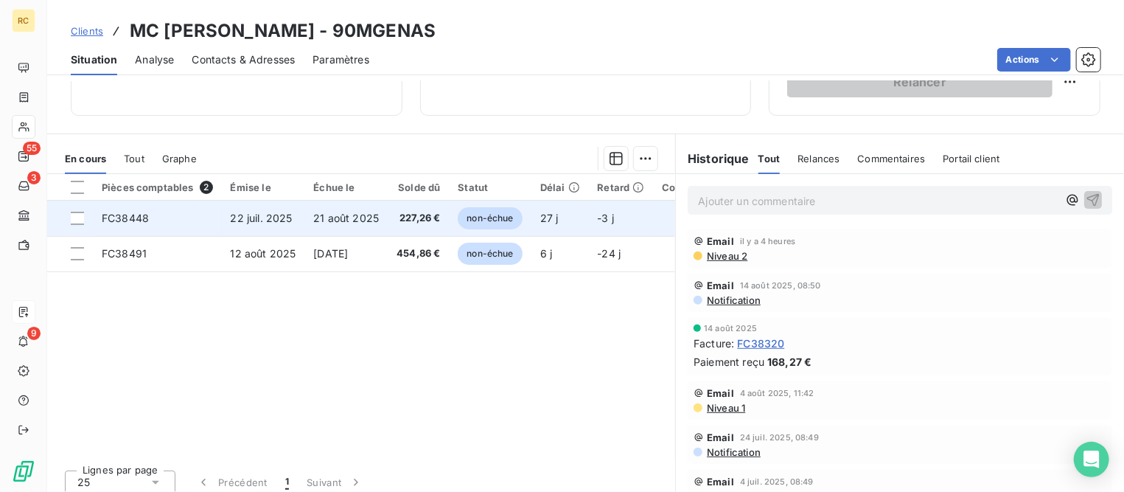
click at [139, 214] on span "FC38448" at bounding box center [125, 218] width 47 height 13
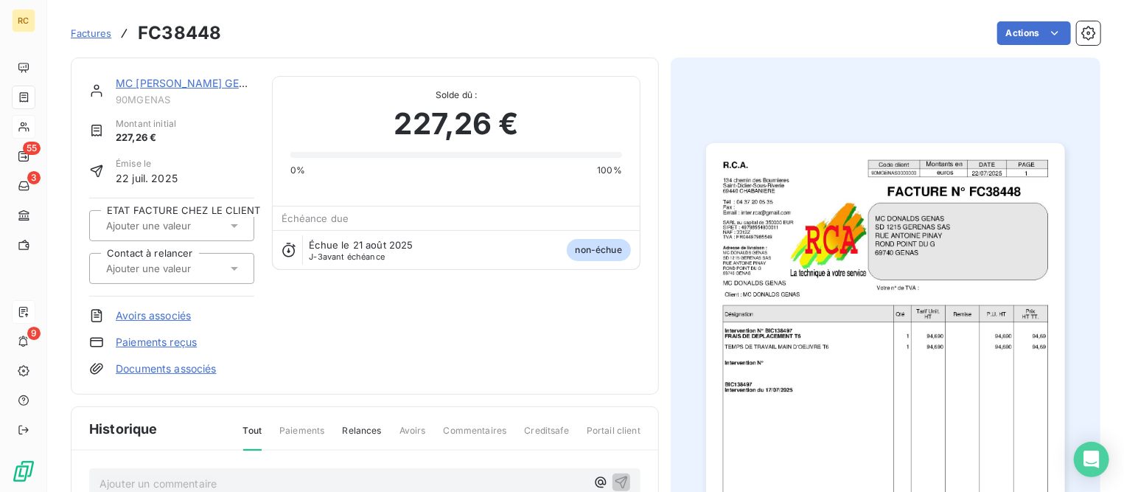
click at [127, 83] on link "MC [PERSON_NAME] GENAS" at bounding box center [188, 83] width 145 height 13
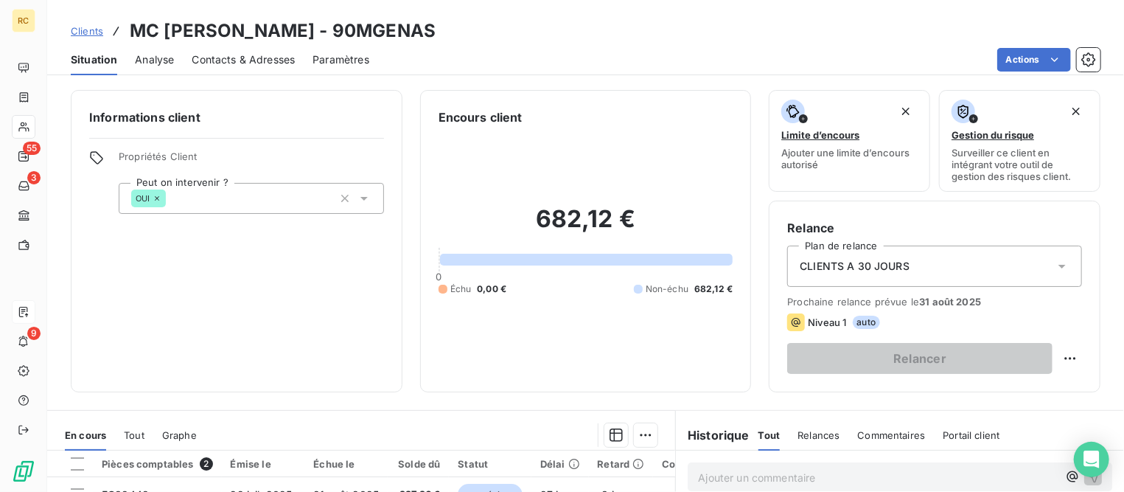
click at [100, 32] on span "Clients" at bounding box center [87, 31] width 32 height 12
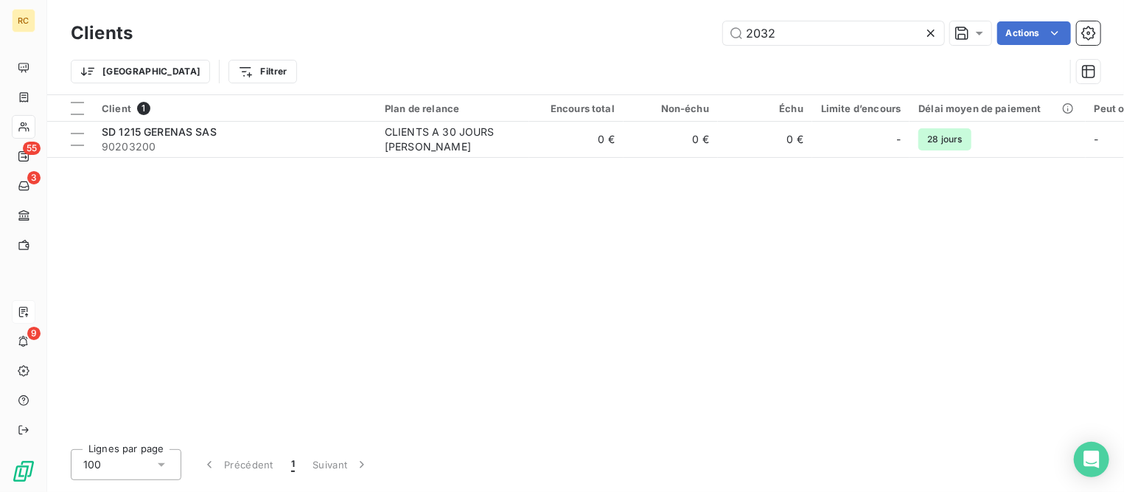
drag, startPoint x: 858, startPoint y: 43, endPoint x: 329, endPoint y: 2, distance: 530.2
click at [329, 2] on div "Clients 2032 Actions Trier Filtrer" at bounding box center [585, 47] width 1077 height 94
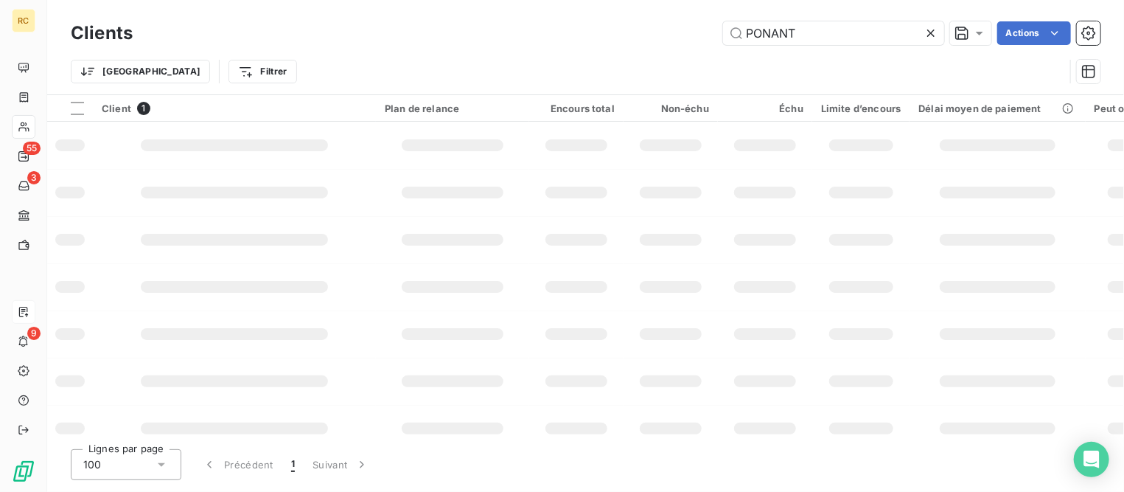
type input "PONANT"
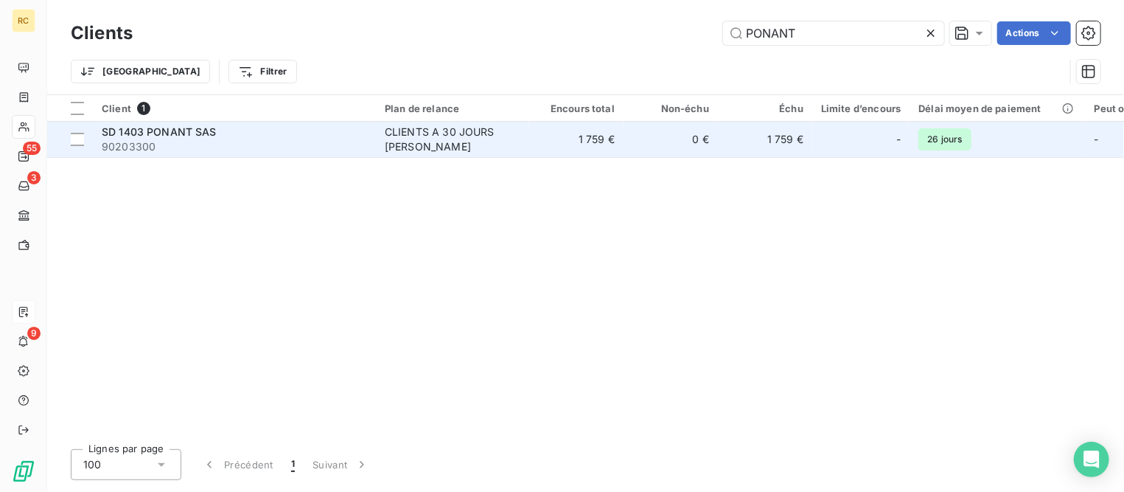
click at [193, 134] on span "SD 1403 PONANT SAS" at bounding box center [159, 131] width 115 height 13
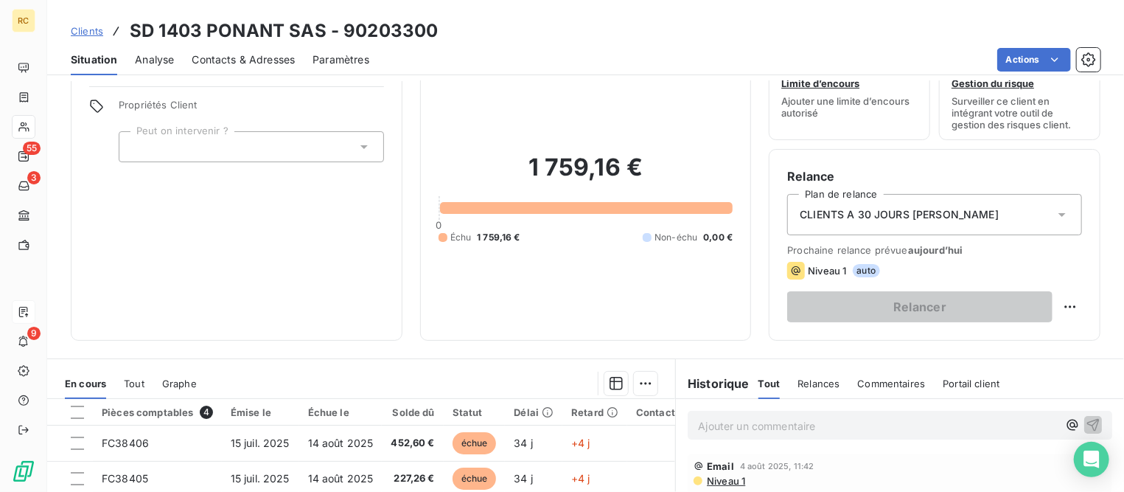
scroll to position [184, 0]
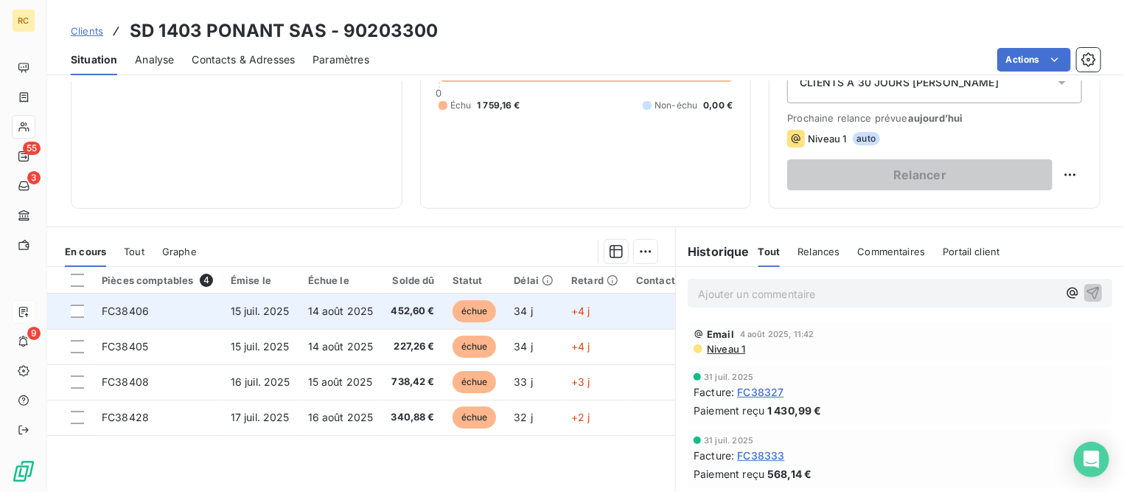
click at [247, 313] on span "15 juil. 2025" at bounding box center [260, 311] width 59 height 13
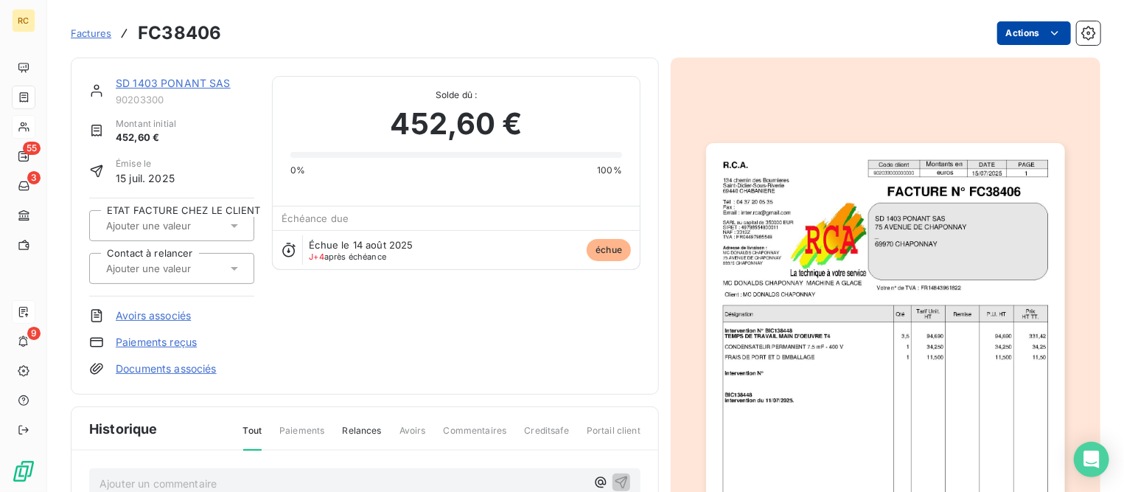
click at [1012, 32] on html "RC 55 3 9 Factures FC38406 Actions SD 1403 PONANT SAS 90203300 Montant initial …" at bounding box center [562, 246] width 1124 height 492
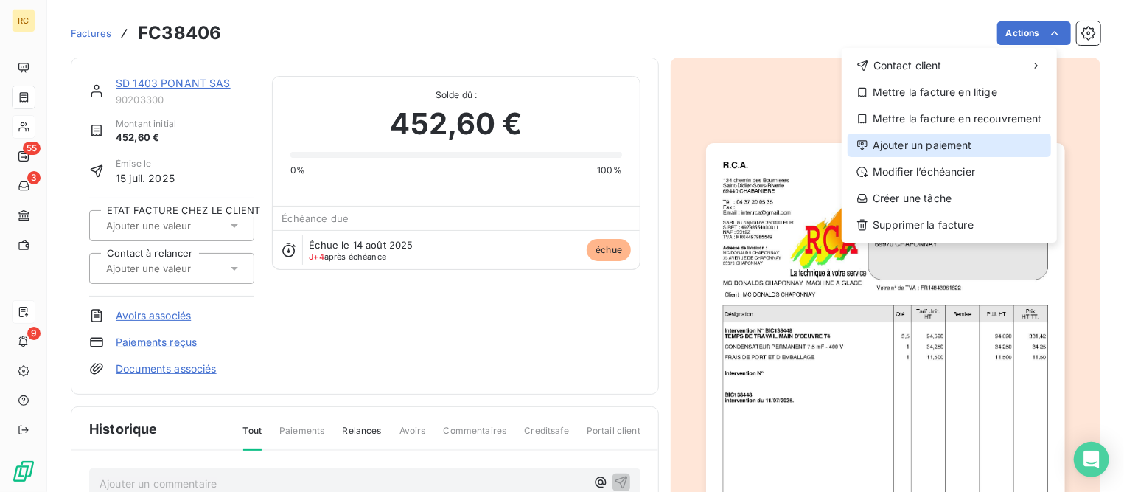
click at [911, 145] on div "Ajouter un paiement" at bounding box center [950, 145] width 204 height 24
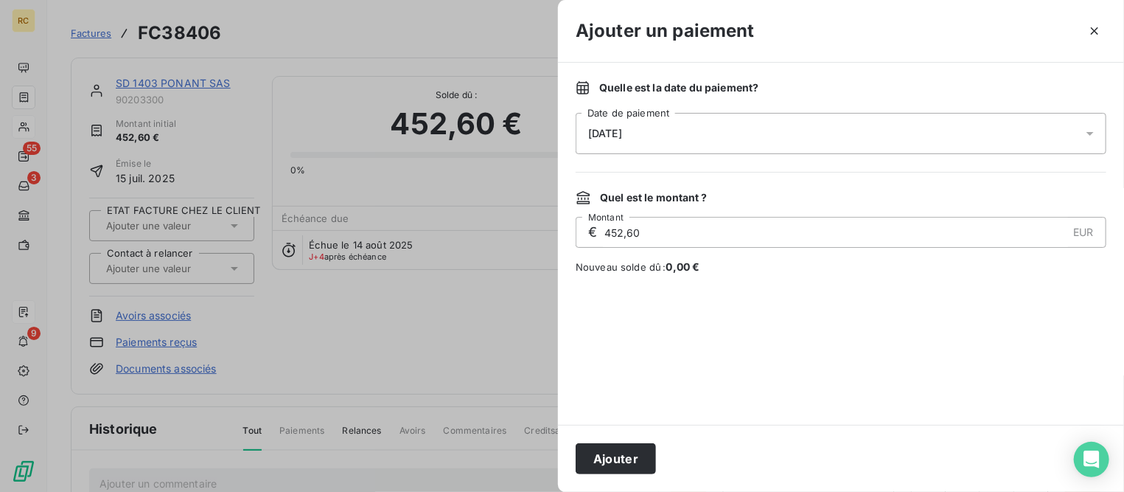
click at [618, 139] on div "[DATE]" at bounding box center [841, 133] width 531 height 41
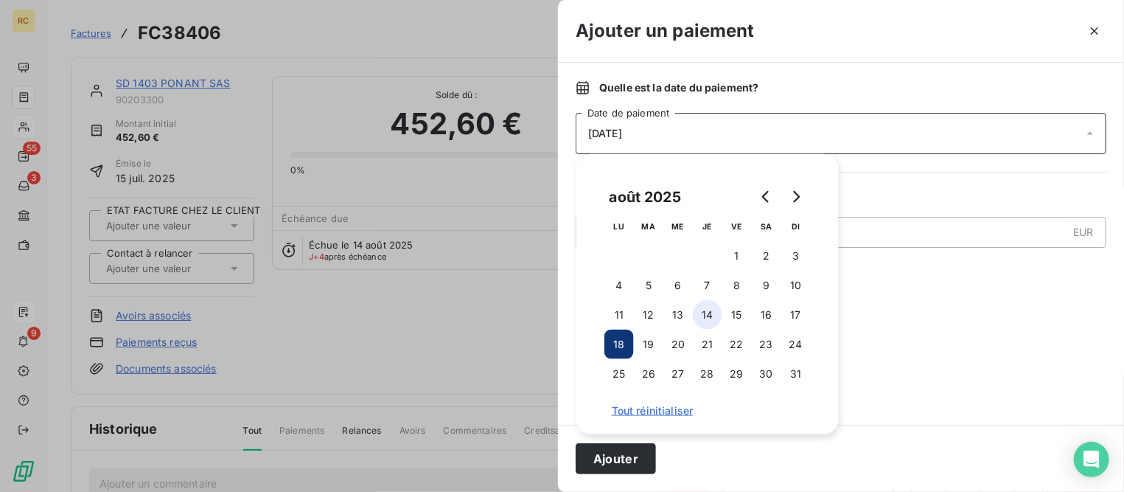
click at [710, 316] on button "14" at bounding box center [707, 314] width 29 height 29
click at [633, 452] on button "Ajouter" at bounding box center [616, 458] width 80 height 31
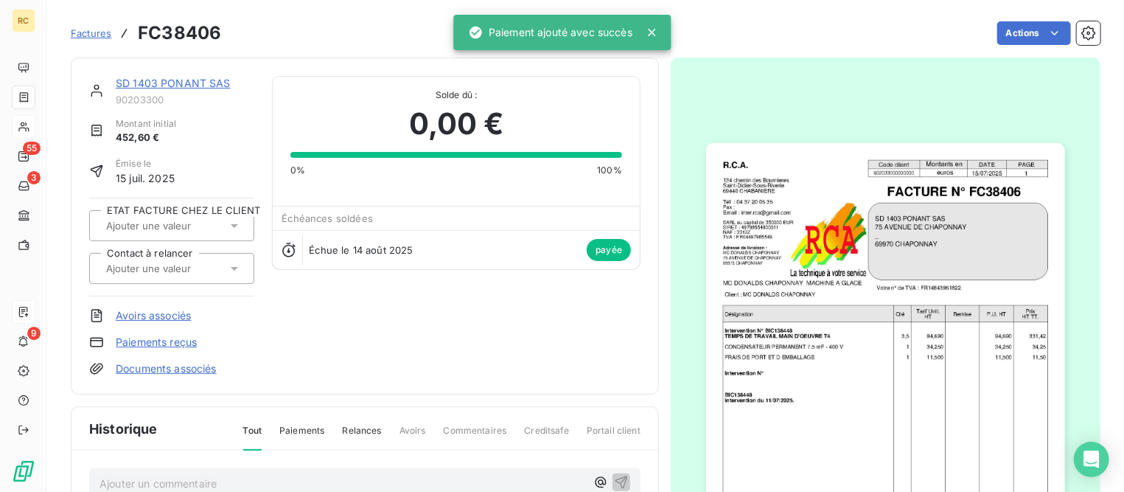
click at [192, 77] on link "SD 1403 PONANT SAS" at bounding box center [173, 83] width 115 height 13
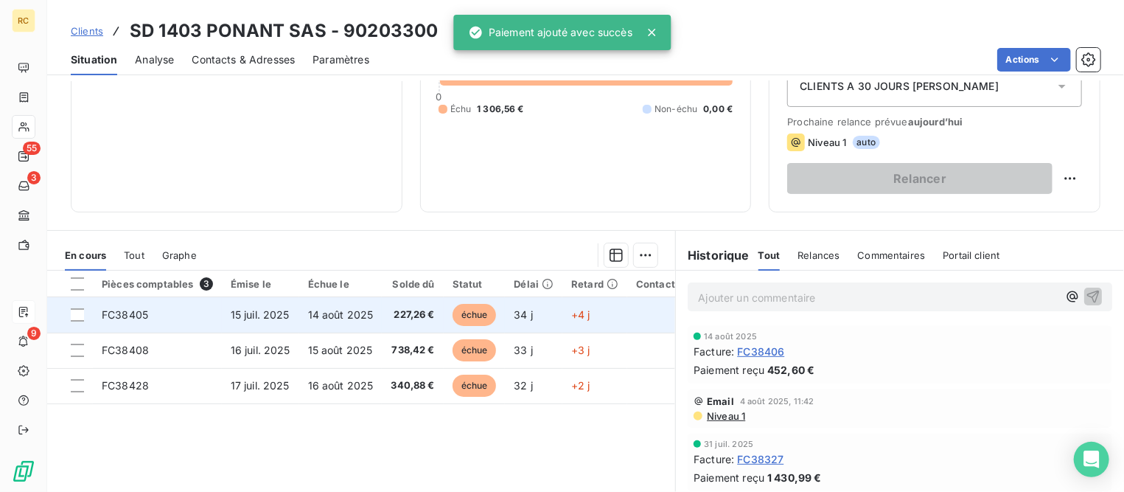
scroll to position [184, 0]
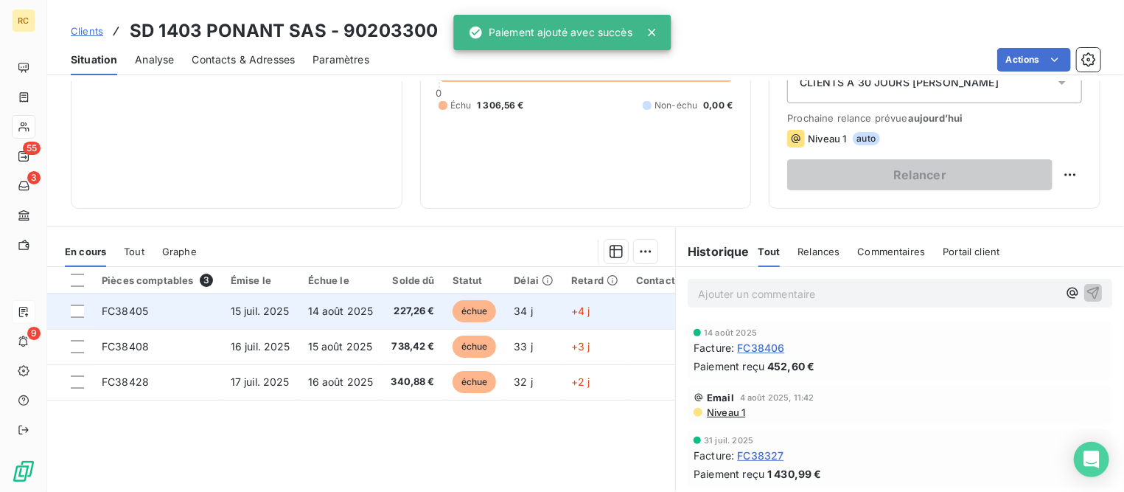
click at [231, 324] on td "15 juil. 2025" at bounding box center [260, 310] width 77 height 35
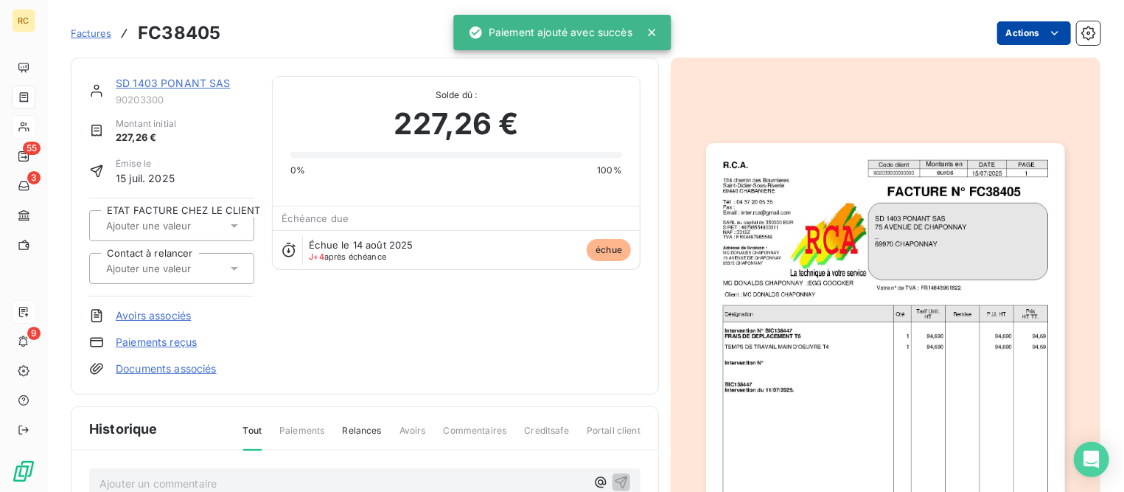
click at [1005, 29] on html "RC 55 3 9 Factures FC38405 Actions SD 1403 PONANT SAS 90203300 Montant initial …" at bounding box center [562, 246] width 1124 height 492
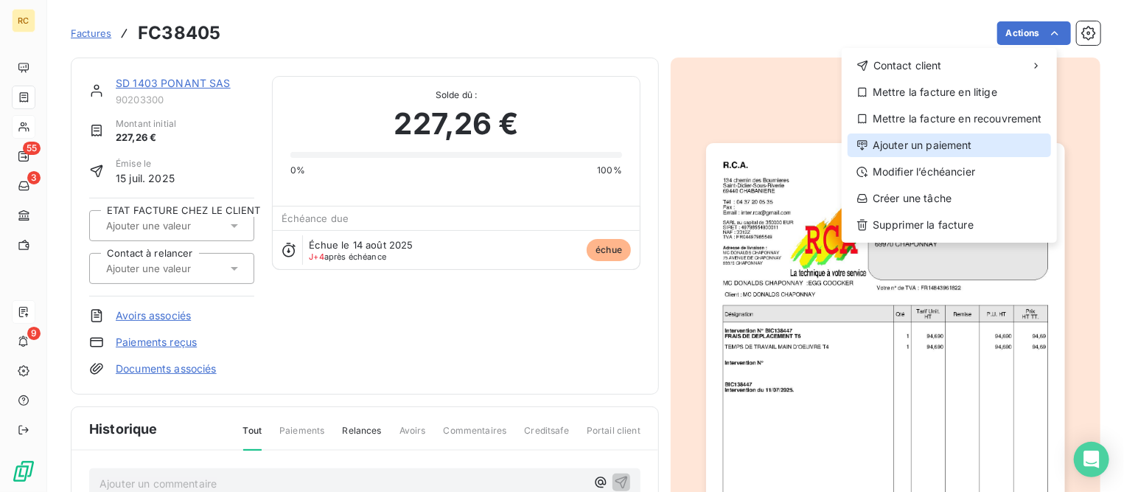
click at [900, 150] on div "Ajouter un paiement" at bounding box center [950, 145] width 204 height 24
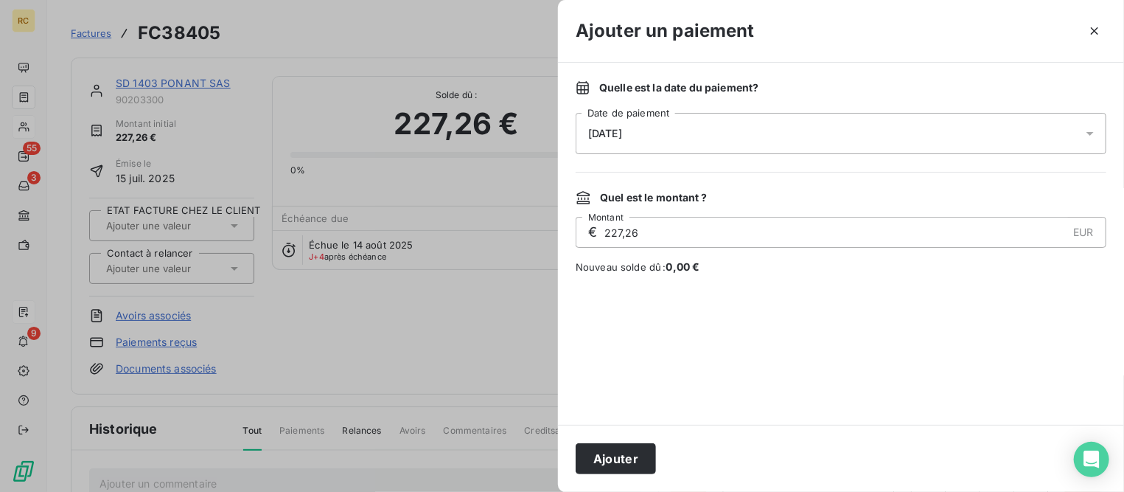
click at [695, 125] on div "[DATE]" at bounding box center [841, 133] width 531 height 41
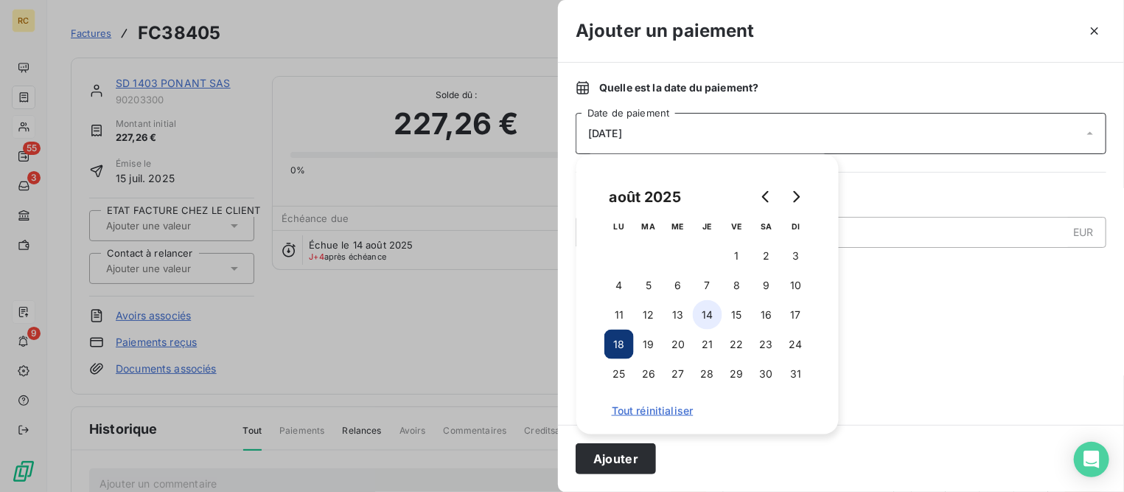
click at [711, 307] on button "14" at bounding box center [707, 314] width 29 height 29
click at [624, 462] on button "Ajouter" at bounding box center [616, 458] width 80 height 31
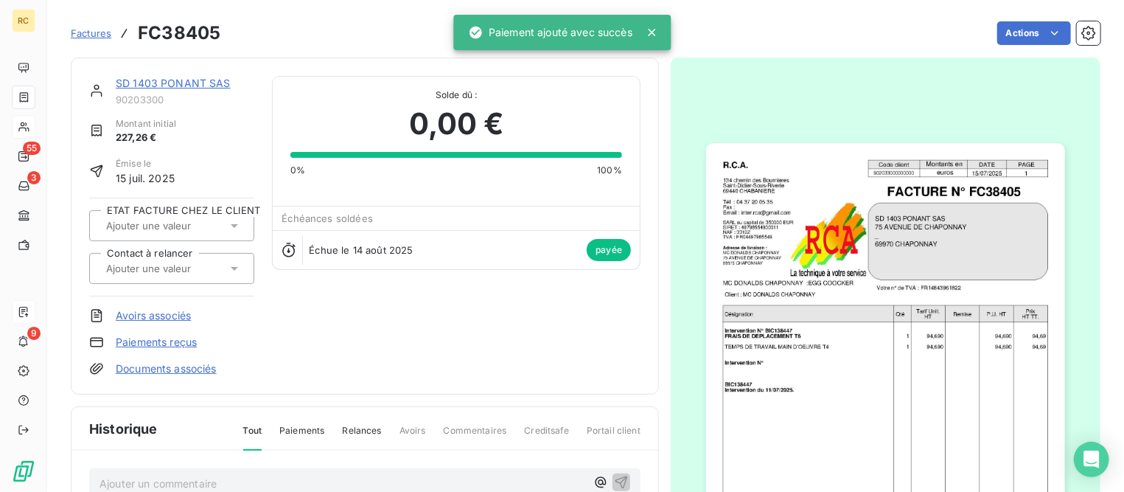
click at [189, 84] on link "SD 1403 PONANT SAS" at bounding box center [173, 83] width 115 height 13
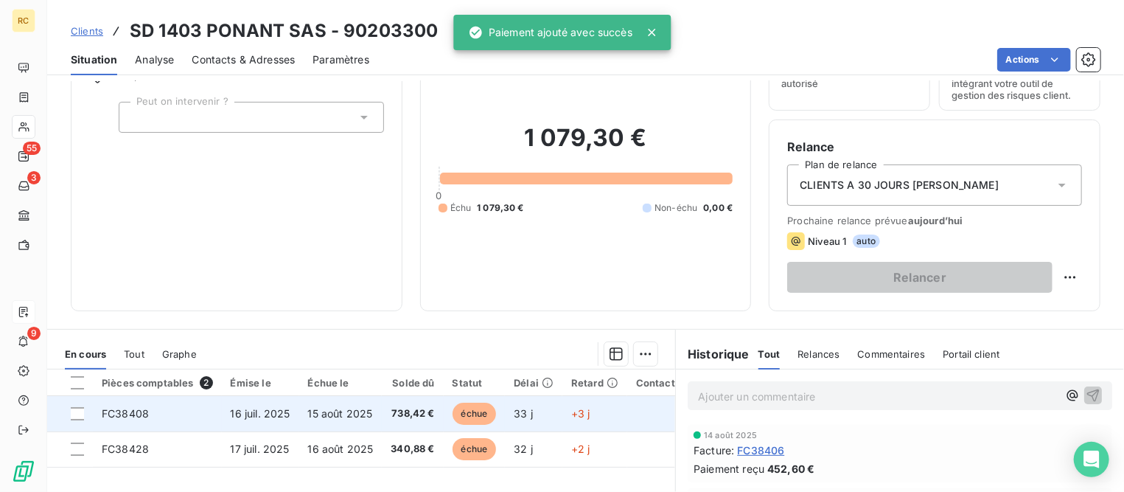
scroll to position [184, 0]
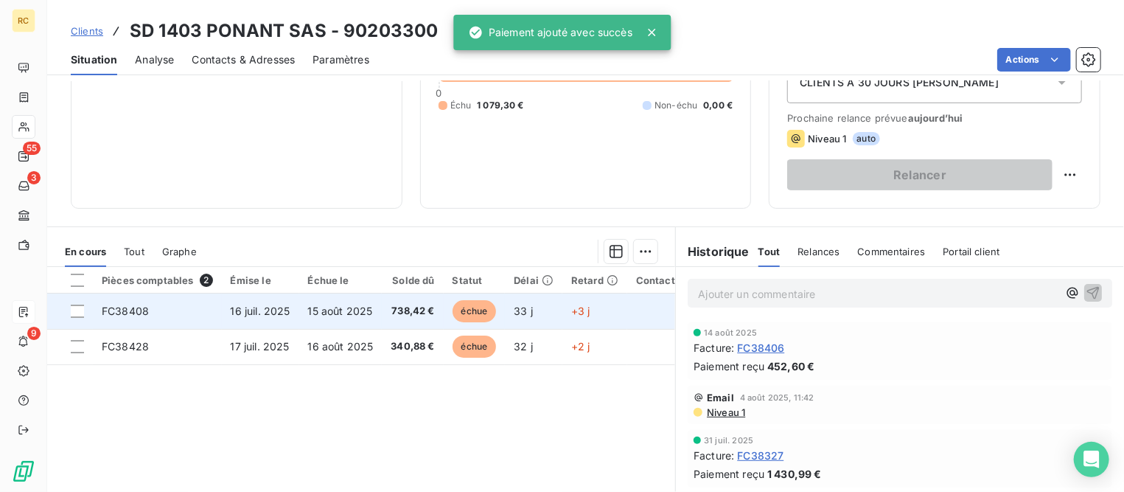
click at [360, 315] on span "15 août 2025" at bounding box center [340, 311] width 65 height 13
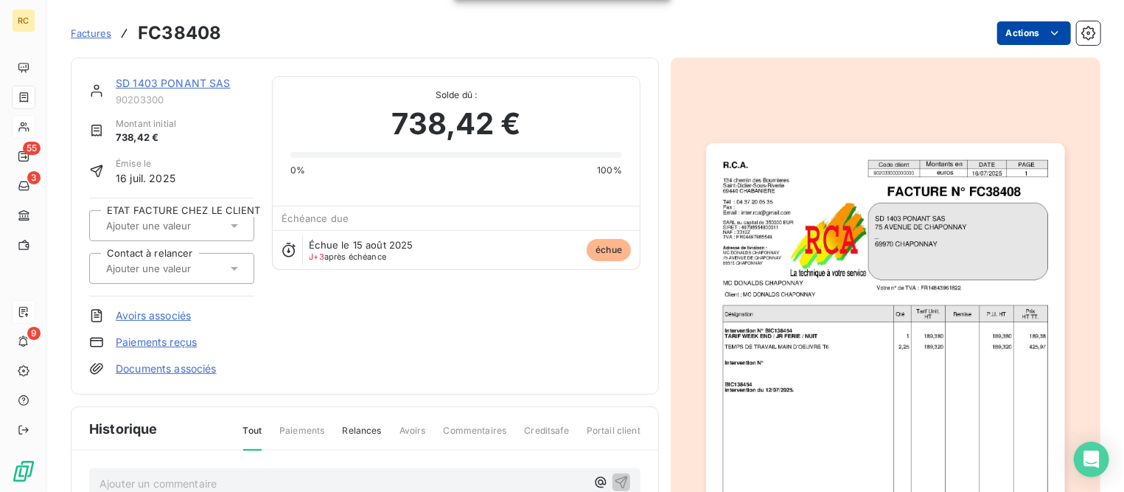
click at [1015, 32] on html "RC 55 3 9 Factures FC38408 Actions SD 1403 PONANT SAS 90203300 Montant initial …" at bounding box center [562, 246] width 1124 height 492
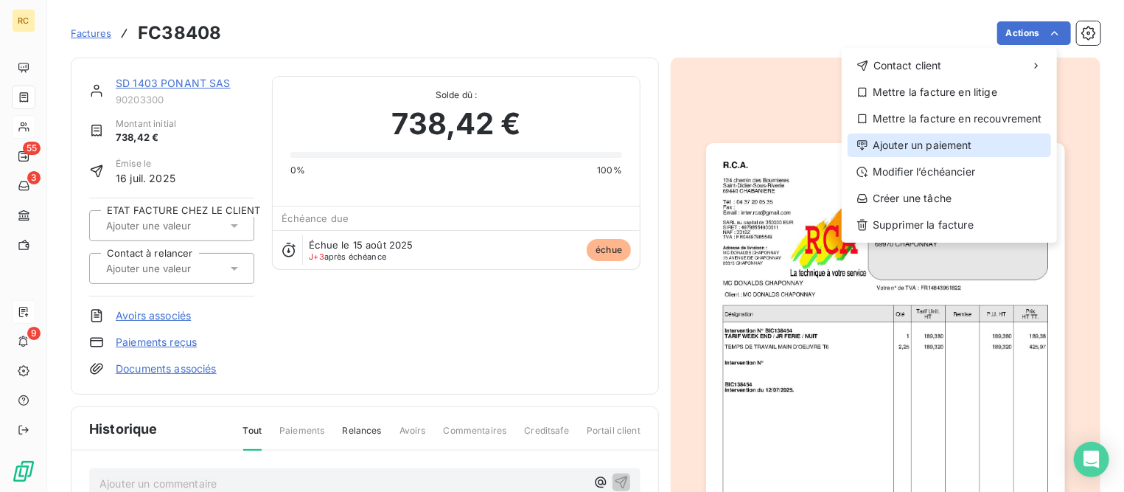
click at [928, 154] on div "Ajouter un paiement" at bounding box center [950, 145] width 204 height 24
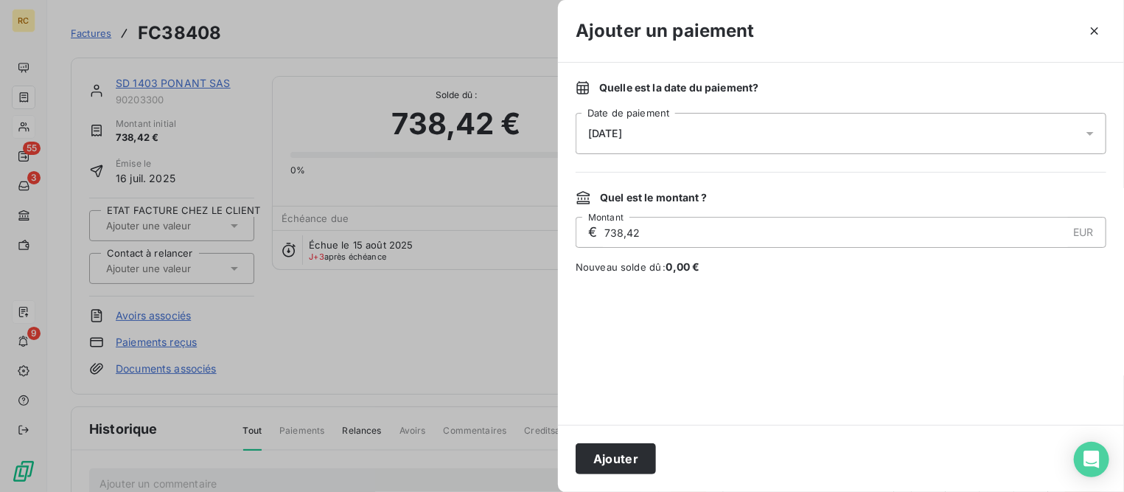
click at [700, 136] on div "[DATE]" at bounding box center [841, 133] width 531 height 41
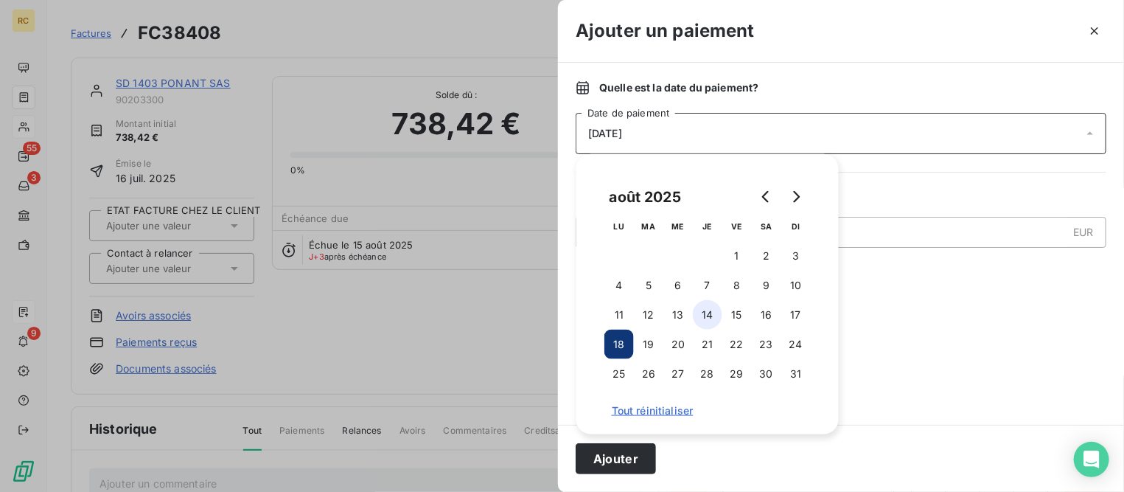
click at [706, 312] on button "14" at bounding box center [707, 314] width 29 height 29
click at [630, 450] on button "Ajouter" at bounding box center [616, 458] width 80 height 31
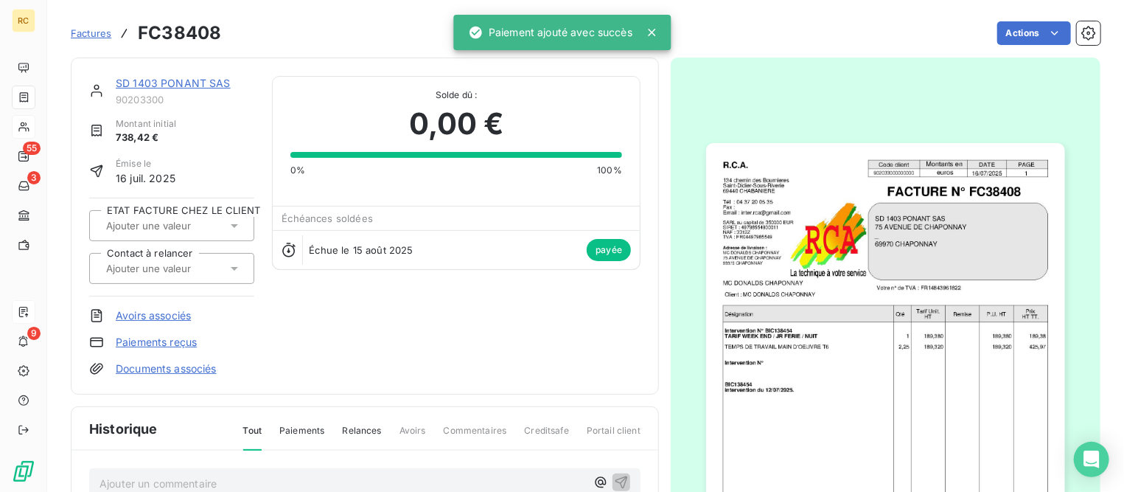
click at [182, 77] on link "SD 1403 PONANT SAS" at bounding box center [173, 83] width 115 height 13
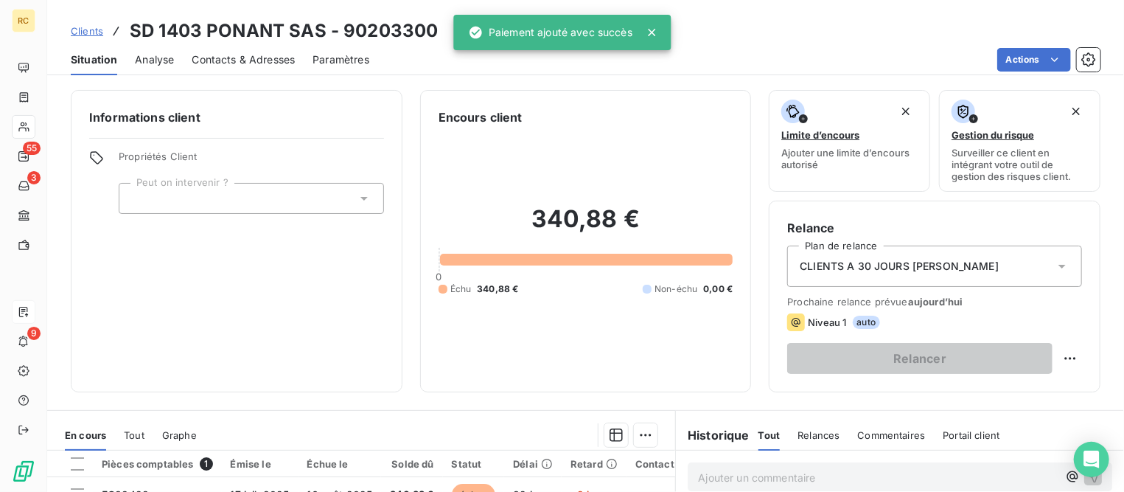
scroll to position [276, 0]
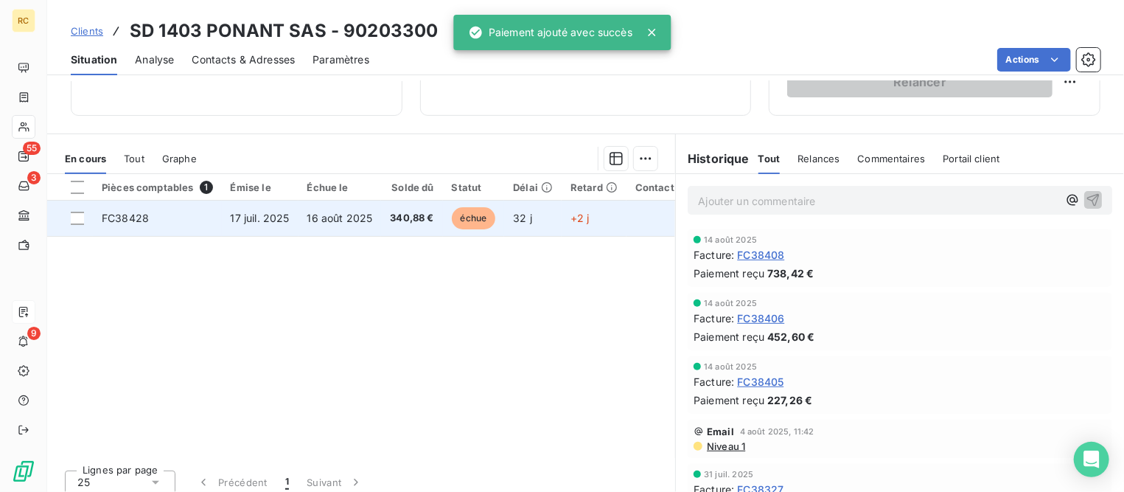
click at [293, 223] on td "17 juil. 2025" at bounding box center [260, 218] width 77 height 35
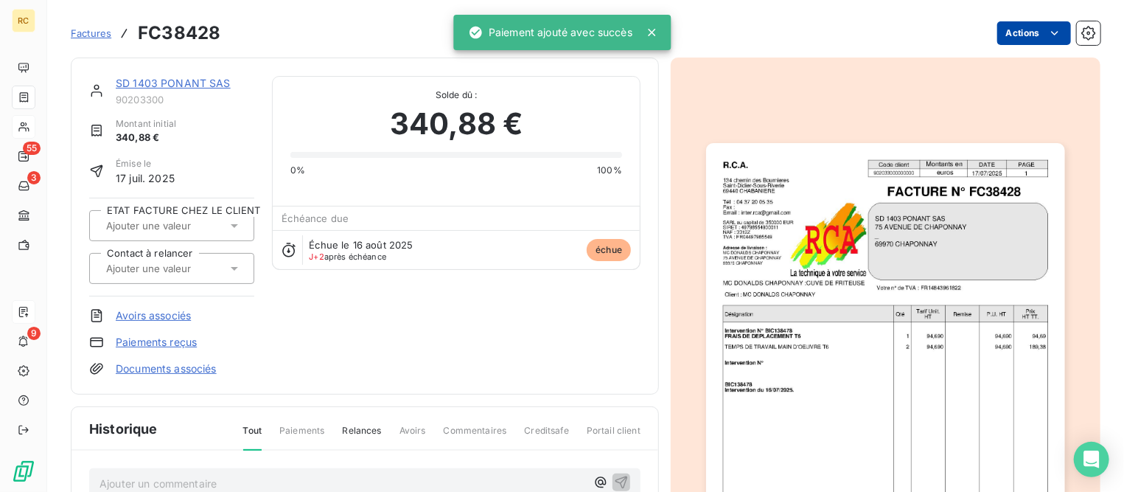
click at [1038, 24] on html "RC 55 3 9 Factures FC38428 Actions SD 1403 PONANT SAS 90203300 Montant initial …" at bounding box center [562, 246] width 1124 height 492
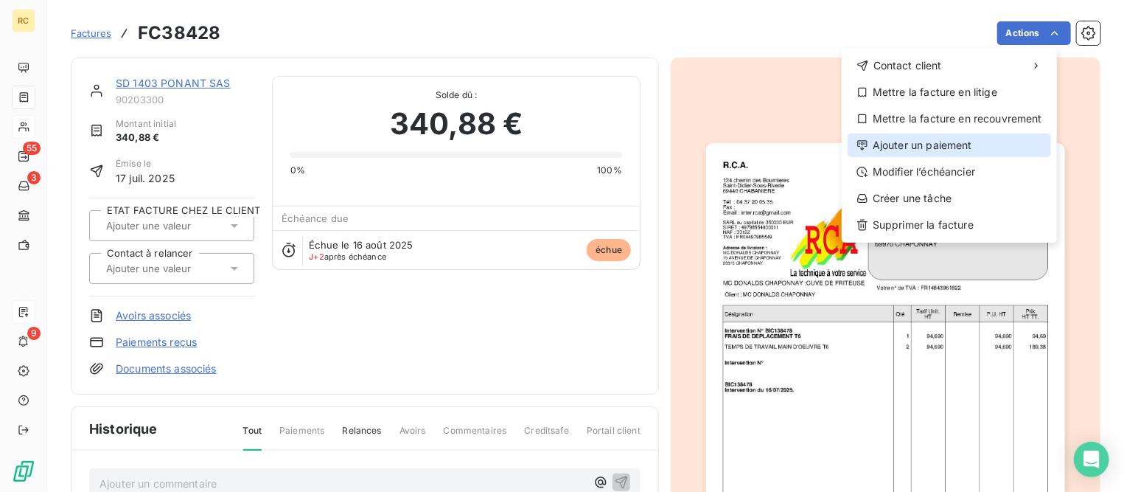
click at [933, 139] on div "Ajouter un paiement" at bounding box center [950, 145] width 204 height 24
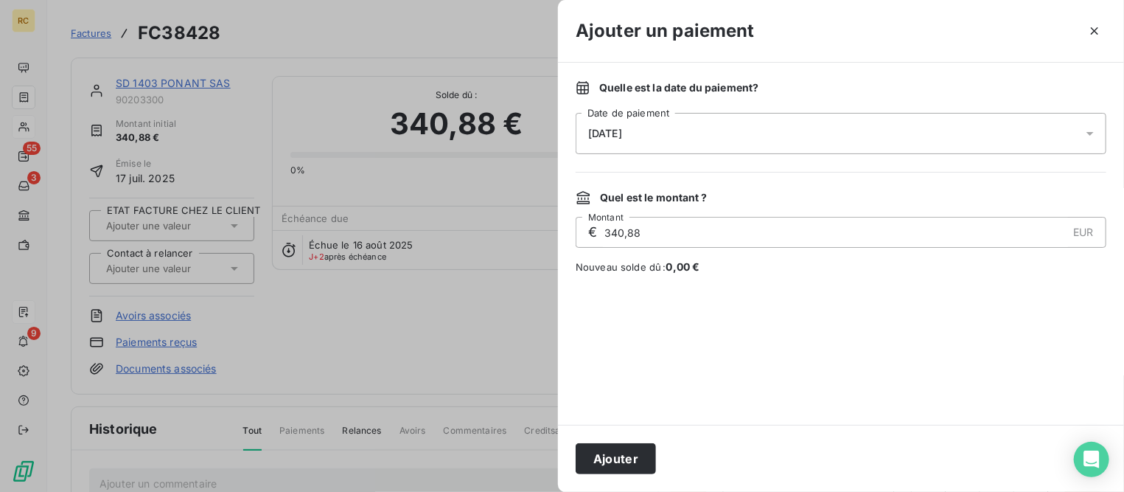
click at [683, 124] on div "[DATE]" at bounding box center [841, 133] width 531 height 41
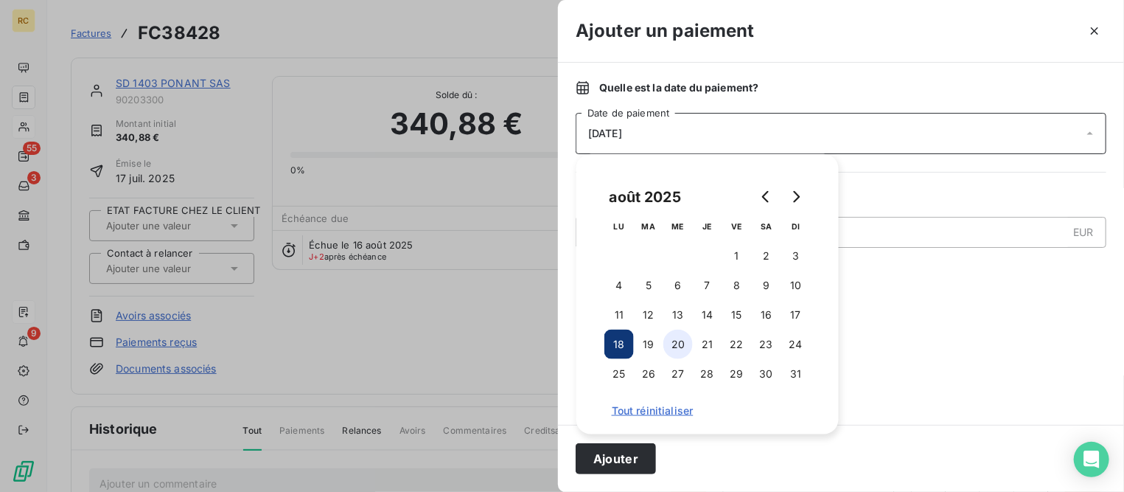
drag, startPoint x: 707, startPoint y: 316, endPoint x: 672, endPoint y: 334, distance: 39.6
click at [707, 316] on button "14" at bounding box center [707, 314] width 29 height 29
click at [615, 446] on button "Ajouter" at bounding box center [616, 458] width 80 height 31
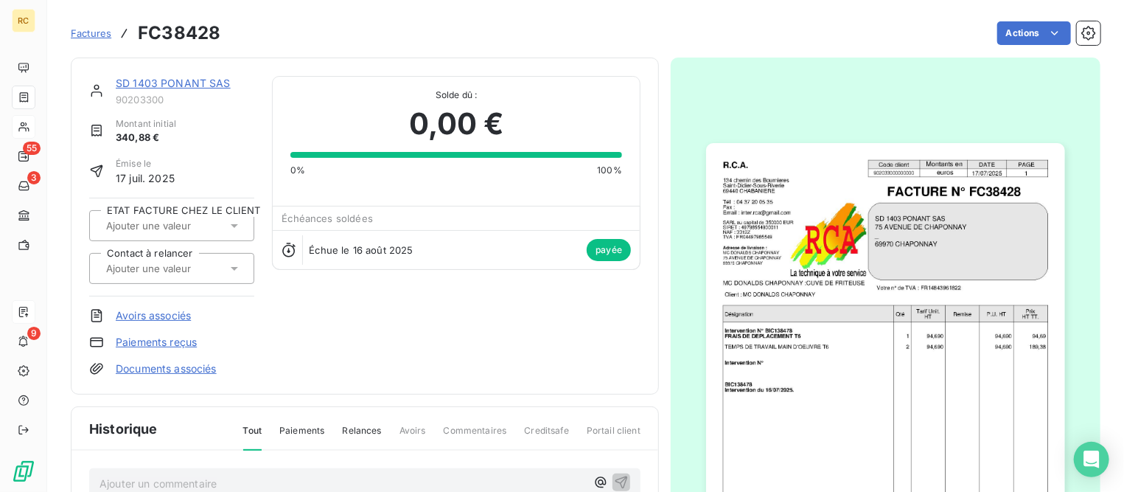
click at [200, 87] on link "SD 1403 PONANT SAS" at bounding box center [173, 83] width 115 height 13
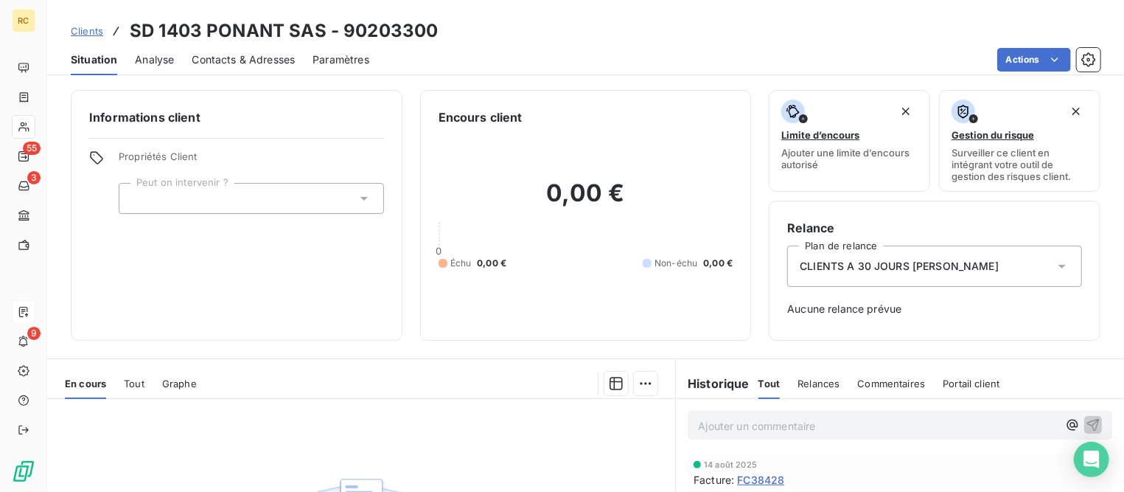
click at [109, 35] on icon at bounding box center [116, 31] width 15 height 15
click at [93, 35] on span "Clients" at bounding box center [87, 31] width 32 height 12
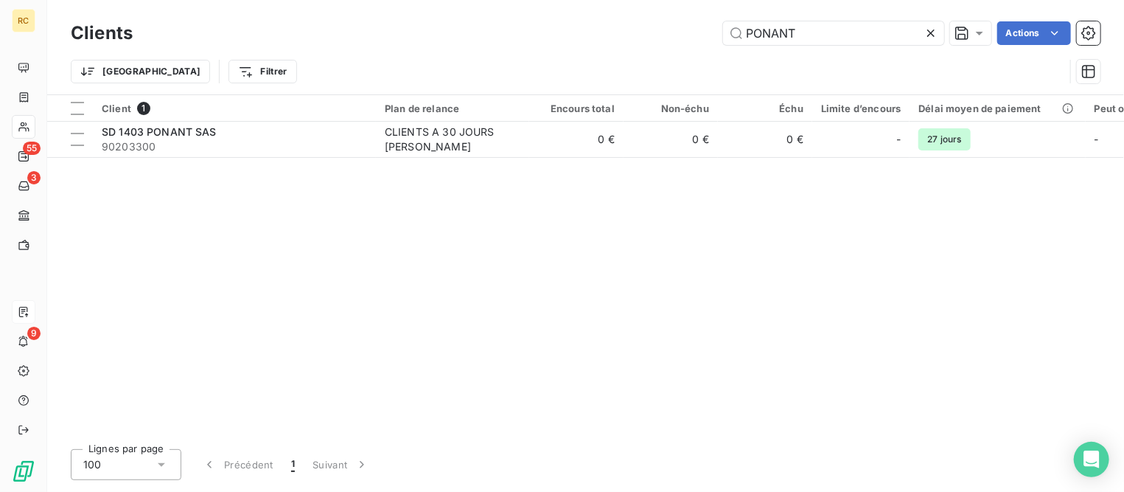
drag, startPoint x: 706, startPoint y: 27, endPoint x: 605, endPoint y: 24, distance: 100.3
click at [598, 24] on div "PONANT Actions" at bounding box center [625, 33] width 950 height 24
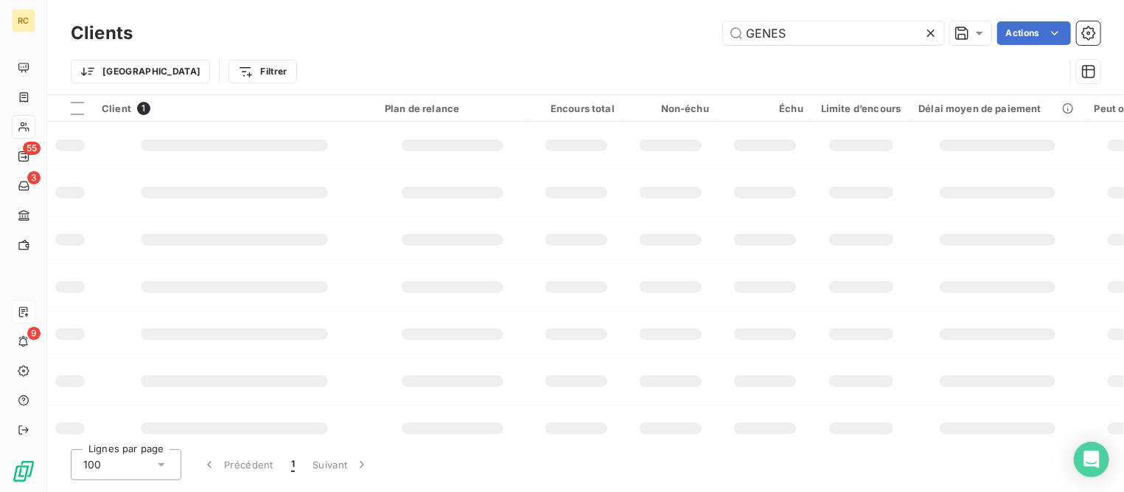
type input "GENES"
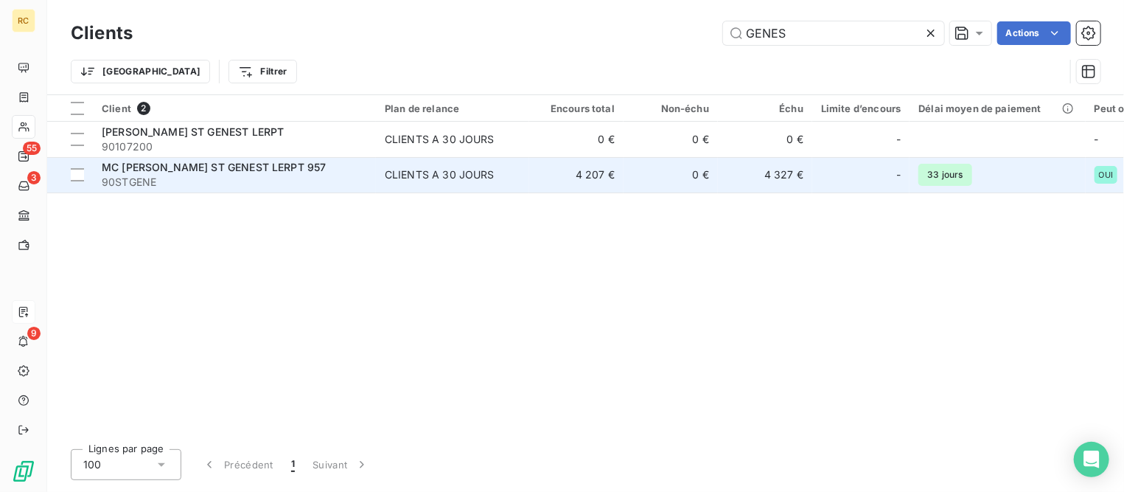
click at [199, 168] on span "MC [PERSON_NAME] ST GENEST LERPT 957" at bounding box center [214, 167] width 224 height 13
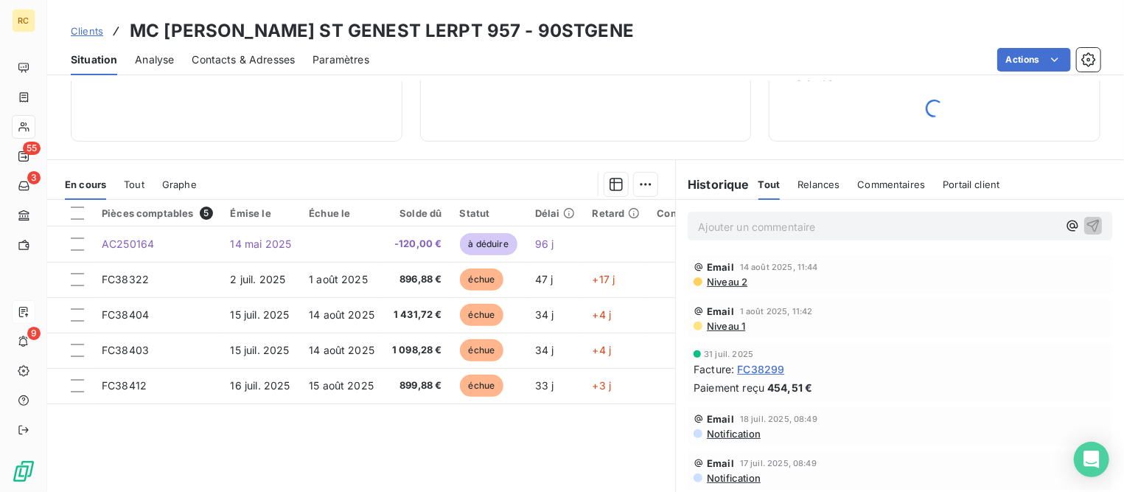
scroll to position [184, 0]
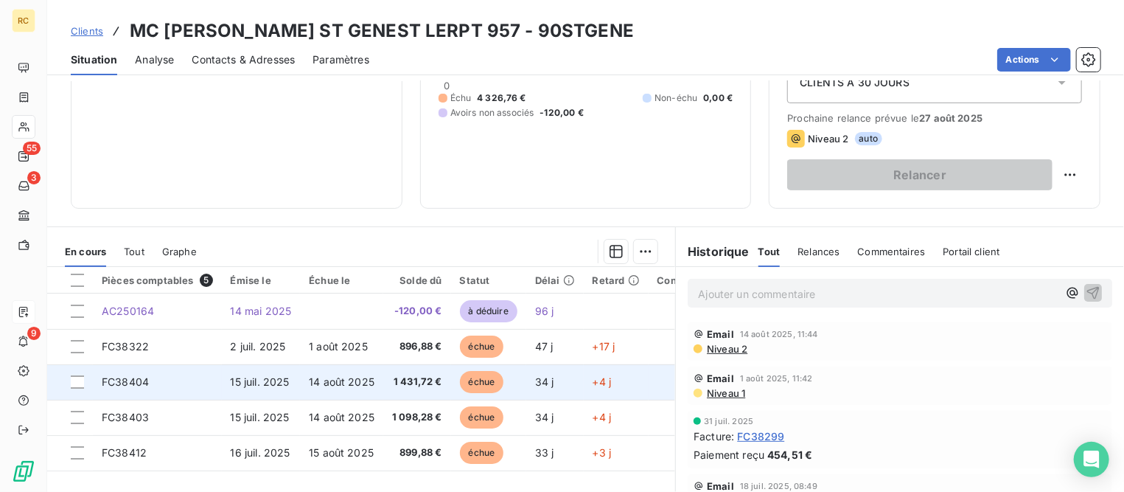
click at [245, 385] on span "15 juil. 2025" at bounding box center [260, 381] width 59 height 13
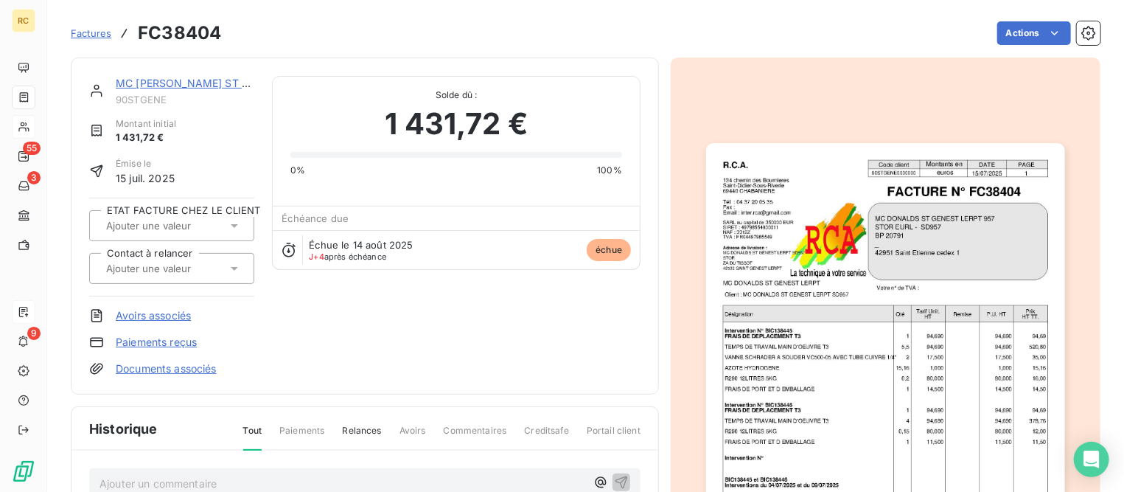
click at [187, 316] on link "Avoirs associés" at bounding box center [153, 315] width 75 height 15
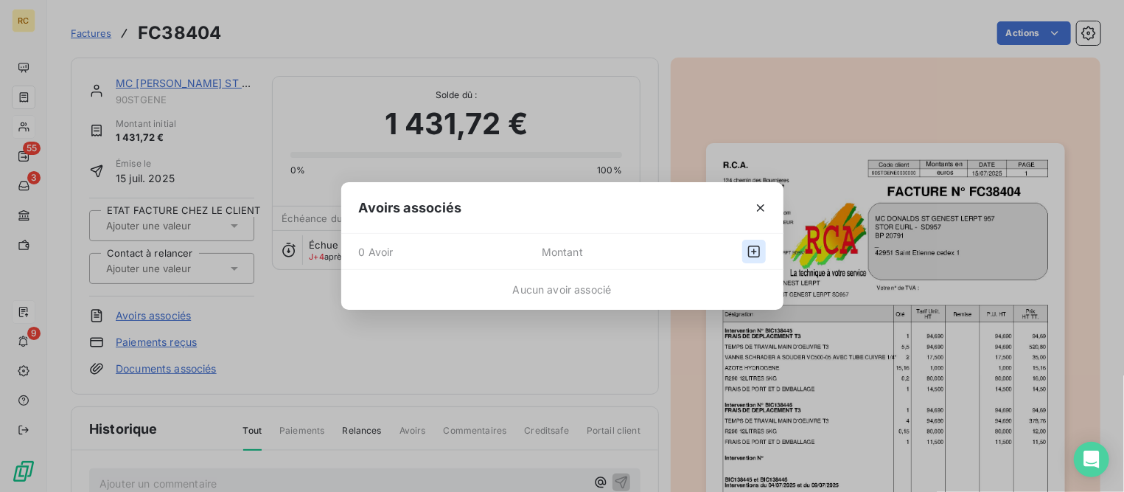
click at [748, 246] on icon "button" at bounding box center [754, 252] width 12 height 12
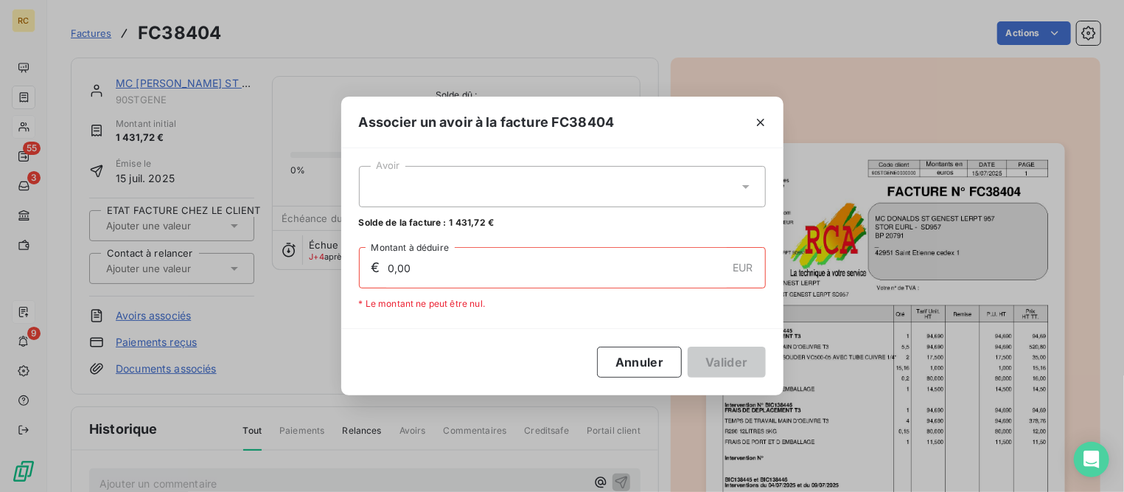
click at [414, 195] on div at bounding box center [562, 186] width 407 height 41
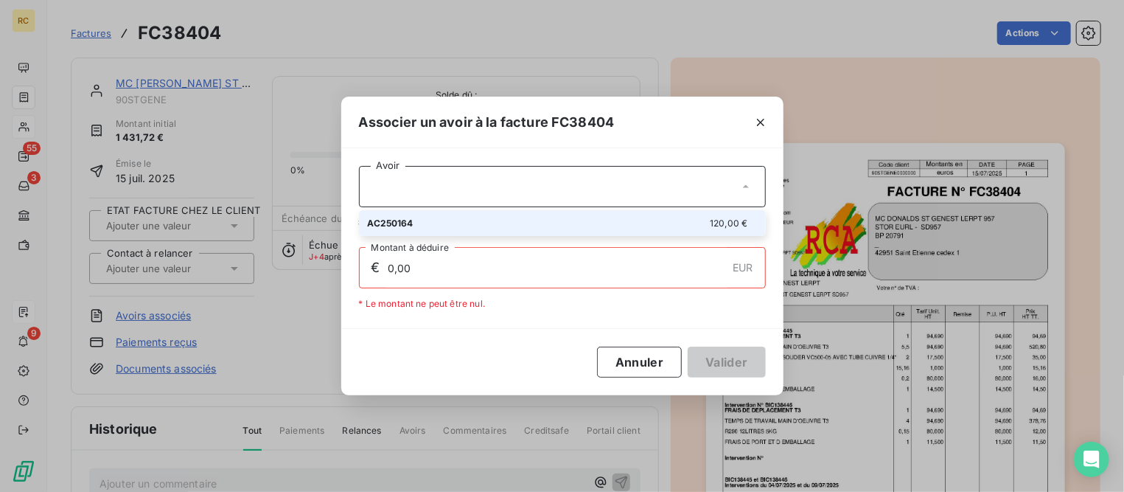
click at [408, 218] on span "AC250164" at bounding box center [391, 223] width 46 height 11
type input "120,00"
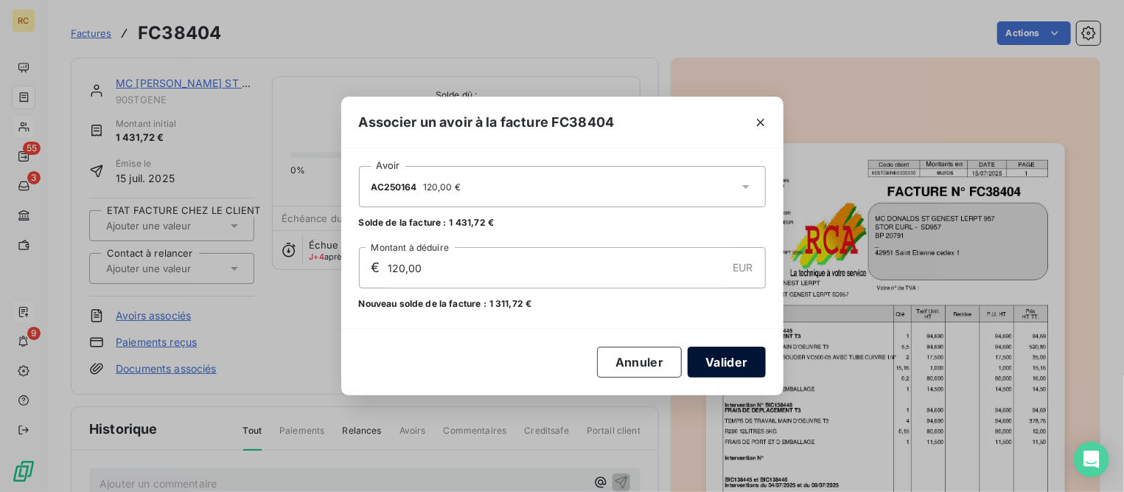
click at [734, 356] on button "Valider" at bounding box center [726, 362] width 77 height 31
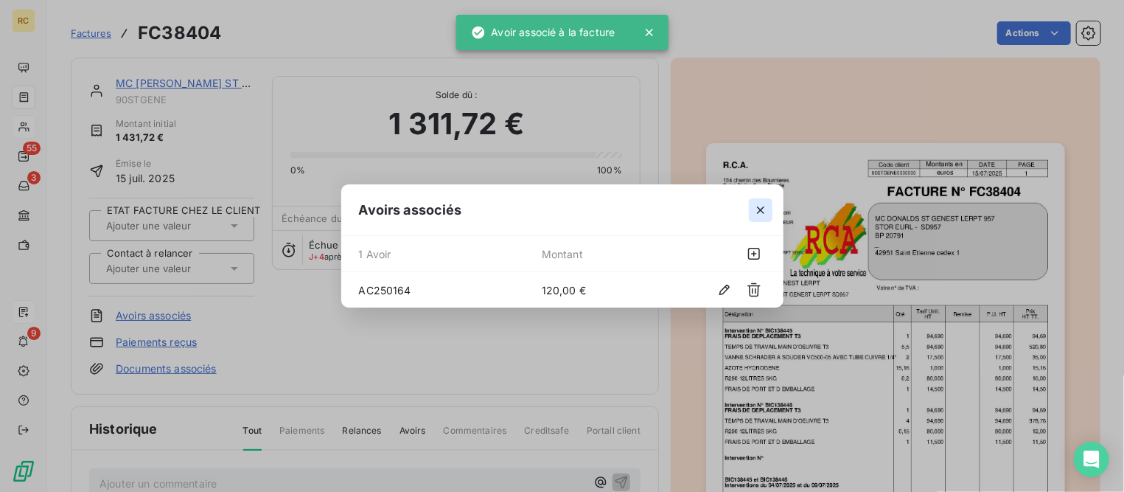
click at [765, 205] on icon "button" at bounding box center [761, 210] width 15 height 15
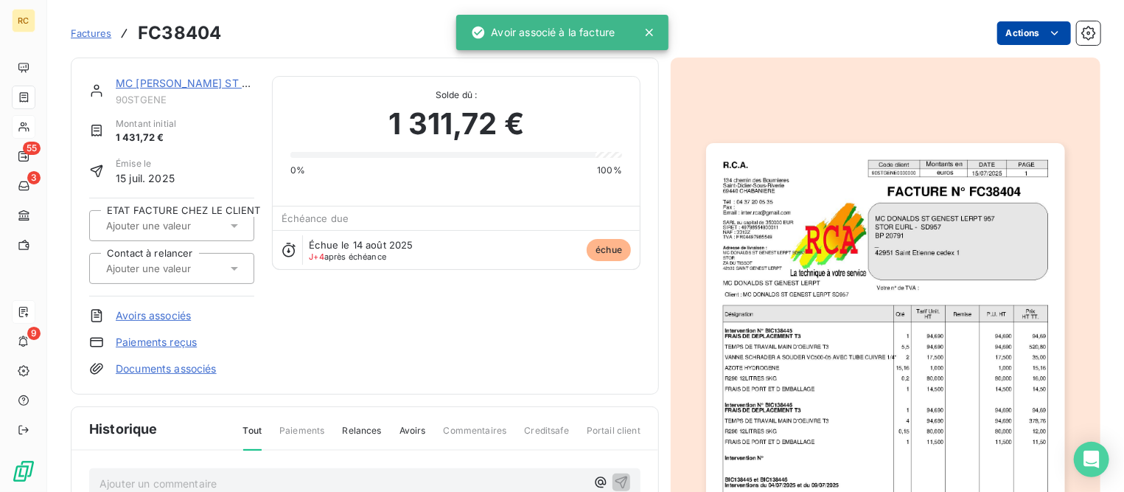
click at [1006, 33] on html "RC 55 3 9 Factures FC38404 Actions MC [PERSON_NAME] ST GENEST LERPT 957 90STGEN…" at bounding box center [562, 246] width 1124 height 492
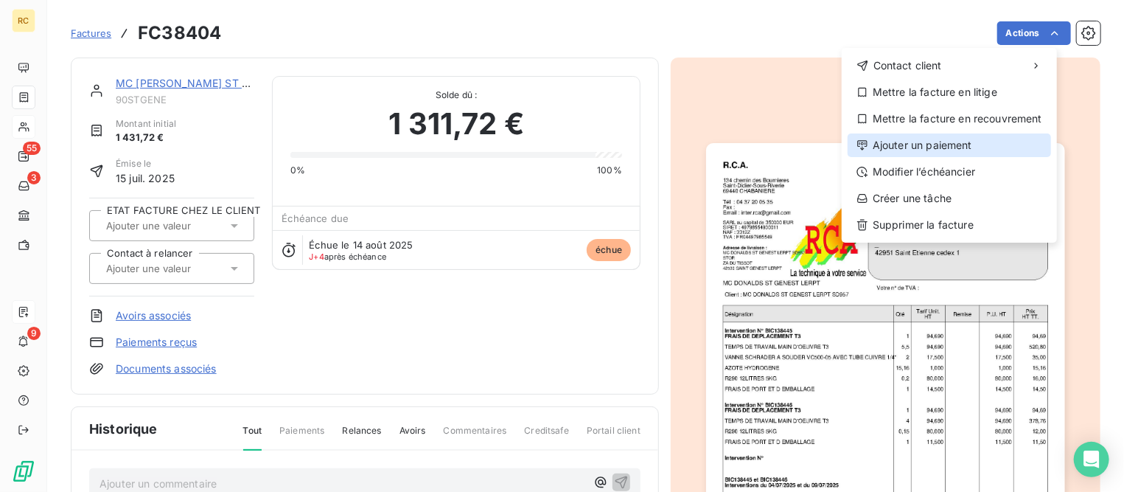
click at [908, 147] on div "Ajouter un paiement" at bounding box center [950, 145] width 204 height 24
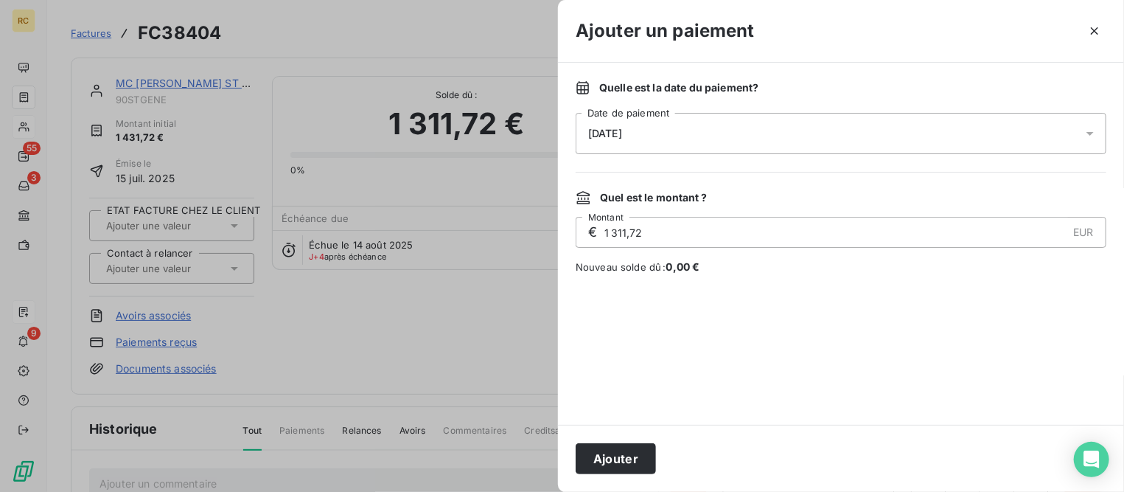
click at [681, 134] on div "[DATE]" at bounding box center [841, 133] width 531 height 41
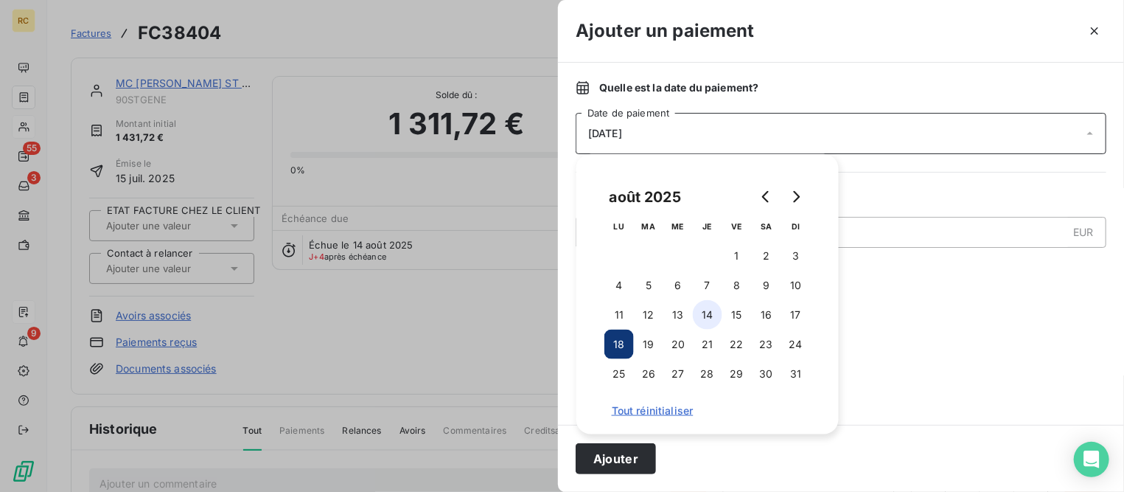
click at [703, 313] on button "14" at bounding box center [707, 314] width 29 height 29
click at [618, 446] on button "Ajouter" at bounding box center [616, 458] width 80 height 31
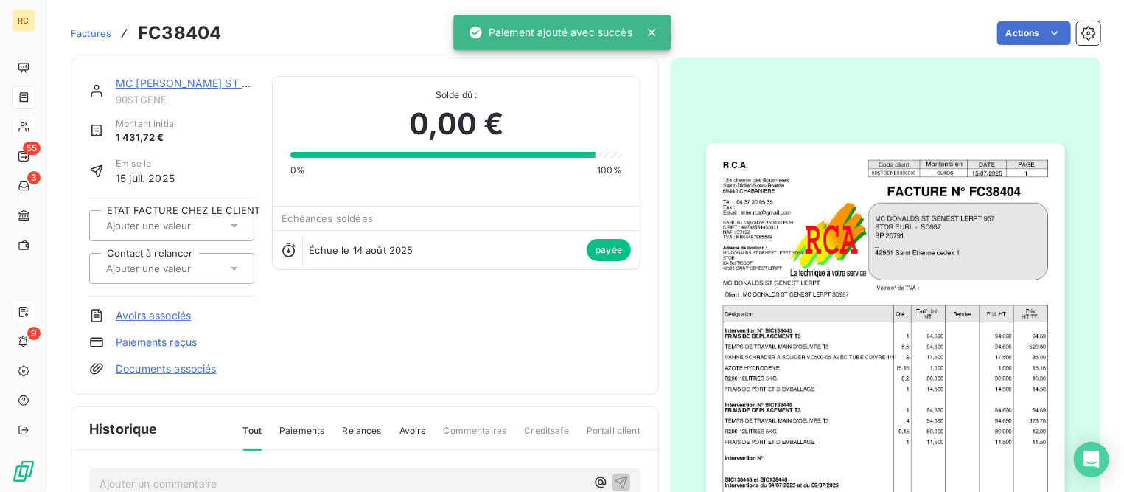
click at [153, 77] on link "MC [PERSON_NAME] ST GENEST LERPT 957" at bounding box center [228, 83] width 224 height 13
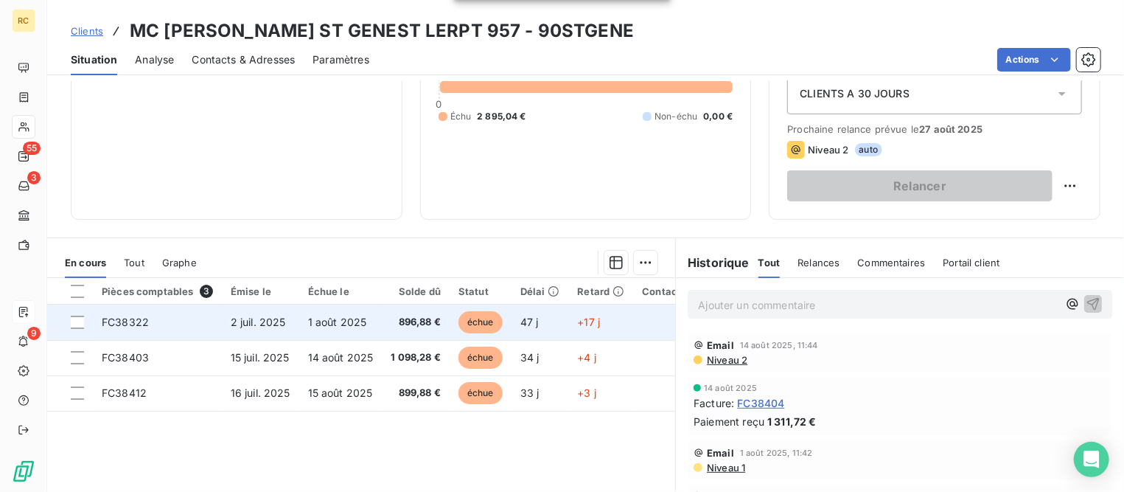
scroll to position [184, 0]
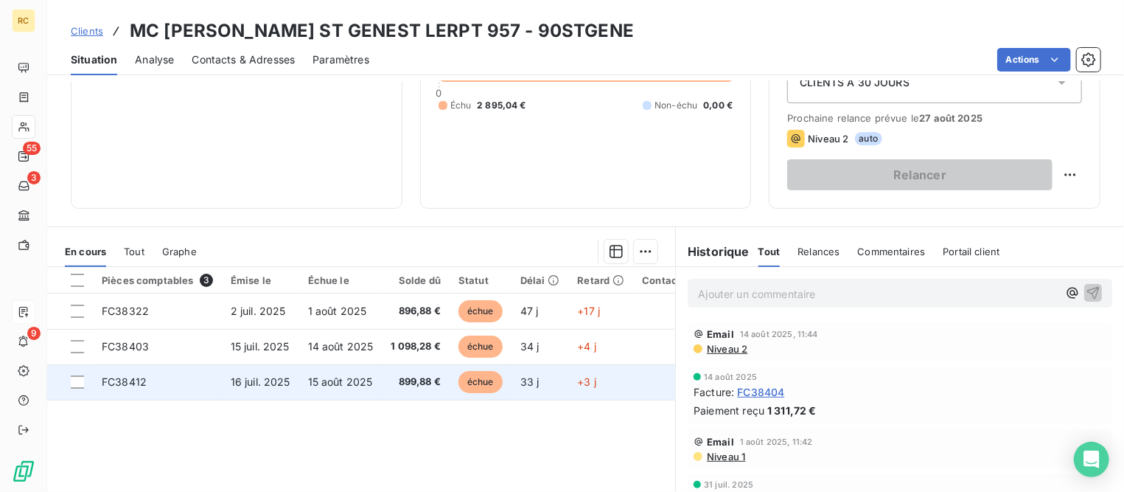
click at [204, 389] on td "FC38412" at bounding box center [157, 381] width 129 height 35
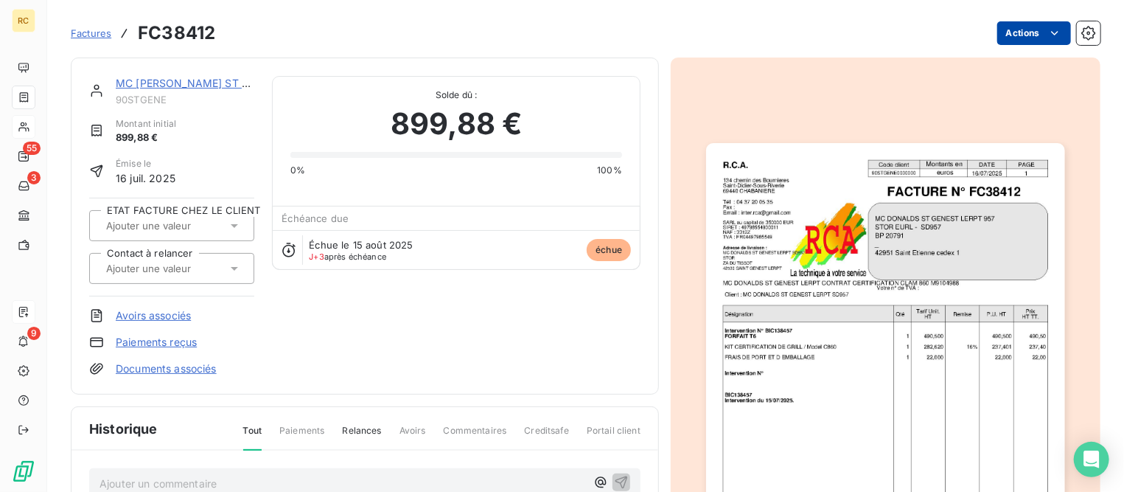
click at [1009, 31] on html "RC 55 3 9 Factures FC38412 Actions MC [PERSON_NAME] ST GENEST LERPT 957 90STGEN…" at bounding box center [562, 246] width 1124 height 492
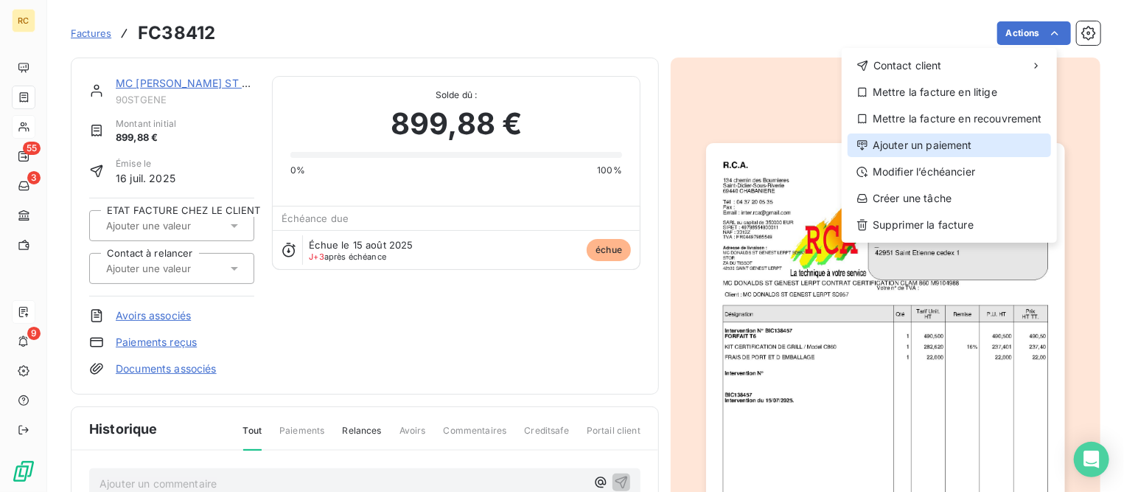
click at [922, 146] on div "Ajouter un paiement" at bounding box center [950, 145] width 204 height 24
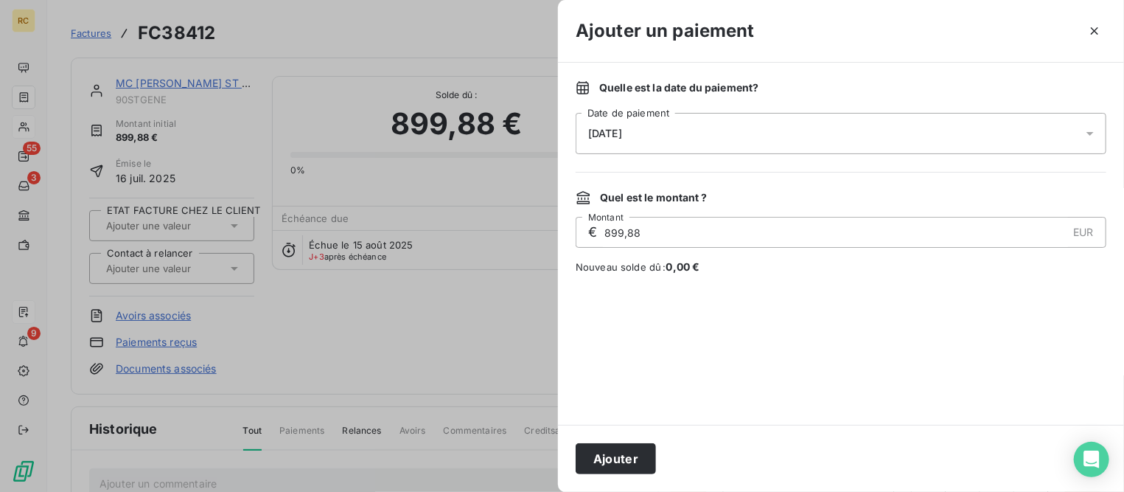
click at [622, 134] on span "[DATE]" at bounding box center [605, 134] width 34 height 12
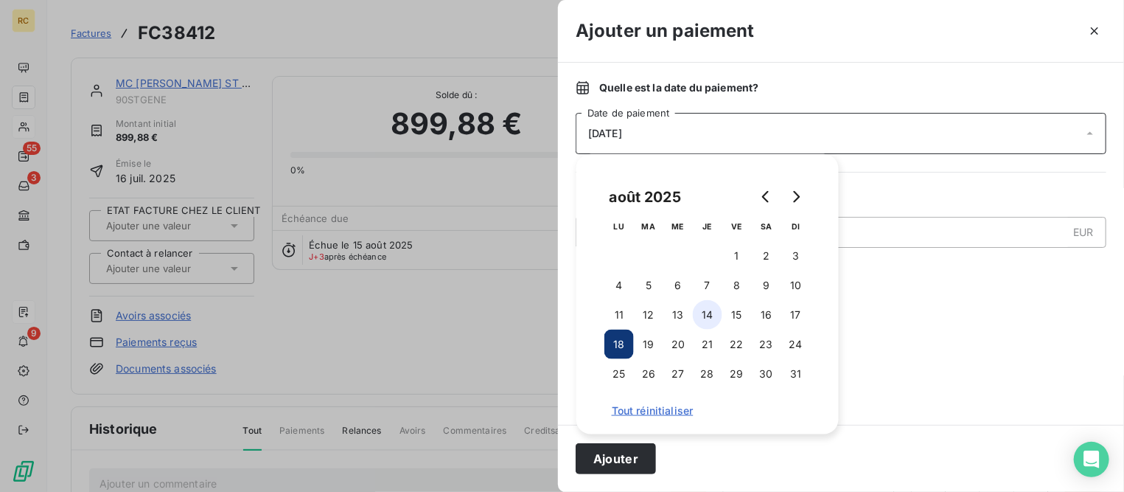
click at [712, 316] on button "14" at bounding box center [707, 314] width 29 height 29
click at [616, 457] on button "Ajouter" at bounding box center [616, 458] width 80 height 31
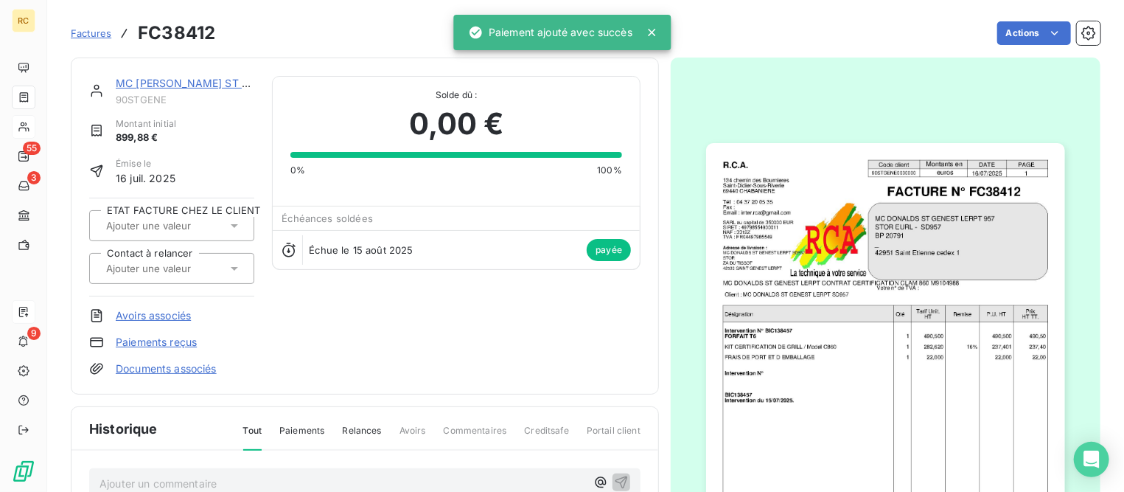
click at [214, 83] on link "MC [PERSON_NAME] ST GENEST LERPT 957" at bounding box center [228, 83] width 224 height 13
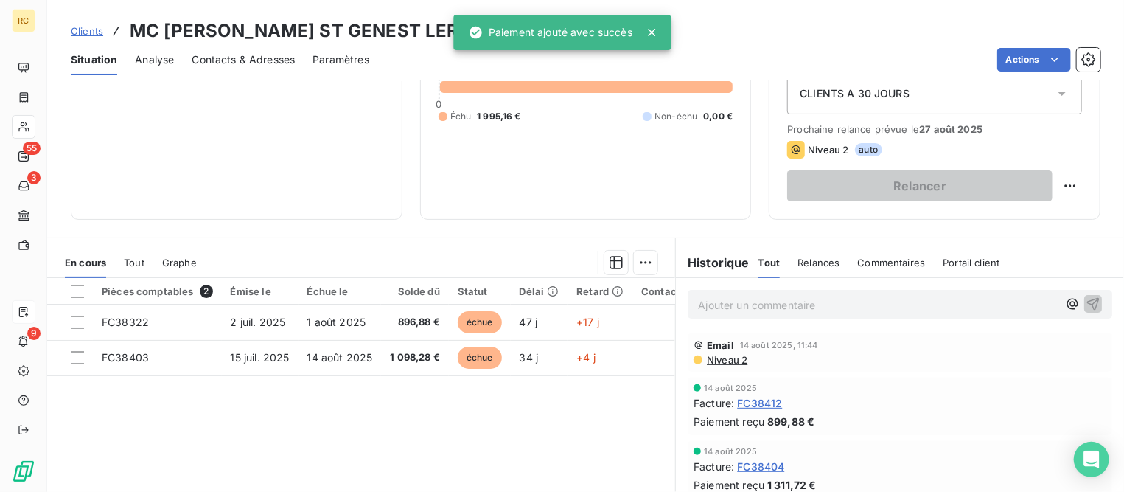
scroll to position [184, 0]
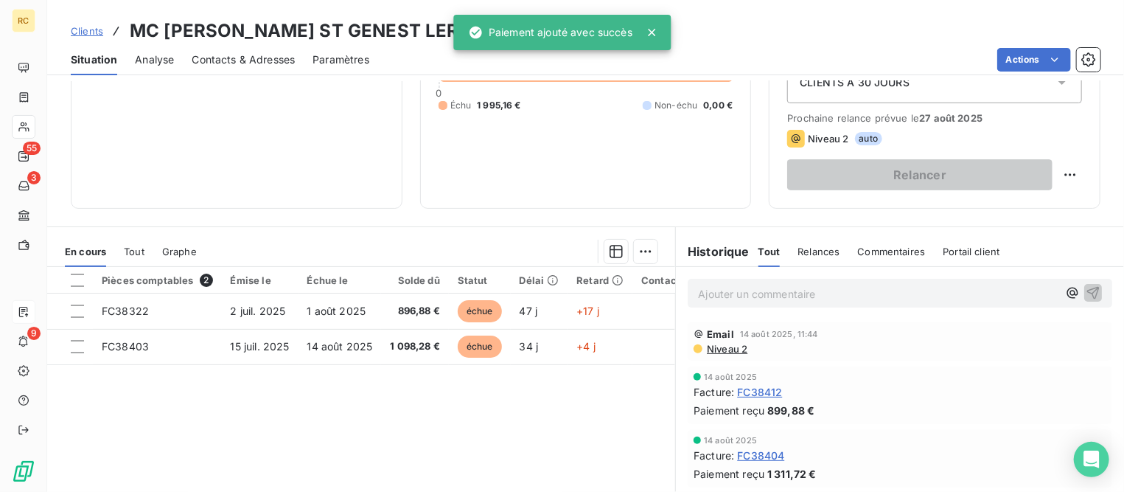
click at [73, 30] on span "Clients" at bounding box center [87, 31] width 32 height 12
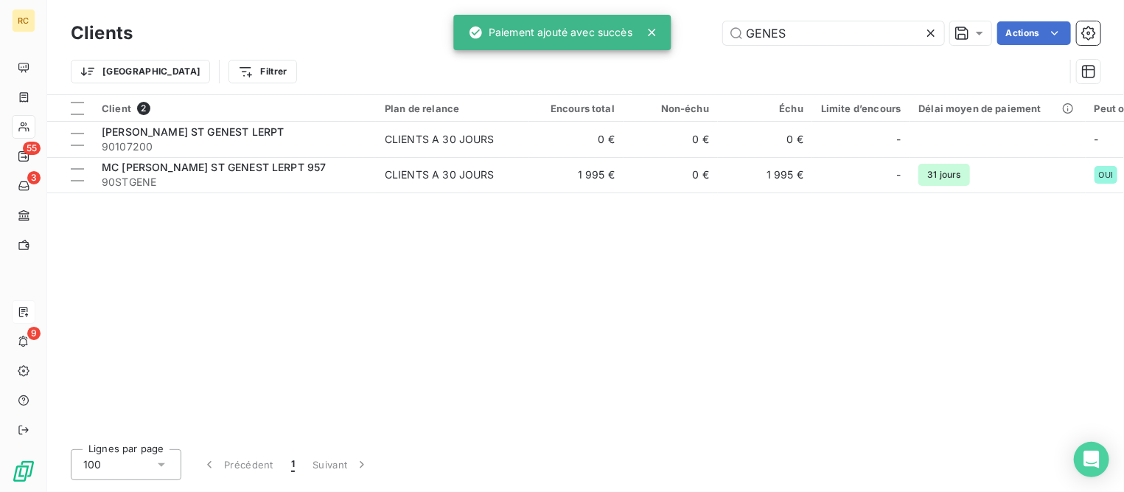
drag, startPoint x: 788, startPoint y: 36, endPoint x: 636, endPoint y: 27, distance: 152.2
click at [637, 27] on div "RC 55 3 9 Clients GENES Actions Trier Filtrer Client 2 Plan de relance Encours …" at bounding box center [562, 246] width 1124 height 492
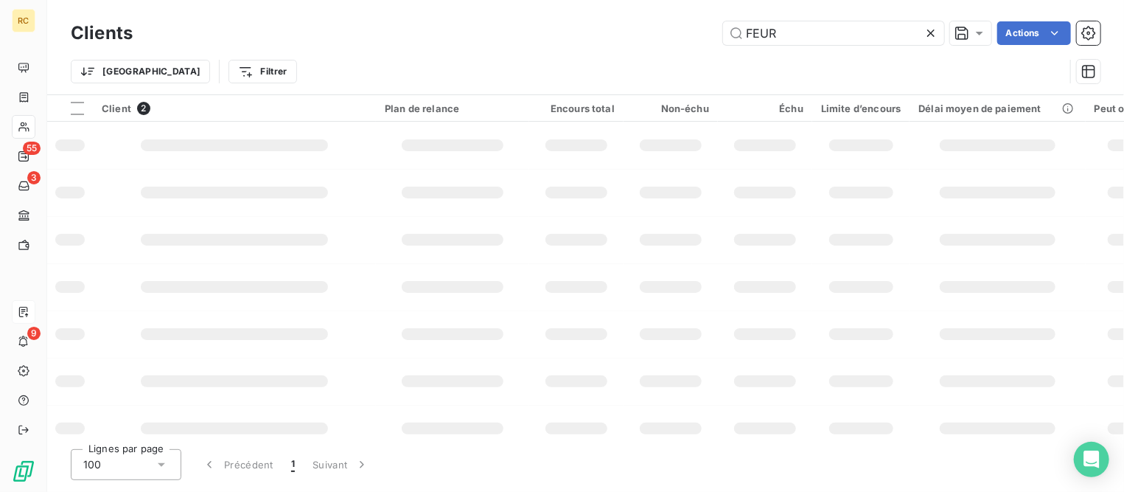
type input "FEUR"
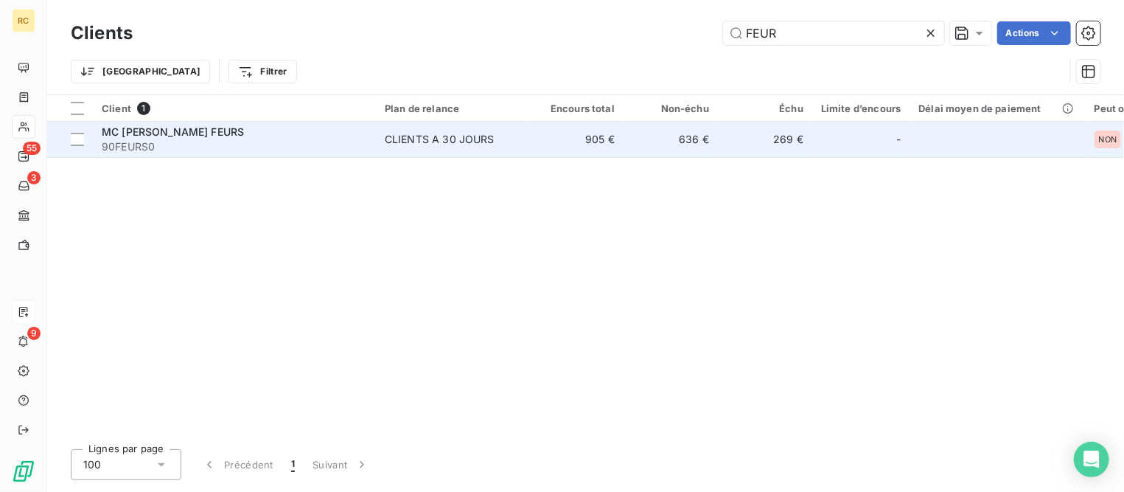
click at [204, 137] on span "MC [PERSON_NAME] FEURS" at bounding box center [173, 131] width 142 height 13
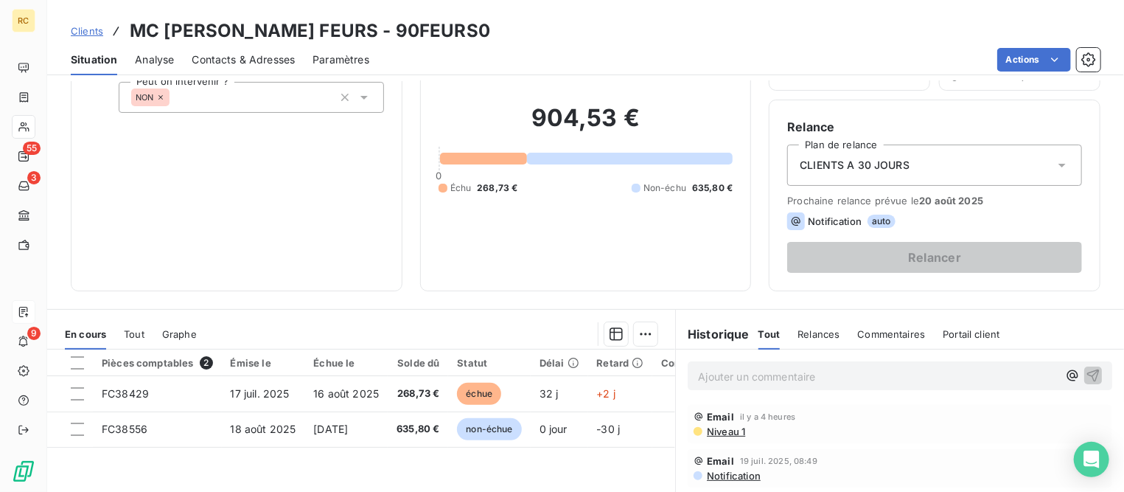
scroll to position [184, 0]
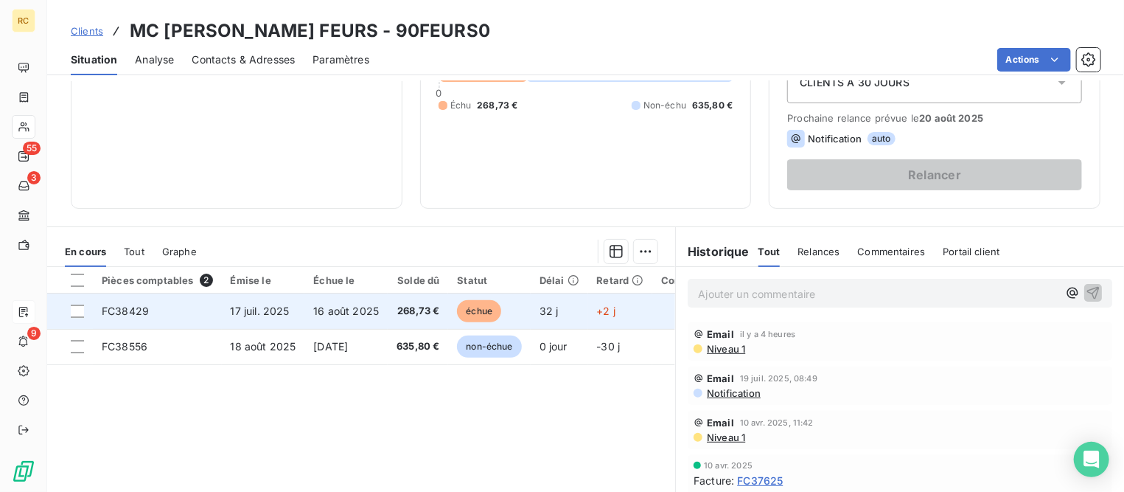
click at [289, 309] on td "17 juil. 2025" at bounding box center [263, 310] width 83 height 35
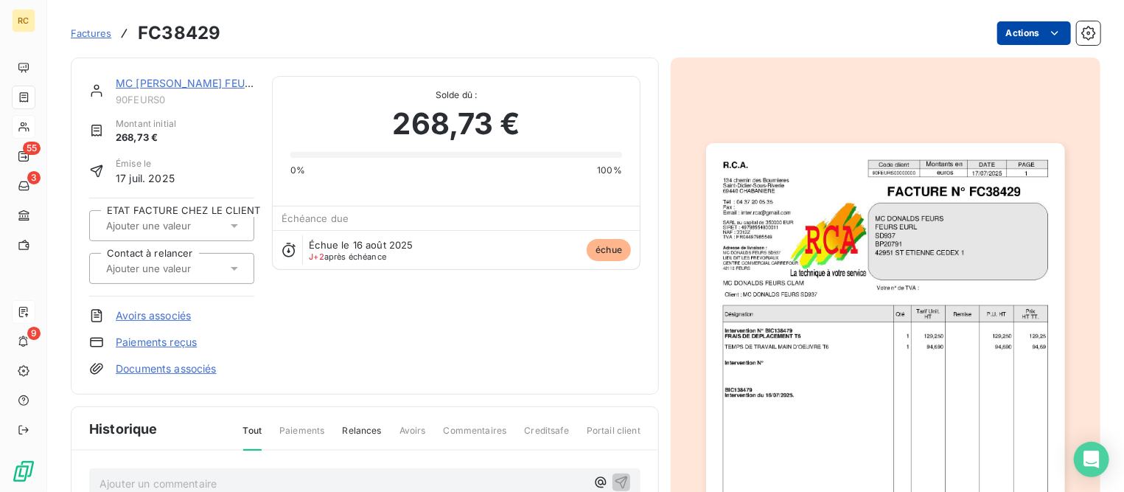
click at [1004, 35] on html "RC 55 3 9 Factures FC38429 Actions MC [PERSON_NAME] FEURS 90FEURS0 Montant init…" at bounding box center [562, 246] width 1124 height 492
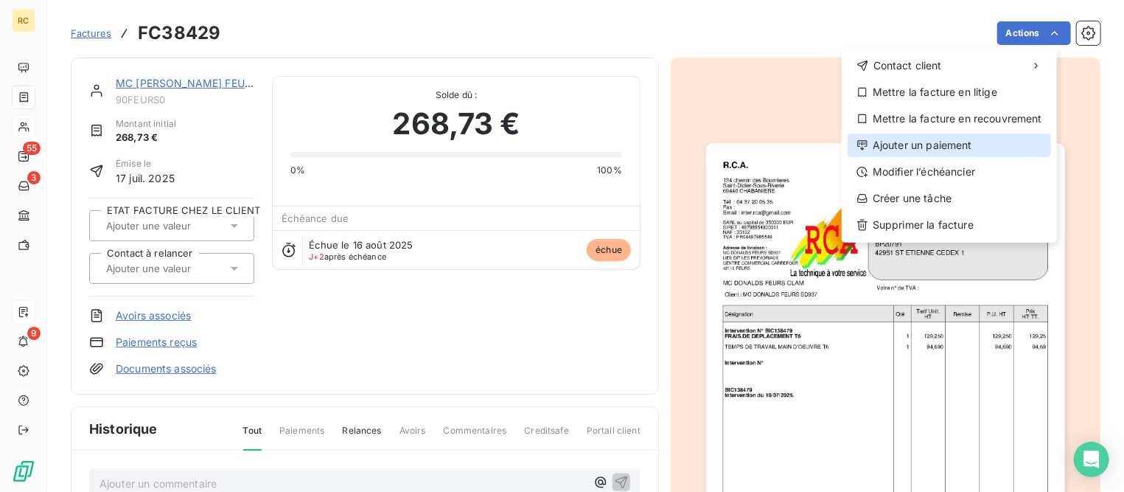
click at [928, 145] on div "Ajouter un paiement" at bounding box center [950, 145] width 204 height 24
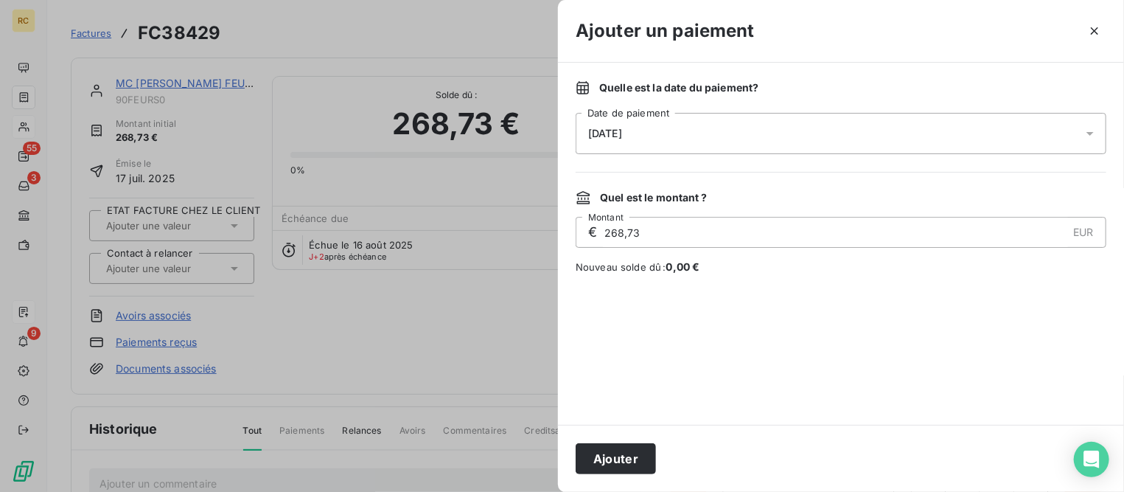
click at [762, 128] on div "[DATE]" at bounding box center [841, 133] width 531 height 41
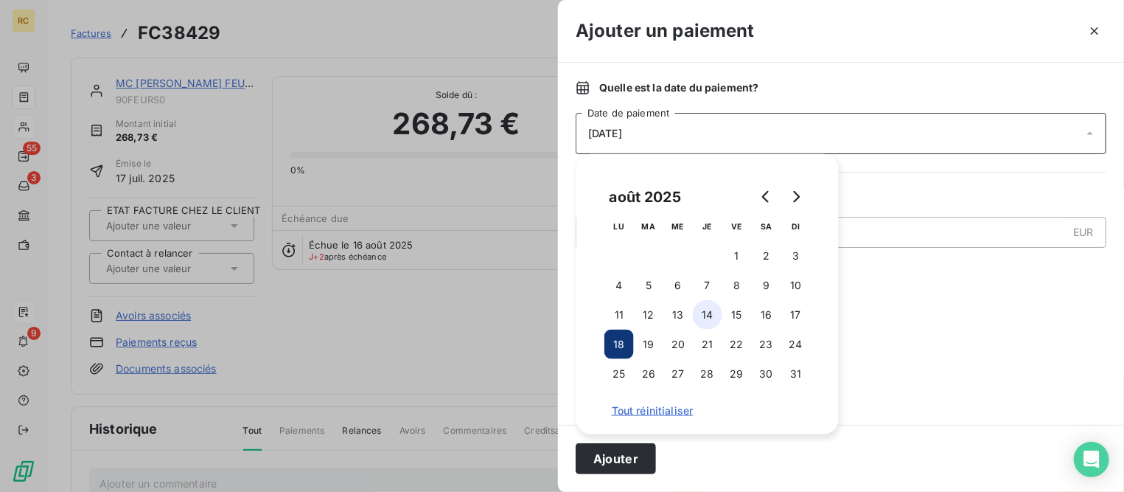
click at [720, 319] on button "14" at bounding box center [707, 314] width 29 height 29
click at [613, 463] on button "Ajouter" at bounding box center [616, 458] width 80 height 31
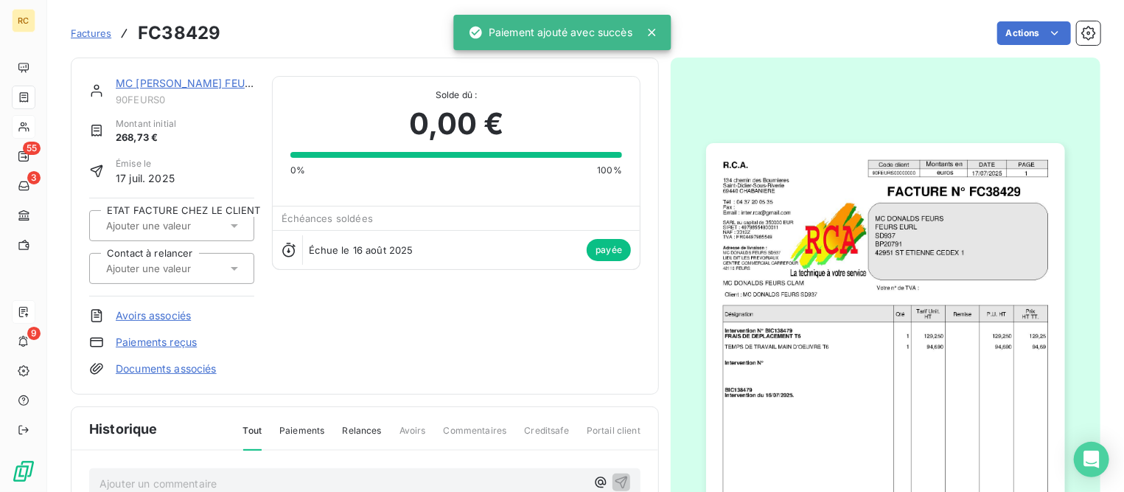
click at [161, 82] on link "MC [PERSON_NAME] FEURS" at bounding box center [187, 83] width 142 height 13
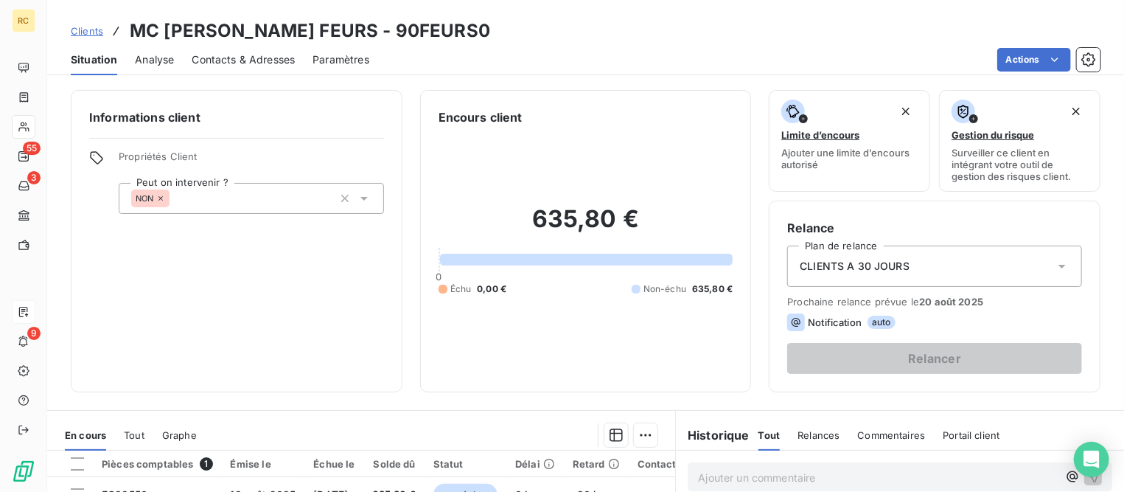
click at [83, 29] on span "Clients" at bounding box center [87, 31] width 32 height 12
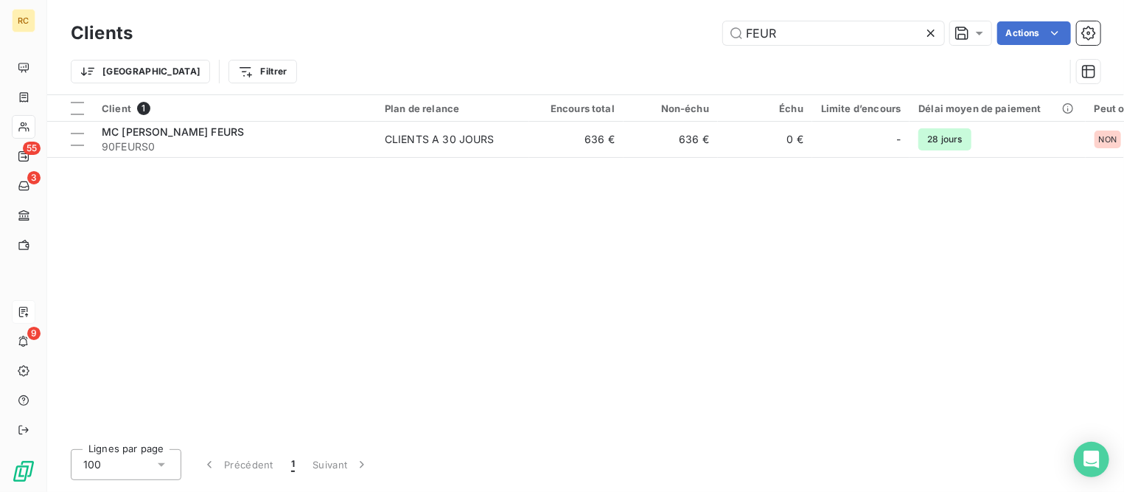
drag, startPoint x: 848, startPoint y: 32, endPoint x: 560, endPoint y: 11, distance: 289.1
click at [560, 11] on div "Clients FEUR Actions Trier Filtrer" at bounding box center [585, 47] width 1077 height 94
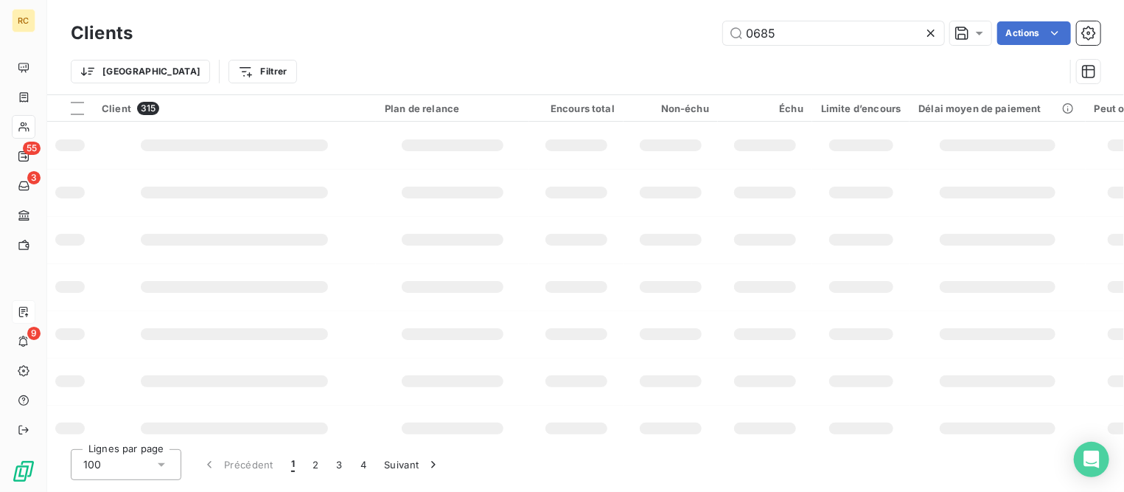
type input "0685"
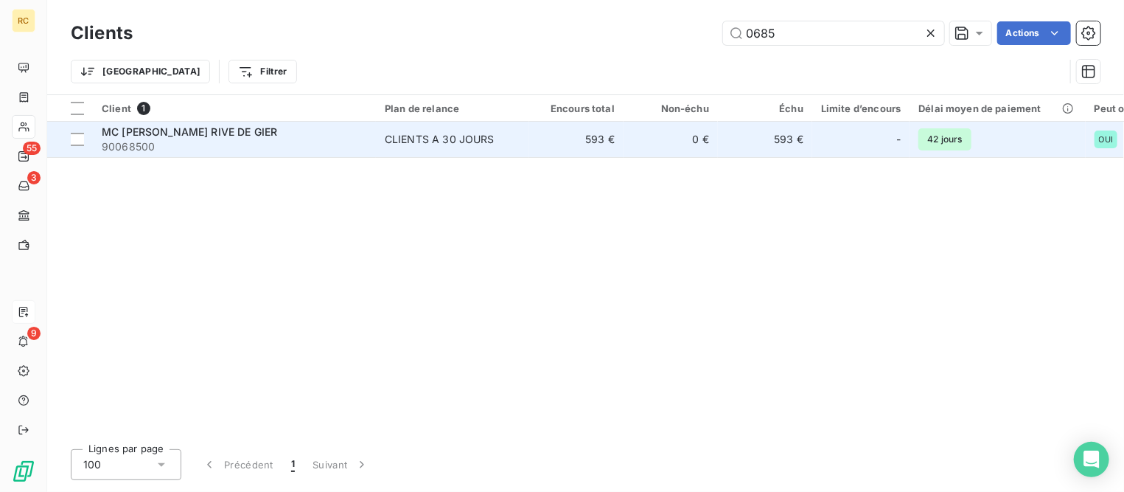
click at [226, 131] on span "MC [PERSON_NAME] RIVE DE GIER" at bounding box center [189, 131] width 175 height 13
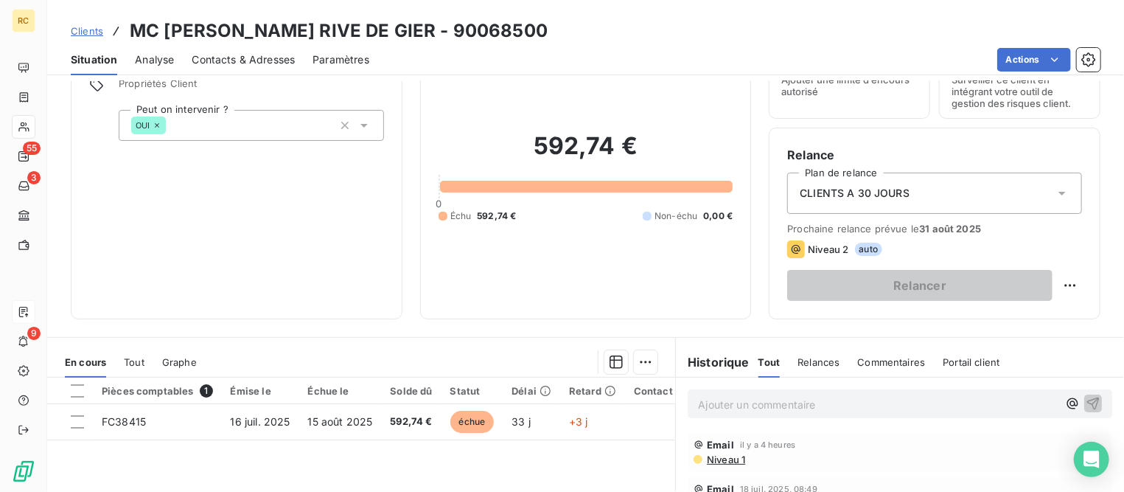
scroll to position [276, 0]
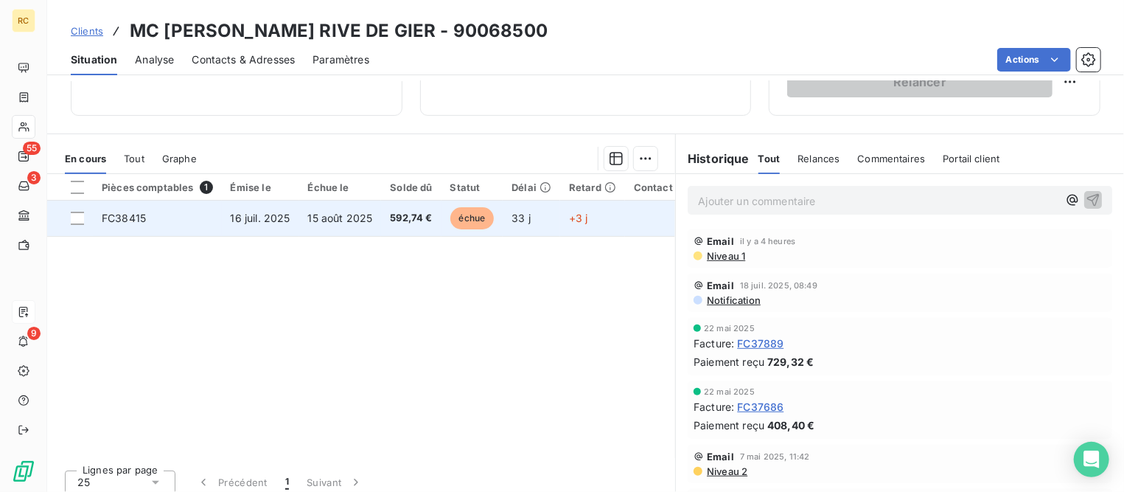
click at [140, 218] on span "FC38415" at bounding box center [124, 218] width 44 height 13
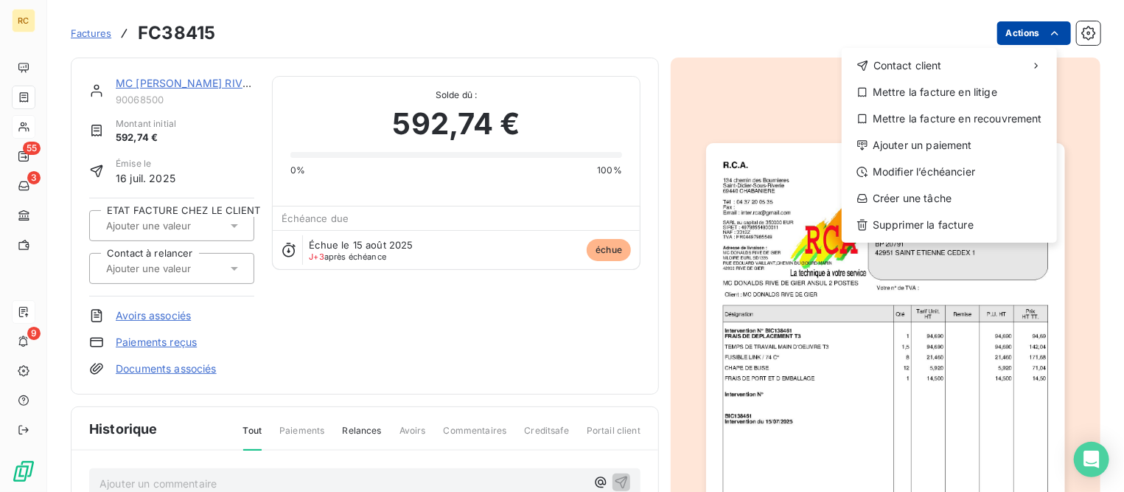
click at [1020, 31] on html "RC 55 3 9 Factures FC38415 Actions Contact client Mettre la facture en litige M…" at bounding box center [562, 246] width 1124 height 492
click at [942, 159] on div "Contact client Mettre la facture en litige Mettre la facture en recouvrement Aj…" at bounding box center [949, 145] width 215 height 195
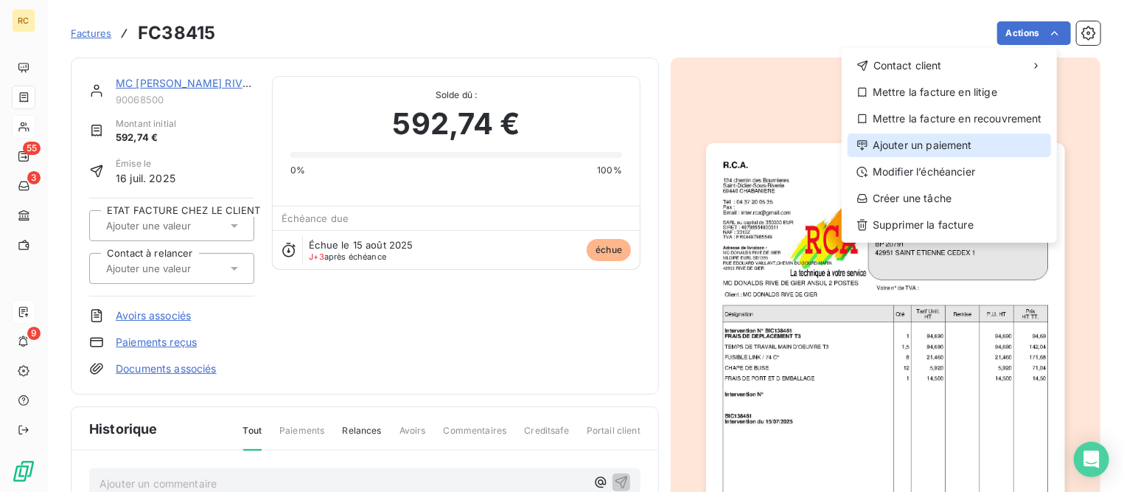
click at [947, 146] on div "Ajouter un paiement" at bounding box center [950, 145] width 204 height 24
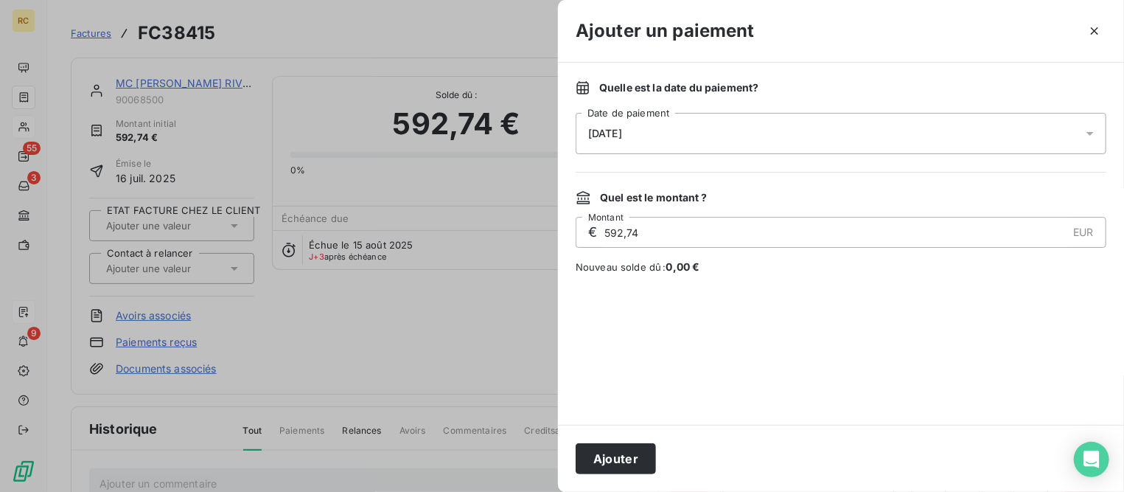
click at [802, 134] on div "[DATE]" at bounding box center [841, 133] width 531 height 41
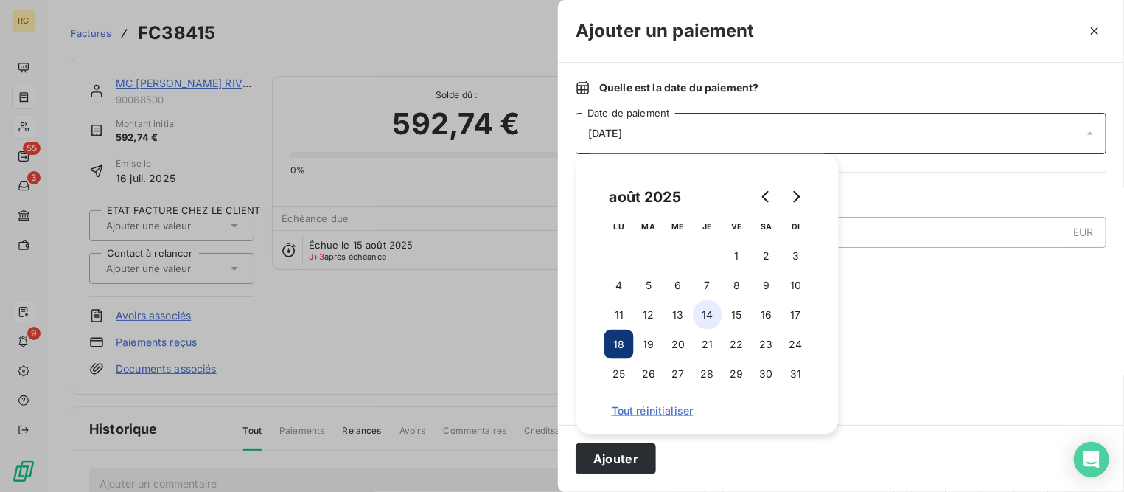
click at [707, 317] on button "14" at bounding box center [707, 314] width 29 height 29
click at [615, 452] on button "Ajouter" at bounding box center [616, 458] width 80 height 31
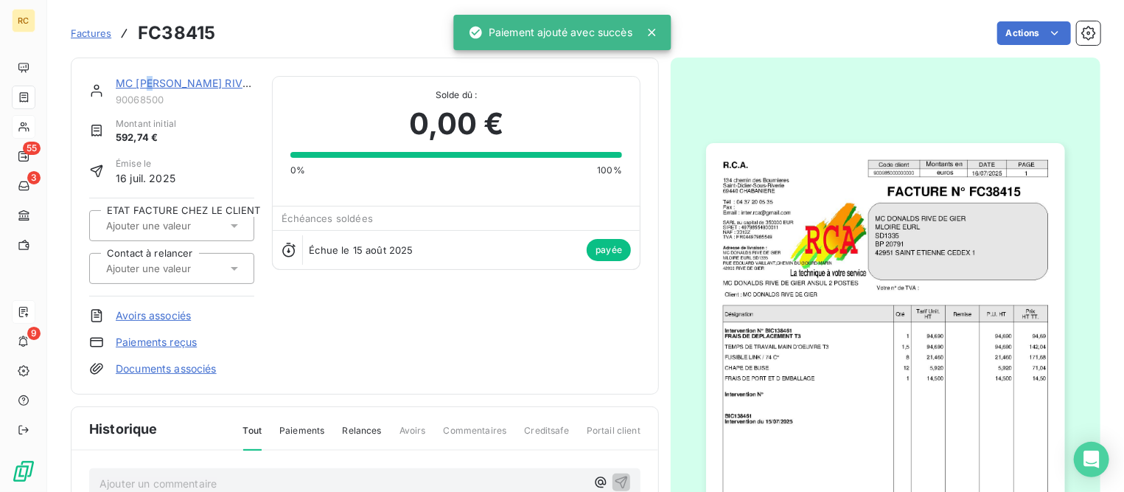
click at [157, 78] on link "MC [PERSON_NAME] RIVE DE GIER" at bounding box center [203, 83] width 175 height 13
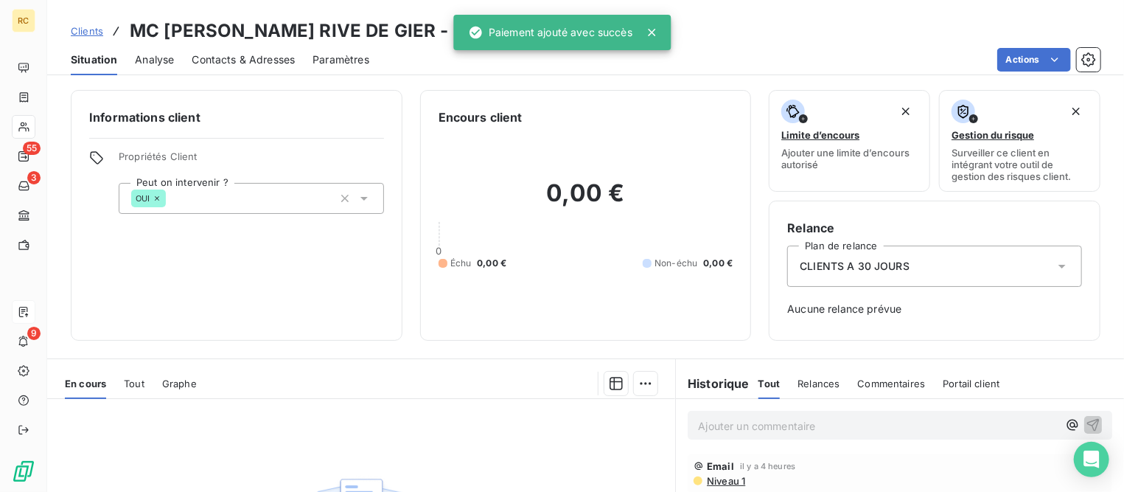
click at [87, 32] on span "Clients" at bounding box center [87, 31] width 32 height 12
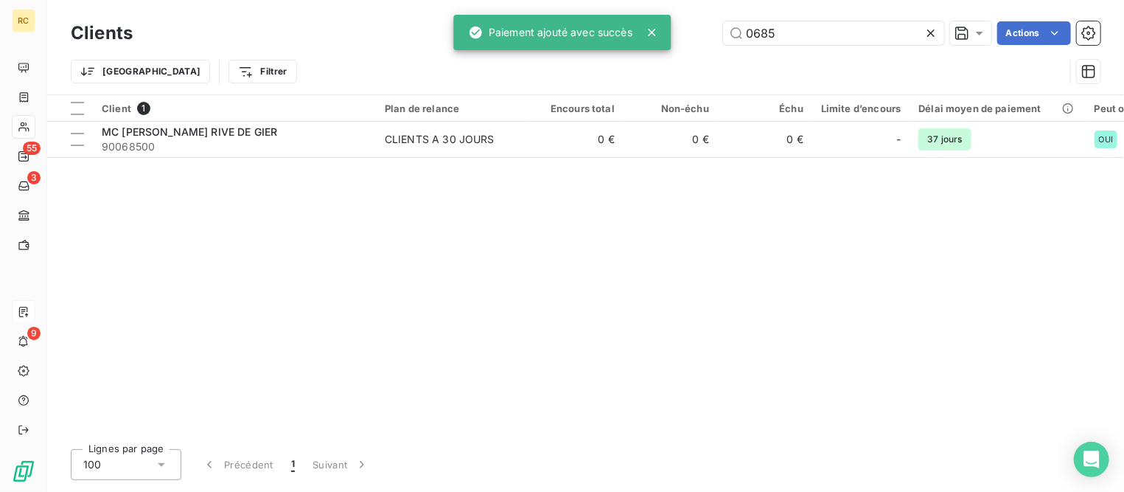
drag, startPoint x: 790, startPoint y: 29, endPoint x: 615, endPoint y: 27, distance: 174.8
click at [615, 27] on div "RC 55 3 9 Clients 0685 Actions Trier Filtrer Client 1 Plan de relance Encours t…" at bounding box center [562, 246] width 1124 height 492
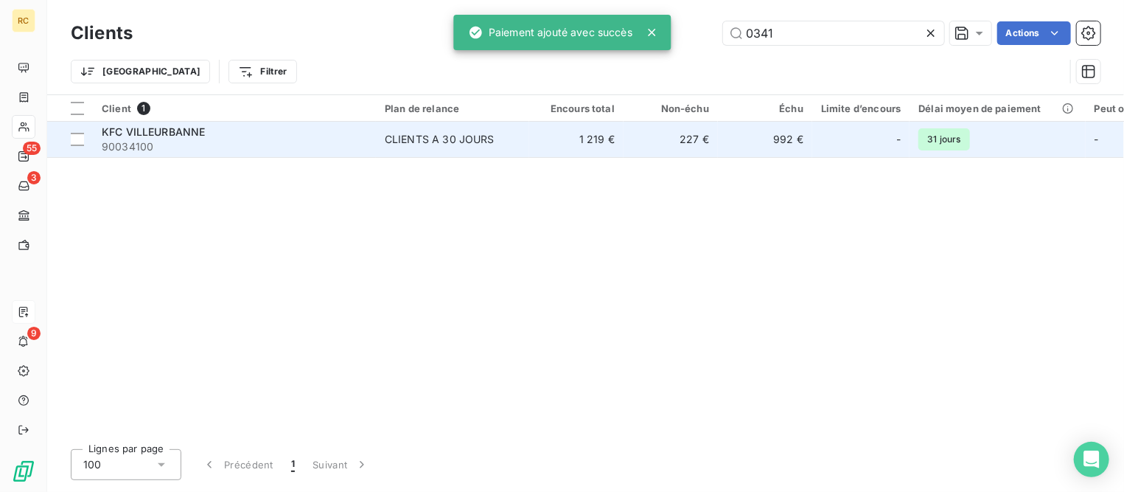
type input "0341"
click at [158, 142] on span "90034100" at bounding box center [234, 146] width 265 height 15
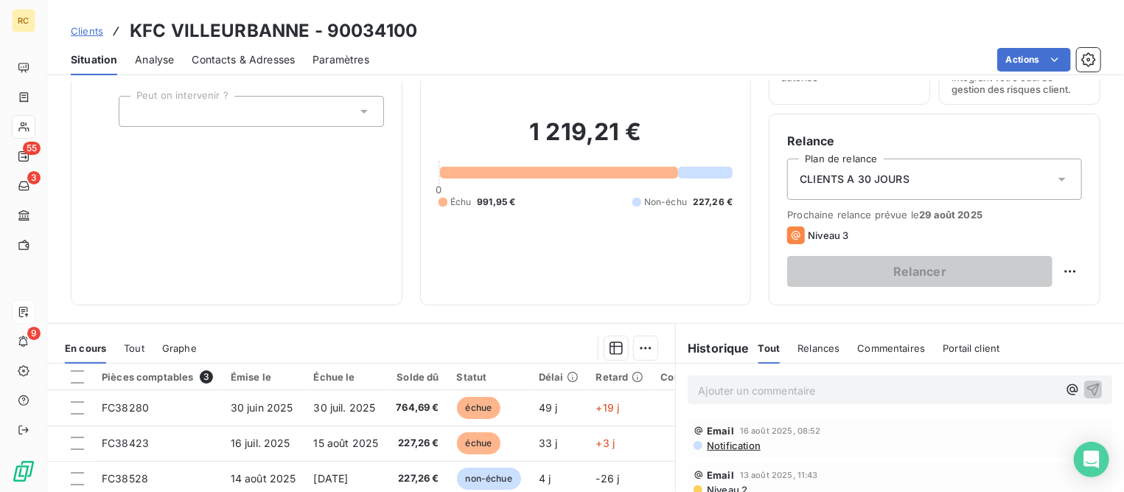
scroll to position [184, 0]
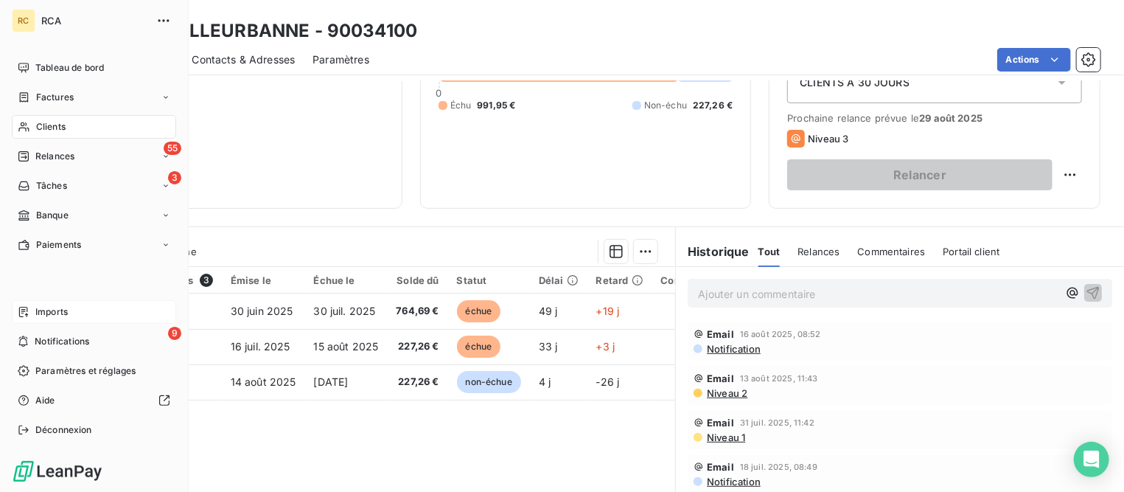
click at [50, 102] on span "Factures" at bounding box center [55, 97] width 38 height 13
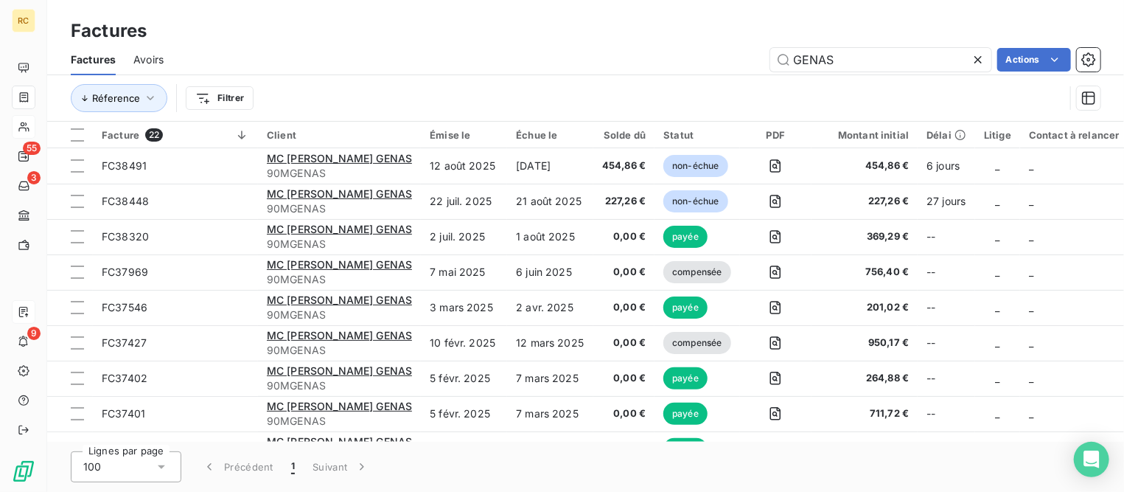
drag, startPoint x: 880, startPoint y: 60, endPoint x: 619, endPoint y: 41, distance: 261.7
click at [614, 35] on div "Factures Factures Avoirs GENAS Actions Réference Filtrer" at bounding box center [585, 61] width 1077 height 122
type input "38306"
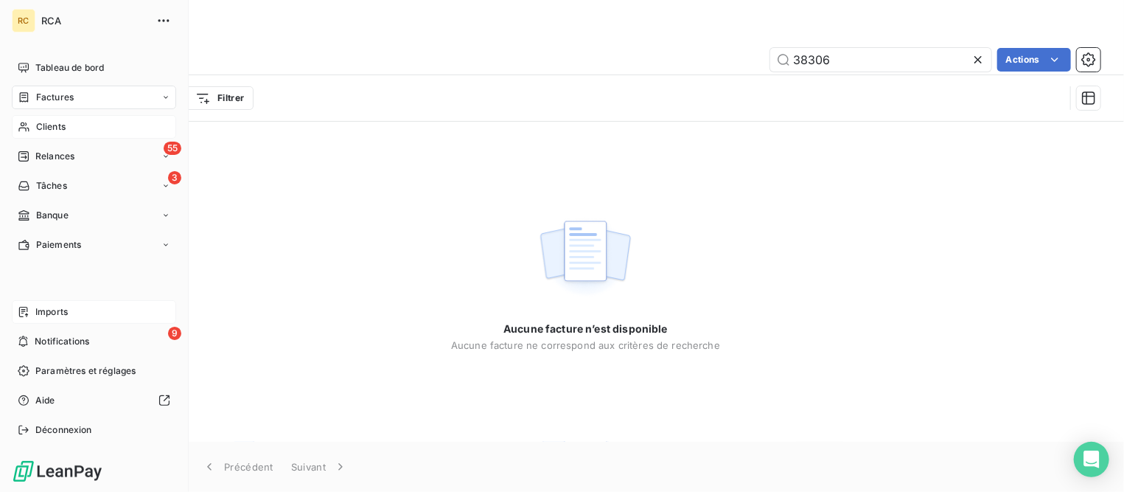
click at [63, 313] on span "Imports" at bounding box center [51, 311] width 32 height 13
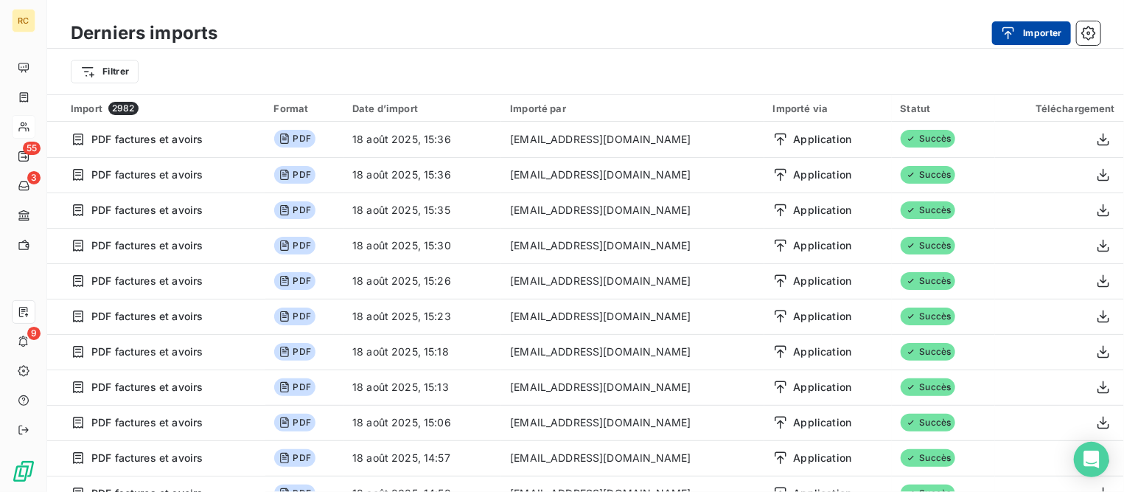
click at [1026, 34] on button "Importer" at bounding box center [1031, 33] width 79 height 24
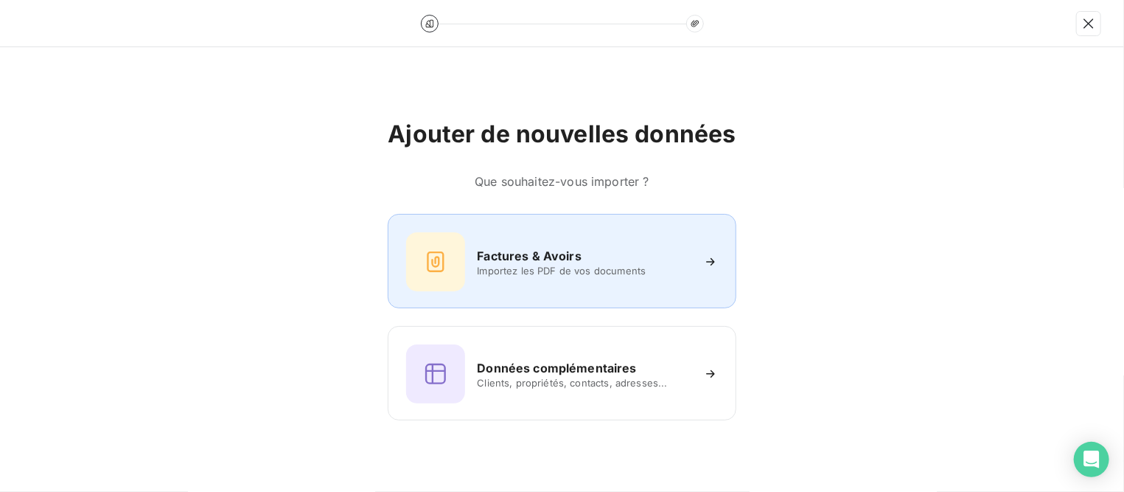
click at [467, 247] on div "Factures & Avoirs Importez les PDF de vos documents" at bounding box center [561, 261] width 311 height 59
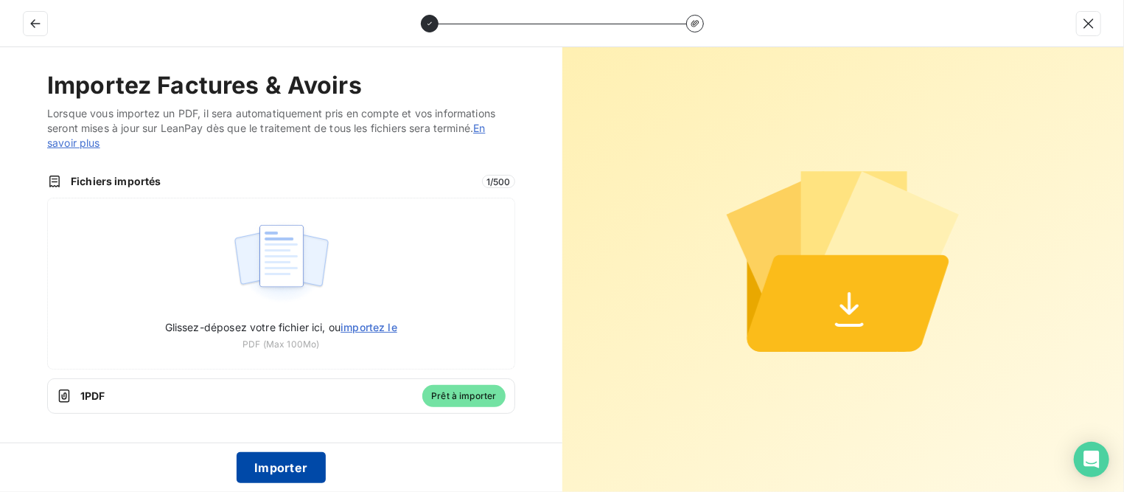
click at [303, 462] on button "Importer" at bounding box center [281, 467] width 89 height 31
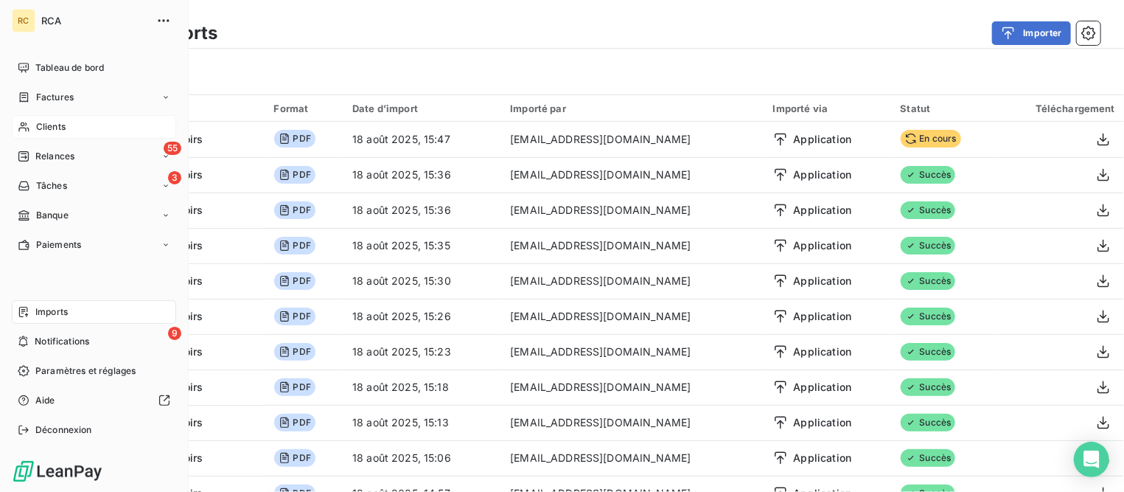
click at [51, 96] on span "Factures" at bounding box center [55, 97] width 38 height 13
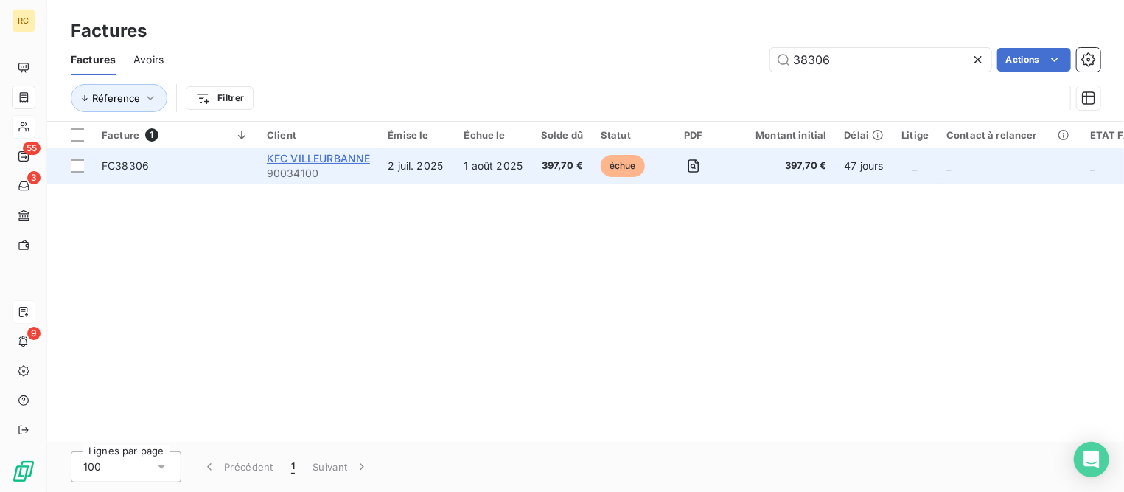
click at [340, 159] on span "KFC VILLEURBANNE" at bounding box center [318, 158] width 103 height 13
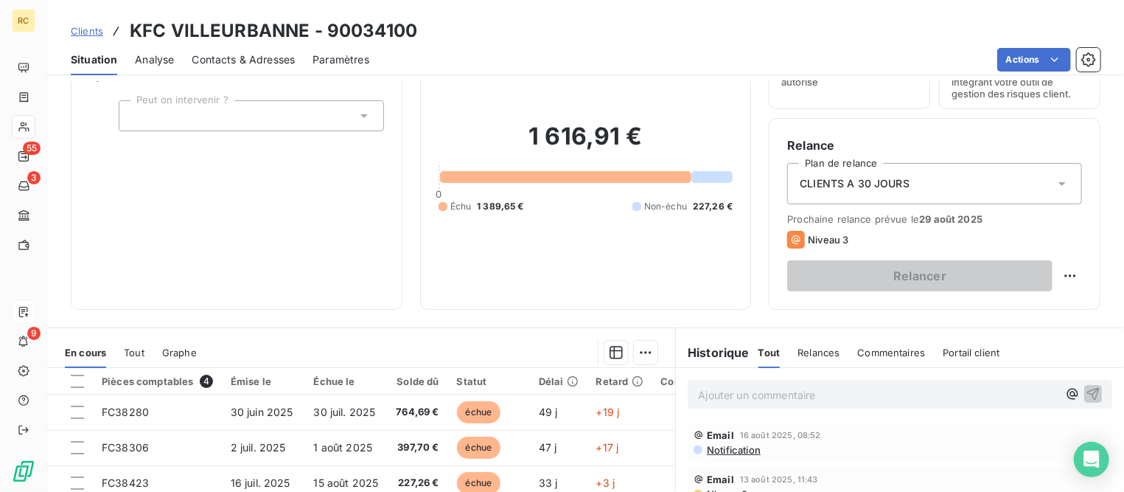
scroll to position [184, 0]
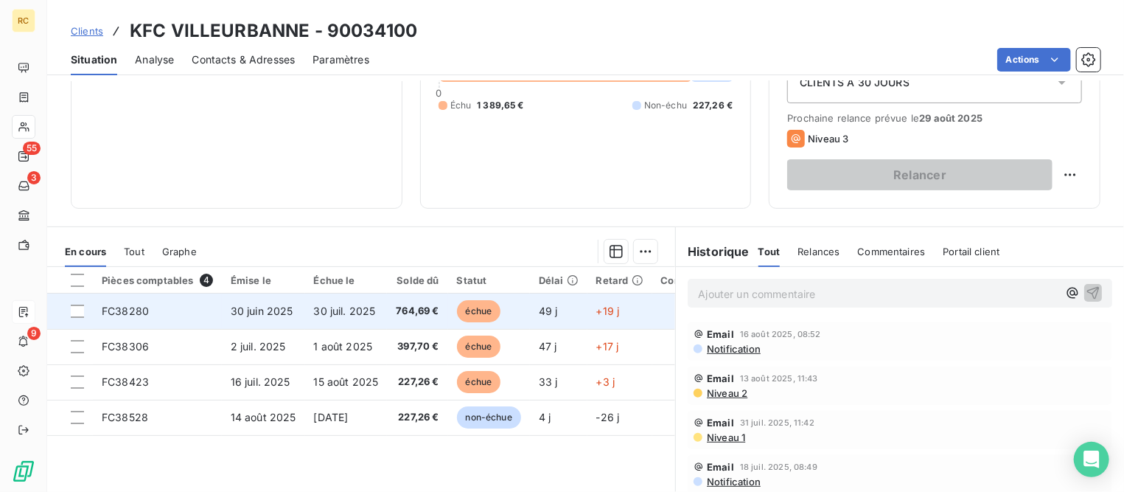
click at [257, 313] on span "30 juin 2025" at bounding box center [262, 311] width 63 height 13
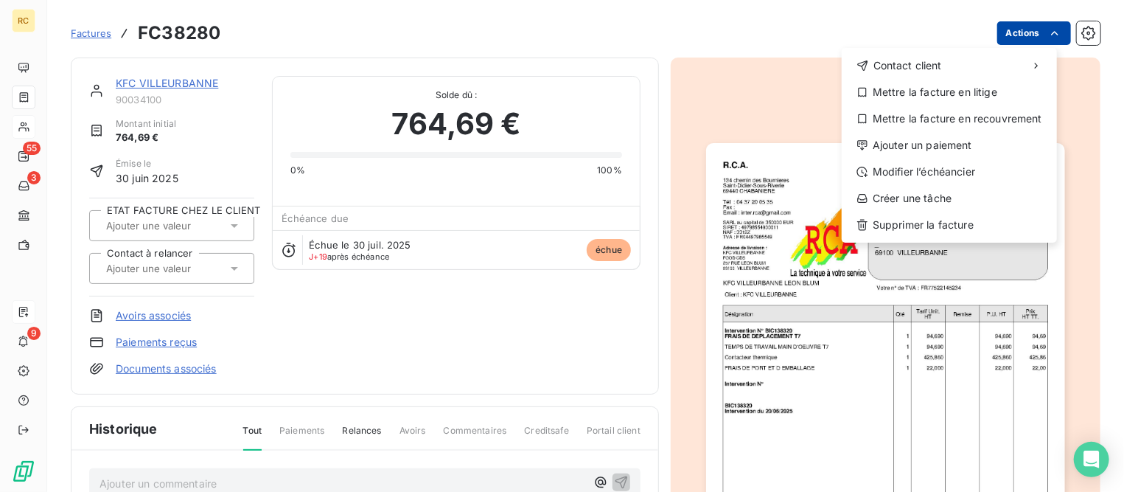
click at [1014, 29] on html "RC 55 3 9 Factures FC38280 Actions Contact client Mettre la facture en litige M…" at bounding box center [562, 246] width 1124 height 492
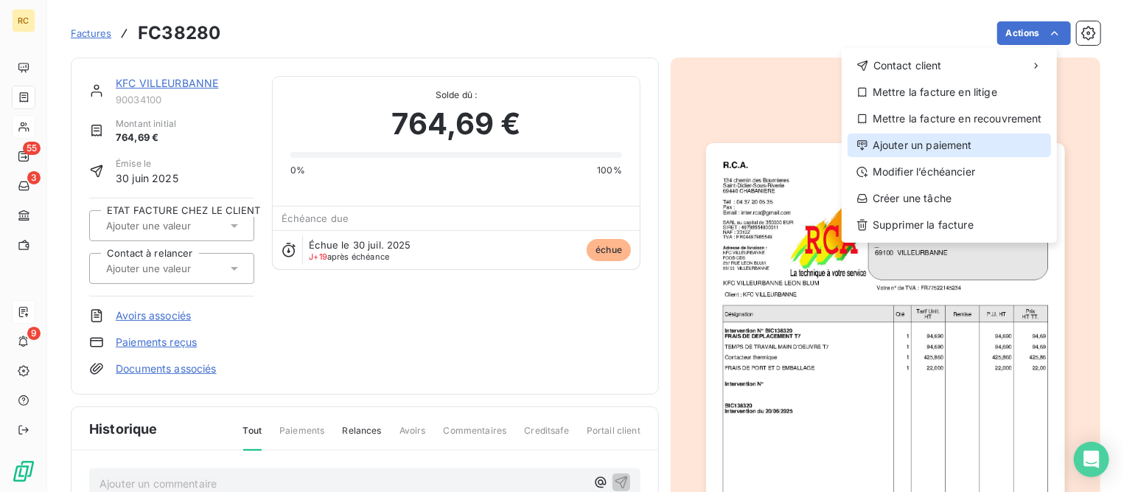
click at [913, 149] on div "Ajouter un paiement" at bounding box center [950, 145] width 204 height 24
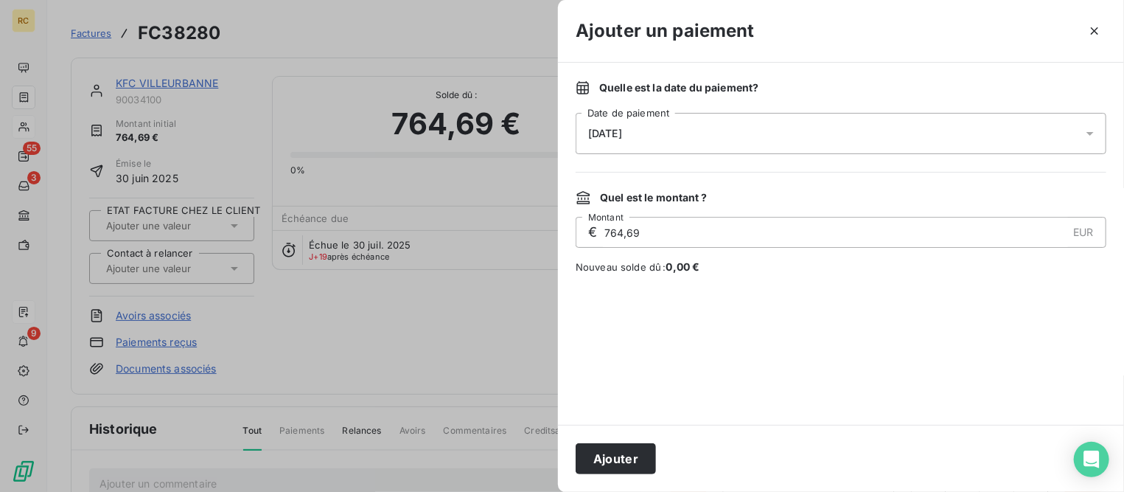
click at [756, 125] on div "[DATE]" at bounding box center [841, 133] width 531 height 41
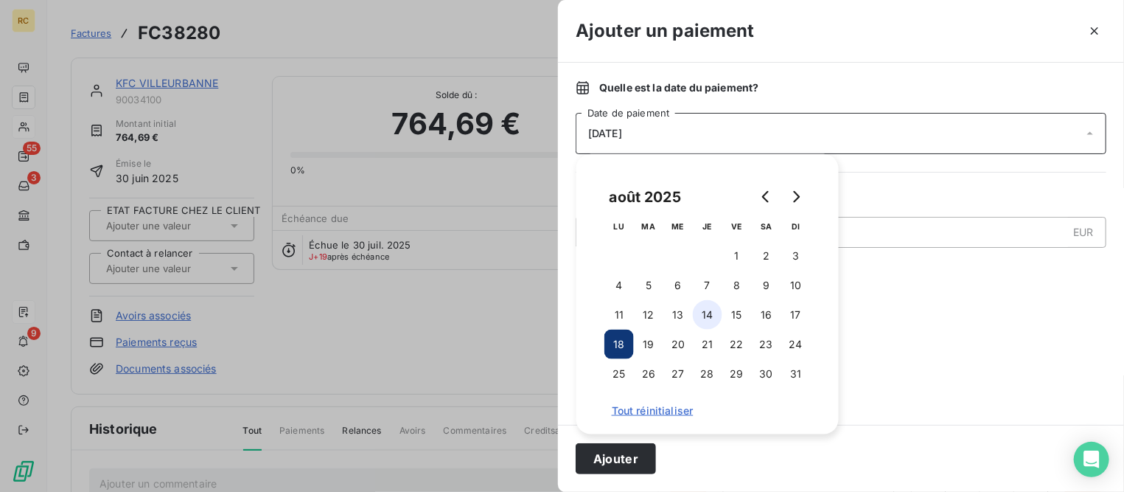
click at [708, 316] on button "14" at bounding box center [707, 314] width 29 height 29
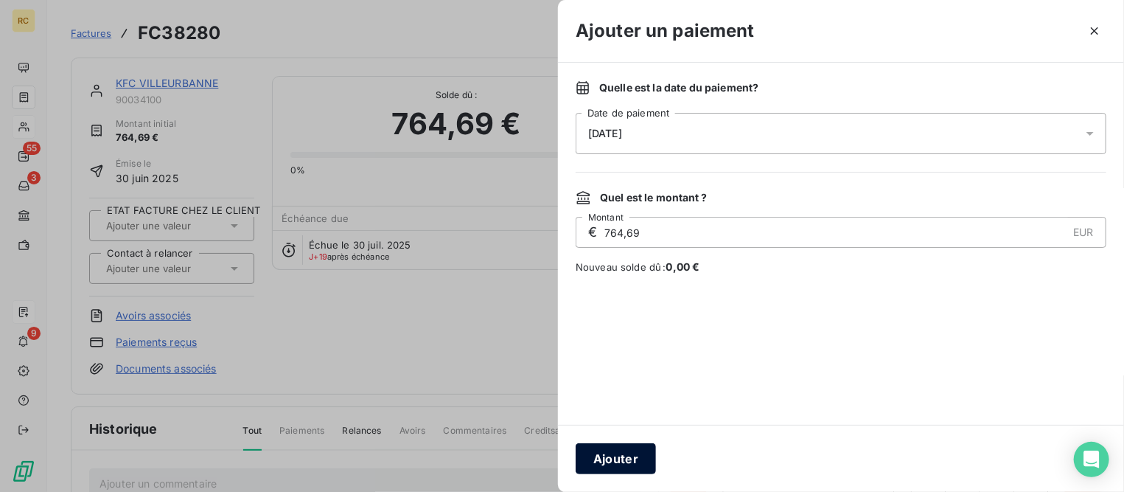
click at [623, 455] on button "Ajouter" at bounding box center [616, 458] width 80 height 31
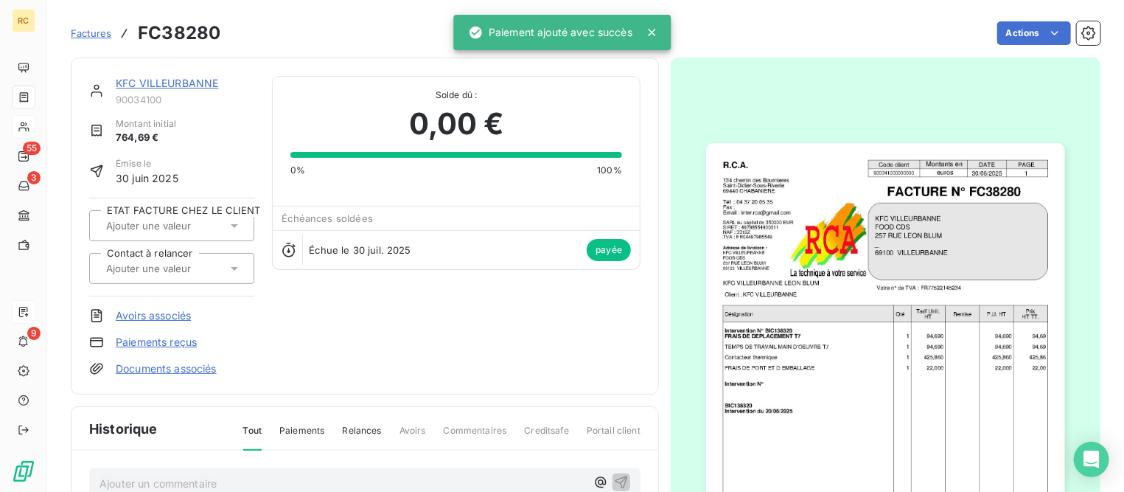
click at [150, 83] on link "KFC VILLEURBANNE" at bounding box center [167, 83] width 102 height 13
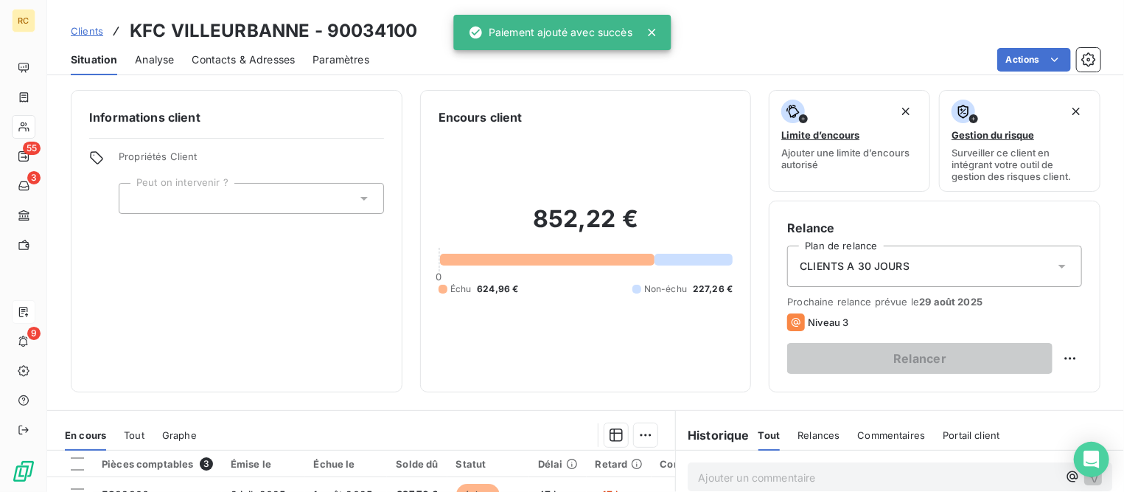
scroll to position [92, 0]
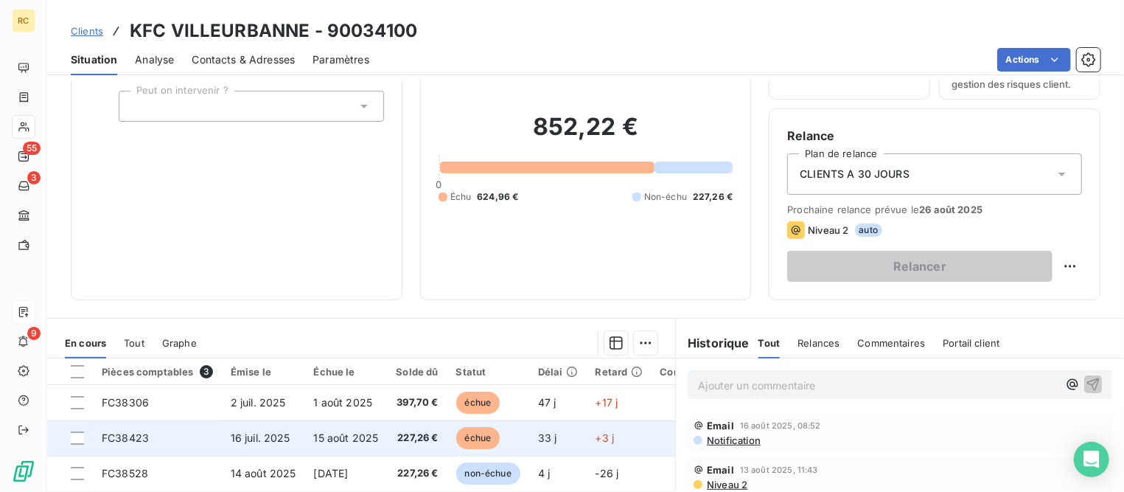
click at [177, 443] on td "FC38423" at bounding box center [157, 437] width 129 height 35
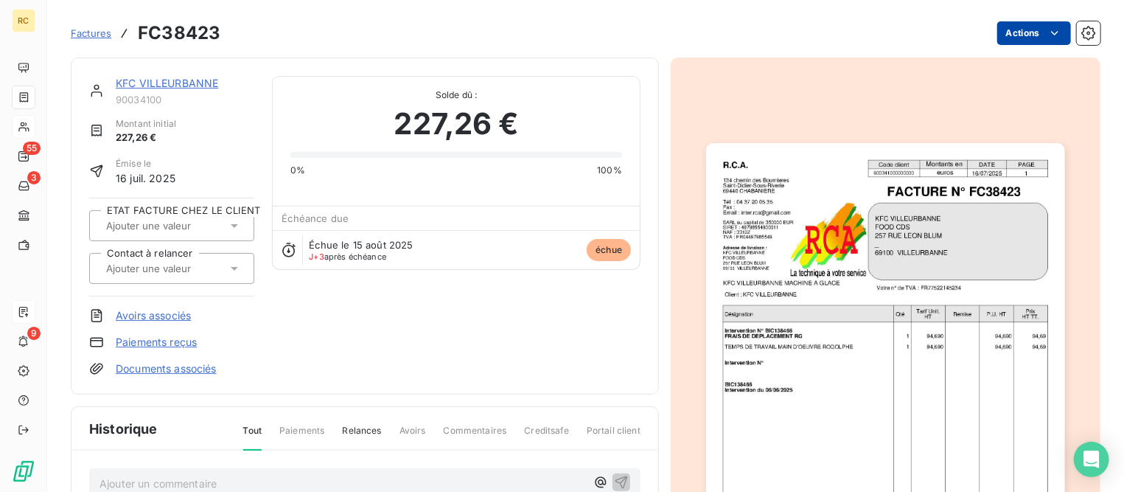
click at [1010, 32] on html "RC 55 3 9 Factures FC38423 Actions KFC VILLEURBANNE 90034100 Montant initial 22…" at bounding box center [562, 246] width 1124 height 492
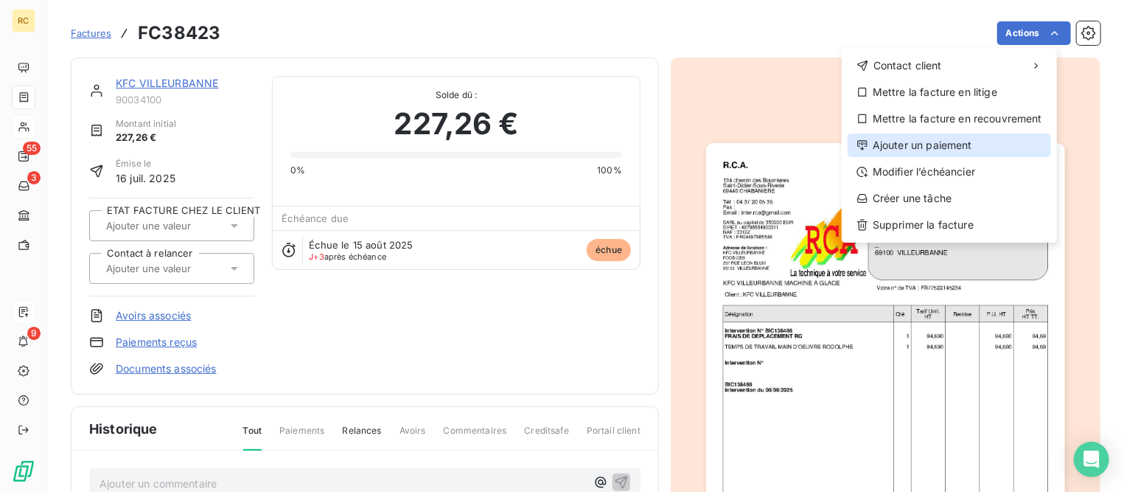
click at [899, 142] on div "Ajouter un paiement" at bounding box center [950, 145] width 204 height 24
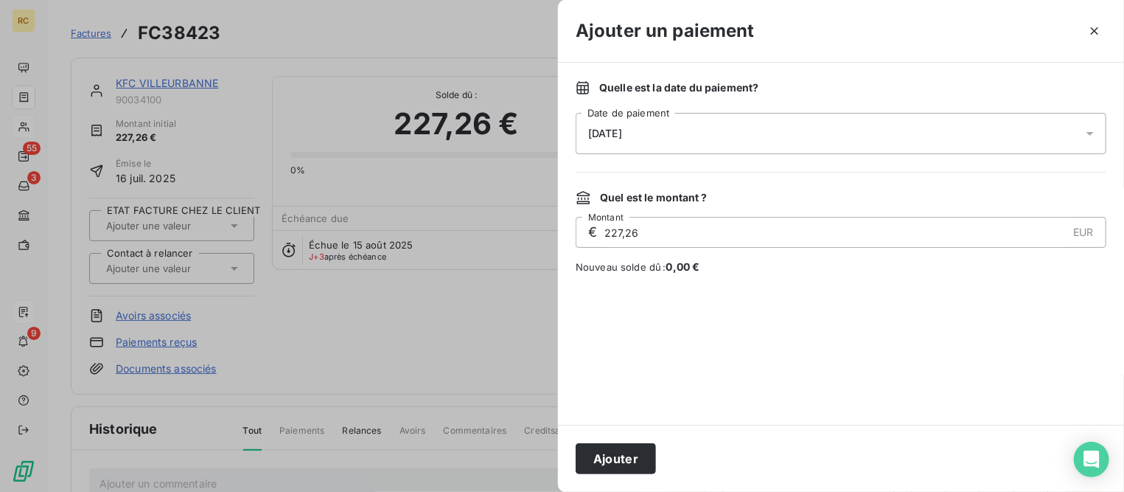
click at [622, 135] on span "[DATE]" at bounding box center [605, 134] width 34 height 12
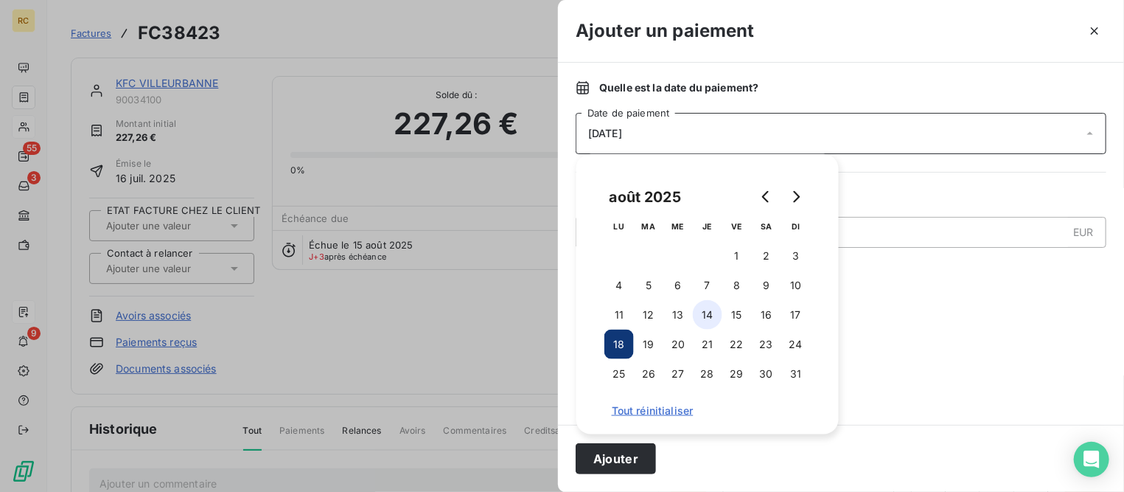
click at [703, 313] on button "14" at bounding box center [707, 314] width 29 height 29
click at [613, 456] on button "Ajouter" at bounding box center [616, 458] width 80 height 31
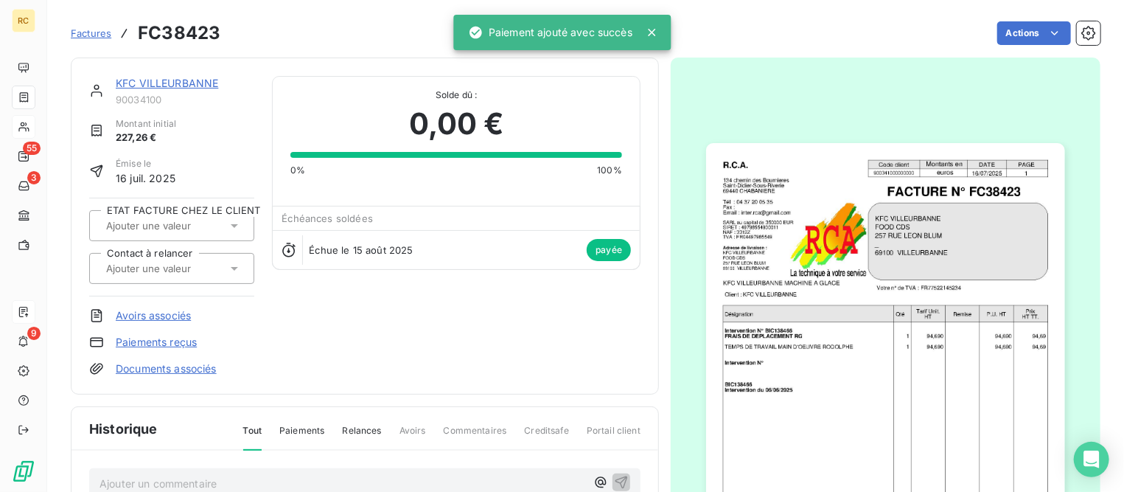
click at [142, 83] on link "KFC VILLEURBANNE" at bounding box center [167, 83] width 102 height 13
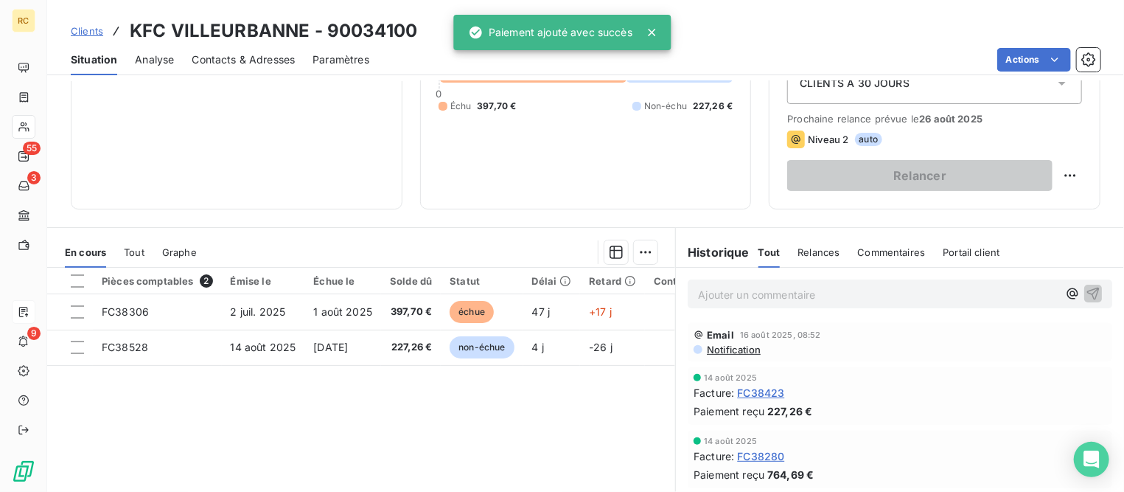
scroll to position [184, 0]
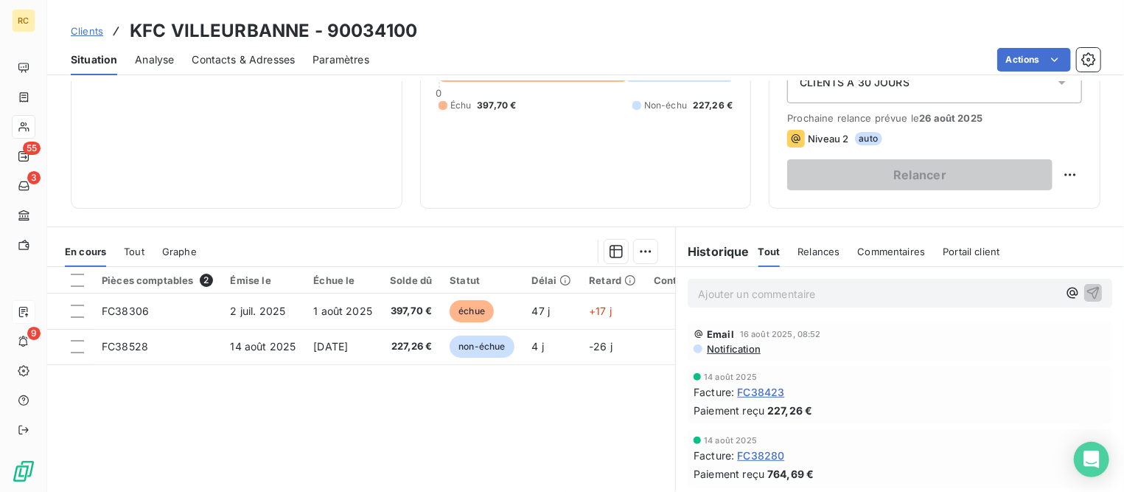
click at [101, 33] on span "Clients" at bounding box center [87, 31] width 32 height 12
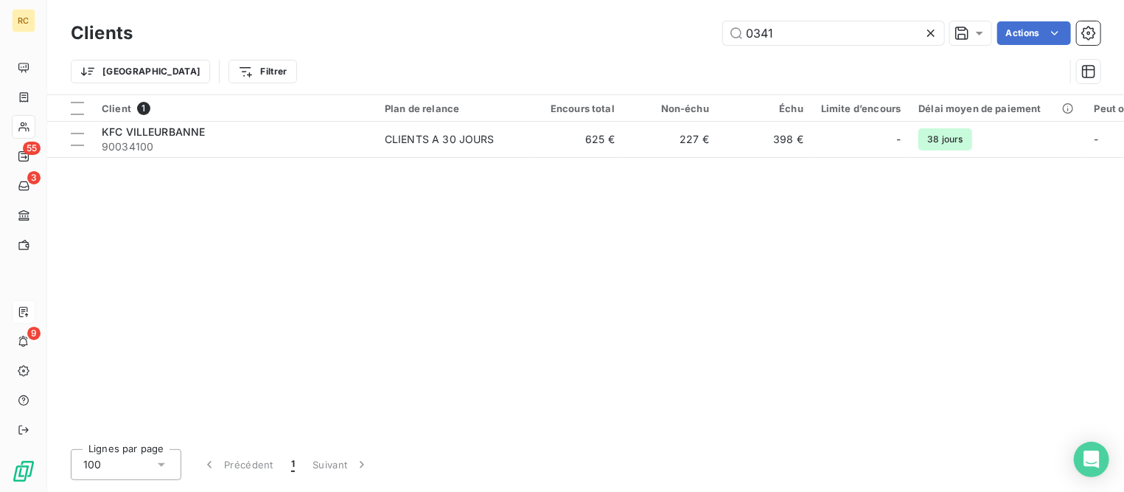
drag, startPoint x: 782, startPoint y: 32, endPoint x: 591, endPoint y: 31, distance: 191.0
click at [596, 27] on div "0341 Actions" at bounding box center [625, 33] width 950 height 24
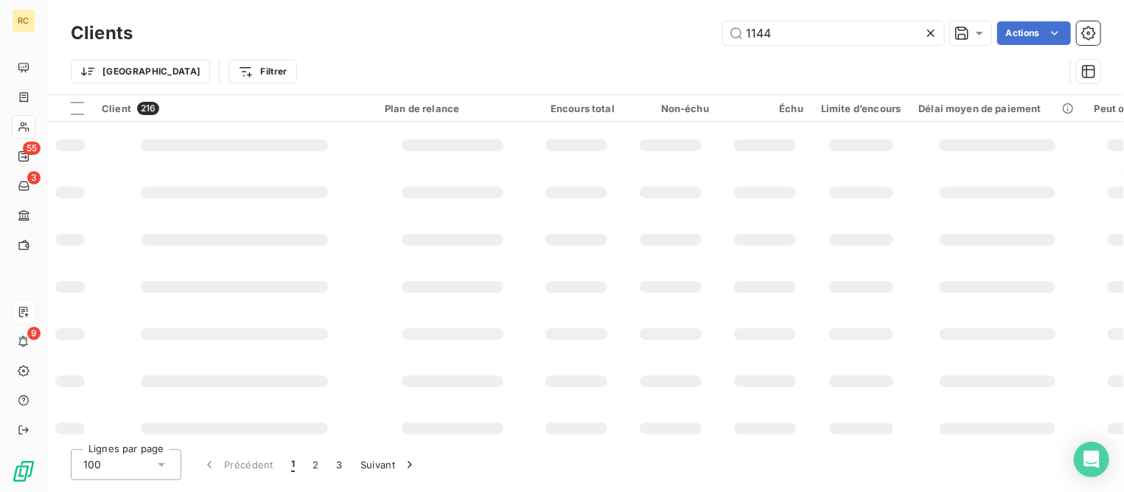
type input "1144"
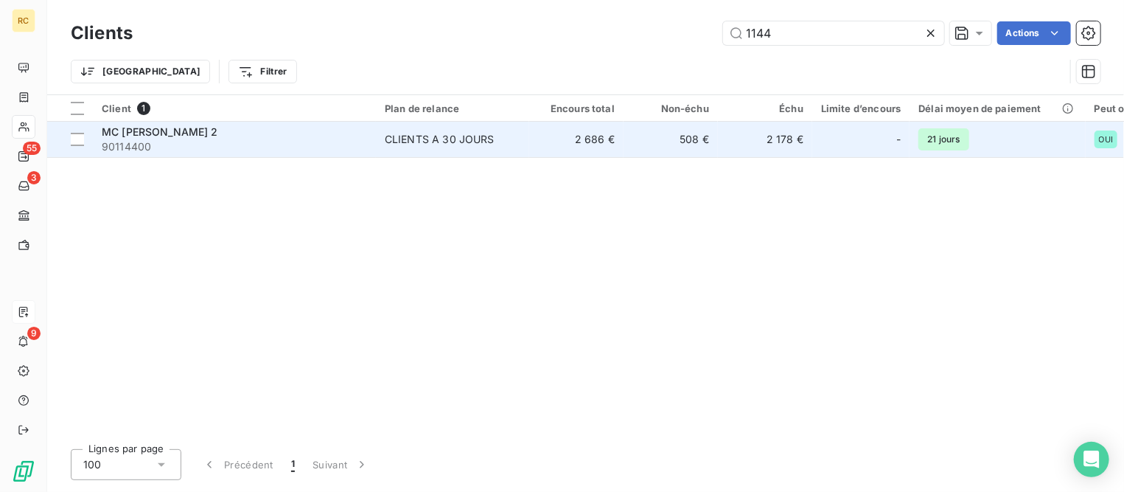
click at [181, 138] on div "MC [PERSON_NAME] 2" at bounding box center [234, 132] width 265 height 15
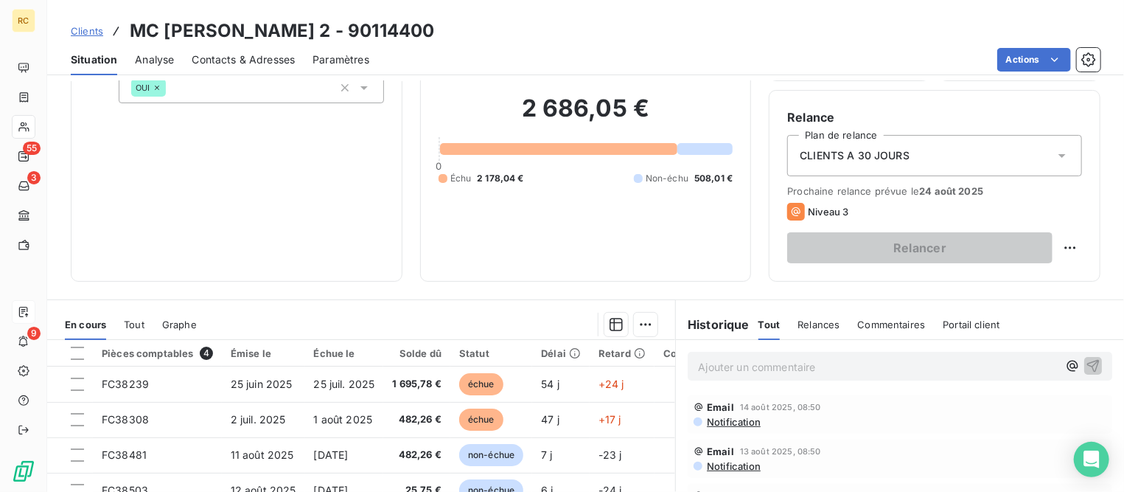
scroll to position [276, 0]
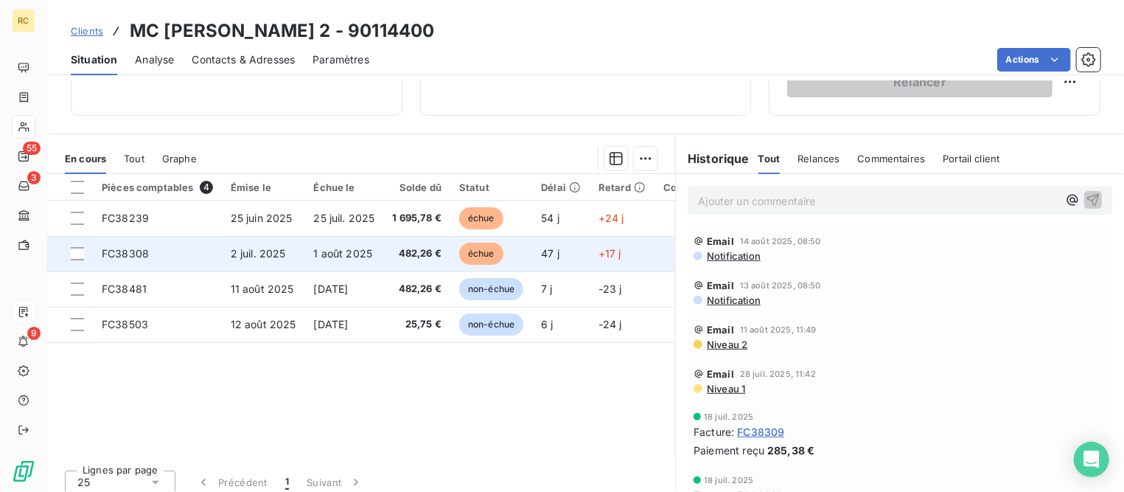
click at [260, 254] on span "2 juil. 2025" at bounding box center [258, 253] width 55 height 13
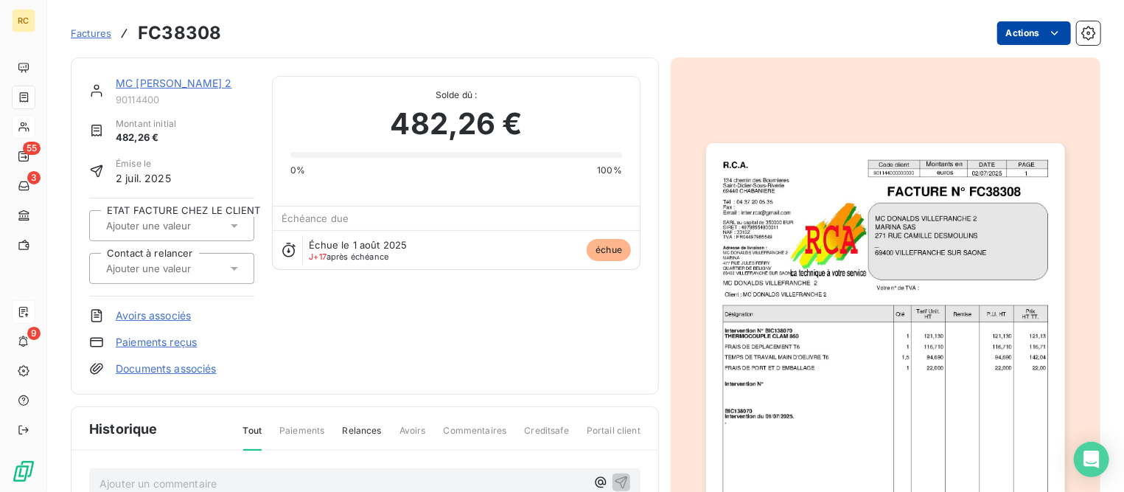
click at [992, 34] on html "RC 55 3 9 Factures FC38308 Actions MC [PERSON_NAME] VILLEFRANCHE 2 90114400 Mon…" at bounding box center [562, 246] width 1124 height 492
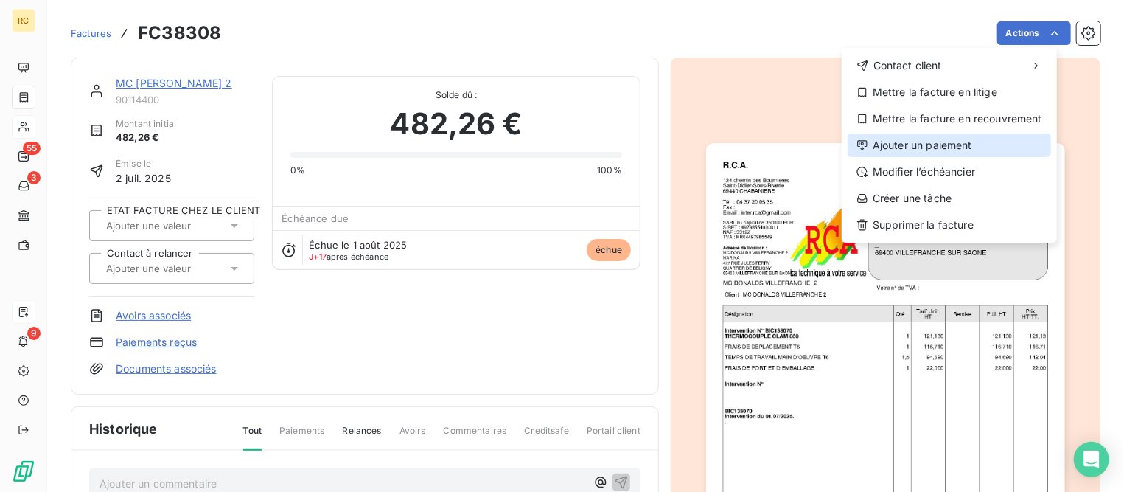
click at [894, 142] on div "Ajouter un paiement" at bounding box center [950, 145] width 204 height 24
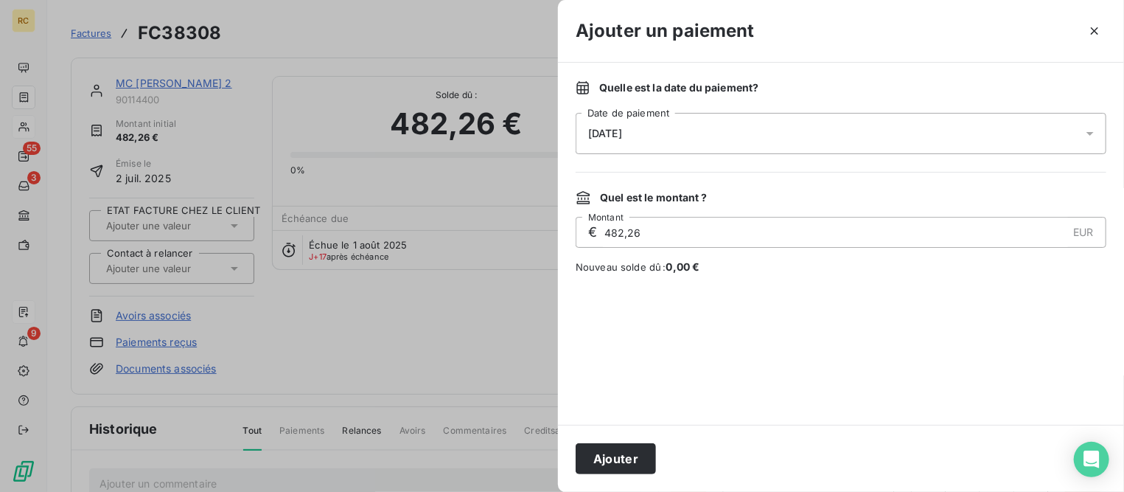
click at [681, 136] on div "[DATE]" at bounding box center [841, 133] width 531 height 41
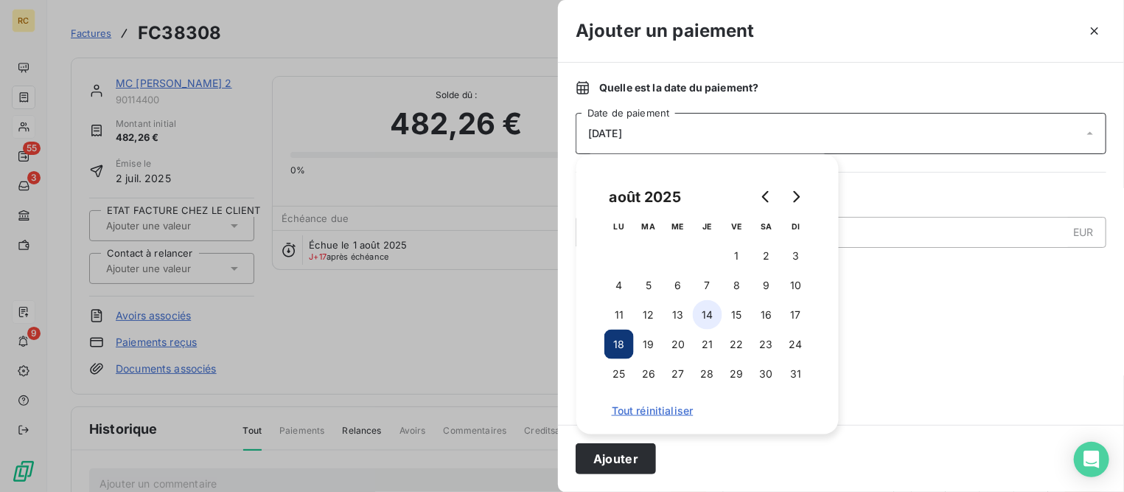
click at [716, 317] on button "14" at bounding box center [707, 314] width 29 height 29
click at [642, 460] on button "Ajouter" at bounding box center [616, 458] width 80 height 31
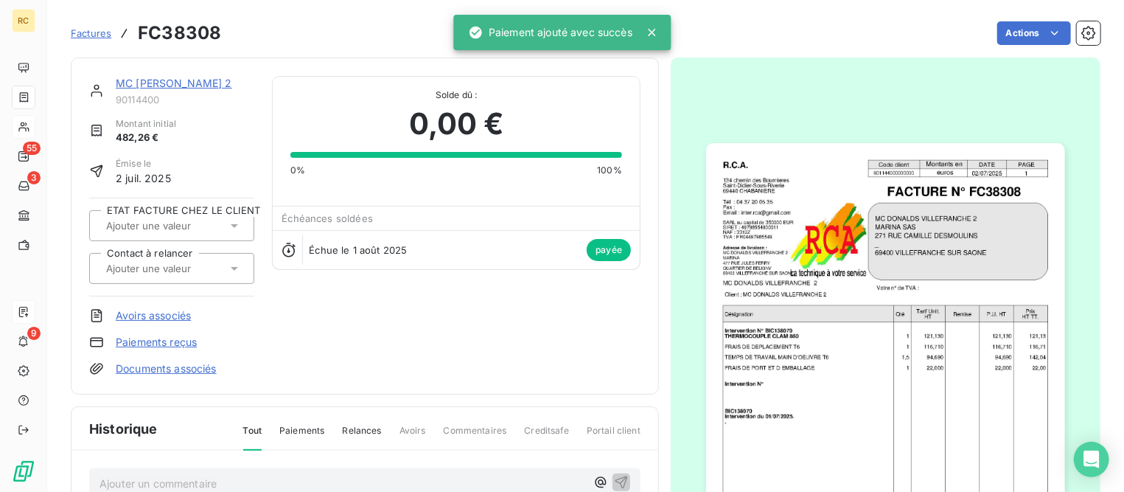
click at [128, 85] on link "MC [PERSON_NAME] 2" at bounding box center [174, 83] width 116 height 13
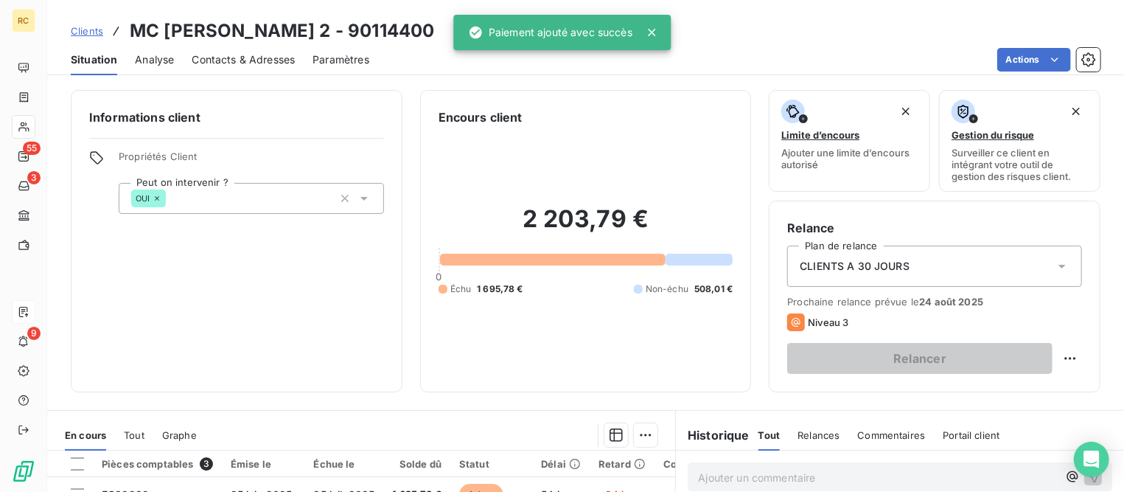
click at [102, 35] on div "Clients MC [PERSON_NAME] 2 - 90114400" at bounding box center [253, 31] width 364 height 27
click at [93, 31] on span "Clients" at bounding box center [87, 31] width 32 height 12
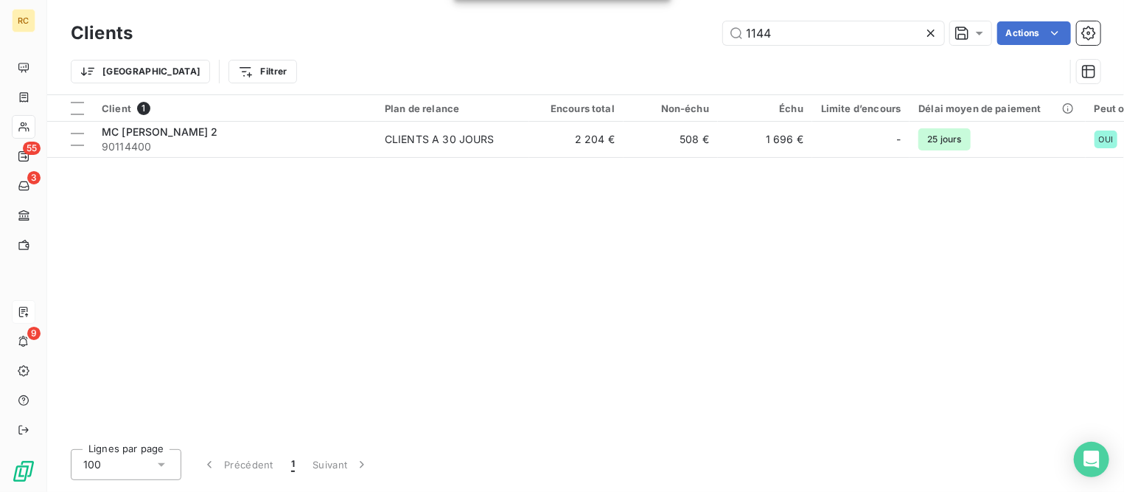
drag, startPoint x: 811, startPoint y: 32, endPoint x: 561, endPoint y: 29, distance: 250.0
click at [561, 29] on div "RC 55 3 9 Clients 1144 Actions Trier Filtrer Client 1 Plan de relance Encours t…" at bounding box center [562, 246] width 1124 height 492
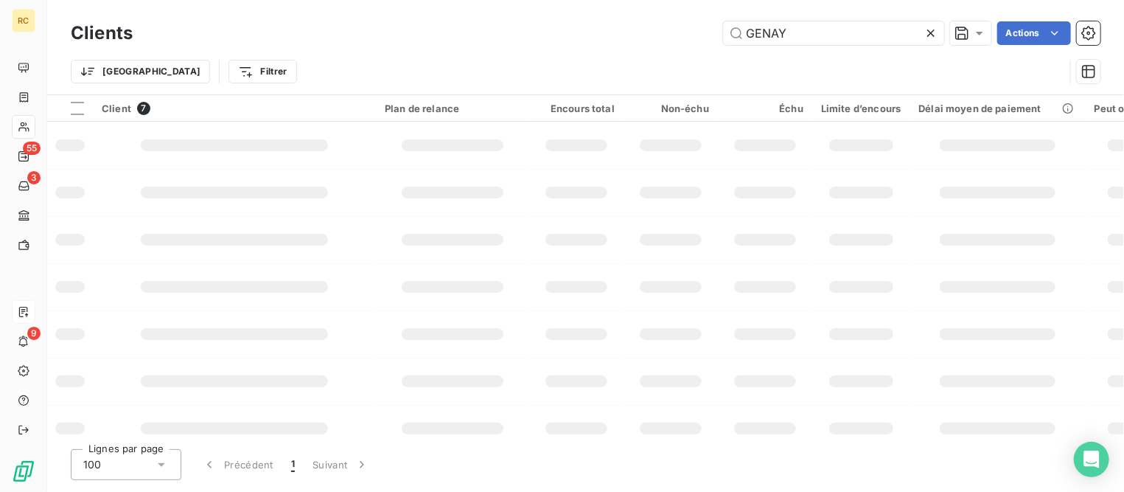
type input "GENAY"
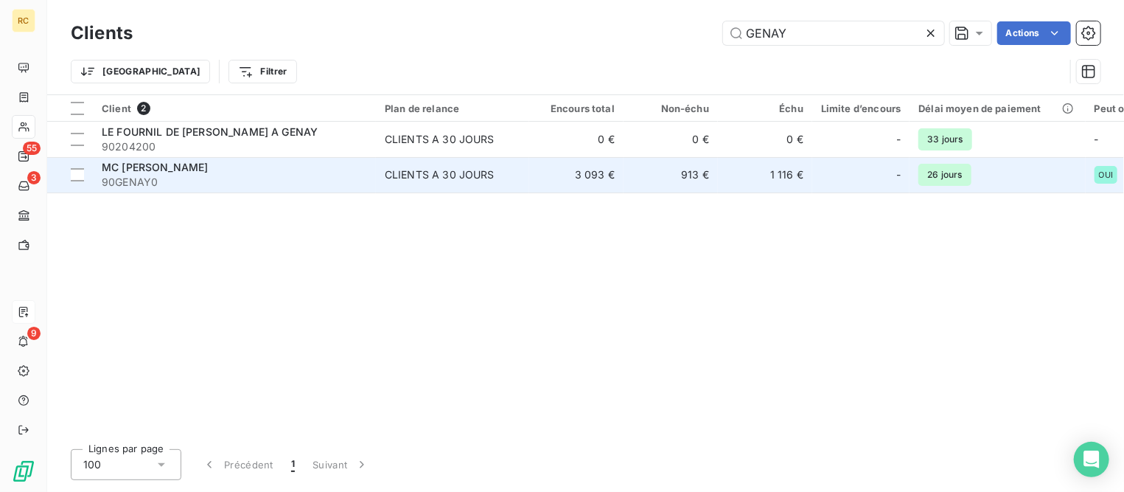
click at [180, 169] on span "MC [PERSON_NAME]" at bounding box center [155, 167] width 106 height 13
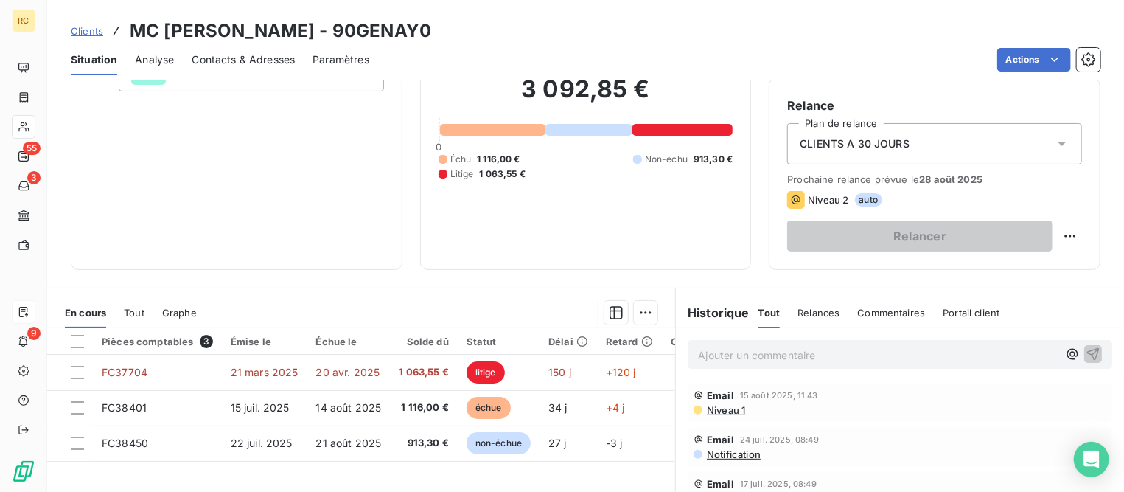
scroll to position [184, 0]
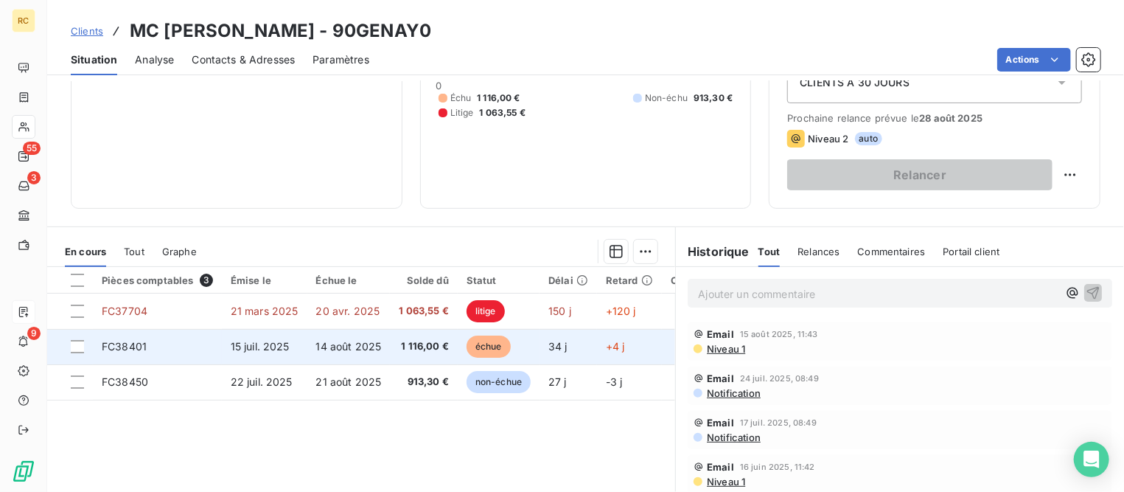
click at [245, 337] on td "15 juil. 2025" at bounding box center [265, 346] width 86 height 35
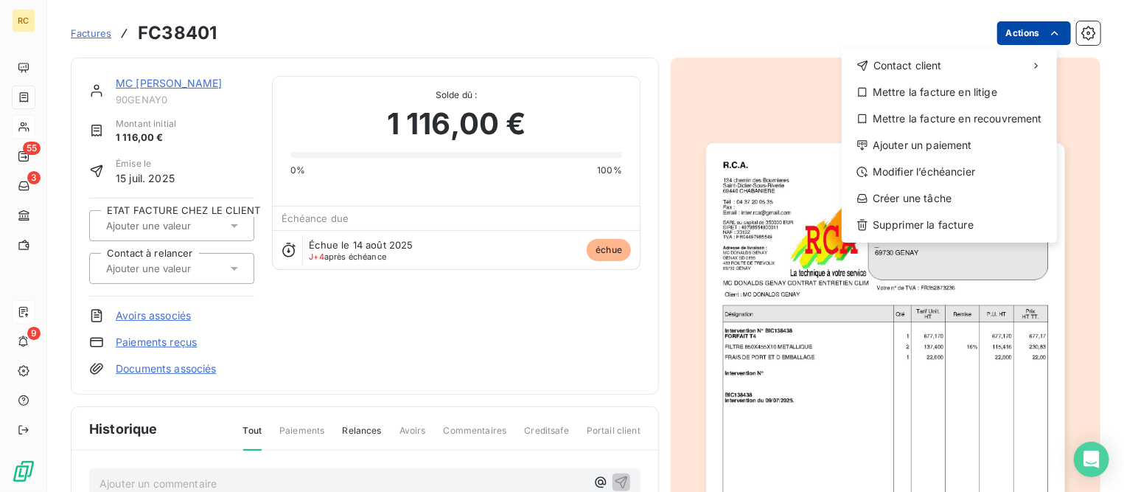
click at [1016, 32] on html "RC 55 3 9 Factures FC38401 Actions Contact client Mettre la facture en litige M…" at bounding box center [562, 246] width 1124 height 492
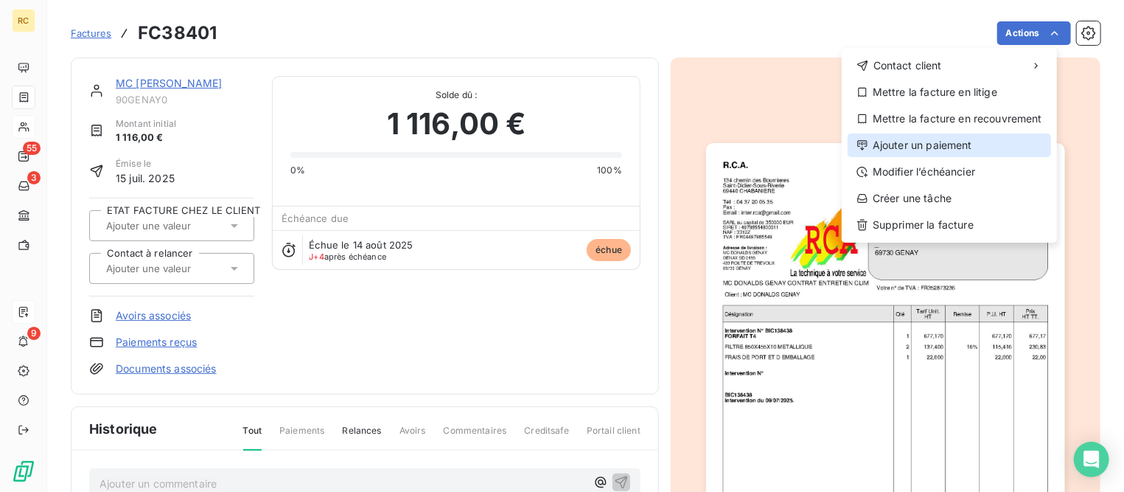
click at [943, 145] on div "Ajouter un paiement" at bounding box center [950, 145] width 204 height 24
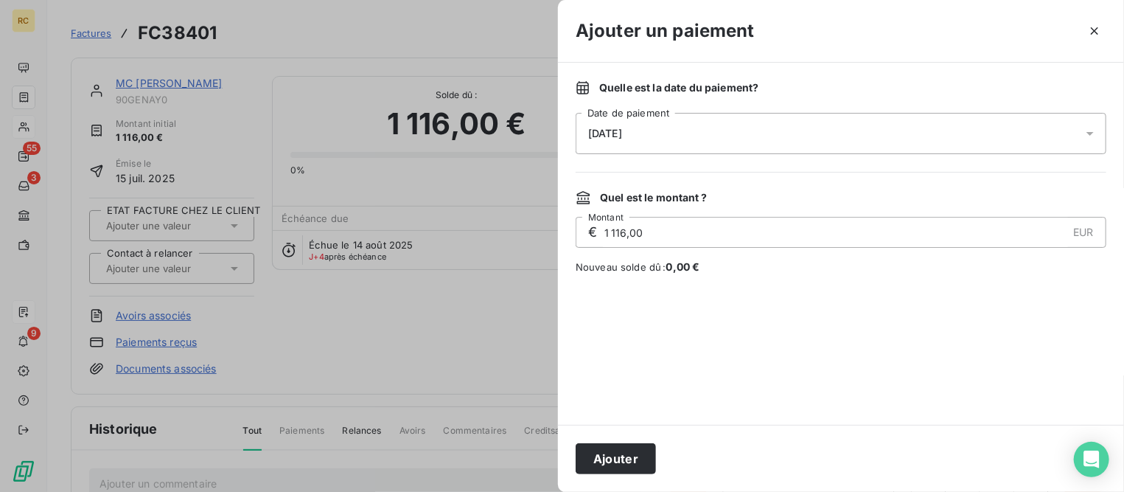
click at [699, 131] on div "[DATE]" at bounding box center [841, 133] width 531 height 41
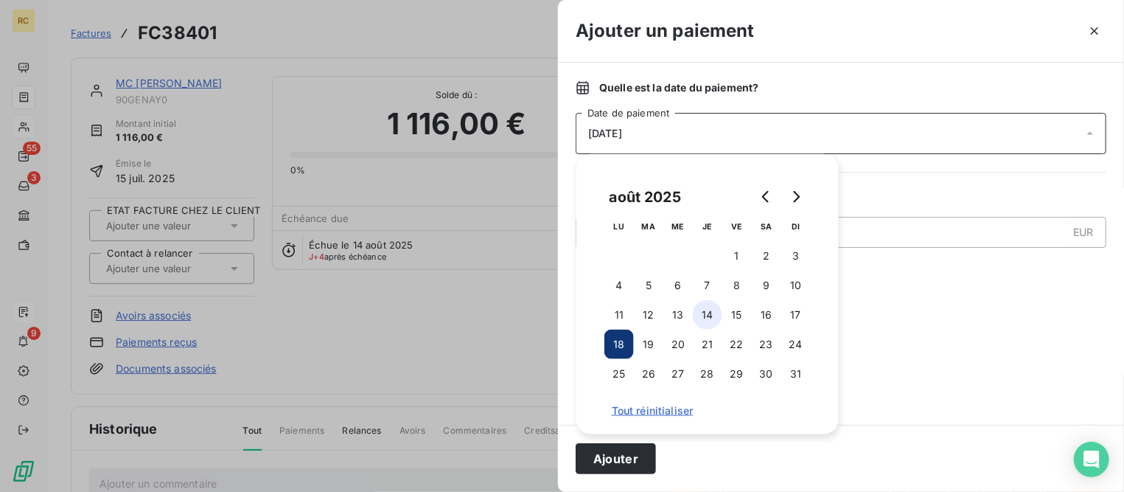
click at [703, 310] on button "14" at bounding box center [707, 314] width 29 height 29
click at [639, 457] on button "Ajouter" at bounding box center [616, 458] width 80 height 31
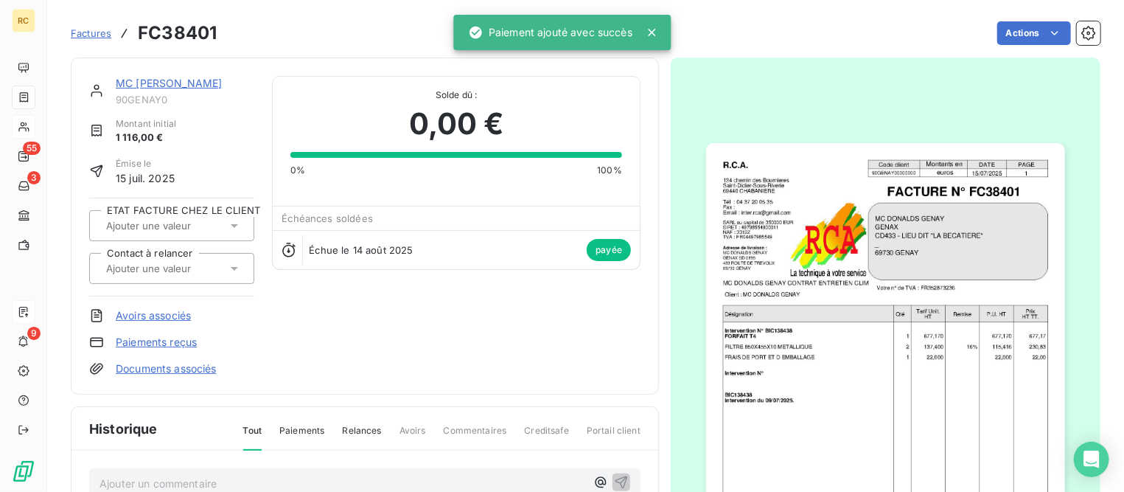
click at [197, 83] on link "MC [PERSON_NAME]" at bounding box center [169, 83] width 106 height 13
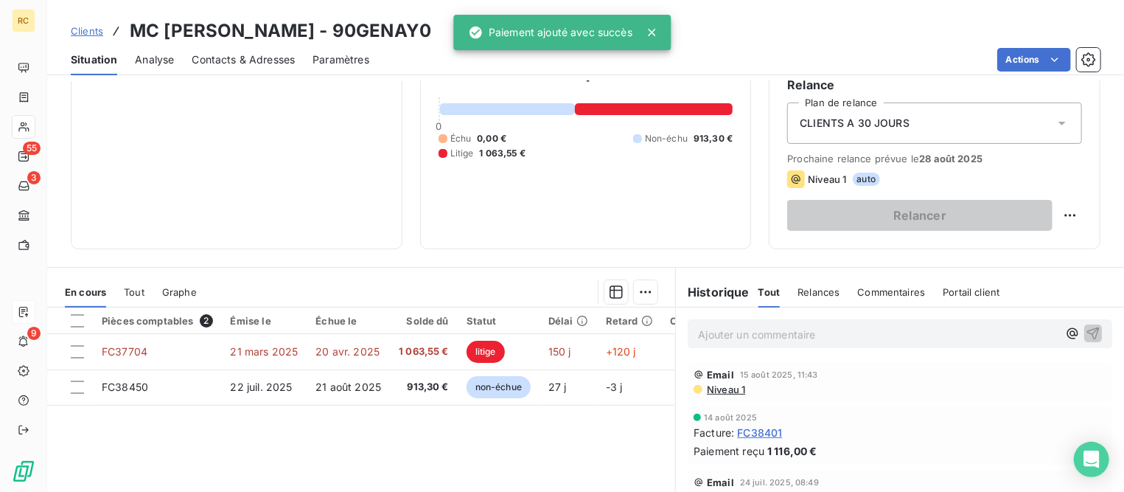
scroll to position [184, 0]
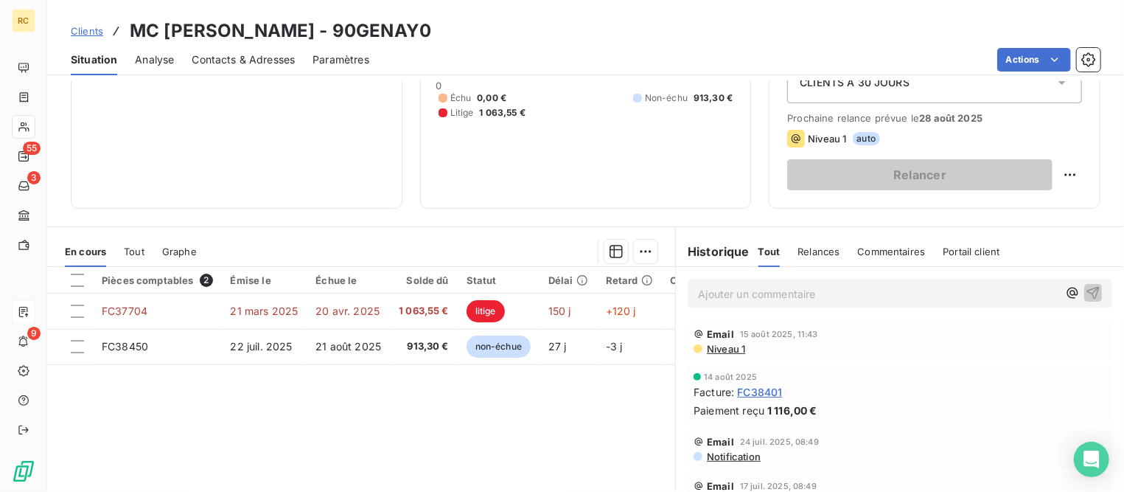
click at [88, 29] on span "Clients" at bounding box center [87, 31] width 32 height 12
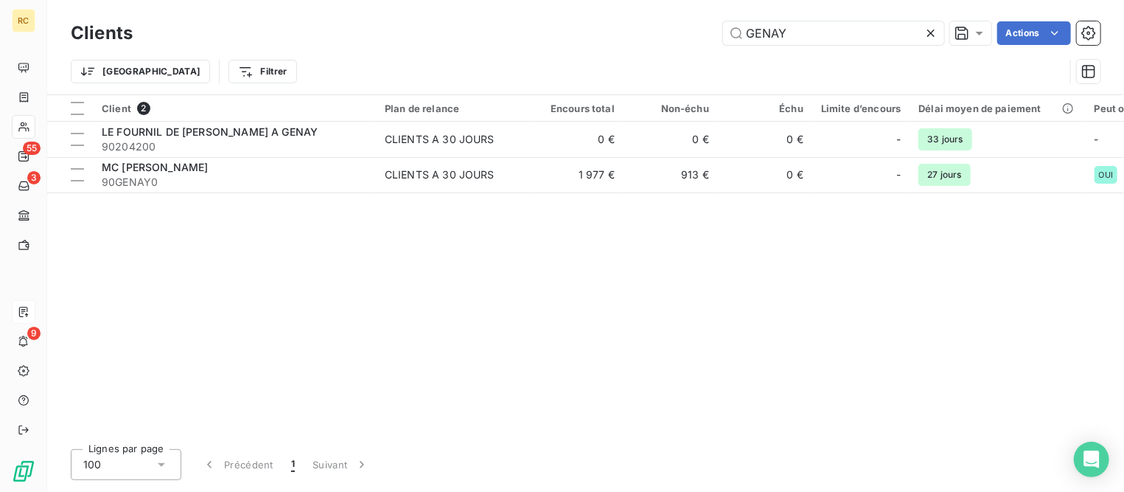
drag, startPoint x: 661, startPoint y: 27, endPoint x: 570, endPoint y: 33, distance: 91.6
click at [571, 30] on div "GENAY Actions" at bounding box center [625, 33] width 950 height 24
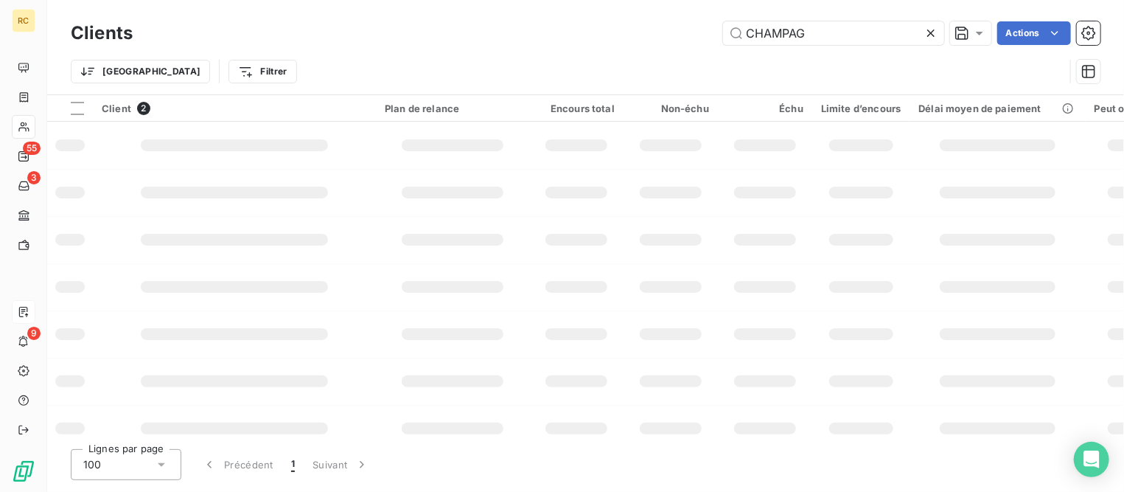
type input "CHAMPAG"
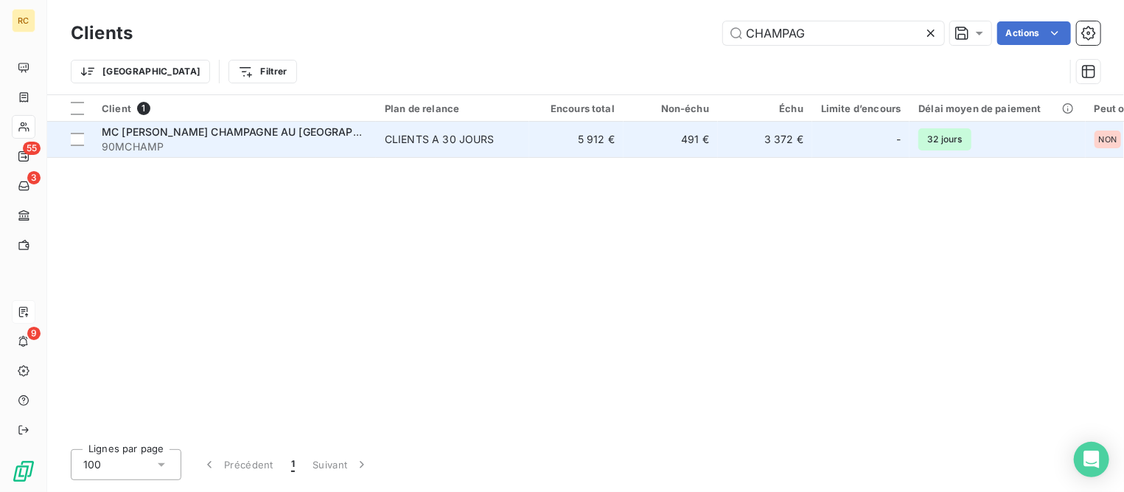
click at [221, 137] on span "MC [PERSON_NAME] CHAMPAGNE AU [GEOGRAPHIC_DATA]" at bounding box center [254, 131] width 304 height 13
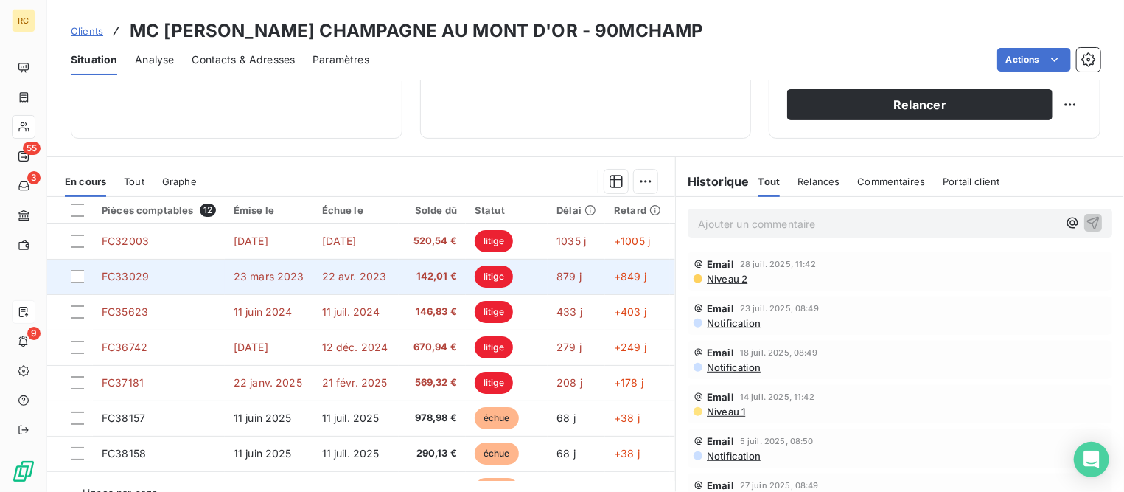
scroll to position [276, 0]
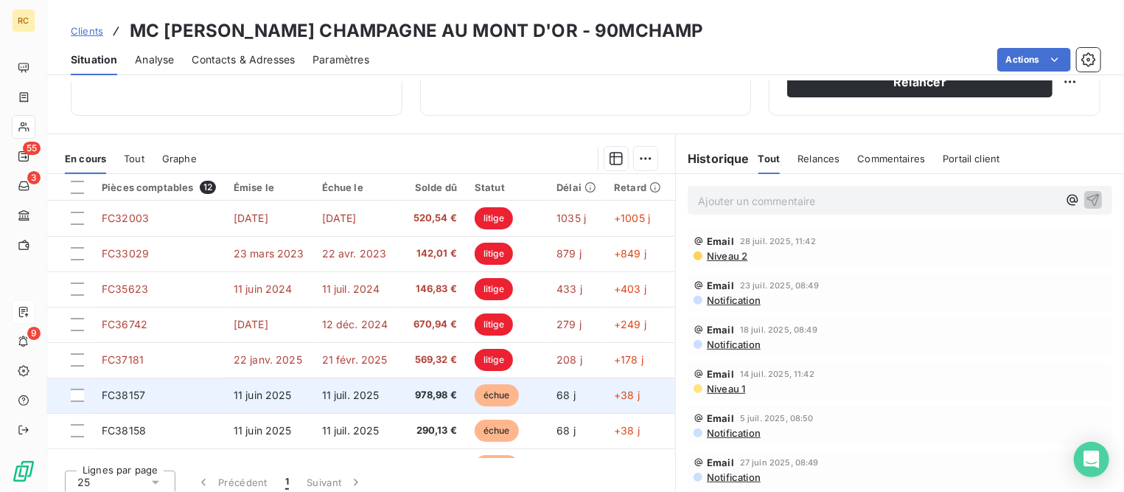
click at [163, 398] on td "FC38157" at bounding box center [159, 395] width 132 height 35
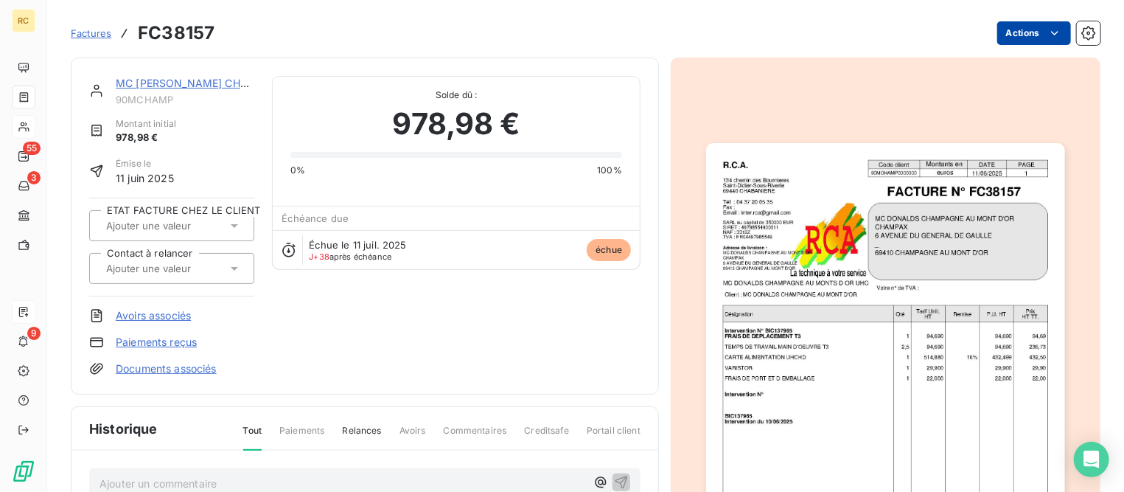
click at [1016, 27] on html "RC 55 3 9 Factures FC38157 Actions MC [PERSON_NAME] CHAMPAGNE AU MONT D'OR 90MC…" at bounding box center [562, 246] width 1124 height 492
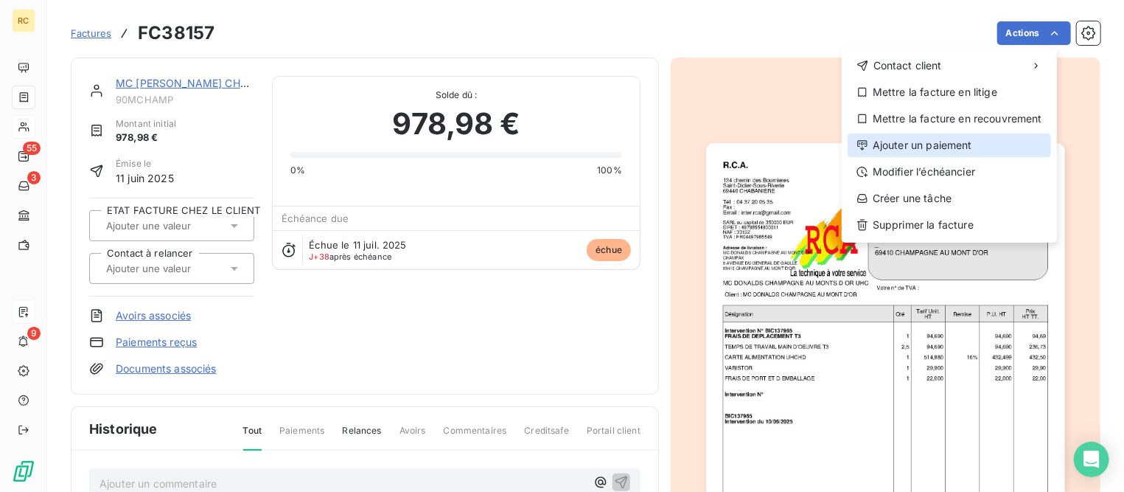
click at [933, 148] on div "Ajouter un paiement" at bounding box center [950, 145] width 204 height 24
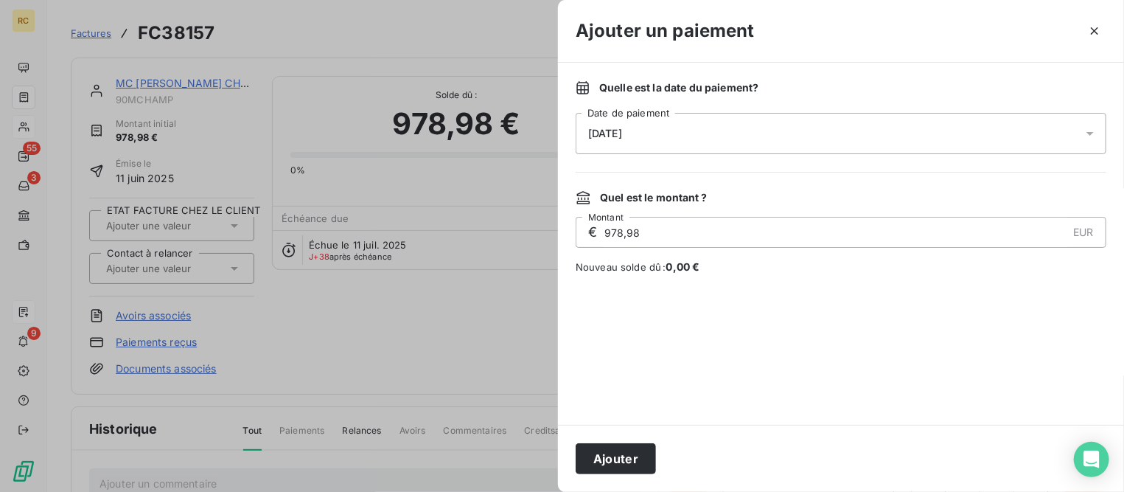
click at [871, 133] on div "[DATE]" at bounding box center [841, 133] width 531 height 41
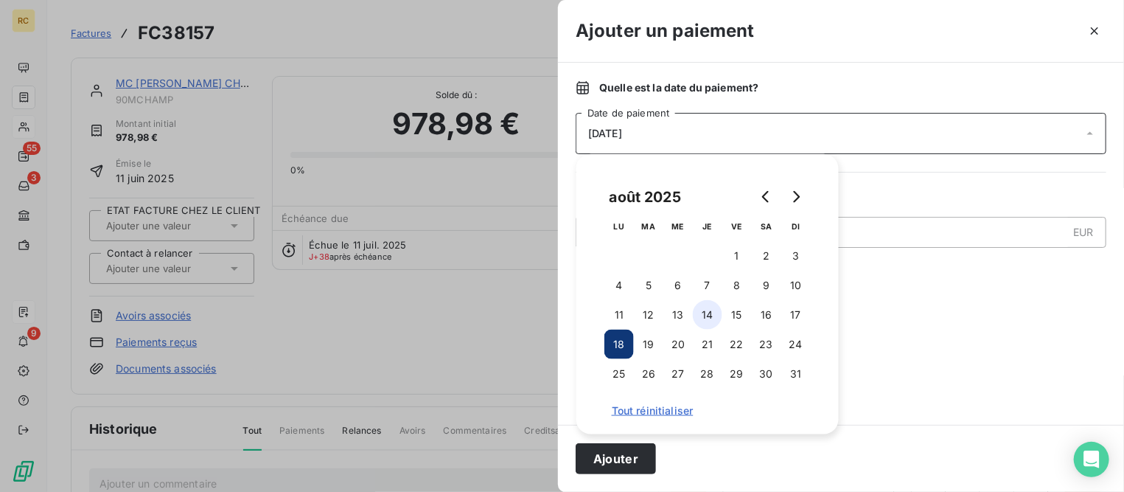
click at [712, 319] on button "14" at bounding box center [707, 314] width 29 height 29
click at [604, 454] on button "Ajouter" at bounding box center [616, 458] width 80 height 31
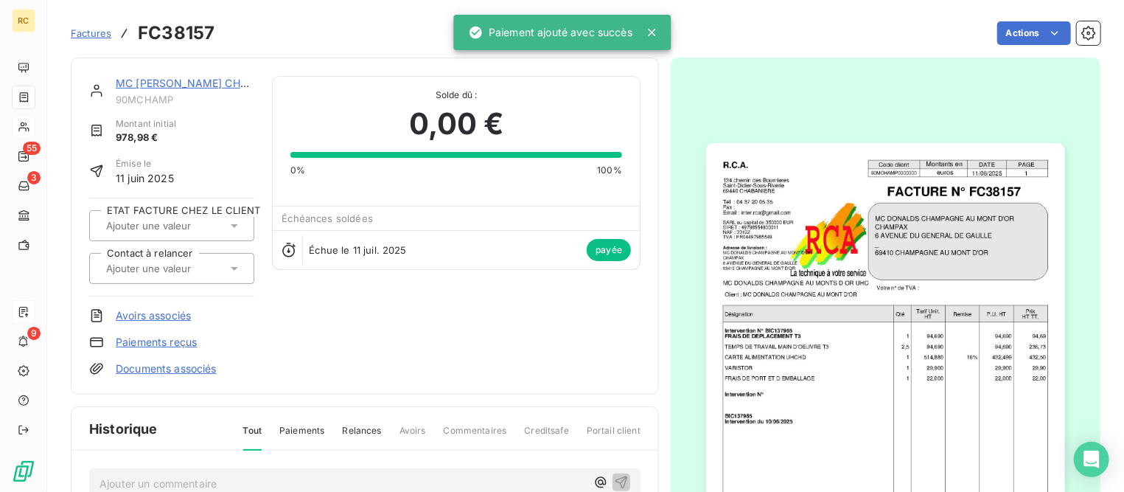
click at [166, 86] on link "MC [PERSON_NAME] CHAMPAGNE AU [GEOGRAPHIC_DATA]" at bounding box center [268, 83] width 305 height 13
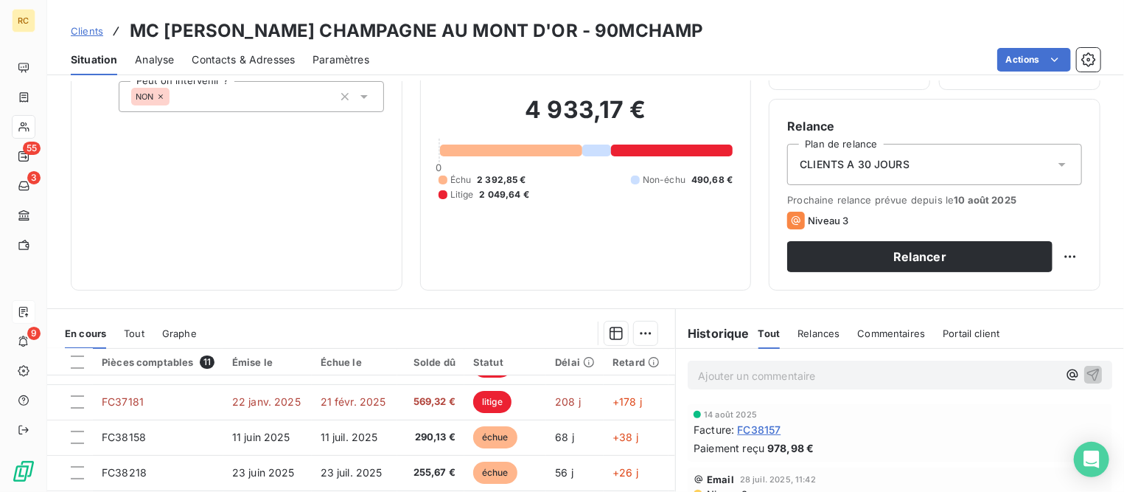
scroll to position [286, 0]
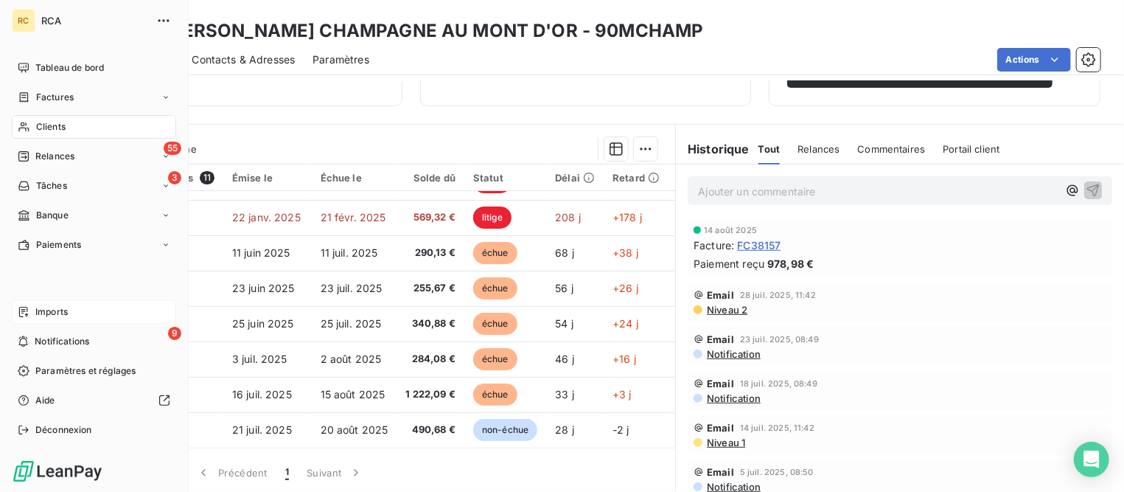
click at [60, 100] on span "Factures" at bounding box center [55, 97] width 38 height 13
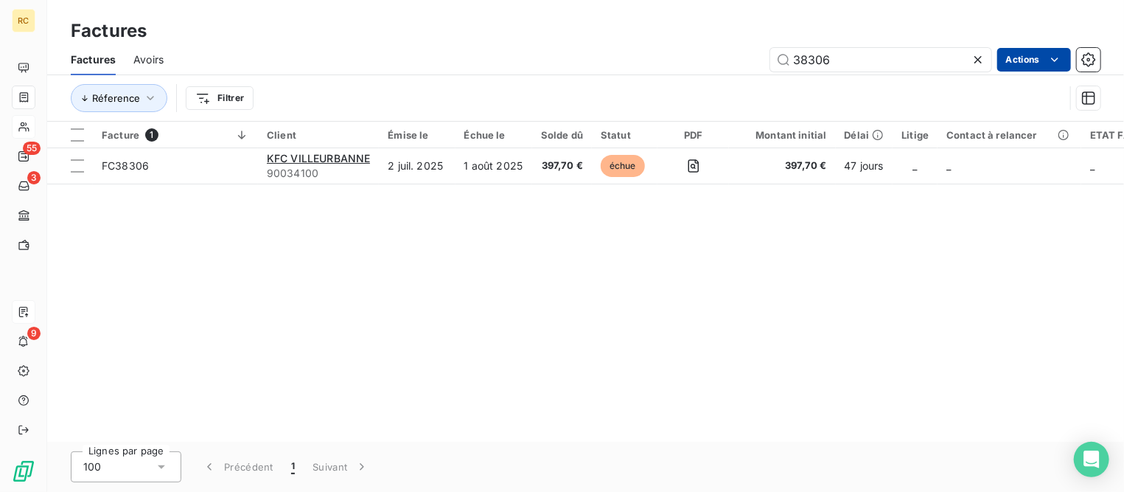
drag, startPoint x: 810, startPoint y: 60, endPoint x: 1015, endPoint y: 68, distance: 204.4
click at [1004, 64] on div "38306 Actions" at bounding box center [640, 60] width 919 height 24
type input "38158"
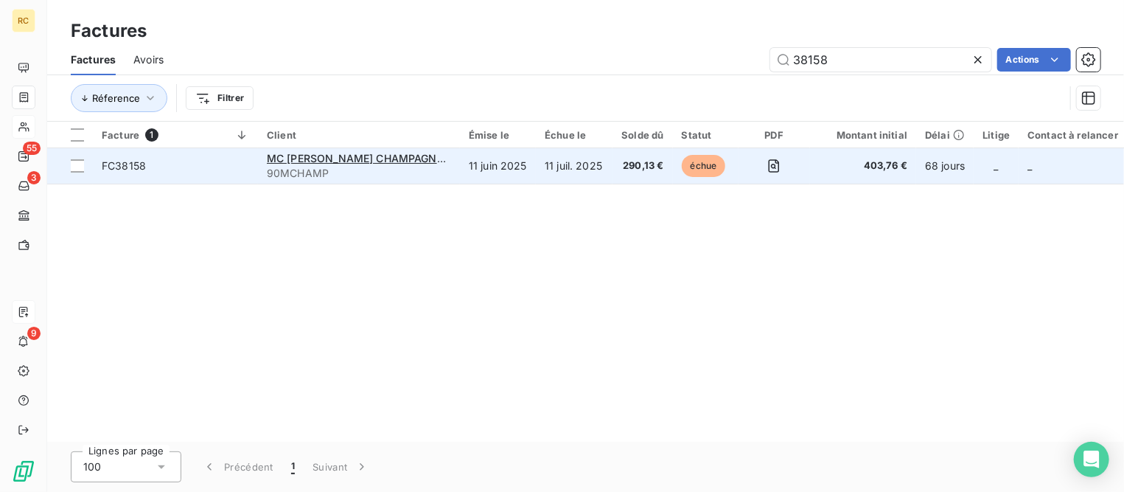
click at [164, 165] on span "FC38158" at bounding box center [175, 166] width 147 height 15
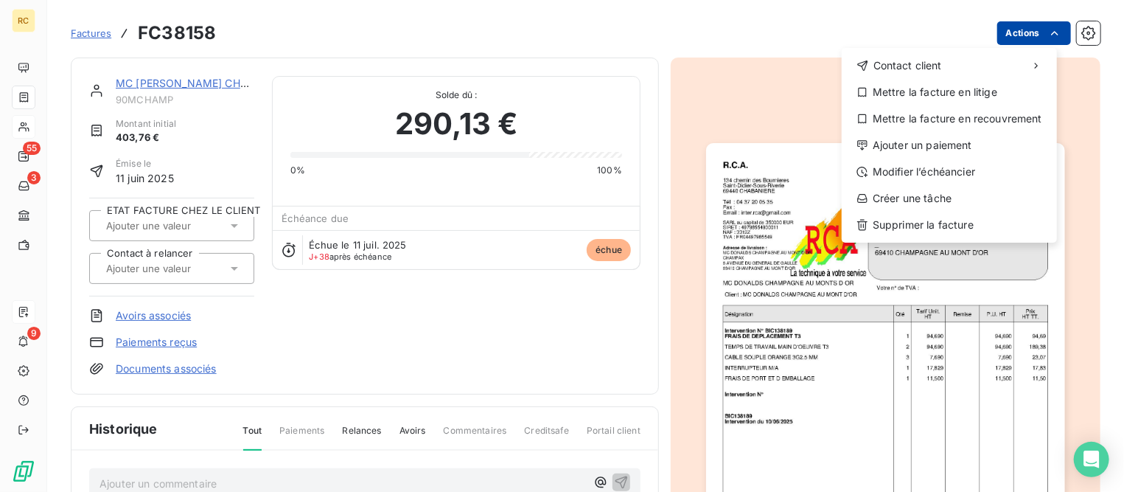
click at [993, 32] on html "RC 55 3 9 Factures FC38158 Actions Contact client Mettre la facture en litige M…" at bounding box center [562, 246] width 1124 height 492
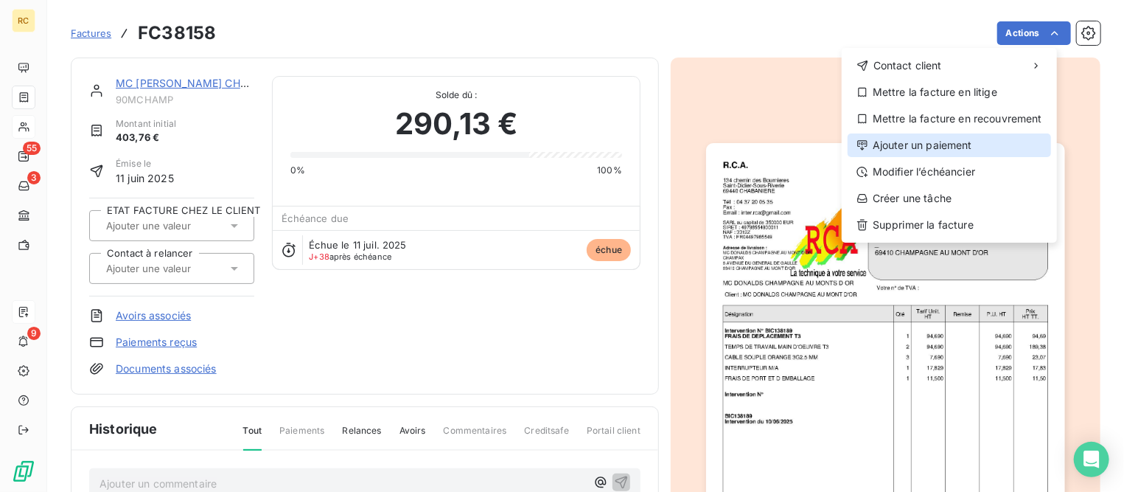
click at [934, 143] on div "Ajouter un paiement" at bounding box center [950, 145] width 204 height 24
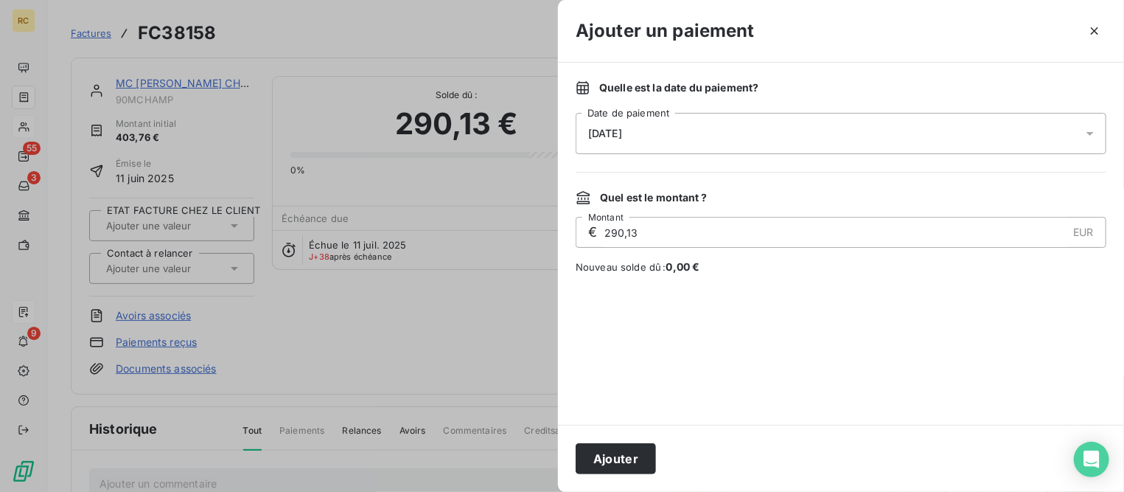
drag, startPoint x: 671, startPoint y: 125, endPoint x: 668, endPoint y: 136, distance: 12.2
click at [669, 125] on div "[DATE]" at bounding box center [841, 133] width 531 height 41
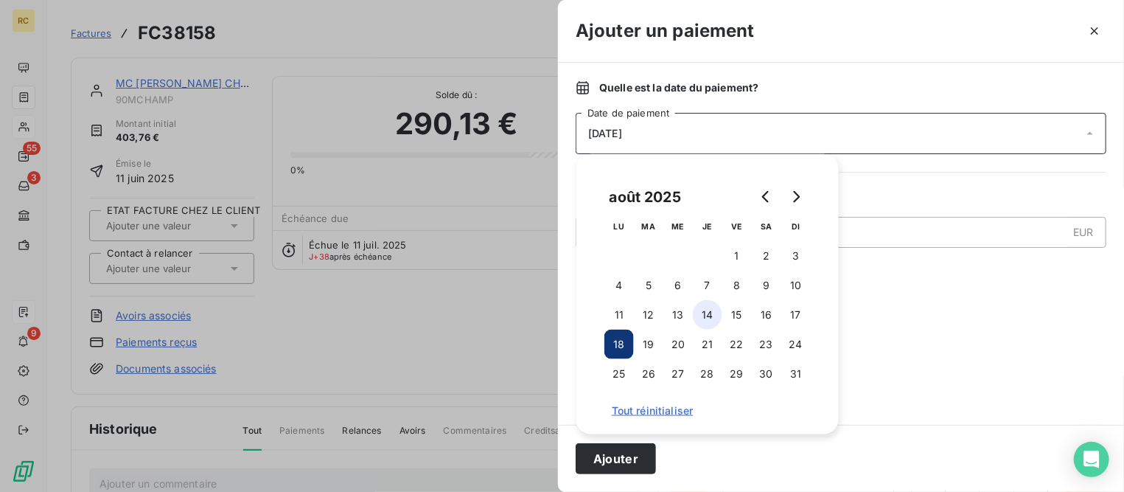
click at [706, 316] on button "14" at bounding box center [707, 314] width 29 height 29
click at [632, 456] on button "Ajouter" at bounding box center [616, 458] width 80 height 31
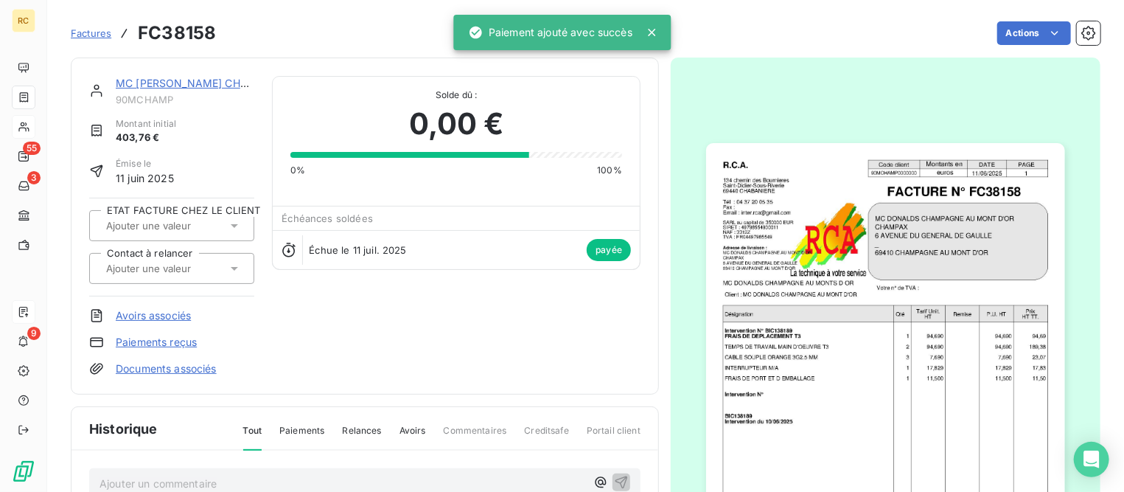
click at [215, 80] on link "MC [PERSON_NAME] CHAMPAGNE AU [GEOGRAPHIC_DATA]" at bounding box center [268, 83] width 305 height 13
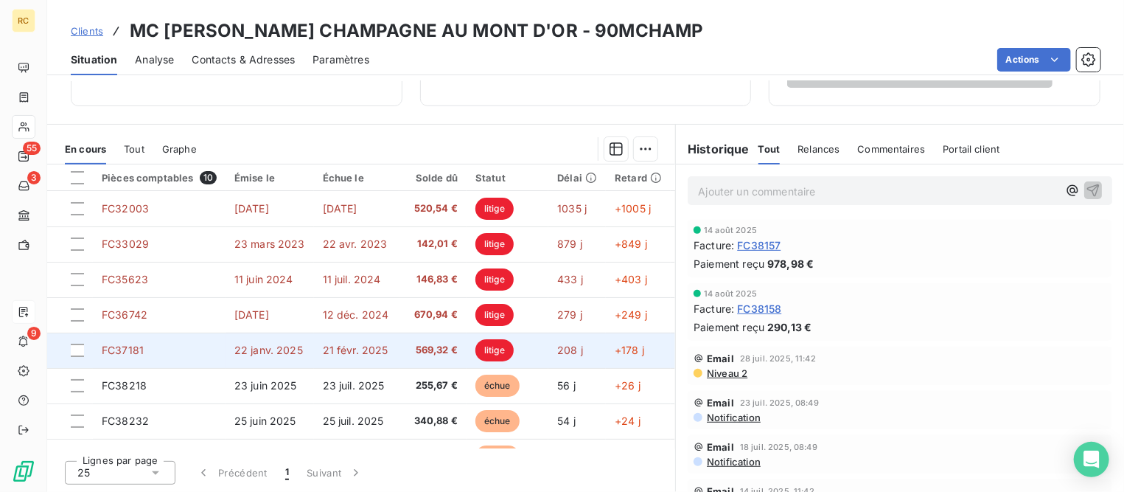
scroll to position [194, 0]
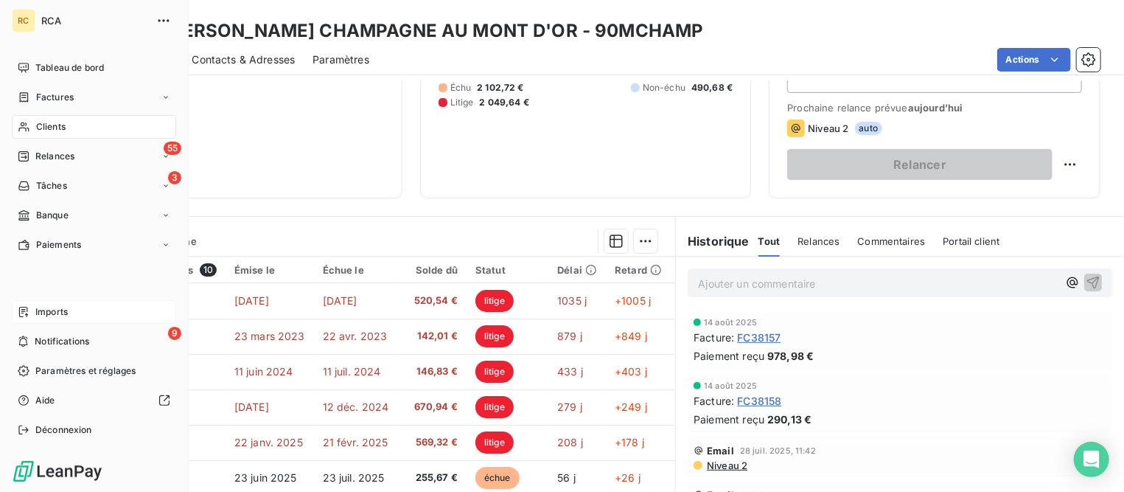
click at [47, 121] on span "Clients" at bounding box center [50, 126] width 29 height 13
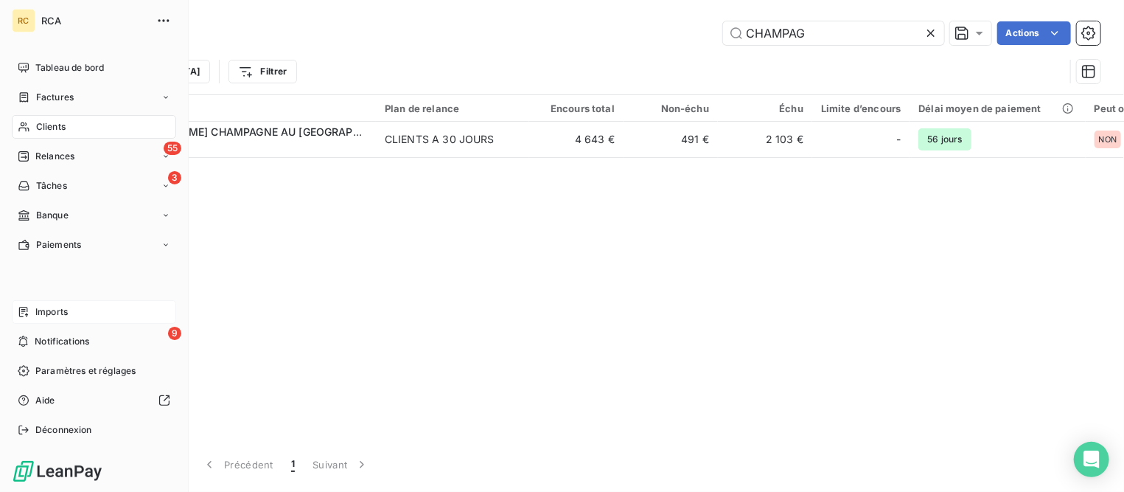
click at [54, 97] on span "Factures" at bounding box center [55, 97] width 38 height 13
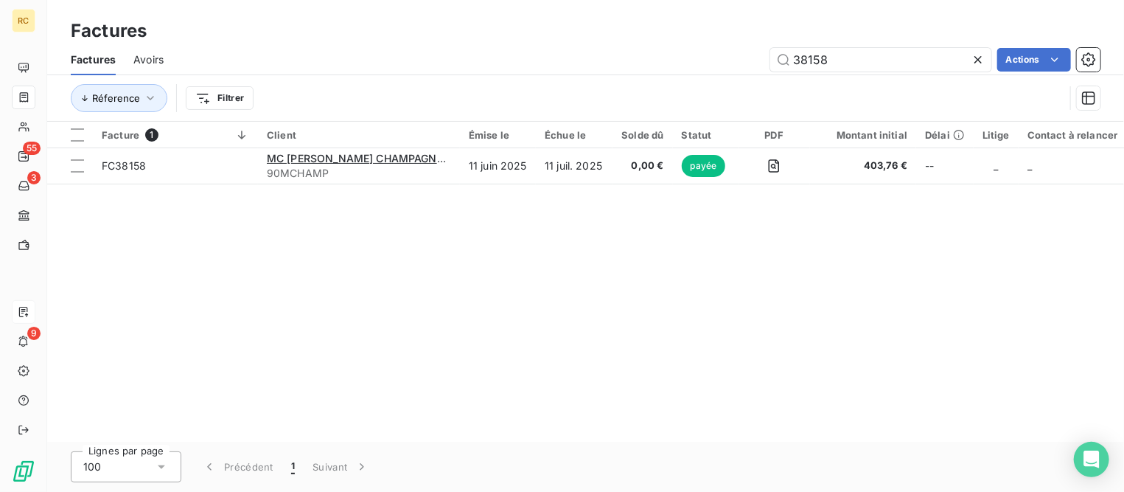
drag, startPoint x: 851, startPoint y: 58, endPoint x: 621, endPoint y: 62, distance: 230.1
click at [621, 62] on div "38158 Actions" at bounding box center [640, 60] width 919 height 24
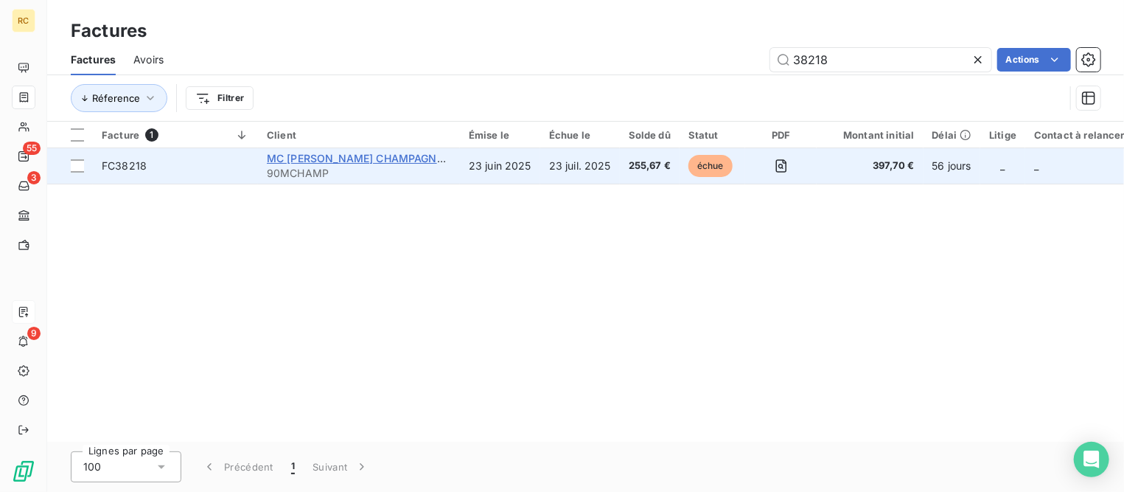
type input "38218"
click at [296, 159] on span "MC [PERSON_NAME] CHAMPAGNE AU [GEOGRAPHIC_DATA]" at bounding box center [419, 158] width 304 height 13
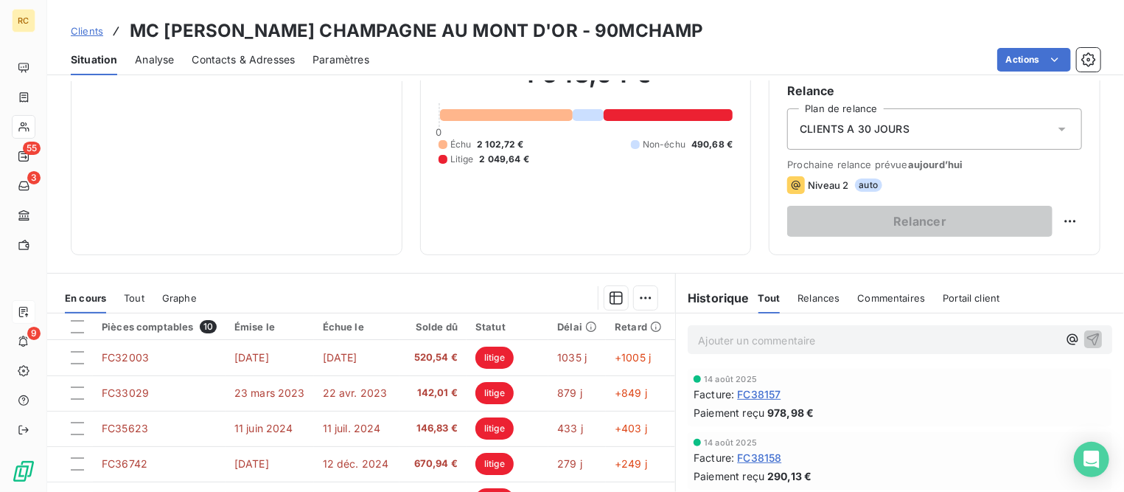
scroll to position [276, 0]
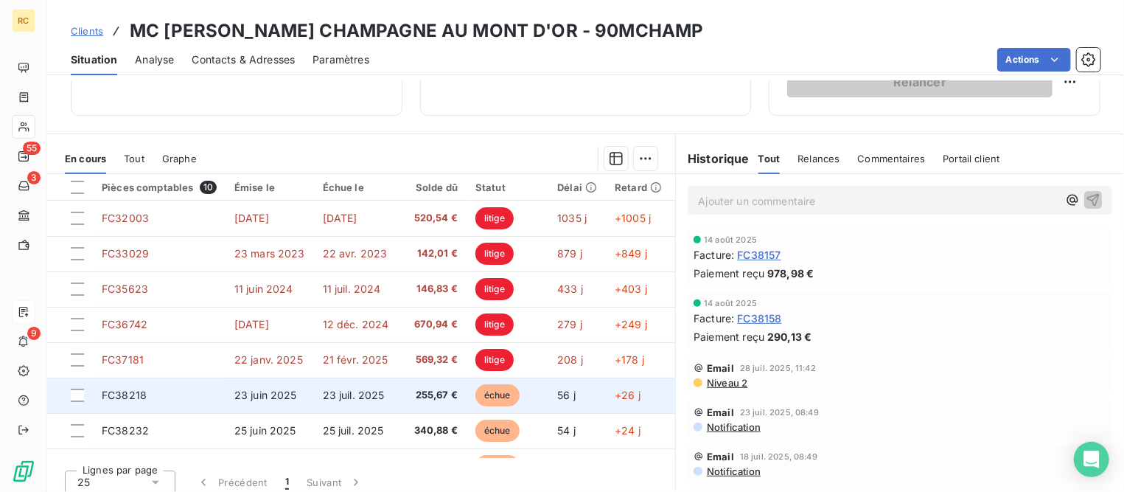
click at [249, 395] on span "23 juin 2025" at bounding box center [265, 395] width 63 height 13
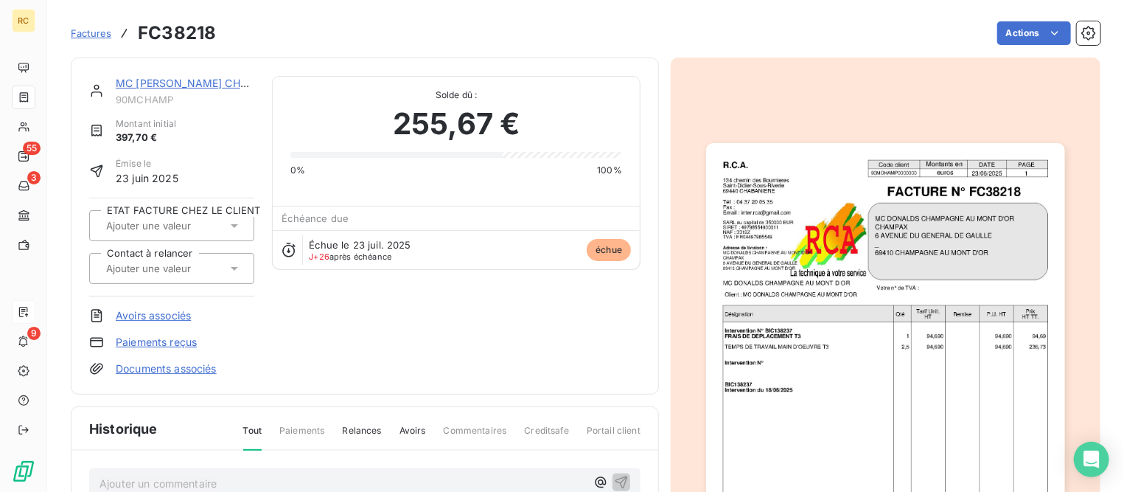
click at [184, 317] on link "Avoirs associés" at bounding box center [153, 315] width 75 height 15
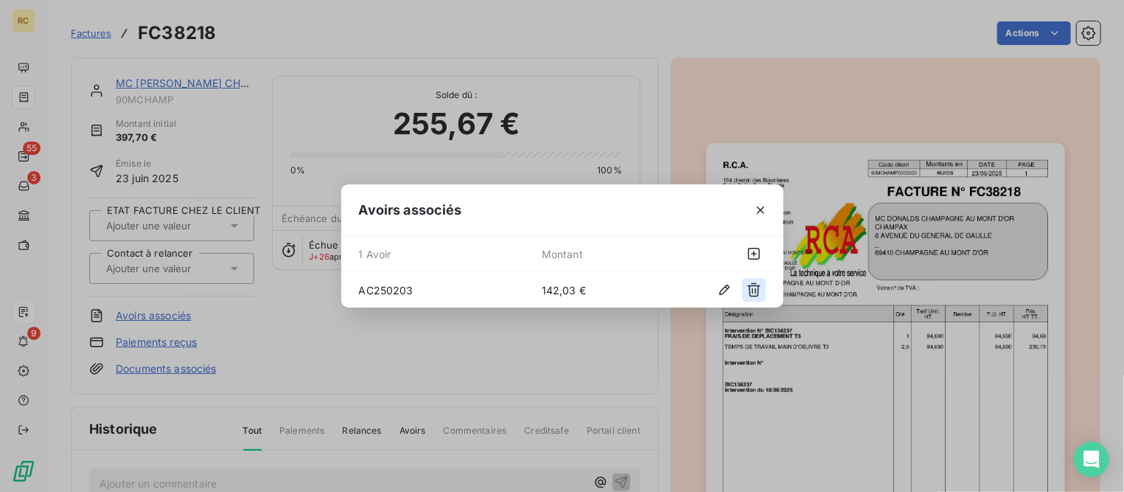
click at [758, 290] on icon "button" at bounding box center [754, 290] width 13 height 14
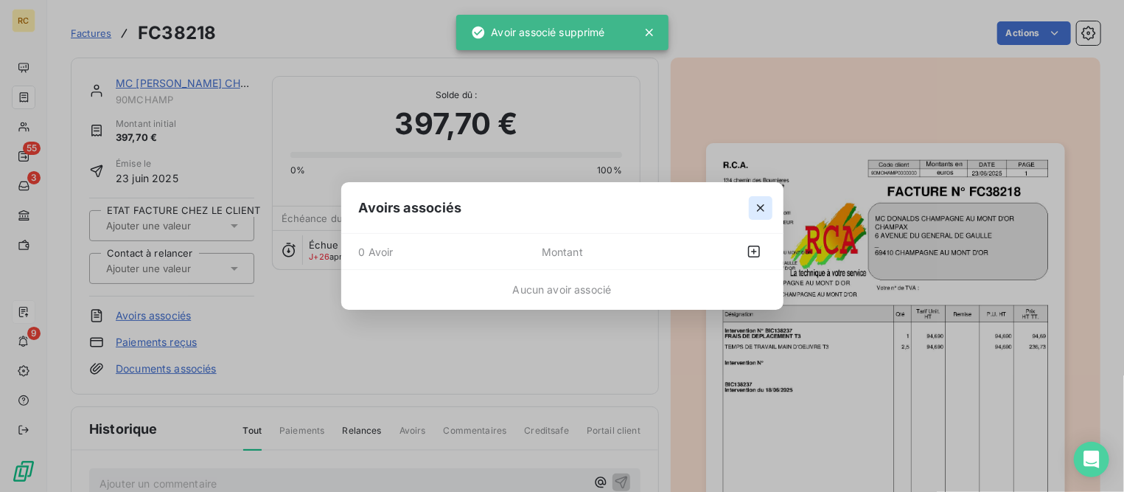
click at [760, 206] on icon "button" at bounding box center [761, 208] width 15 height 15
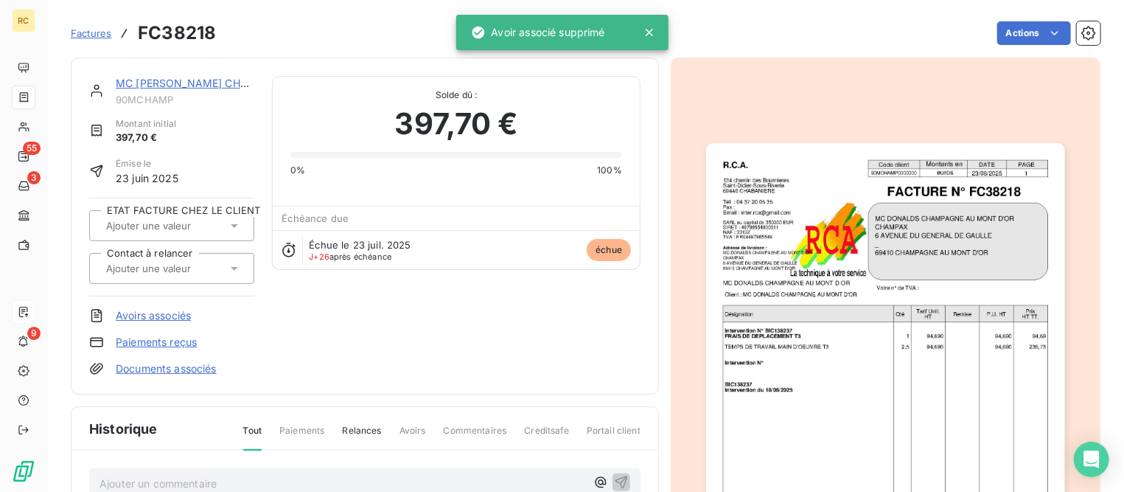
click at [164, 80] on link "MC [PERSON_NAME] CHAMPAGNE AU [GEOGRAPHIC_DATA]" at bounding box center [268, 83] width 305 height 13
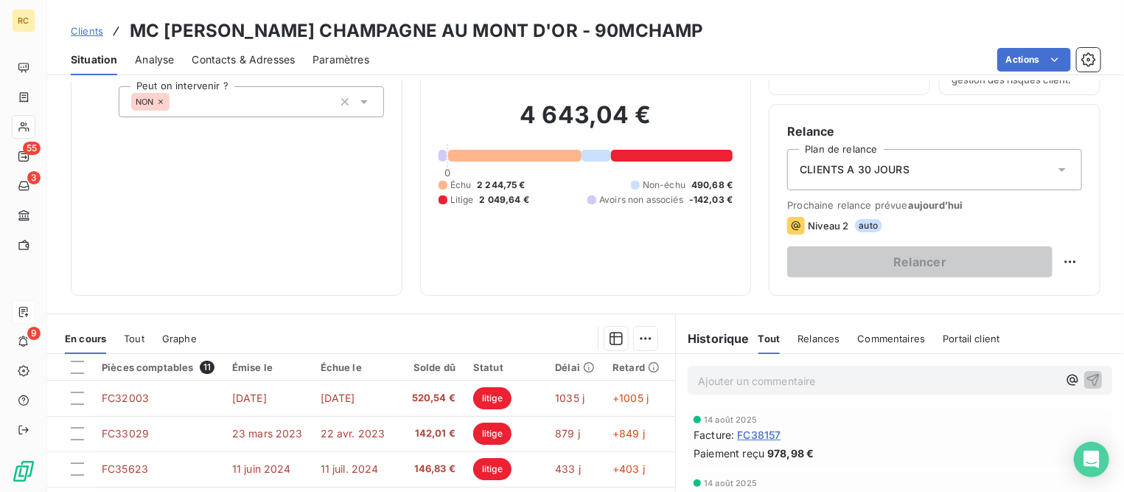
scroll to position [276, 0]
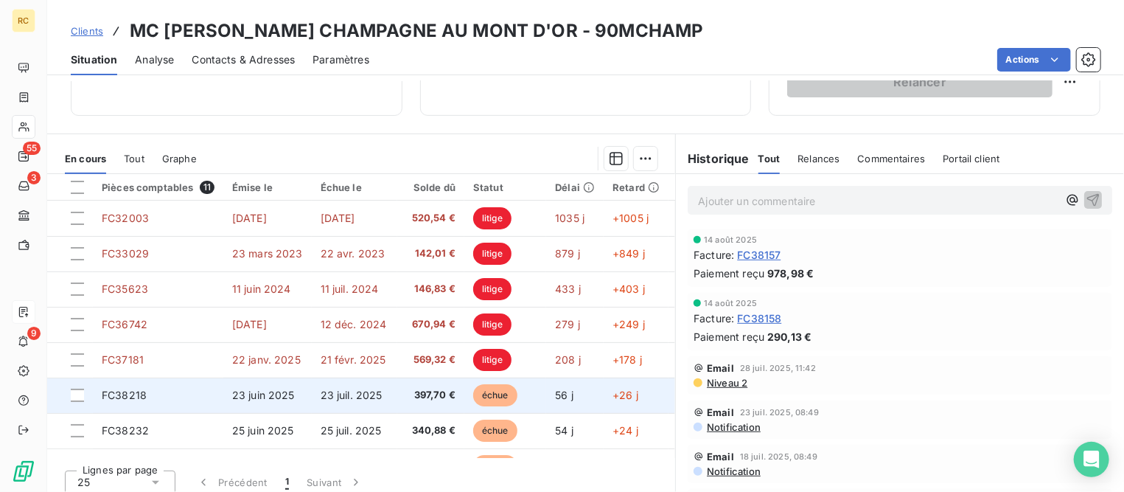
click at [314, 394] on td "23 juil. 2025" at bounding box center [355, 395] width 86 height 35
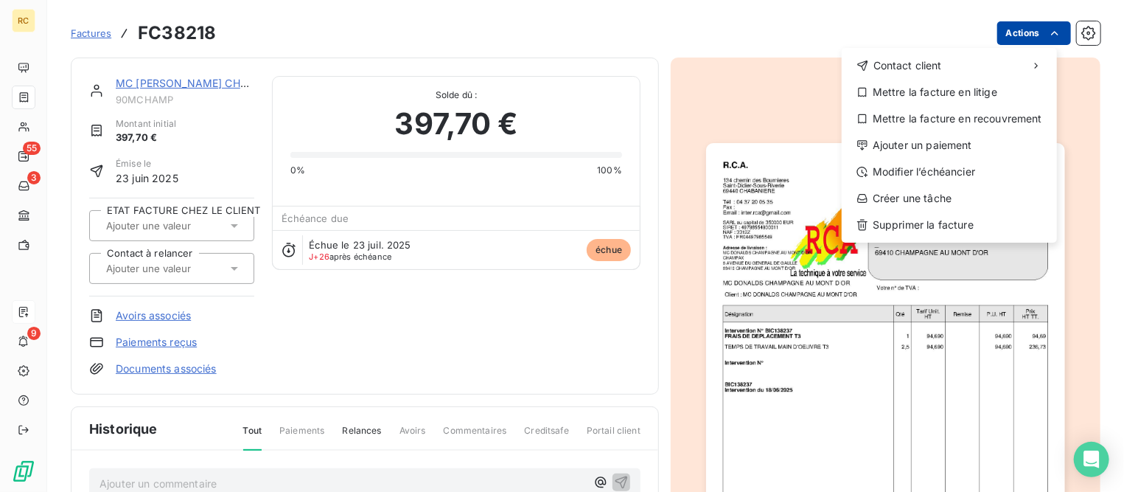
click at [1001, 29] on html "RC 55 3 9 Factures FC38218 Actions Contact client Mettre la facture en litige M…" at bounding box center [562, 246] width 1124 height 492
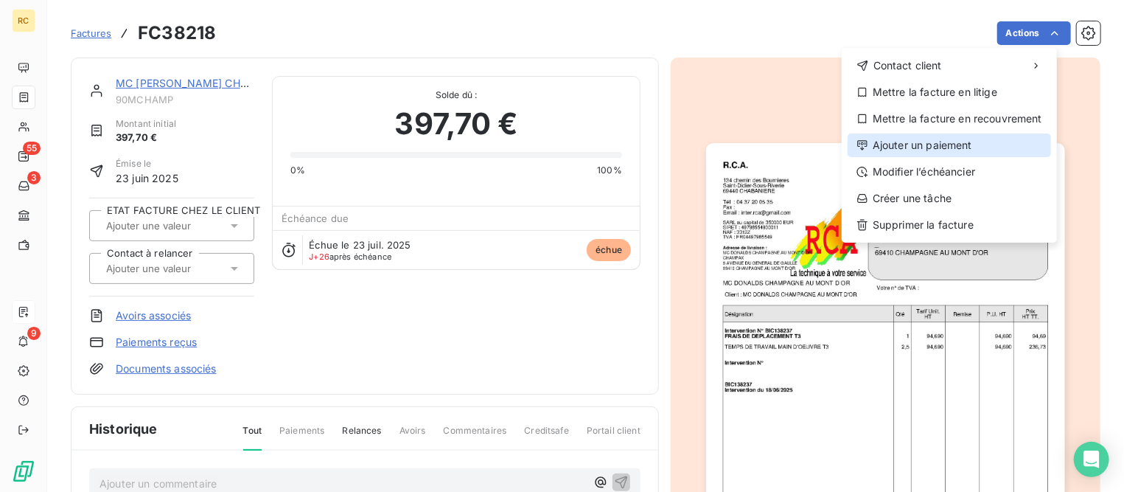
click at [913, 142] on div "Ajouter un paiement" at bounding box center [950, 145] width 204 height 24
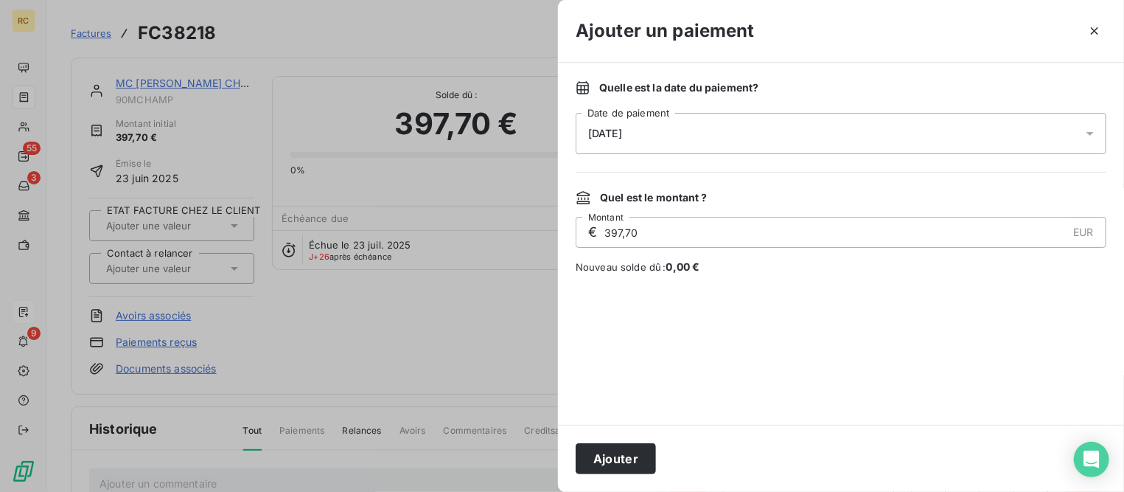
click at [691, 132] on div "[DATE]" at bounding box center [841, 133] width 531 height 41
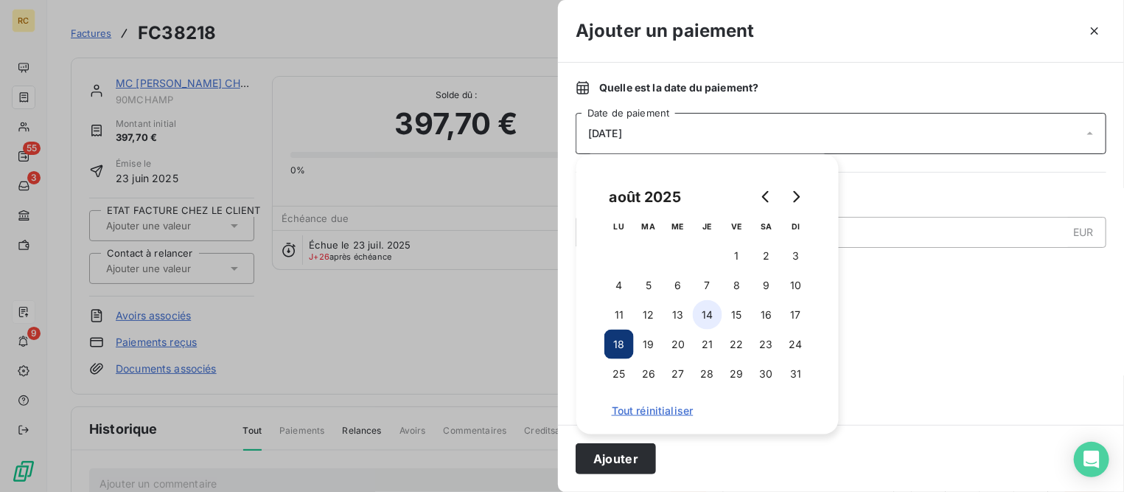
click at [707, 316] on button "14" at bounding box center [707, 314] width 29 height 29
click at [635, 459] on button "Ajouter" at bounding box center [616, 458] width 80 height 31
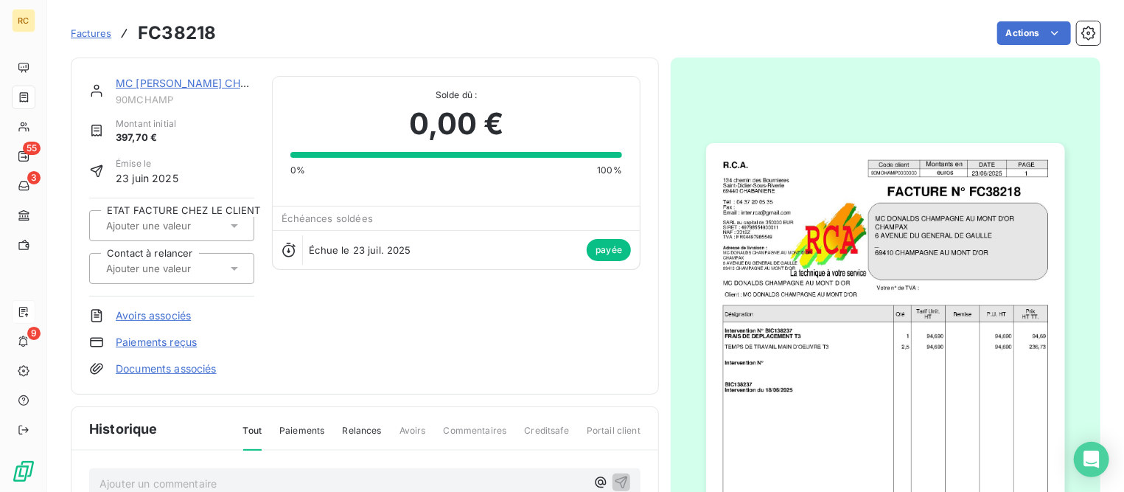
click at [164, 335] on link "Paiements reçus" at bounding box center [156, 342] width 81 height 15
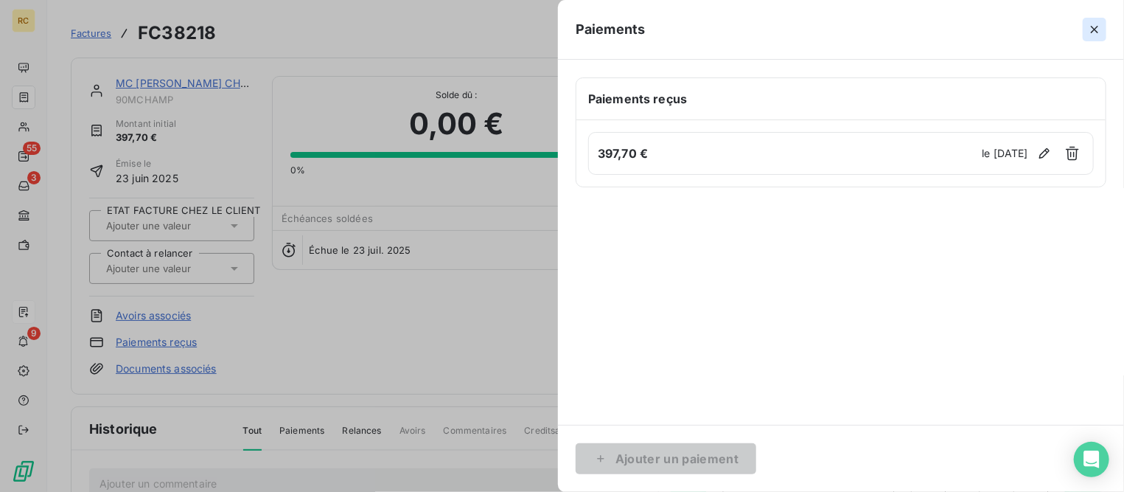
click at [1097, 35] on icon "button" at bounding box center [1095, 29] width 15 height 15
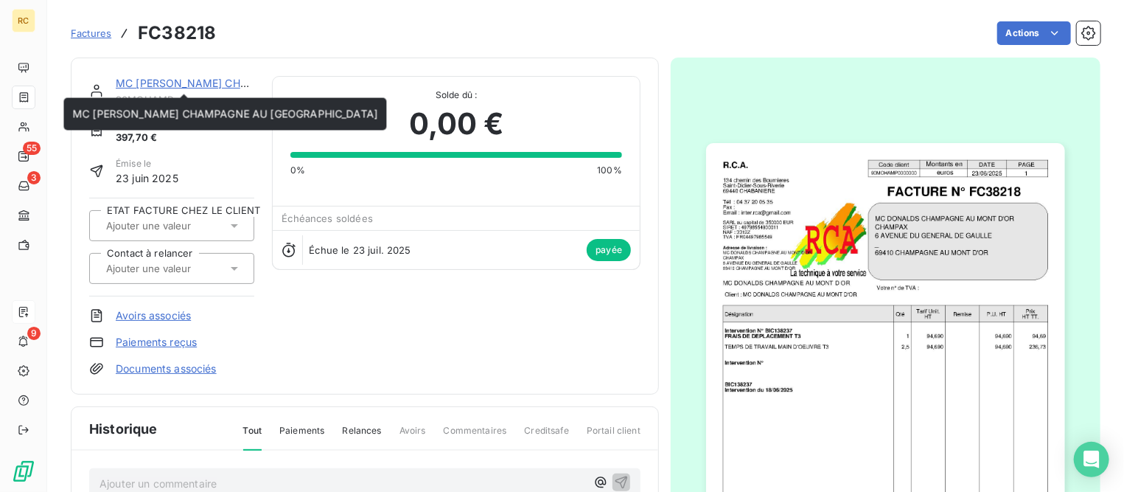
click at [201, 86] on link "MC [PERSON_NAME] CHAMPAGNE AU [GEOGRAPHIC_DATA]" at bounding box center [268, 83] width 305 height 13
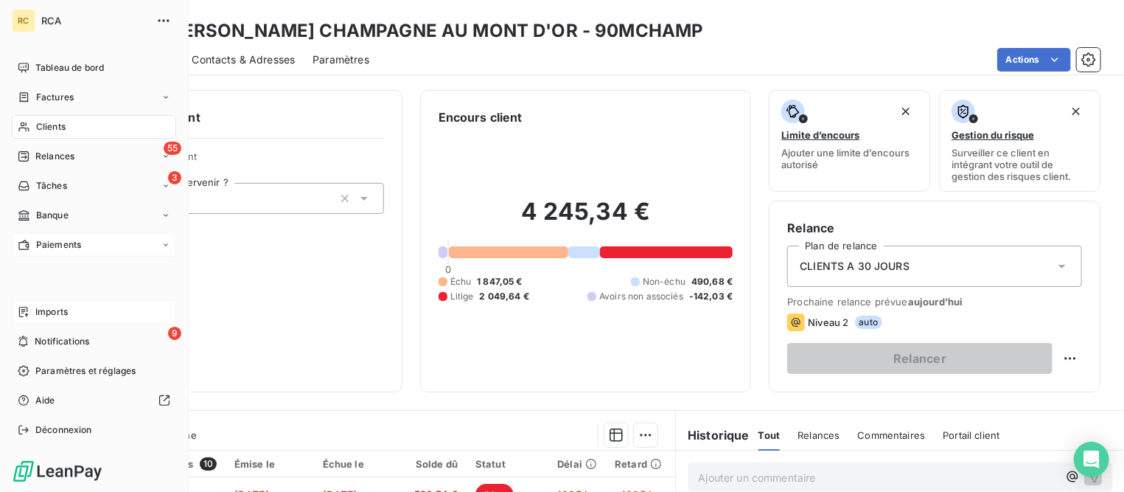
click at [63, 245] on span "Paiements" at bounding box center [58, 244] width 45 height 13
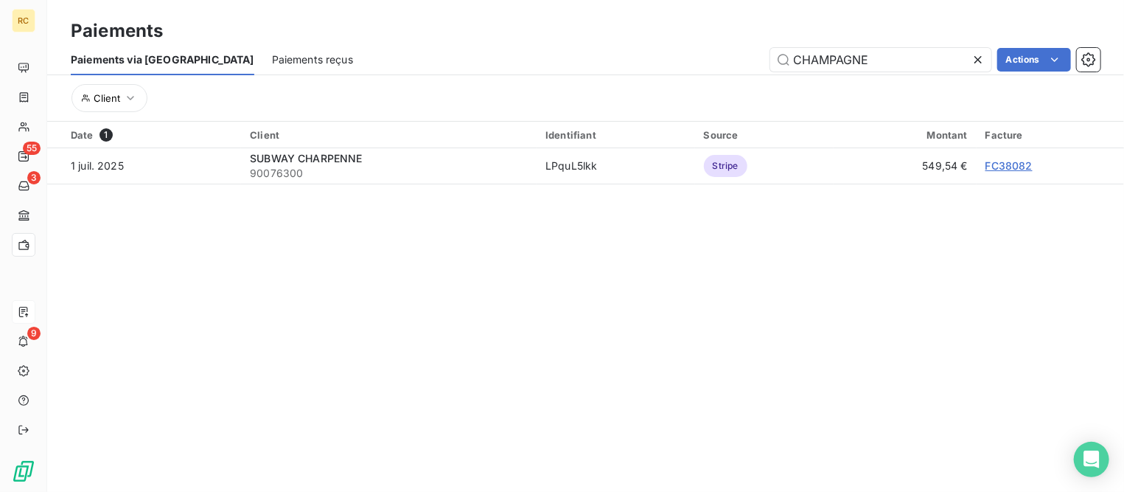
type input "CHAMPAGNE"
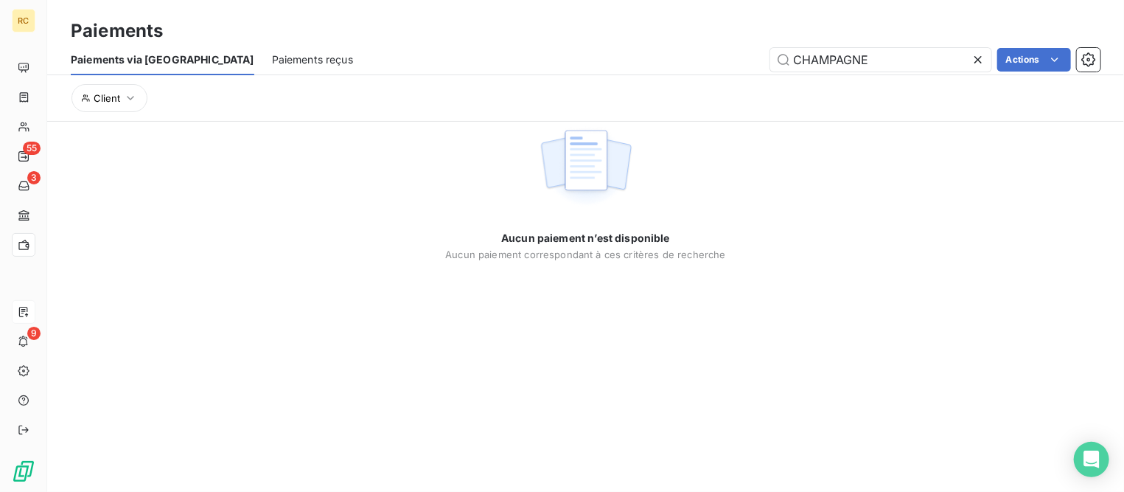
click at [272, 47] on div "Paiements reçus" at bounding box center [312, 59] width 81 height 31
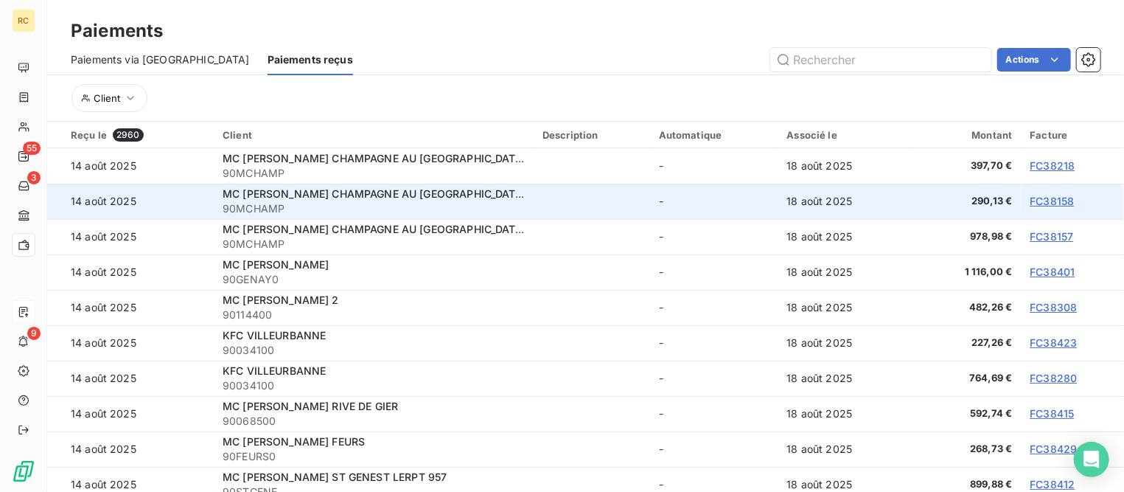
click at [1045, 202] on link "FC38158" at bounding box center [1052, 201] width 44 height 13
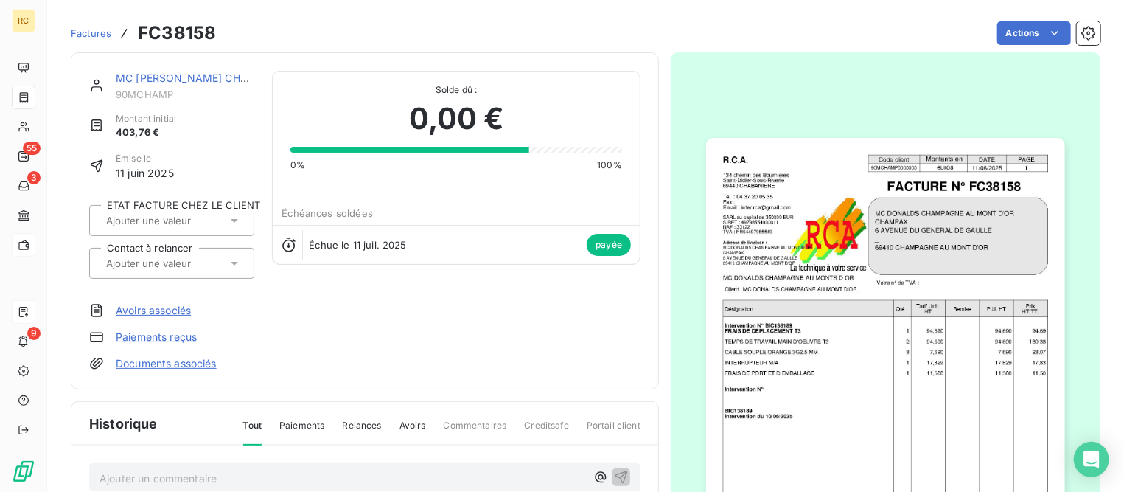
scroll to position [1, 0]
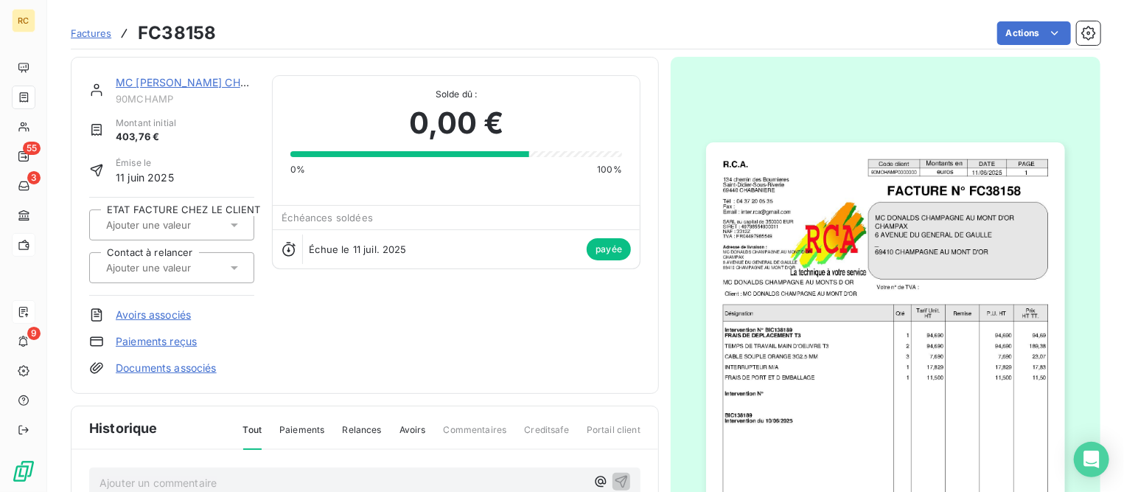
click at [175, 313] on link "Avoirs associés" at bounding box center [153, 314] width 75 height 15
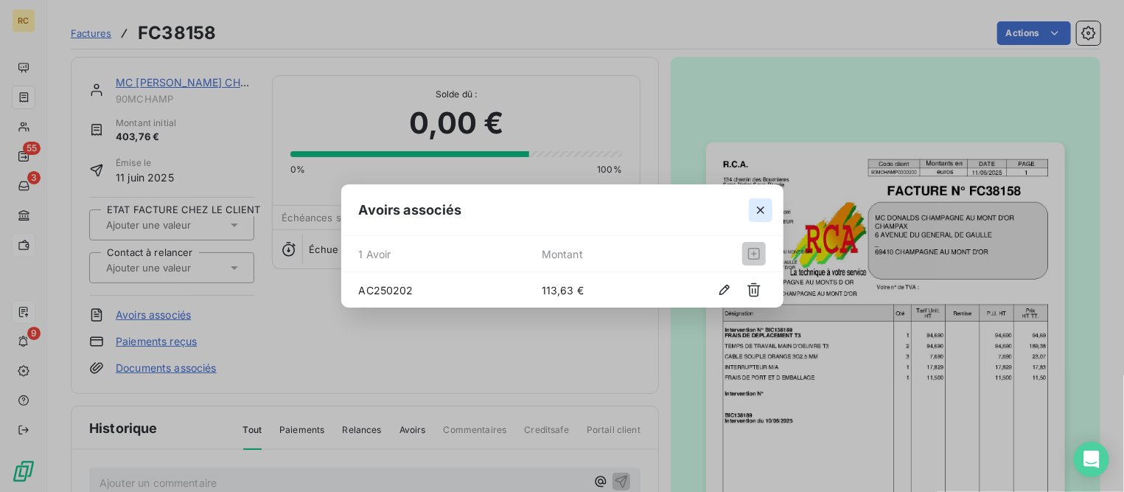
click at [760, 216] on icon "button" at bounding box center [761, 210] width 15 height 15
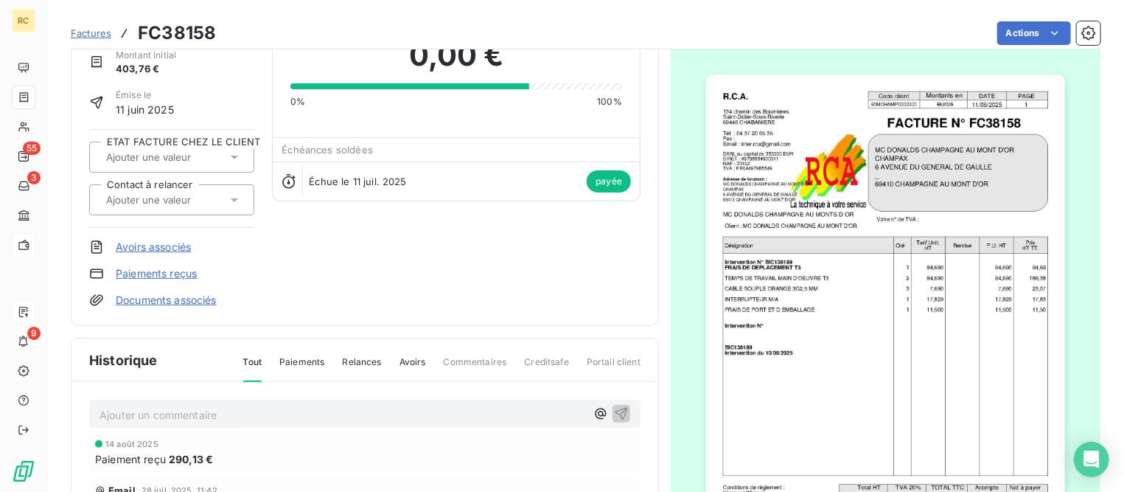
scroll to position [94, 0]
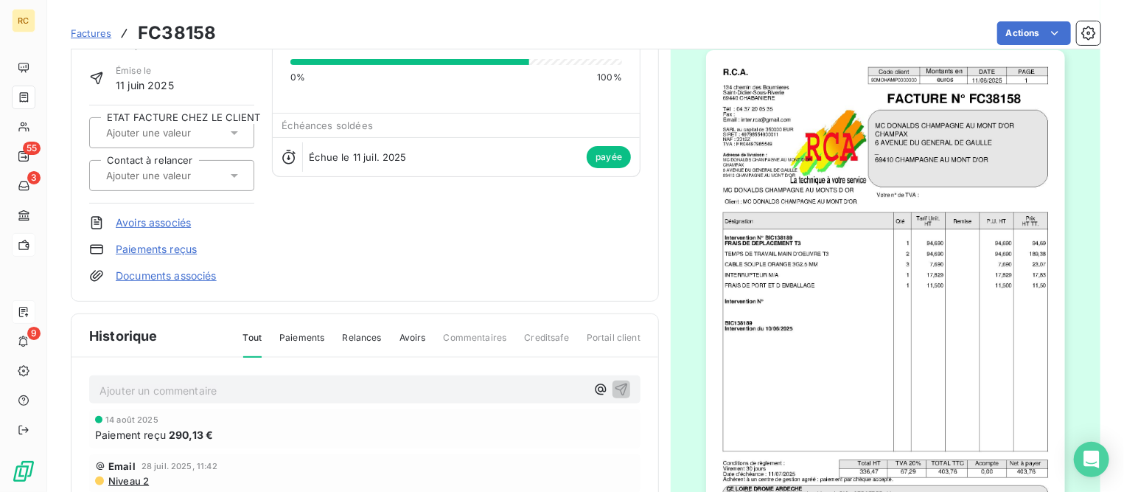
click at [187, 242] on link "Paiements reçus" at bounding box center [156, 249] width 81 height 15
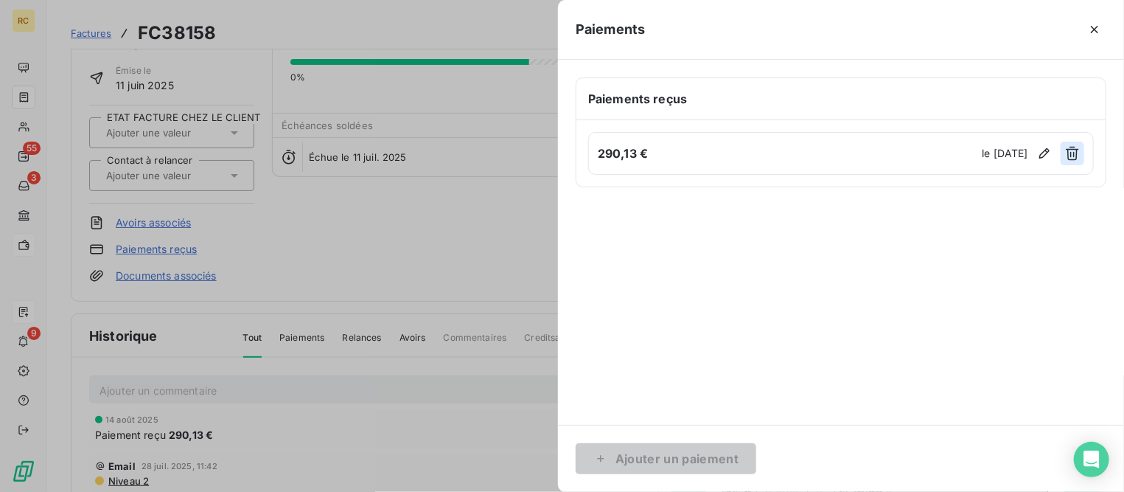
click at [1074, 150] on icon "button" at bounding box center [1072, 153] width 15 height 15
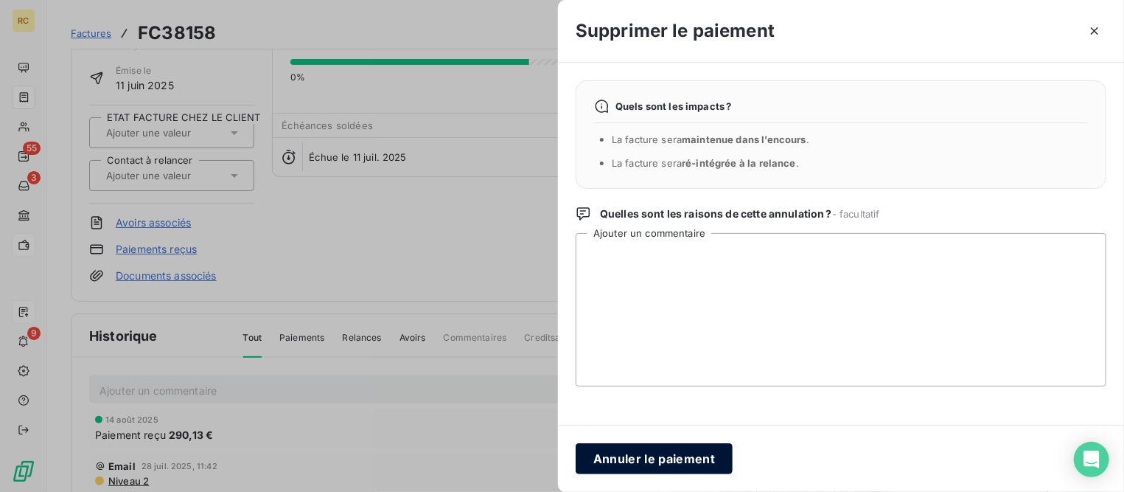
click at [616, 451] on button "Annuler le paiement" at bounding box center [654, 458] width 157 height 31
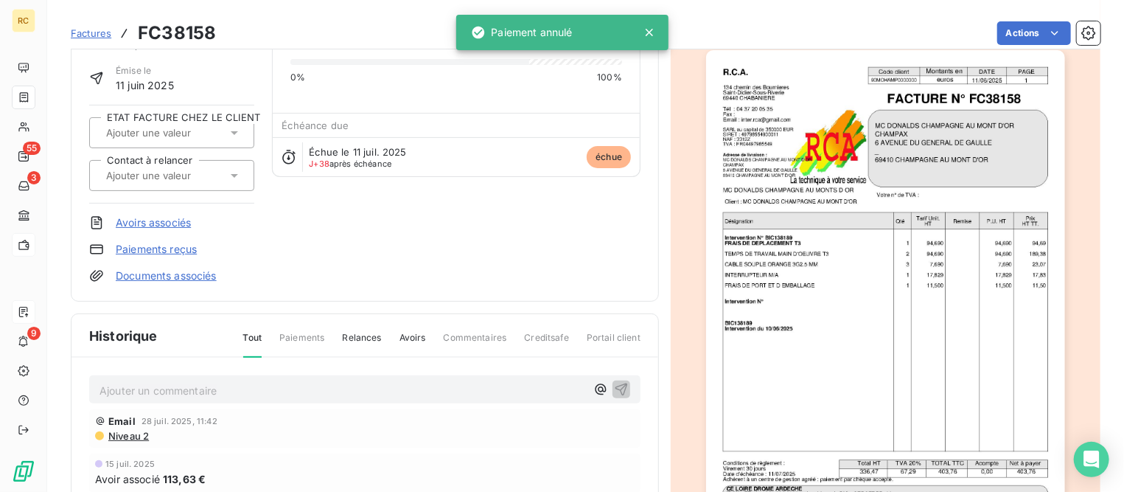
click at [168, 222] on link "Avoirs associés" at bounding box center [153, 222] width 75 height 15
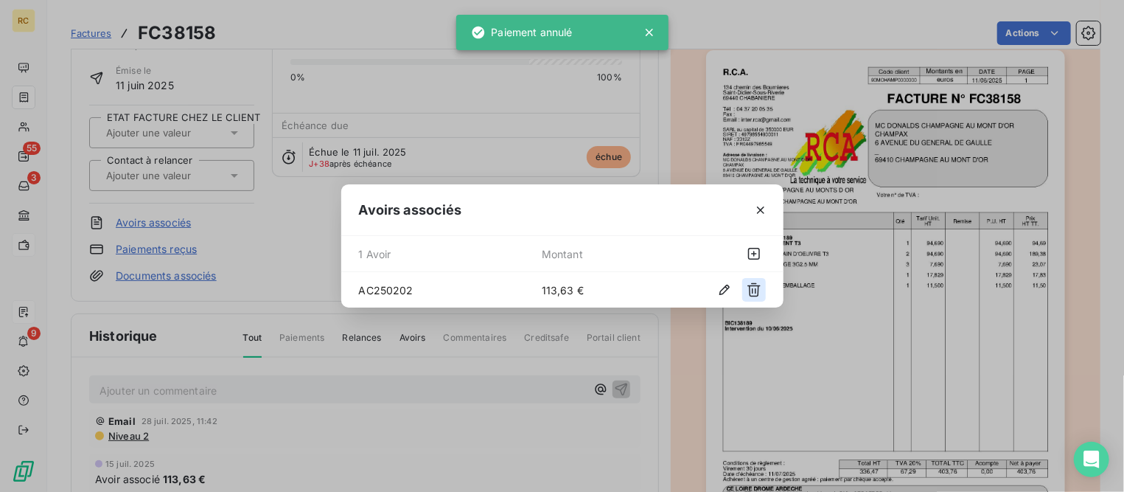
click at [754, 296] on icon "button" at bounding box center [754, 290] width 13 height 14
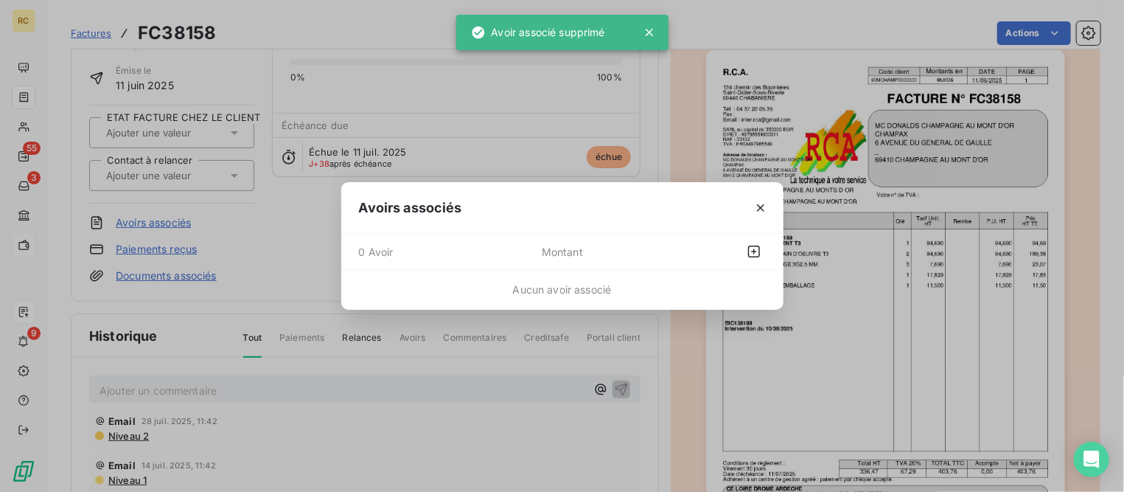
click at [238, 253] on div "Avoirs associés 0 Avoir Montant Aucun avoir associé" at bounding box center [562, 246] width 1124 height 492
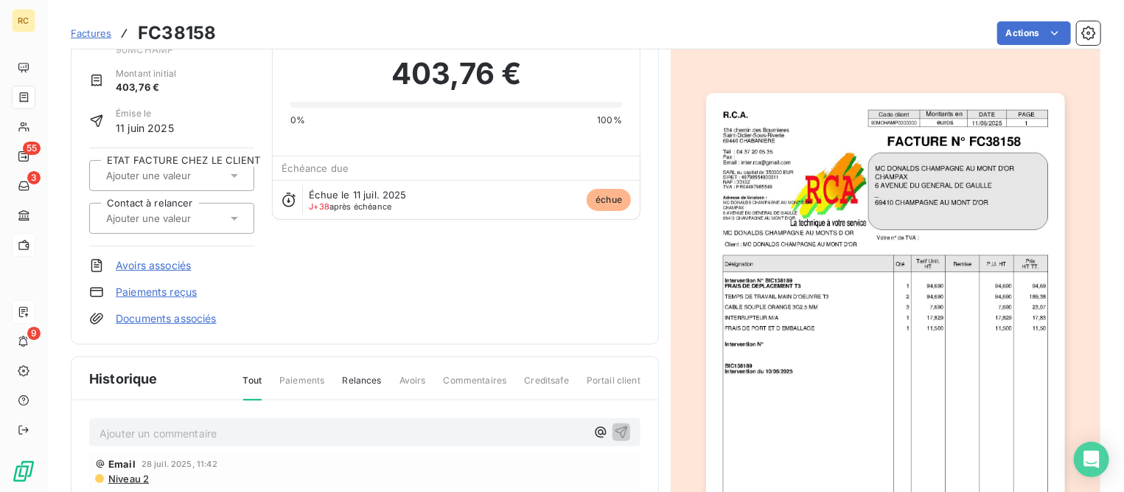
scroll to position [93, 0]
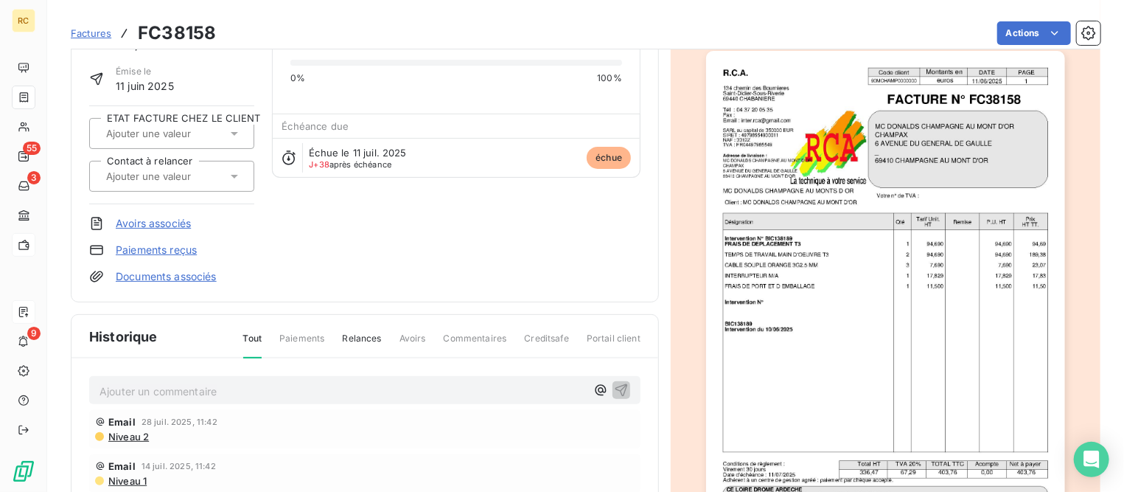
click at [172, 247] on link "Paiements reçus" at bounding box center [156, 250] width 81 height 15
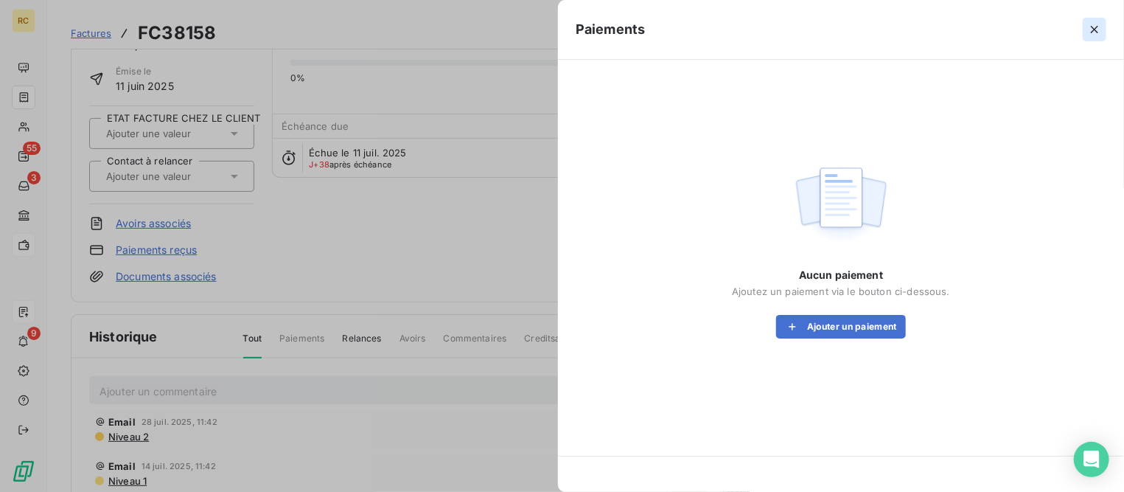
click at [1096, 38] on button "button" at bounding box center [1095, 30] width 24 height 24
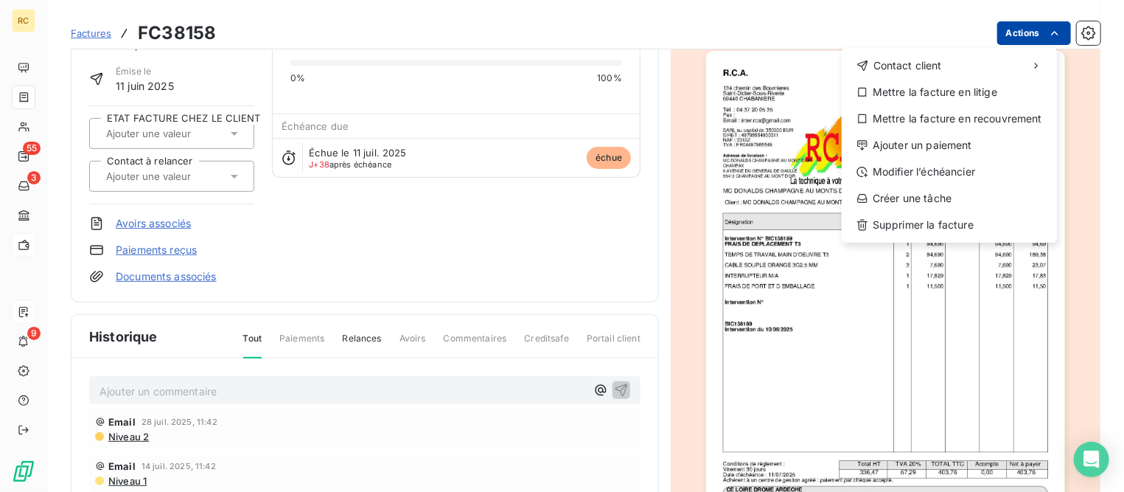
click at [1012, 24] on html "RC 55 3 9 Factures FC38158 Actions Contact client Mettre la facture en litige M…" at bounding box center [562, 246] width 1124 height 492
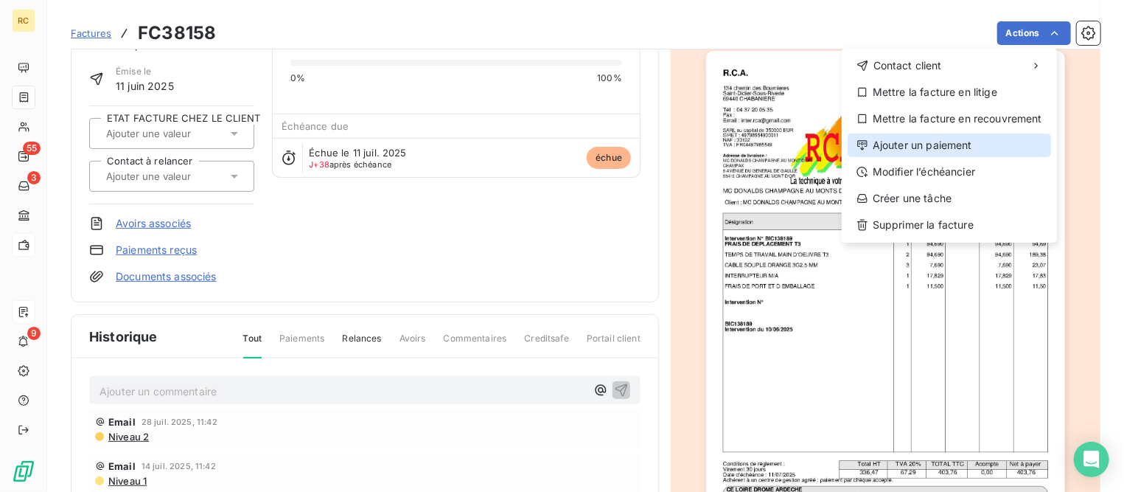
click at [891, 153] on div "Ajouter un paiement" at bounding box center [950, 145] width 204 height 24
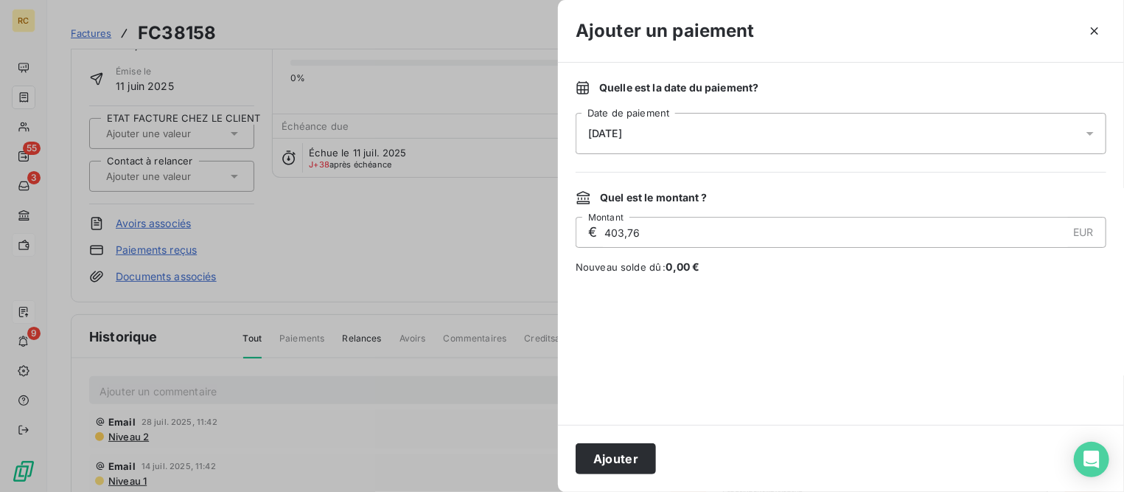
click at [709, 136] on div "[DATE]" at bounding box center [841, 133] width 531 height 41
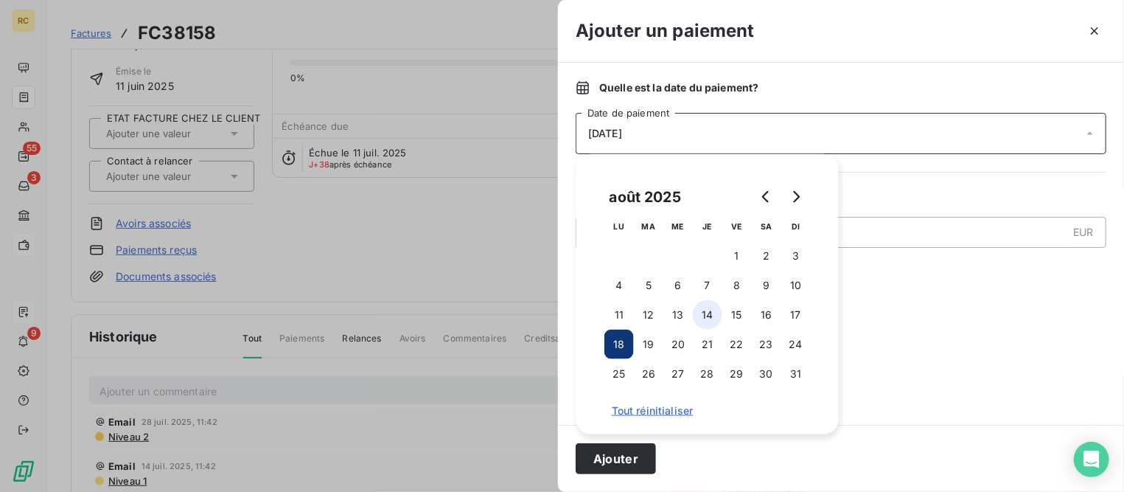
click at [707, 317] on button "14" at bounding box center [707, 314] width 29 height 29
click at [638, 454] on button "Ajouter" at bounding box center [616, 458] width 80 height 31
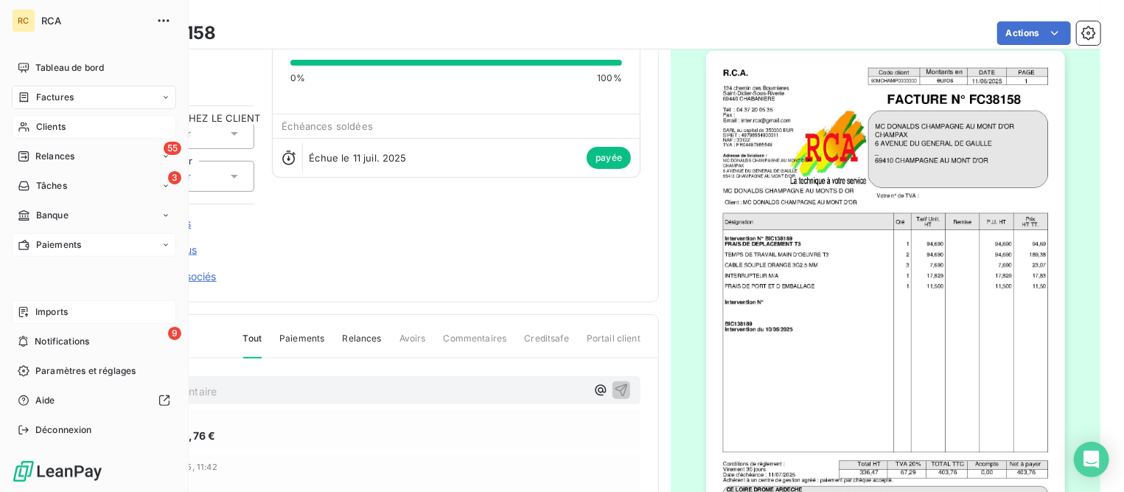
click at [50, 124] on span "Clients" at bounding box center [50, 126] width 29 height 13
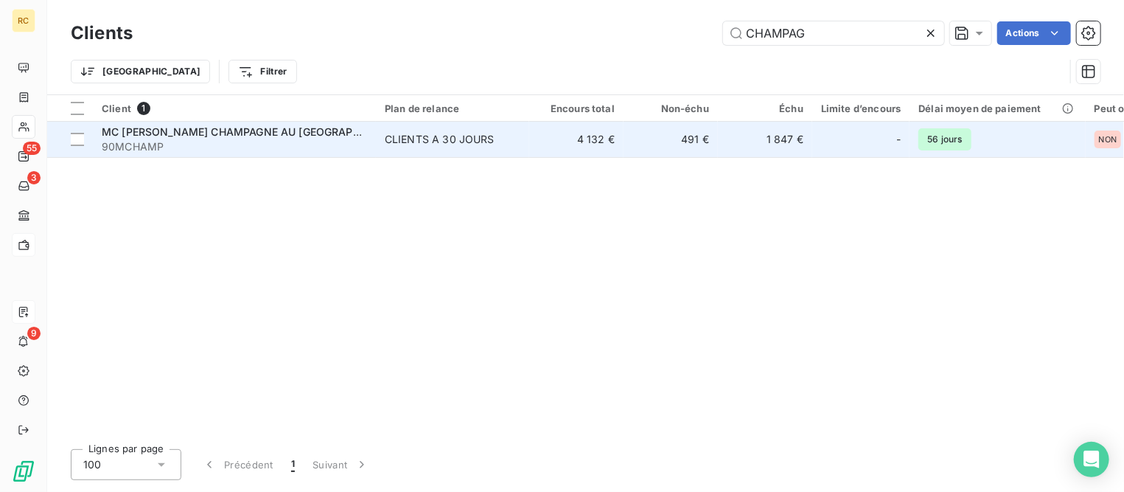
click at [187, 128] on span "MC [PERSON_NAME] CHAMPAGNE AU [GEOGRAPHIC_DATA]" at bounding box center [254, 131] width 304 height 13
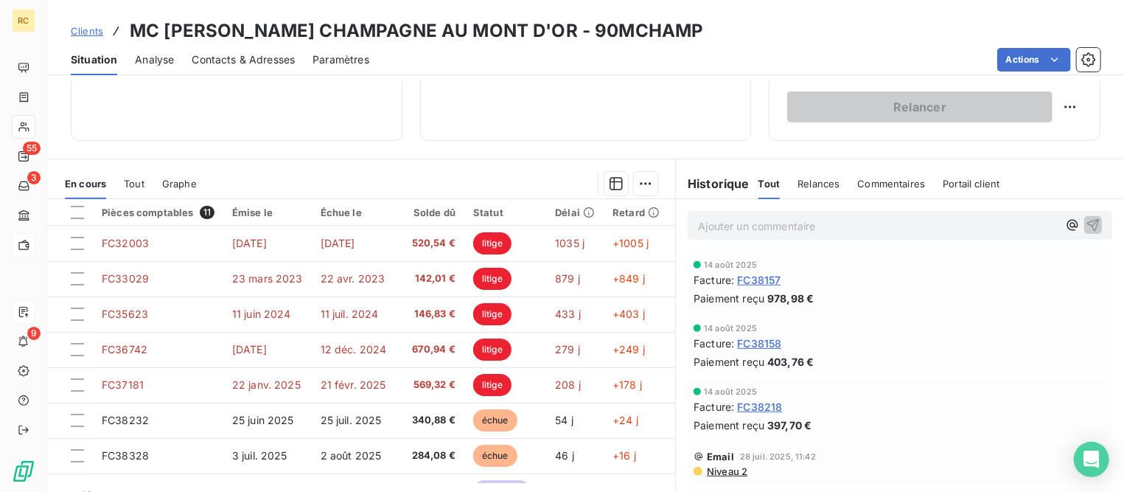
scroll to position [286, 0]
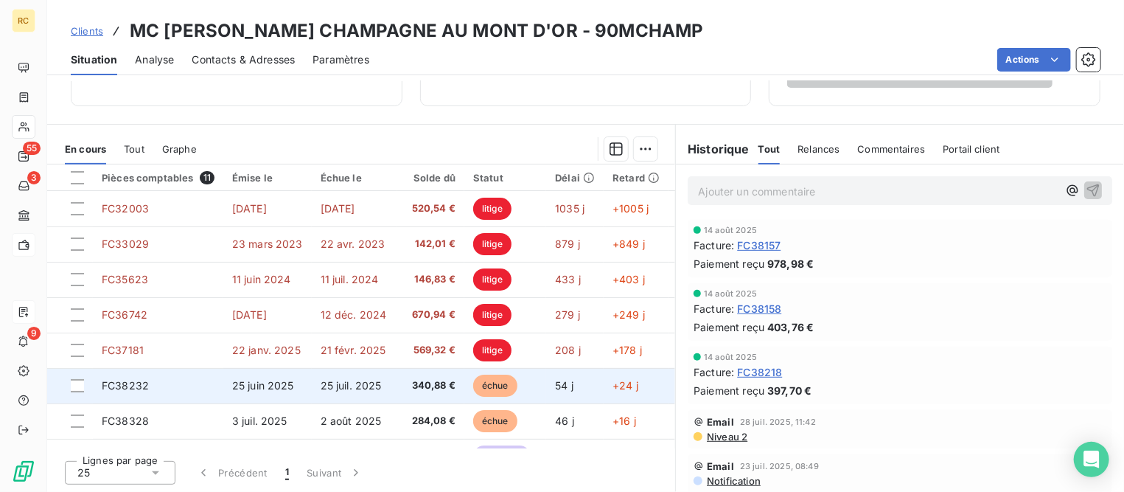
click at [380, 380] on td "25 juil. 2025" at bounding box center [355, 385] width 86 height 35
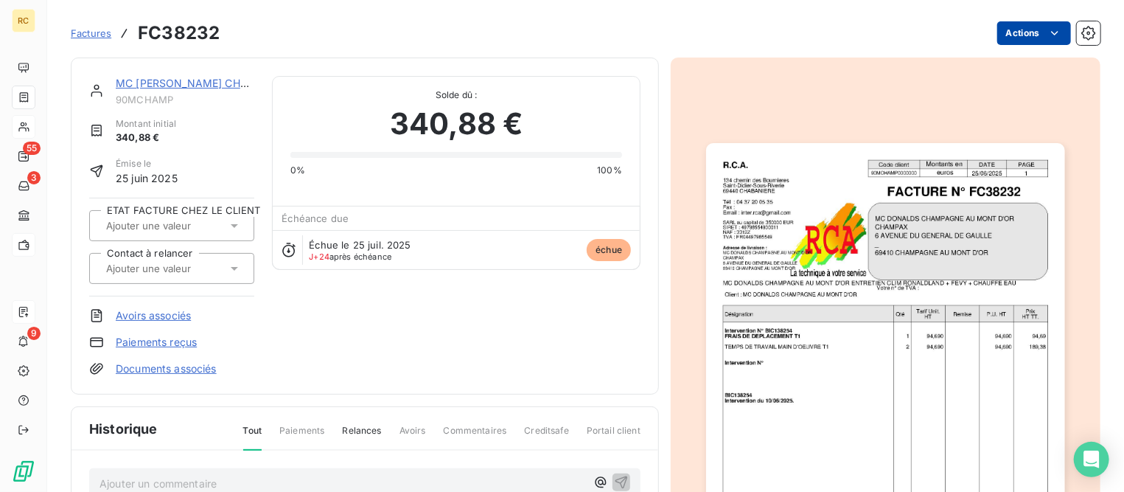
click at [1020, 39] on html "RC 55 3 9 Factures FC38232 Actions MC [PERSON_NAME] CHAMPAGNE AU MONT D'OR 90MC…" at bounding box center [562, 246] width 1124 height 492
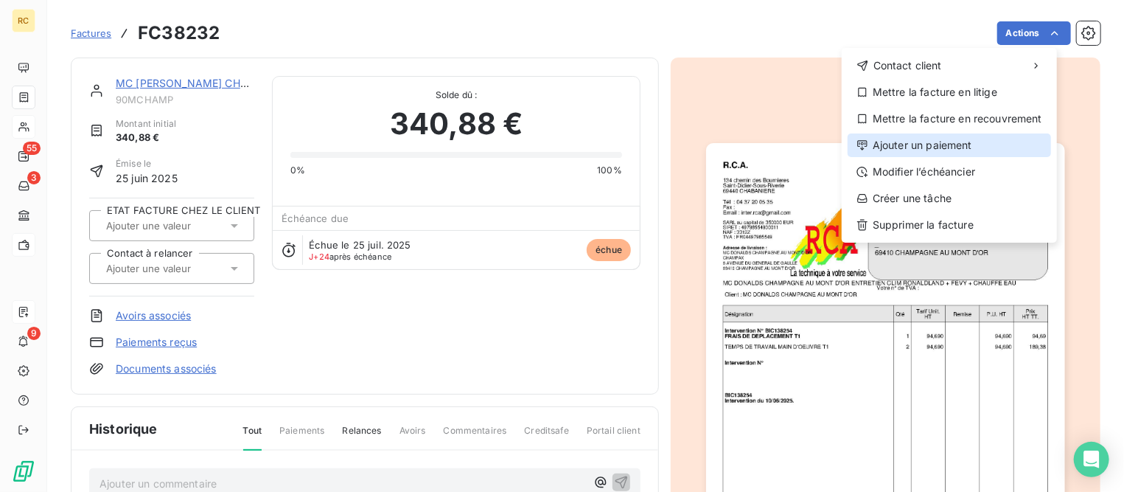
click at [922, 142] on div "Ajouter un paiement" at bounding box center [950, 145] width 204 height 24
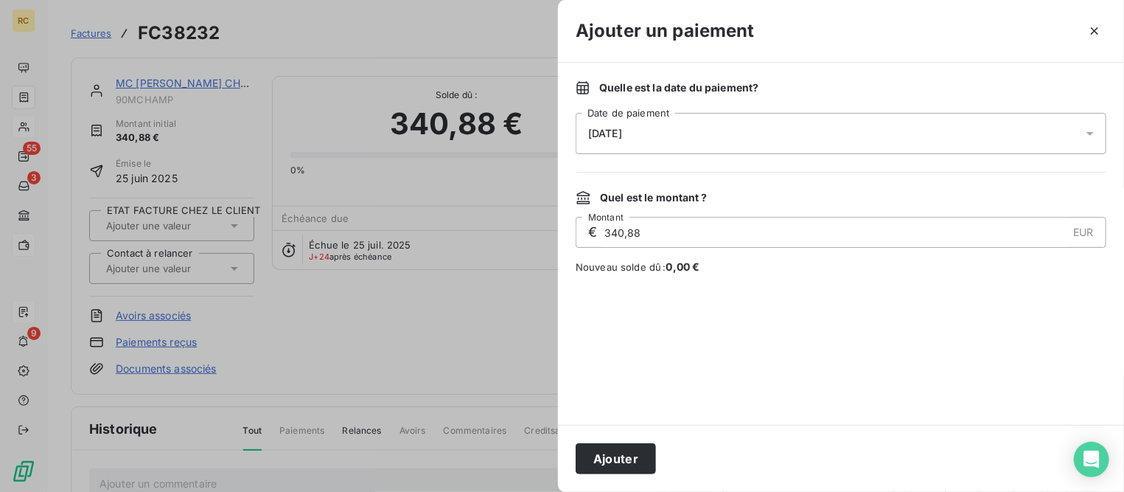
click at [742, 128] on div "[DATE]" at bounding box center [841, 133] width 531 height 41
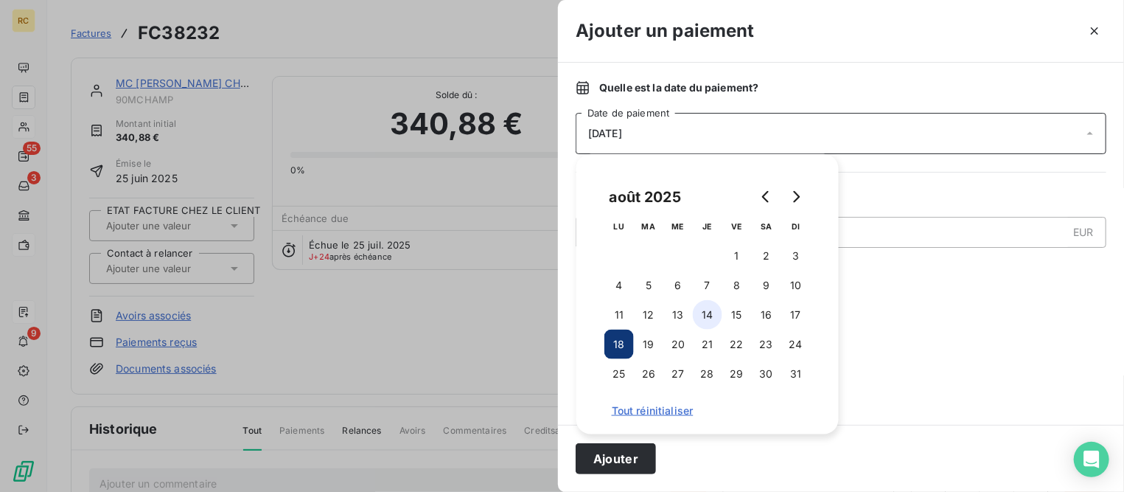
click at [707, 319] on button "14" at bounding box center [707, 314] width 29 height 29
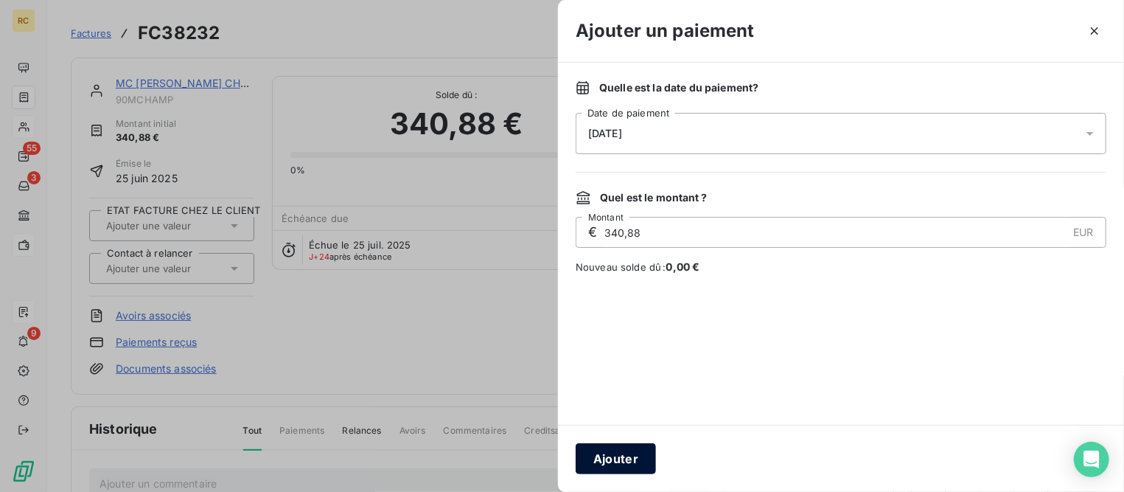
click at [631, 455] on button "Ajouter" at bounding box center [616, 458] width 80 height 31
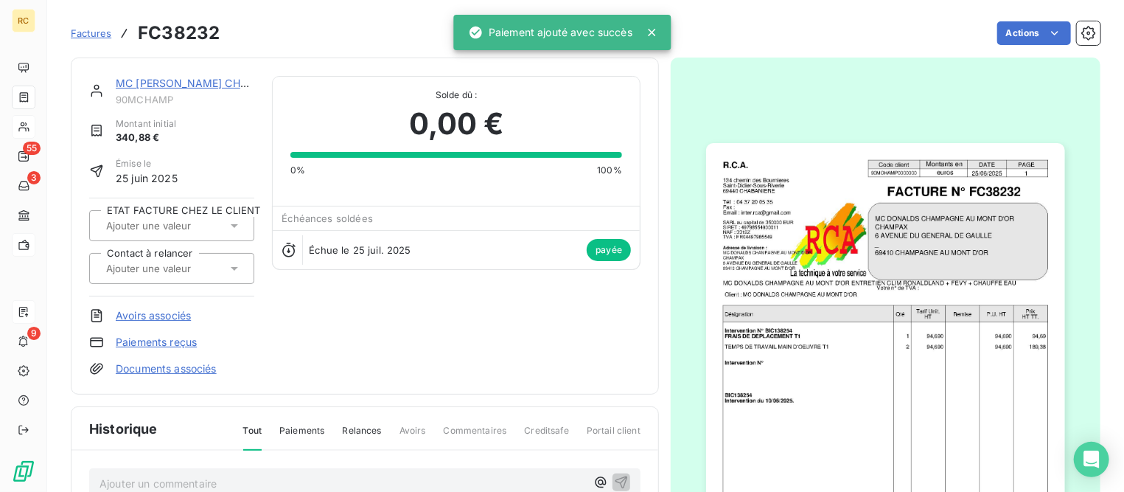
click at [215, 83] on link "MC [PERSON_NAME] CHAMPAGNE AU [GEOGRAPHIC_DATA]" at bounding box center [268, 83] width 305 height 13
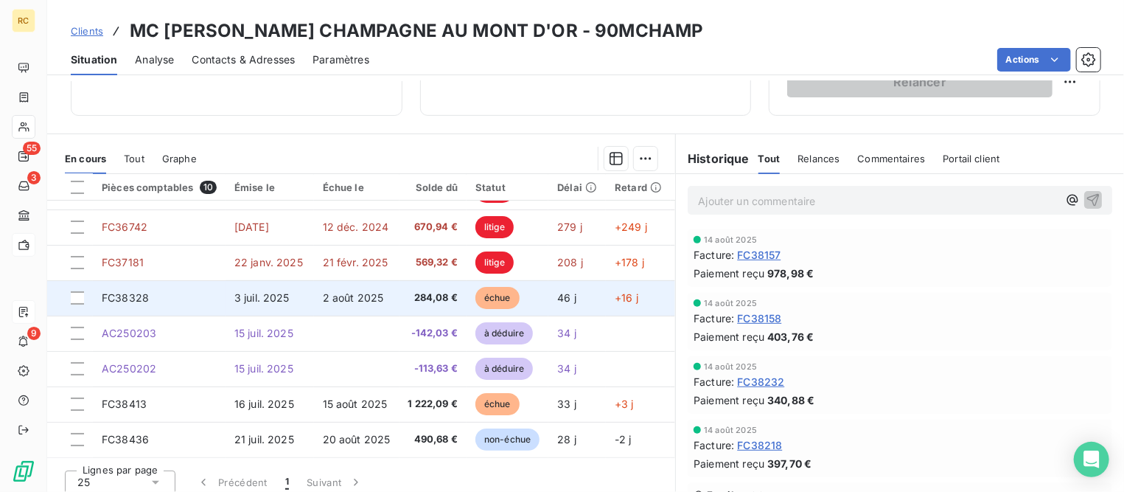
scroll to position [286, 0]
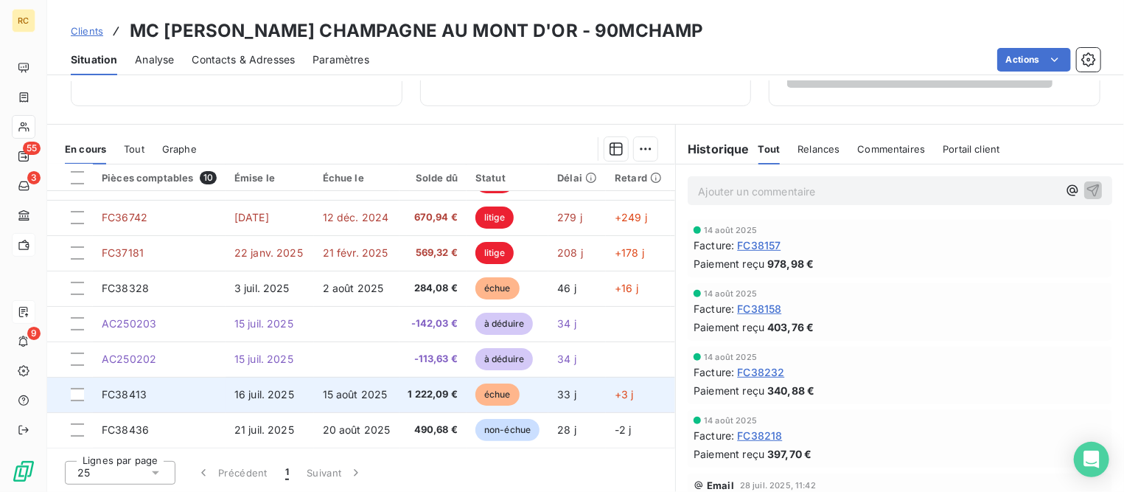
click at [280, 389] on span "16 juil. 2025" at bounding box center [264, 394] width 60 height 13
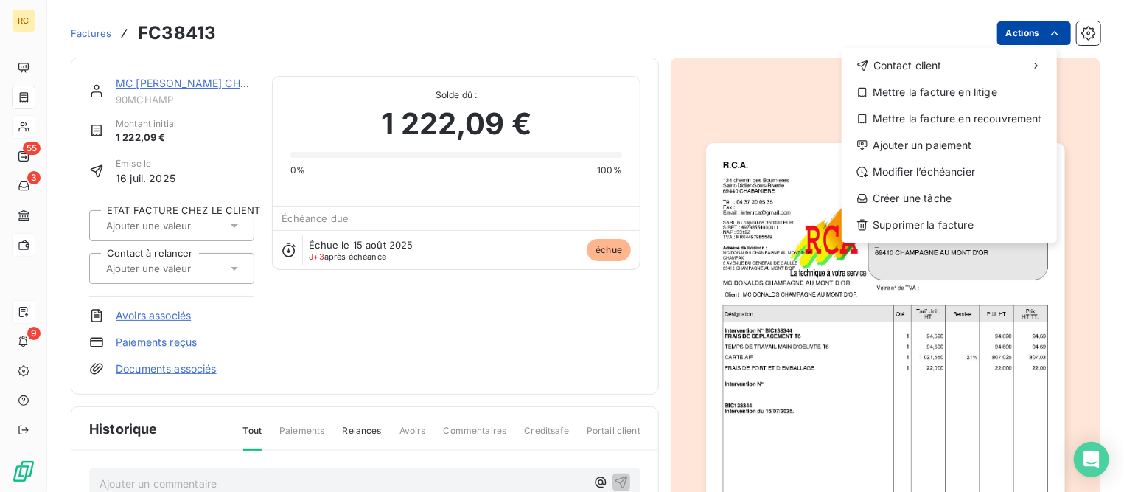
click at [1006, 36] on html "RC 55 3 9 Factures FC38413 Actions Contact client Mettre la facture en litige M…" at bounding box center [562, 246] width 1124 height 492
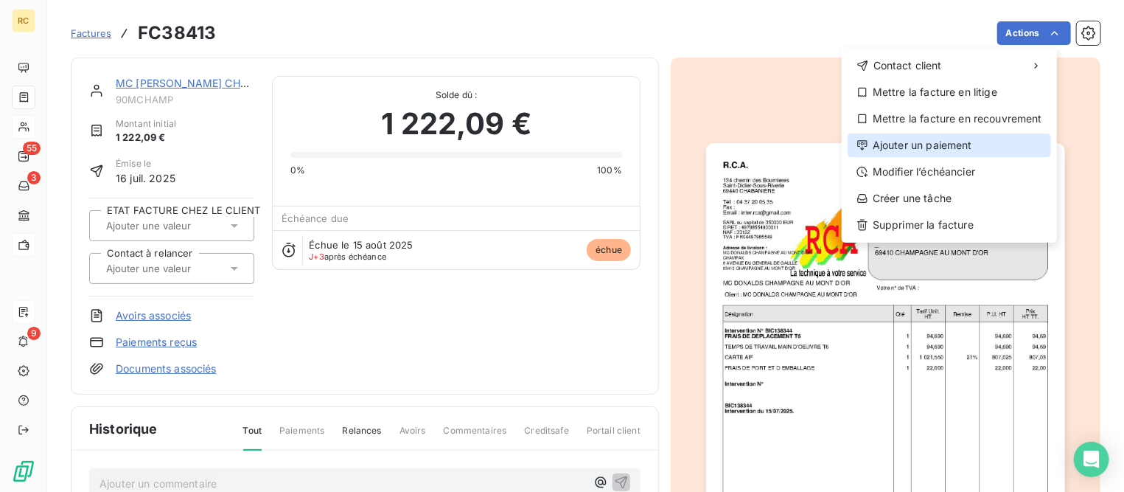
click at [928, 145] on div "Ajouter un paiement" at bounding box center [950, 145] width 204 height 24
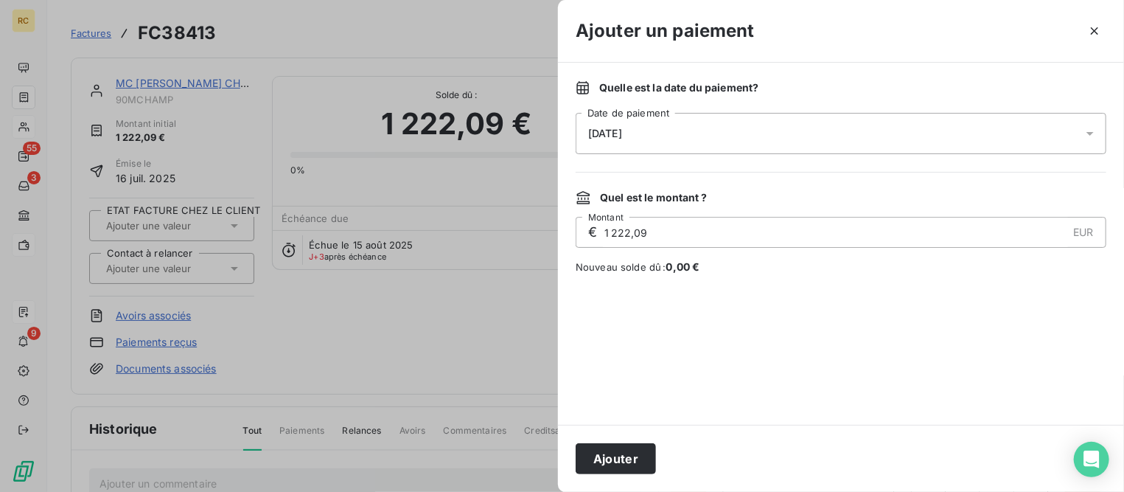
click at [613, 131] on span "[DATE]" at bounding box center [605, 134] width 34 height 12
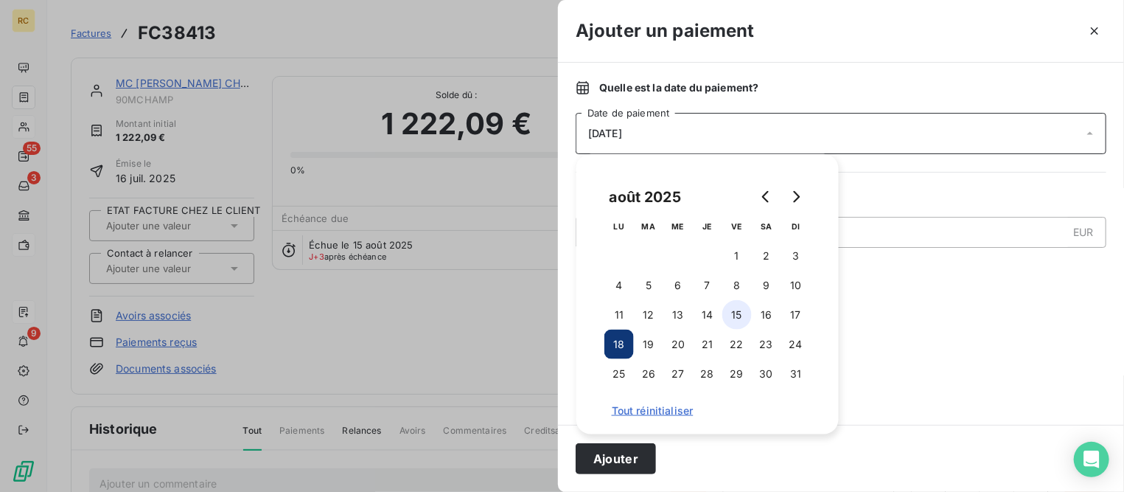
click at [740, 316] on button "15" at bounding box center [737, 314] width 29 height 29
click at [613, 458] on button "Ajouter" at bounding box center [616, 458] width 80 height 31
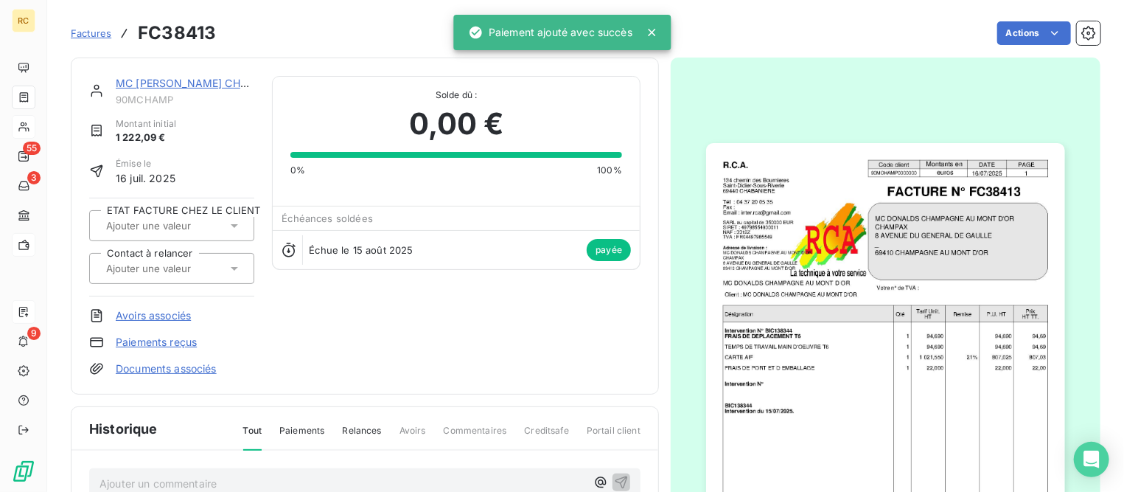
click at [160, 91] on div "MC [PERSON_NAME] CHAMPAGNE AU MONT D'OR 90MCHAMP" at bounding box center [185, 90] width 139 height 29
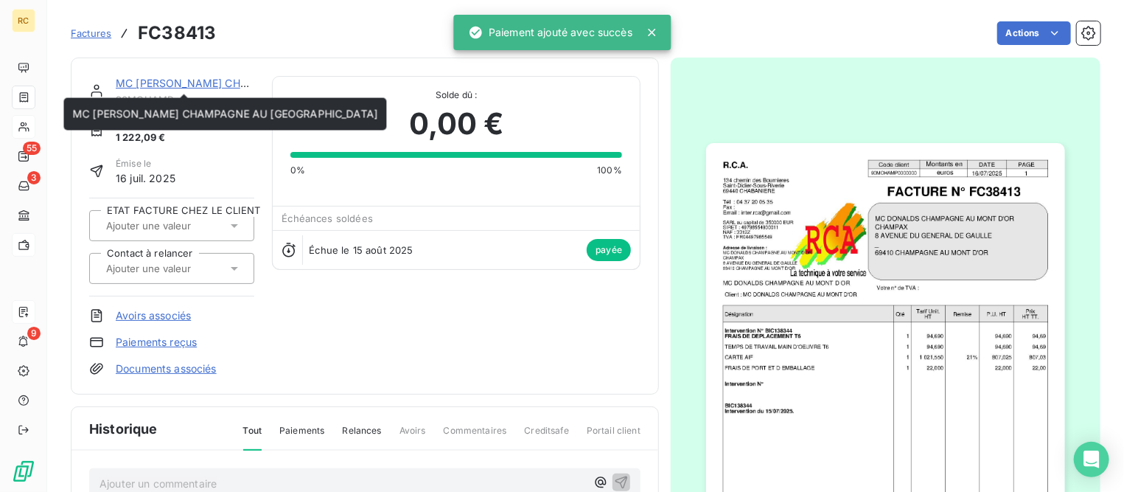
click at [170, 80] on link "MC [PERSON_NAME] CHAMPAGNE AU [GEOGRAPHIC_DATA]" at bounding box center [268, 83] width 305 height 13
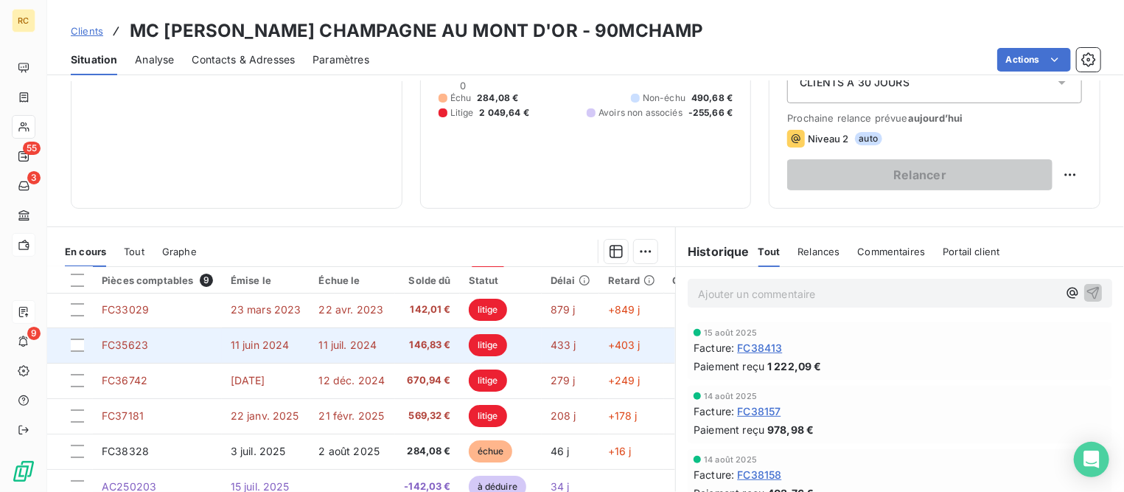
scroll to position [66, 0]
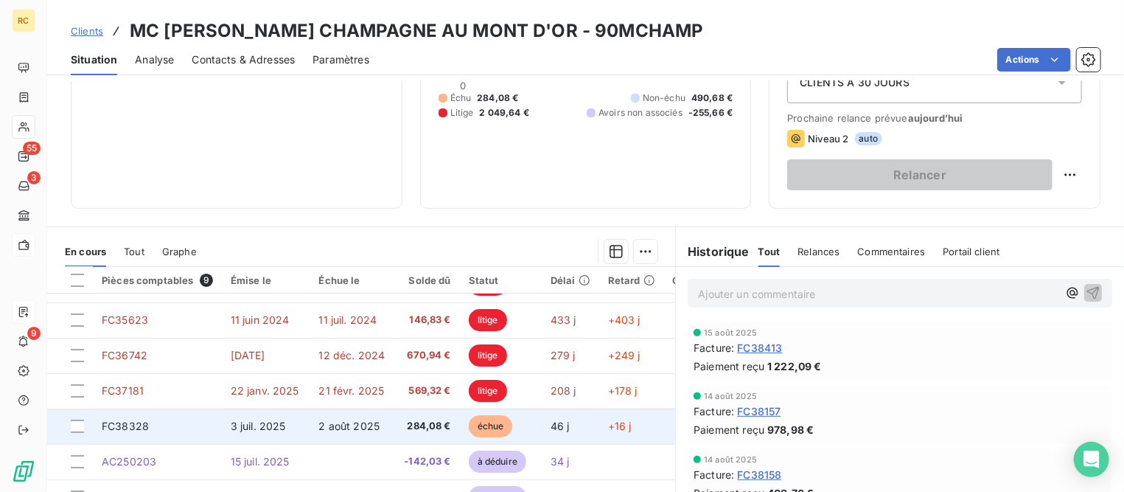
click at [136, 420] on span "FC38328" at bounding box center [125, 426] width 47 height 13
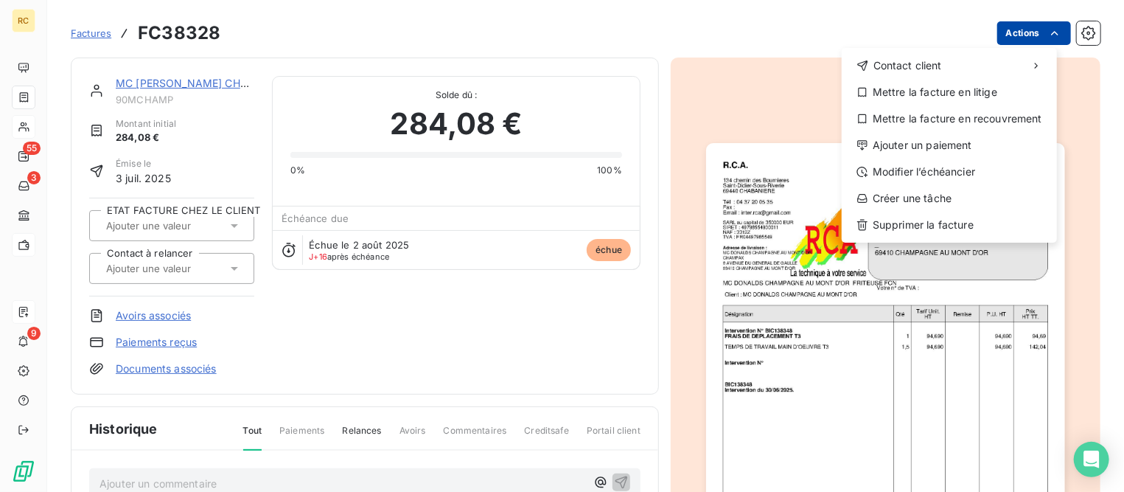
click at [1012, 35] on html "RC 55 3 9 Factures FC38328 Actions Contact client Mettre la facture en litige M…" at bounding box center [562, 246] width 1124 height 492
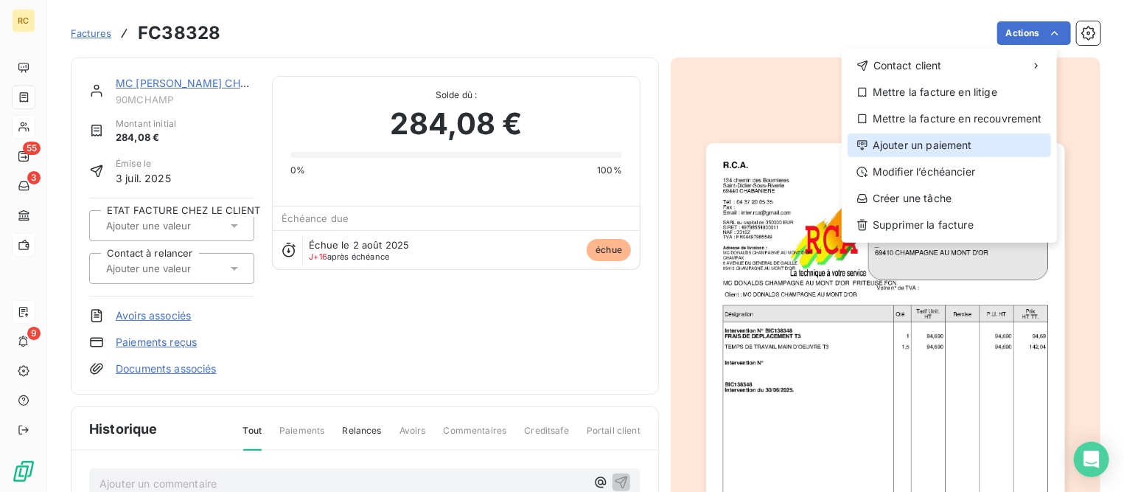
click at [888, 141] on div "Ajouter un paiement" at bounding box center [950, 145] width 204 height 24
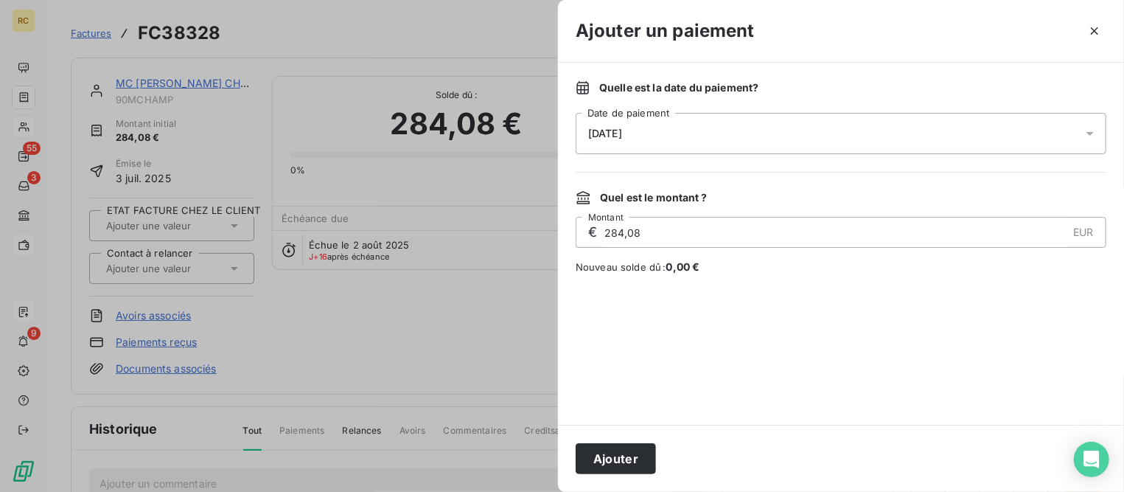
click at [641, 126] on div "[DATE]" at bounding box center [841, 133] width 531 height 41
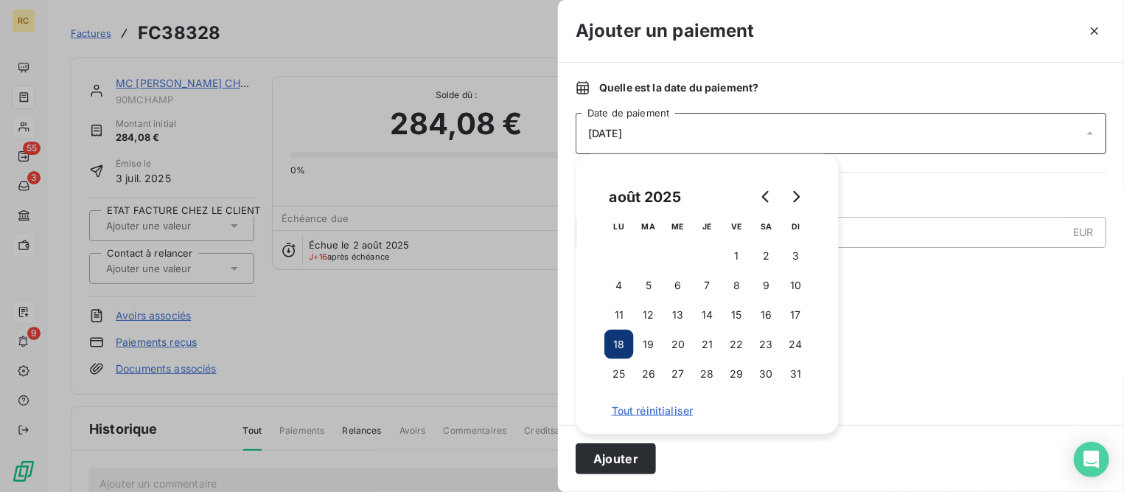
drag, startPoint x: 710, startPoint y: 313, endPoint x: 689, endPoint y: 333, distance: 28.7
click at [711, 314] on button "14" at bounding box center [707, 314] width 29 height 29
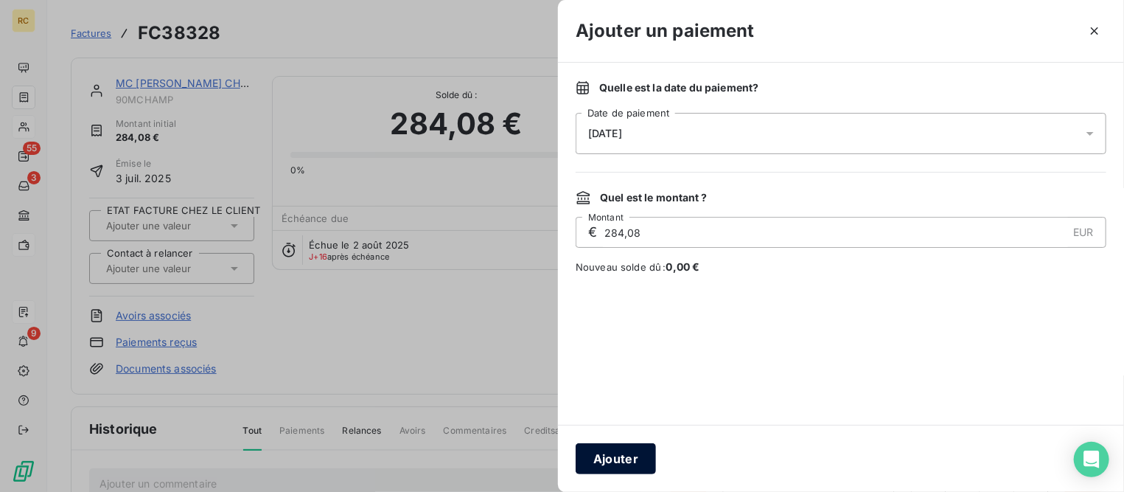
click at [640, 460] on button "Ajouter" at bounding box center [616, 458] width 80 height 31
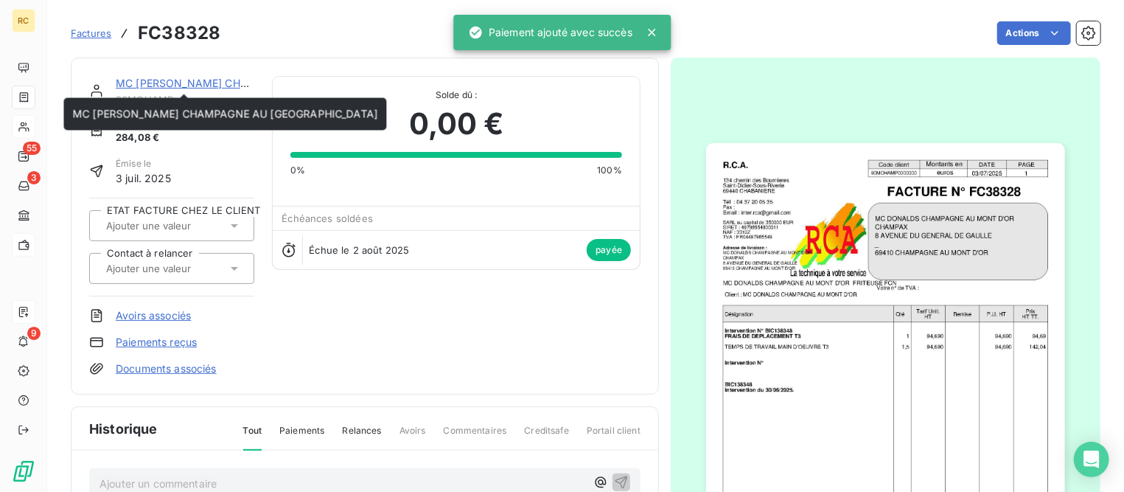
click at [192, 83] on link "MC [PERSON_NAME] CHAMPAGNE AU [GEOGRAPHIC_DATA]" at bounding box center [268, 83] width 305 height 13
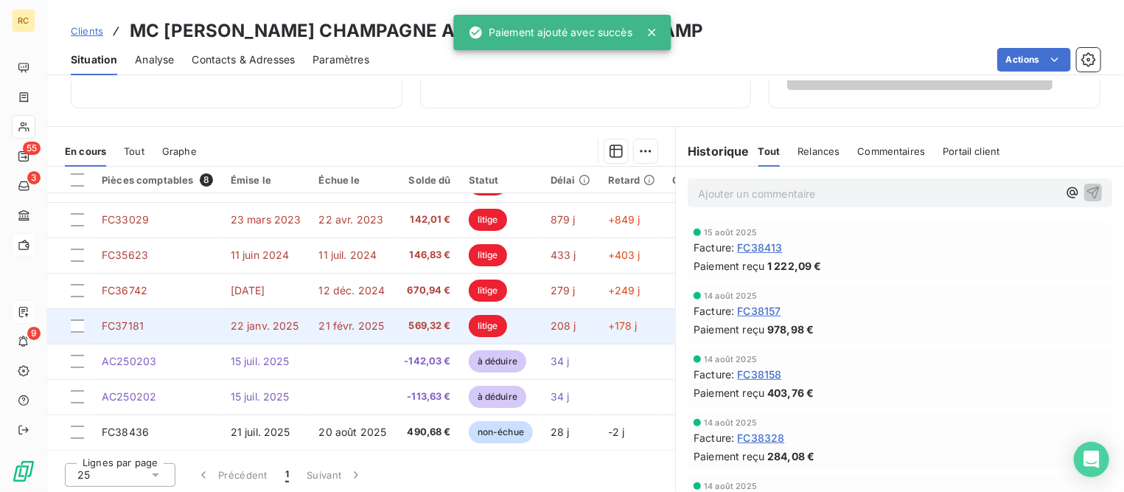
scroll to position [286, 0]
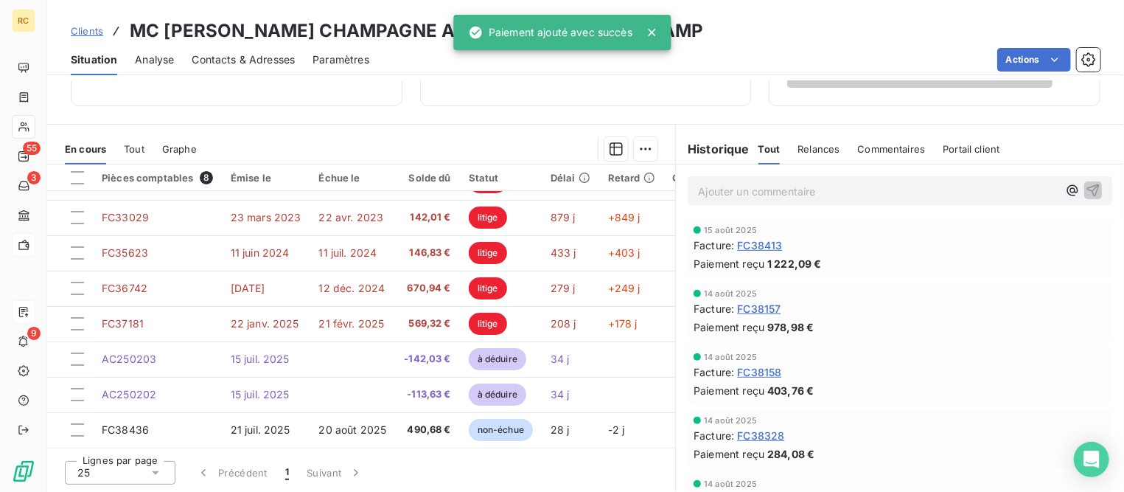
click at [93, 32] on span "Clients" at bounding box center [87, 31] width 32 height 12
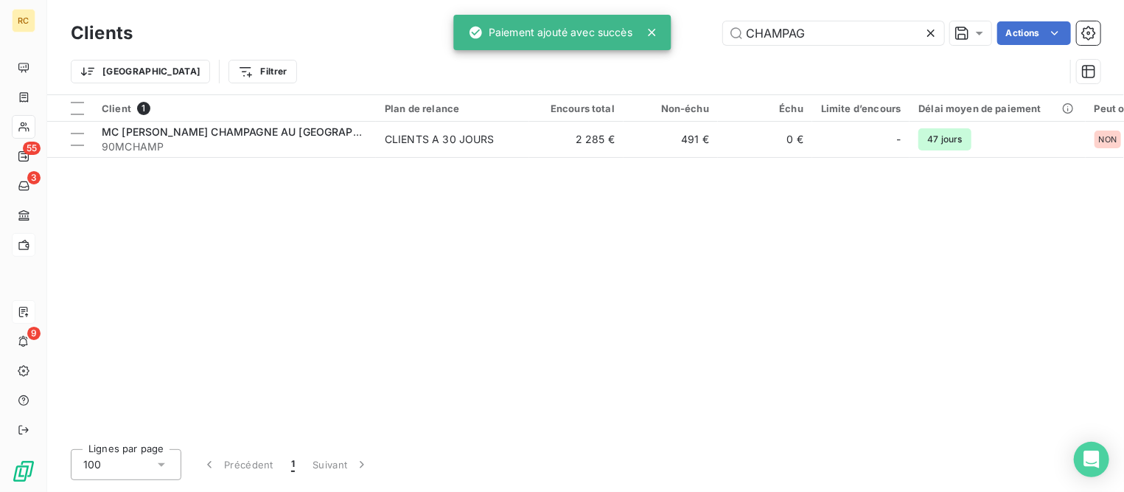
drag, startPoint x: 813, startPoint y: 32, endPoint x: 528, endPoint y: 33, distance: 284.6
click at [535, 28] on div "RC 55 3 9 Clients CHAMPAG Actions Trier Filtrer Client 1 Plan de relance Encour…" at bounding box center [562, 246] width 1124 height 492
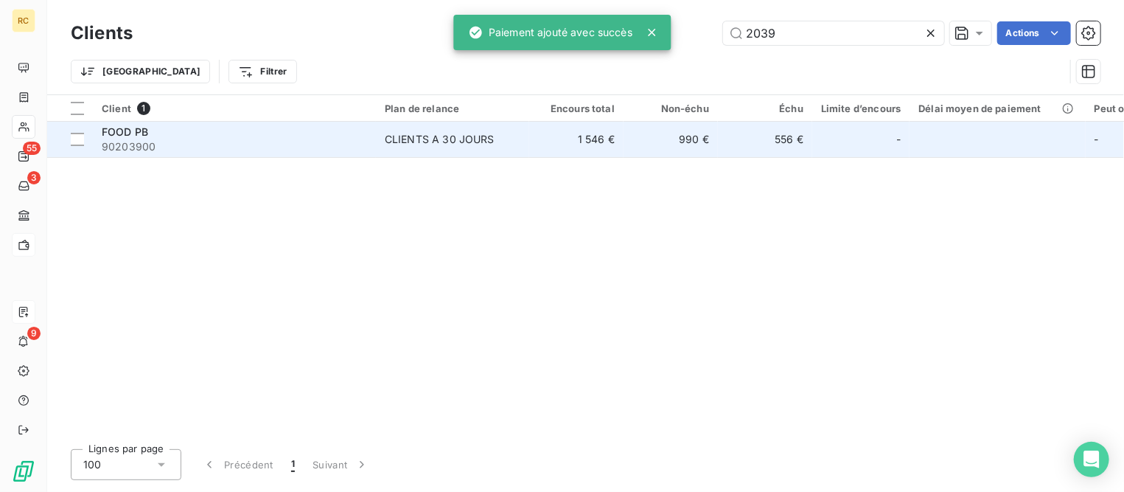
type input "2039"
click at [145, 146] on span "90203900" at bounding box center [234, 146] width 265 height 15
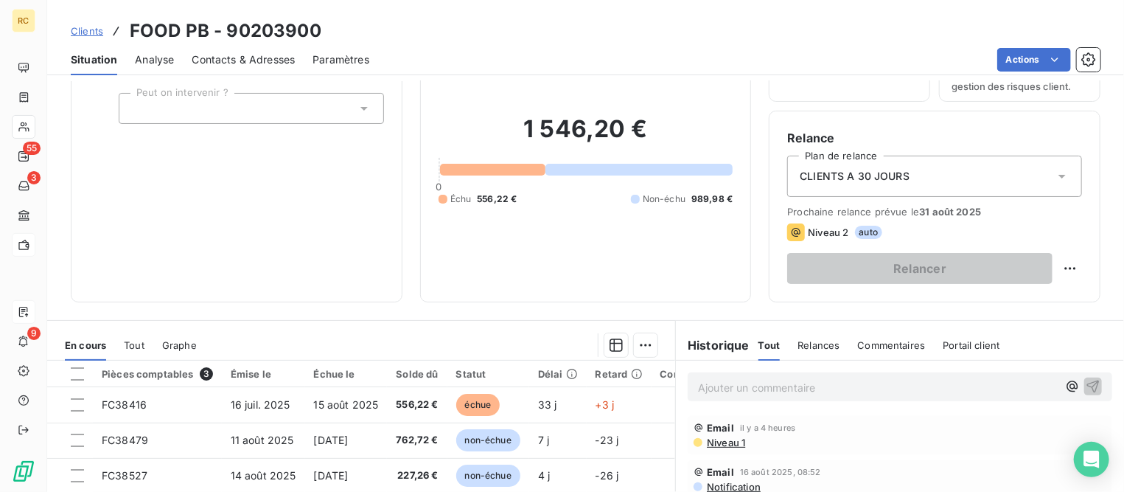
scroll to position [184, 0]
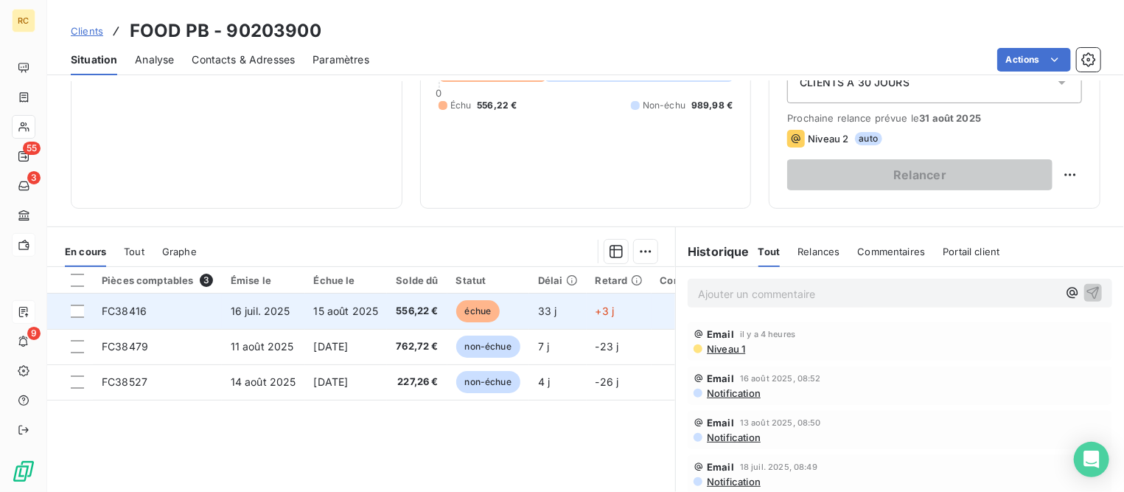
click at [229, 306] on td "16 juil. 2025" at bounding box center [263, 310] width 83 height 35
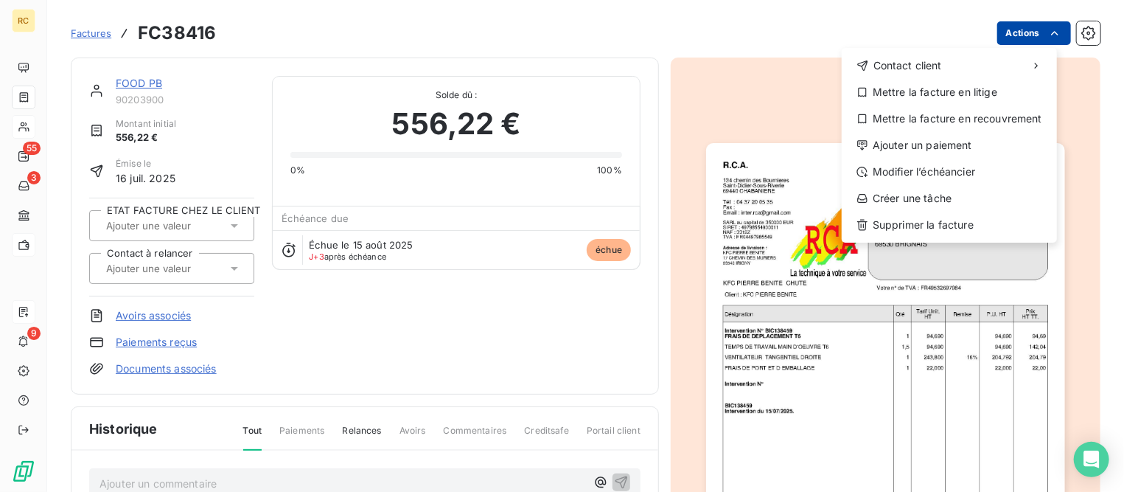
click at [1025, 38] on html "RC 55 3 9 Factures FC38416 Actions Contact client Mettre la facture en litige M…" at bounding box center [562, 246] width 1124 height 492
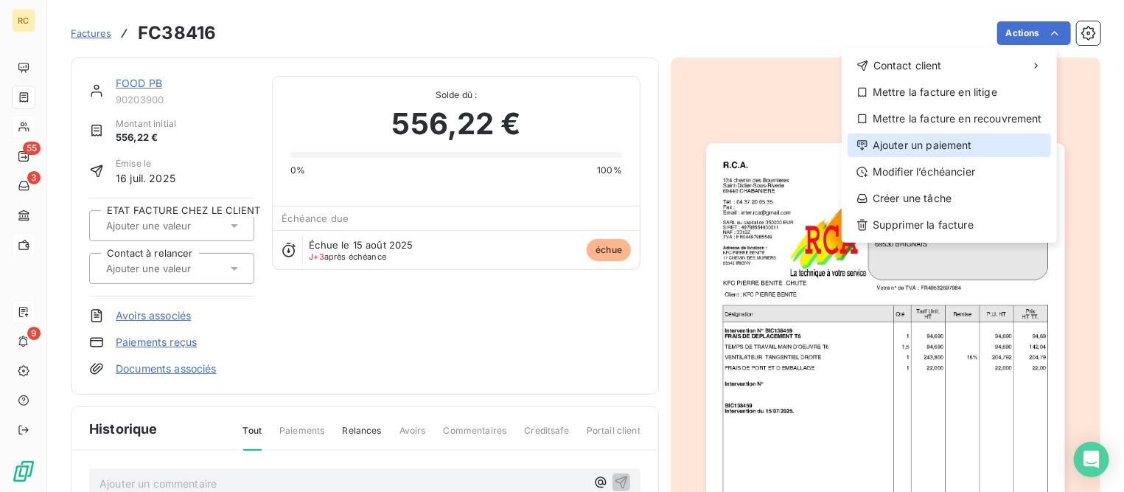
click at [953, 142] on div "Ajouter un paiement" at bounding box center [950, 145] width 204 height 24
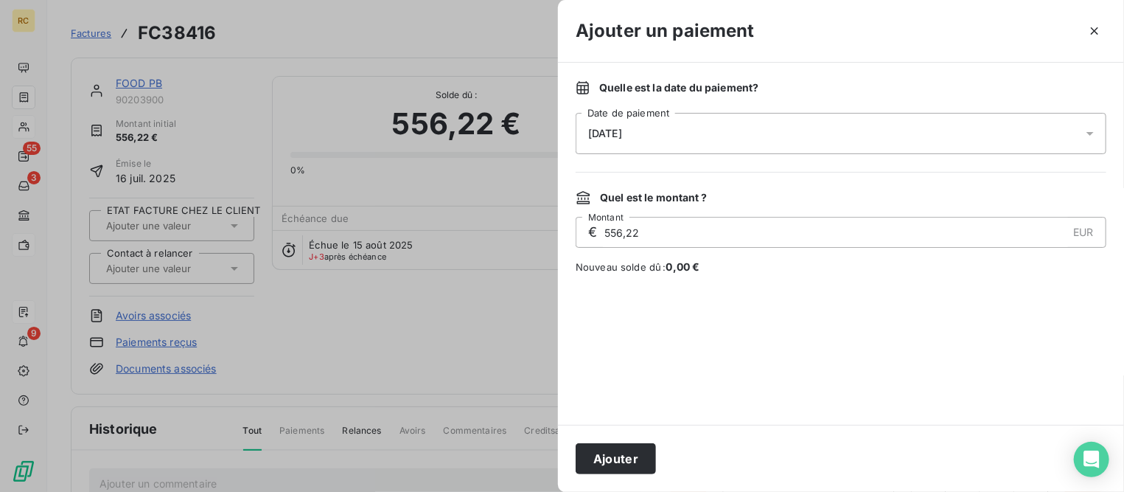
click at [665, 130] on div "[DATE]" at bounding box center [841, 133] width 531 height 41
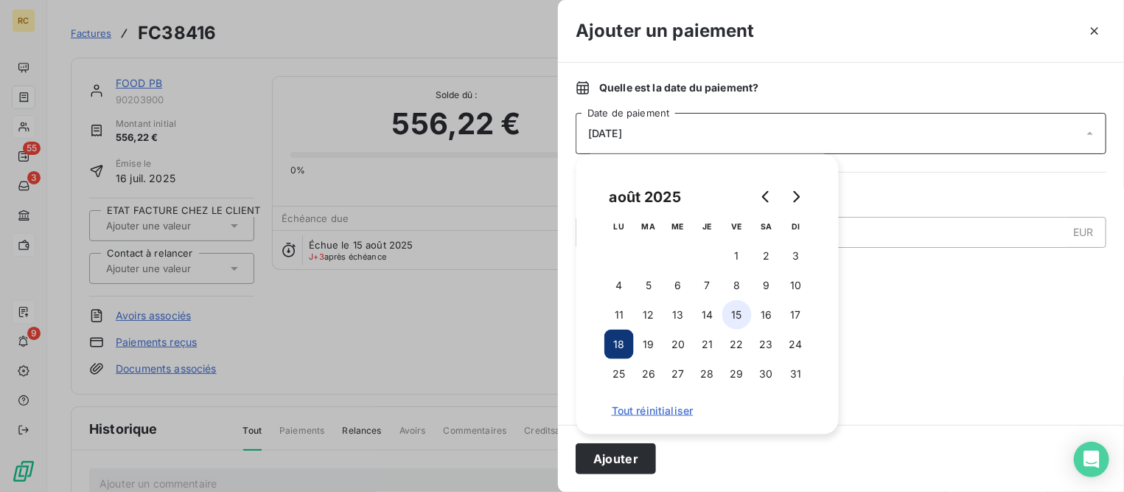
click at [737, 313] on button "15" at bounding box center [737, 314] width 29 height 29
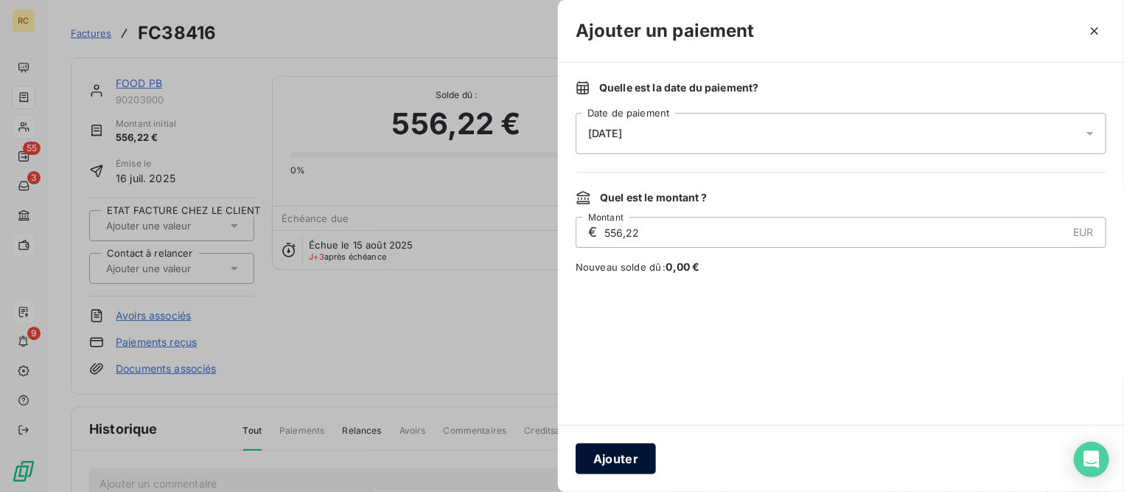
click at [641, 459] on button "Ajouter" at bounding box center [616, 458] width 80 height 31
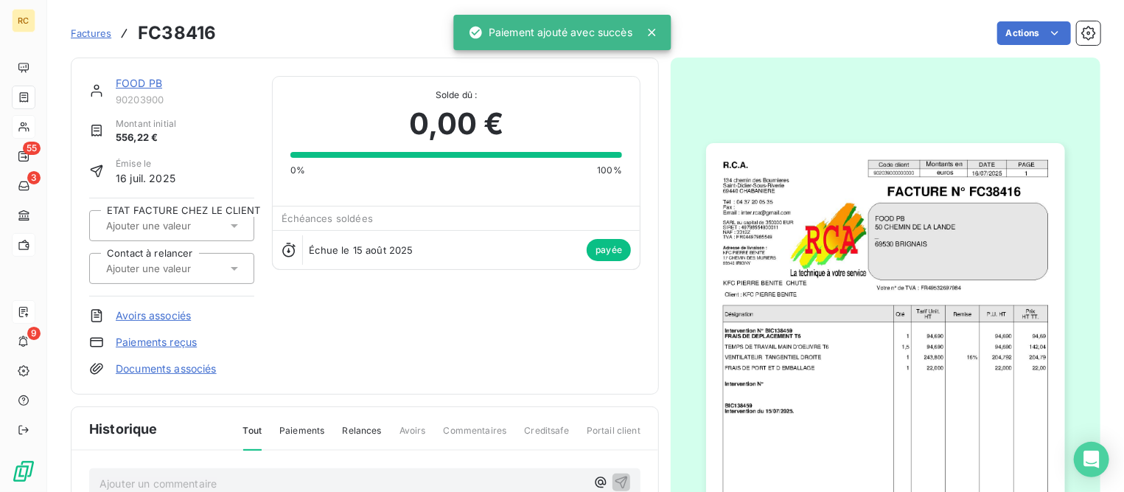
click at [95, 33] on span "Factures" at bounding box center [91, 33] width 41 height 12
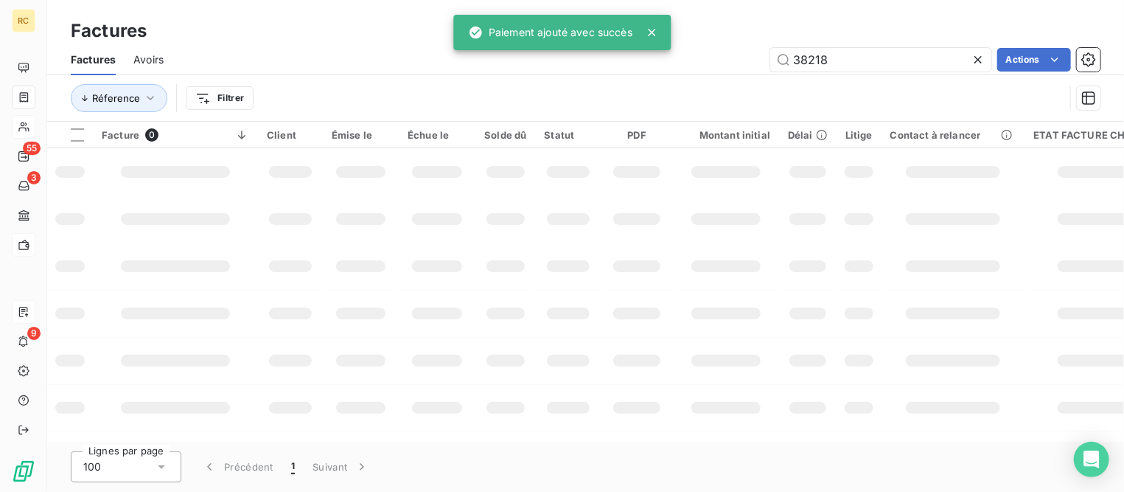
drag, startPoint x: 757, startPoint y: 53, endPoint x: 519, endPoint y: 37, distance: 238.7
click at [519, 37] on div "RC 55 3 9 Factures Factures Avoirs 38218 Actions Réference Filtrer Facture 0 Cl…" at bounding box center [562, 246] width 1124 height 492
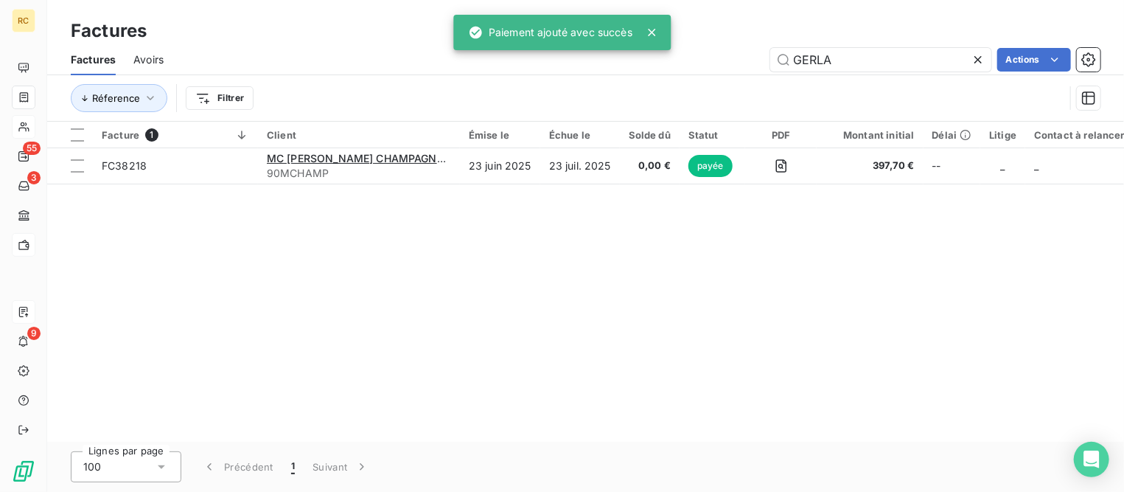
type input "GERLA"
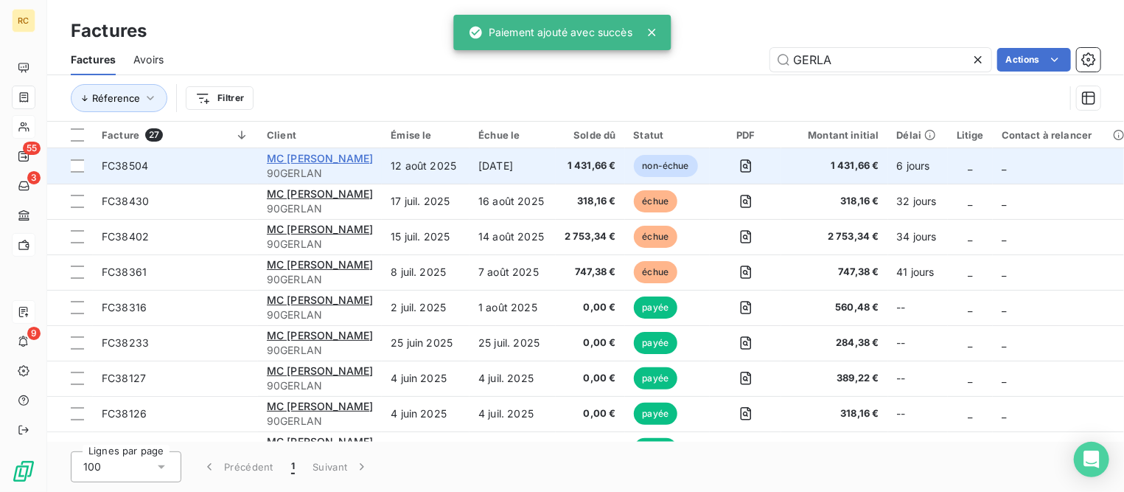
click at [323, 163] on span "MC [PERSON_NAME]" at bounding box center [320, 158] width 106 height 13
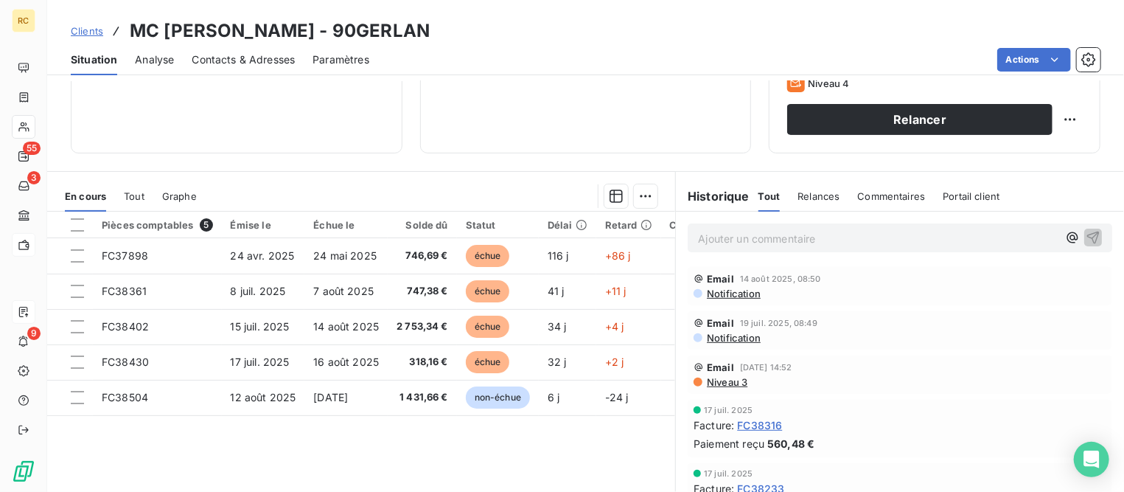
scroll to position [286, 0]
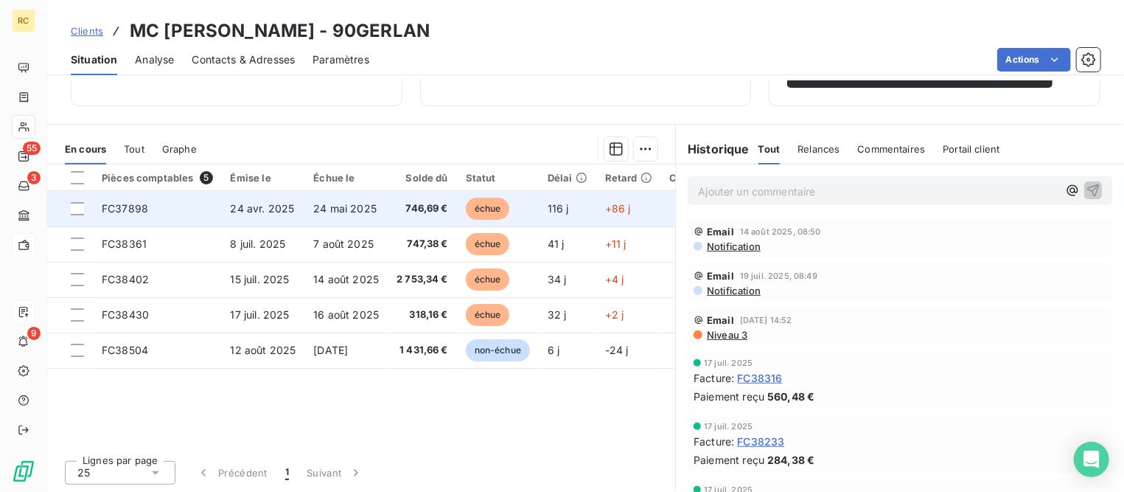
click at [269, 211] on span "24 avr. 2025" at bounding box center [263, 208] width 64 height 13
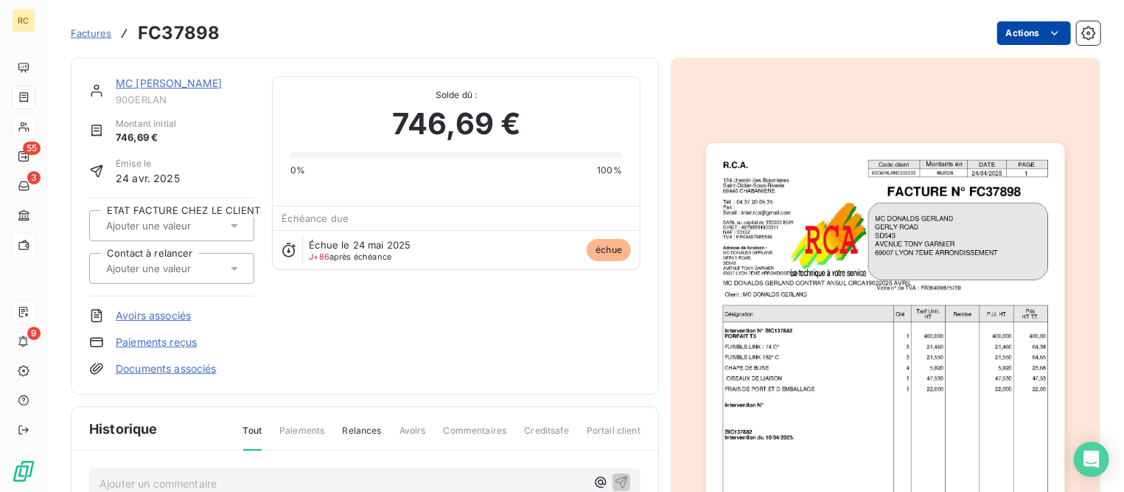
click at [1021, 32] on html "RC 55 3 9 Factures FC37898 Actions MC [PERSON_NAME] 90GERLAN Montant initial 74…" at bounding box center [562, 246] width 1124 height 492
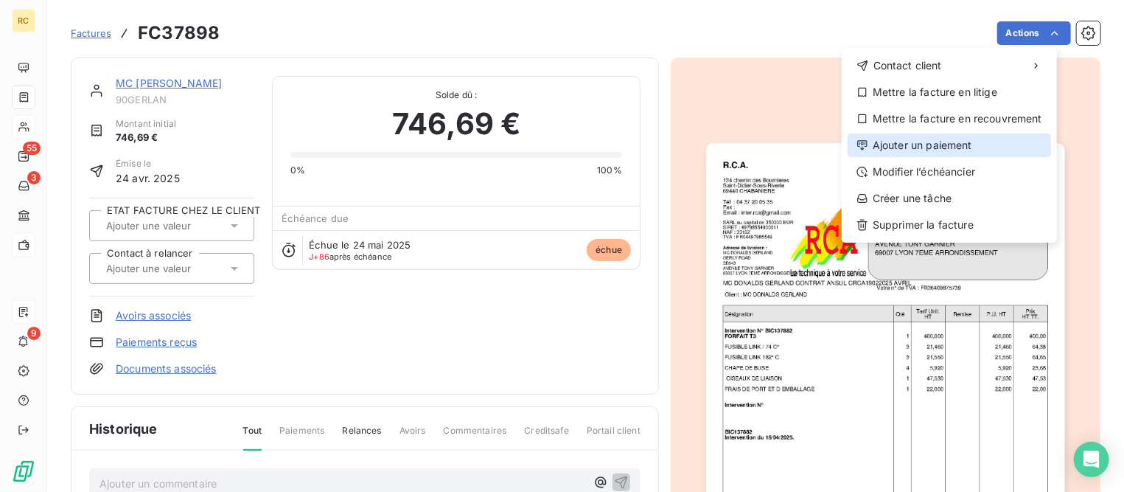
click at [933, 147] on div "Ajouter un paiement" at bounding box center [950, 145] width 204 height 24
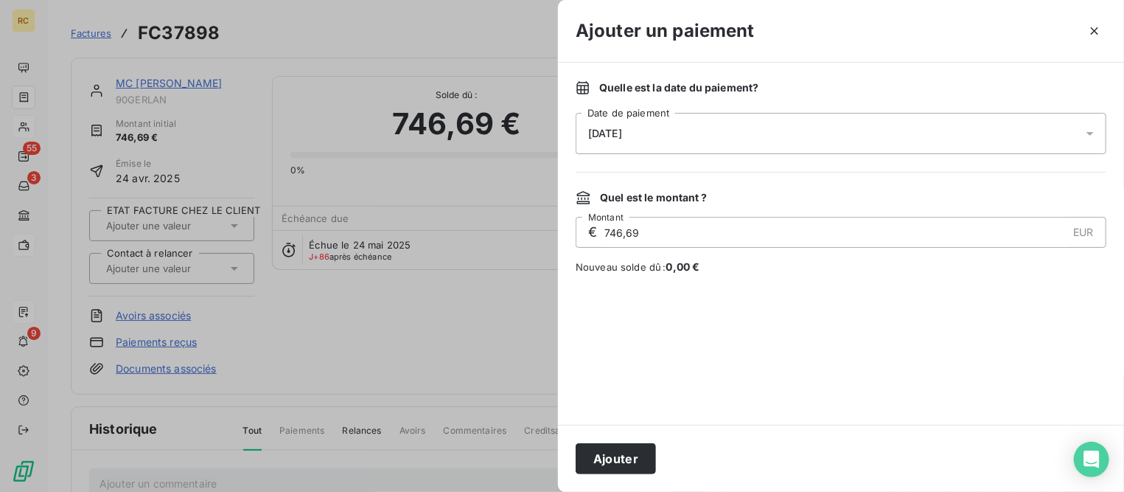
click at [649, 128] on div "[DATE]" at bounding box center [841, 133] width 531 height 41
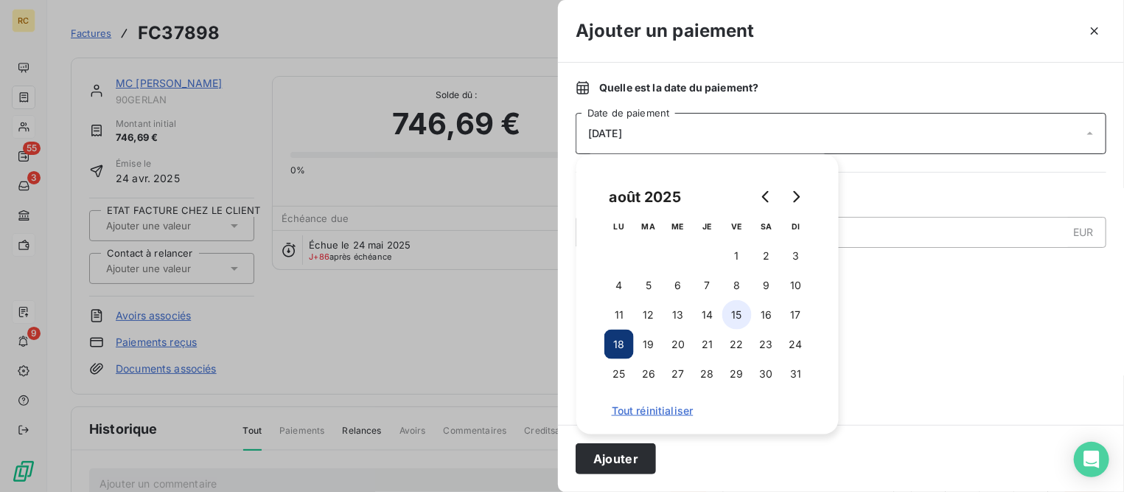
click at [751, 318] on tr "11 12 13 14 15 16 17" at bounding box center [708, 314] width 206 height 29
click at [749, 312] on button "15" at bounding box center [737, 314] width 29 height 29
click at [641, 455] on button "Ajouter" at bounding box center [616, 458] width 80 height 31
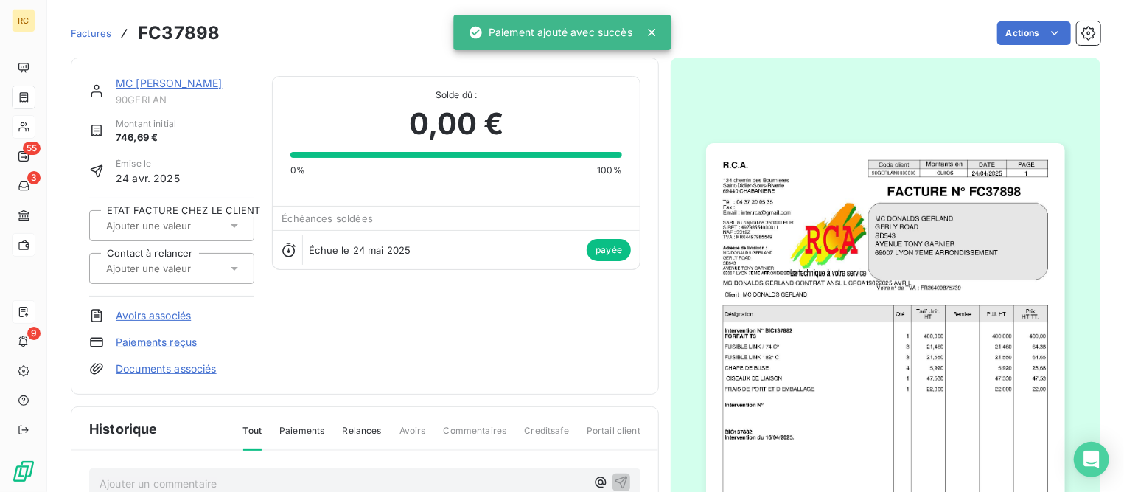
click at [194, 74] on div "MC [PERSON_NAME] 90GERLAN Montant initial 746,69 € Émise le [DATE] ETAT FACTURE…" at bounding box center [365, 226] width 588 height 337
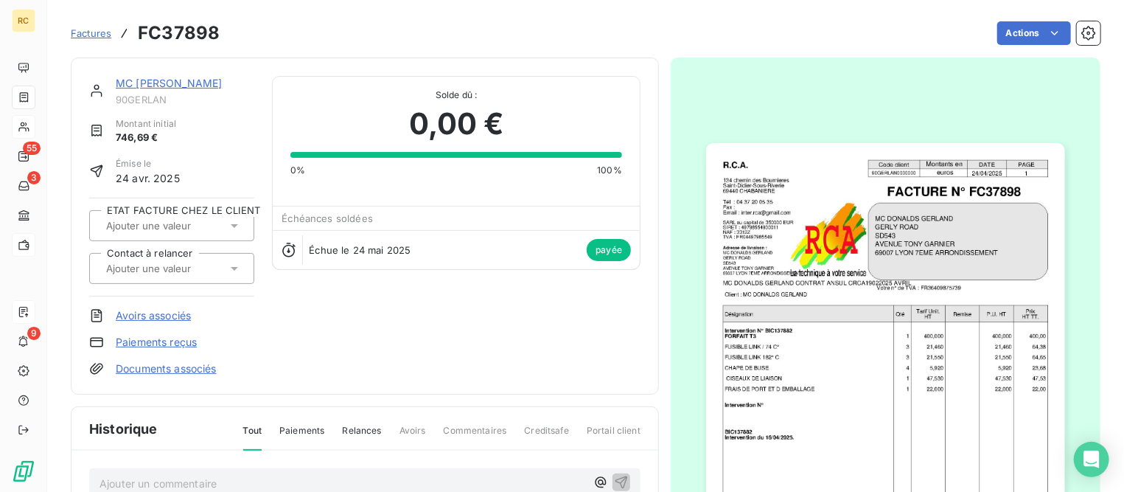
click at [192, 80] on link "MC [PERSON_NAME]" at bounding box center [169, 83] width 106 height 13
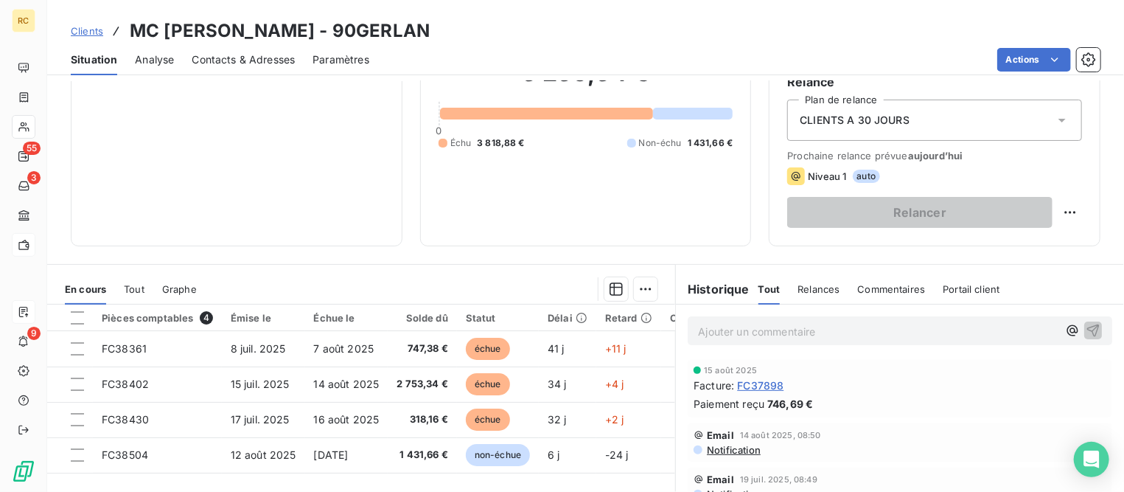
scroll to position [184, 0]
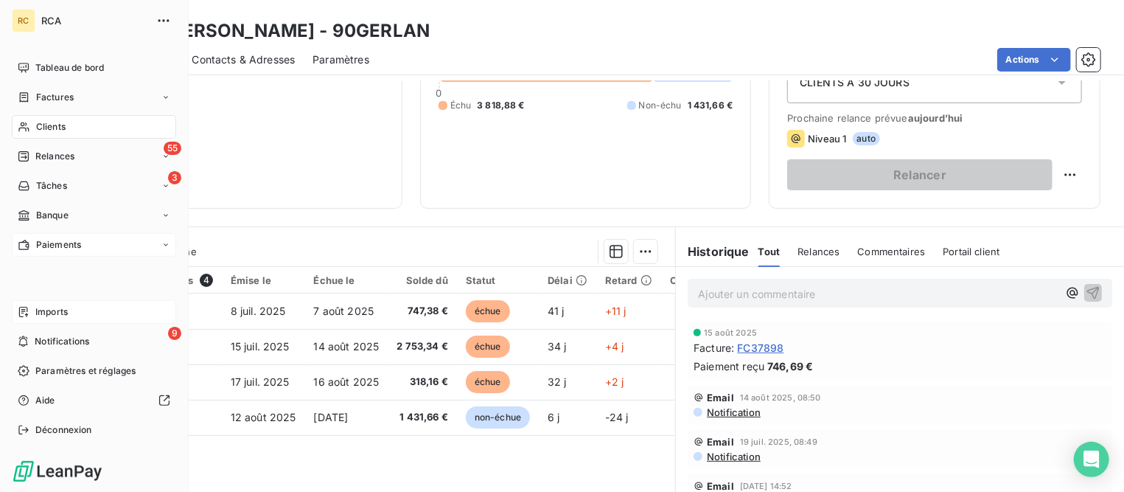
click at [64, 96] on span "Factures" at bounding box center [55, 97] width 38 height 13
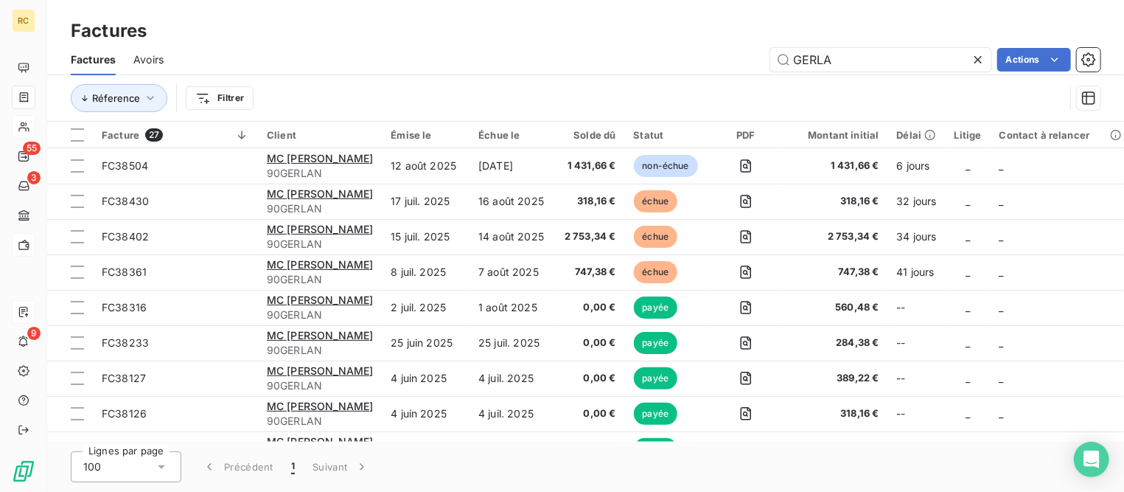
drag, startPoint x: 858, startPoint y: 61, endPoint x: 677, endPoint y: 51, distance: 181.7
click at [677, 51] on div "GERLA Actions" at bounding box center [640, 60] width 919 height 24
type input "38316"
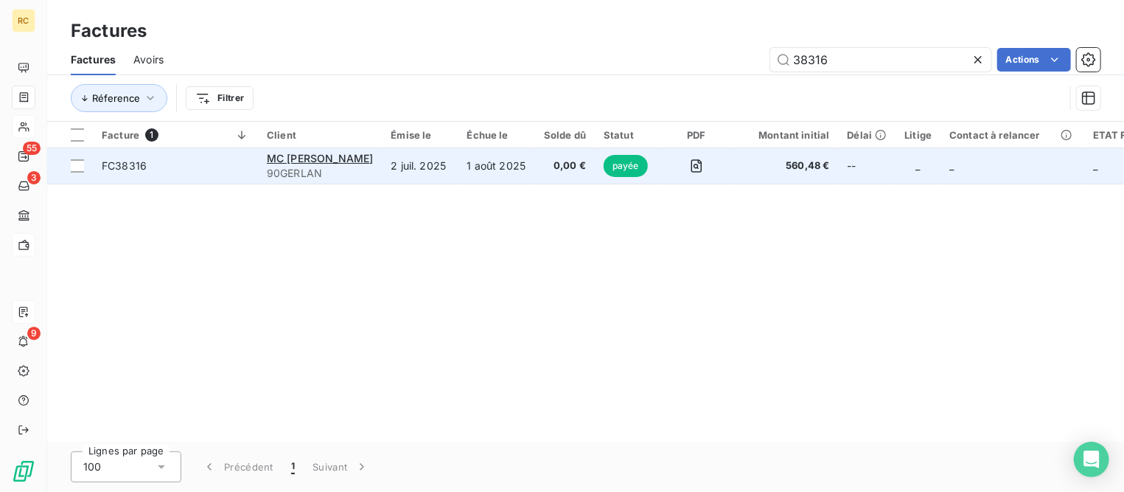
click at [113, 164] on span "FC38316" at bounding box center [124, 165] width 45 height 13
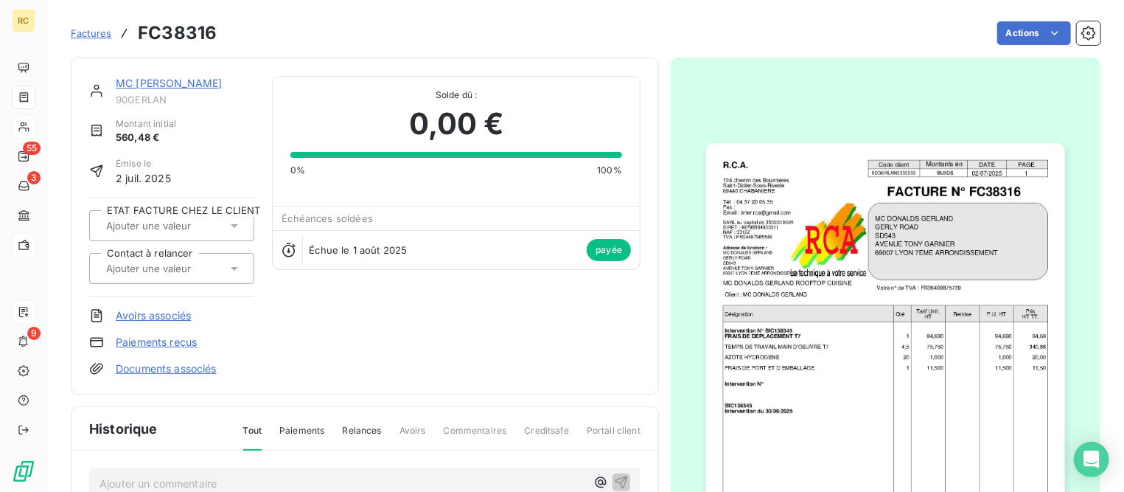
click at [173, 339] on link "Paiements reçus" at bounding box center [156, 342] width 81 height 15
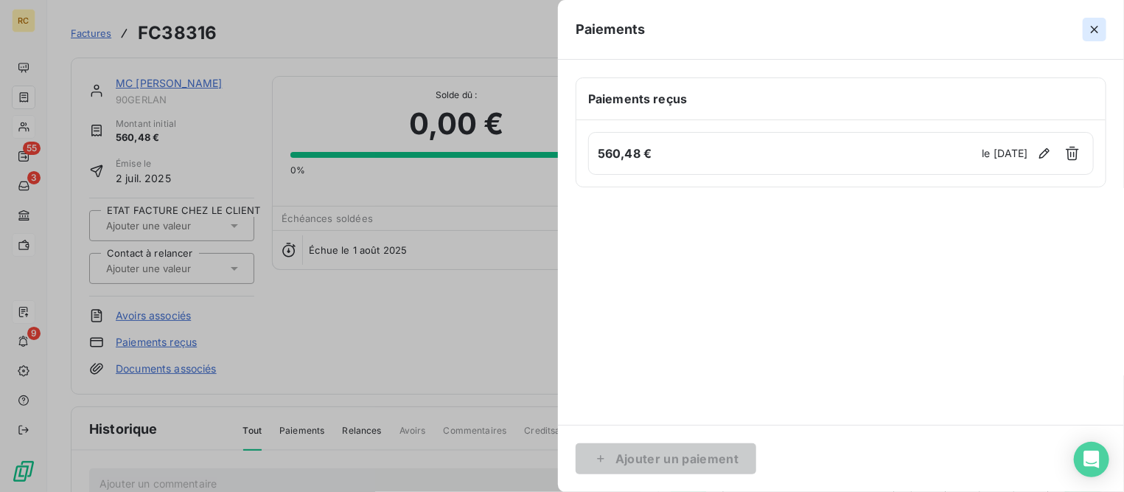
click at [1094, 25] on icon "button" at bounding box center [1095, 29] width 15 height 15
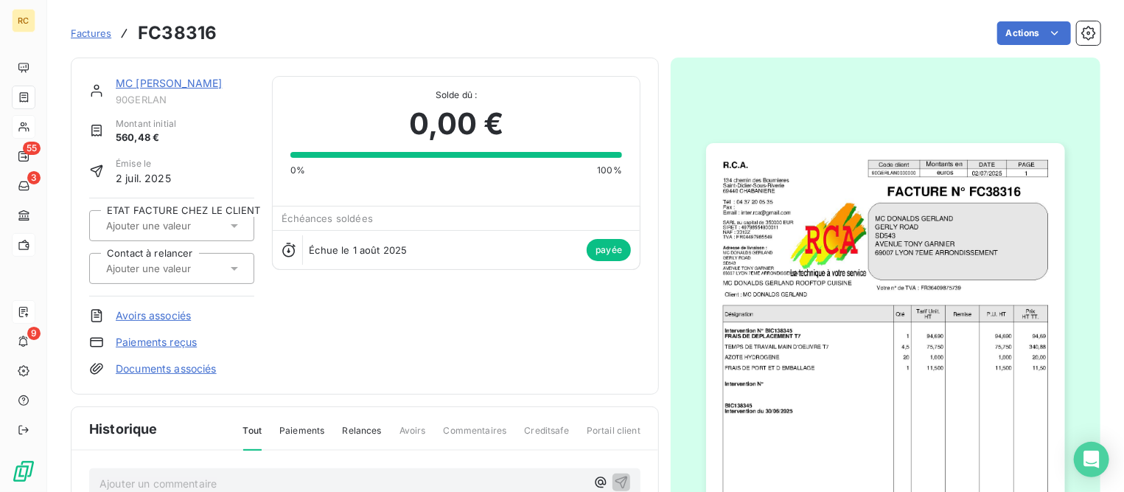
click at [97, 35] on span "Factures" at bounding box center [91, 33] width 41 height 12
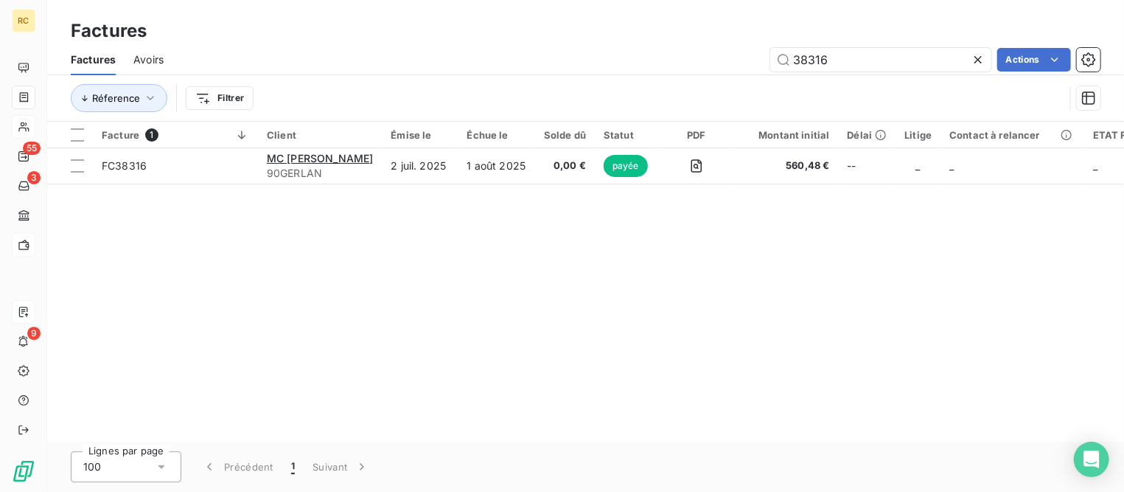
drag, startPoint x: 849, startPoint y: 51, endPoint x: 687, endPoint y: 49, distance: 162.2
click at [687, 49] on div "38316 Actions" at bounding box center [640, 60] width 919 height 24
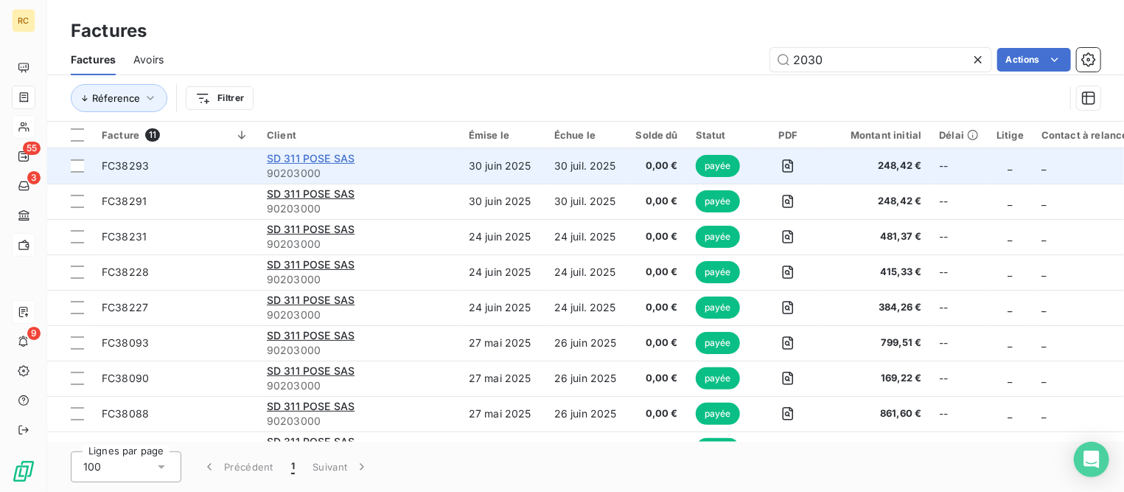
type input "2030"
click at [310, 159] on span "SD 311 POSE SAS" at bounding box center [311, 158] width 88 height 13
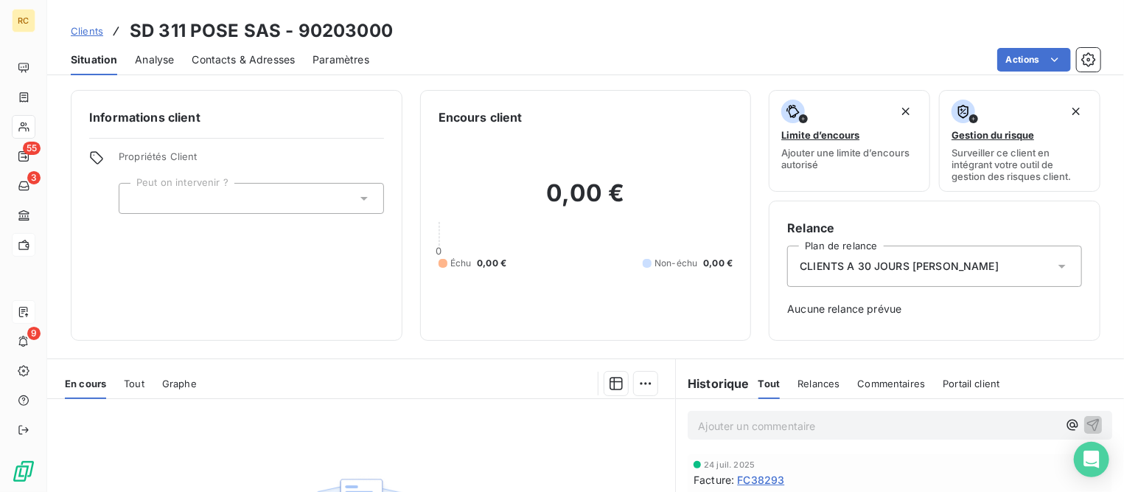
click at [82, 31] on span "Clients" at bounding box center [87, 31] width 32 height 12
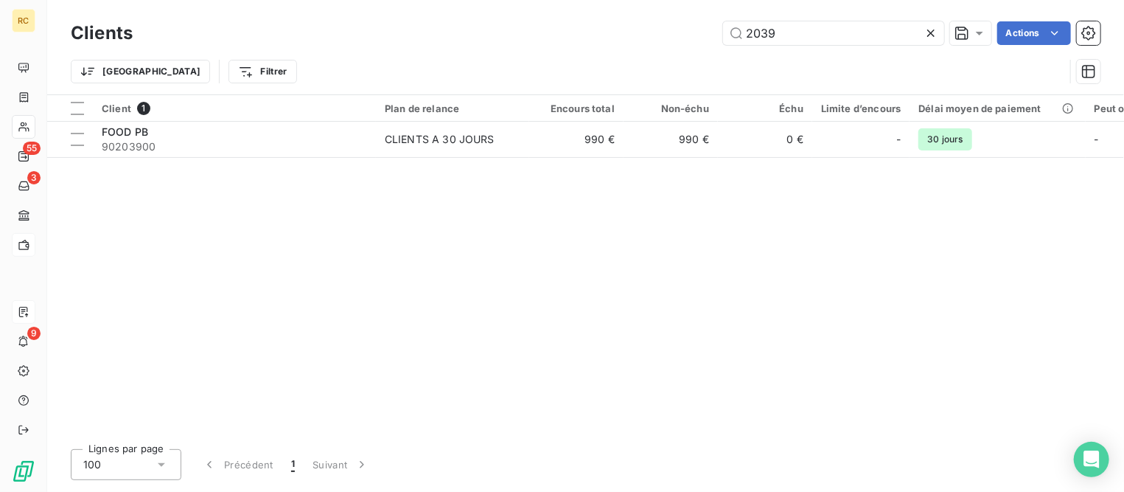
drag, startPoint x: 822, startPoint y: 36, endPoint x: 571, endPoint y: 27, distance: 250.9
click at [552, 27] on div "2039 Actions" at bounding box center [625, 33] width 950 height 24
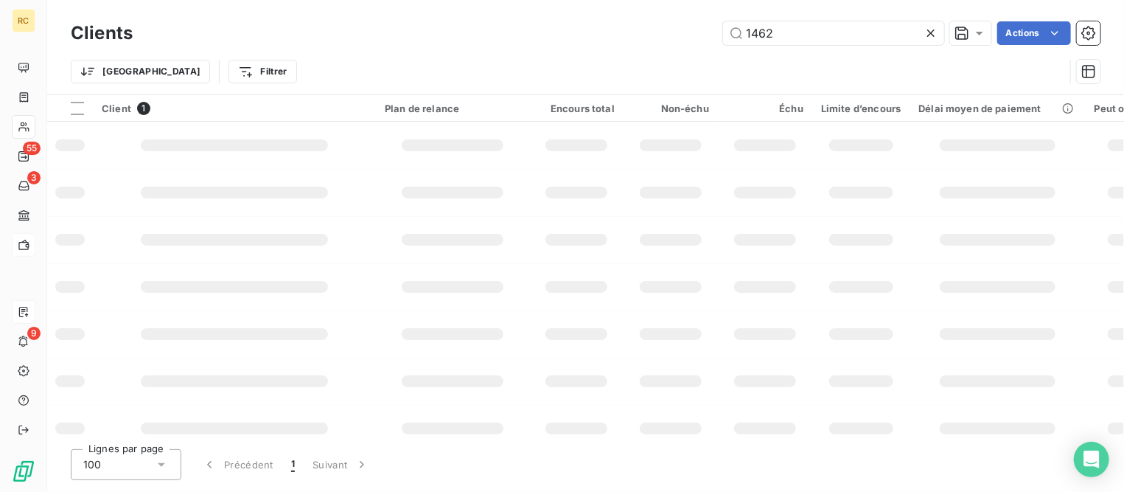
type input "1462"
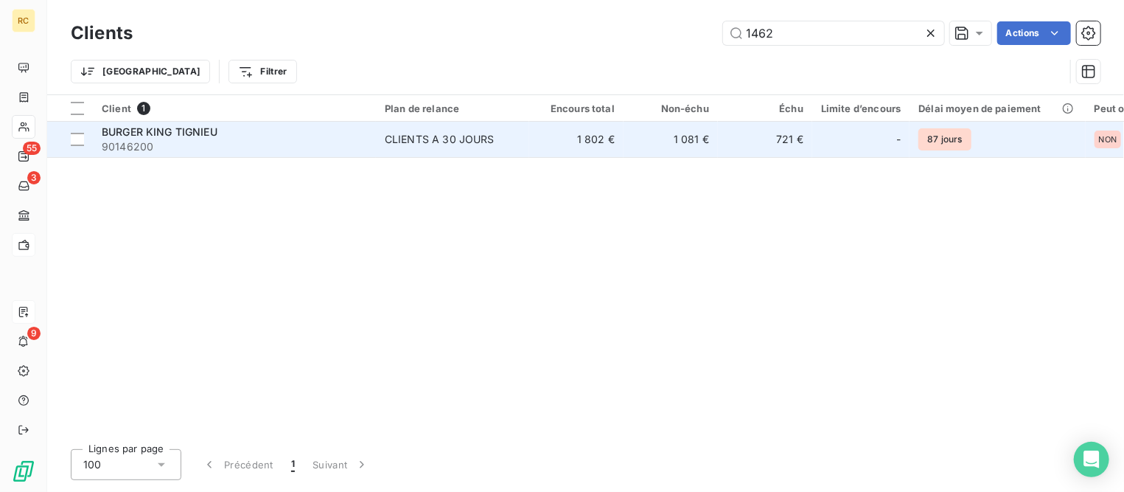
click at [187, 141] on span "90146200" at bounding box center [234, 146] width 265 height 15
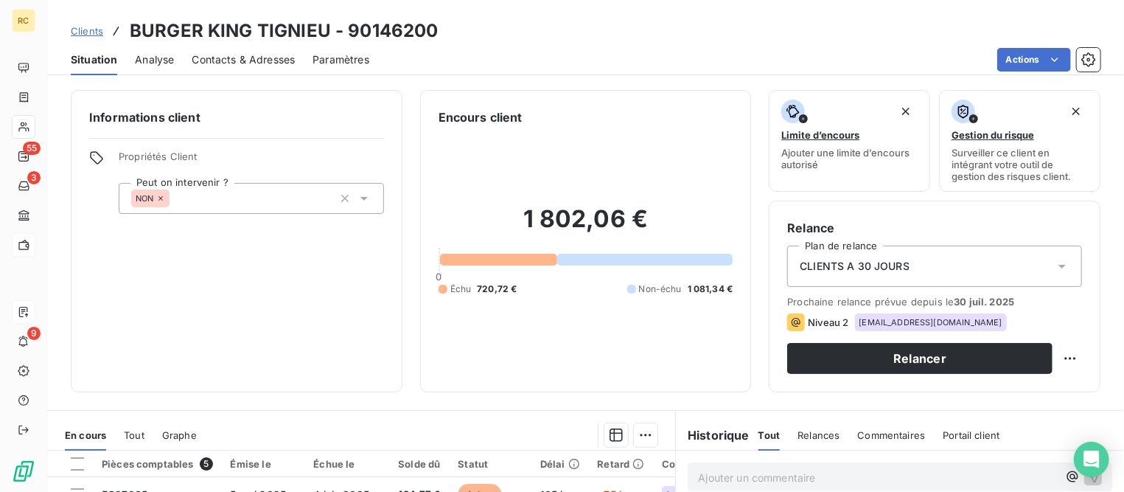
click at [93, 32] on span "Clients" at bounding box center [87, 31] width 32 height 12
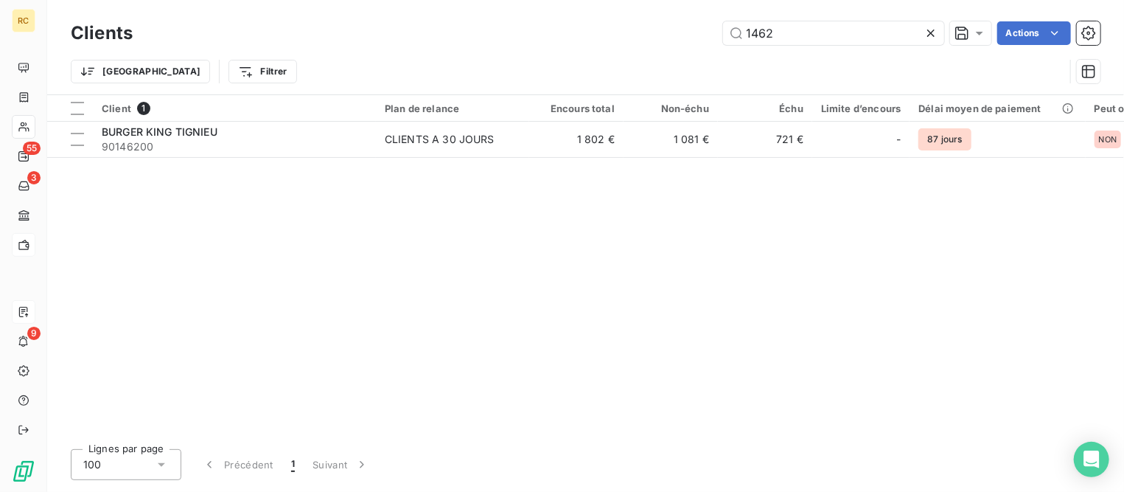
drag, startPoint x: 850, startPoint y: 29, endPoint x: 565, endPoint y: 31, distance: 285.3
click at [558, 29] on div "1462 Actions" at bounding box center [625, 33] width 950 height 24
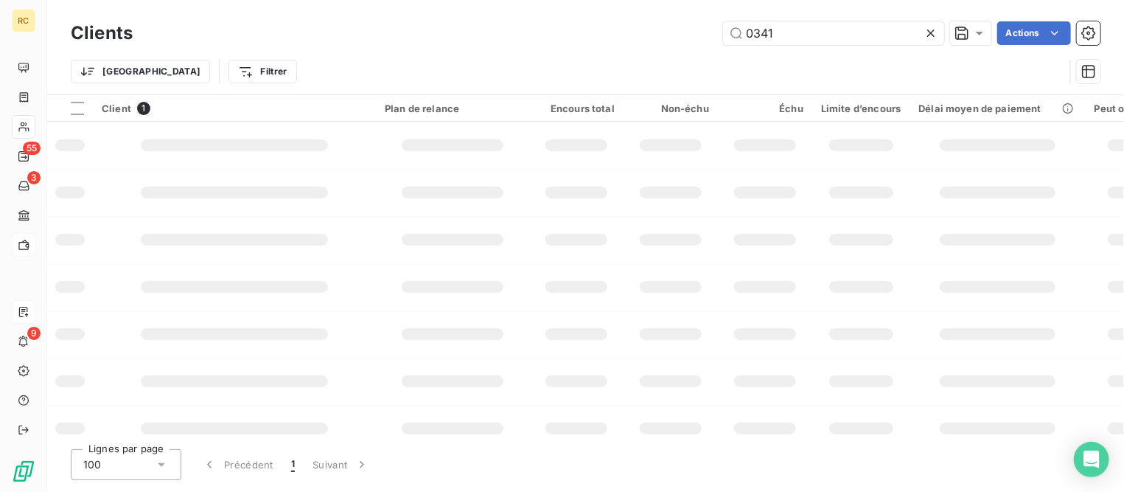
type input "0341"
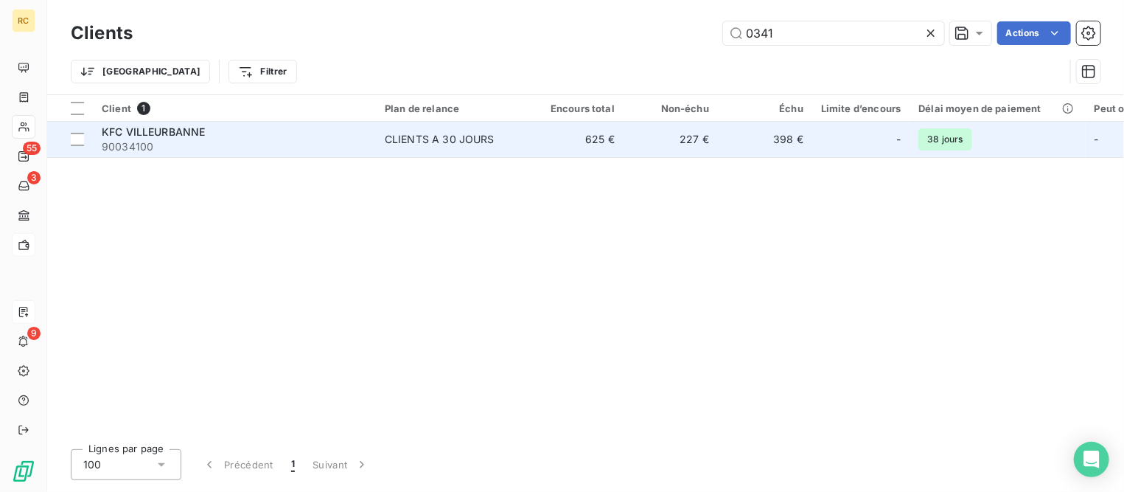
click at [167, 130] on span "KFC VILLEURBANNE" at bounding box center [153, 131] width 103 height 13
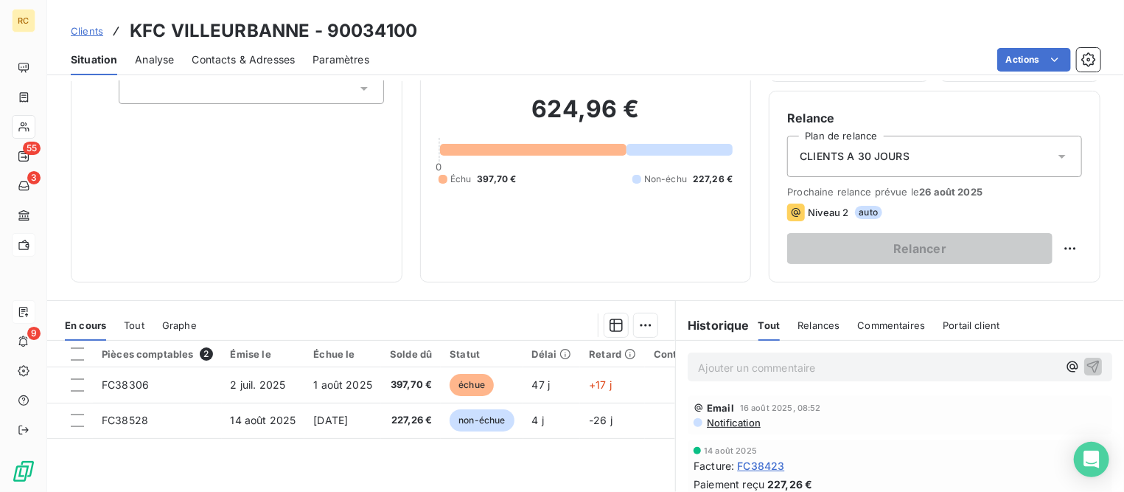
scroll to position [276, 0]
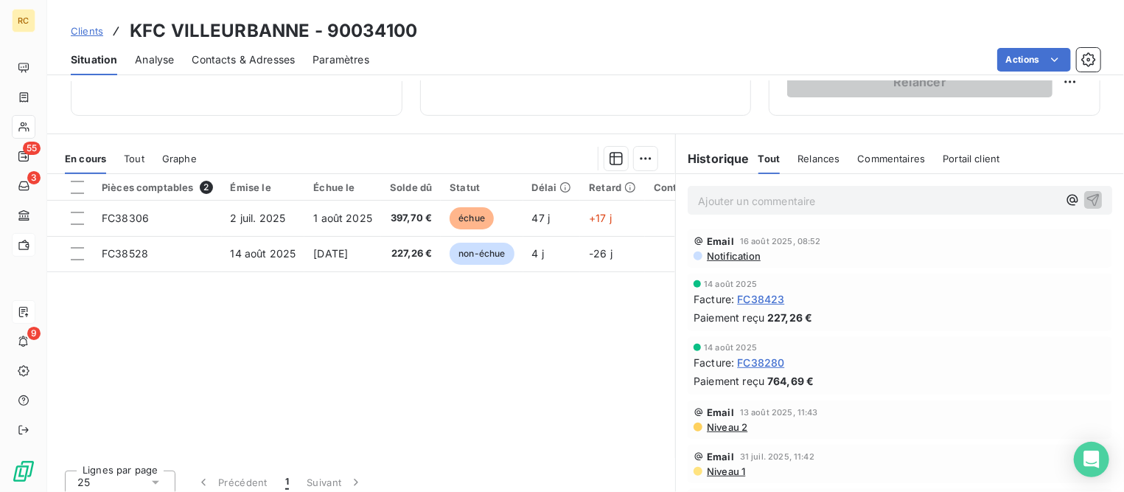
click at [88, 32] on span "Clients" at bounding box center [87, 31] width 32 height 12
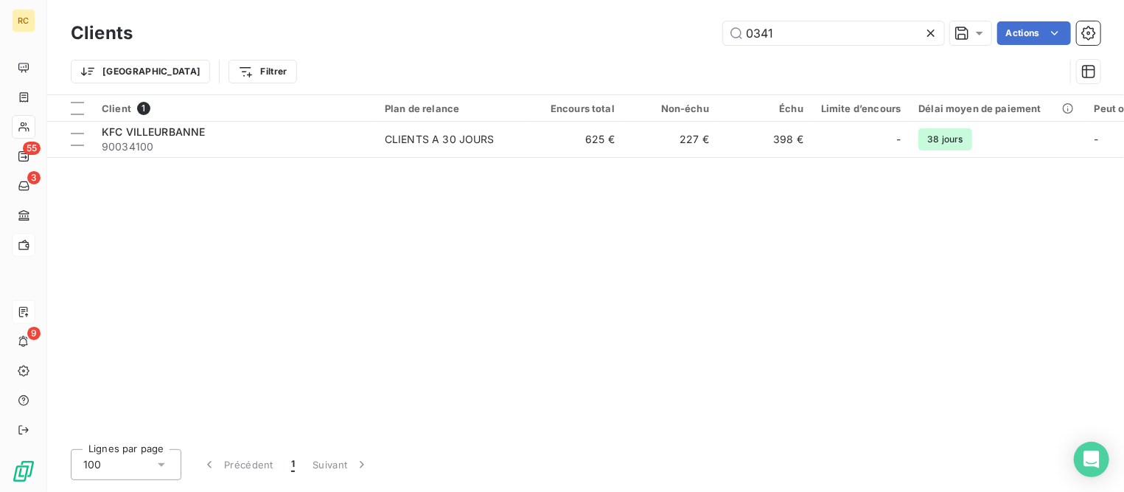
drag, startPoint x: 816, startPoint y: 32, endPoint x: 585, endPoint y: 21, distance: 231.0
click at [581, 21] on div "0341 Actions" at bounding box center [625, 33] width 950 height 24
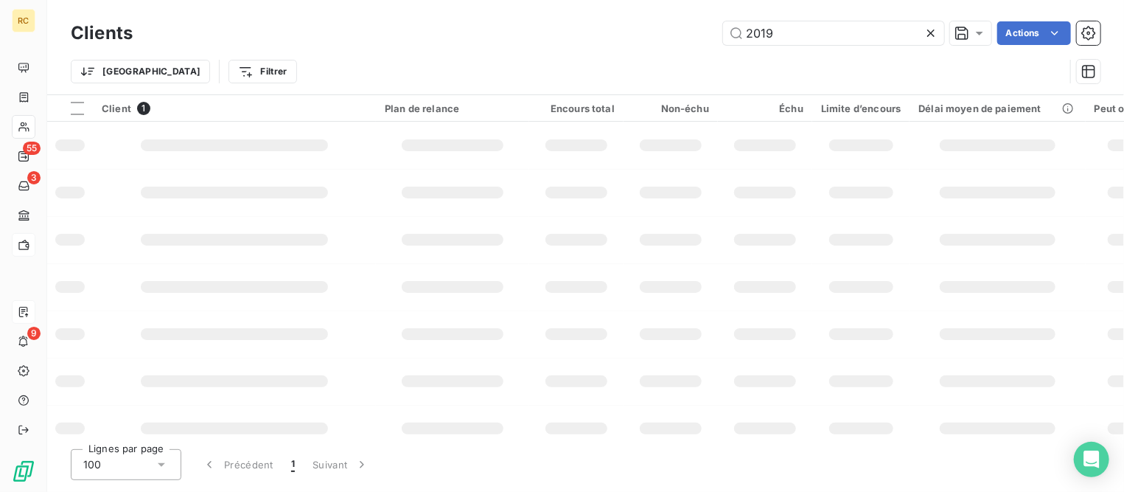
type input "2019"
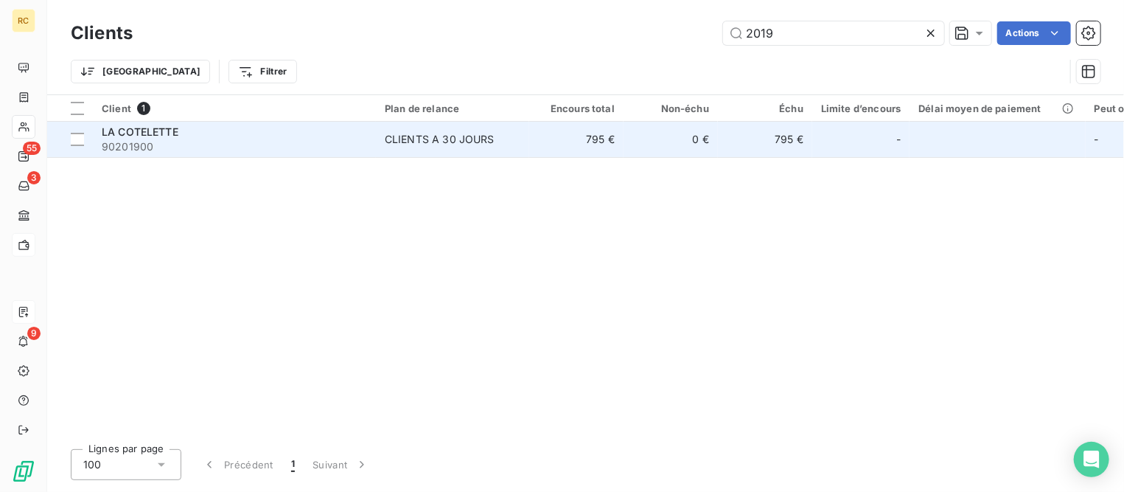
click at [176, 142] on span "90201900" at bounding box center [234, 146] width 265 height 15
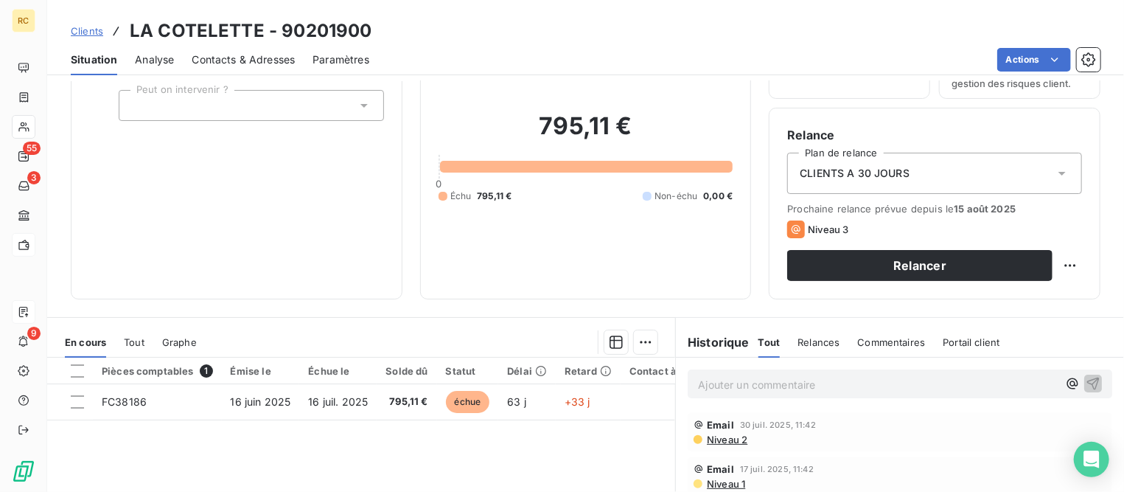
scroll to position [276, 0]
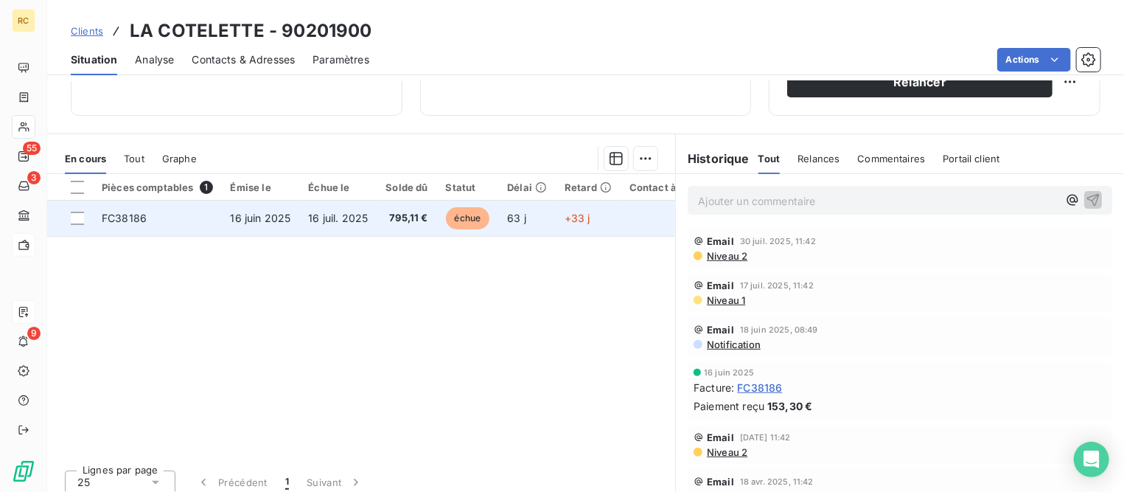
click at [192, 229] on td "FC38186" at bounding box center [157, 218] width 129 height 35
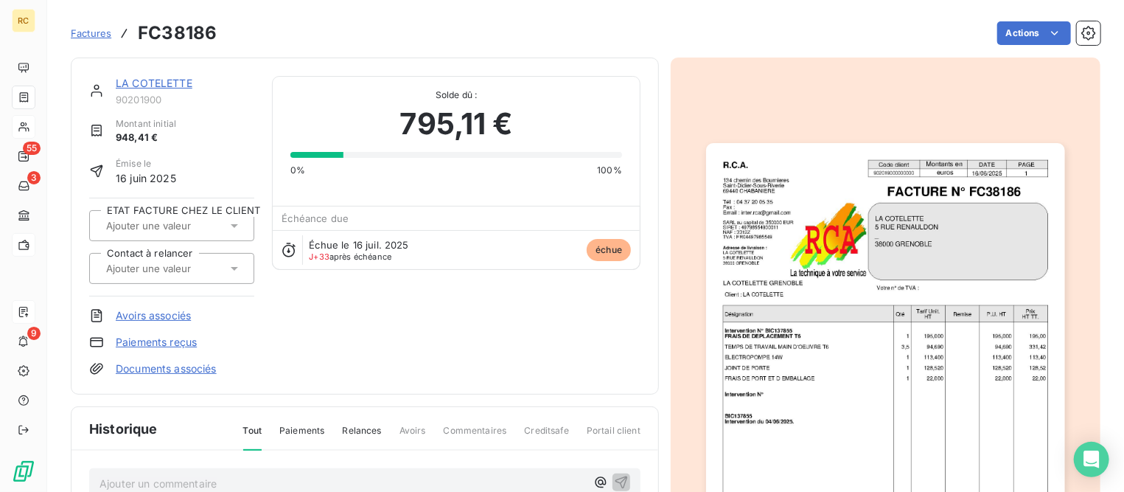
click at [88, 36] on span "Factures" at bounding box center [91, 33] width 41 height 12
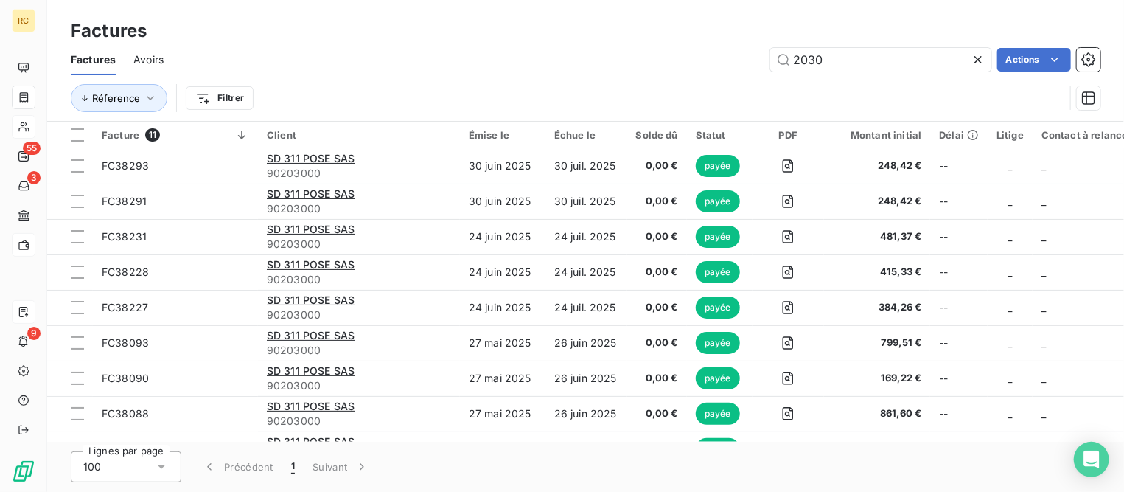
drag, startPoint x: 829, startPoint y: 60, endPoint x: 647, endPoint y: 59, distance: 182.1
click at [647, 59] on div "2030 Actions" at bounding box center [640, 60] width 919 height 24
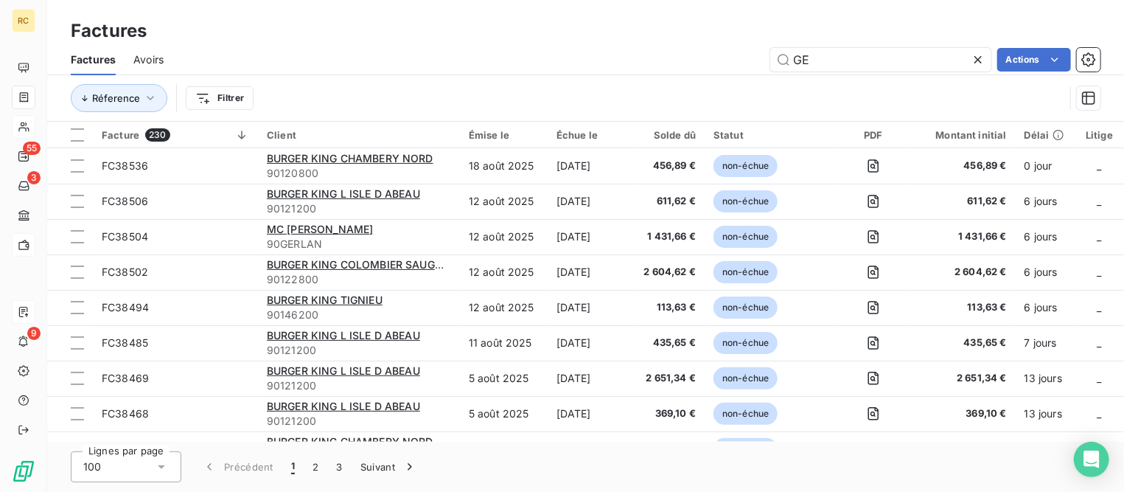
type input "G"
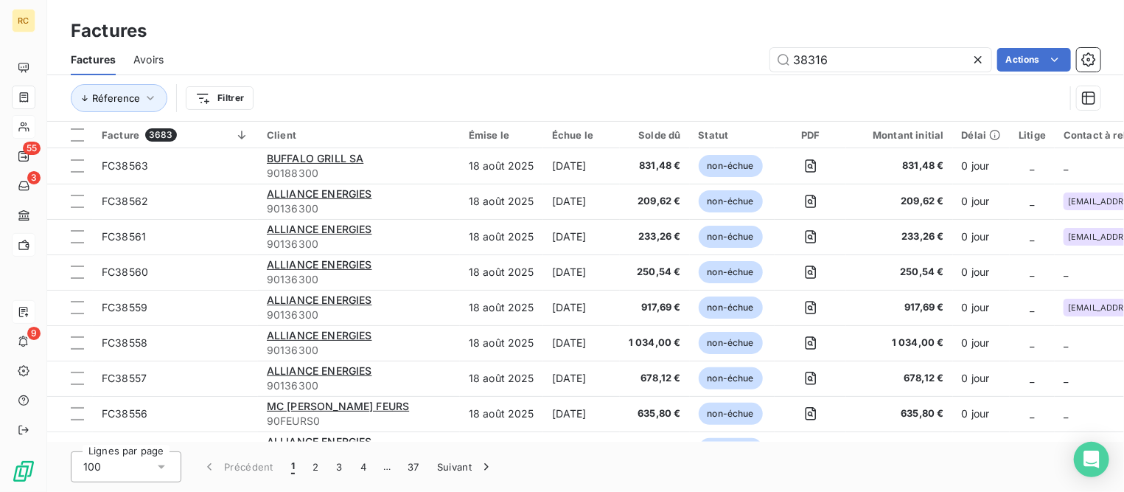
type input "38316"
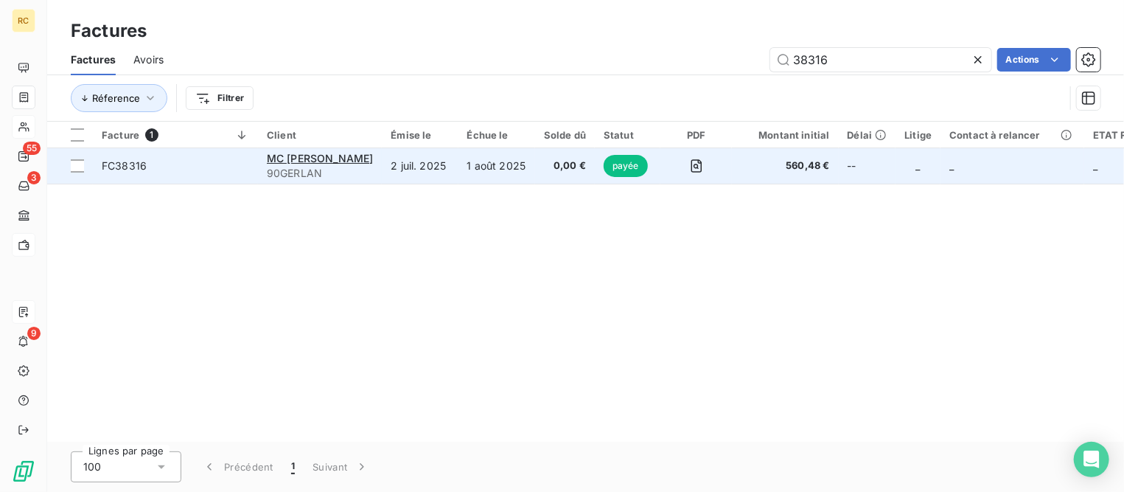
click at [140, 164] on span "FC38316" at bounding box center [124, 165] width 45 height 13
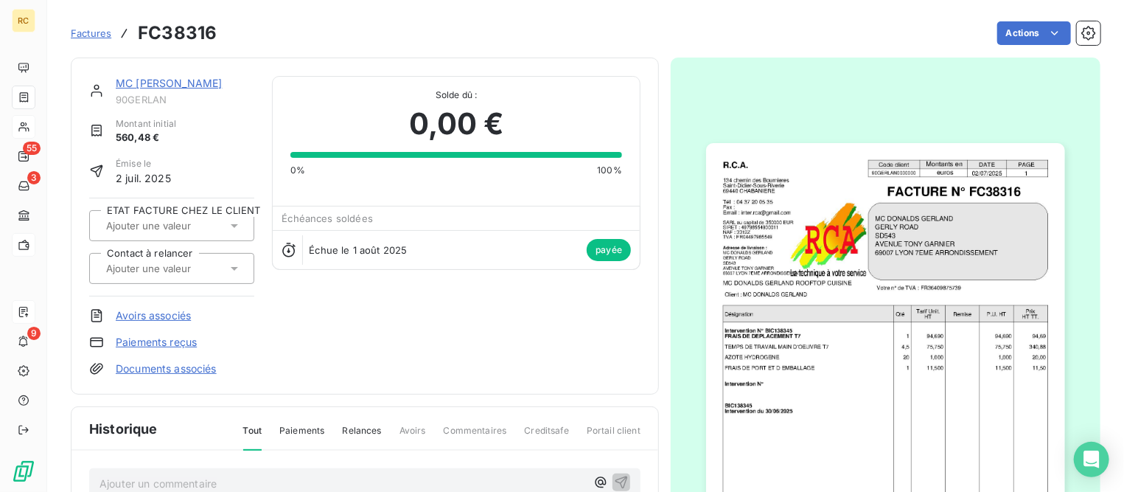
click at [183, 341] on link "Paiements reçus" at bounding box center [156, 342] width 81 height 15
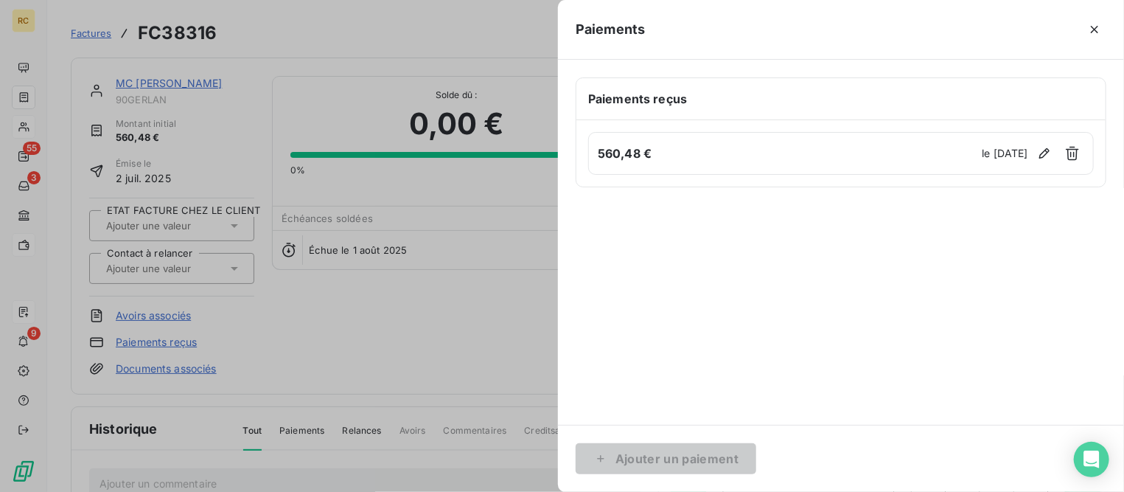
drag, startPoint x: 1093, startPoint y: 31, endPoint x: 1074, endPoint y: 42, distance: 22.8
click at [1093, 31] on icon "button" at bounding box center [1094, 29] width 7 height 7
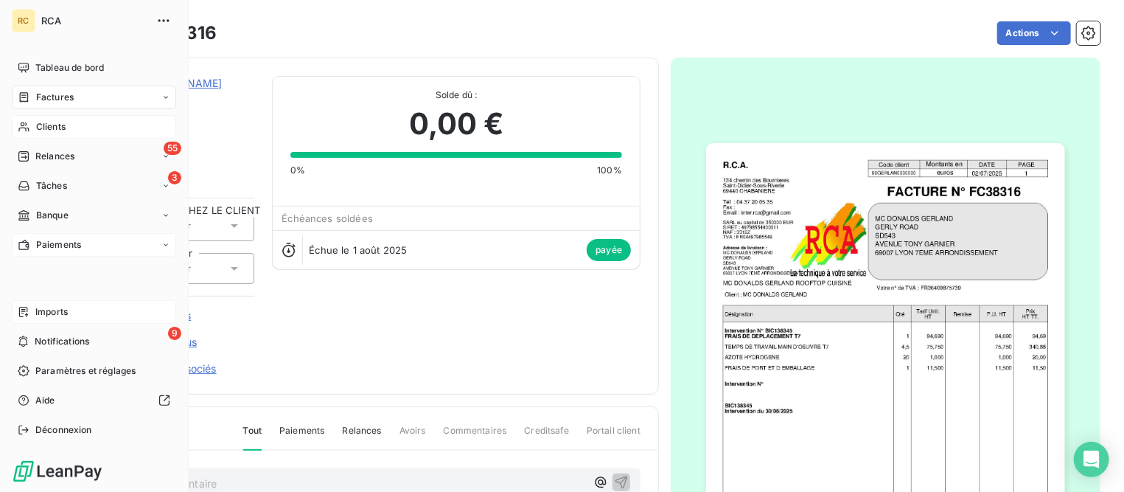
click at [54, 128] on span "Clients" at bounding box center [50, 126] width 29 height 13
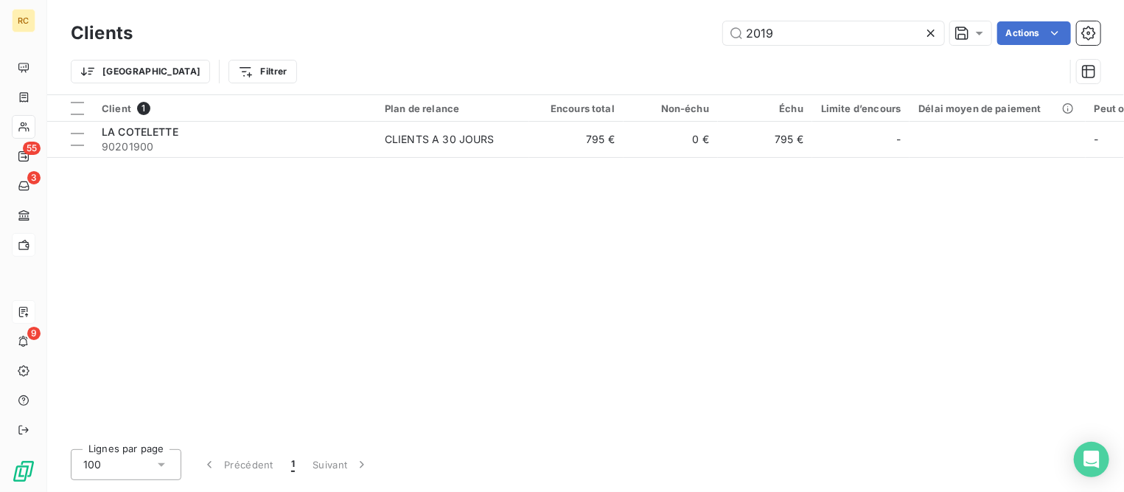
drag, startPoint x: 566, startPoint y: 32, endPoint x: 535, endPoint y: 32, distance: 31.0
click at [535, 32] on div "2019 Actions" at bounding box center [625, 33] width 950 height 24
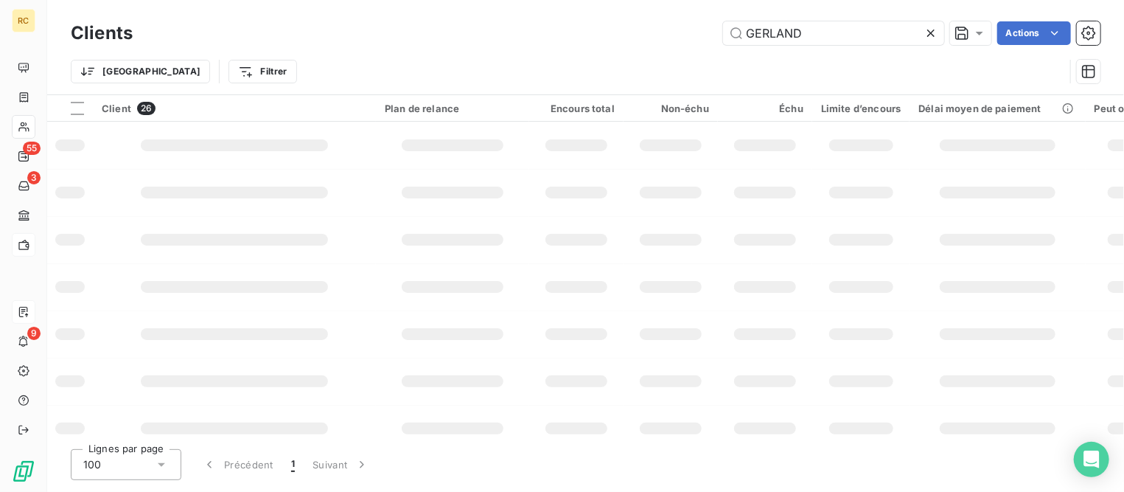
type input "GERLAND"
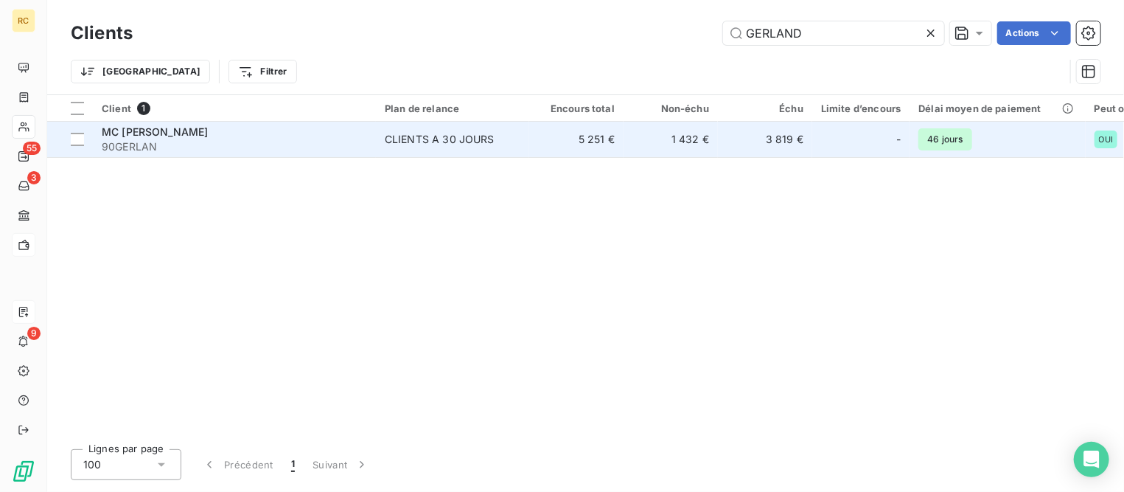
click at [204, 133] on span "MC [PERSON_NAME]" at bounding box center [155, 131] width 106 height 13
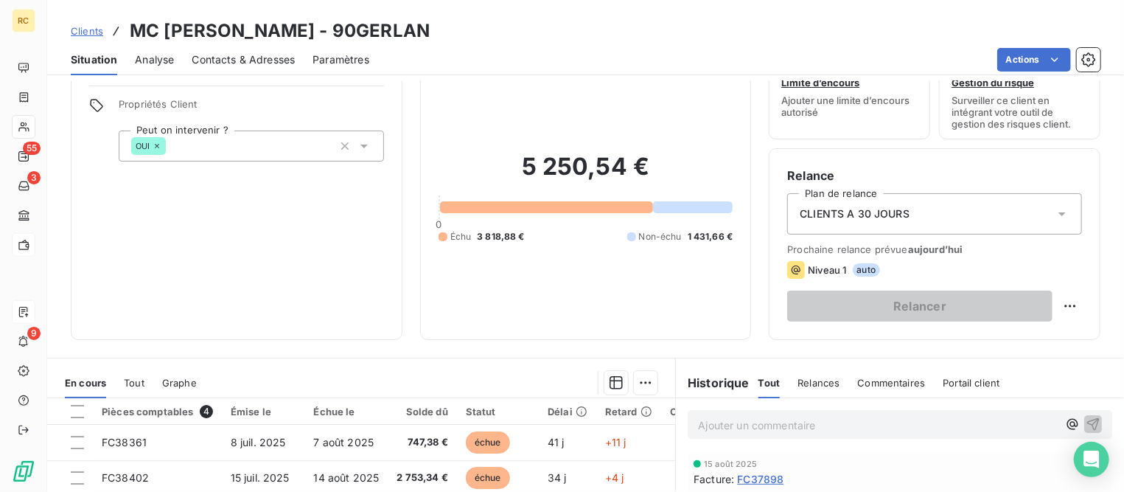
scroll to position [184, 0]
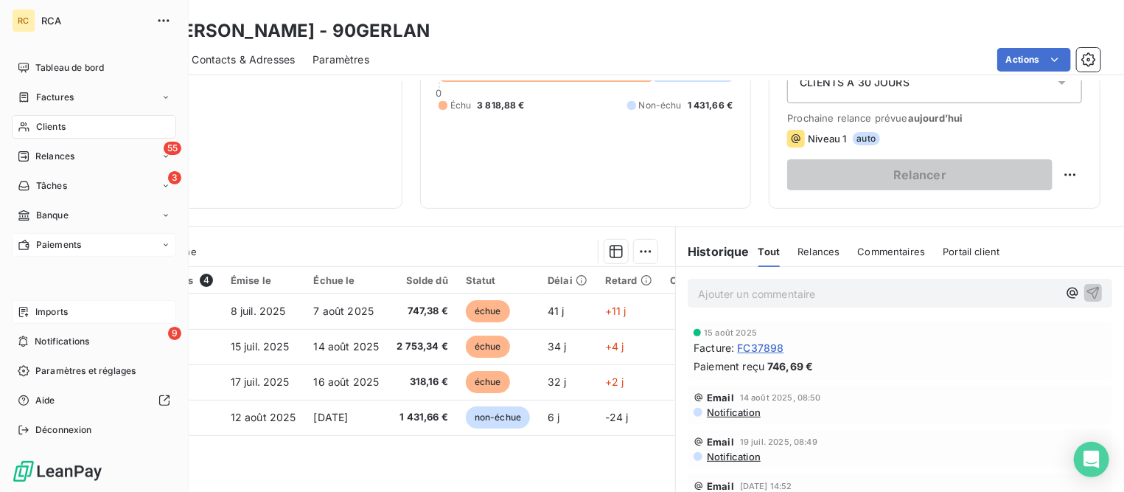
click at [36, 91] on span "Factures" at bounding box center [55, 97] width 38 height 13
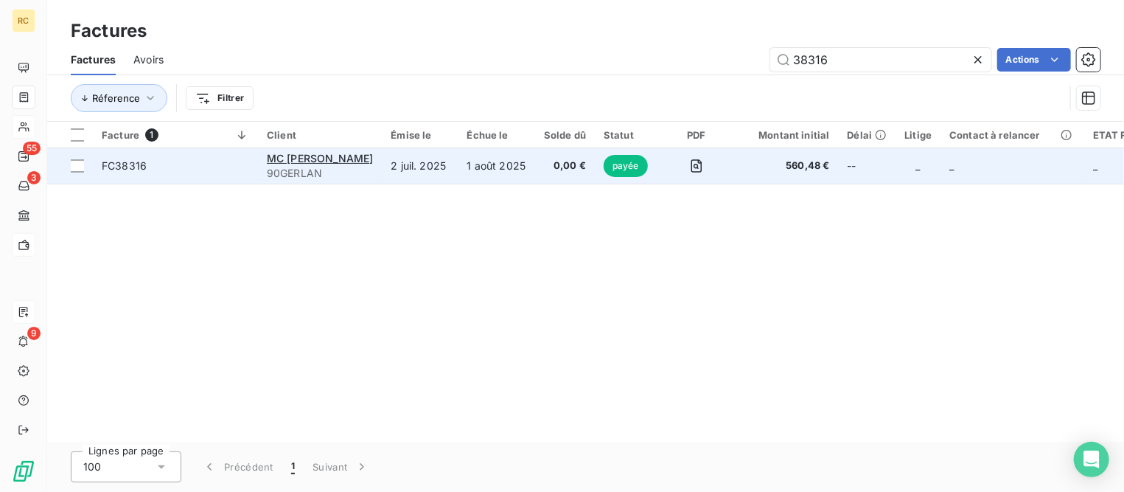
click at [136, 165] on span "FC38316" at bounding box center [124, 165] width 45 height 13
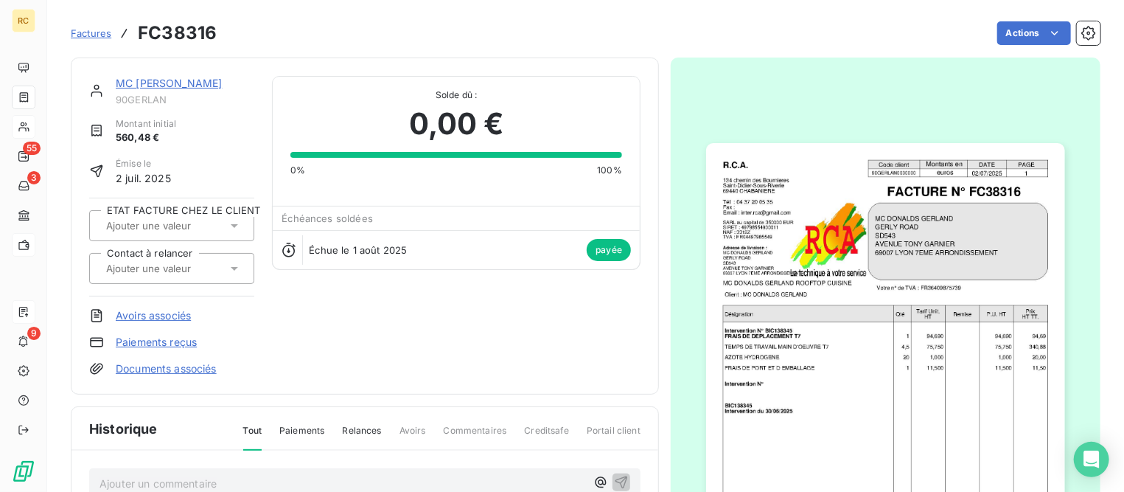
click at [153, 341] on link "Paiements reçus" at bounding box center [156, 342] width 81 height 15
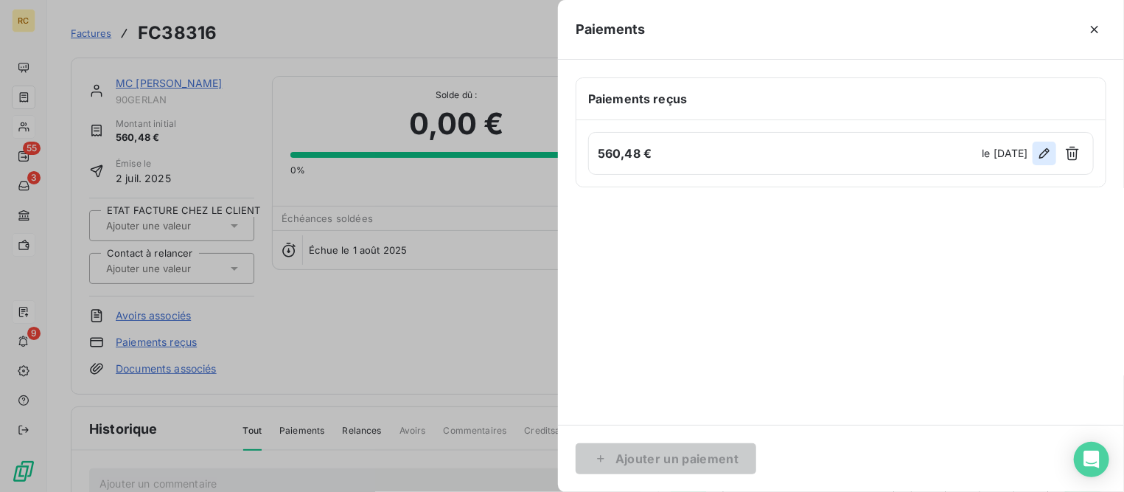
click at [1043, 151] on icon "button" at bounding box center [1044, 153] width 15 height 15
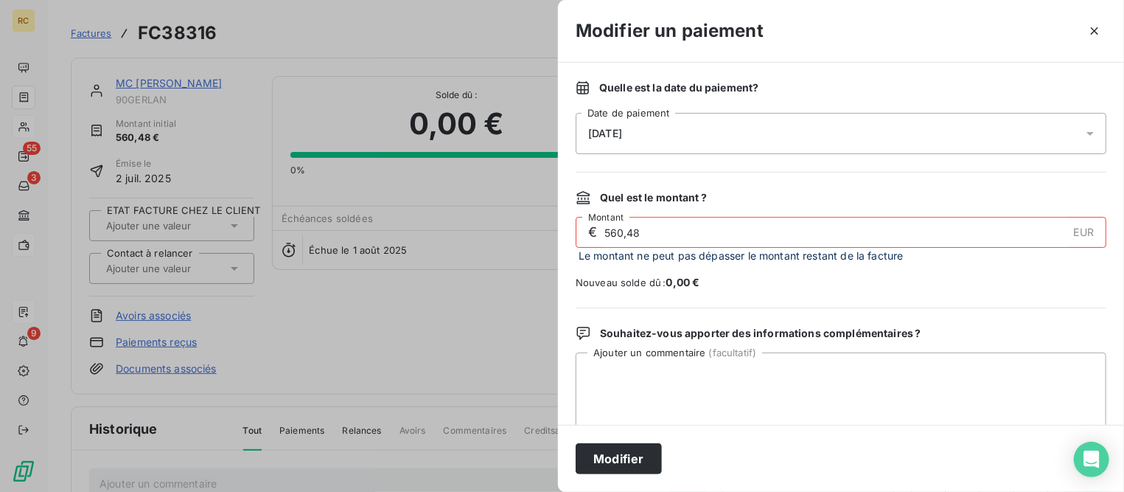
click at [941, 136] on div "[DATE]" at bounding box center [841, 133] width 531 height 41
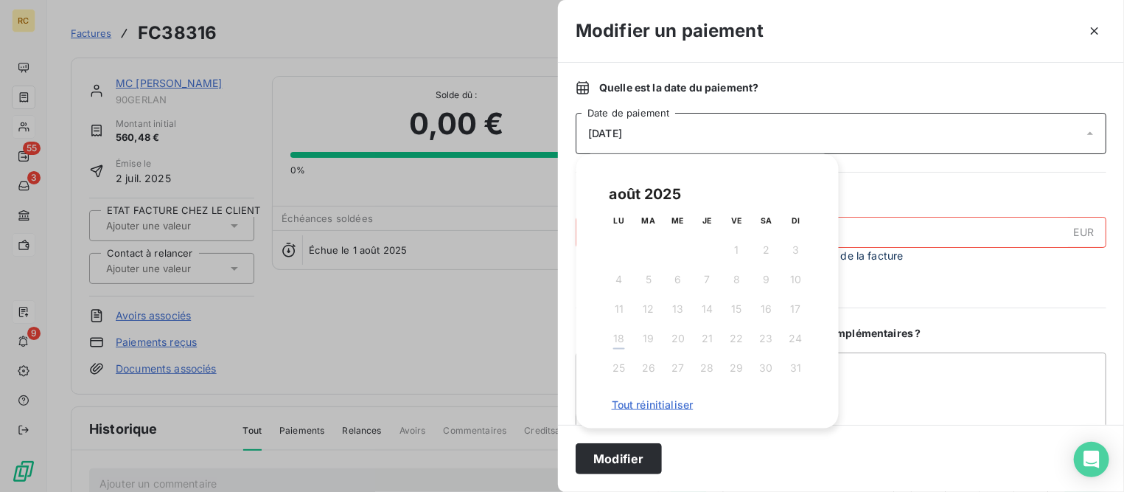
click at [982, 96] on div "Quelle est la date du paiement ? [DATE] Date de paiement" at bounding box center [841, 117] width 531 height 74
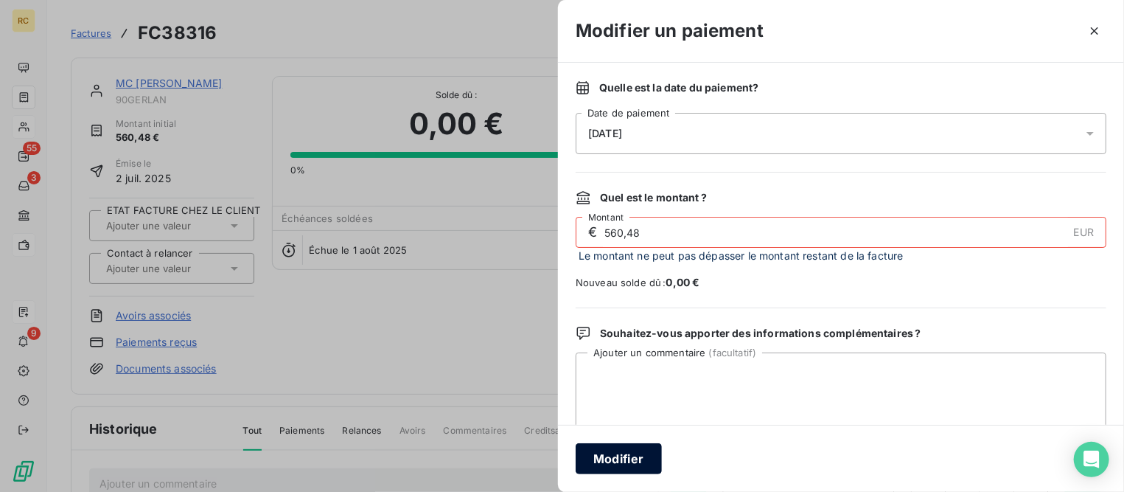
click at [639, 448] on button "Modifier" at bounding box center [619, 458] width 86 height 31
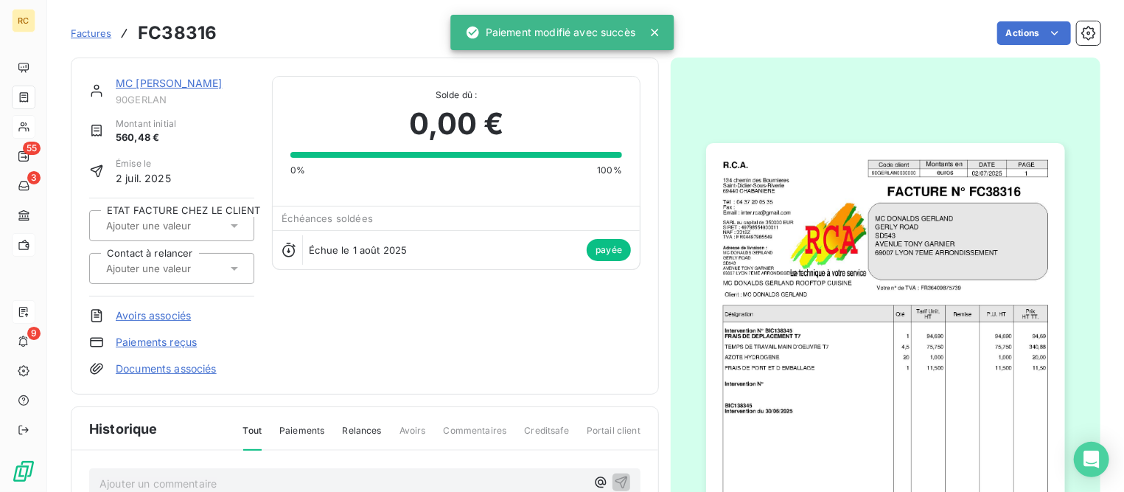
click at [183, 335] on link "Paiements reçus" at bounding box center [156, 342] width 81 height 15
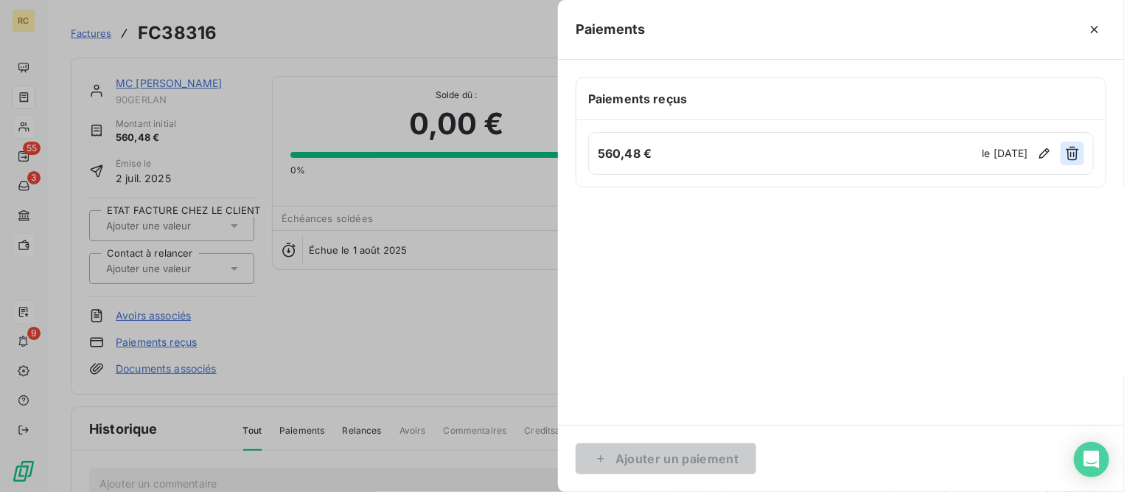
click at [1074, 154] on icon "button" at bounding box center [1072, 153] width 15 height 15
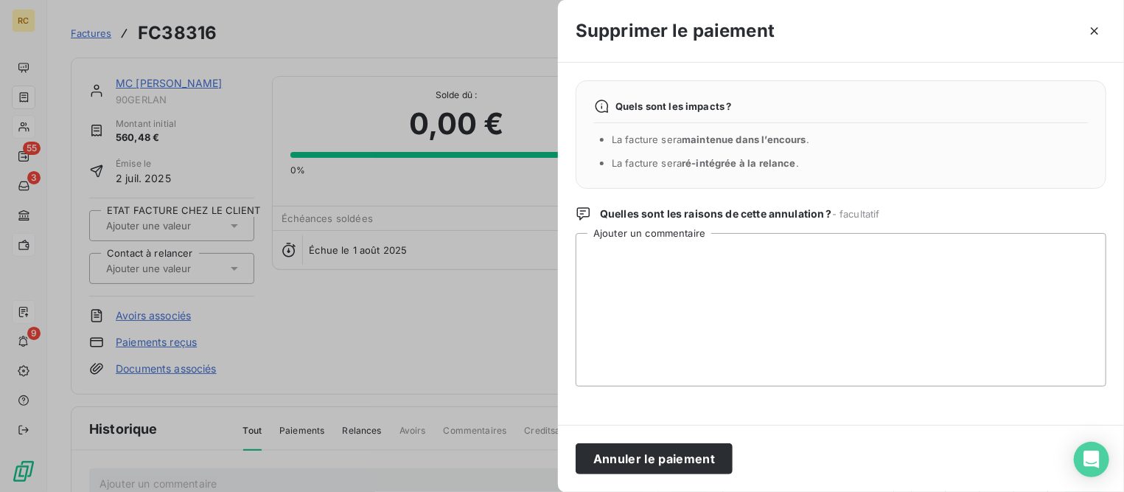
click at [650, 455] on button "Annuler le paiement" at bounding box center [654, 458] width 157 height 31
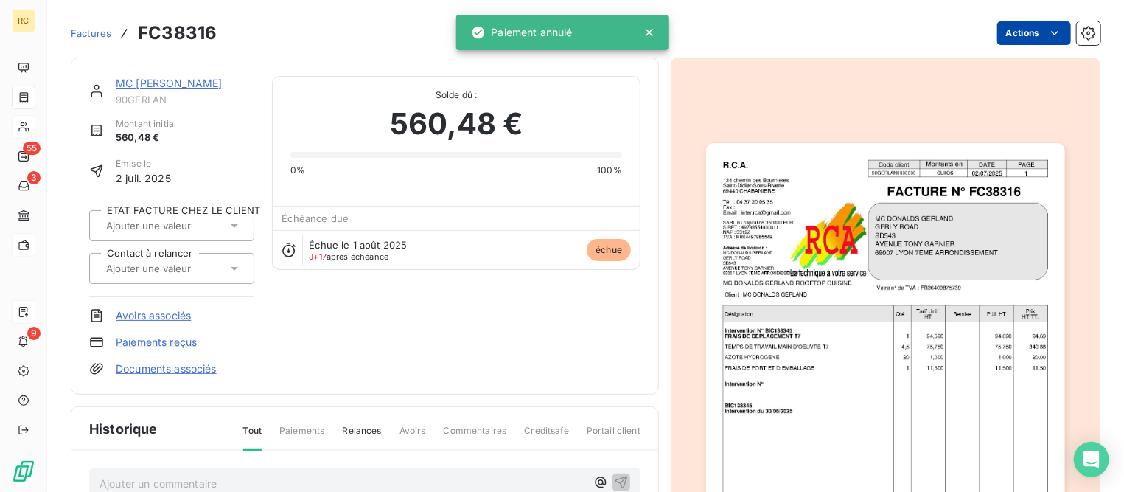
click at [1009, 40] on html "RC 55 3 9 Factures FC38316 Actions MC [PERSON_NAME] 90GERLAN Montant initial 56…" at bounding box center [562, 246] width 1124 height 492
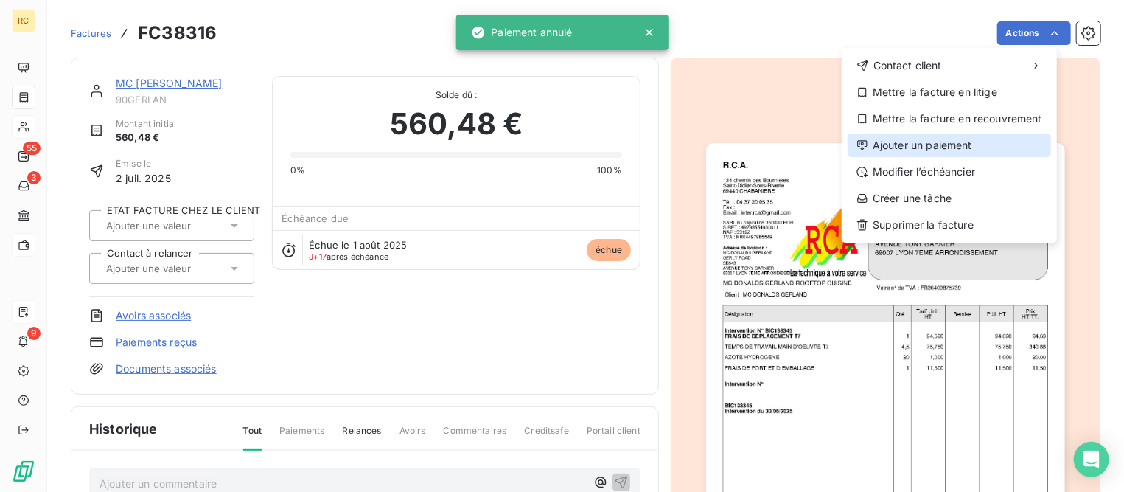
click at [942, 142] on div "Ajouter un paiement" at bounding box center [950, 145] width 204 height 24
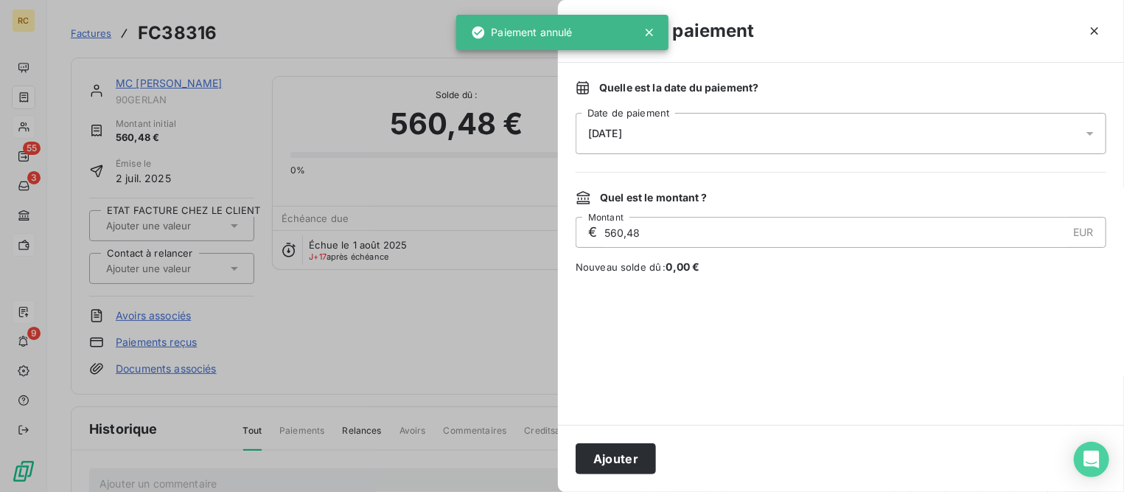
click at [671, 126] on div "[DATE]" at bounding box center [841, 133] width 531 height 41
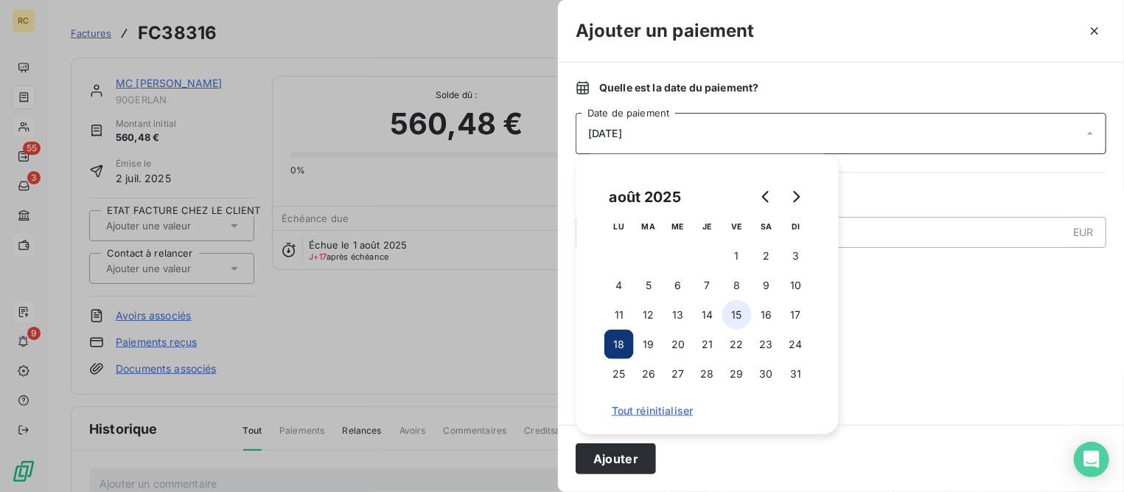
click at [742, 319] on button "15" at bounding box center [737, 314] width 29 height 29
drag, startPoint x: 639, startPoint y: 462, endPoint x: 590, endPoint y: 431, distance: 58.7
click at [638, 462] on button "Ajouter" at bounding box center [616, 458] width 80 height 31
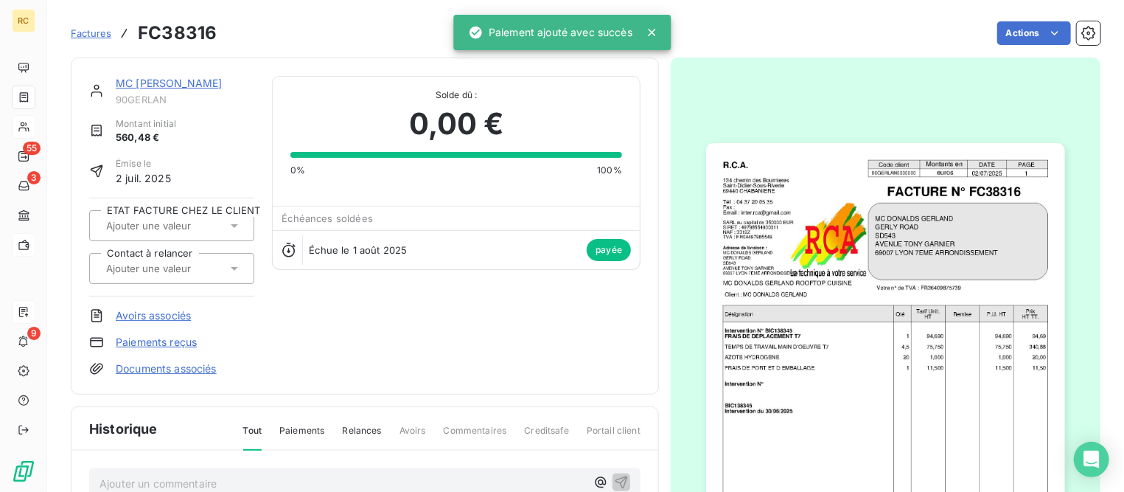
click at [204, 83] on link "MC [PERSON_NAME]" at bounding box center [169, 83] width 106 height 13
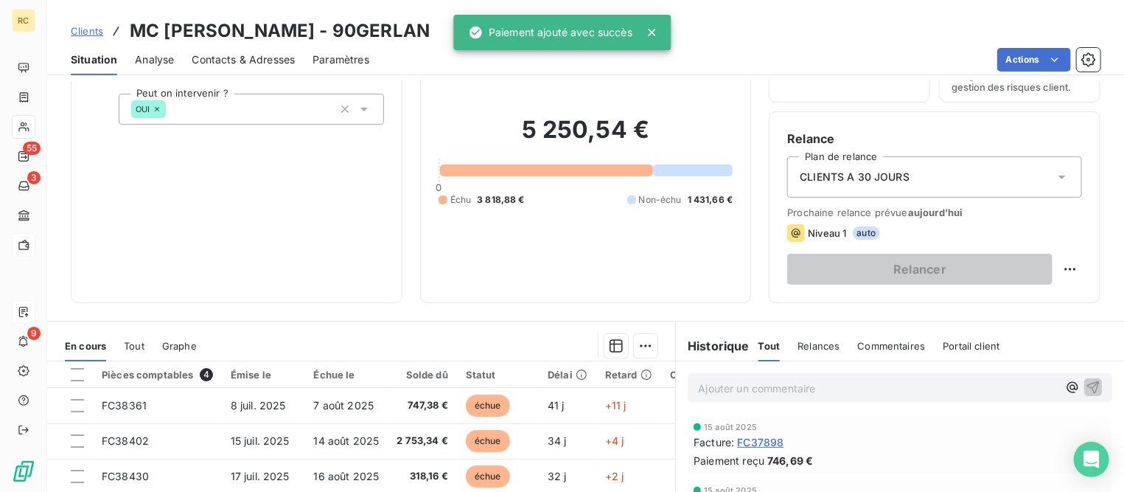
scroll to position [276, 0]
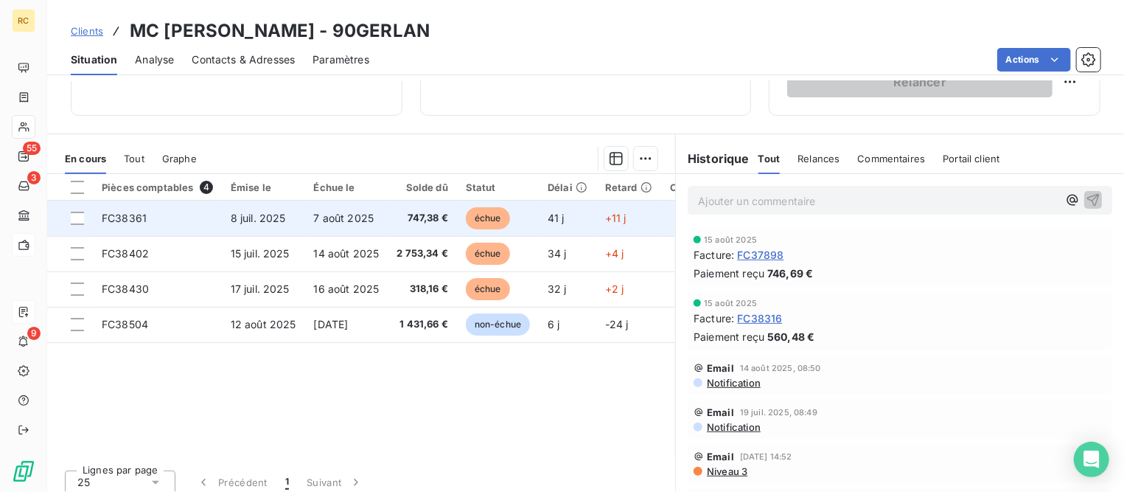
click at [141, 218] on span "FC38361" at bounding box center [124, 218] width 45 height 13
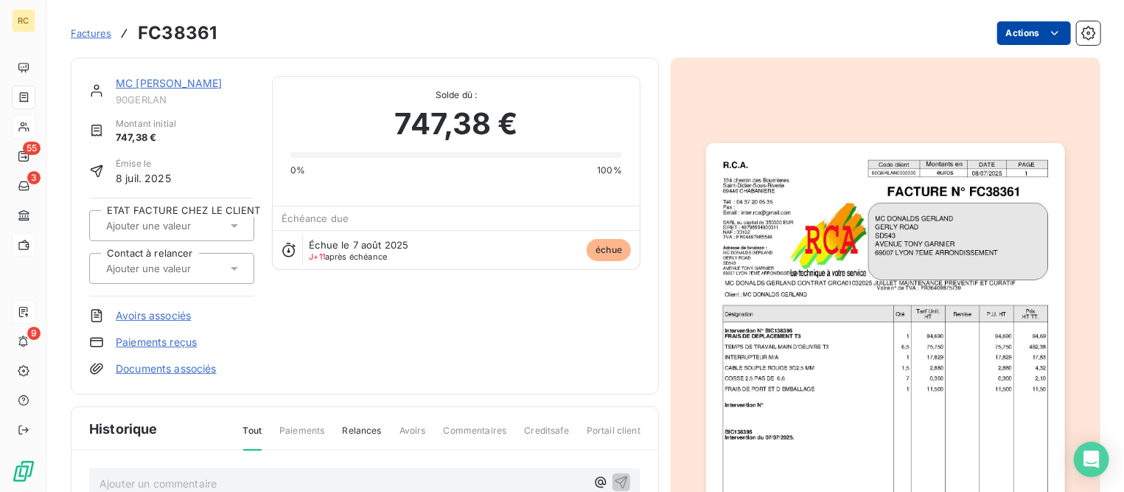
click at [1009, 27] on html "RC 55 3 9 Factures FC38361 Actions MC [PERSON_NAME] 90GERLAN Montant initial 74…" at bounding box center [562, 246] width 1124 height 492
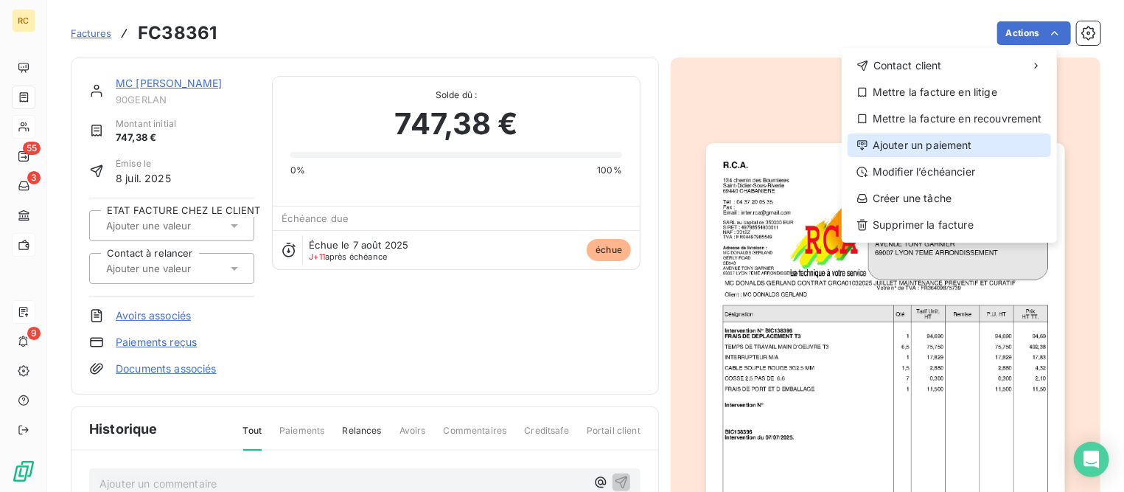
click at [904, 147] on div "Ajouter un paiement" at bounding box center [950, 145] width 204 height 24
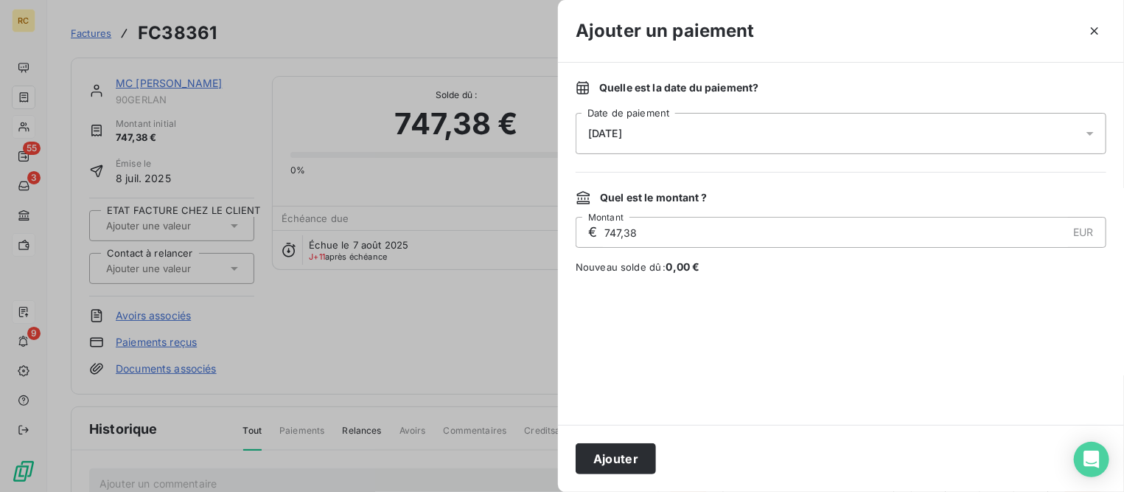
drag, startPoint x: 782, startPoint y: 129, endPoint x: 772, endPoint y: 137, distance: 13.1
click at [781, 129] on div "[DATE]" at bounding box center [841, 133] width 531 height 41
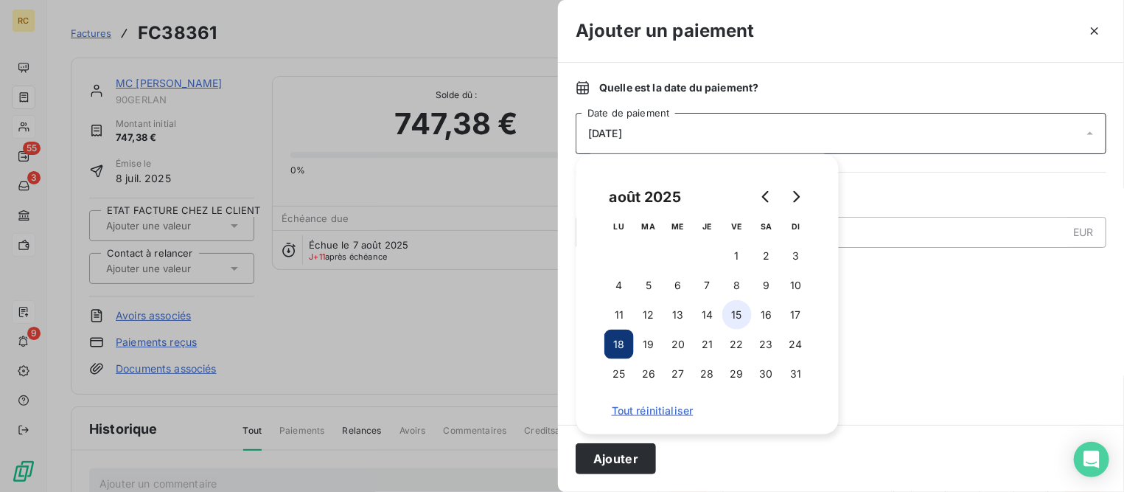
click at [741, 312] on button "15" at bounding box center [737, 314] width 29 height 29
click at [626, 459] on button "Ajouter" at bounding box center [616, 458] width 80 height 31
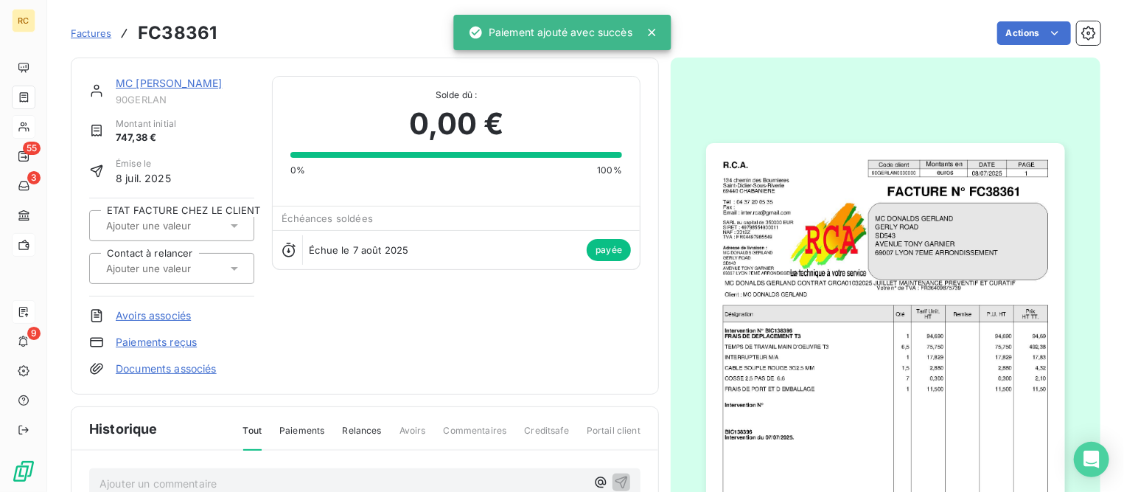
click at [209, 85] on link "MC [PERSON_NAME]" at bounding box center [169, 83] width 106 height 13
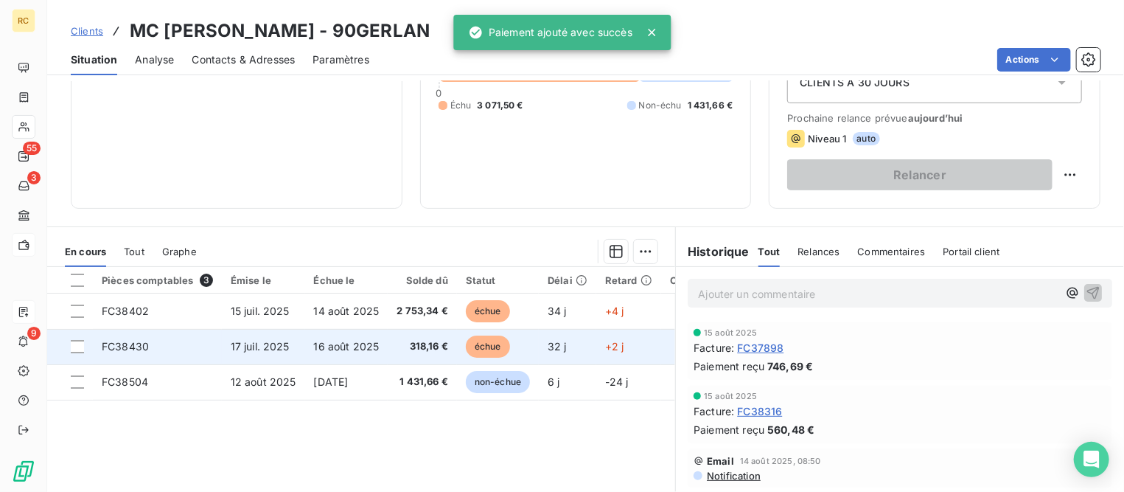
scroll to position [184, 0]
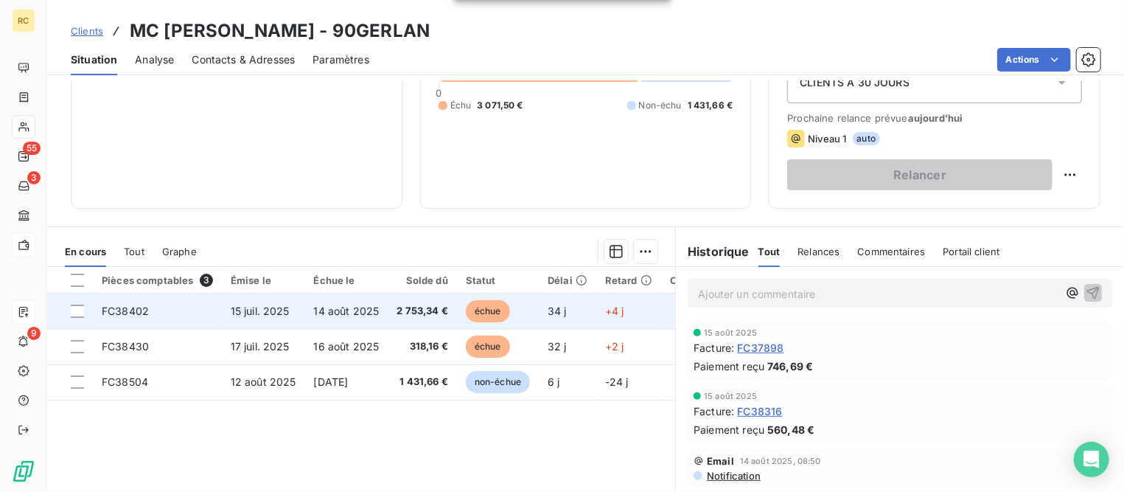
click at [210, 309] on td "FC38402" at bounding box center [157, 310] width 129 height 35
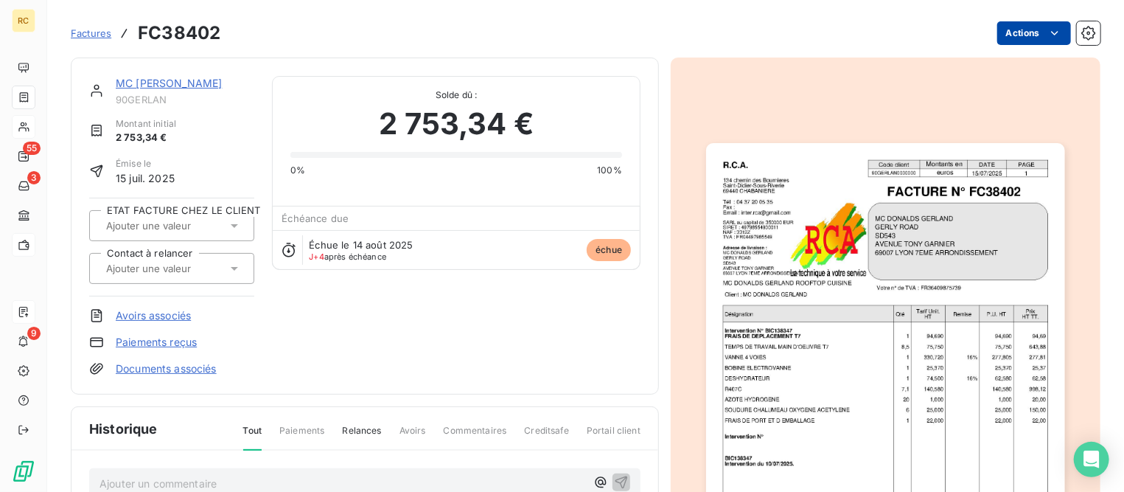
click at [1002, 32] on html "RC 55 3 9 Factures FC38402 Actions MC [PERSON_NAME] 90GERLAN Montant initial 2 …" at bounding box center [562, 246] width 1124 height 492
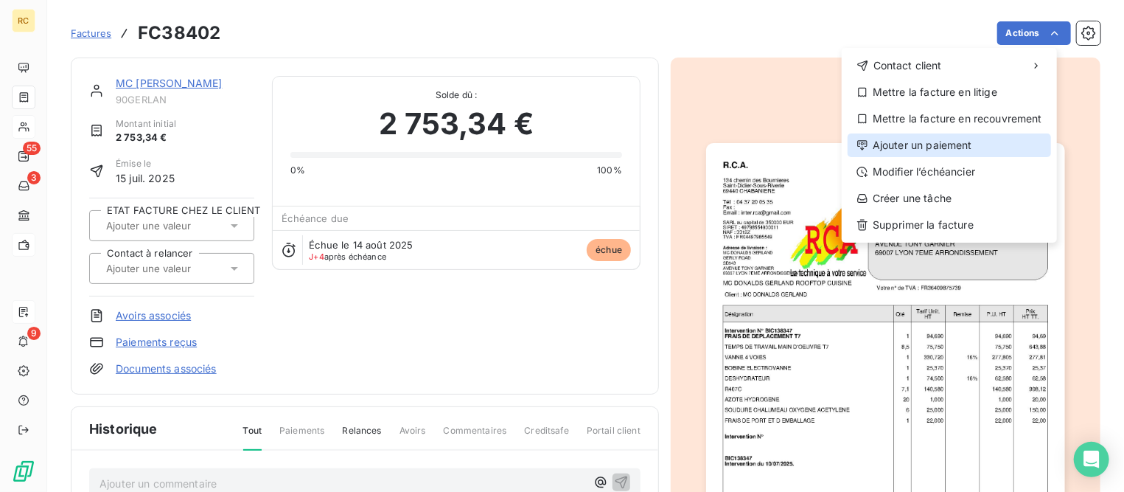
click at [924, 142] on div "Ajouter un paiement" at bounding box center [950, 145] width 204 height 24
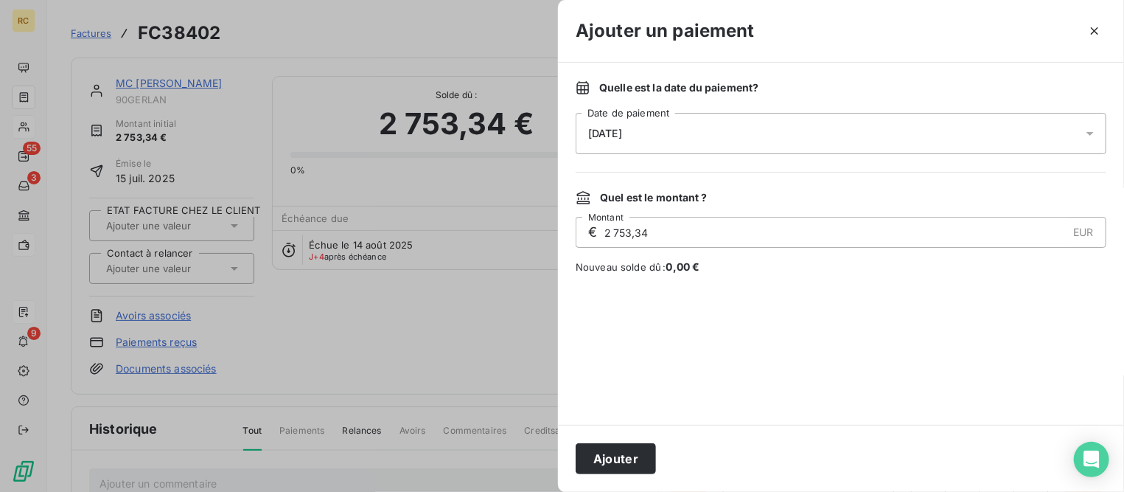
click at [658, 130] on div "[DATE]" at bounding box center [841, 133] width 531 height 41
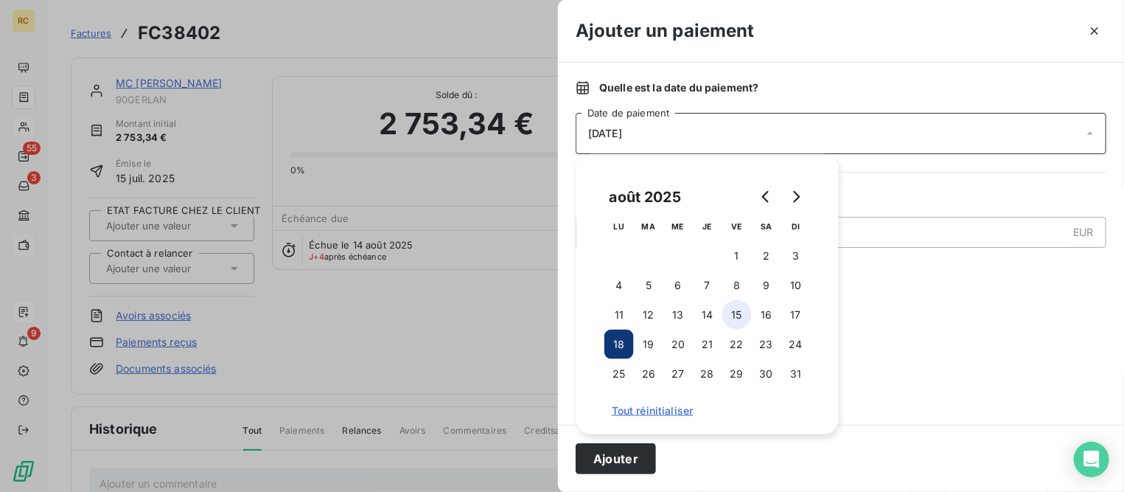
click at [740, 318] on button "15" at bounding box center [737, 314] width 29 height 29
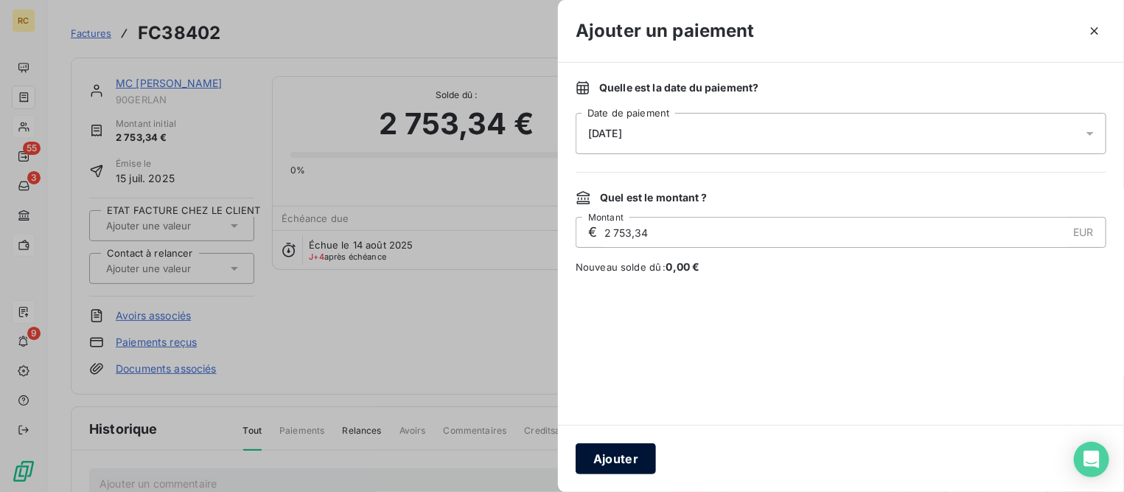
click at [608, 460] on button "Ajouter" at bounding box center [616, 458] width 80 height 31
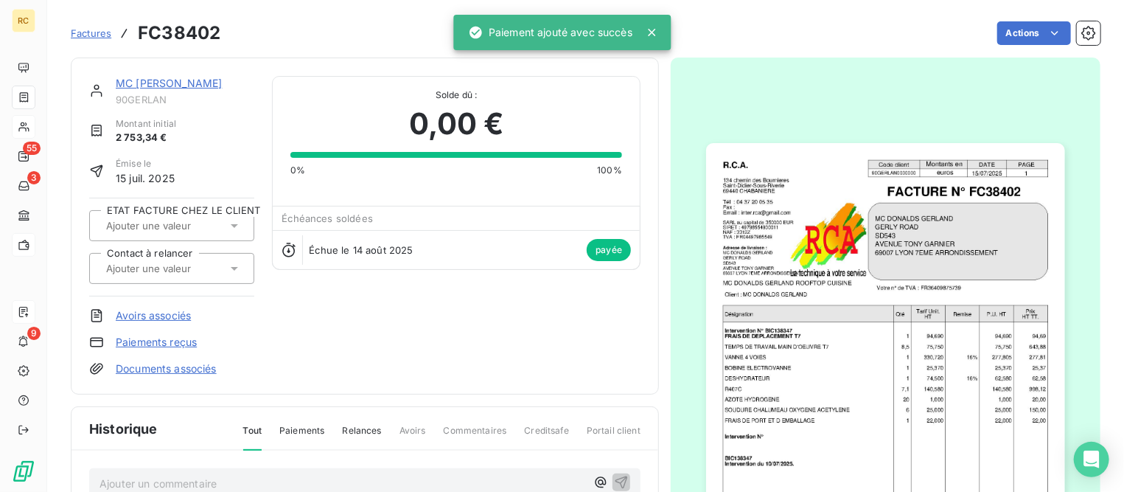
click at [211, 80] on link "MC [PERSON_NAME]" at bounding box center [169, 83] width 106 height 13
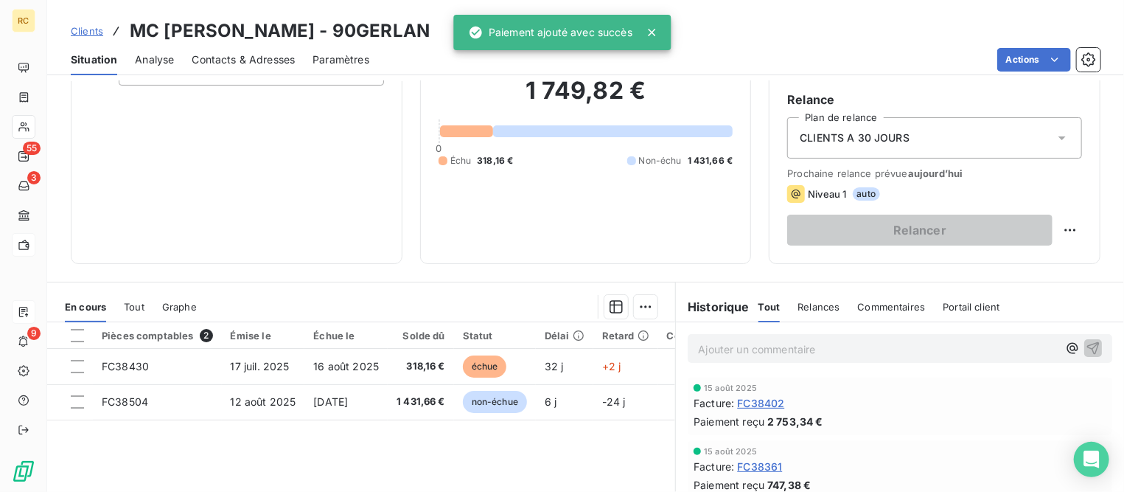
scroll to position [276, 0]
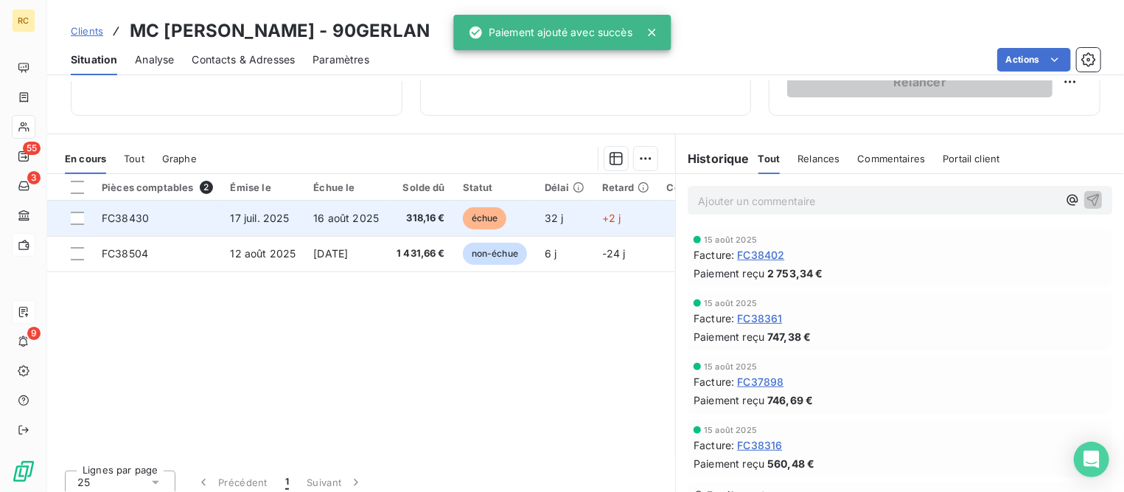
click at [136, 218] on span "FC38430" at bounding box center [125, 218] width 47 height 13
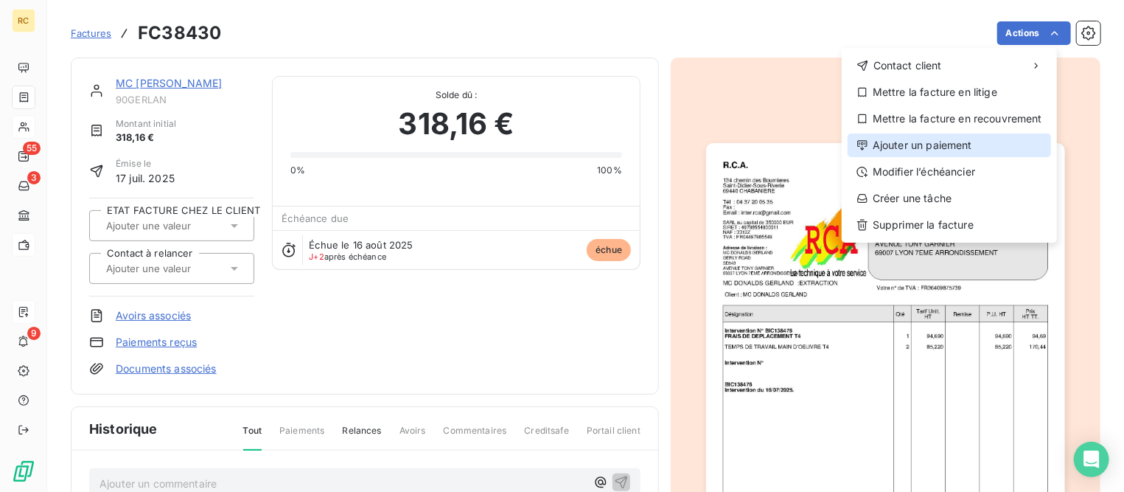
click at [898, 148] on div "Ajouter un paiement" at bounding box center [950, 145] width 204 height 24
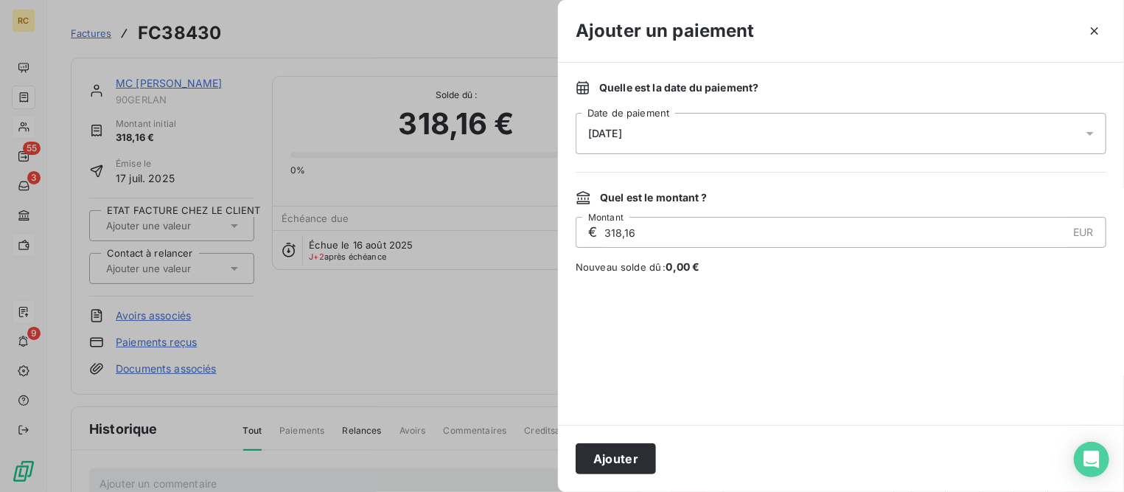
click at [714, 123] on div "[DATE]" at bounding box center [841, 133] width 531 height 41
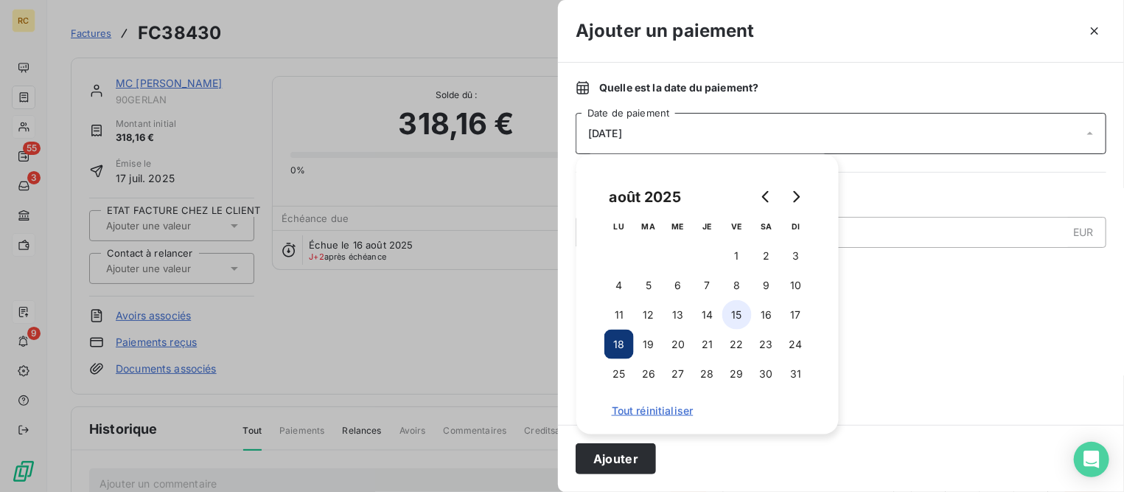
click at [731, 314] on button "15" at bounding box center [737, 314] width 29 height 29
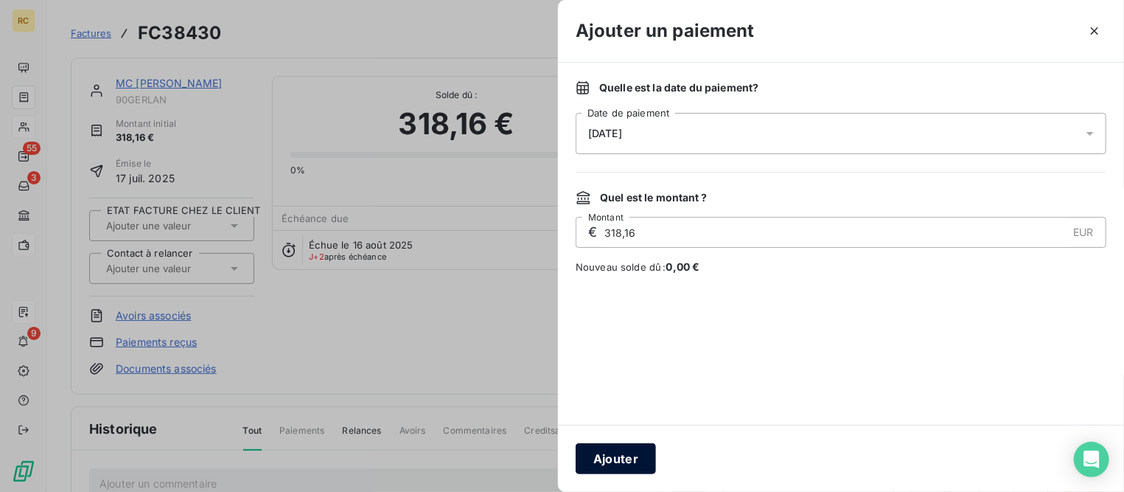
click at [620, 455] on button "Ajouter" at bounding box center [616, 458] width 80 height 31
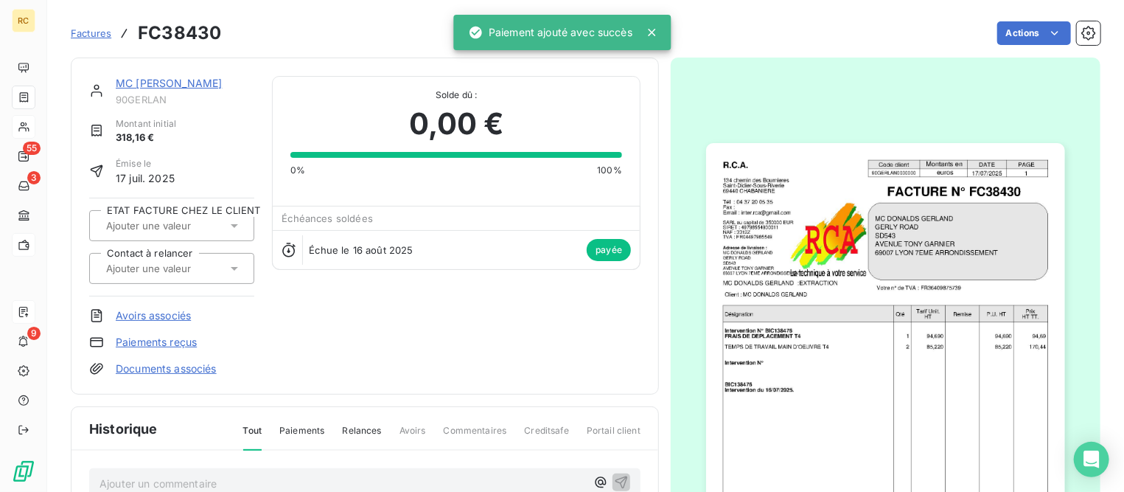
click at [201, 82] on link "MC [PERSON_NAME]" at bounding box center [169, 83] width 106 height 13
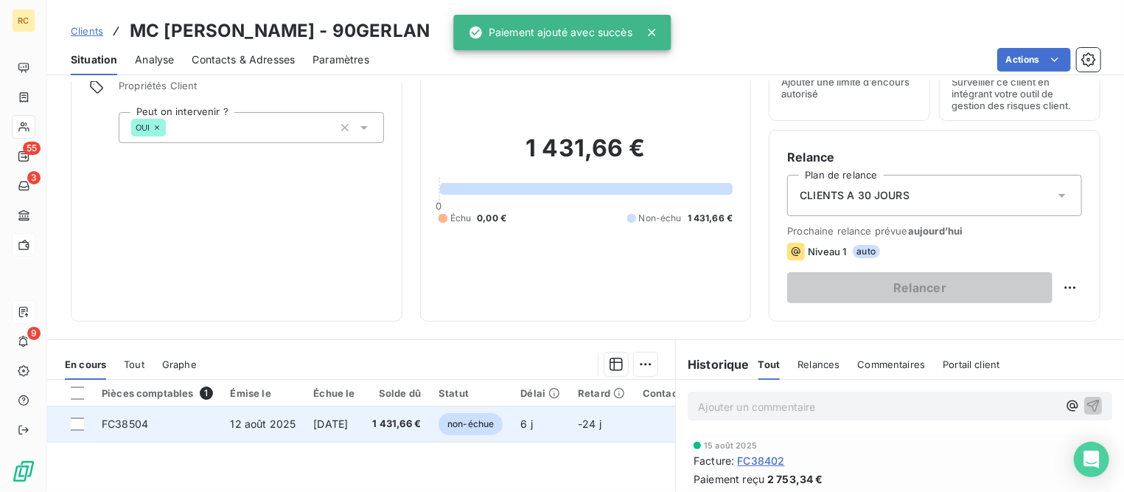
scroll to position [276, 0]
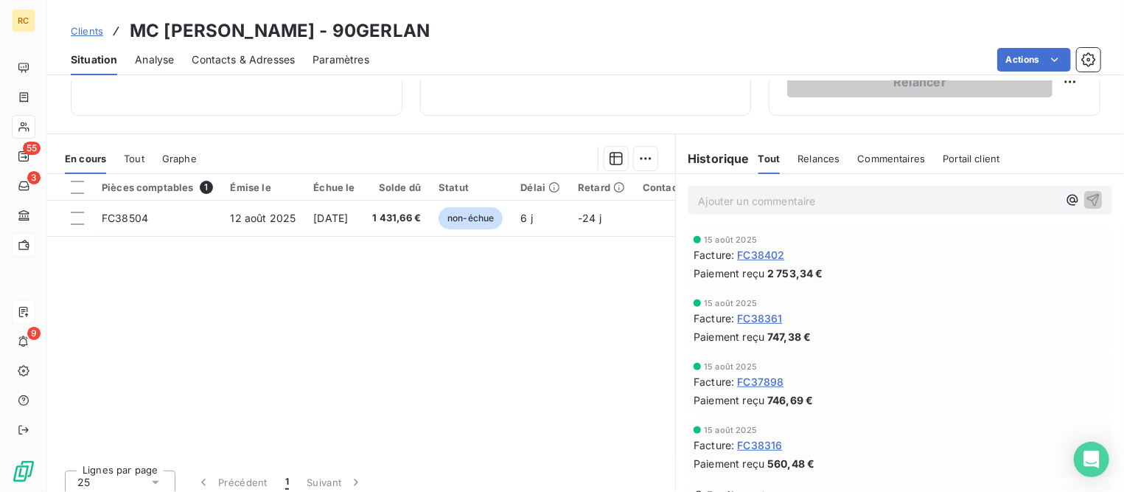
click at [94, 35] on span "Clients" at bounding box center [87, 31] width 32 height 12
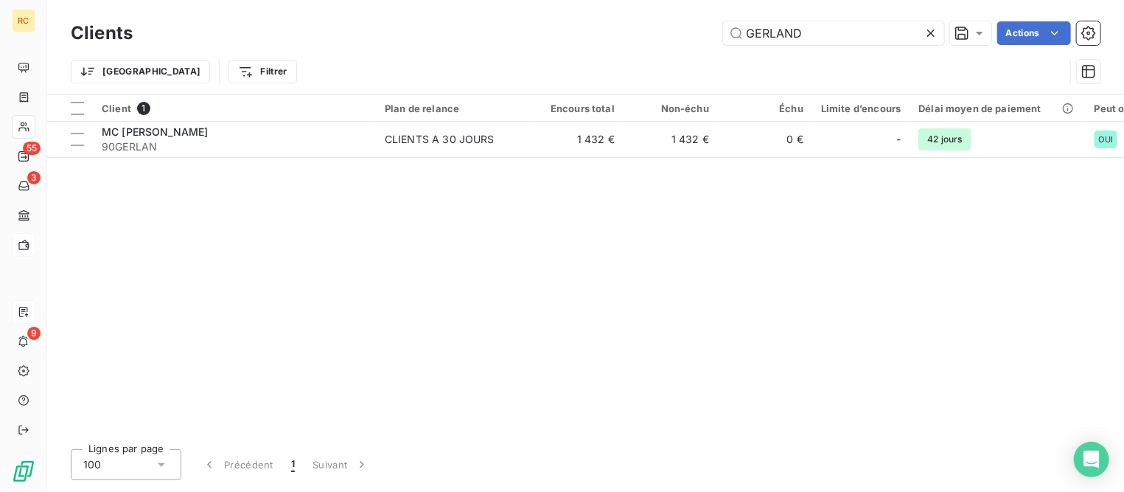
drag, startPoint x: 831, startPoint y: 29, endPoint x: 572, endPoint y: 32, distance: 258.8
click at [572, 32] on div "GERLAND Actions" at bounding box center [625, 33] width 950 height 24
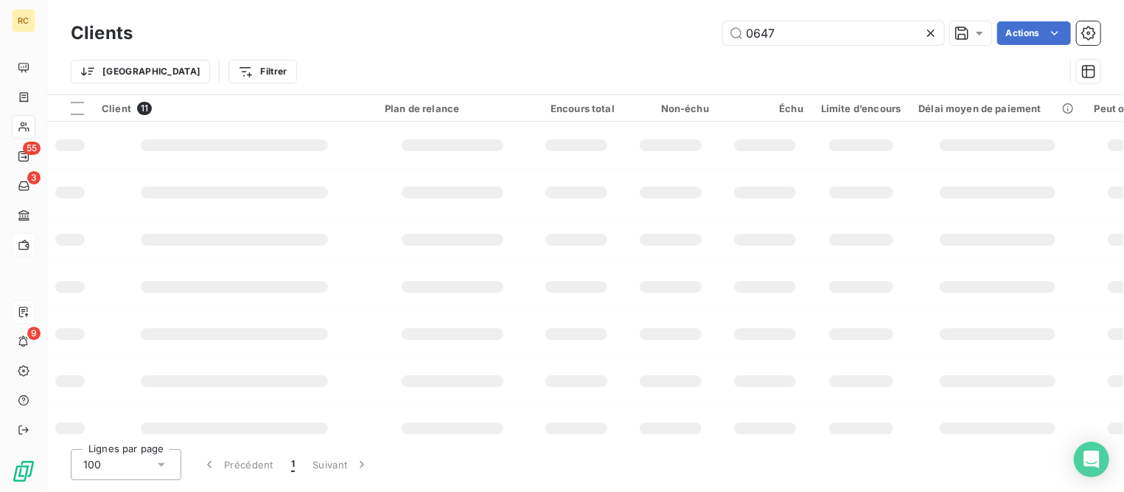
type input "0647"
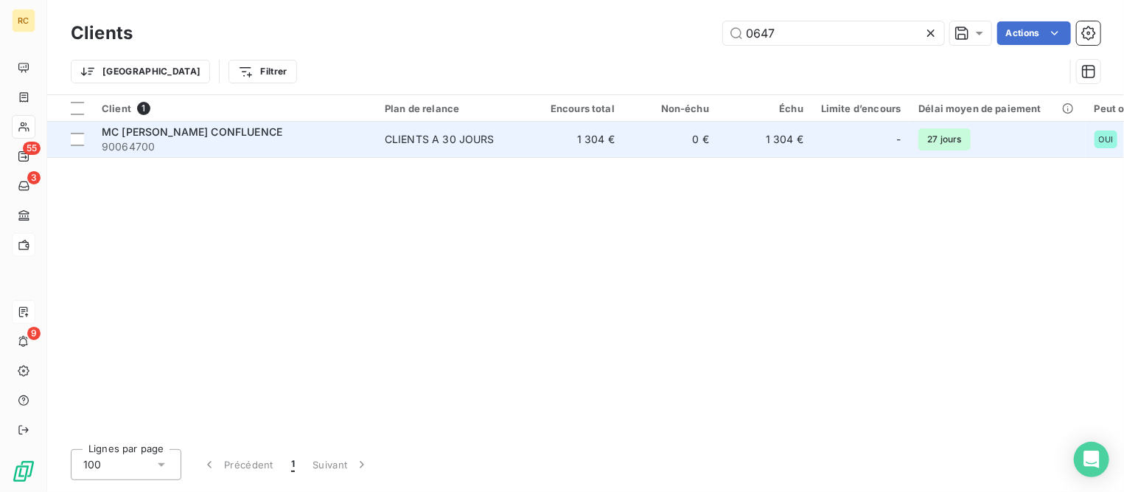
click at [198, 133] on span "MC [PERSON_NAME] CONFLUENCE" at bounding box center [192, 131] width 181 height 13
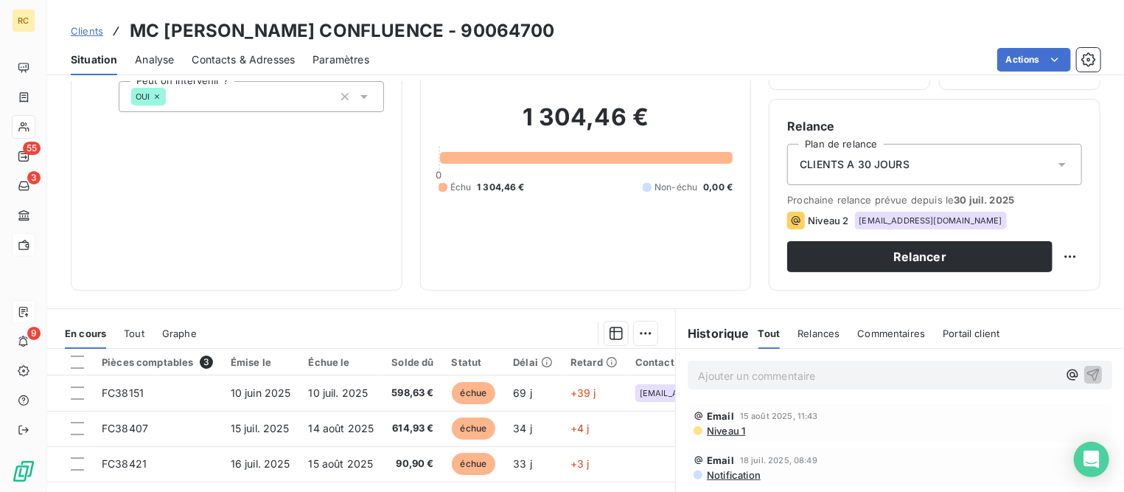
scroll to position [276, 0]
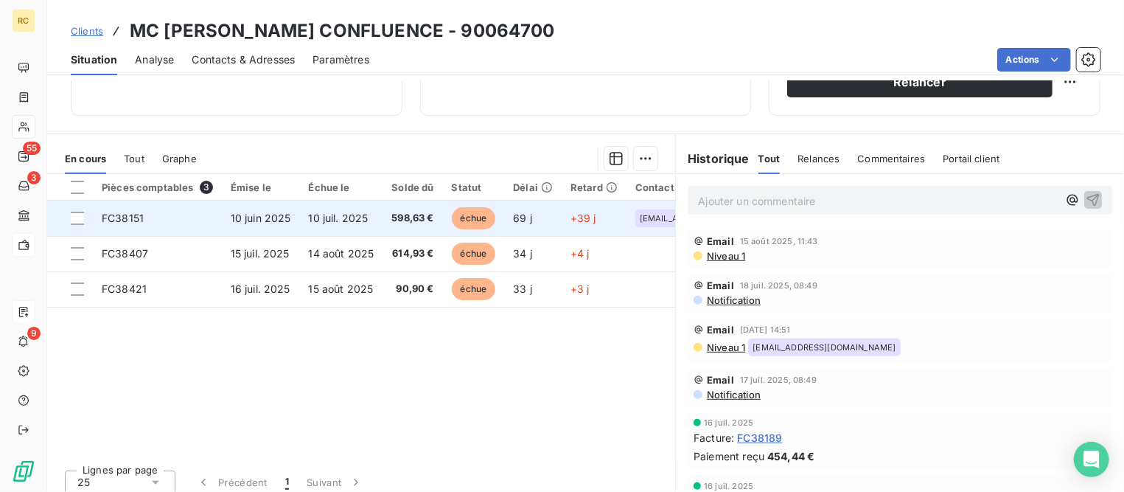
click at [173, 206] on td "FC38151" at bounding box center [157, 218] width 129 height 35
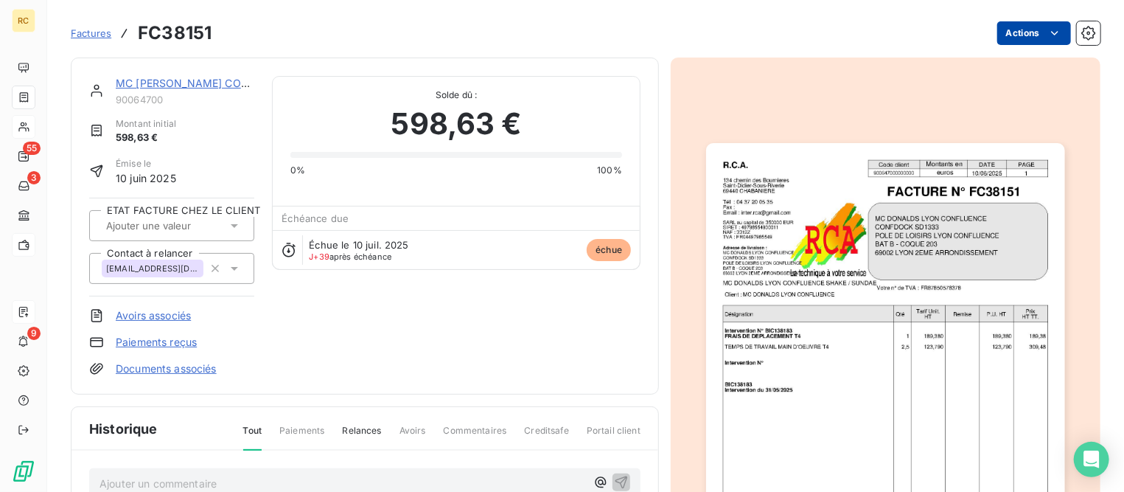
click at [1005, 29] on html "RC 55 3 9 Factures FC38151 Actions MC [PERSON_NAME] CONFLUENCE 90064700 Montant…" at bounding box center [562, 246] width 1124 height 492
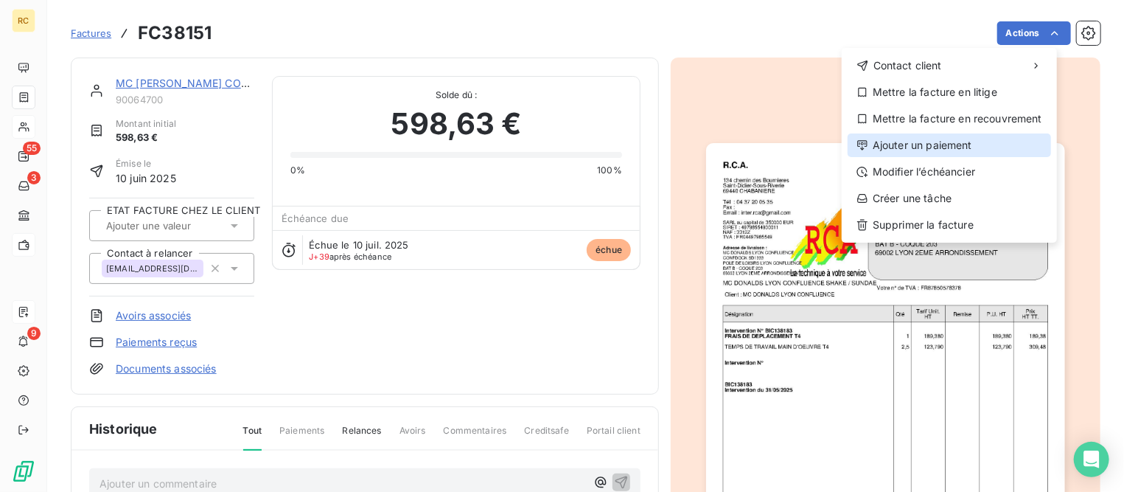
click at [927, 147] on div "Ajouter un paiement" at bounding box center [950, 145] width 204 height 24
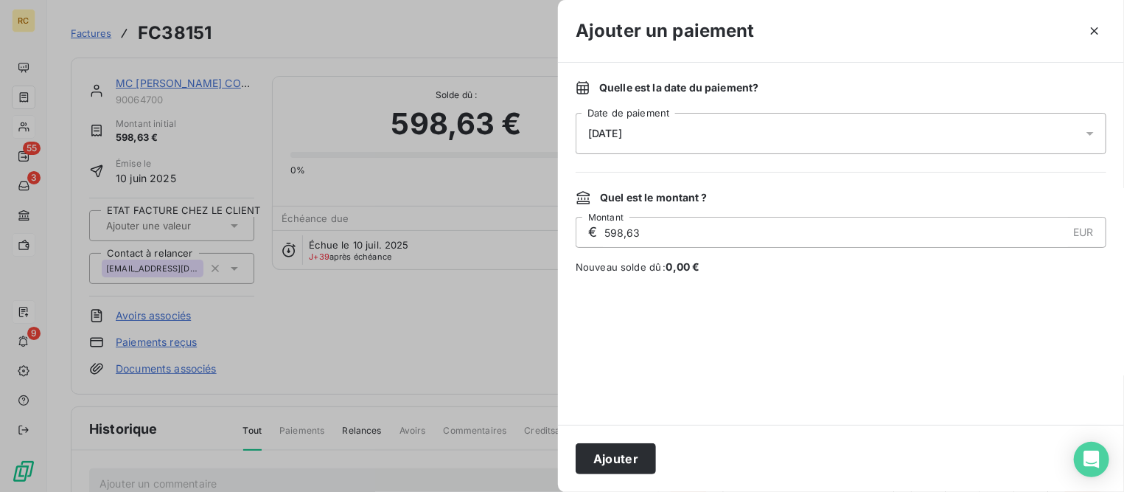
click at [803, 131] on div "[DATE]" at bounding box center [841, 133] width 531 height 41
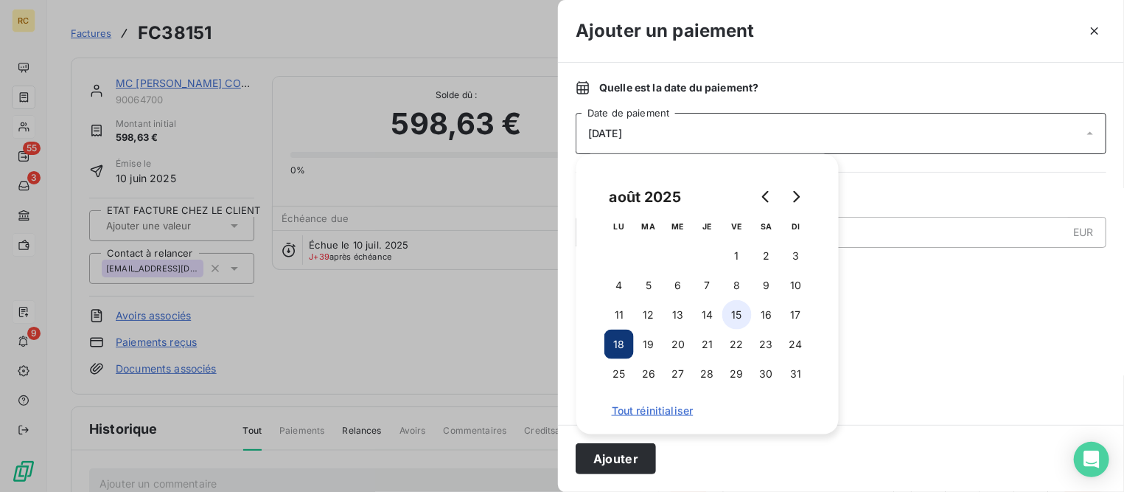
click at [745, 316] on button "15" at bounding box center [737, 314] width 29 height 29
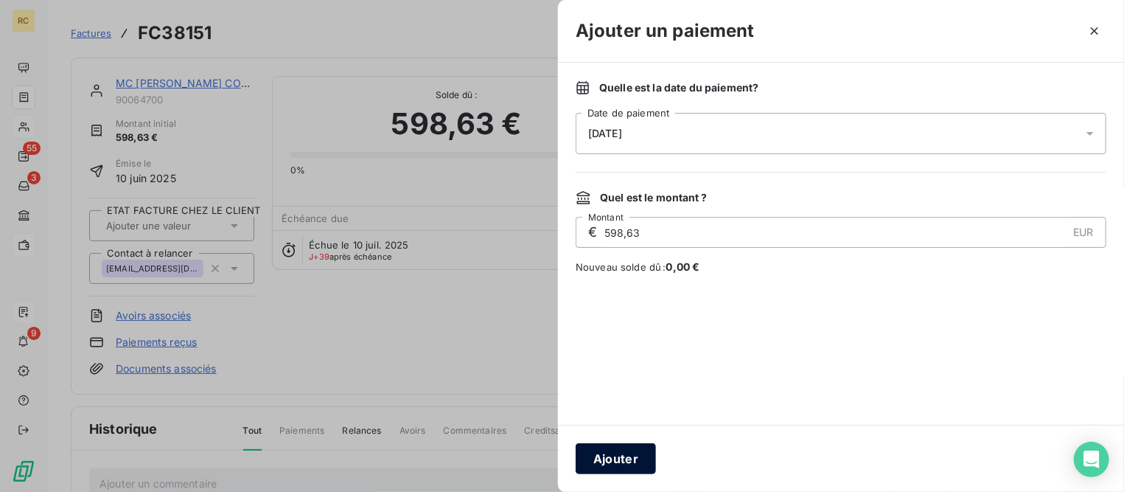
click at [590, 456] on button "Ajouter" at bounding box center [616, 458] width 80 height 31
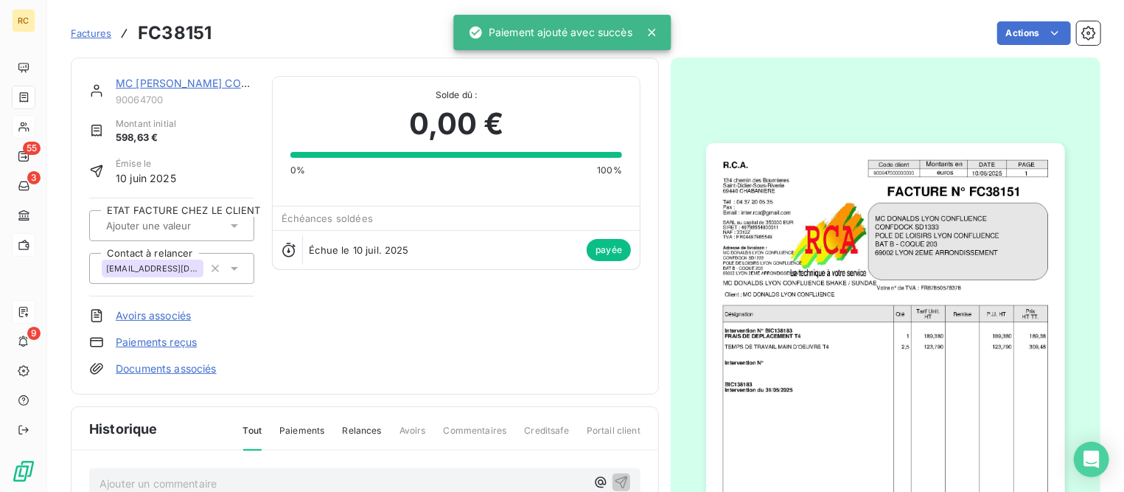
click at [170, 82] on link "MC [PERSON_NAME] CONFLUENCE" at bounding box center [206, 83] width 181 height 13
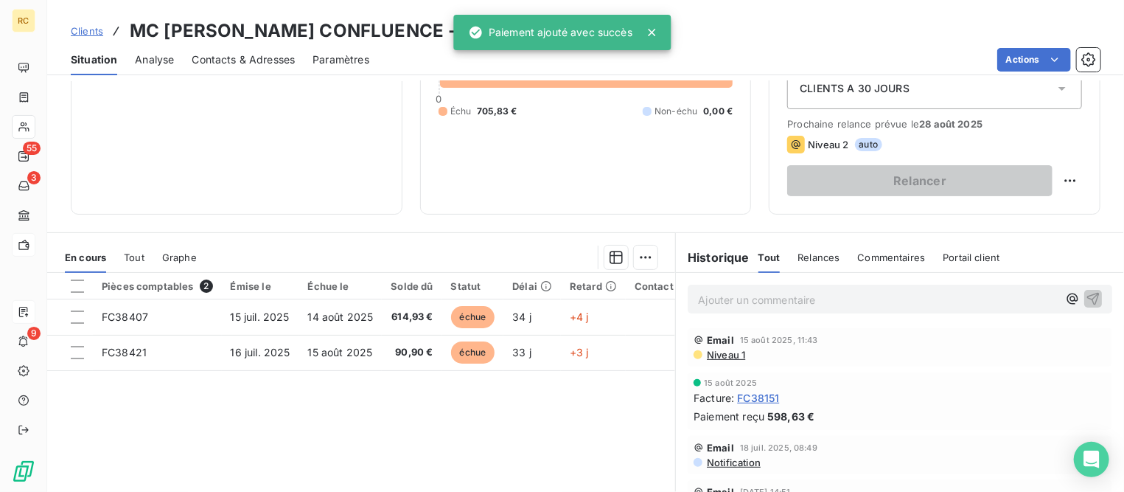
scroll to position [184, 0]
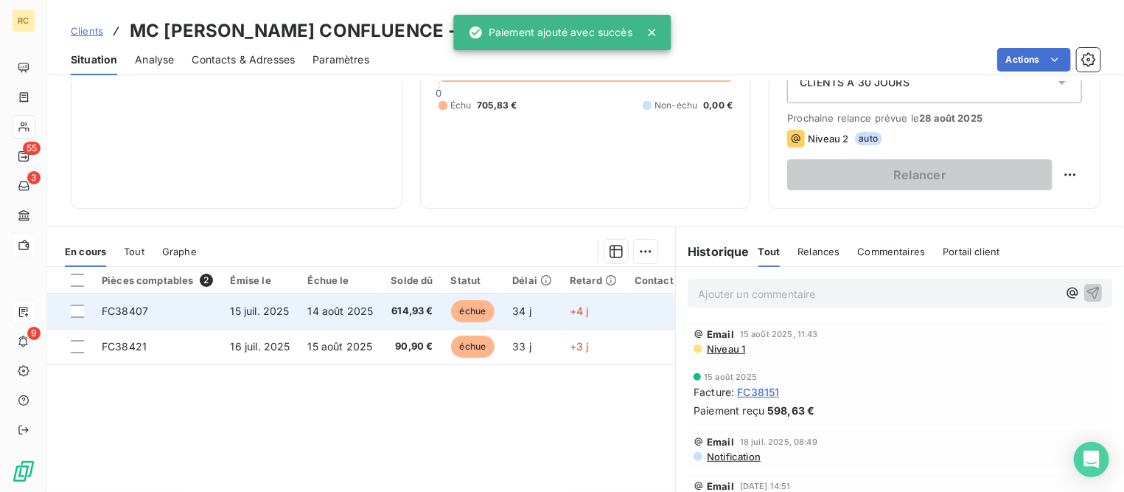
click at [133, 308] on span "FC38407" at bounding box center [125, 311] width 46 height 13
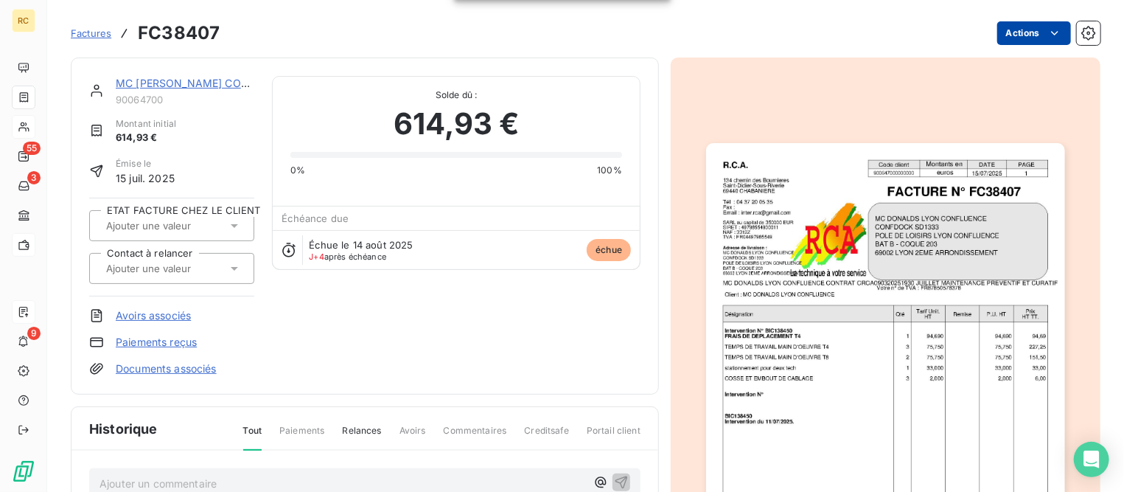
click at [993, 29] on html "RC 55 3 9 Factures FC38407 Actions MC [PERSON_NAME] CONFLUENCE 90064700 Montant…" at bounding box center [562, 246] width 1124 height 492
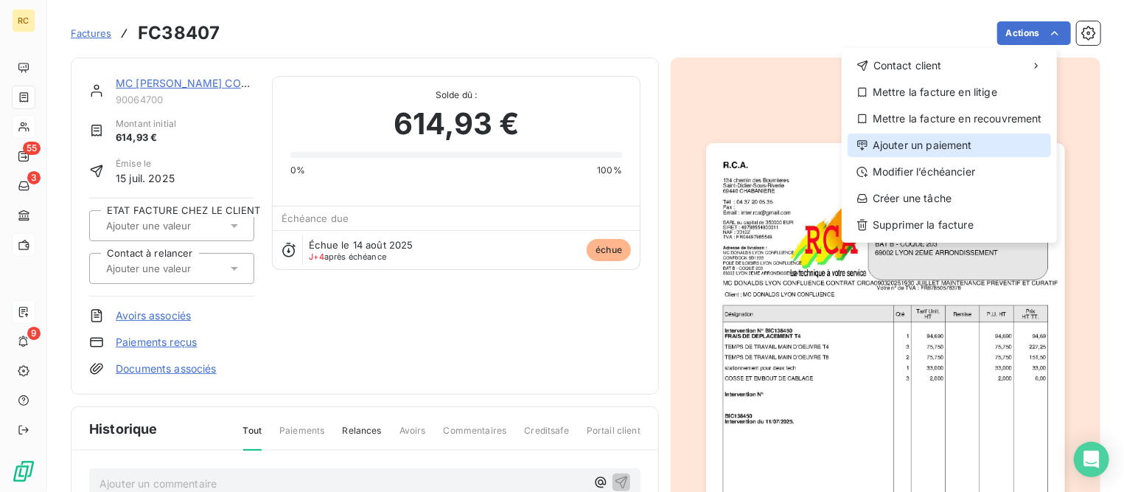
click at [905, 145] on div "Ajouter un paiement" at bounding box center [950, 145] width 204 height 24
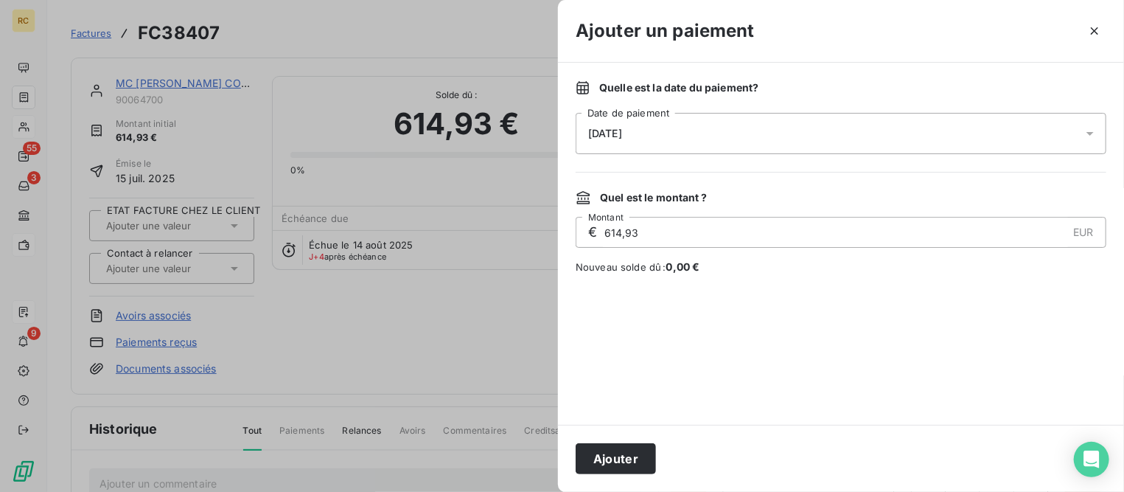
click at [679, 131] on div "[DATE]" at bounding box center [841, 133] width 531 height 41
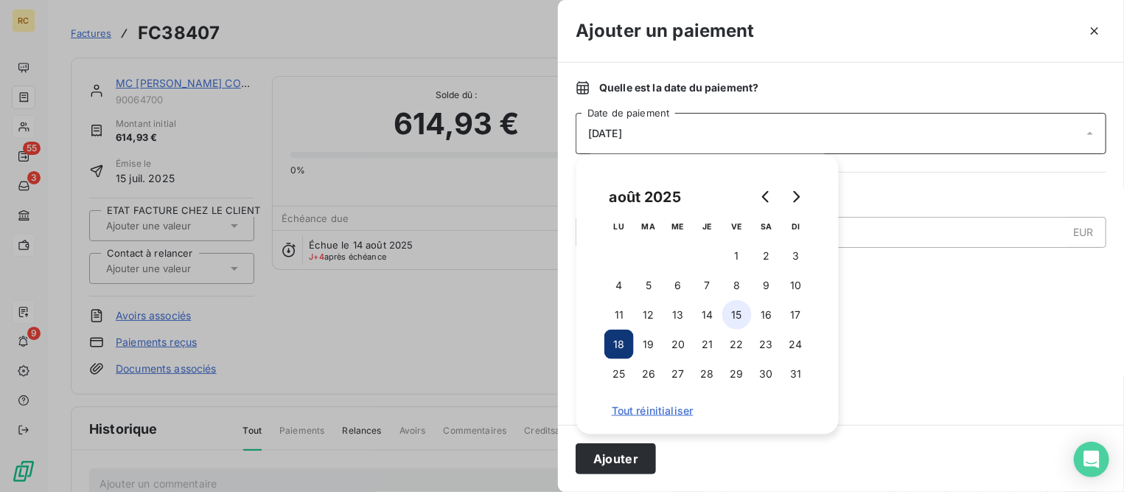
click at [738, 317] on button "15" at bounding box center [737, 314] width 29 height 29
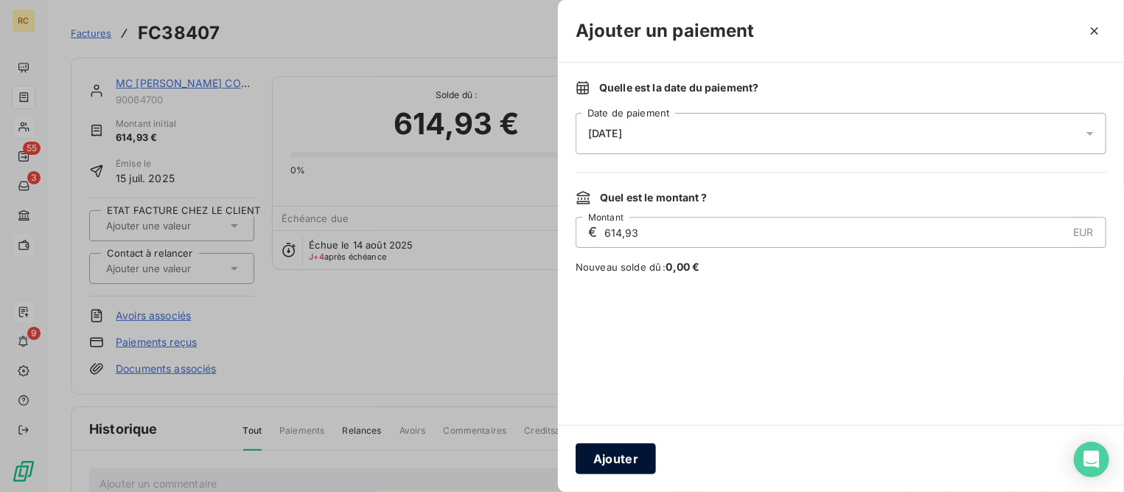
drag, startPoint x: 609, startPoint y: 465, endPoint x: 603, endPoint y: 442, distance: 23.6
click at [609, 464] on button "Ajouter" at bounding box center [616, 458] width 80 height 31
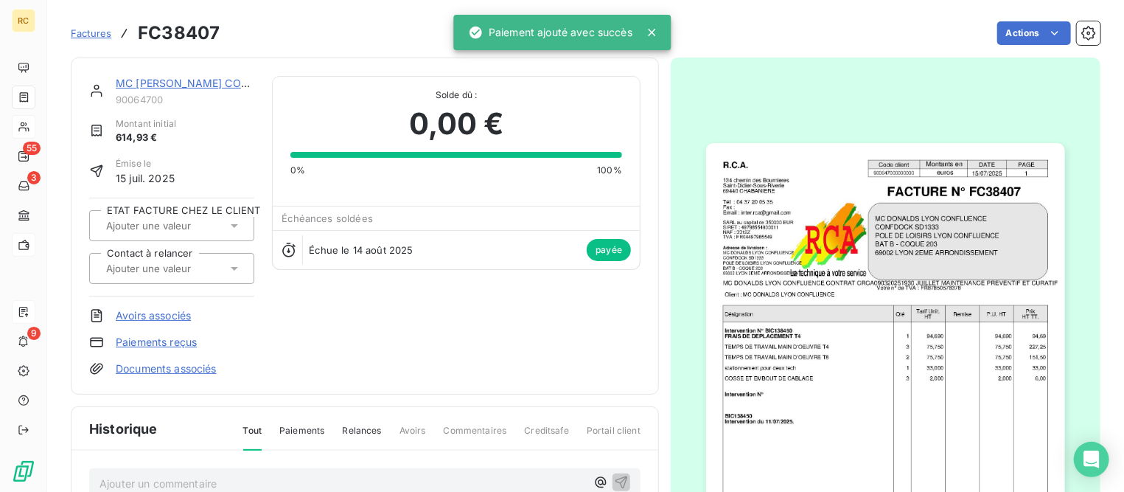
click at [215, 77] on link "MC [PERSON_NAME] CONFLUENCE" at bounding box center [206, 83] width 181 height 13
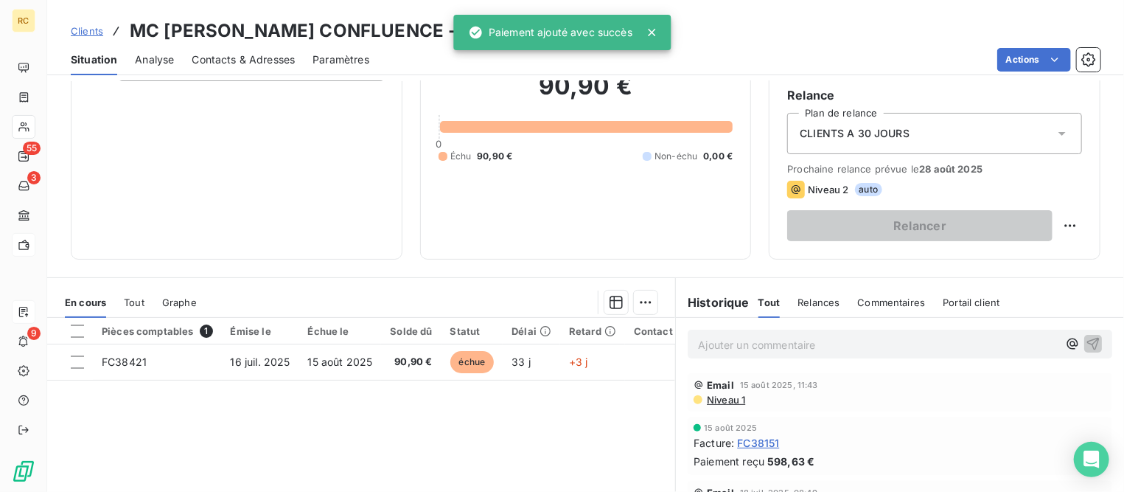
scroll to position [276, 0]
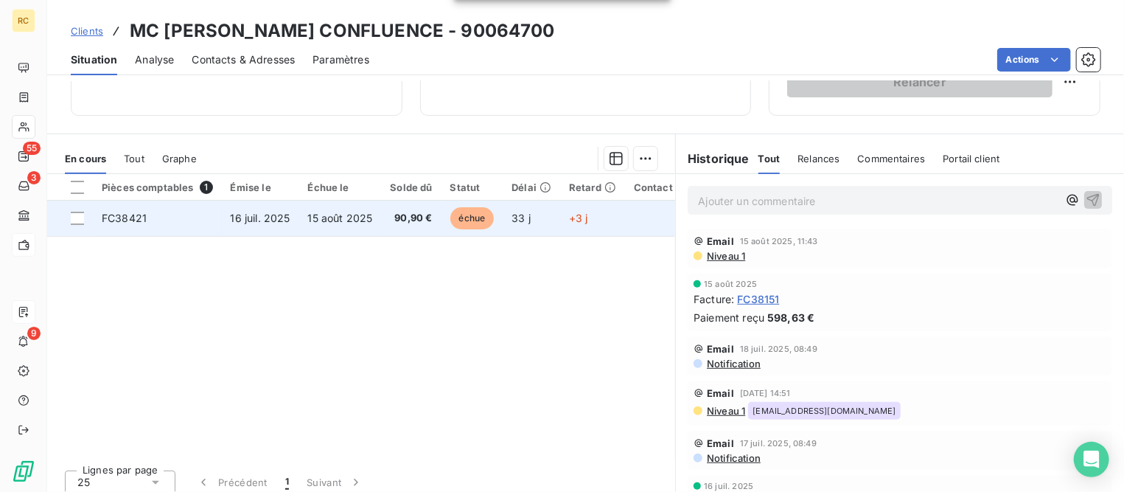
click at [122, 215] on span "FC38421" at bounding box center [124, 218] width 45 height 13
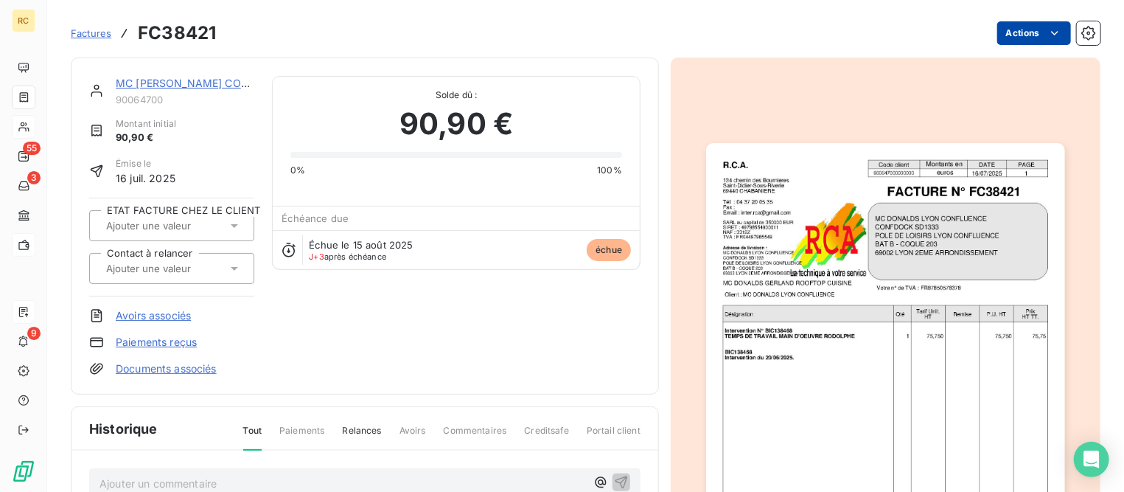
click at [1001, 29] on html "RC 55 3 9 Factures FC38421 Actions MC [PERSON_NAME] CONFLUENCE 90064700 Montant…" at bounding box center [562, 246] width 1124 height 492
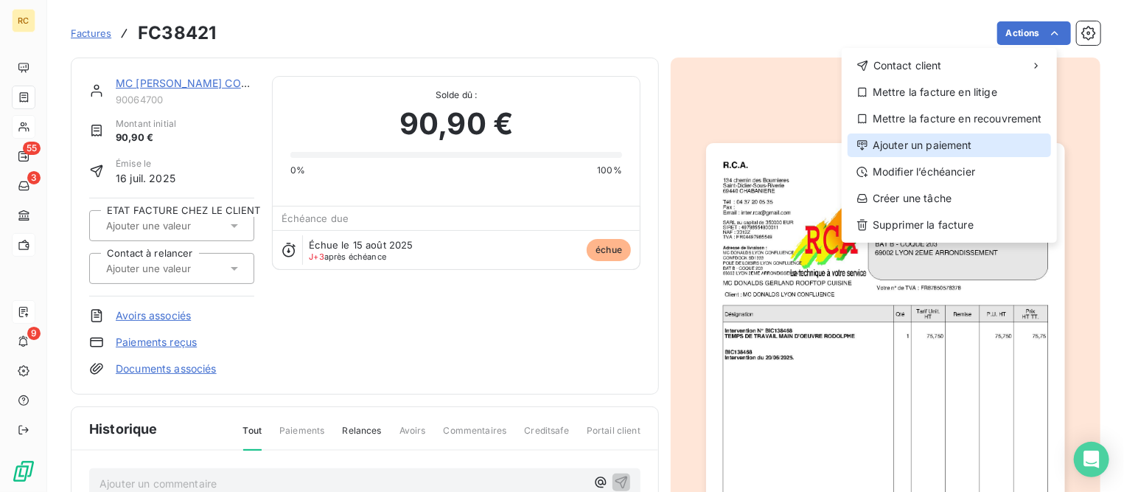
click at [926, 140] on div "Ajouter un paiement" at bounding box center [950, 145] width 204 height 24
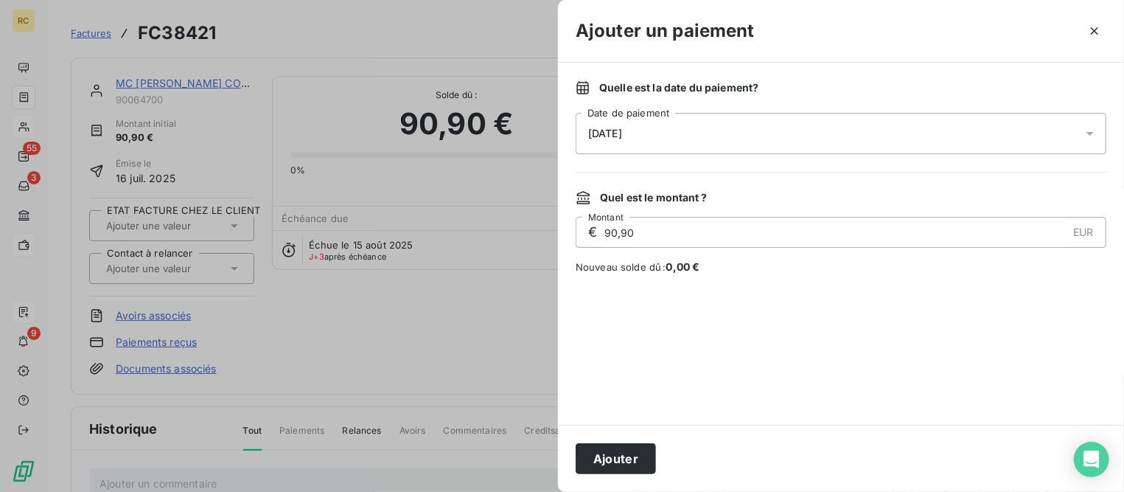
drag, startPoint x: 660, startPoint y: 124, endPoint x: 660, endPoint y: 134, distance: 10.3
click at [661, 124] on div "[DATE]" at bounding box center [841, 133] width 531 height 41
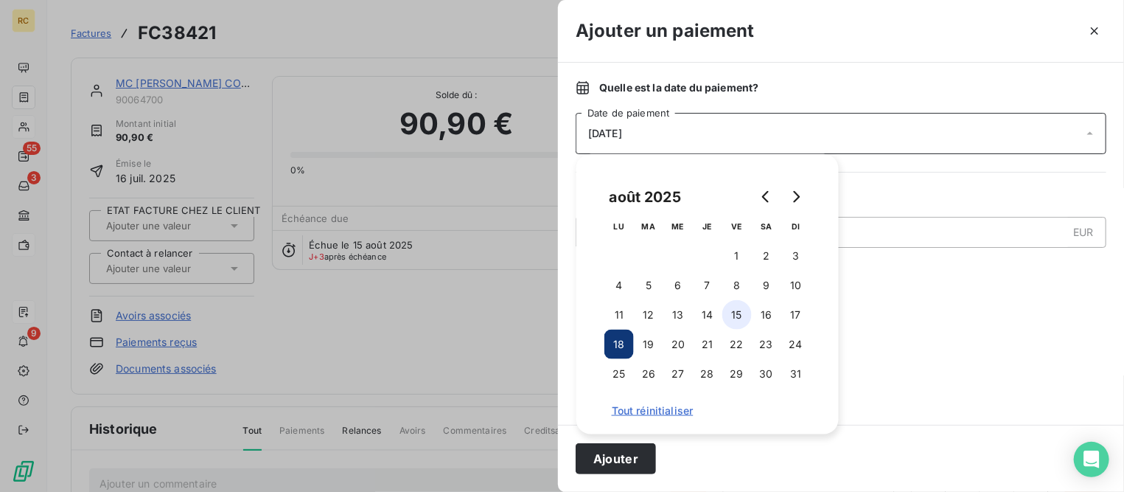
click at [737, 319] on button "15" at bounding box center [737, 314] width 29 height 29
drag, startPoint x: 607, startPoint y: 469, endPoint x: 619, endPoint y: 467, distance: 12.7
click at [609, 469] on button "Ajouter" at bounding box center [616, 458] width 80 height 31
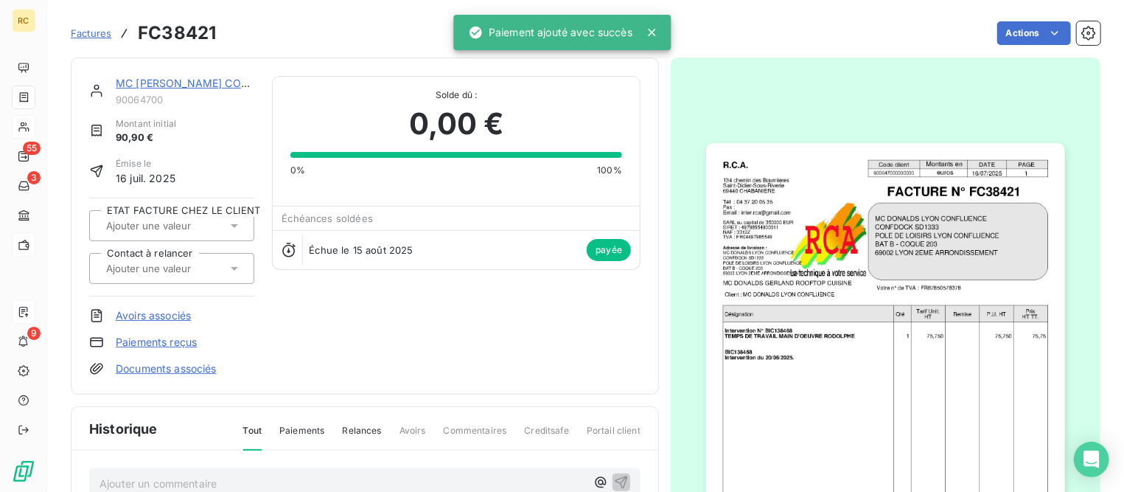
click at [204, 84] on link "MC [PERSON_NAME] CONFLUENCE" at bounding box center [206, 83] width 181 height 13
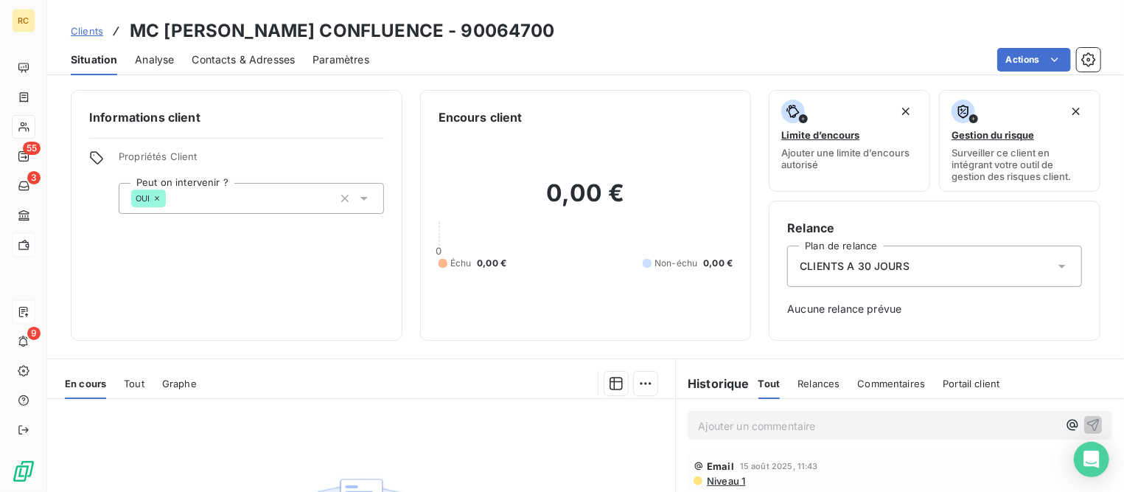
click at [86, 32] on span "Clients" at bounding box center [87, 31] width 32 height 12
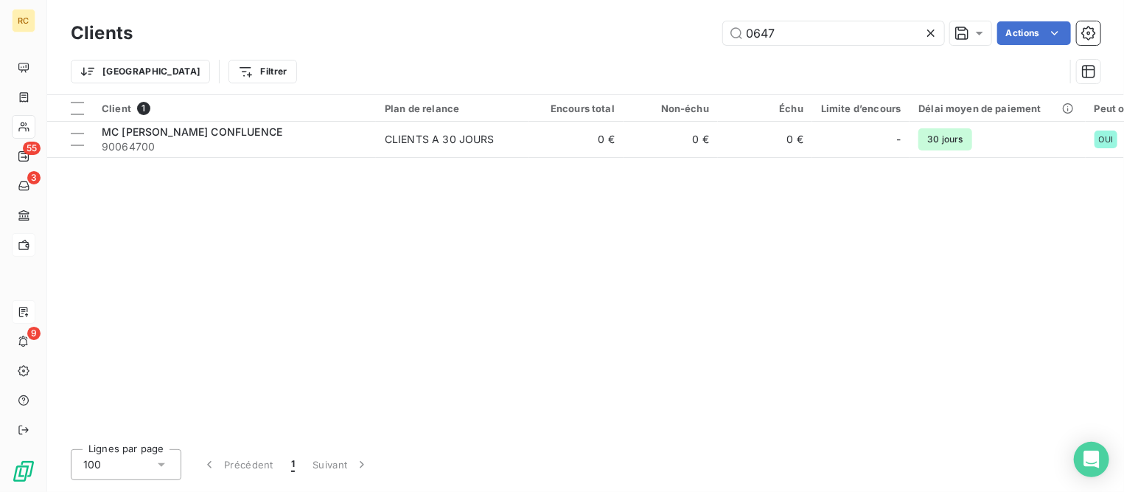
drag, startPoint x: 831, startPoint y: 33, endPoint x: 508, endPoint y: 4, distance: 324.2
click at [508, 4] on div "Clients 0647 Actions Trier Filtrer" at bounding box center [585, 47] width 1077 height 94
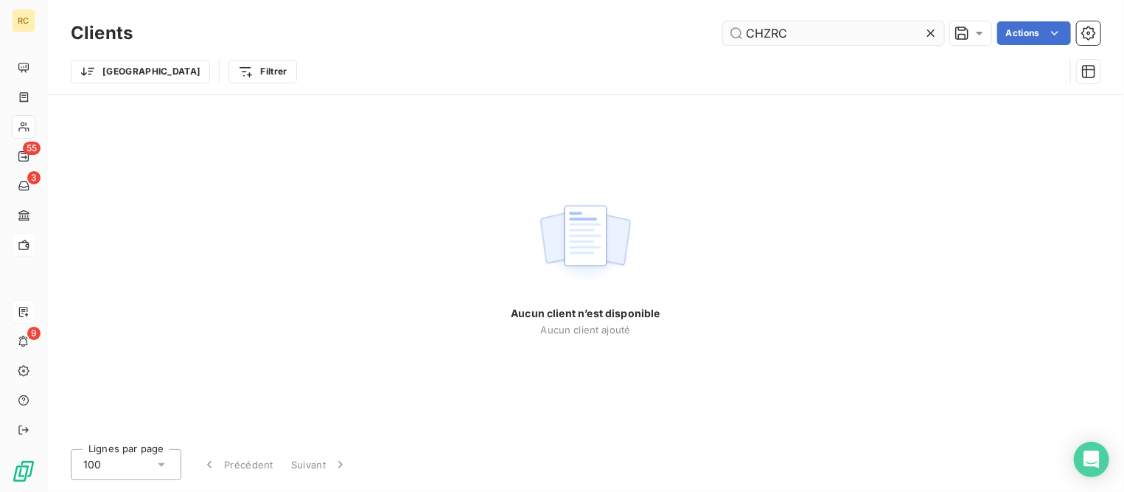
click at [773, 40] on input "CHZRC" at bounding box center [833, 33] width 221 height 24
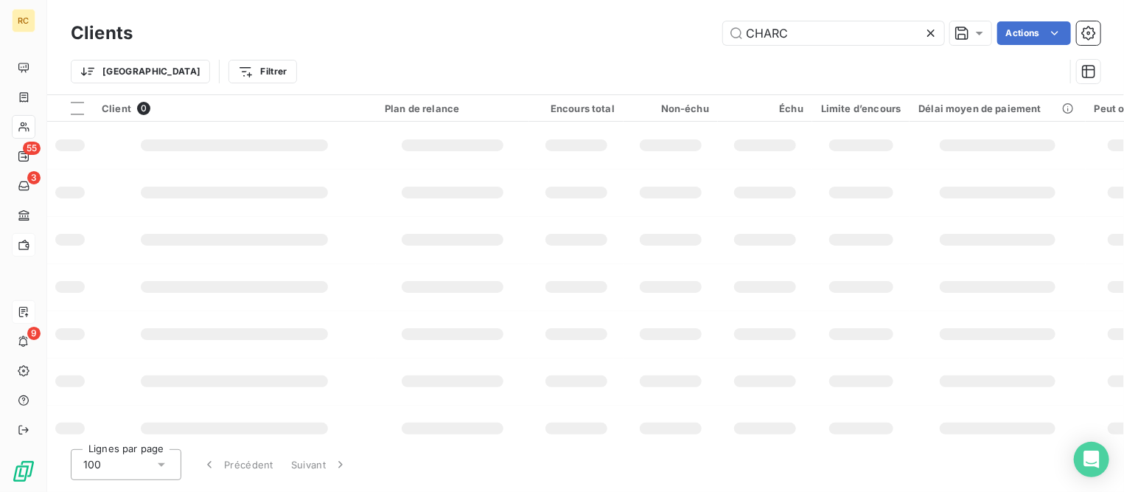
type input "CHARC"
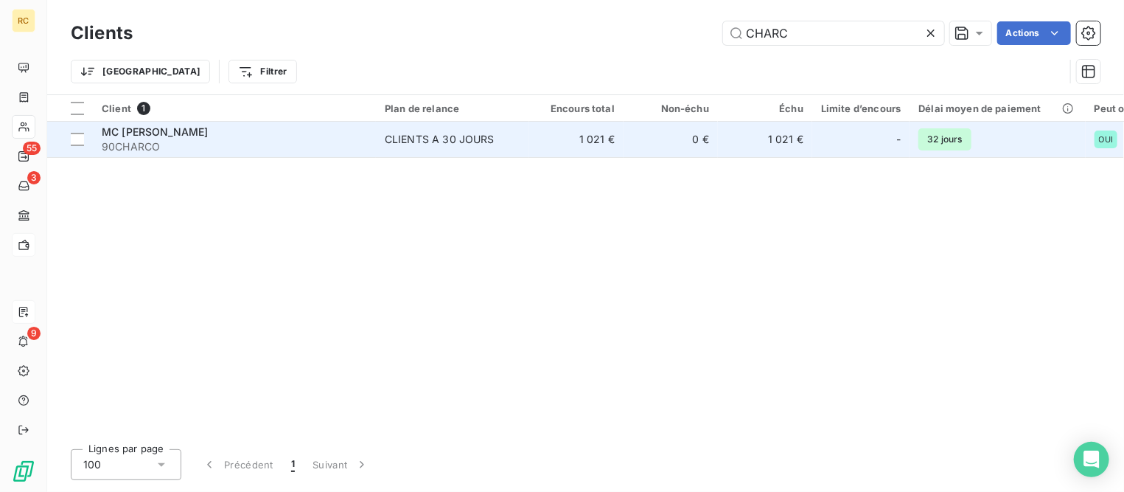
click at [208, 128] on span "MC [PERSON_NAME]" at bounding box center [155, 131] width 106 height 13
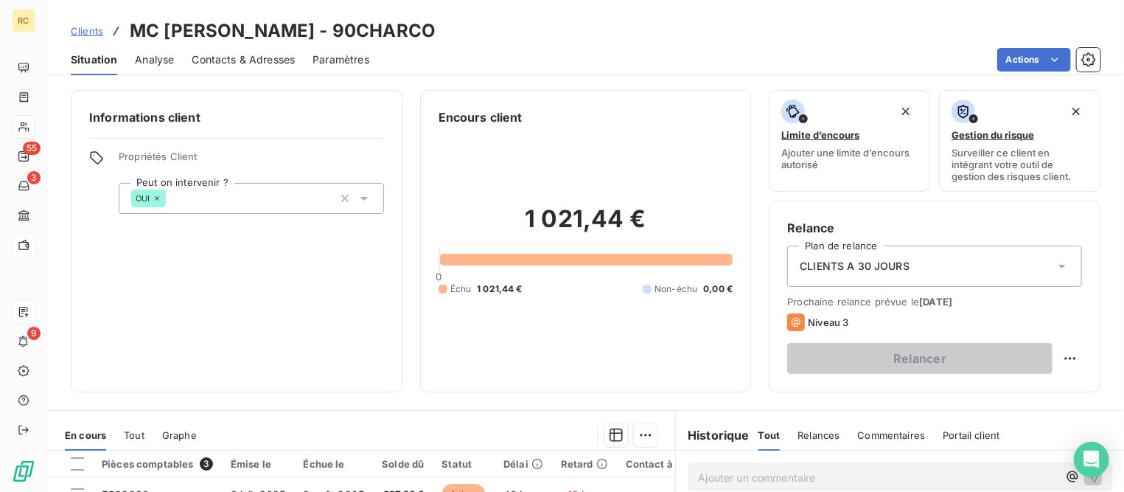
scroll to position [276, 0]
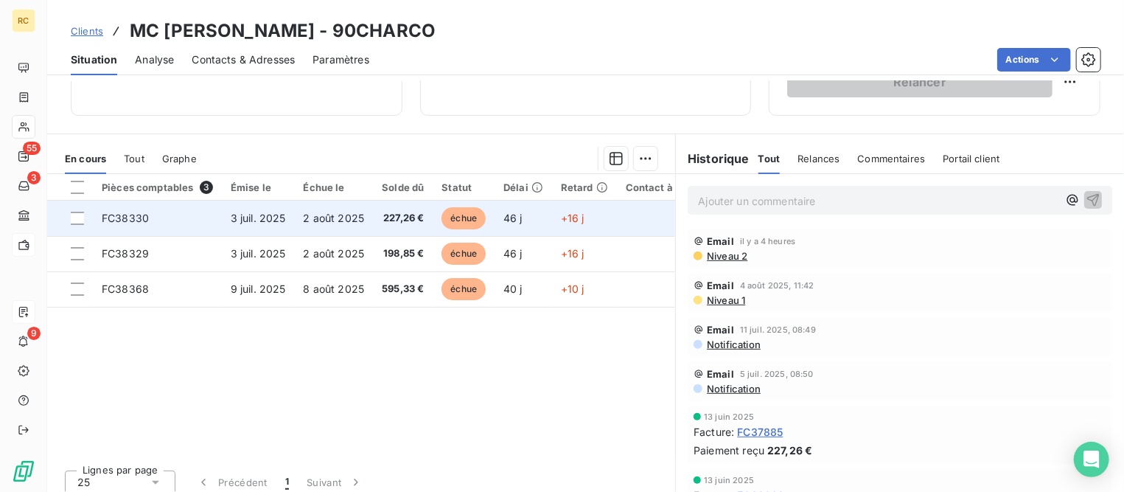
click at [243, 223] on td "3 juil. 2025" at bounding box center [258, 218] width 73 height 35
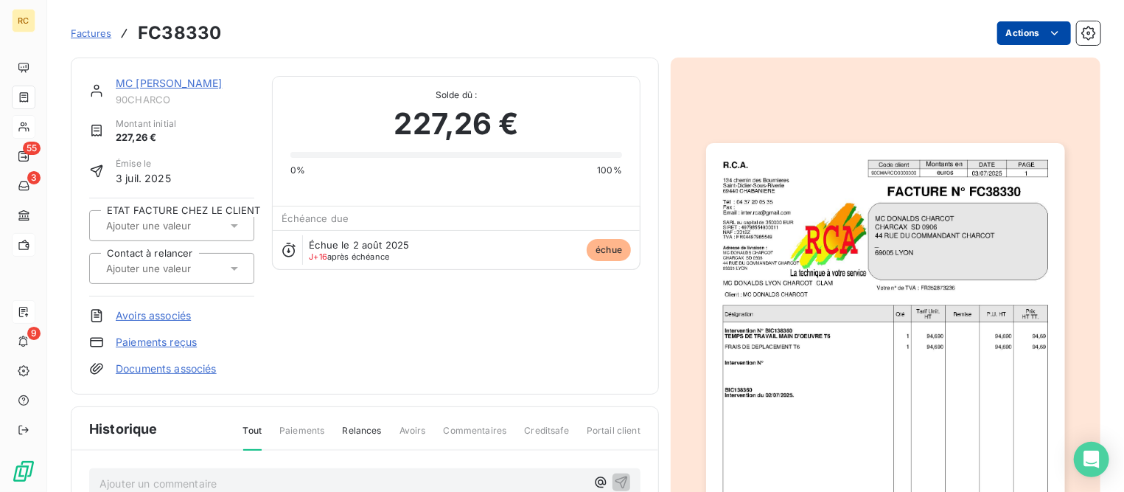
click at [1010, 35] on html "RC 55 3 9 Factures FC38330 Actions MC [PERSON_NAME] 90CHARCO Montant initial 22…" at bounding box center [562, 246] width 1124 height 492
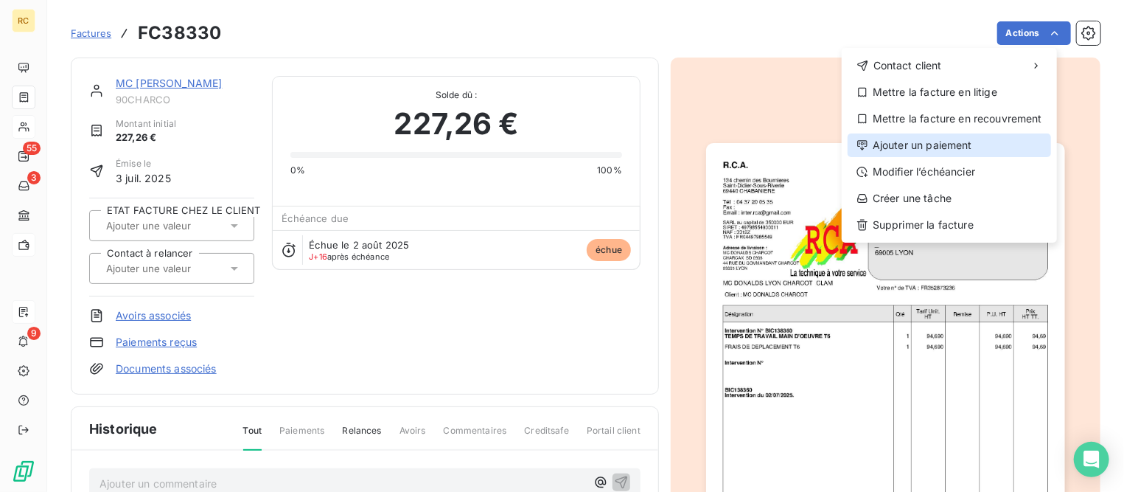
click at [927, 147] on div "Ajouter un paiement" at bounding box center [950, 145] width 204 height 24
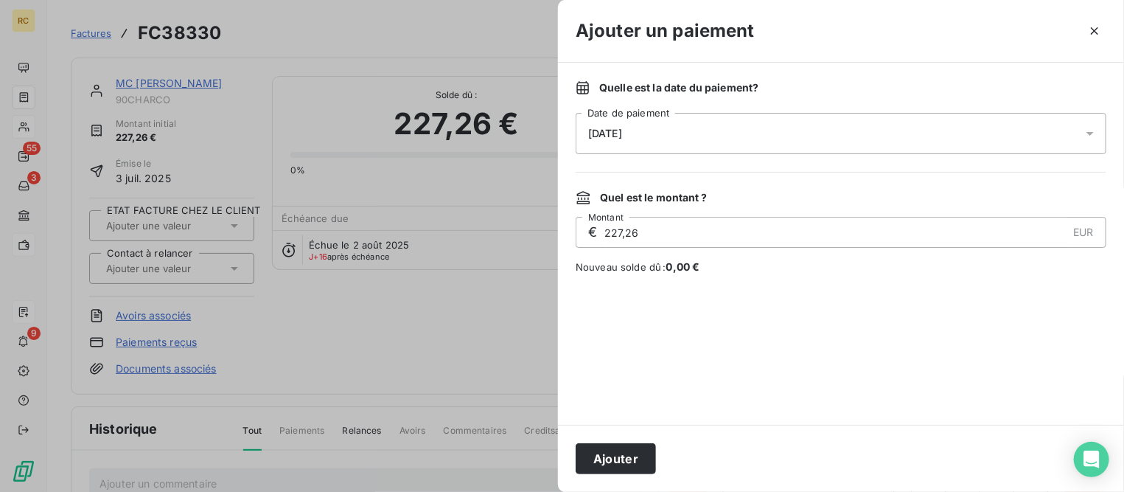
click at [788, 134] on div "[DATE]" at bounding box center [841, 133] width 531 height 41
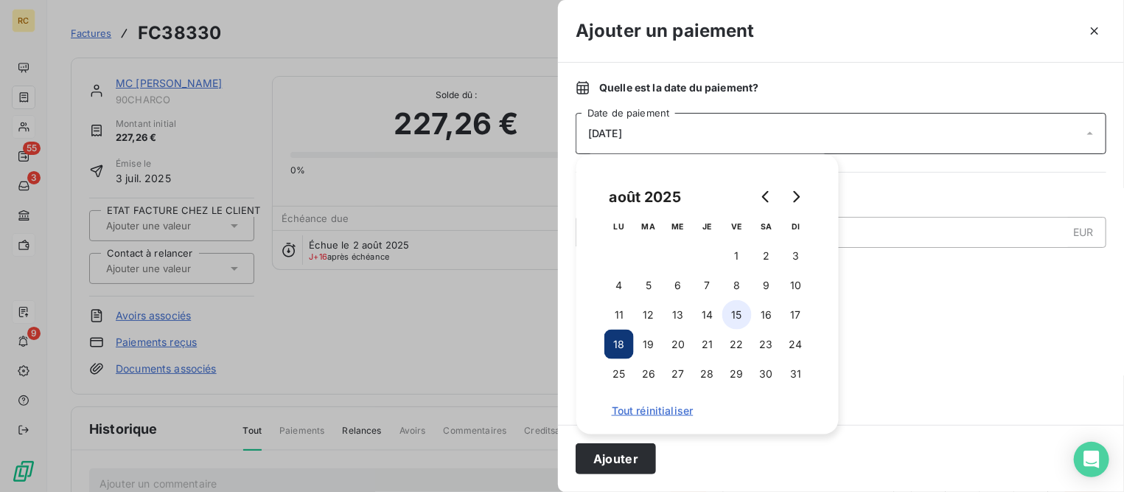
click at [737, 313] on button "15" at bounding box center [737, 314] width 29 height 29
click at [621, 460] on button "Ajouter" at bounding box center [616, 458] width 80 height 31
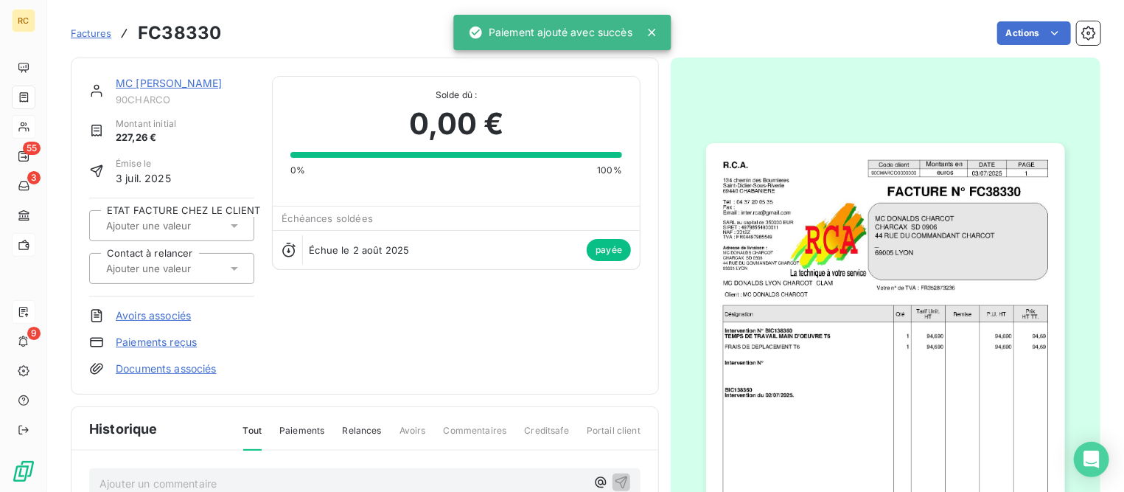
click at [222, 80] on link "MC [PERSON_NAME]" at bounding box center [169, 83] width 106 height 13
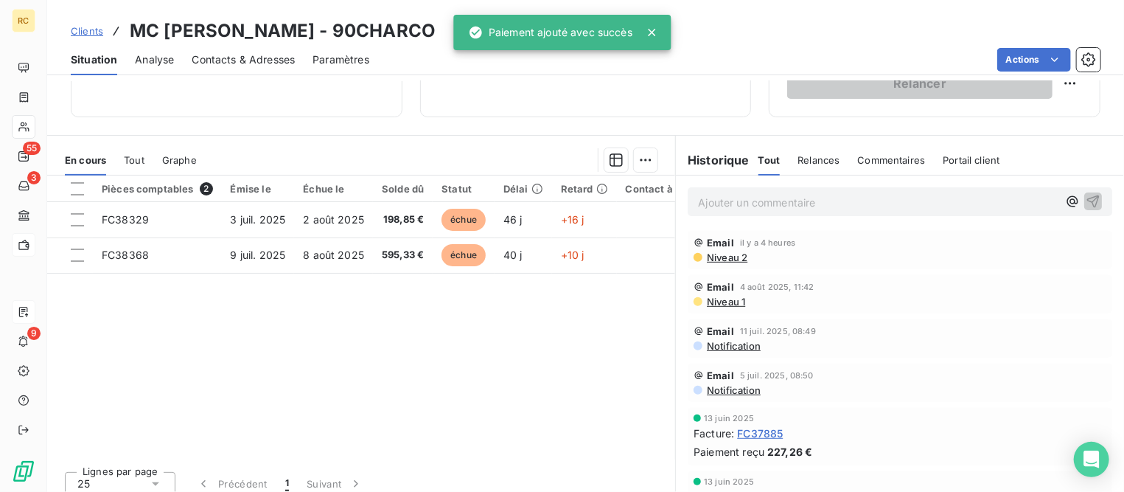
scroll to position [276, 0]
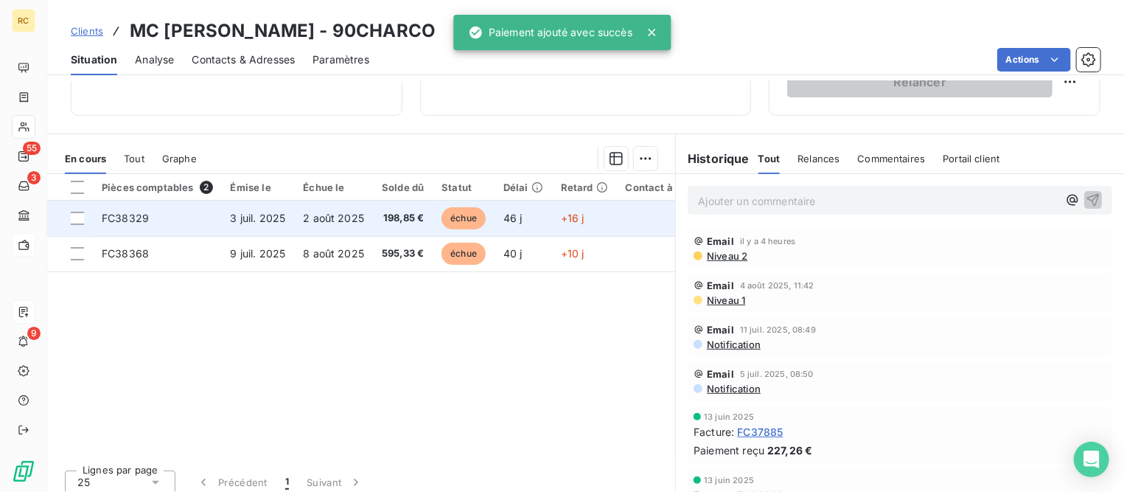
click at [174, 206] on td "FC38329" at bounding box center [157, 218] width 129 height 35
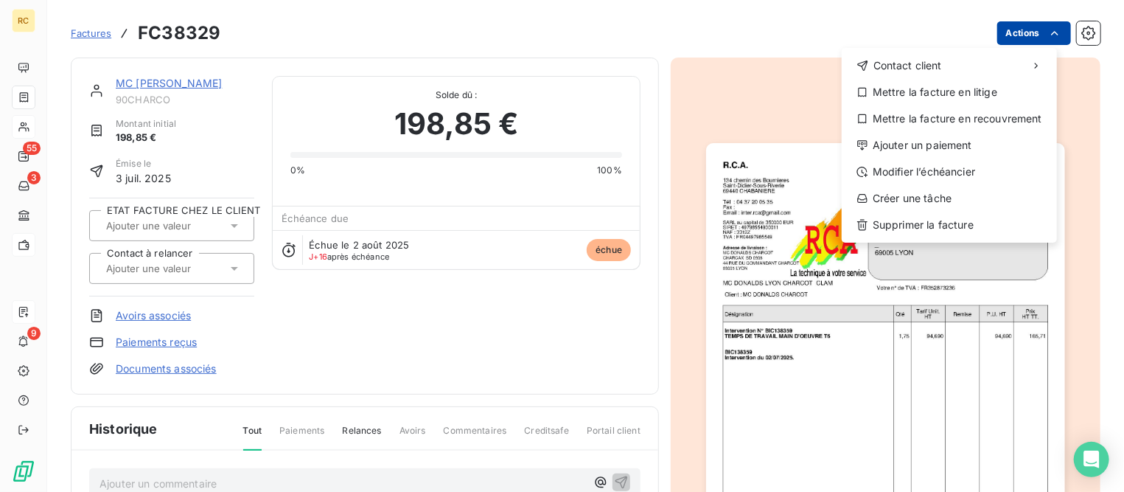
click at [1002, 27] on html "RC 55 3 9 Factures FC38329 Actions Contact client Mettre la facture en litige M…" at bounding box center [562, 246] width 1124 height 492
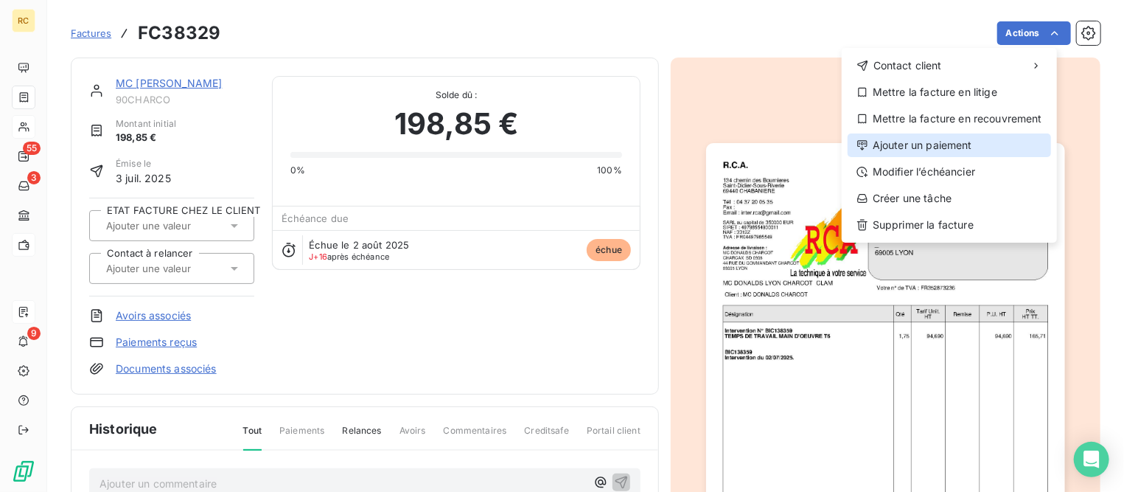
click at [911, 142] on div "Ajouter un paiement" at bounding box center [950, 145] width 204 height 24
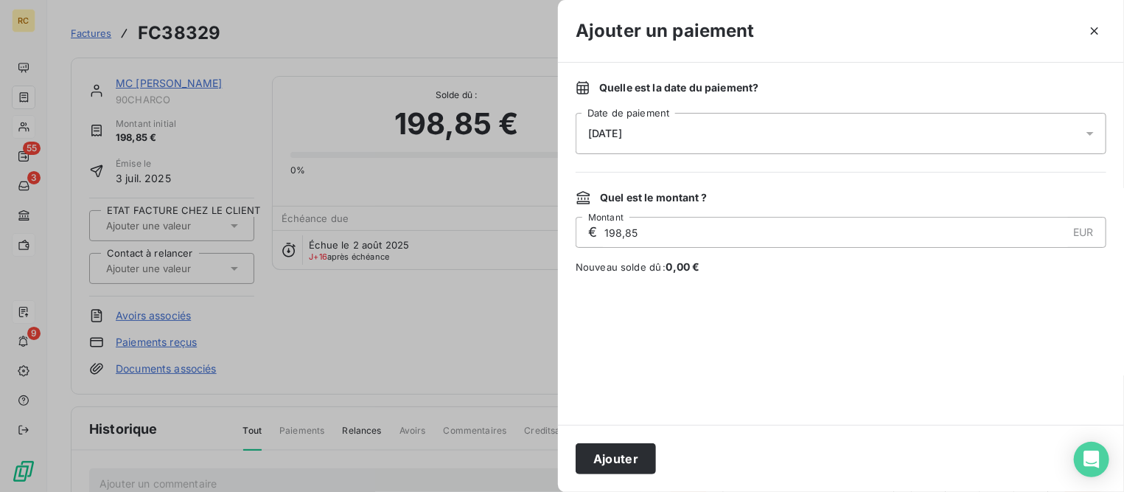
click at [775, 128] on div "[DATE]" at bounding box center [841, 133] width 531 height 41
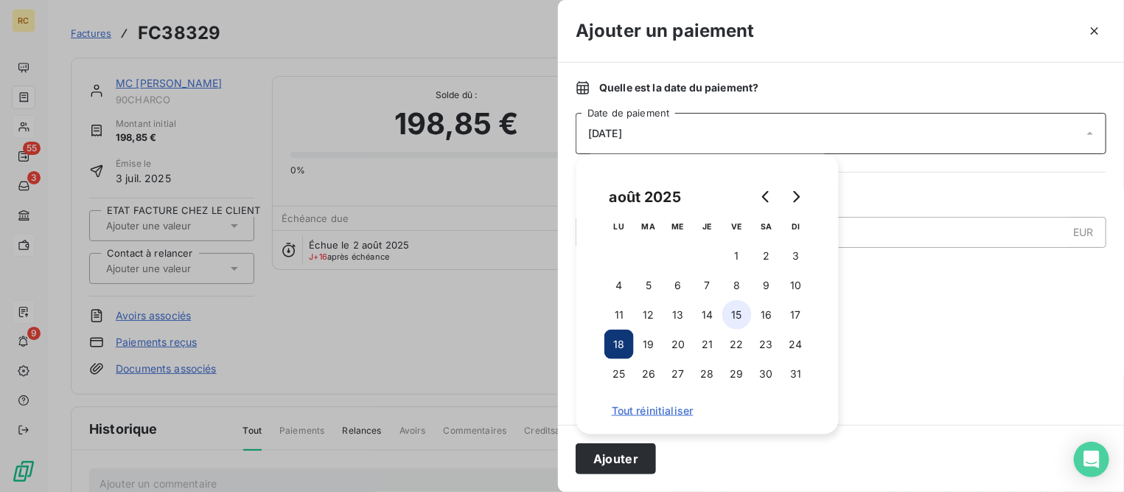
click at [737, 317] on button "15" at bounding box center [737, 314] width 29 height 29
click at [647, 459] on button "Ajouter" at bounding box center [616, 458] width 80 height 31
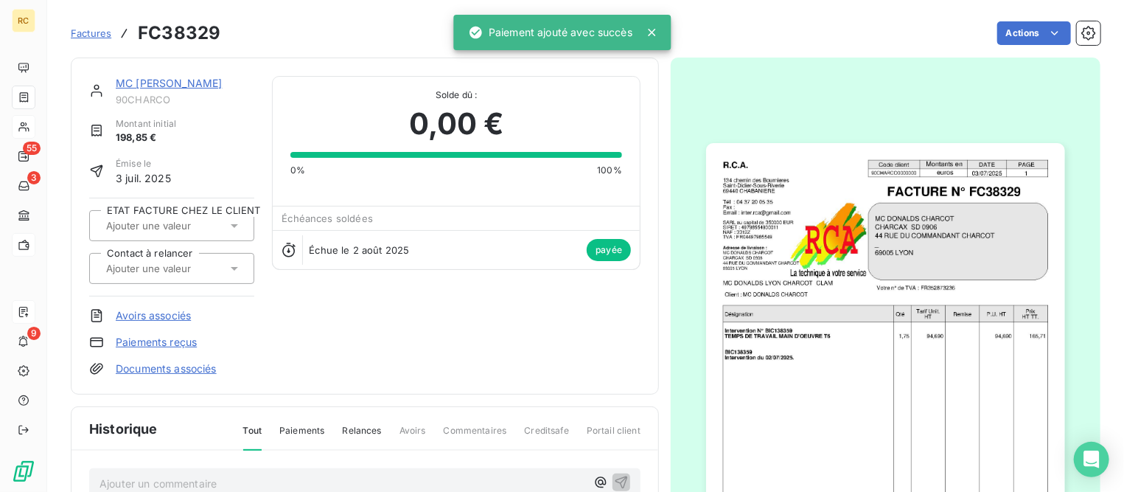
click at [188, 86] on link "MC [PERSON_NAME]" at bounding box center [169, 83] width 106 height 13
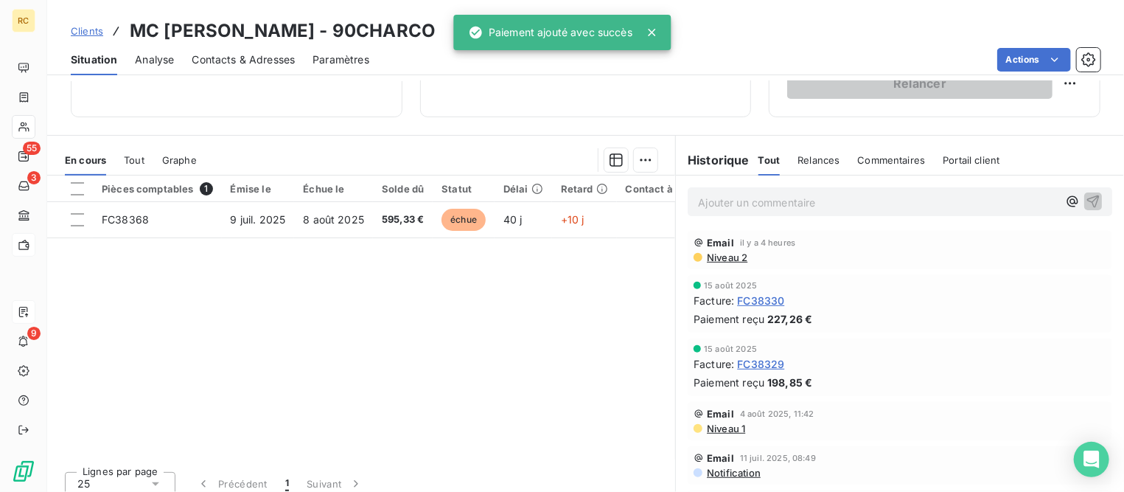
scroll to position [276, 0]
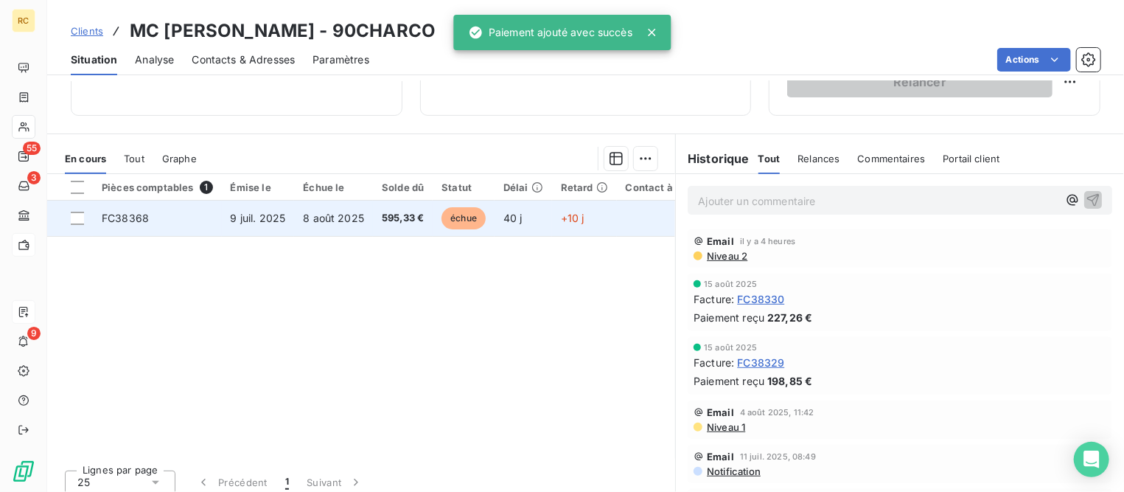
click at [185, 230] on td "FC38368" at bounding box center [157, 218] width 129 height 35
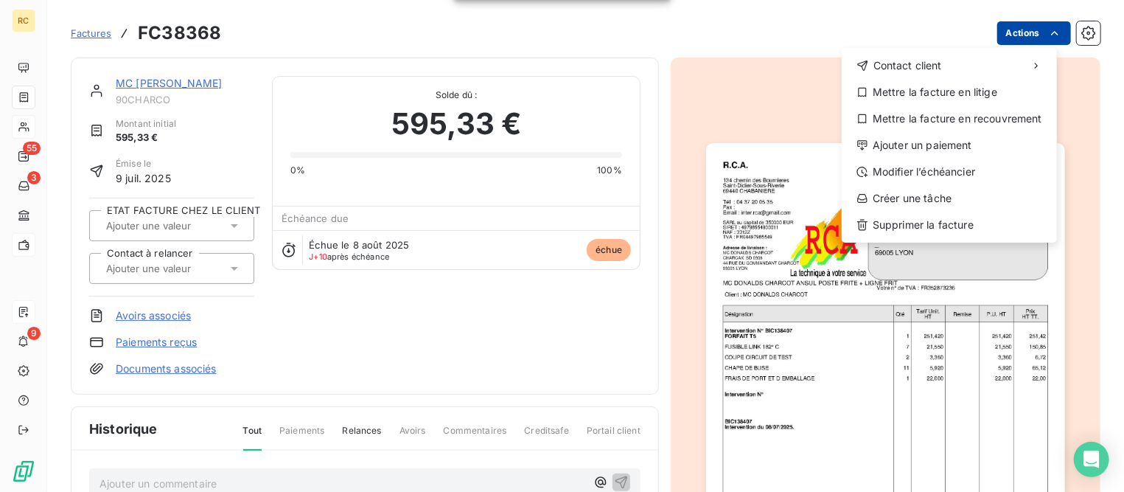
click at [992, 25] on html "RC 55 3 9 Factures FC38368 Actions Contact client Mettre la facture en litige M…" at bounding box center [562, 246] width 1124 height 492
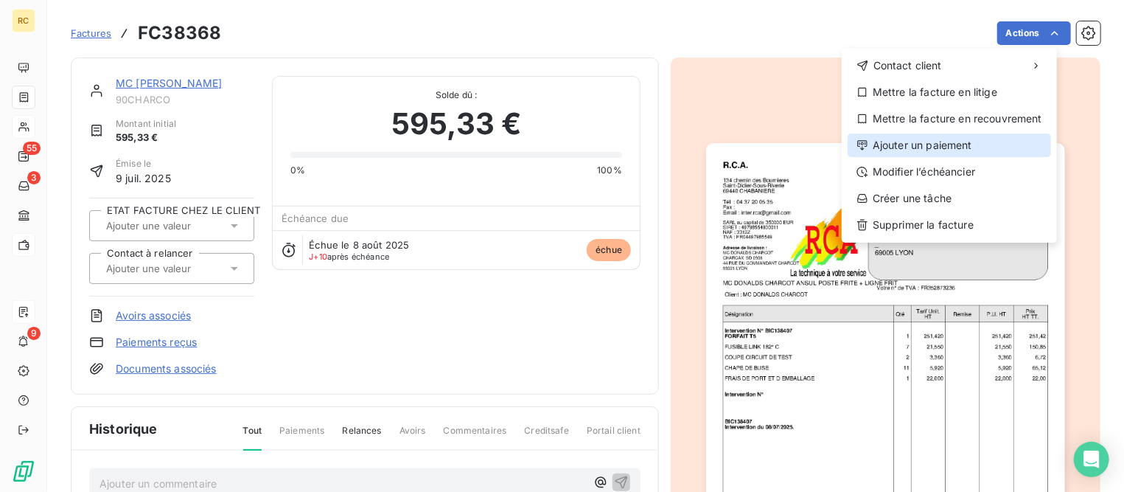
click at [900, 145] on div "Ajouter un paiement" at bounding box center [950, 145] width 204 height 24
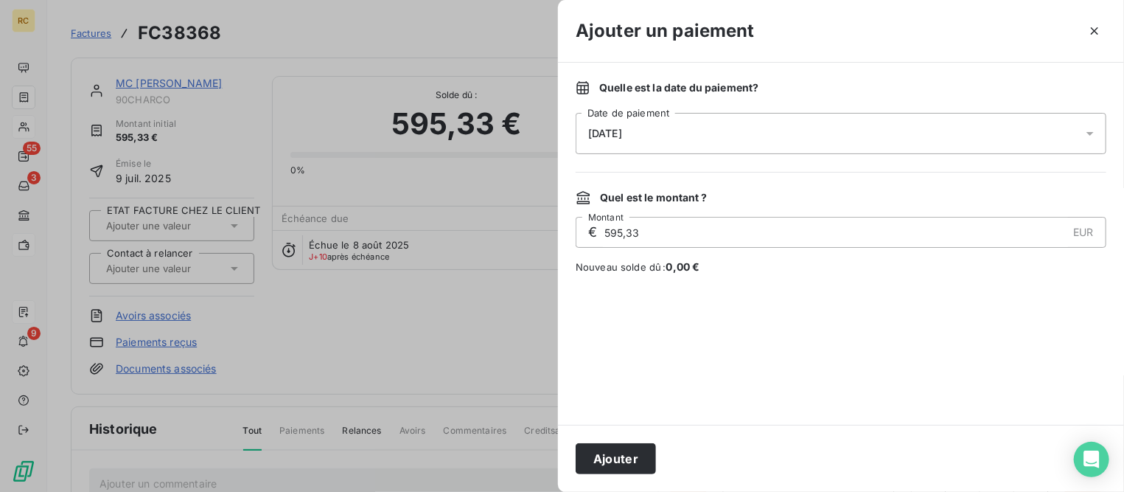
click at [619, 136] on span "[DATE]" at bounding box center [605, 134] width 34 height 12
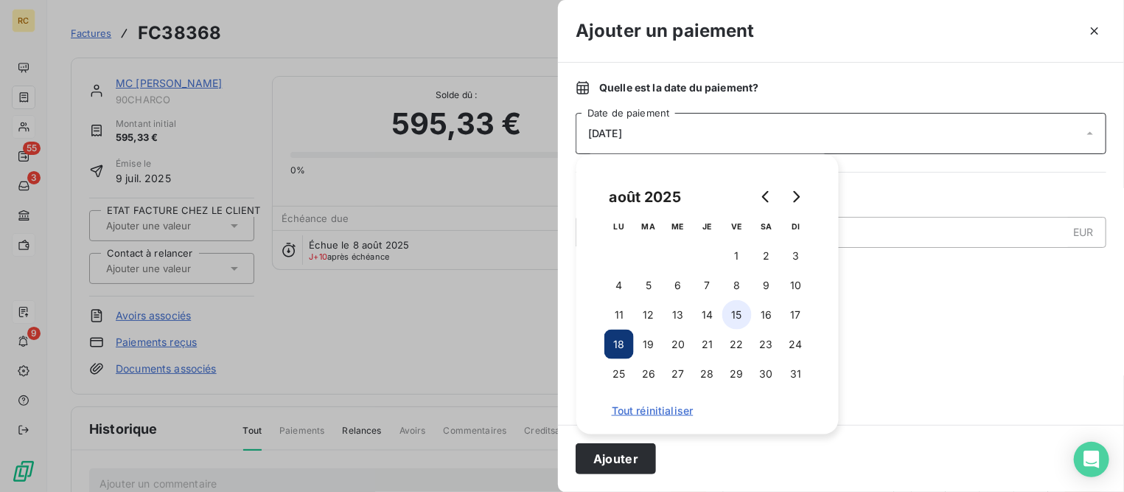
click at [735, 315] on button "15" at bounding box center [737, 314] width 29 height 29
click at [642, 455] on button "Ajouter" at bounding box center [616, 458] width 80 height 31
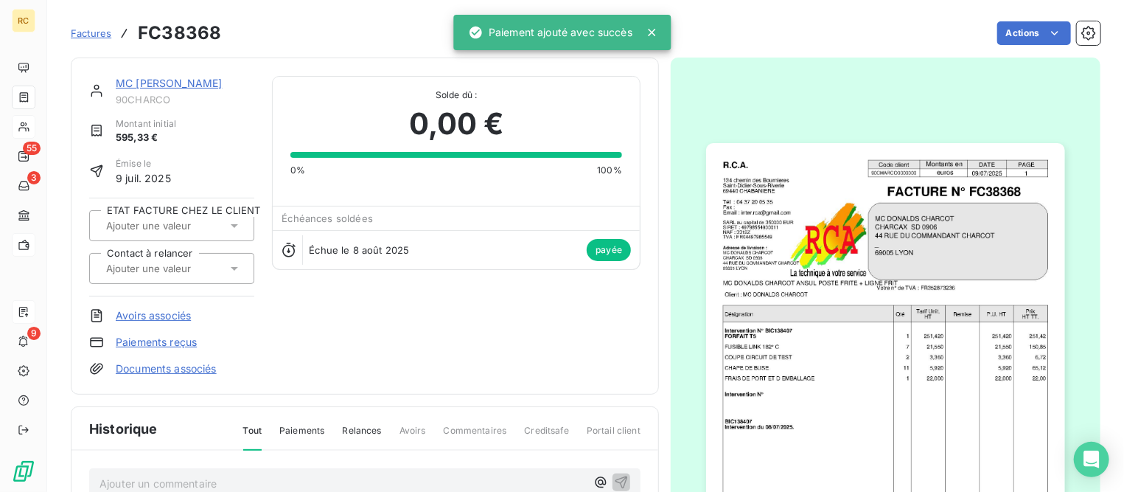
click at [94, 32] on span "Factures" at bounding box center [91, 33] width 41 height 12
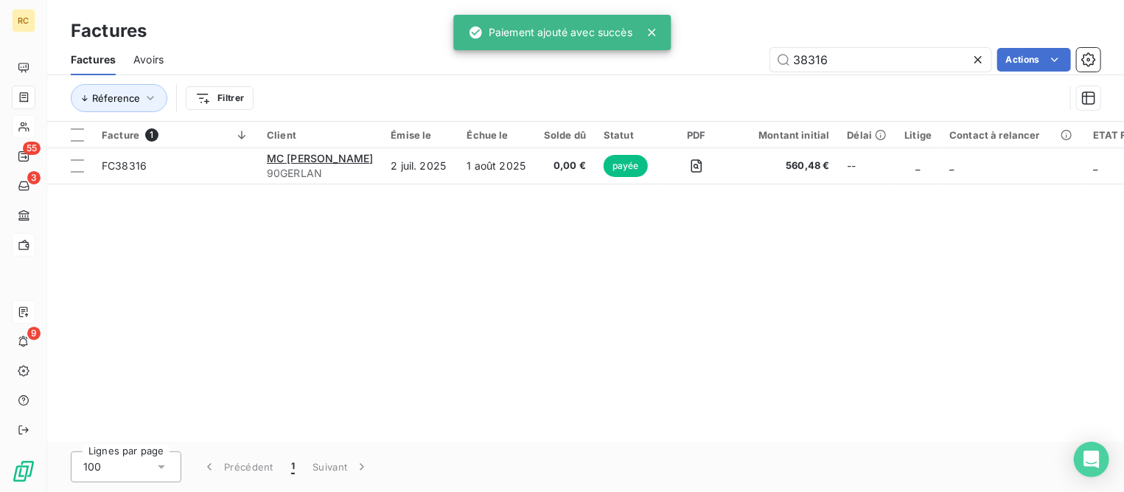
drag, startPoint x: 838, startPoint y: 55, endPoint x: 325, endPoint y: 55, distance: 512.4
click at [325, 55] on div "38316 Actions" at bounding box center [640, 60] width 919 height 24
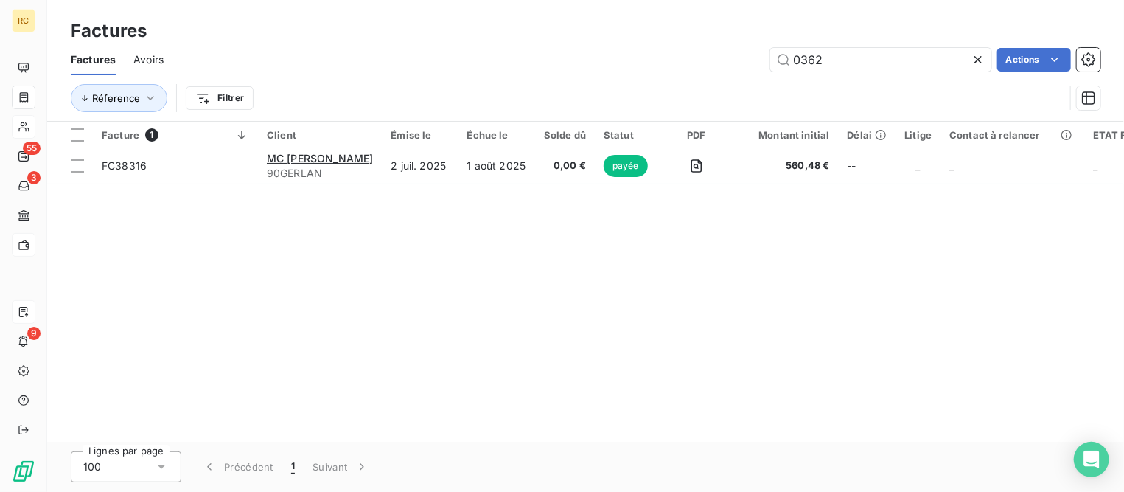
type input "0362"
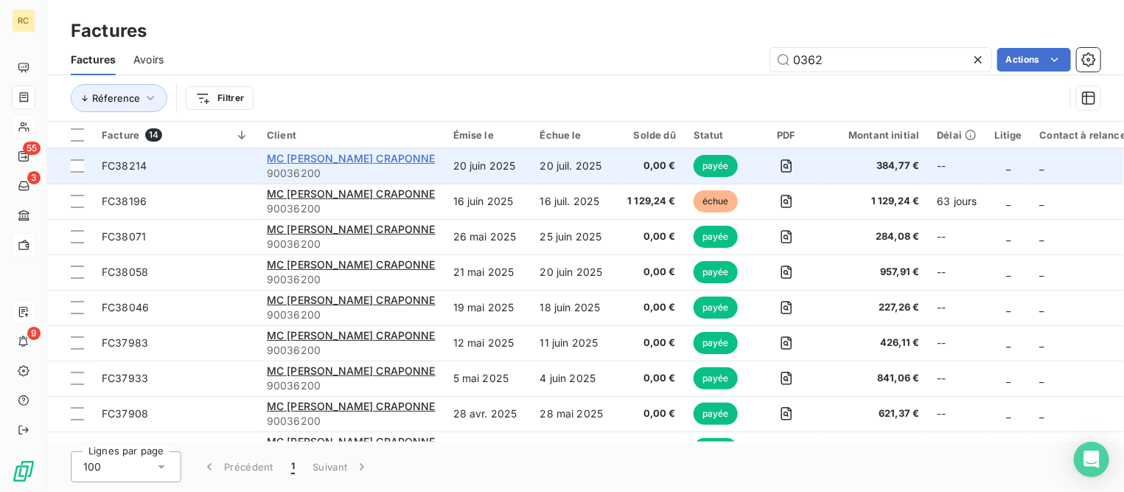
click at [354, 160] on span "MC [PERSON_NAME] CRAPONNE" at bounding box center [351, 158] width 169 height 13
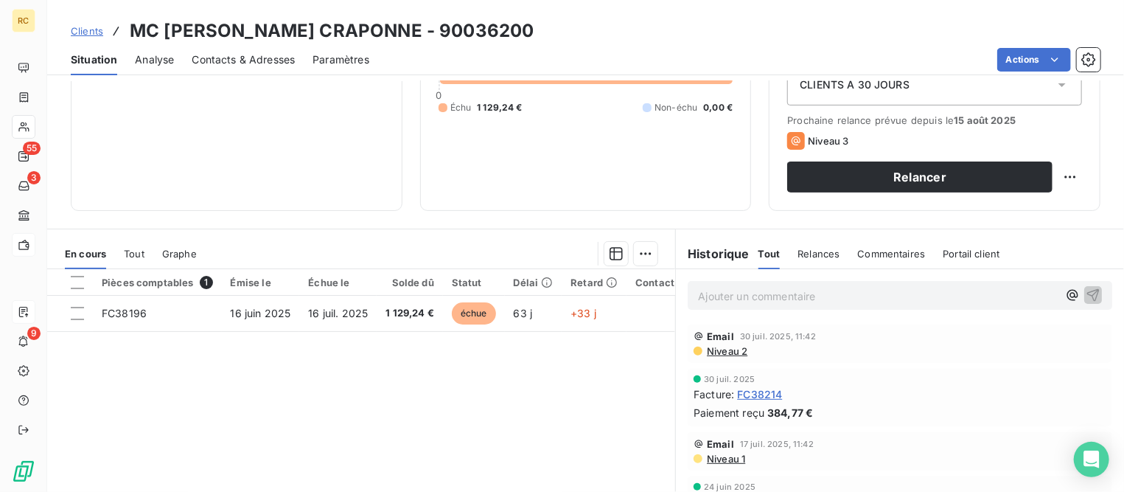
scroll to position [184, 0]
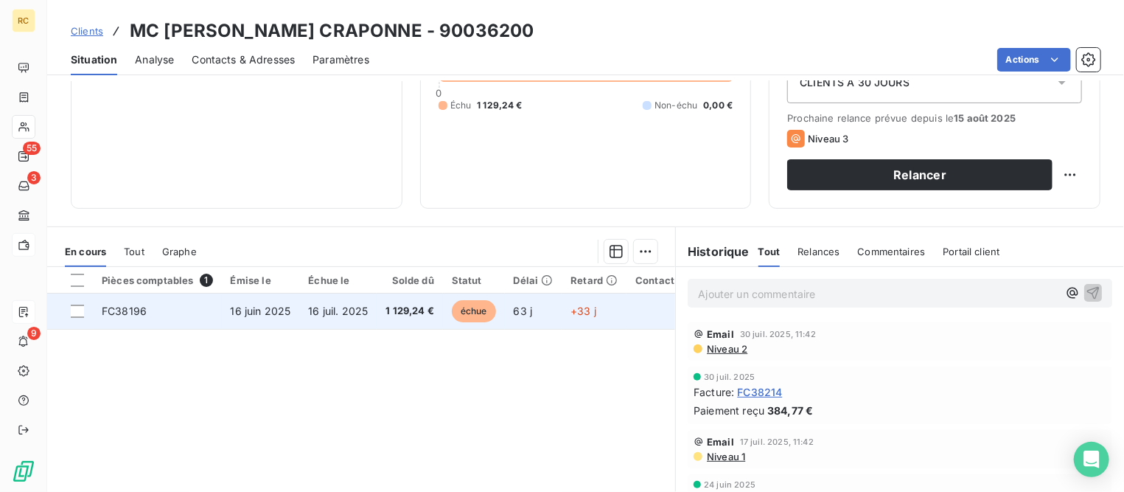
click at [285, 309] on span "16 juin 2025" at bounding box center [261, 311] width 60 height 13
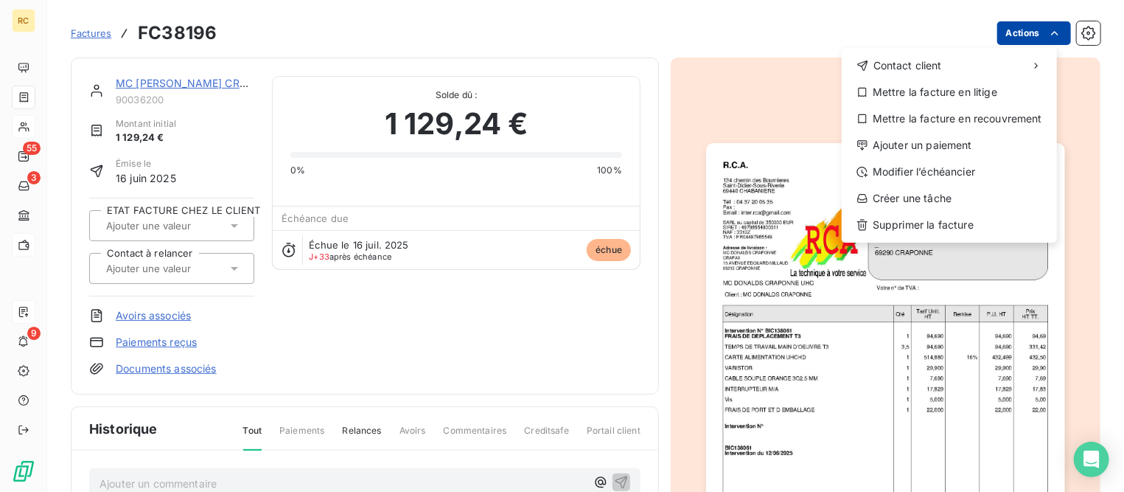
click at [1019, 35] on html "RC 55 3 9 Factures FC38196 Actions Contact client Mettre la facture en litige M…" at bounding box center [562, 246] width 1124 height 492
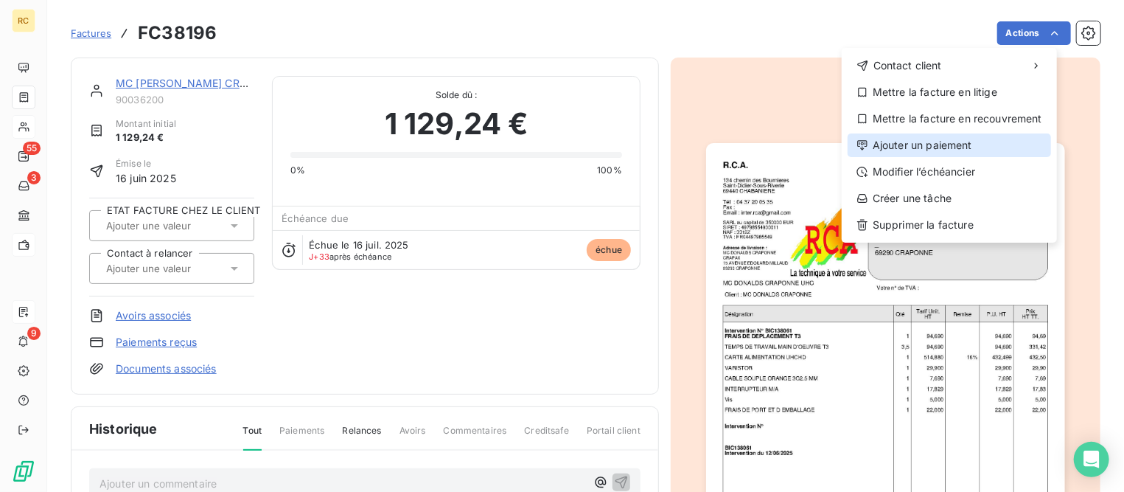
click at [936, 148] on div "Ajouter un paiement" at bounding box center [950, 145] width 204 height 24
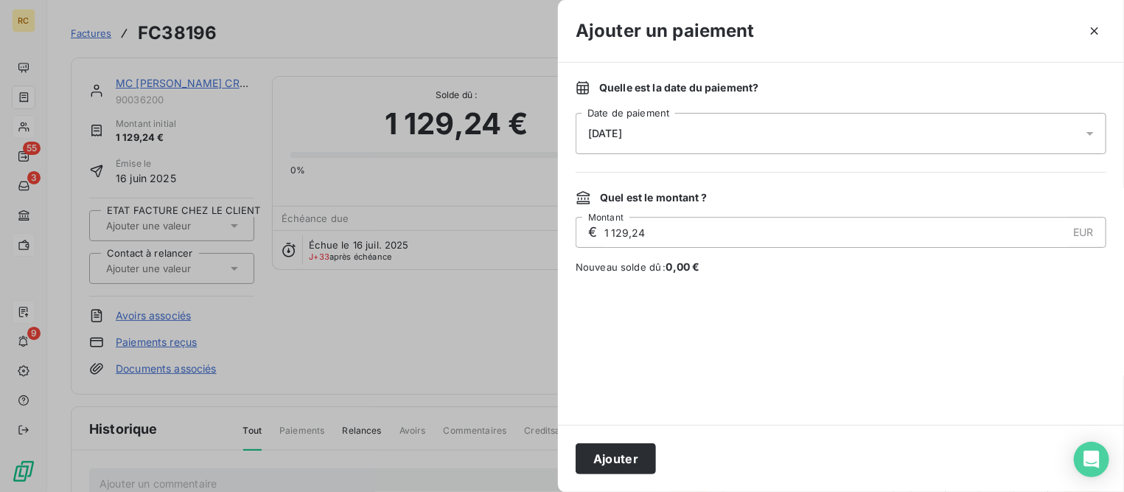
click at [698, 122] on div "[DATE]" at bounding box center [841, 133] width 531 height 41
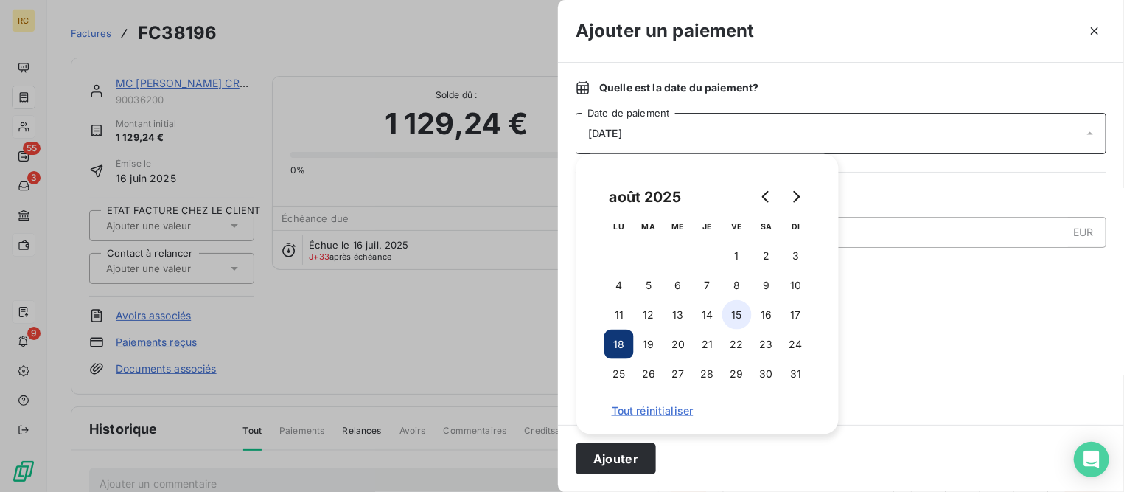
click at [745, 313] on button "15" at bounding box center [737, 314] width 29 height 29
click at [635, 456] on button "Ajouter" at bounding box center [616, 458] width 80 height 31
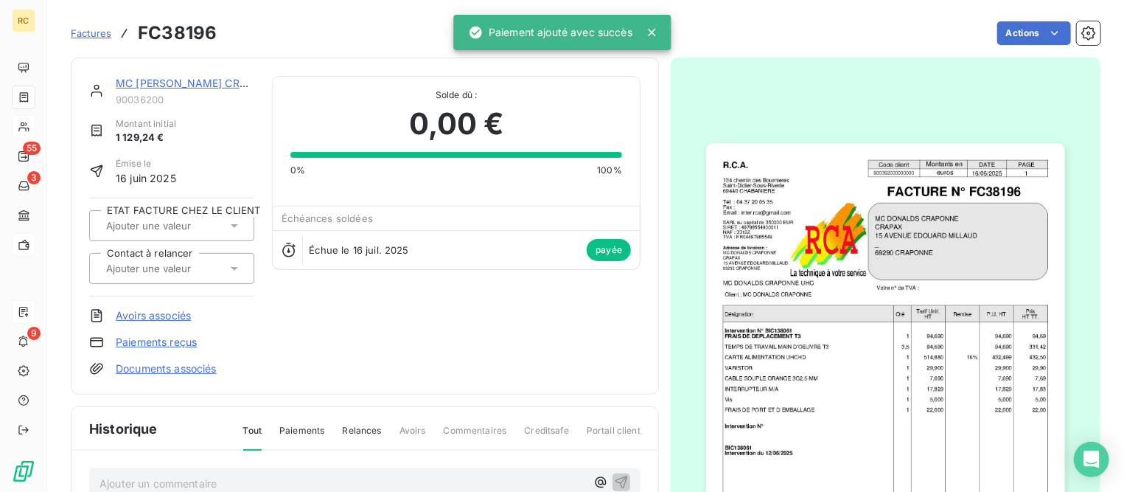
click at [190, 73] on div "MC [PERSON_NAME] CRAPONNE 90036200 Montant initial 1 129,24 € Émise le [DATE] E…" at bounding box center [365, 226] width 588 height 337
click at [191, 87] on link "MC [PERSON_NAME] CRAPONNE" at bounding box center [200, 83] width 169 height 13
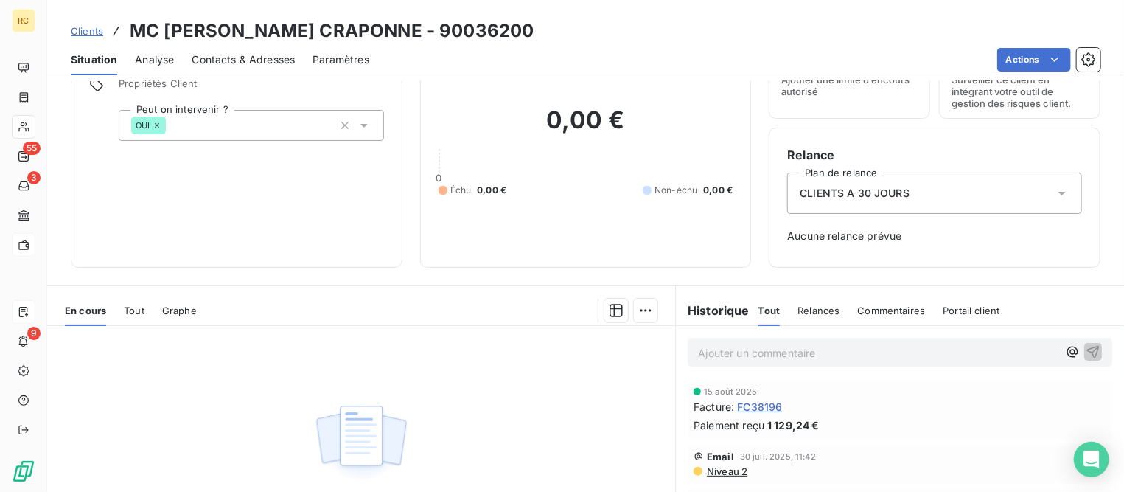
scroll to position [184, 0]
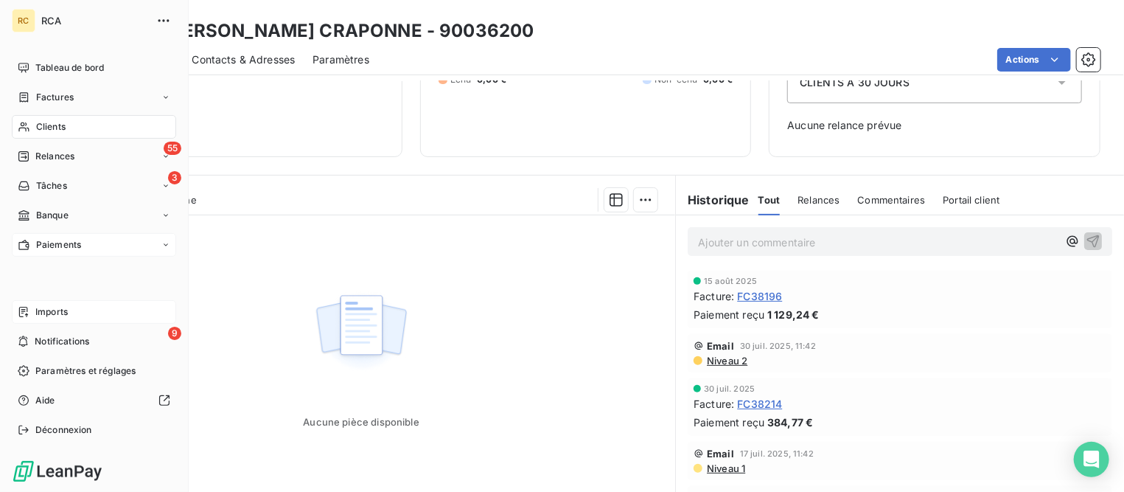
click at [63, 103] on span "Factures" at bounding box center [55, 97] width 38 height 13
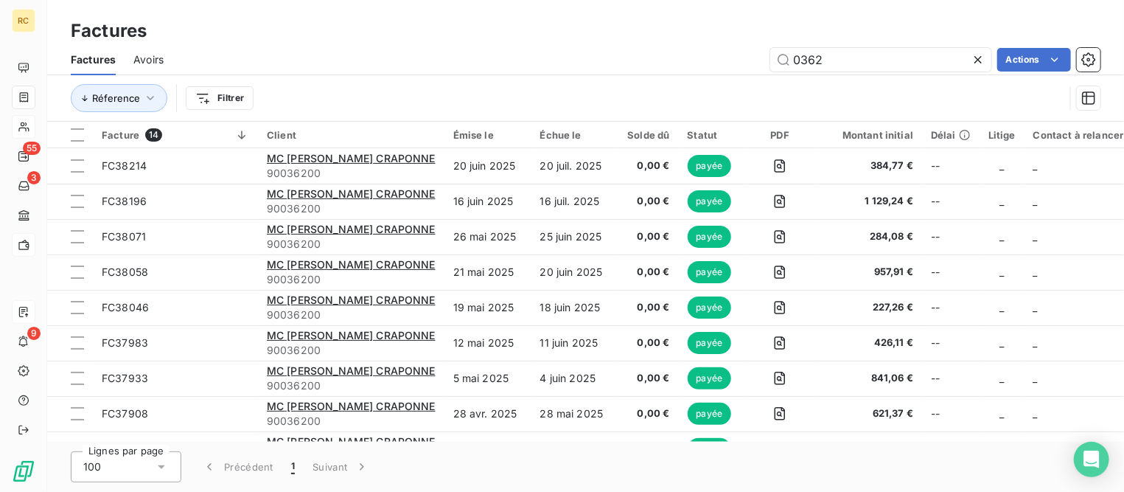
drag, startPoint x: 844, startPoint y: 63, endPoint x: 675, endPoint y: 55, distance: 169.8
click at [675, 55] on div "0362 Actions" at bounding box center [640, 60] width 919 height 24
type input "38339"
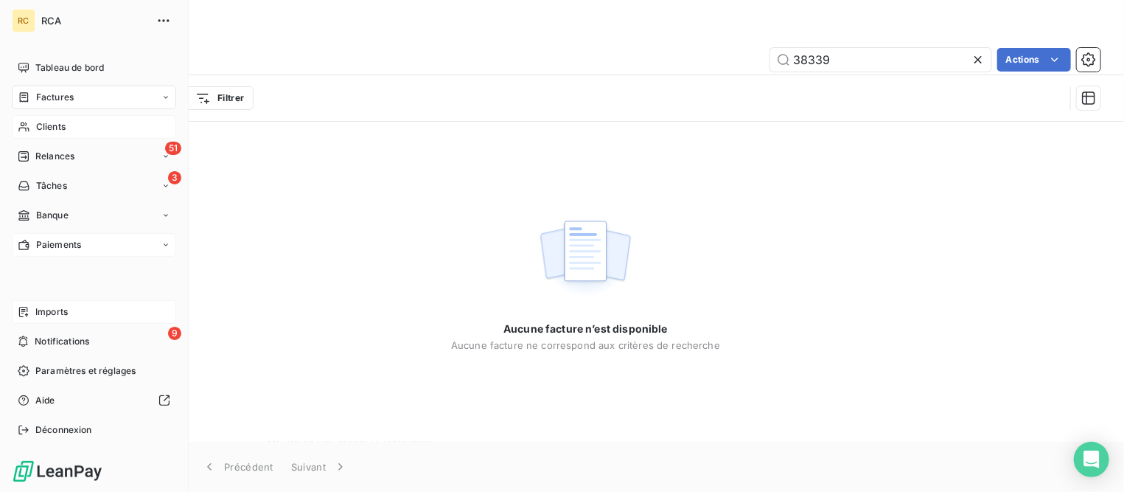
click at [56, 309] on span "Imports" at bounding box center [51, 311] width 32 height 13
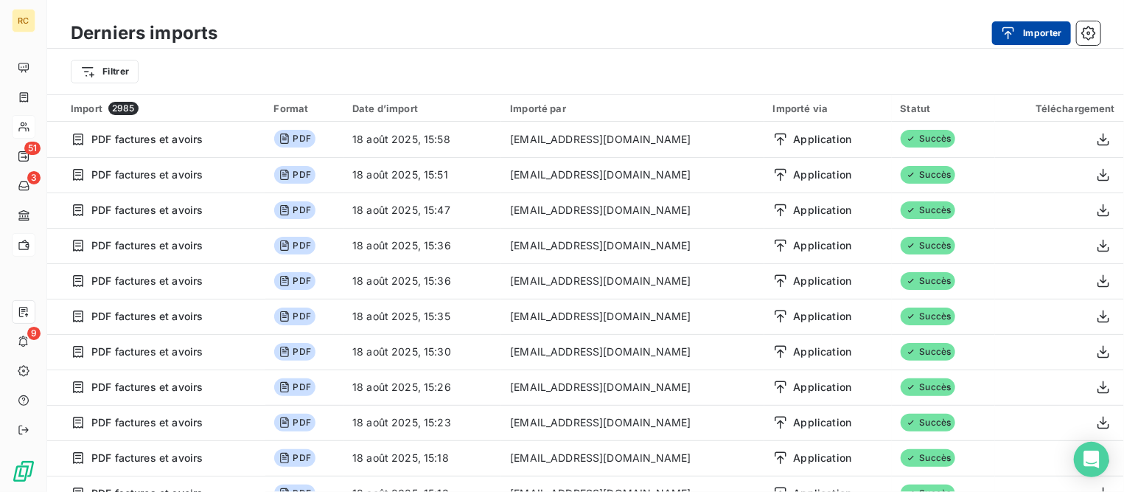
click at [1027, 32] on button "Importer" at bounding box center [1031, 33] width 79 height 24
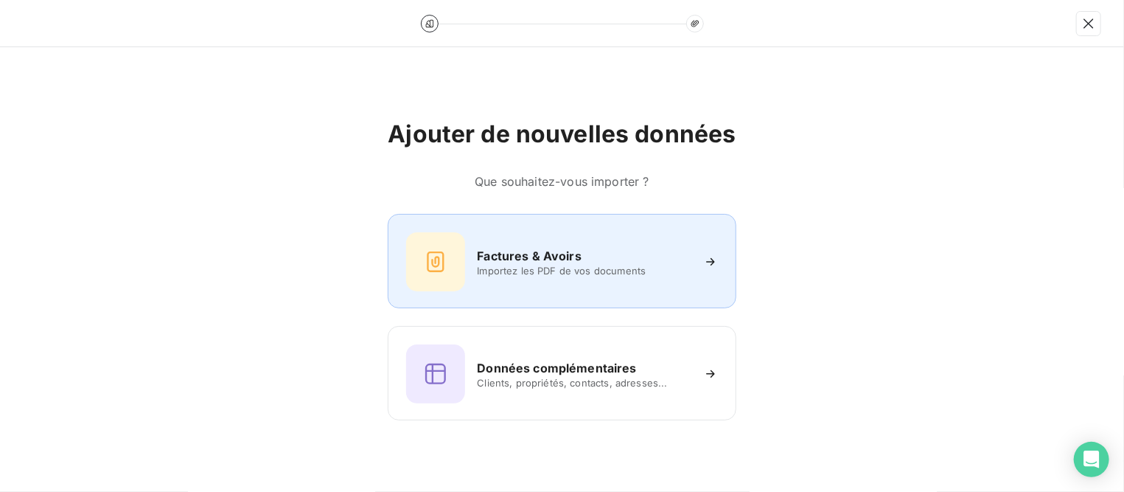
click at [470, 240] on div "Factures & Avoirs Importez les PDF de vos documents" at bounding box center [561, 261] width 311 height 59
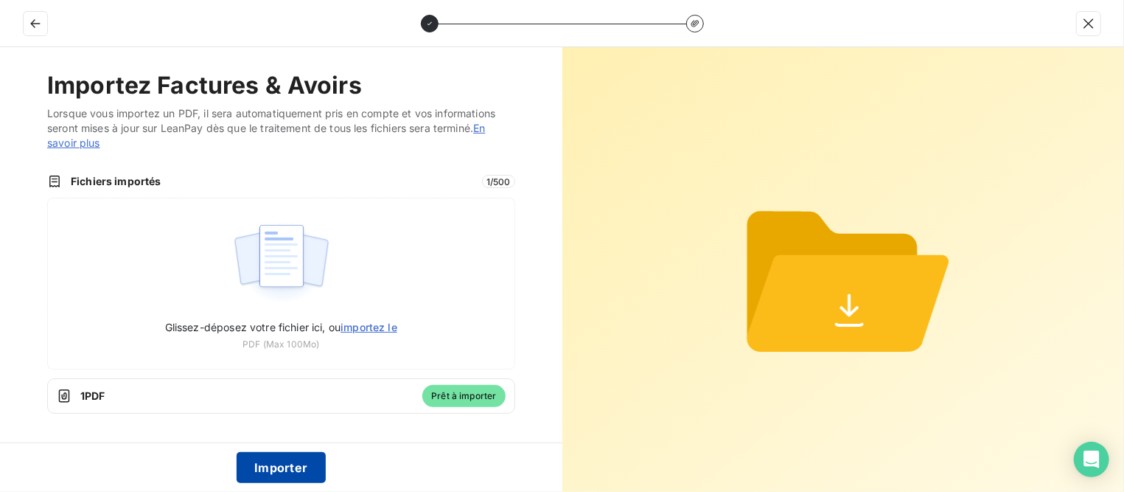
click at [274, 460] on button "Importer" at bounding box center [281, 467] width 89 height 31
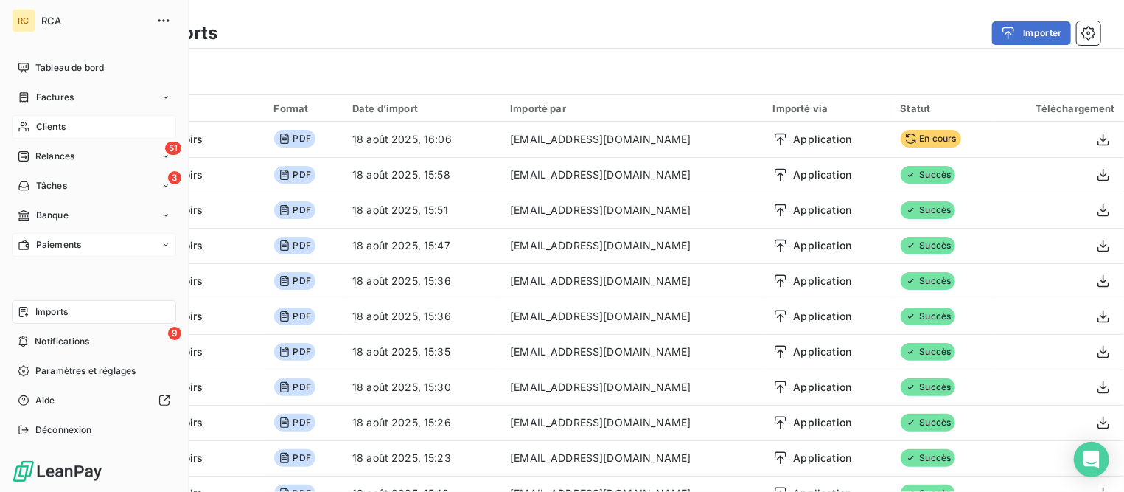
click at [49, 127] on span "Clients" at bounding box center [50, 126] width 29 height 13
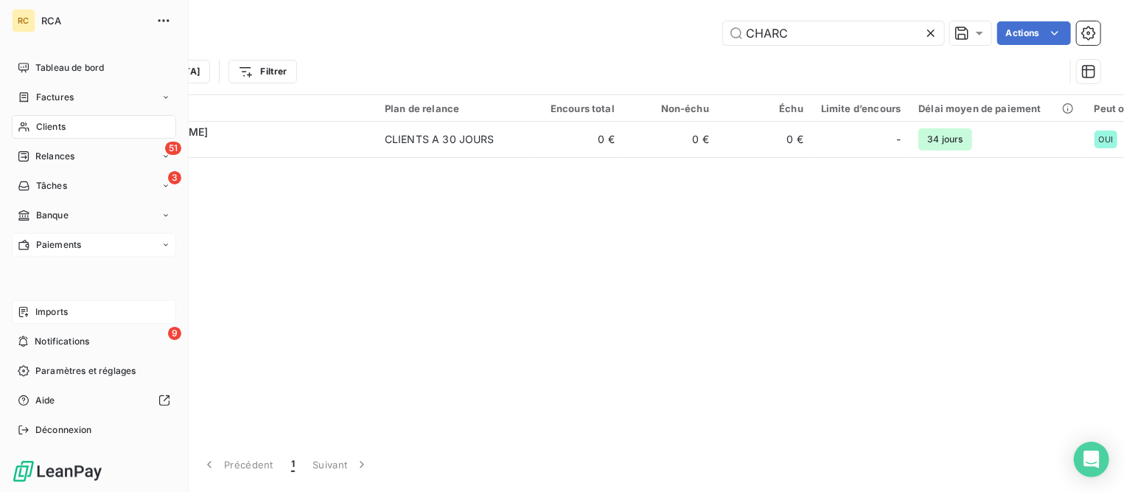
click at [59, 100] on span "Factures" at bounding box center [55, 97] width 38 height 13
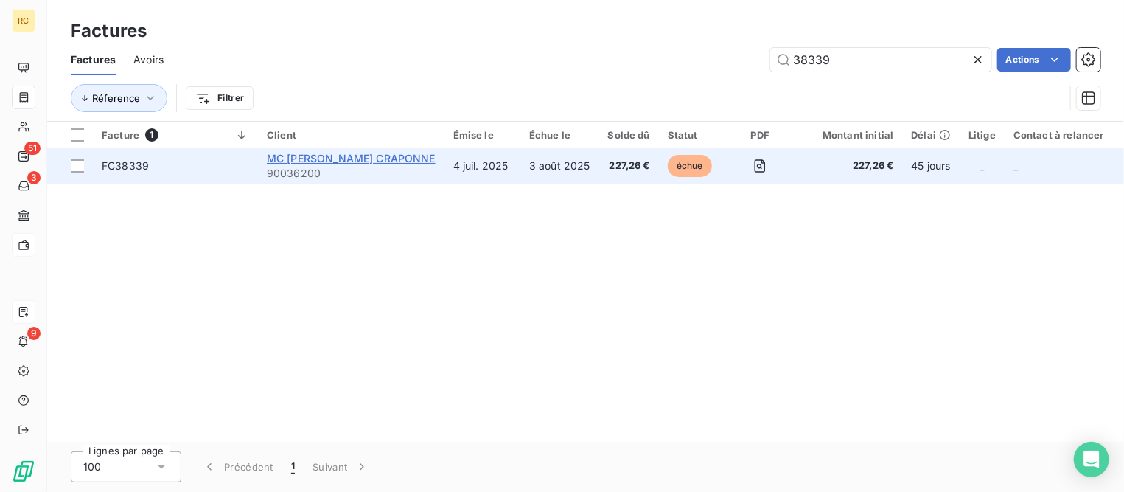
click at [372, 159] on span "MC [PERSON_NAME] CRAPONNE" at bounding box center [351, 158] width 169 height 13
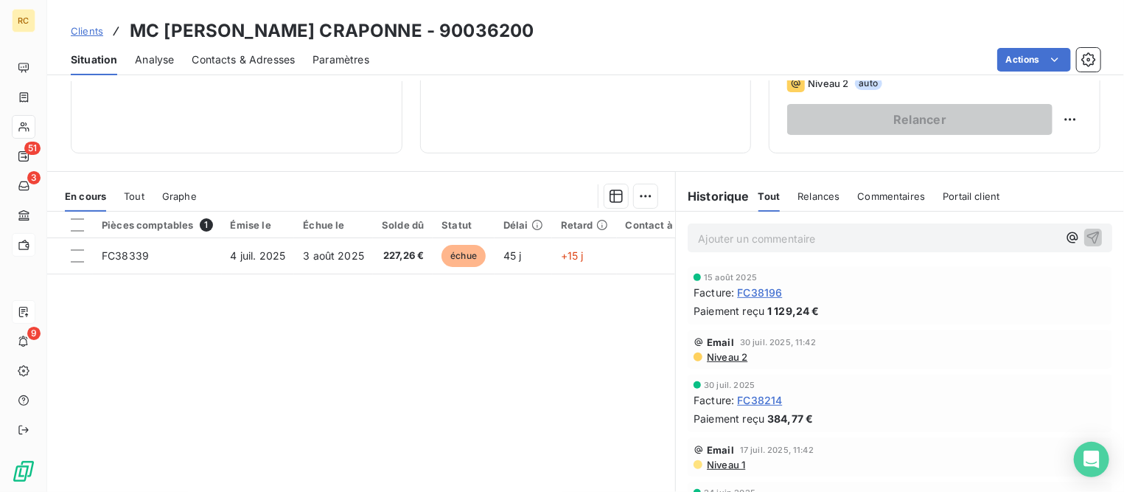
scroll to position [276, 0]
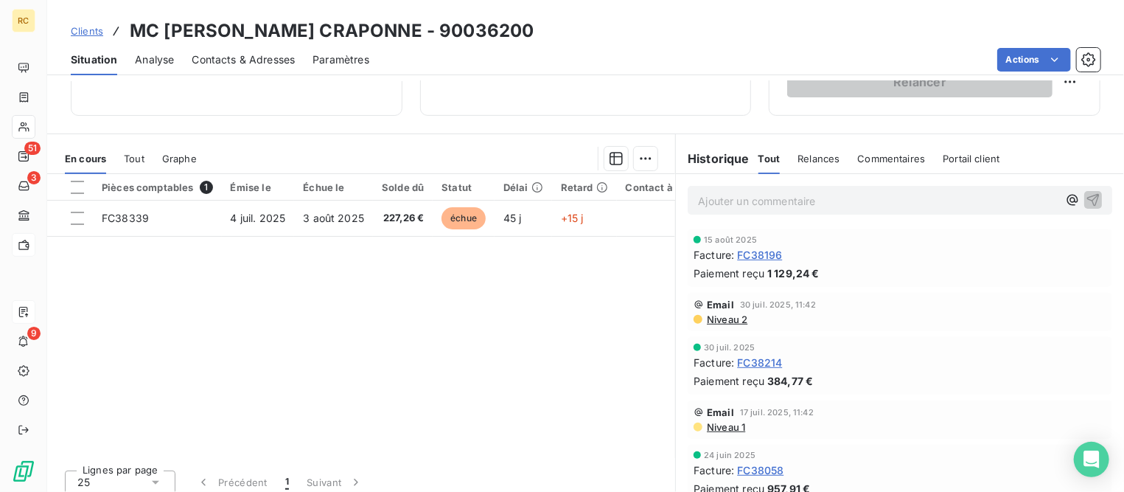
click at [82, 32] on span "Clients" at bounding box center [87, 31] width 32 height 12
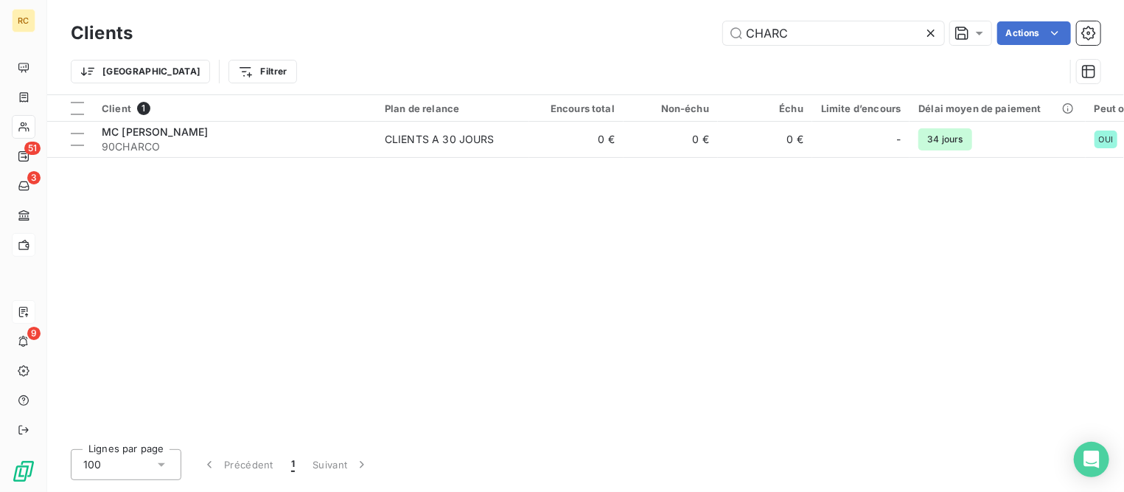
drag, startPoint x: 709, startPoint y: 32, endPoint x: 501, endPoint y: 32, distance: 207.2
click at [495, 32] on div "CHARC Actions" at bounding box center [625, 33] width 950 height 24
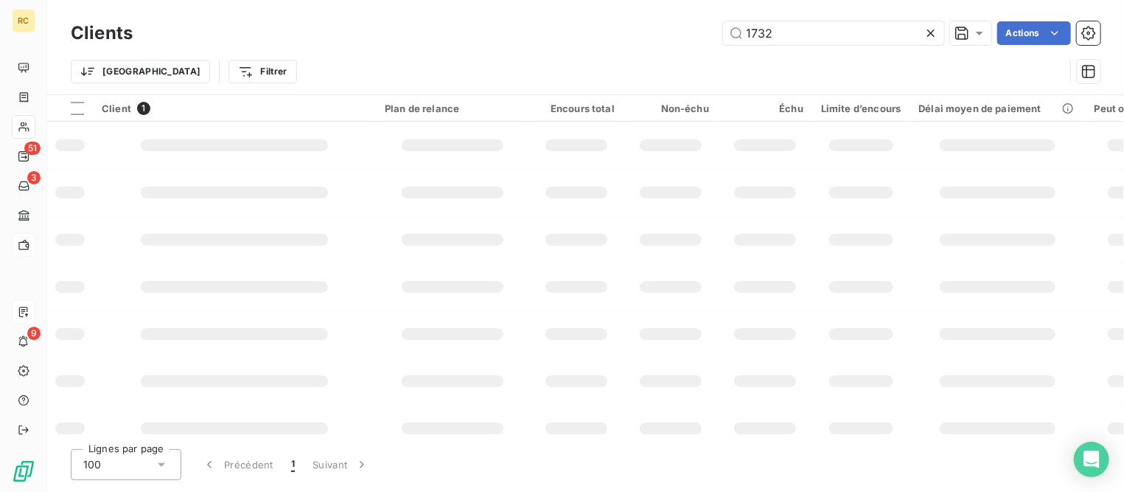
type input "1732"
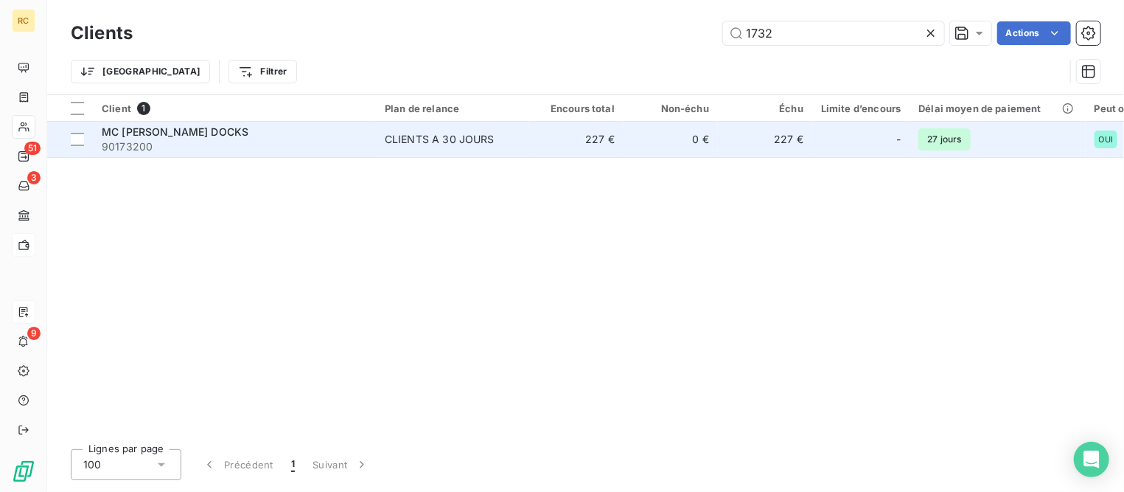
click at [234, 134] on span "MC [PERSON_NAME] DOCKS" at bounding box center [175, 131] width 147 height 13
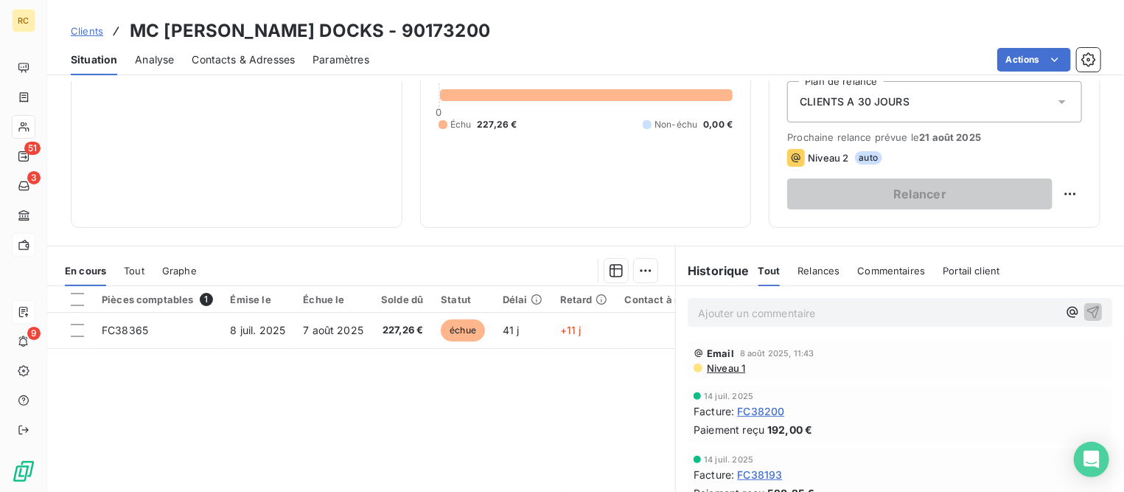
scroll to position [184, 0]
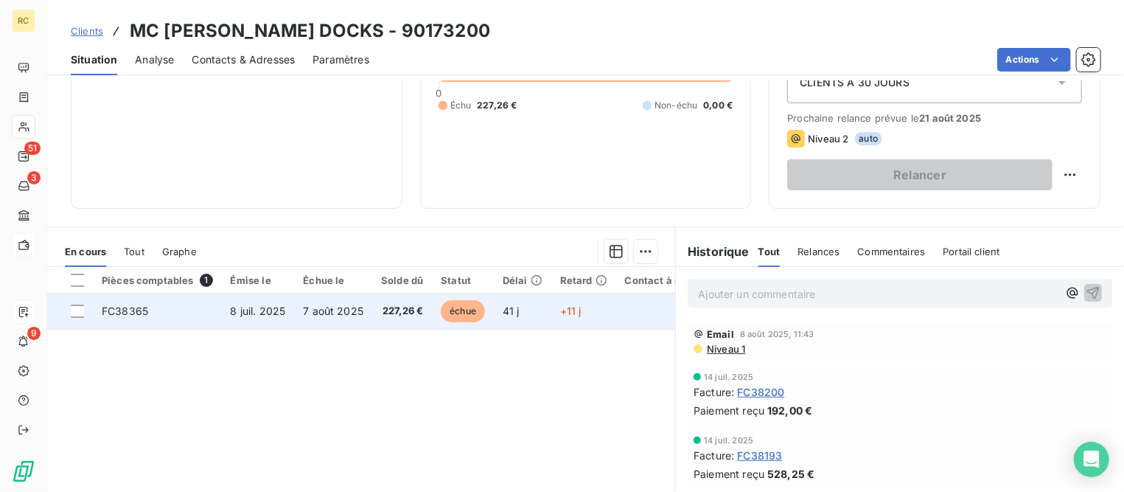
click at [278, 311] on span "8 juil. 2025" at bounding box center [258, 311] width 55 height 13
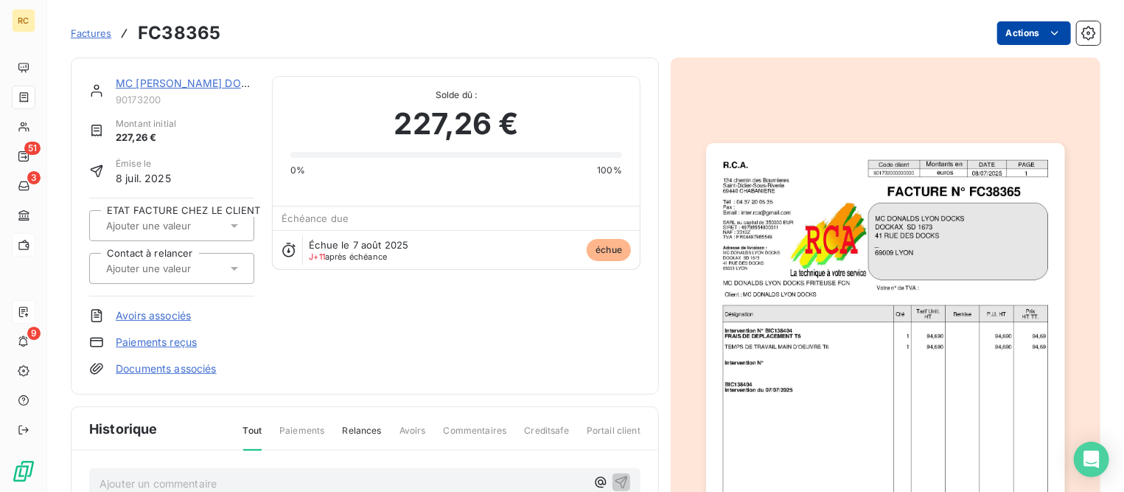
click at [1026, 32] on html "RC 51 3 9 Factures FC38365 Actions MC [PERSON_NAME] DOCKS 90173200 Montant init…" at bounding box center [562, 246] width 1124 height 492
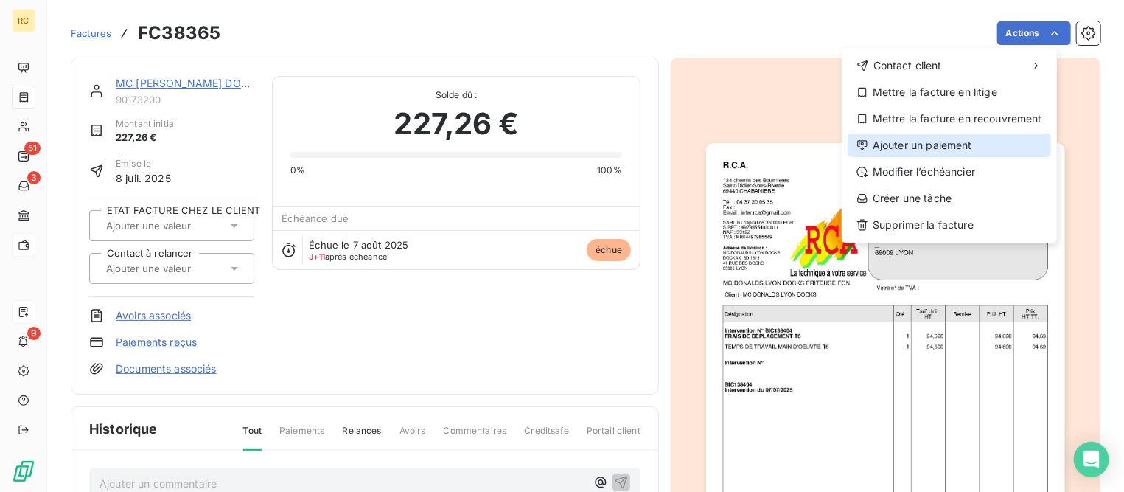
click at [933, 147] on div "Ajouter un paiement" at bounding box center [950, 145] width 204 height 24
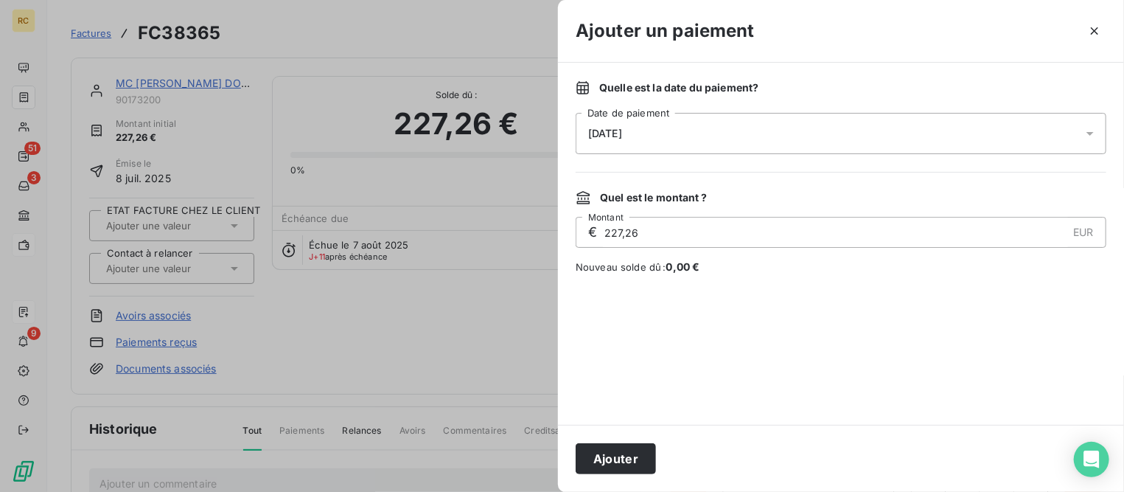
click at [850, 139] on div "[DATE]" at bounding box center [841, 133] width 531 height 41
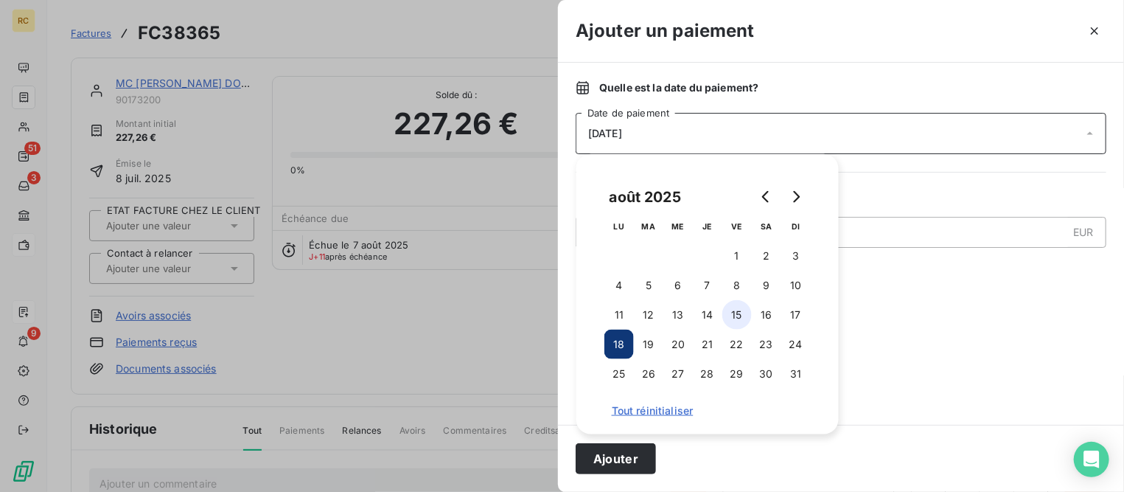
click at [737, 313] on button "15" at bounding box center [737, 314] width 29 height 29
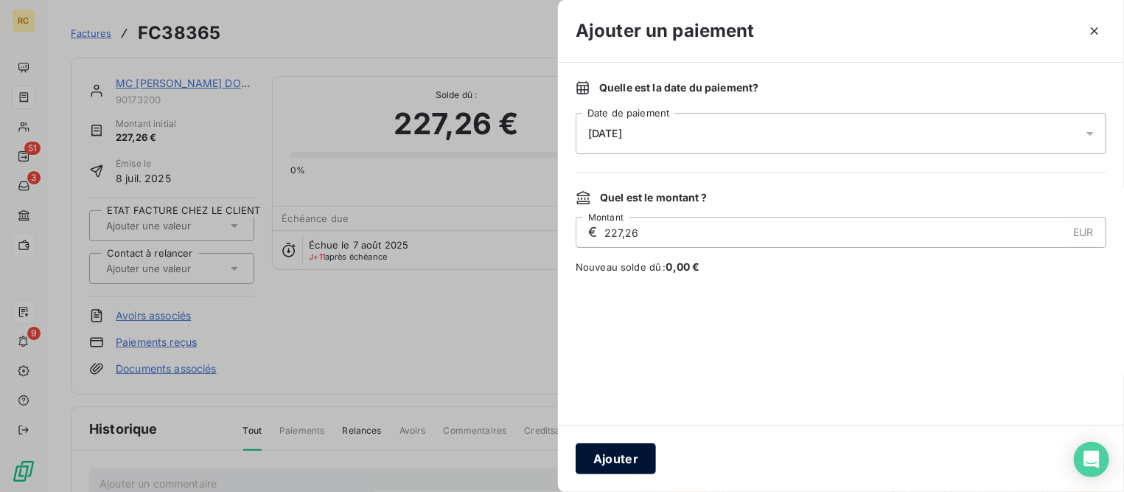
click at [638, 456] on button "Ajouter" at bounding box center [616, 458] width 80 height 31
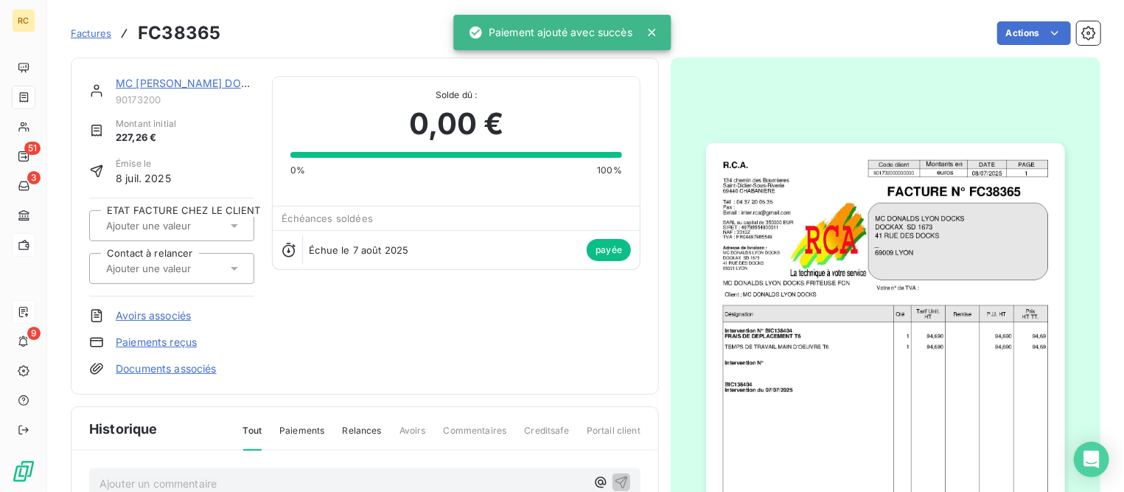
click at [192, 83] on link "MC [PERSON_NAME] DOCKS" at bounding box center [189, 83] width 146 height 13
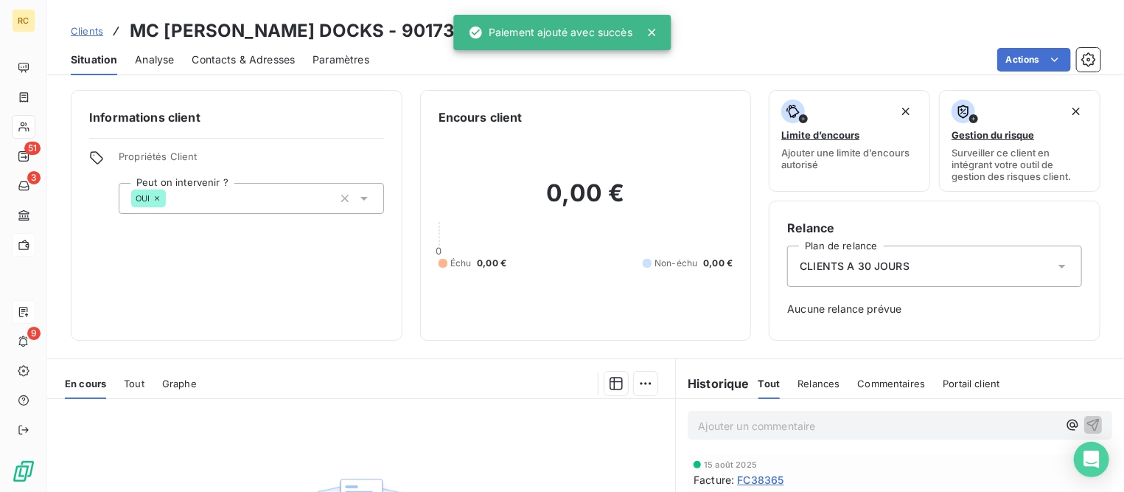
click at [113, 387] on div "En cours Tout Graphe" at bounding box center [361, 383] width 628 height 31
click at [131, 384] on span "Tout" at bounding box center [134, 384] width 21 height 12
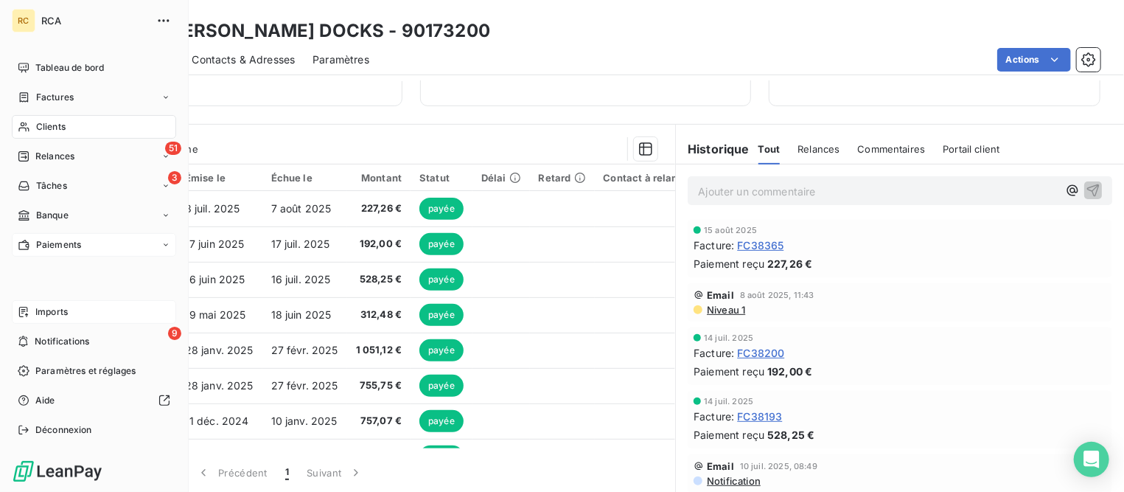
click at [44, 310] on span "Imports" at bounding box center [51, 311] width 32 height 13
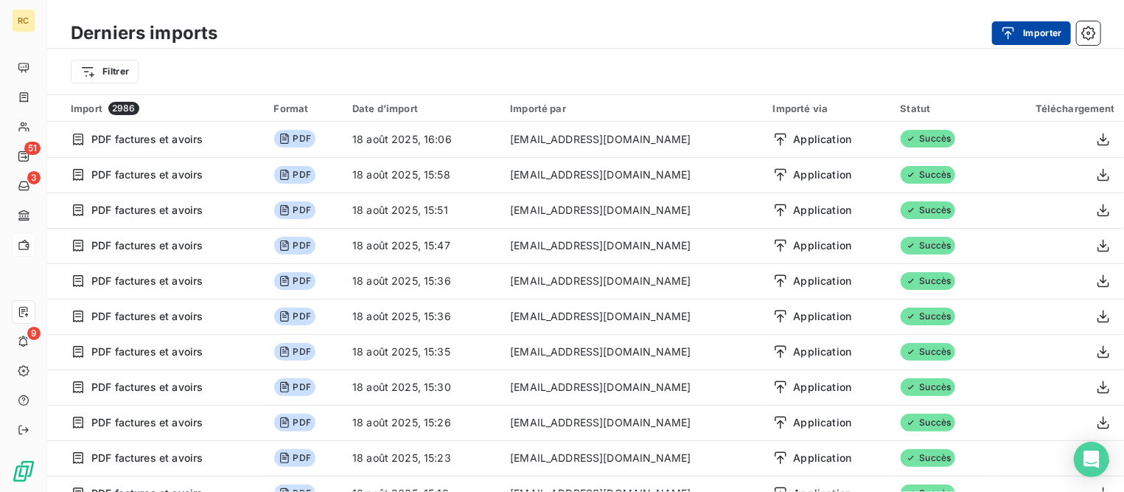
click at [1031, 36] on button "Importer" at bounding box center [1031, 33] width 79 height 24
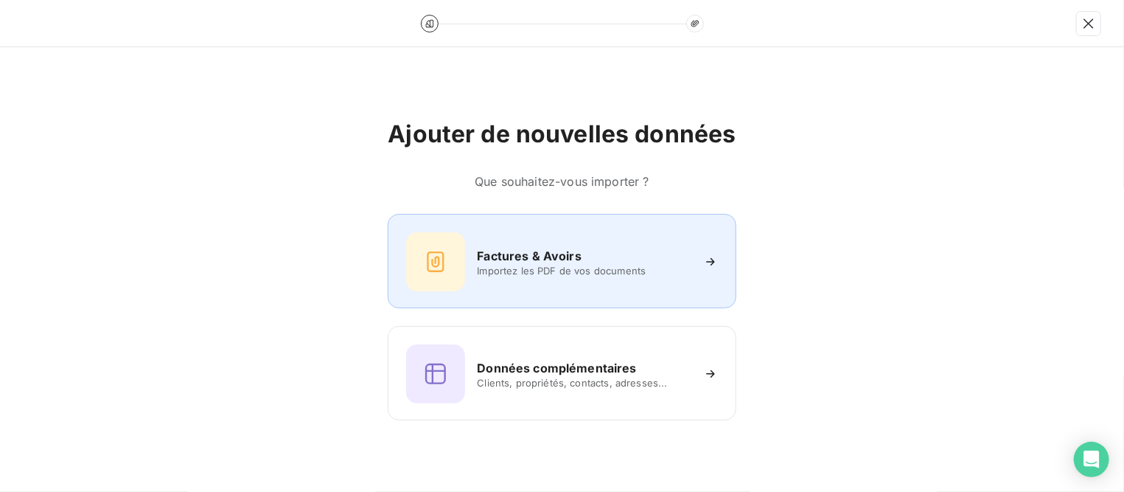
click at [526, 248] on h6 "Factures & Avoirs" at bounding box center [529, 256] width 105 height 18
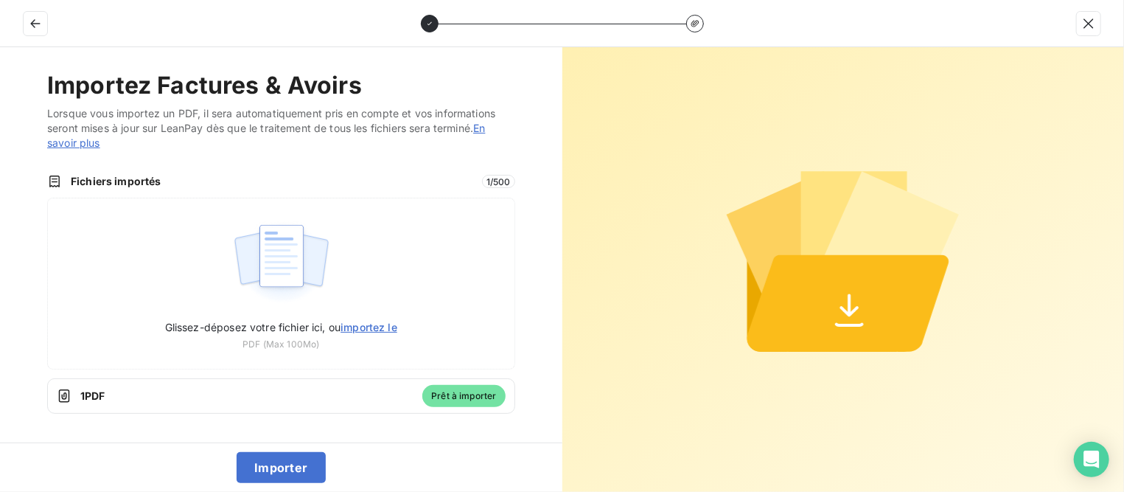
drag, startPoint x: 295, startPoint y: 469, endPoint x: 400, endPoint y: 453, distance: 106.6
click at [296, 466] on button "Importer" at bounding box center [281, 467] width 89 height 31
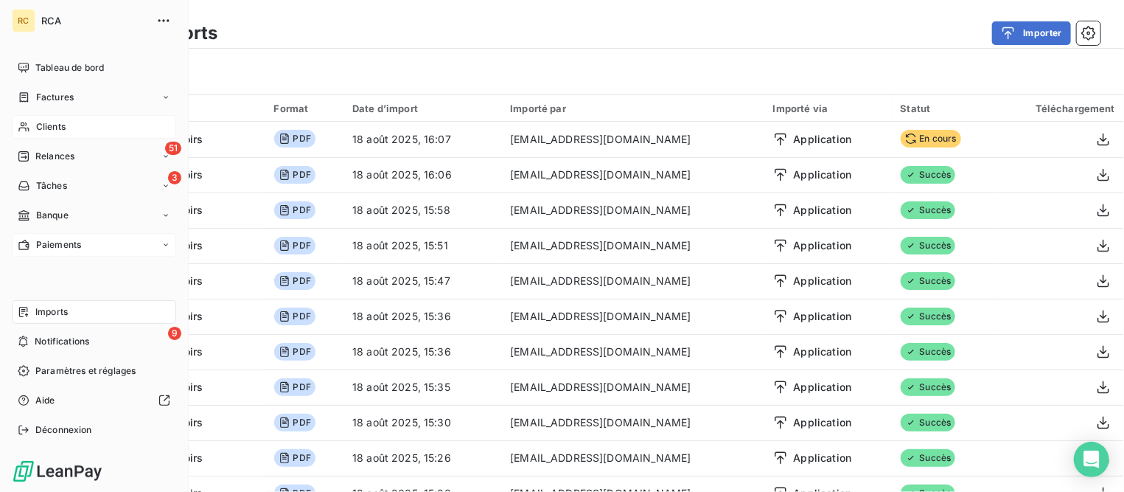
click at [48, 128] on span "Clients" at bounding box center [50, 126] width 29 height 13
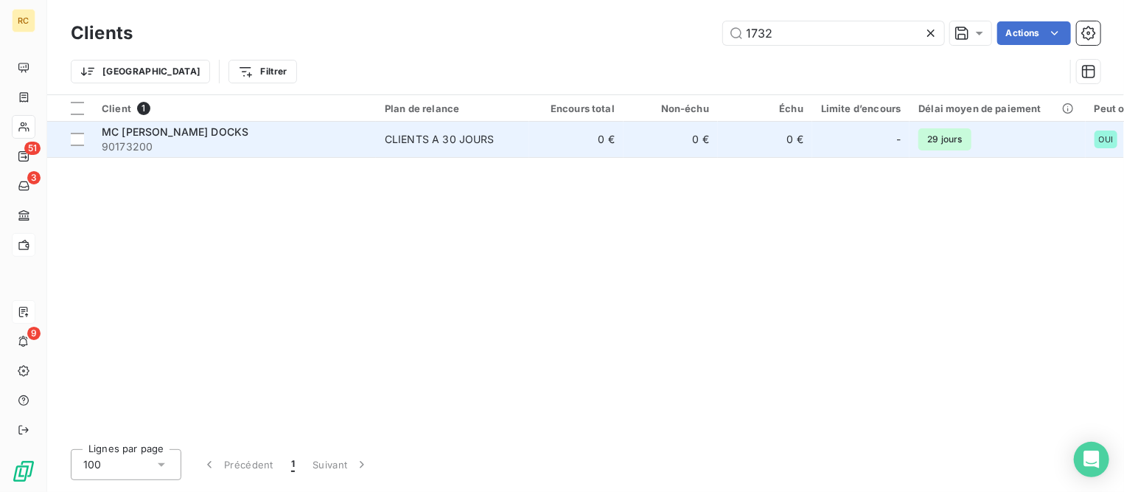
click at [227, 133] on span "MC [PERSON_NAME] DOCKS" at bounding box center [175, 131] width 147 height 13
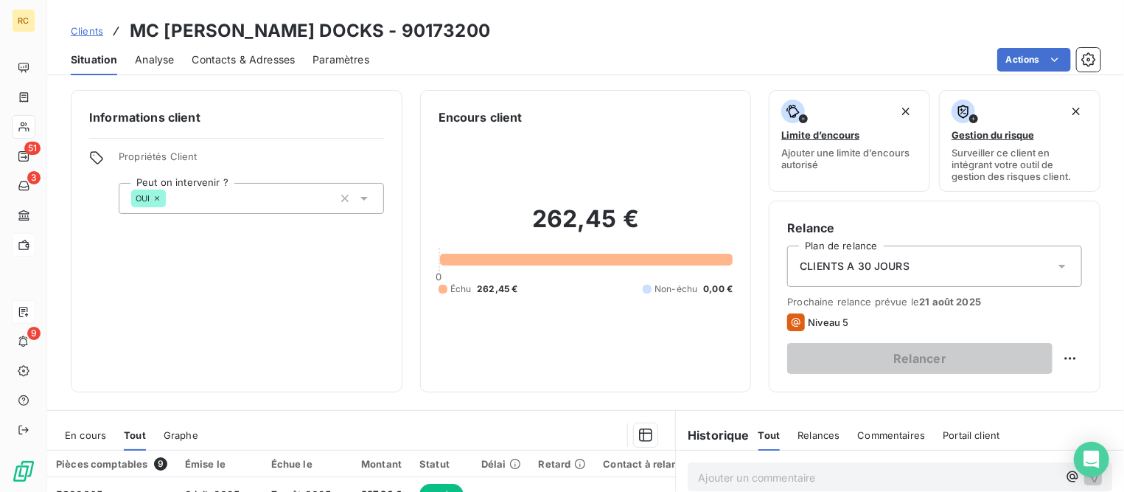
click at [82, 423] on div "En cours" at bounding box center [85, 435] width 41 height 31
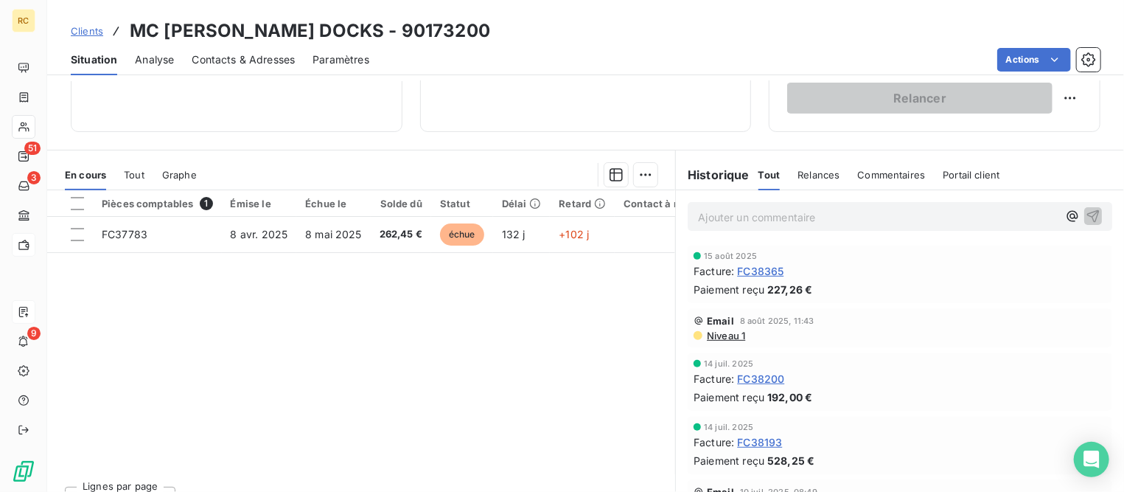
scroll to position [276, 0]
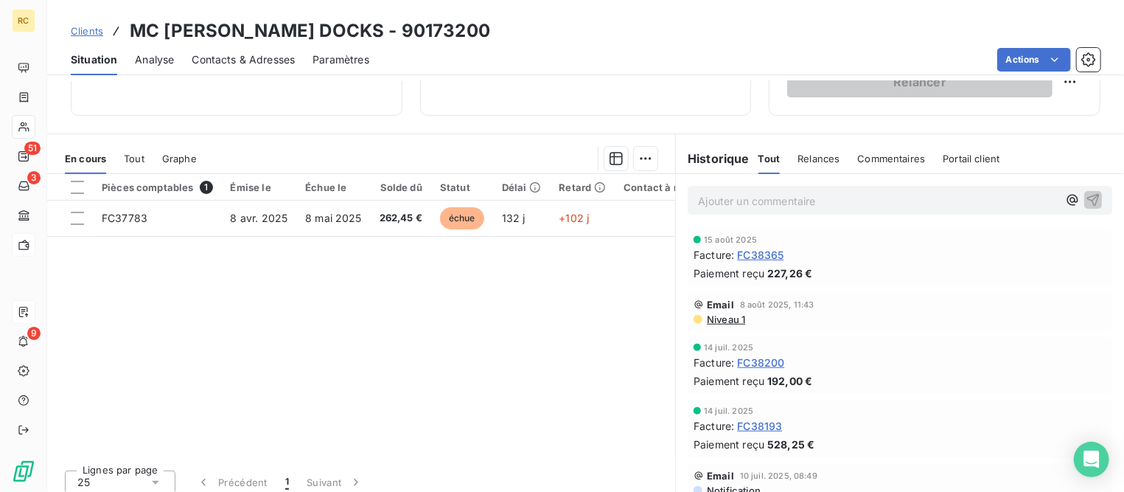
click at [96, 29] on span "Clients" at bounding box center [87, 31] width 32 height 12
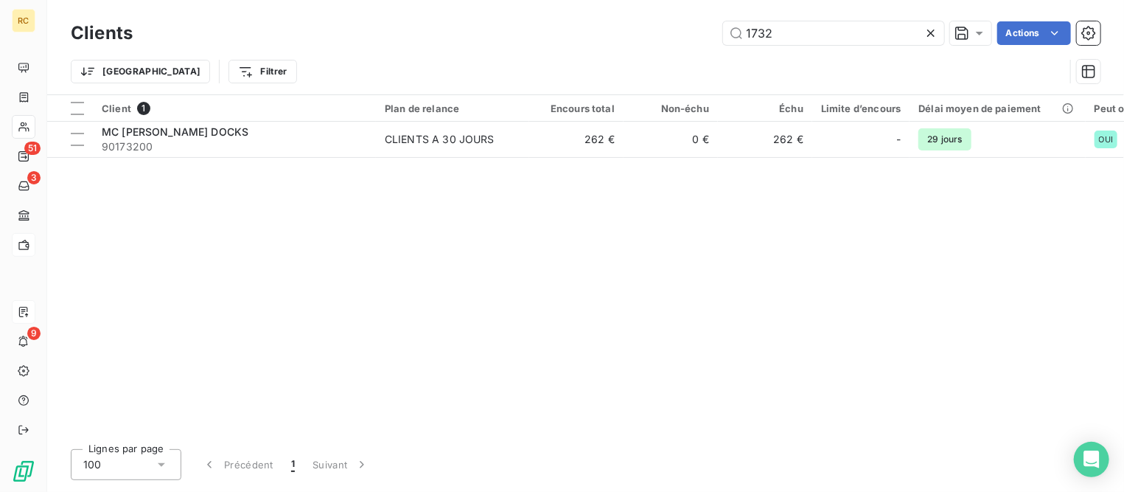
drag, startPoint x: 872, startPoint y: 27, endPoint x: 588, endPoint y: 21, distance: 284.7
click at [588, 21] on div "Clients 1732 Actions" at bounding box center [586, 33] width 1030 height 31
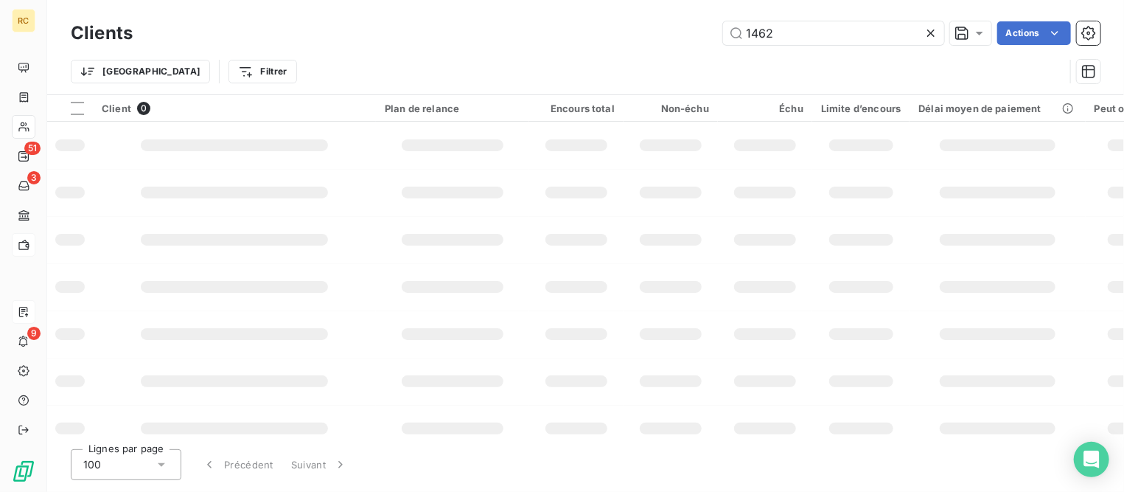
type input "1462"
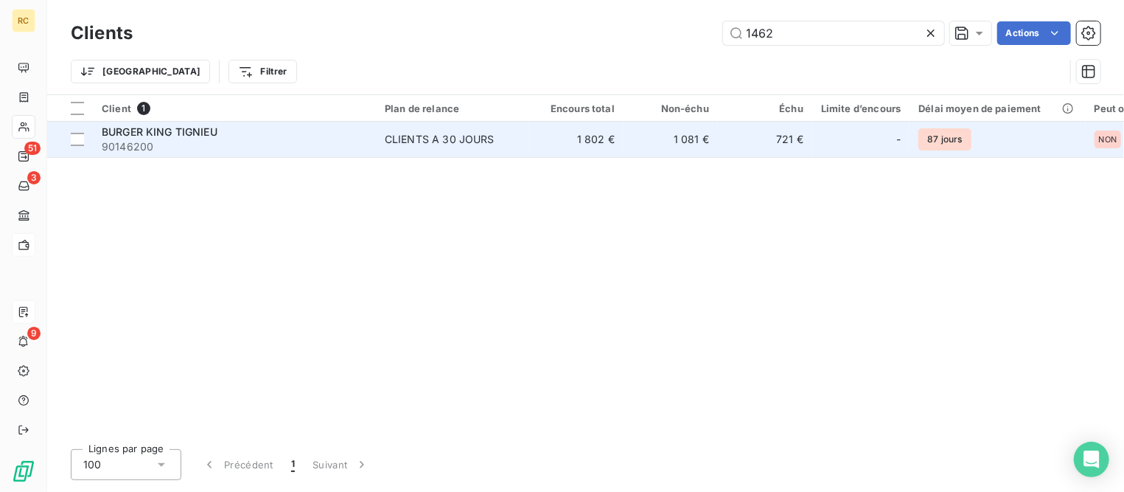
click at [241, 140] on span "90146200" at bounding box center [234, 146] width 265 height 15
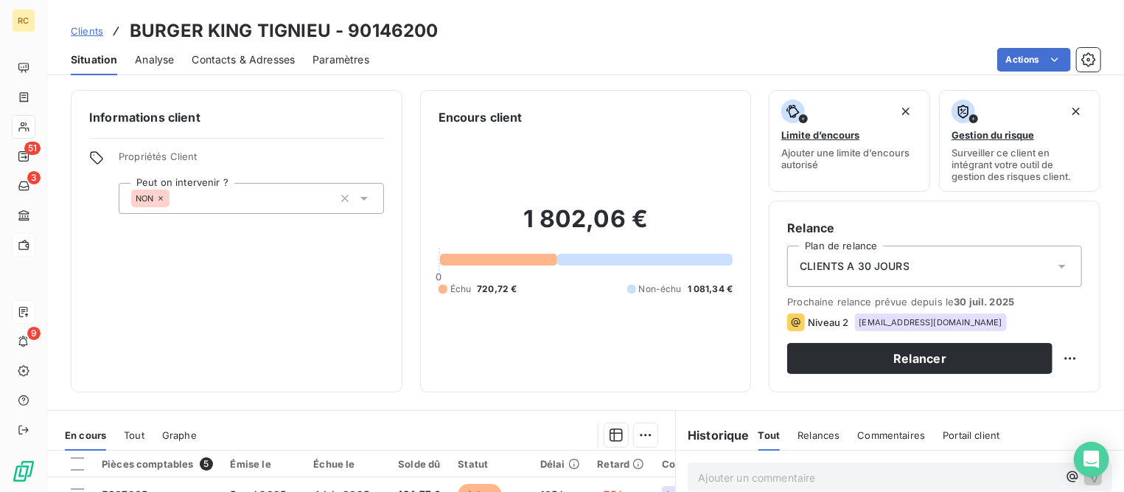
scroll to position [276, 0]
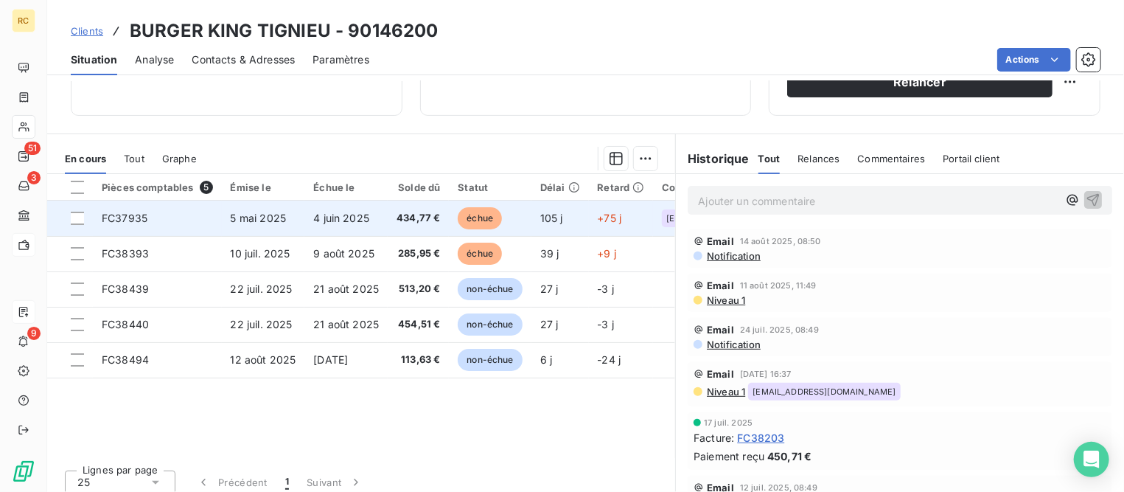
click at [252, 222] on span "5 mai 2025" at bounding box center [259, 218] width 56 height 13
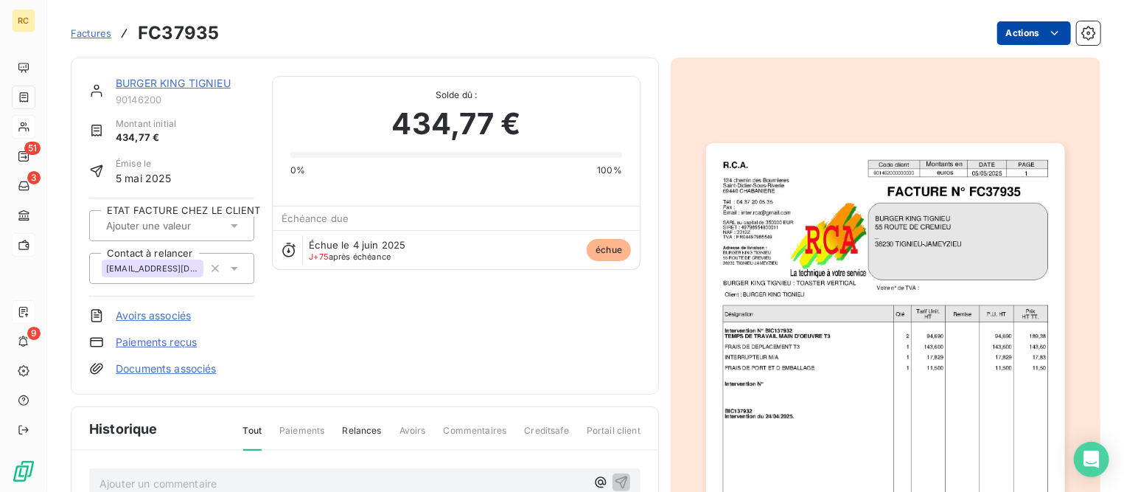
click at [1005, 30] on html "RC 51 3 9 Factures FC37935 Actions BURGER KING TIGNIEU 90146200 Montant initial…" at bounding box center [562, 246] width 1124 height 492
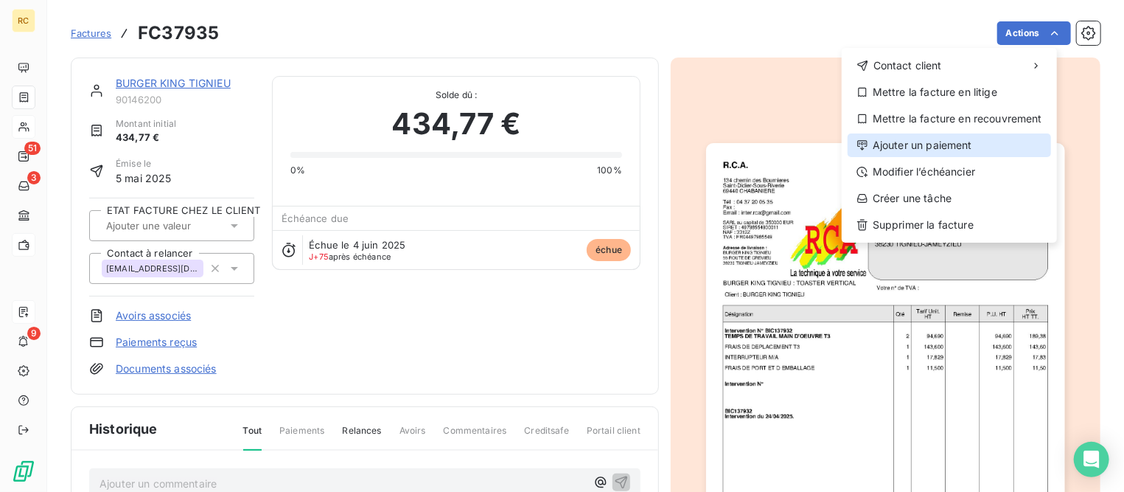
click at [924, 146] on div "Ajouter un paiement" at bounding box center [950, 145] width 204 height 24
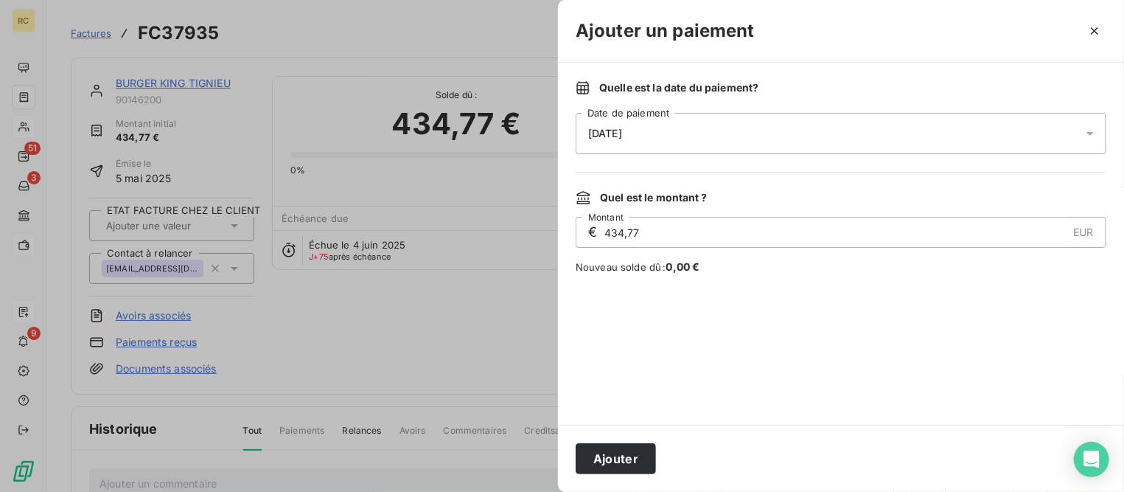
click at [619, 463] on button "Ajouter" at bounding box center [616, 458] width 80 height 31
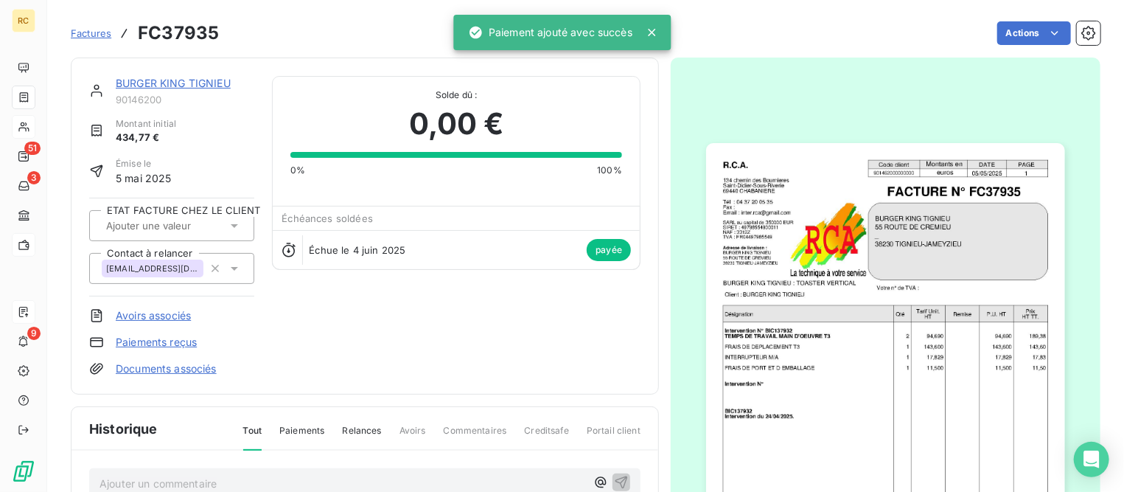
click at [212, 83] on link "BURGER KING TIGNIEU" at bounding box center [173, 83] width 115 height 13
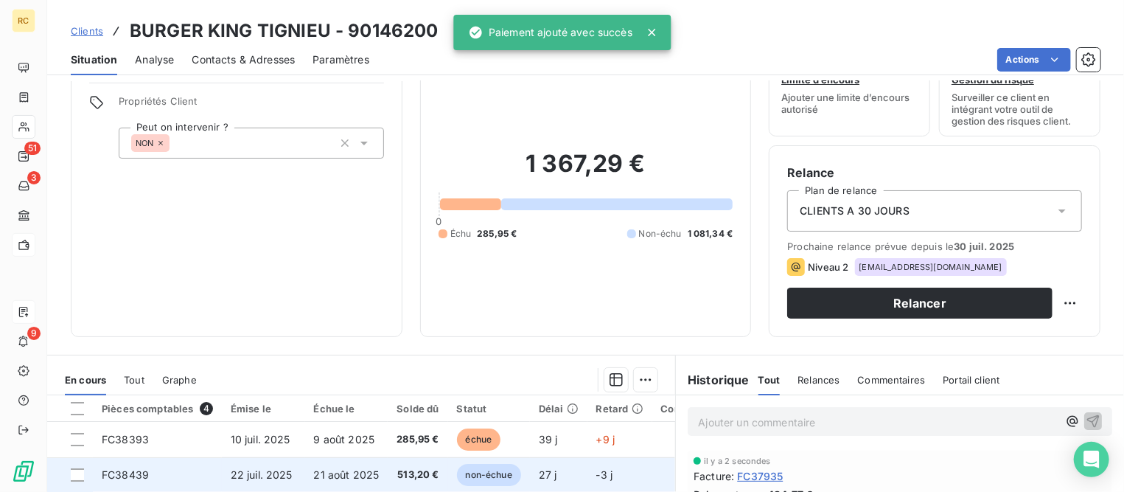
scroll to position [276, 0]
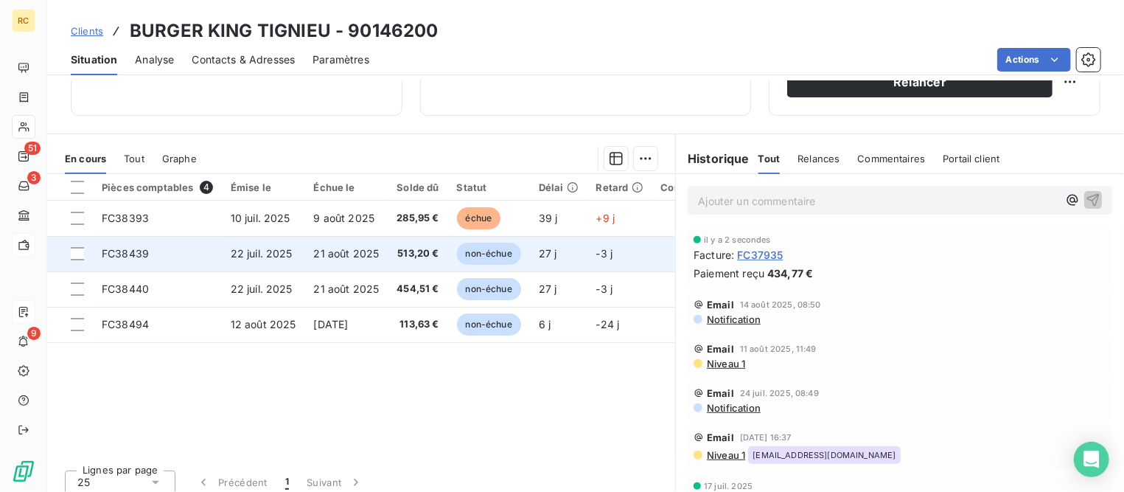
click at [271, 254] on span "22 juil. 2025" at bounding box center [262, 253] width 62 height 13
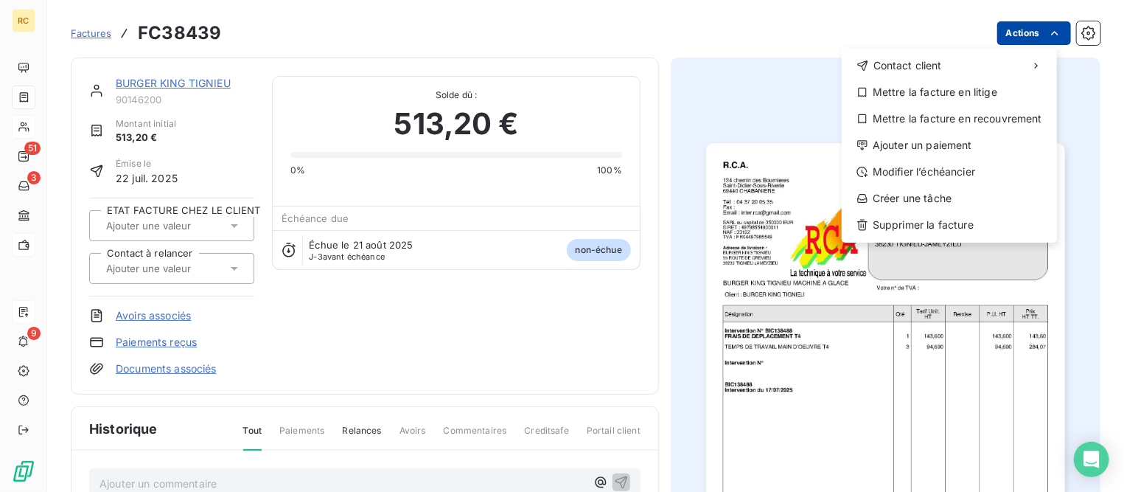
click at [1001, 31] on html "RC 51 3 9 Factures FC38439 Actions Contact client Mettre la facture en litige M…" at bounding box center [562, 246] width 1124 height 492
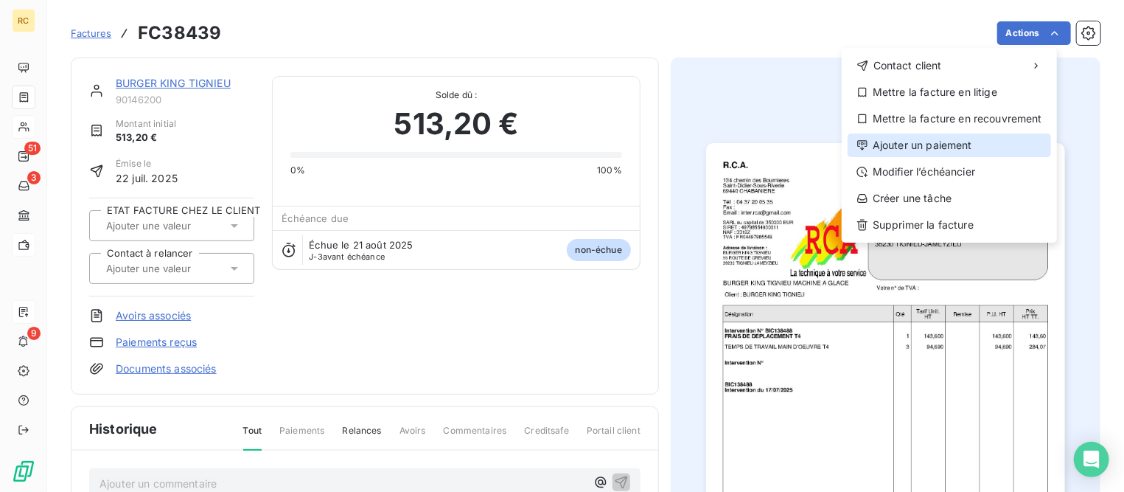
click at [922, 142] on div "Ajouter un paiement" at bounding box center [950, 145] width 204 height 24
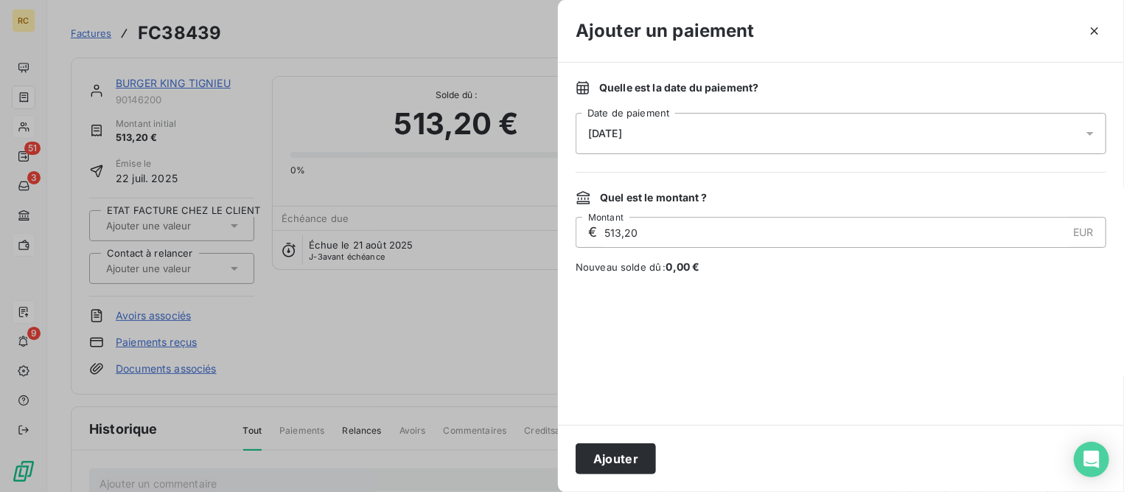
drag, startPoint x: 632, startPoint y: 449, endPoint x: 590, endPoint y: 405, distance: 61.0
click at [632, 449] on button "Ajouter" at bounding box center [616, 458] width 80 height 31
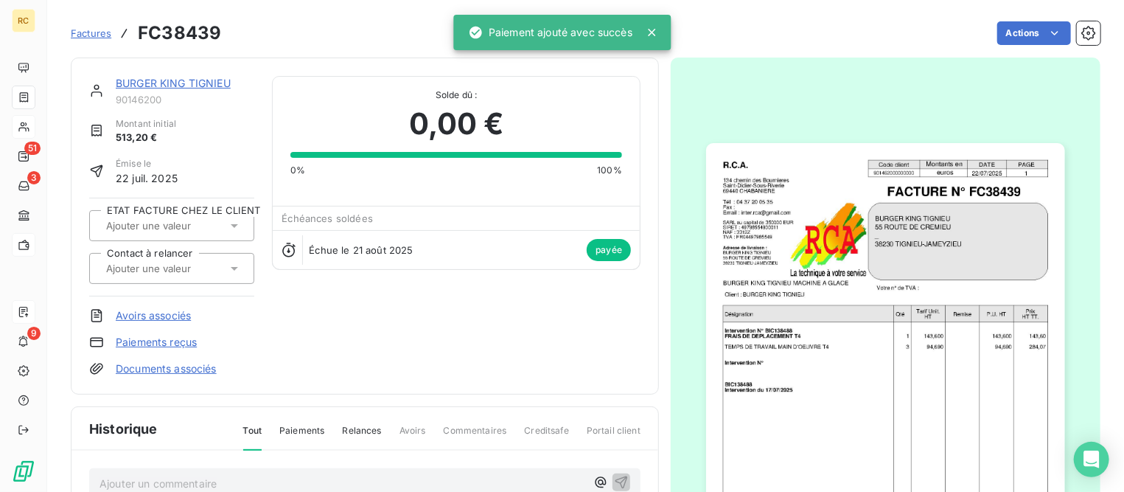
click at [217, 81] on link "BURGER KING TIGNIEU" at bounding box center [173, 83] width 115 height 13
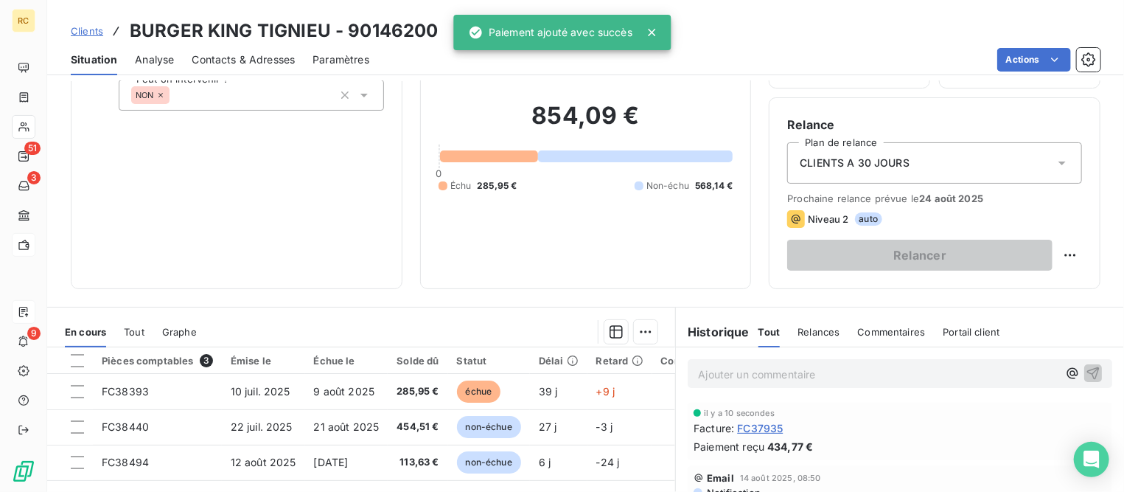
scroll to position [184, 0]
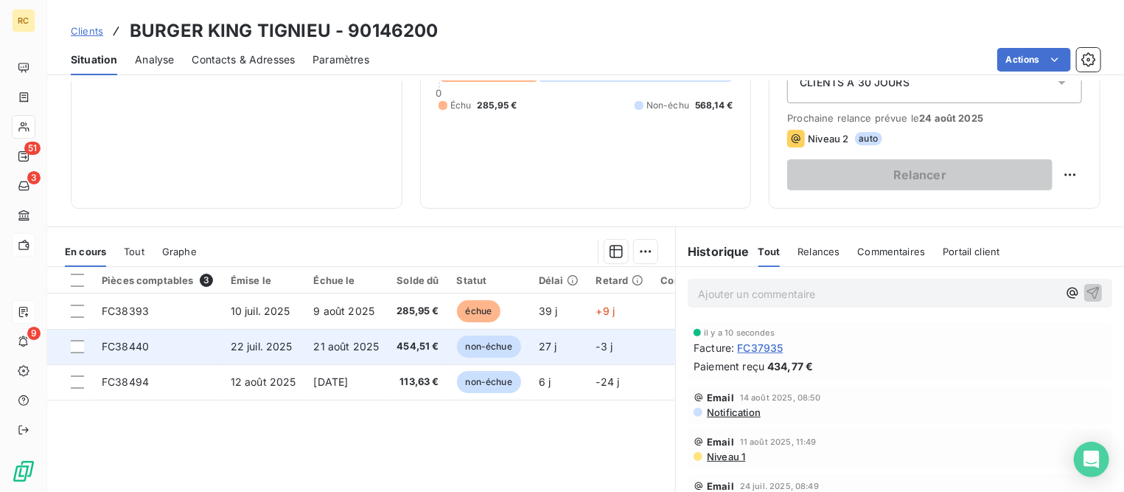
click at [290, 340] on span "22 juil. 2025" at bounding box center [262, 346] width 62 height 13
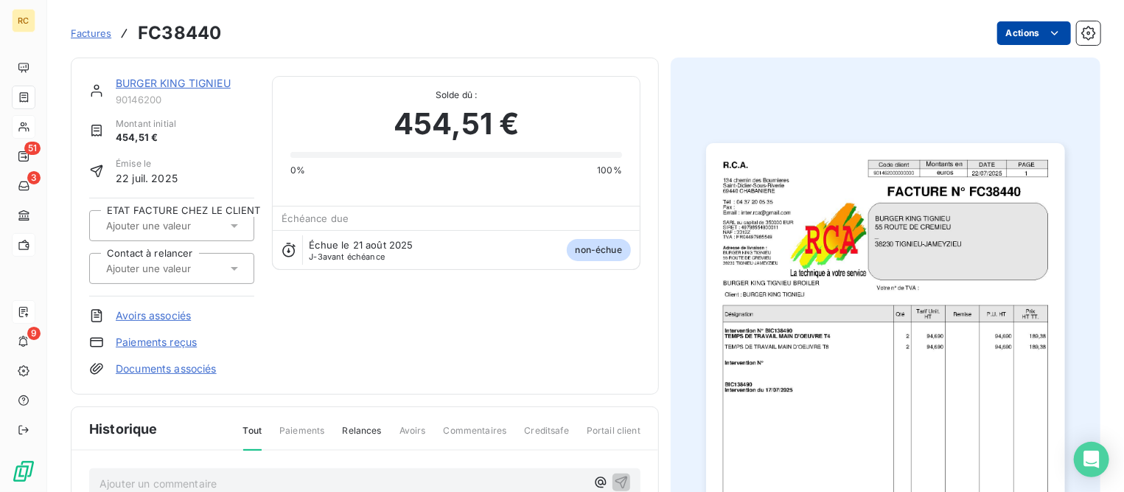
click at [1005, 30] on html "RC 51 3 9 Factures FC38440 Actions BURGER KING TIGNIEU 90146200 Montant initial…" at bounding box center [562, 246] width 1124 height 492
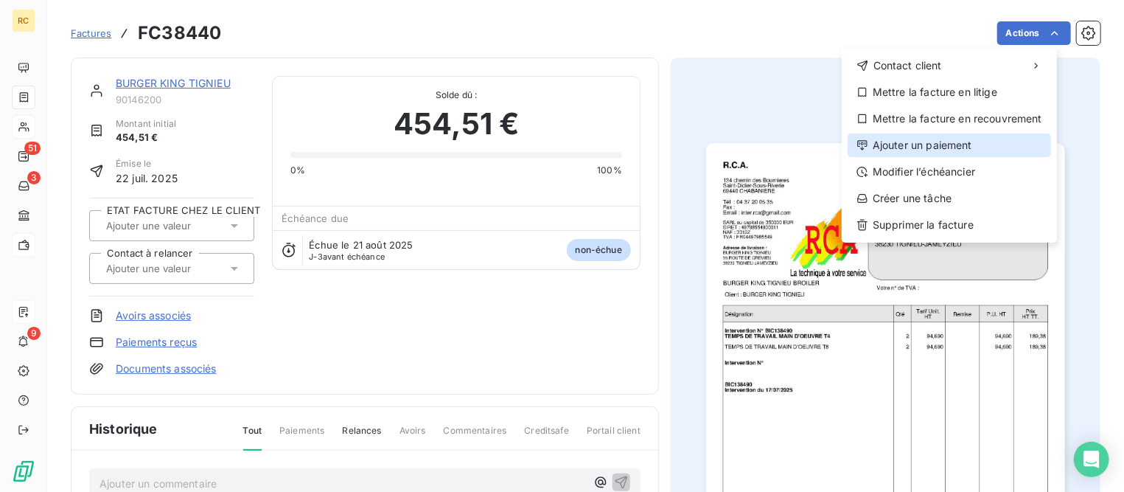
click at [922, 147] on div "Ajouter un paiement" at bounding box center [950, 145] width 204 height 24
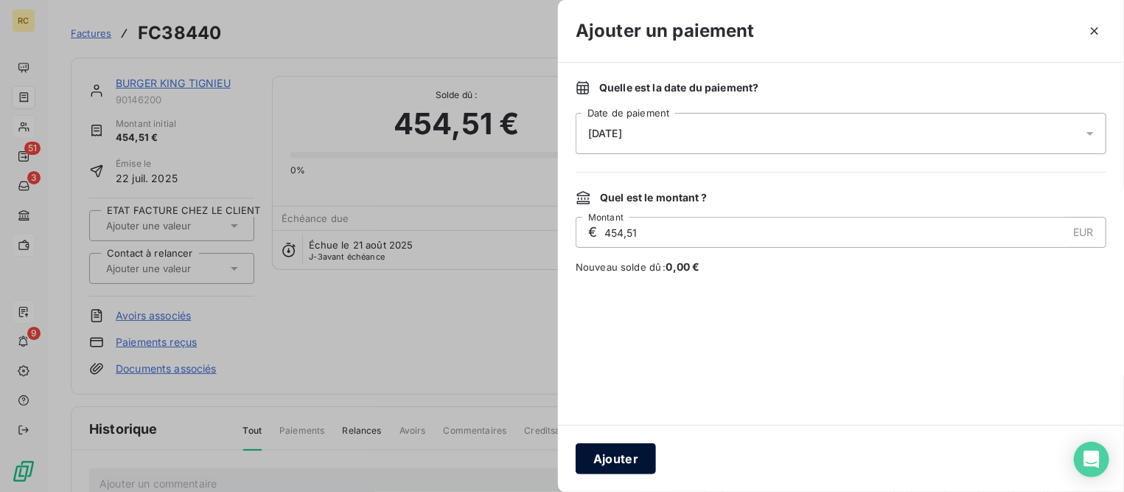
click at [624, 461] on button "Ajouter" at bounding box center [616, 458] width 80 height 31
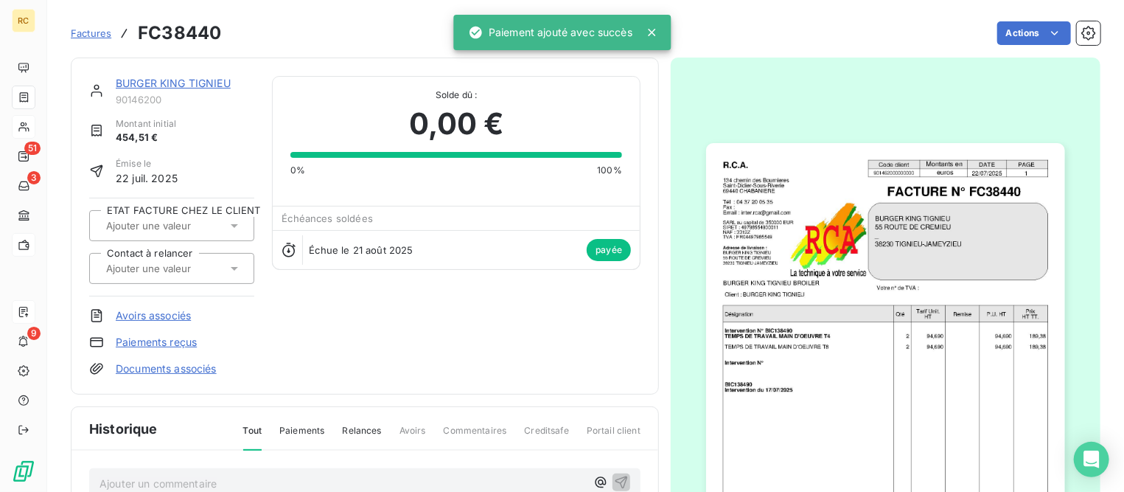
click at [220, 85] on link "BURGER KING TIGNIEU" at bounding box center [173, 83] width 115 height 13
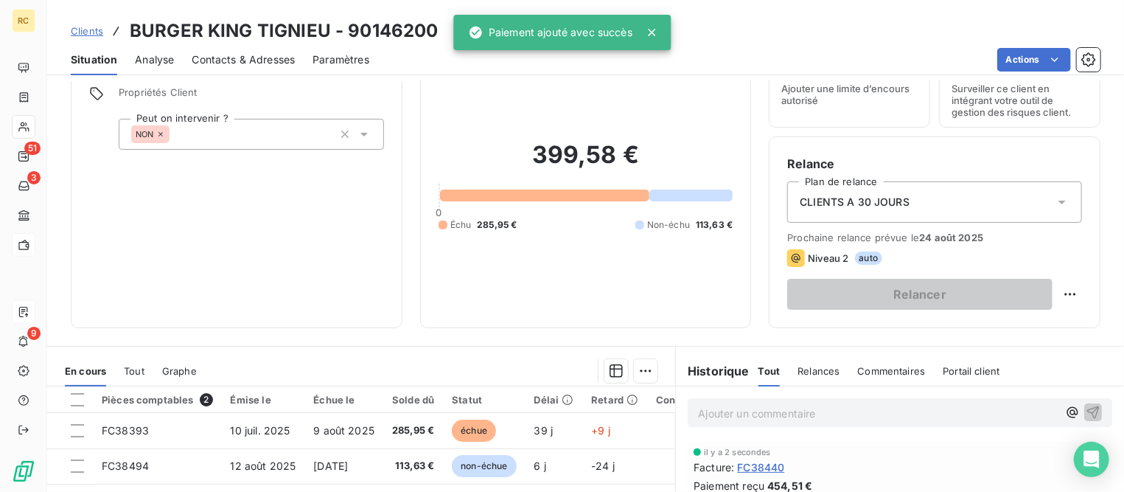
scroll to position [92, 0]
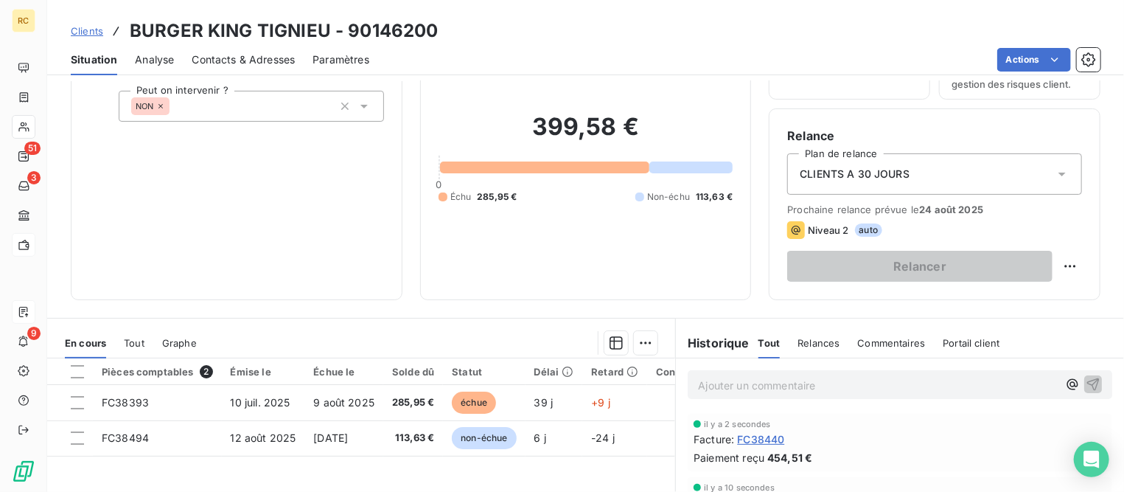
click at [90, 29] on span "Clients" at bounding box center [87, 31] width 32 height 12
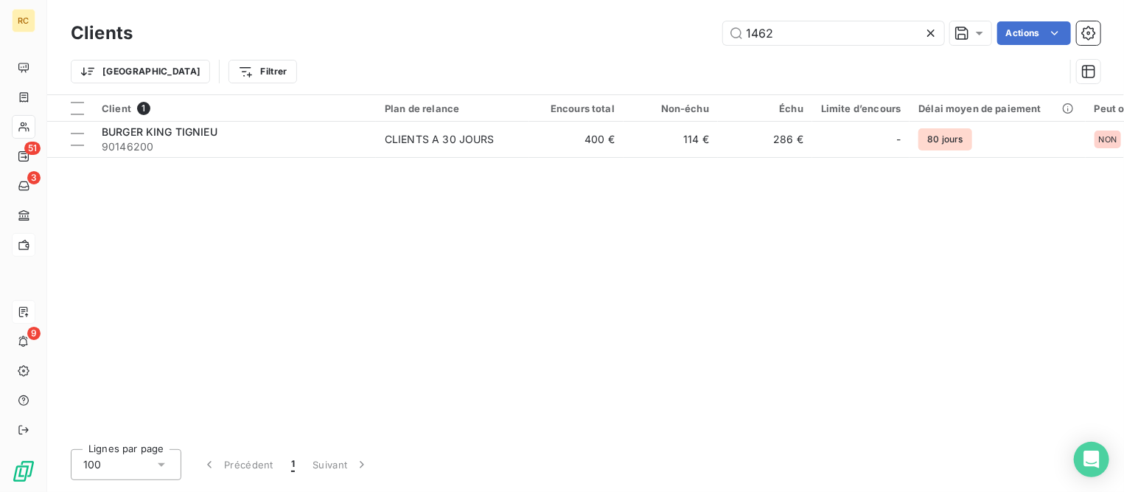
drag, startPoint x: 782, startPoint y: 31, endPoint x: 594, endPoint y: 41, distance: 187.5
click at [594, 41] on div "1462 Actions" at bounding box center [625, 33] width 950 height 24
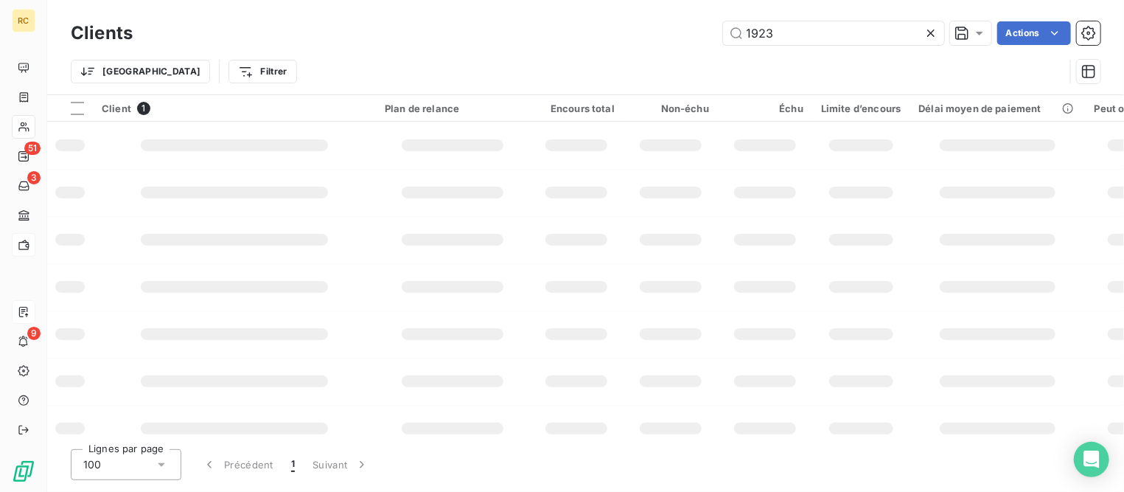
type input "1923"
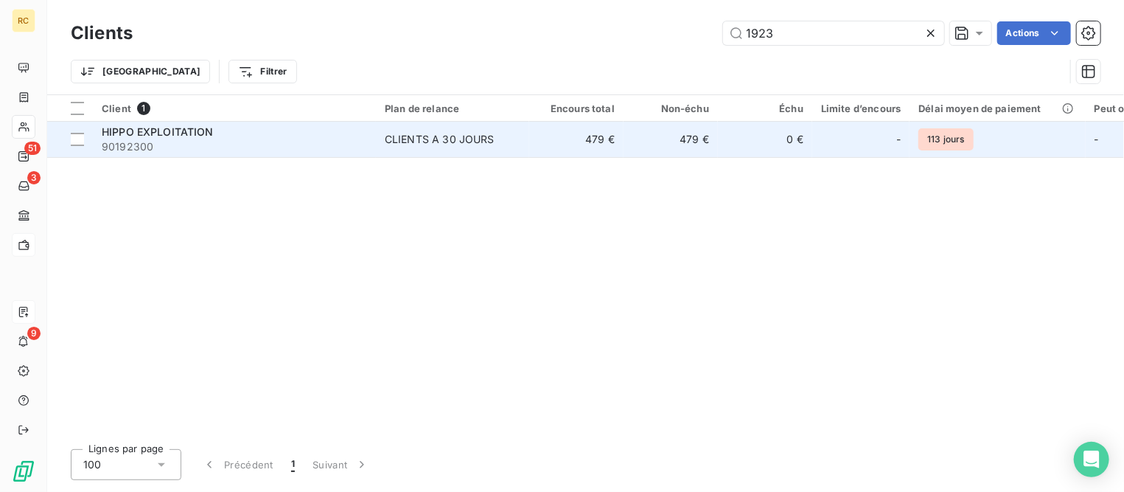
click at [206, 137] on span "HIPPO EXPLOITATION" at bounding box center [158, 131] width 112 height 13
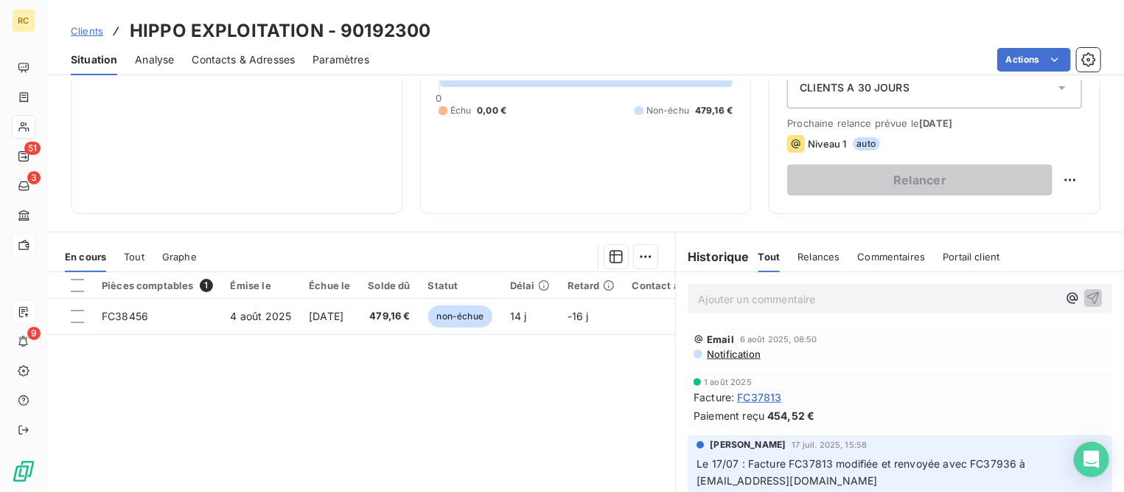
scroll to position [184, 0]
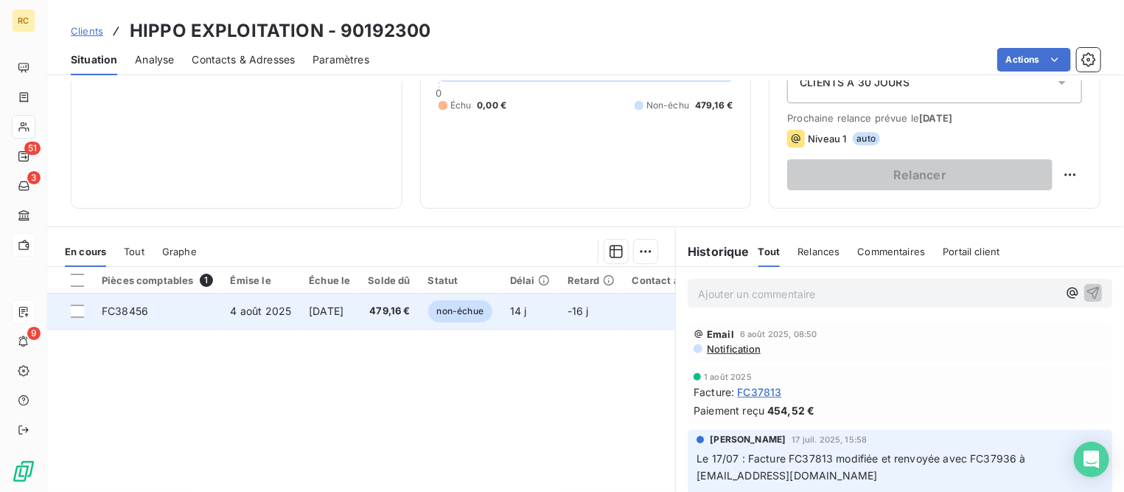
click at [226, 318] on td "4 août 2025" at bounding box center [261, 310] width 79 height 35
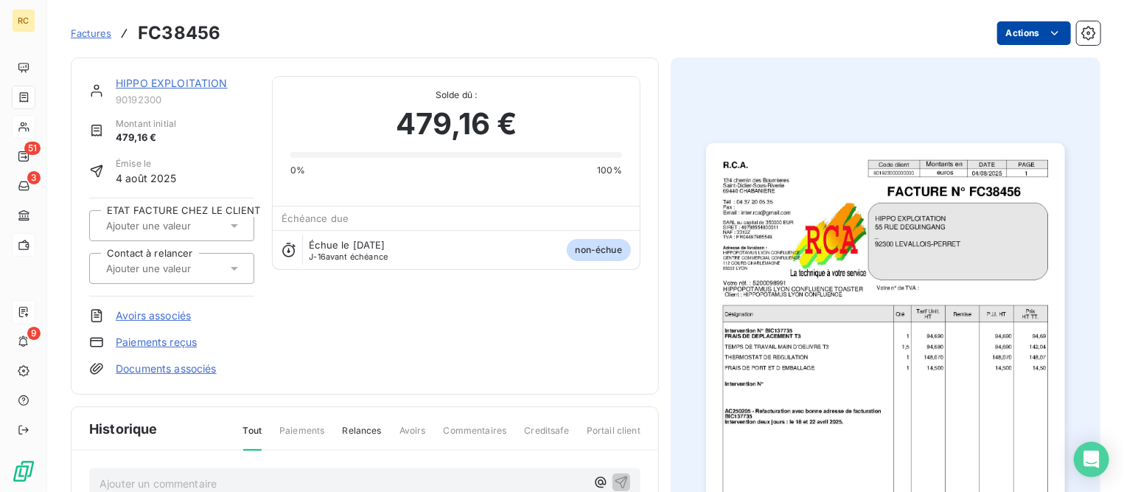
click at [1009, 29] on html "RC 51 3 9 Factures FC38456 Actions HIPPO EXPLOITATION 90192300 Montant initial …" at bounding box center [562, 246] width 1124 height 492
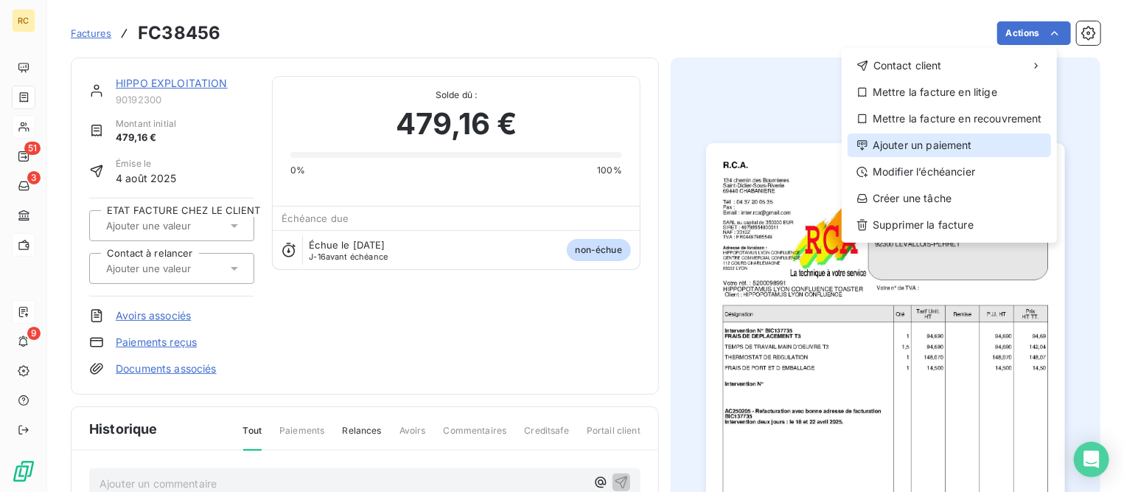
click at [924, 148] on div "Ajouter un paiement" at bounding box center [950, 145] width 204 height 24
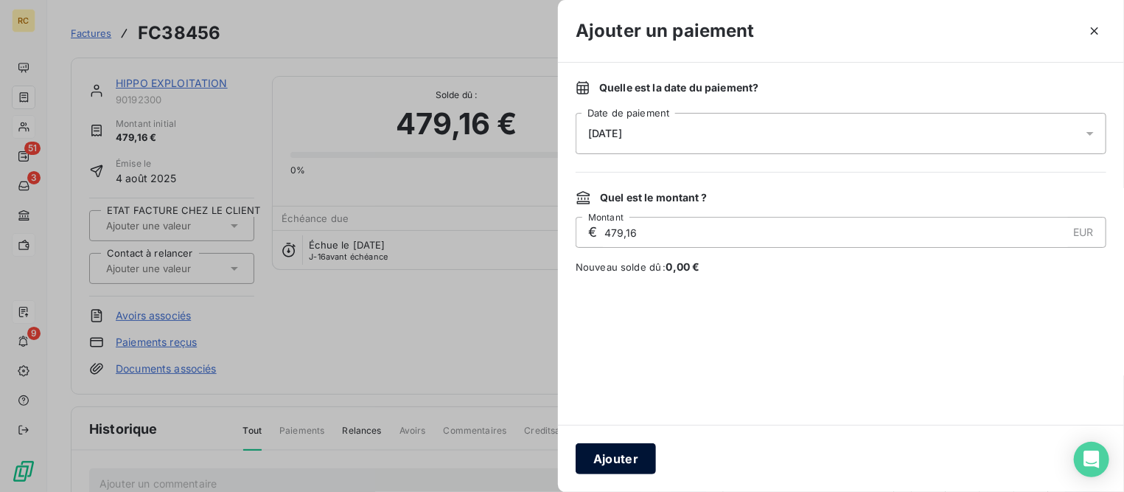
click at [611, 460] on button "Ajouter" at bounding box center [616, 458] width 80 height 31
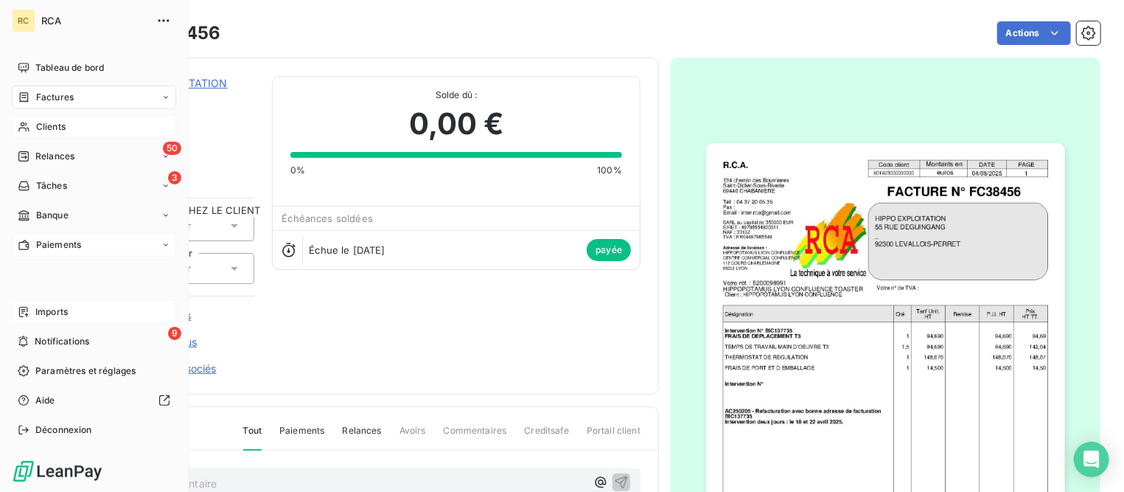
click at [55, 100] on span "Factures" at bounding box center [55, 97] width 38 height 13
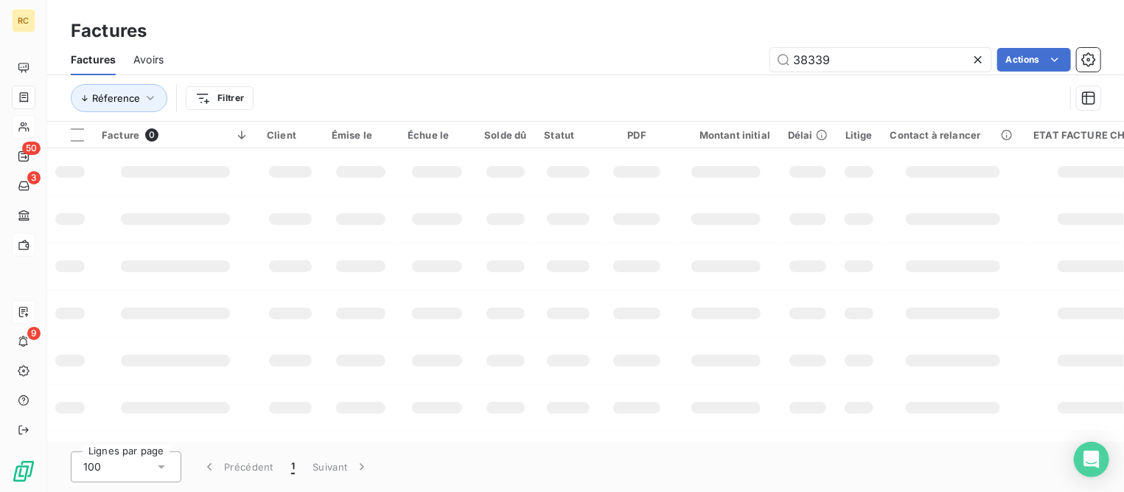
drag, startPoint x: 841, startPoint y: 63, endPoint x: 643, endPoint y: 63, distance: 198.3
click at [643, 63] on div "38339 Actions" at bounding box center [640, 60] width 919 height 24
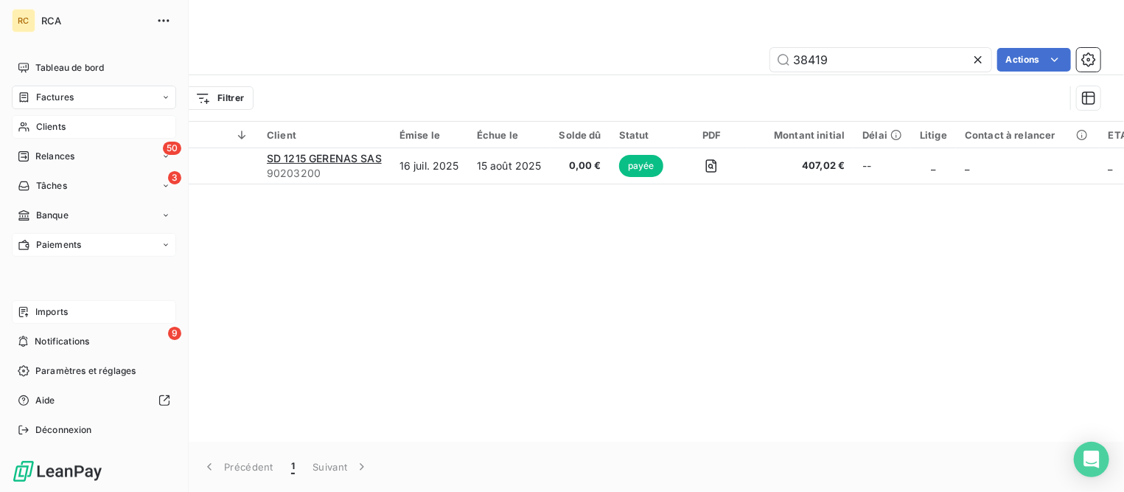
click at [70, 102] on span "Factures" at bounding box center [55, 97] width 38 height 13
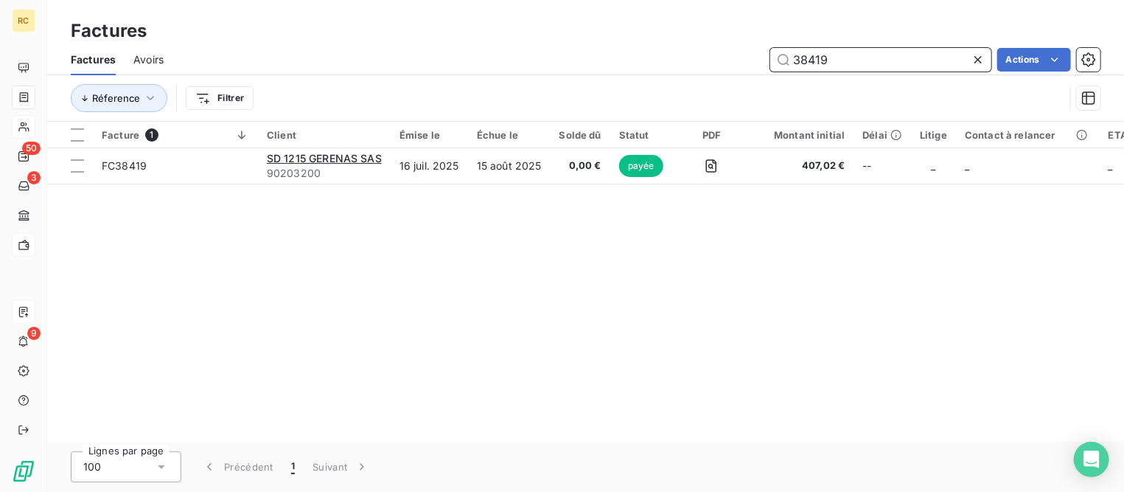
drag, startPoint x: 876, startPoint y: 58, endPoint x: 628, endPoint y: 53, distance: 247.8
click at [626, 53] on div "38419 Actions" at bounding box center [640, 60] width 919 height 24
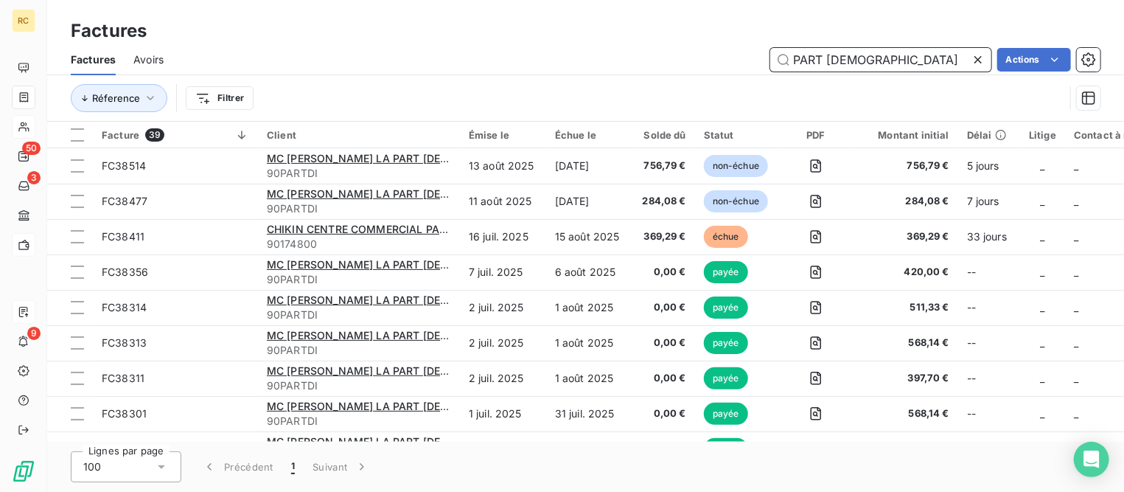
type input "PART [DEMOGRAPHIC_DATA]"
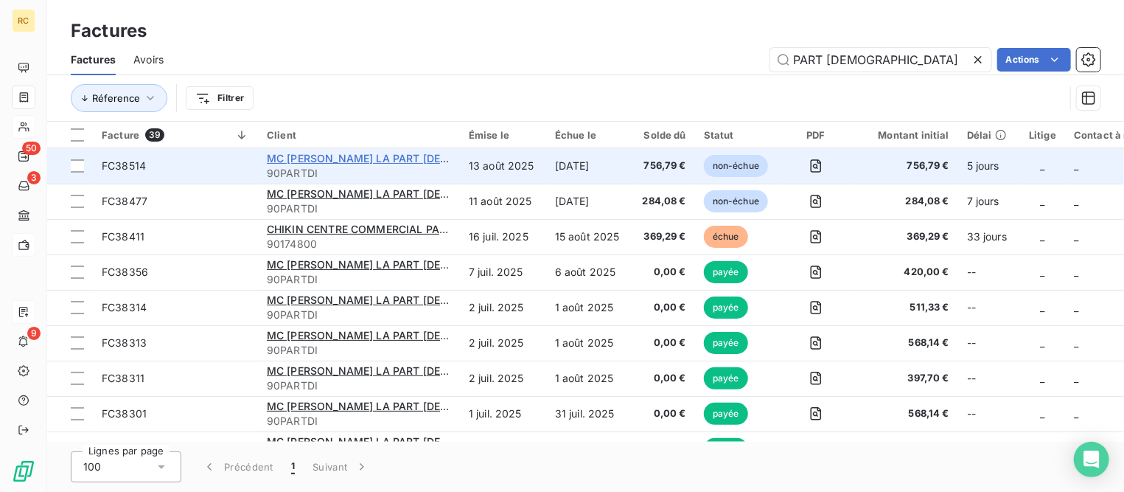
click at [314, 159] on span "MC [PERSON_NAME] LA PART [DEMOGRAPHIC_DATA]" at bounding box center [403, 158] width 272 height 13
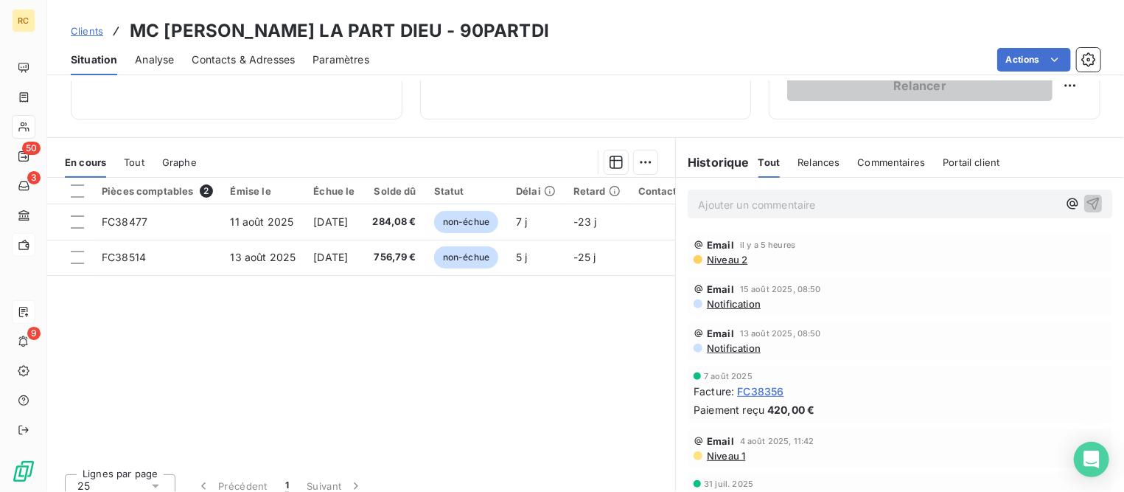
scroll to position [276, 0]
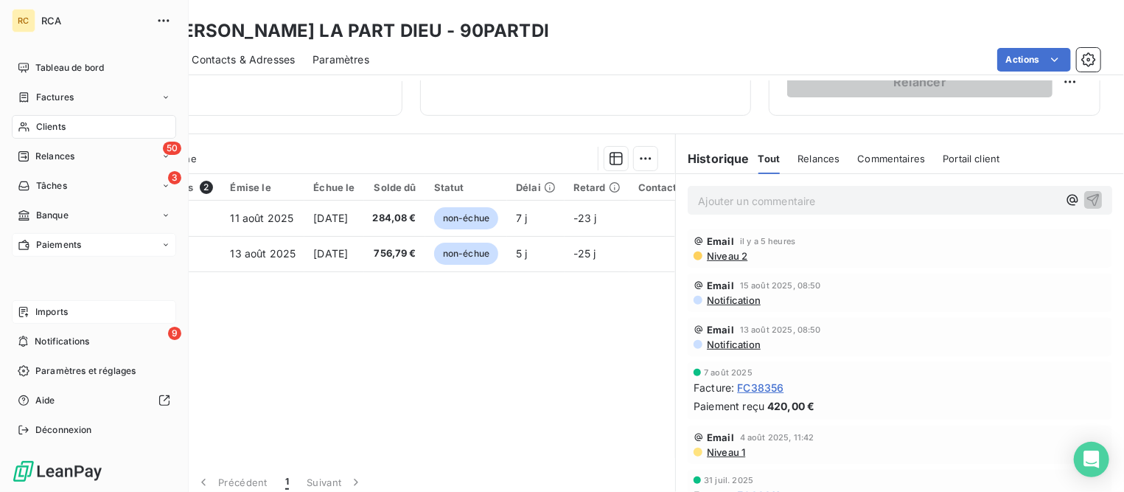
click at [42, 94] on span "Factures" at bounding box center [55, 97] width 38 height 13
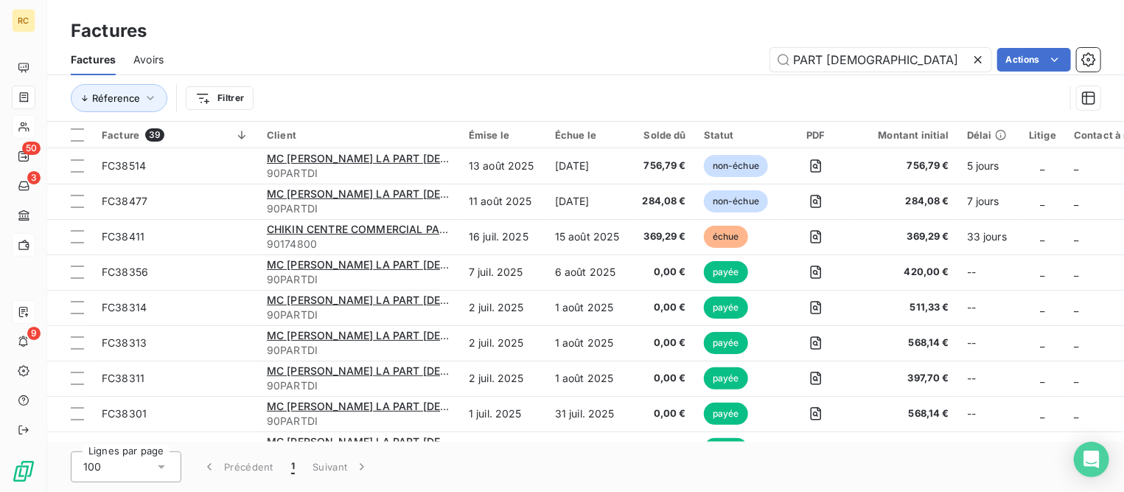
drag, startPoint x: 879, startPoint y: 58, endPoint x: 703, endPoint y: 62, distance: 176.3
click at [703, 60] on div "PART DIEU Actions" at bounding box center [640, 60] width 919 height 24
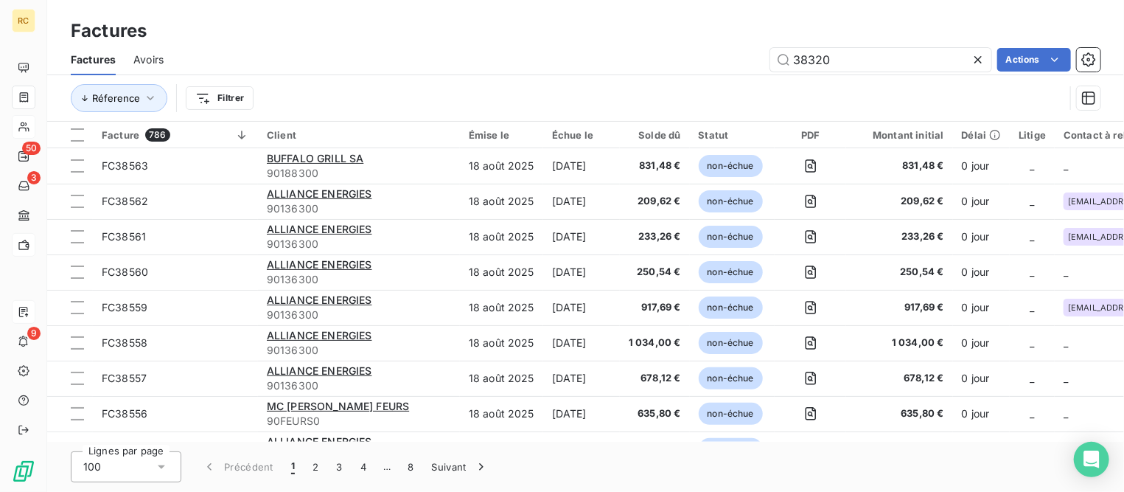
type input "38320"
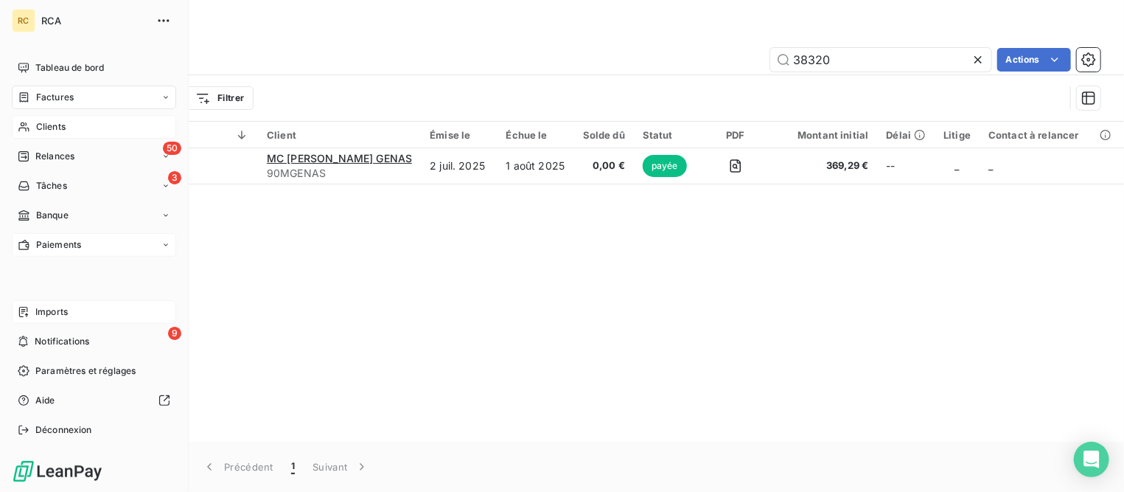
click at [39, 128] on span "Clients" at bounding box center [50, 126] width 29 height 13
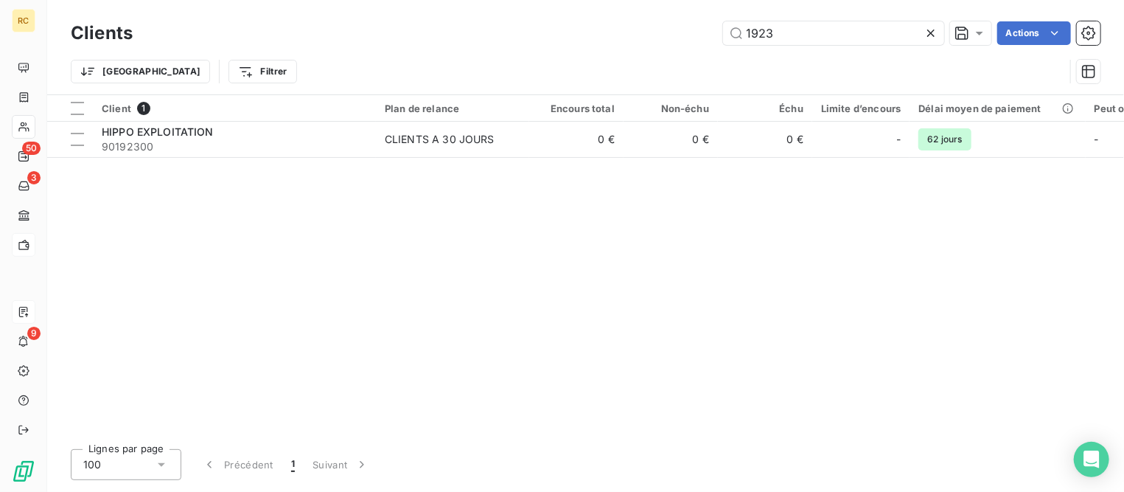
drag, startPoint x: 800, startPoint y: 34, endPoint x: 638, endPoint y: 28, distance: 162.3
click at [638, 28] on div "1923 Actions" at bounding box center [625, 33] width 950 height 24
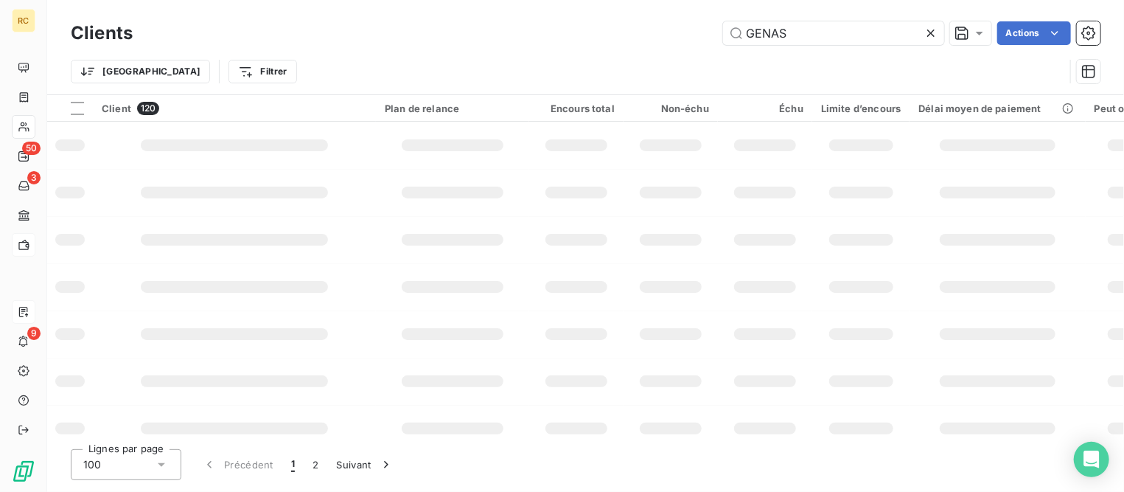
type input "GENAS"
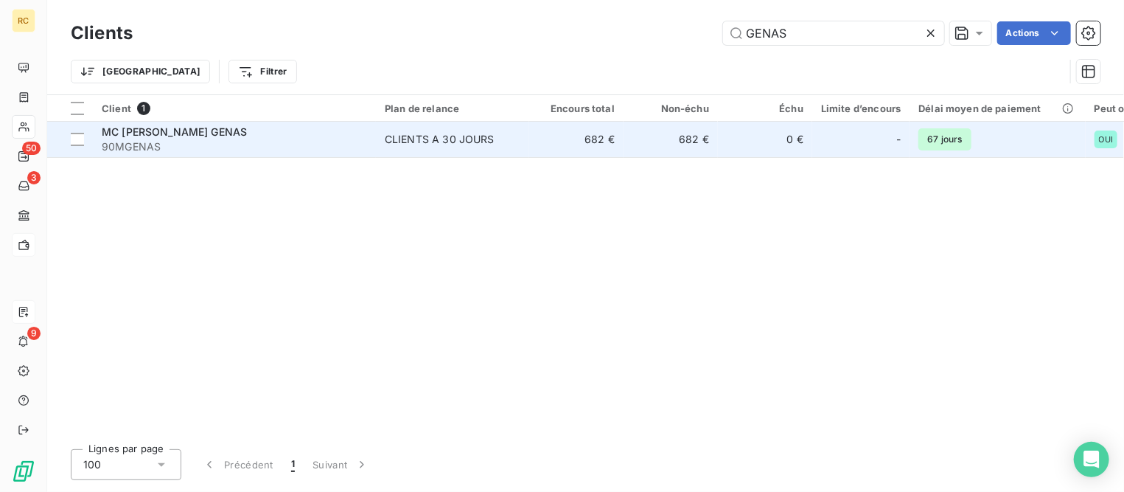
click at [177, 134] on span "MC [PERSON_NAME] GENAS" at bounding box center [174, 131] width 145 height 13
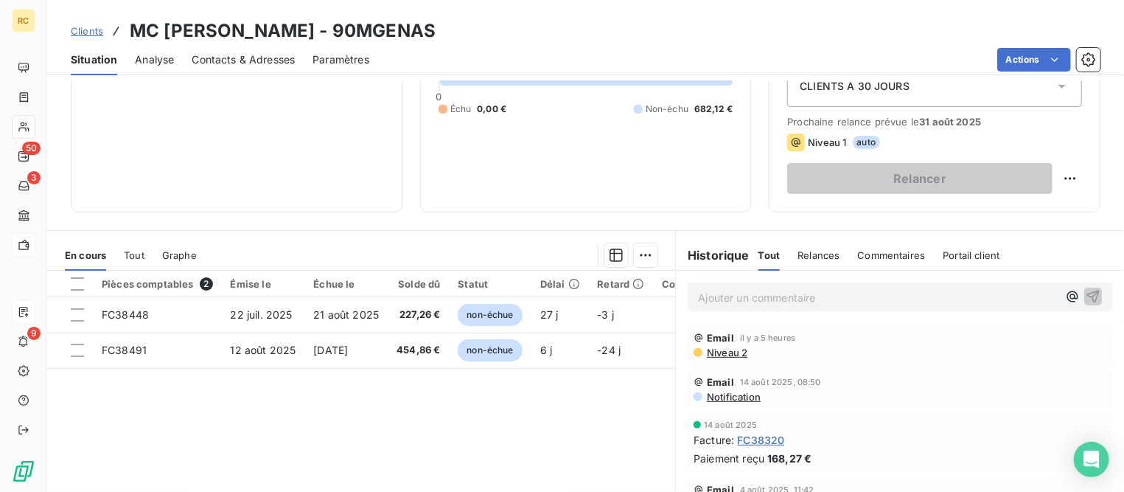
scroll to position [184, 0]
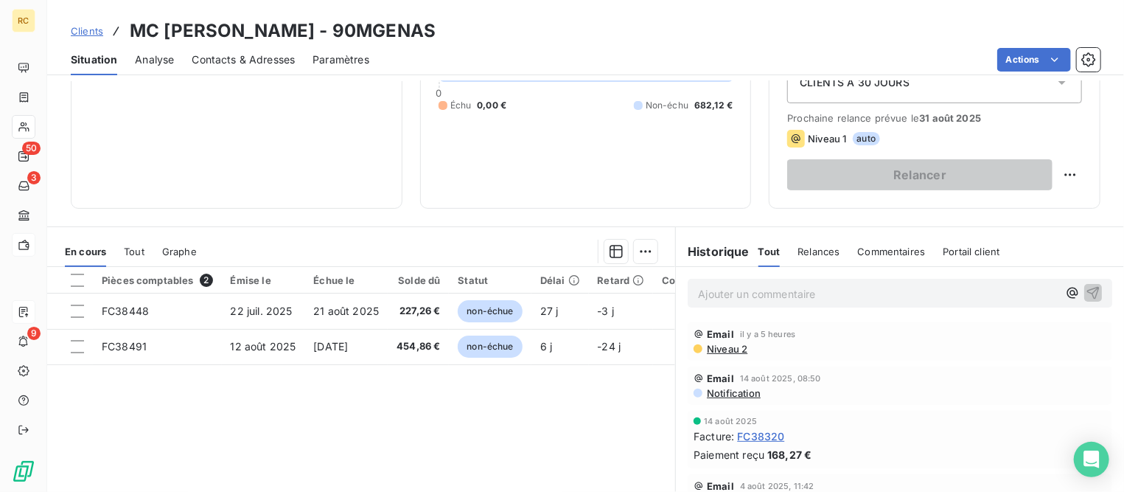
drag, startPoint x: 556, startPoint y: 489, endPoint x: 766, endPoint y: 441, distance: 215.5
click at [766, 441] on span "FC38320" at bounding box center [760, 435] width 47 height 15
